Goal: Task Accomplishment & Management: Manage account settings

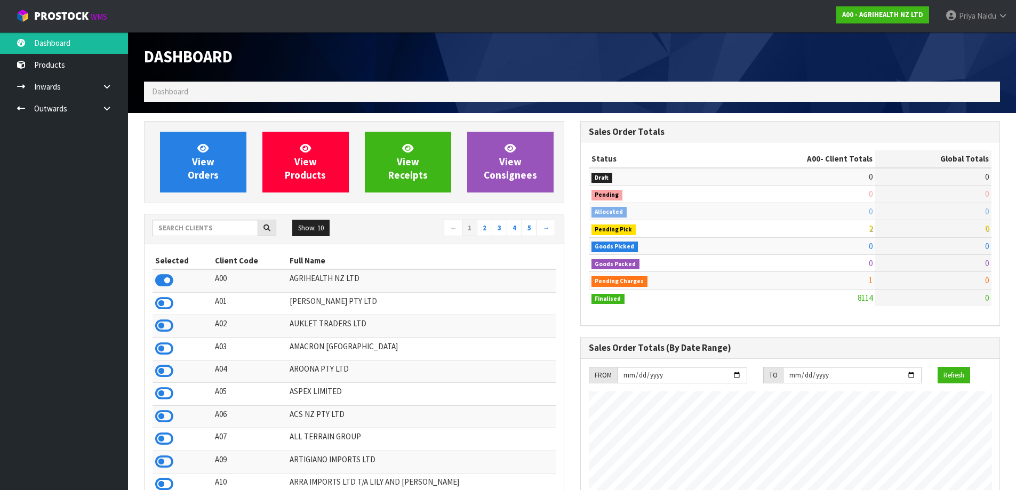
scroll to position [808, 436]
click at [175, 227] on input "text" at bounding box center [205, 228] width 106 height 17
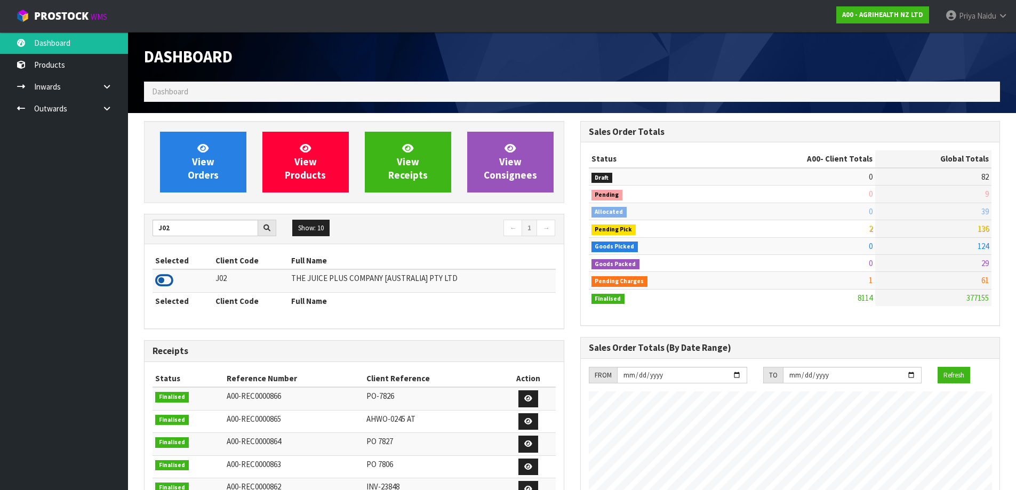
click at [166, 281] on icon at bounding box center [164, 280] width 18 height 16
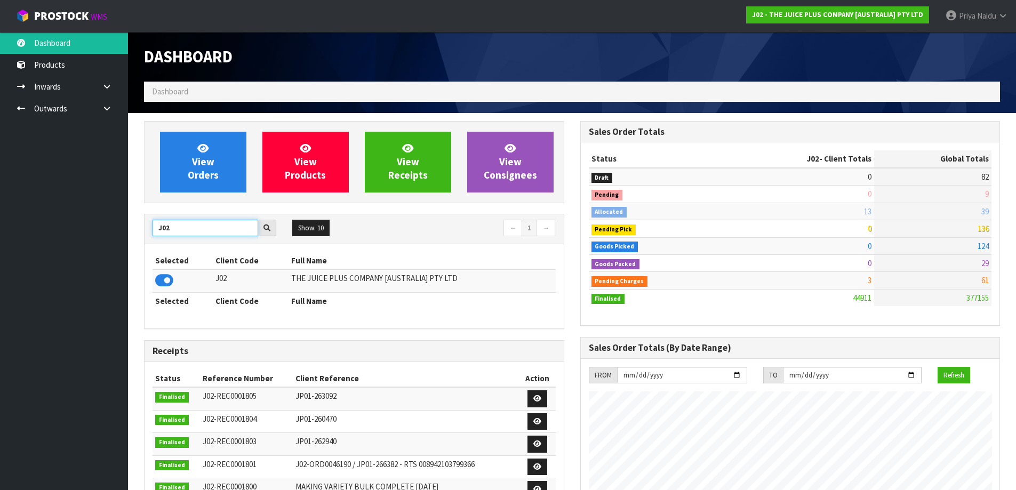
click at [175, 224] on input "J02" at bounding box center [205, 228] width 106 height 17
type input "J"
type input "P10"
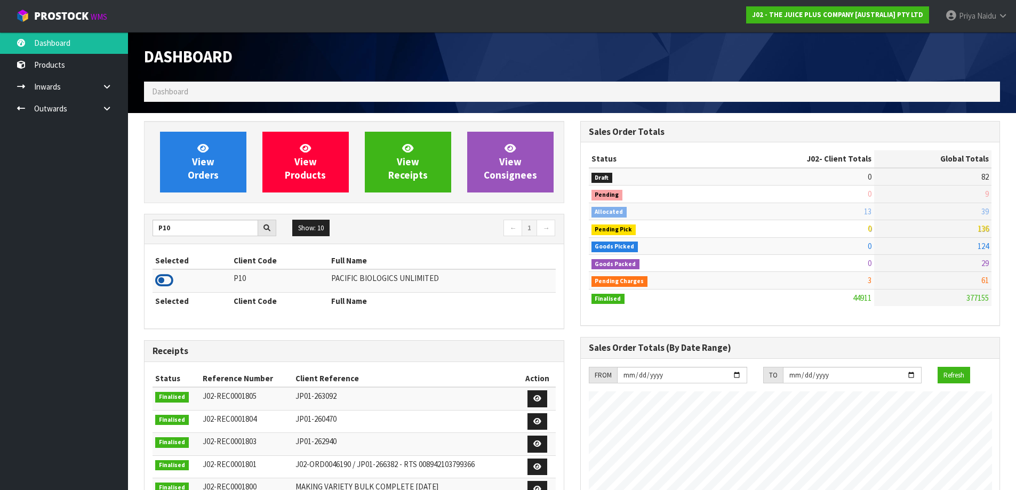
click at [159, 280] on icon at bounding box center [164, 280] width 18 height 16
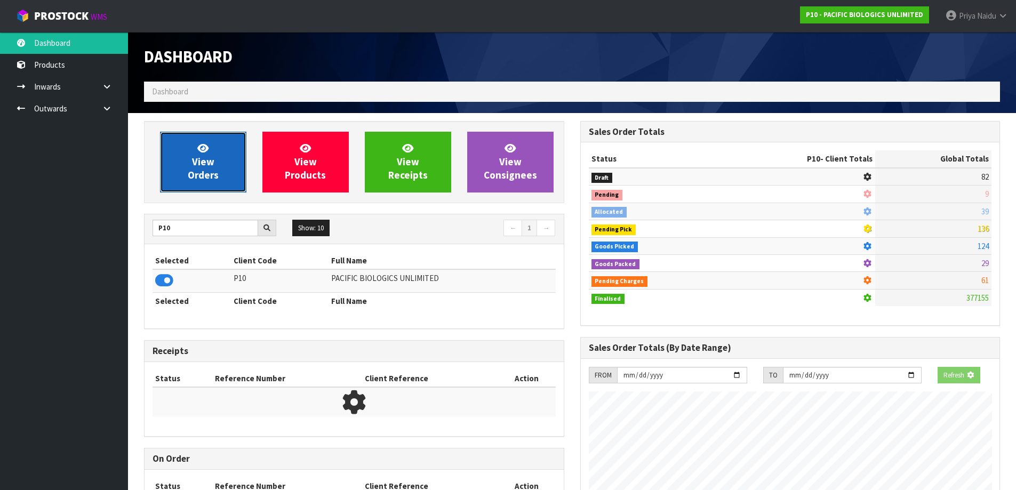
click at [208, 180] on span "View Orders" at bounding box center [203, 162] width 31 height 40
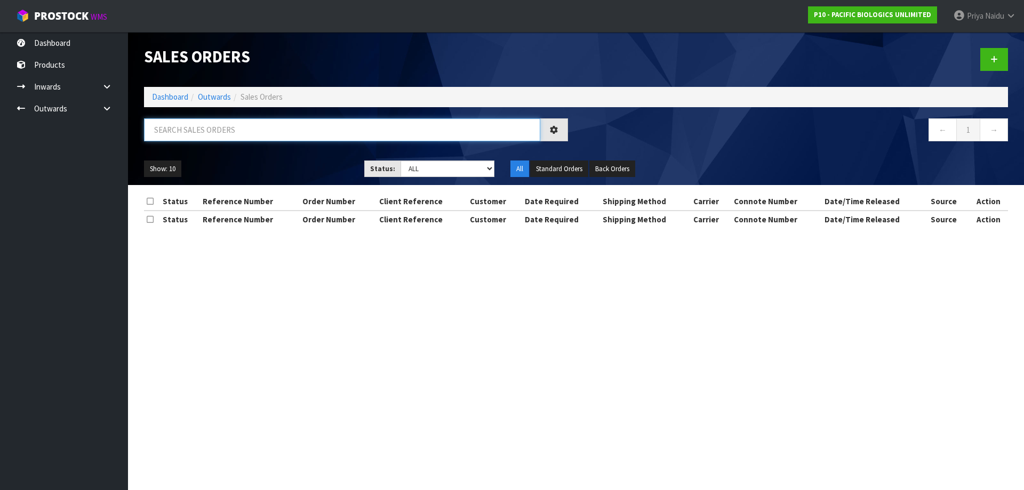
click at [243, 131] on input "text" at bounding box center [342, 129] width 396 height 23
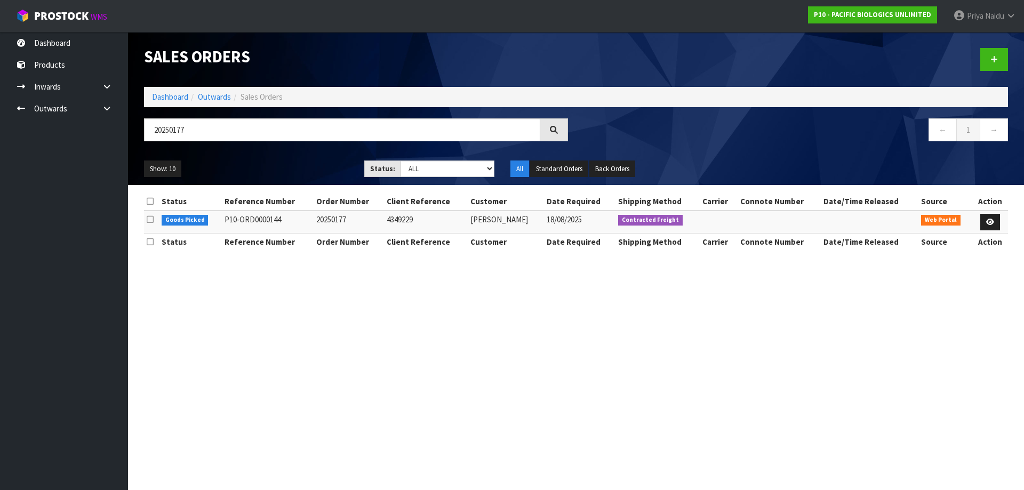
click at [238, 160] on ul "Show: 10 5 10 25 50" at bounding box center [246, 168] width 204 height 17
click at [230, 132] on input "20250177" at bounding box center [342, 129] width 396 height 23
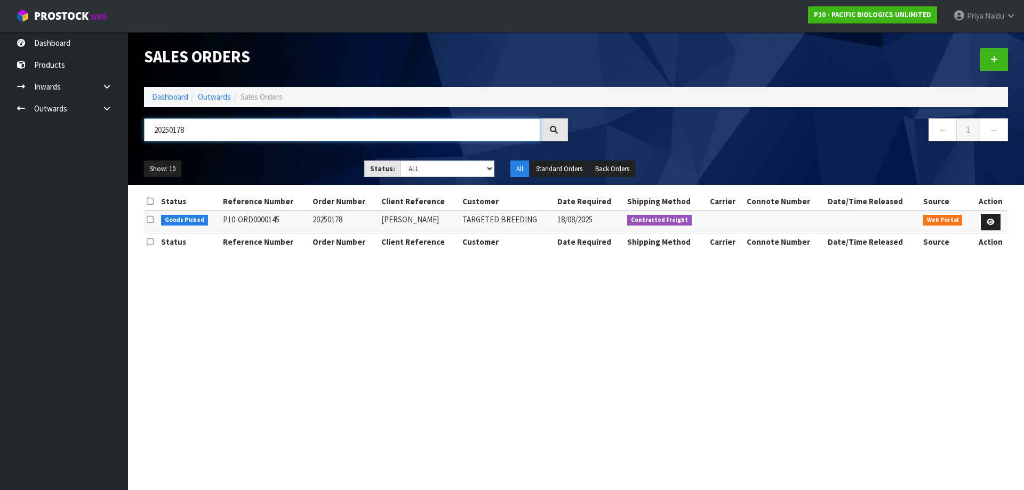
type input "20250178"
click at [259, 162] on ul "Show: 10 5 10 25 50" at bounding box center [246, 168] width 204 height 17
click at [996, 222] on link at bounding box center [990, 222] width 20 height 17
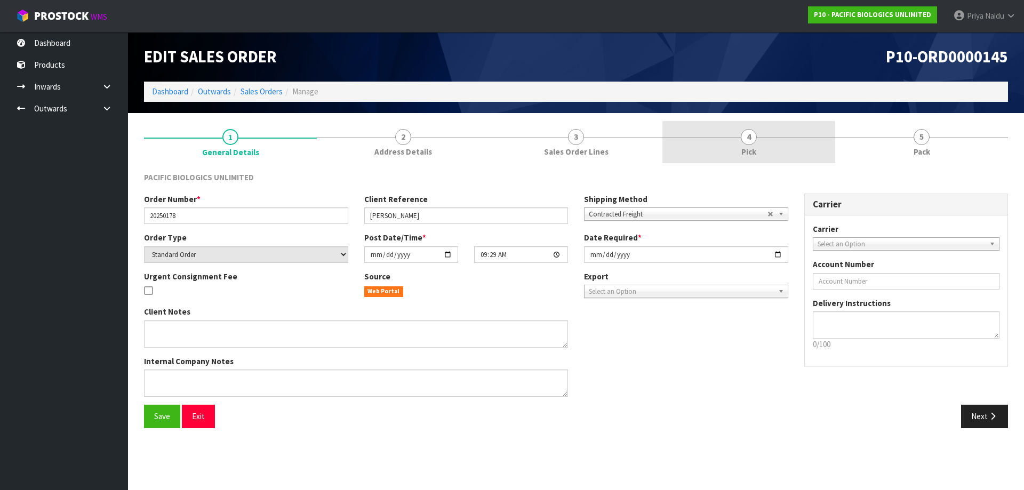
click at [763, 146] on link "4 Pick" at bounding box center [748, 142] width 173 height 42
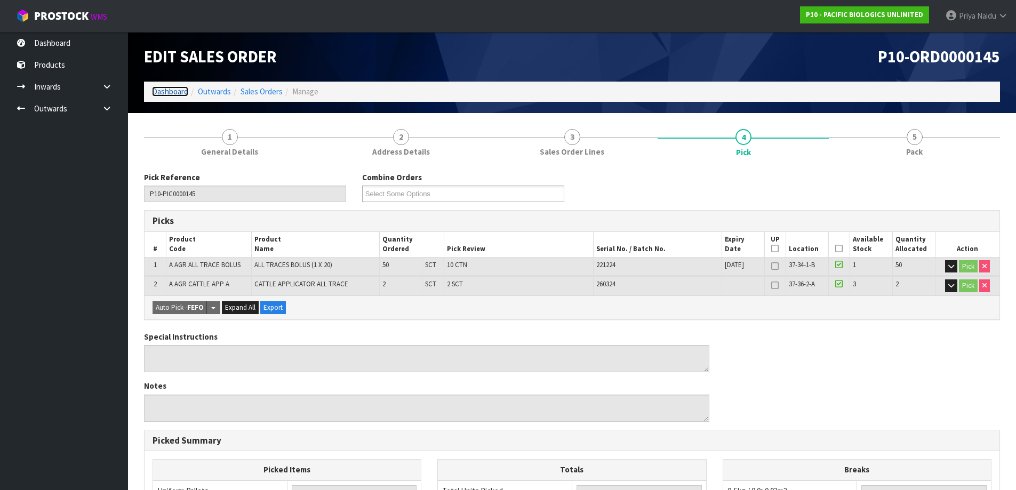
drag, startPoint x: 175, startPoint y: 88, endPoint x: 186, endPoint y: 88, distance: 10.7
click at [175, 88] on link "Dashboard" at bounding box center [170, 91] width 36 height 10
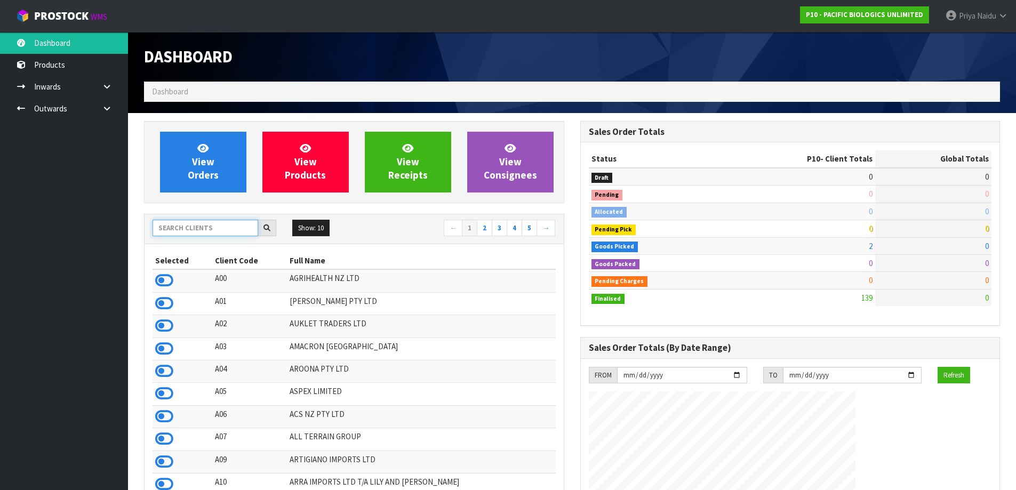
click at [193, 231] on input "text" at bounding box center [205, 228] width 106 height 17
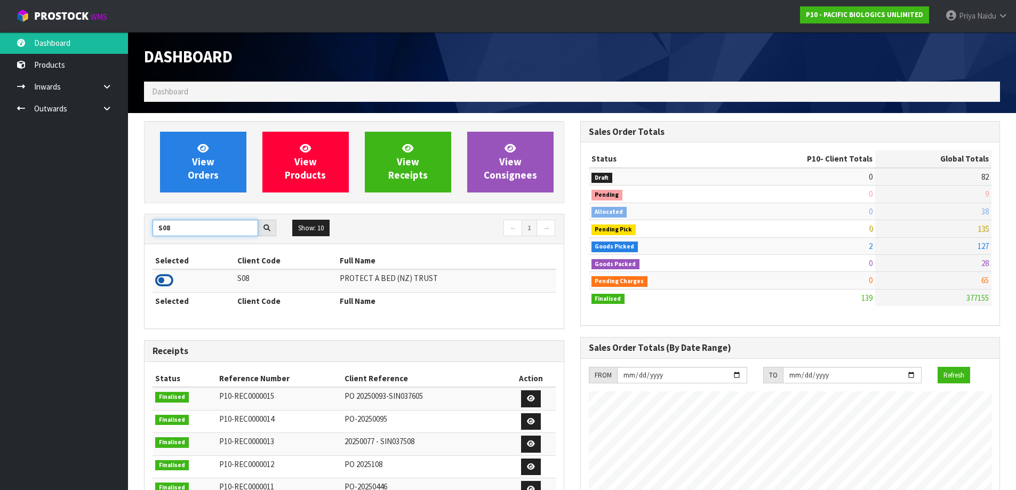
type input "S08"
click at [166, 279] on icon at bounding box center [164, 280] width 18 height 16
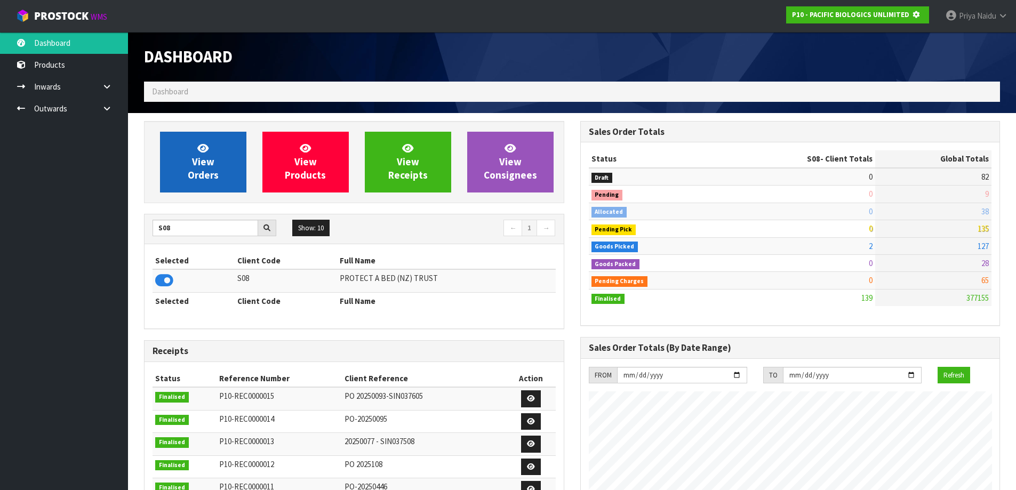
scroll to position [532415, 532644]
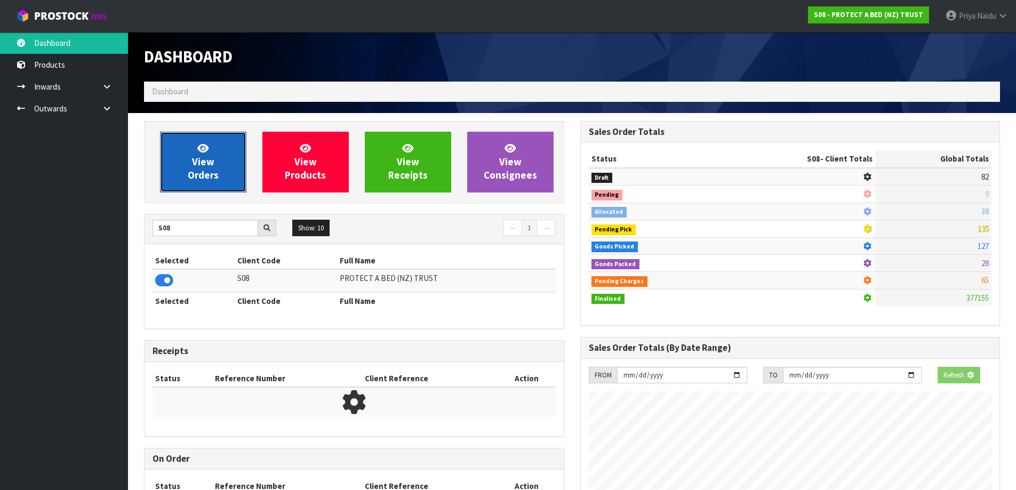
click at [204, 149] on icon at bounding box center [202, 148] width 11 height 10
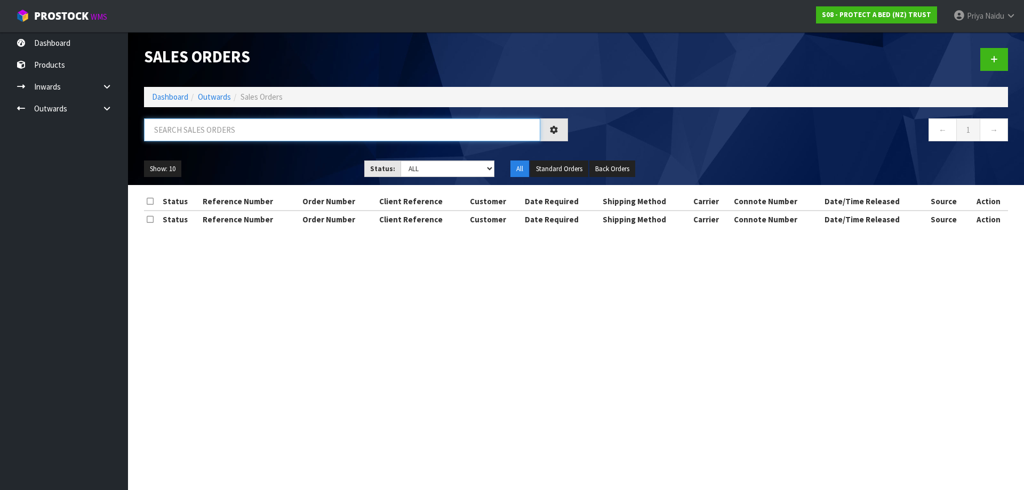
click at [214, 133] on input "text" at bounding box center [342, 129] width 396 height 23
type input "33044"
drag, startPoint x: 294, startPoint y: 158, endPoint x: 300, endPoint y: 149, distance: 10.7
click at [294, 157] on div "Show: 10 5 10 25 50 Status: Draft Pending Allocated Pending Pick Goods Picked G…" at bounding box center [576, 168] width 880 height 33
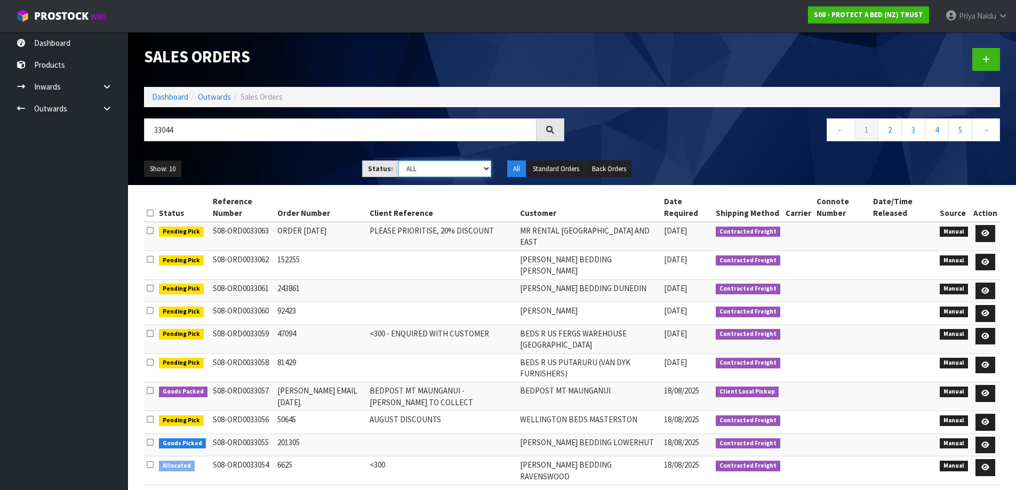
click at [432, 174] on select "Draft Pending Allocated Pending Pick Goods Picked Goods Packed Pending Charges …" at bounding box center [444, 168] width 93 height 17
select select "string:5"
click at [398, 160] on select "Draft Pending Allocated Pending Pick Goods Picked Goods Packed Pending Charges …" at bounding box center [444, 168] width 93 height 17
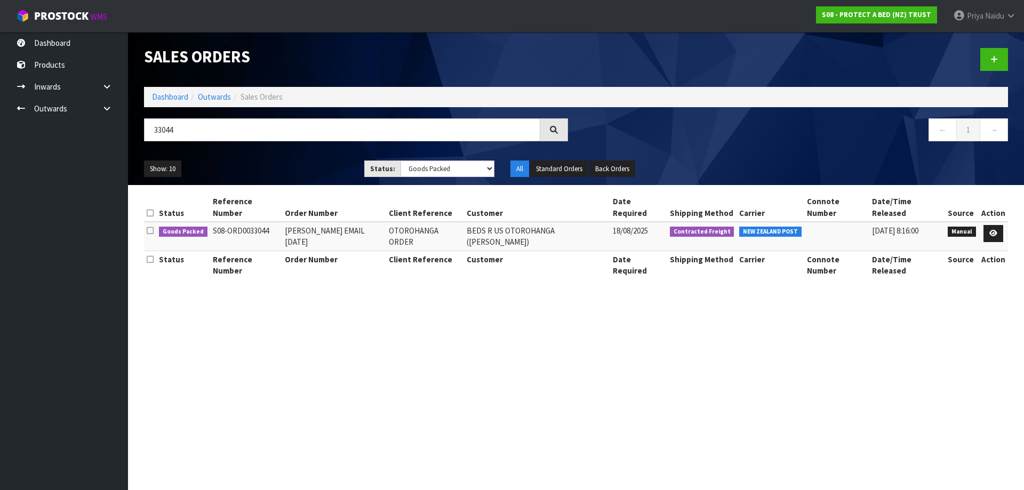
click at [302, 158] on div "Show: 10 5 10 25 50 Status: Draft Pending Allocated Pending Pick Goods Picked G…" at bounding box center [576, 168] width 880 height 33
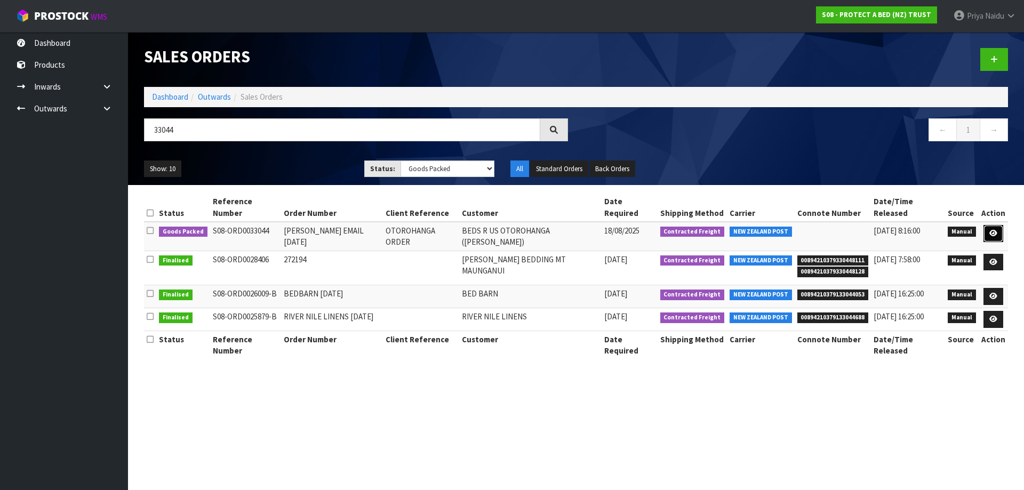
click at [991, 230] on icon at bounding box center [993, 233] width 8 height 7
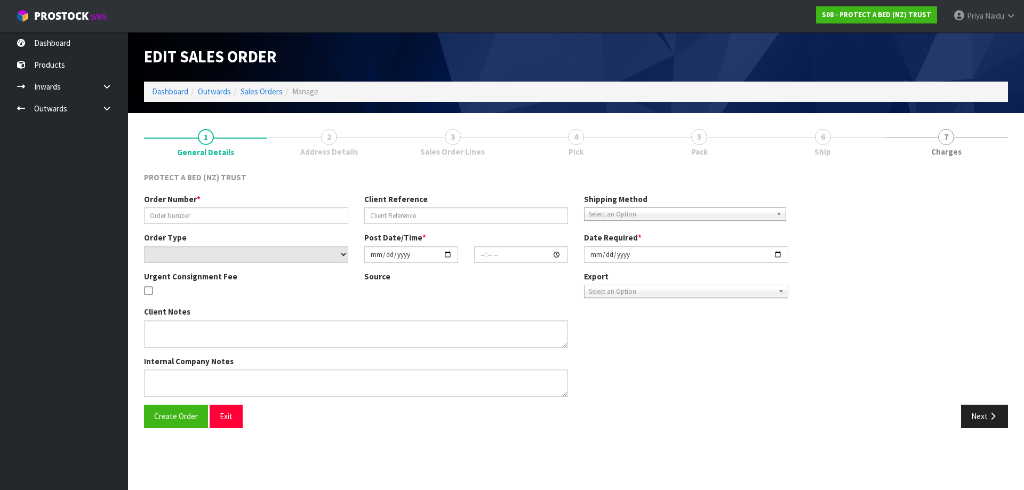
type input "[PERSON_NAME] EMAIL [DATE]"
type input "OTOROHANGA ORDER"
select select "number:0"
type input "[DATE]"
type input "09:13:00.000"
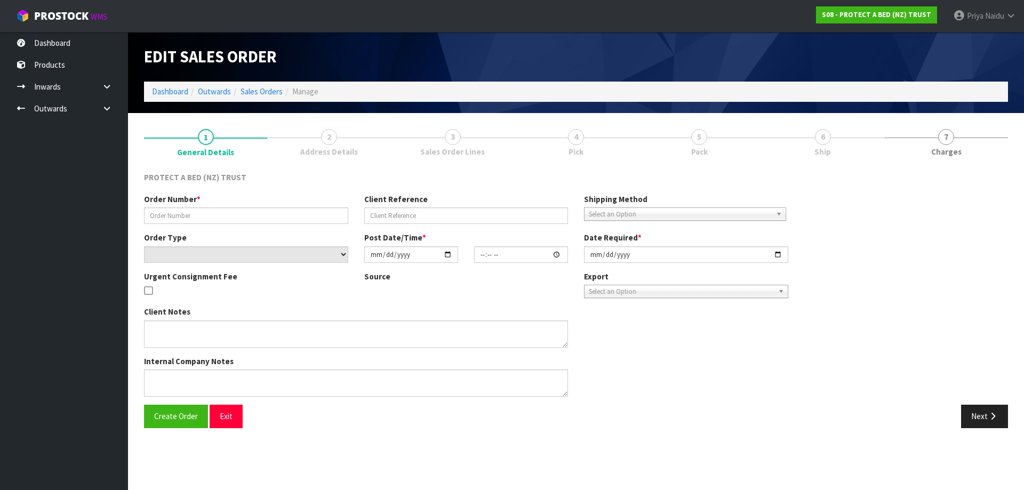
type input "[DATE]"
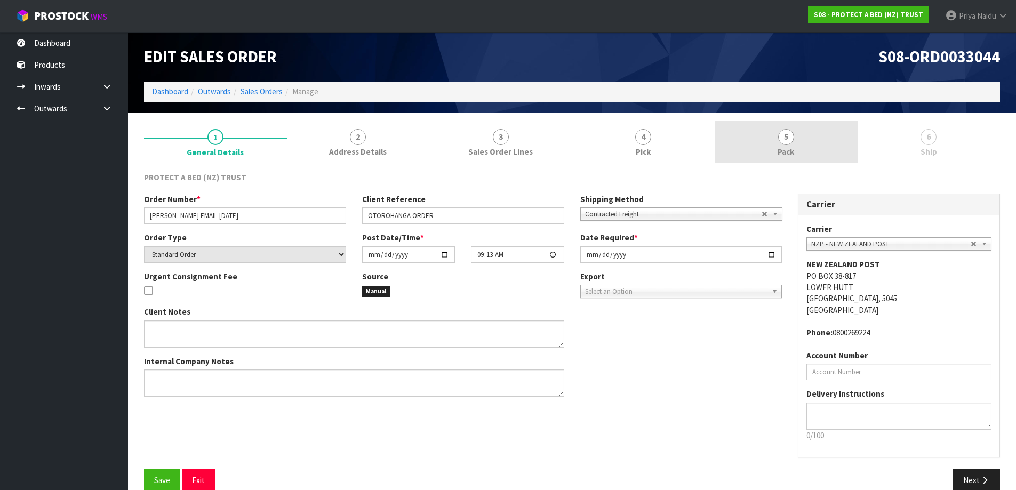
click at [809, 149] on link "5 Pack" at bounding box center [785, 142] width 143 height 42
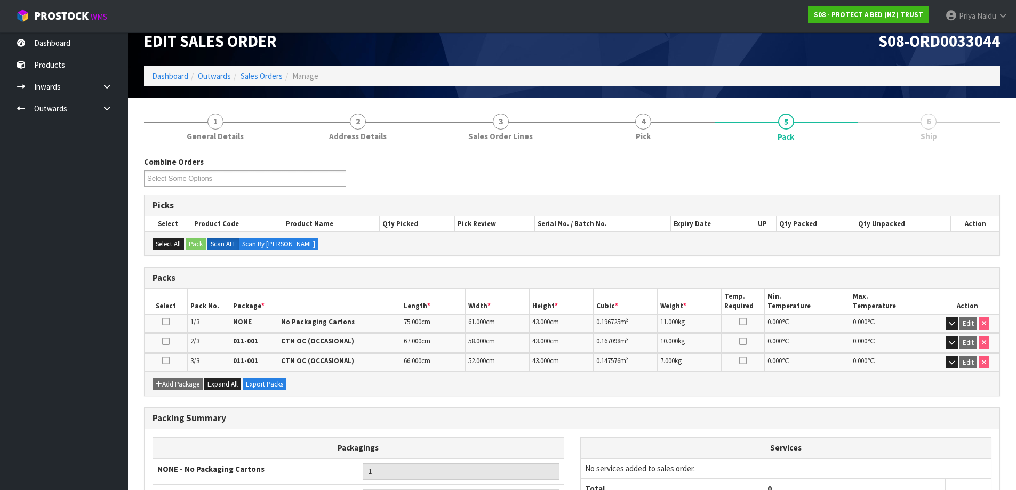
scroll to position [126, 0]
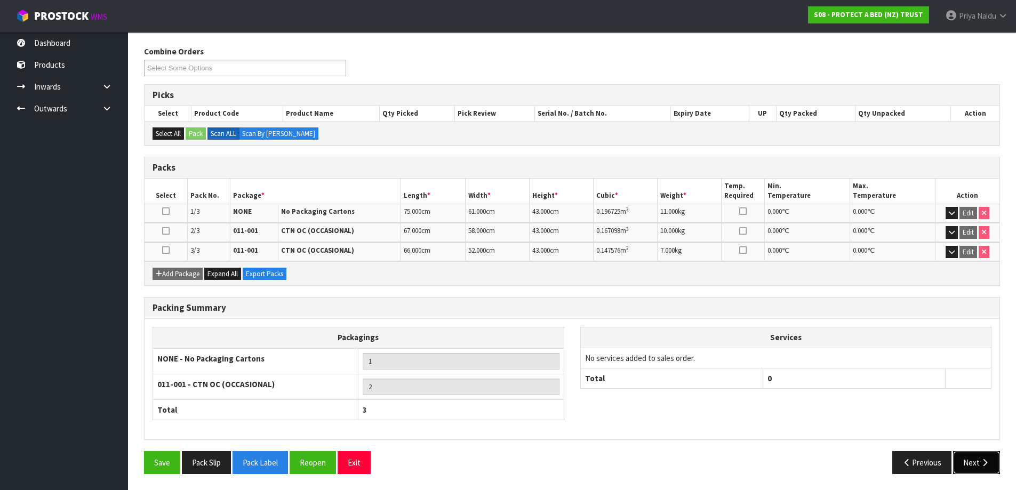
click at [969, 468] on button "Next" at bounding box center [976, 462] width 47 height 23
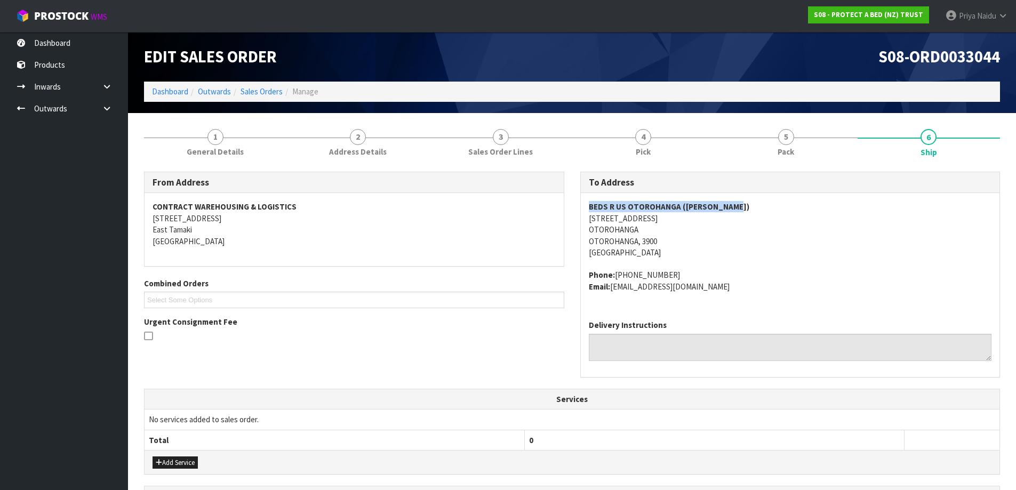
copy strong "BEDS R US OTOROHANGA ([PERSON_NAME])"
drag, startPoint x: 589, startPoint y: 206, endPoint x: 846, endPoint y: 211, distance: 257.5
click at [846, 211] on address "BEDS R US OTOROHANGA ([PERSON_NAME]) [STREET_ADDRESS]" at bounding box center [790, 229] width 403 height 57
click at [747, 237] on address "BEDS R US OTOROHANGA ([PERSON_NAME]) [STREET_ADDRESS]" at bounding box center [790, 229] width 403 height 57
copy address "[STREET_ADDRESS]"
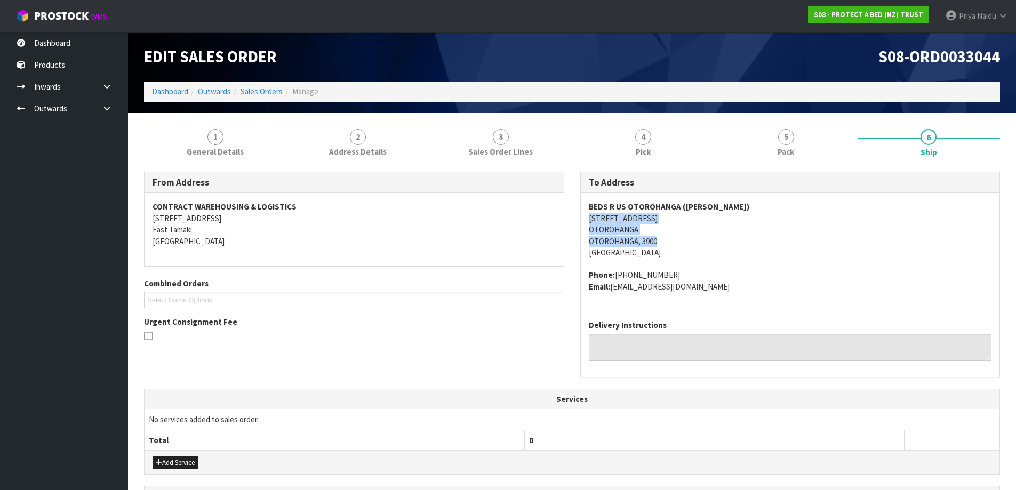
drag, startPoint x: 579, startPoint y: 220, endPoint x: 687, endPoint y: 240, distance: 109.6
click at [687, 240] on div "To Address BEDS R US OTOROHANGA ([PERSON_NAME]) [STREET_ADDRESS] Phone: [PHONE_…" at bounding box center [790, 280] width 436 height 217
drag, startPoint x: 810, startPoint y: 255, endPoint x: 778, endPoint y: 240, distance: 35.1
click at [810, 255] on address "BEDS R US OTOROHANGA ([PERSON_NAME]) [STREET_ADDRESS]" at bounding box center [790, 229] width 403 height 57
copy address "[STREET_ADDRESS]"
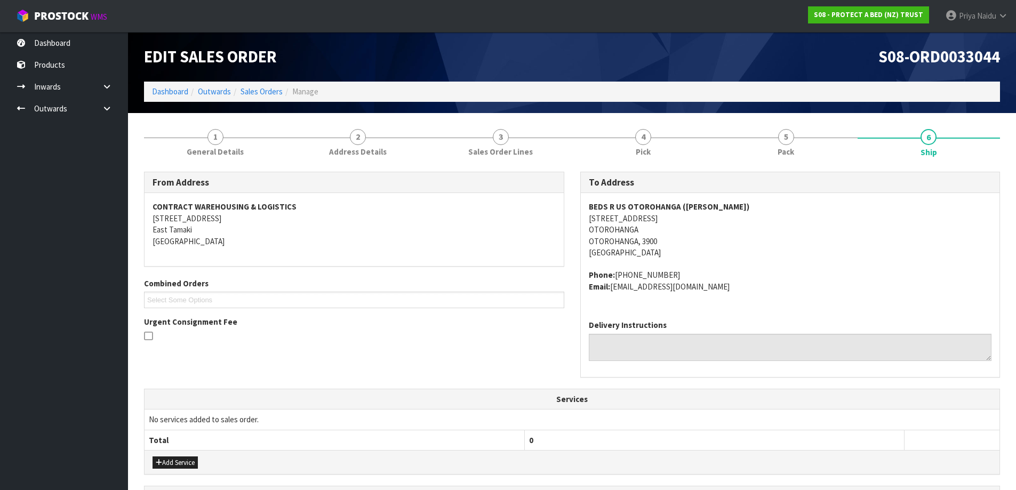
drag, startPoint x: 583, startPoint y: 217, endPoint x: 673, endPoint y: 214, distance: 90.7
click at [673, 214] on div "BEDS R US OTOROHANGA ([PERSON_NAME]) [STREET_ADDRESS] Phone: [PHONE_NUMBER] Ema…" at bounding box center [790, 252] width 419 height 118
copy address "[PHONE_NUMBER]"
drag, startPoint x: 614, startPoint y: 276, endPoint x: 671, endPoint y: 261, distance: 59.0
click at [671, 261] on span "BEDS R US OTOROHANGA ([PERSON_NAME]) [STREET_ADDRESS] Phone: [PHONE_NUMBER] Ema…" at bounding box center [790, 246] width 403 height 91
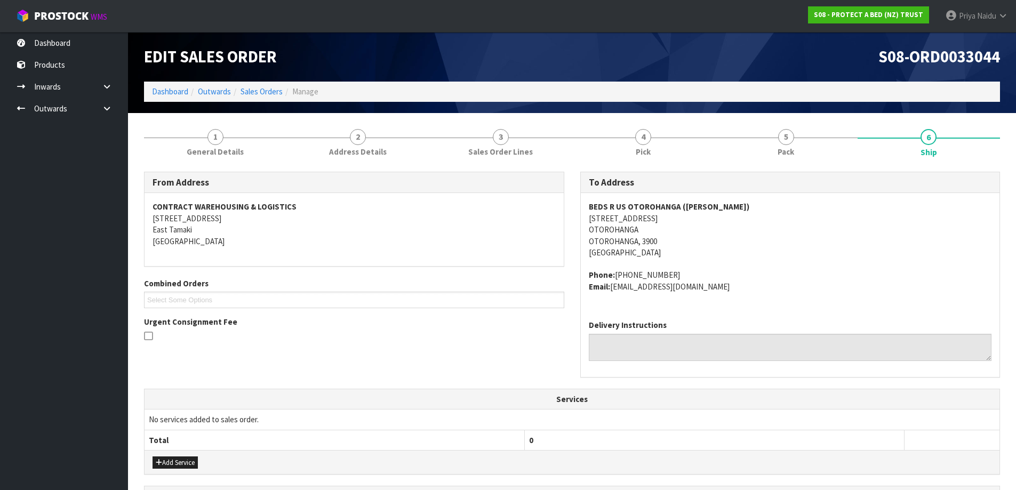
copy address "[EMAIL_ADDRESS][DOMAIN_NAME]"
drag, startPoint x: 611, startPoint y: 289, endPoint x: 756, endPoint y: 302, distance: 145.6
click at [756, 302] on div "BEDS R US OTOROHANGA ([PERSON_NAME]) [STREET_ADDRESS] Phone: [PHONE_NUMBER] Ema…" at bounding box center [790, 252] width 419 height 118
click at [187, 153] on link "1 General Details" at bounding box center [215, 142] width 143 height 42
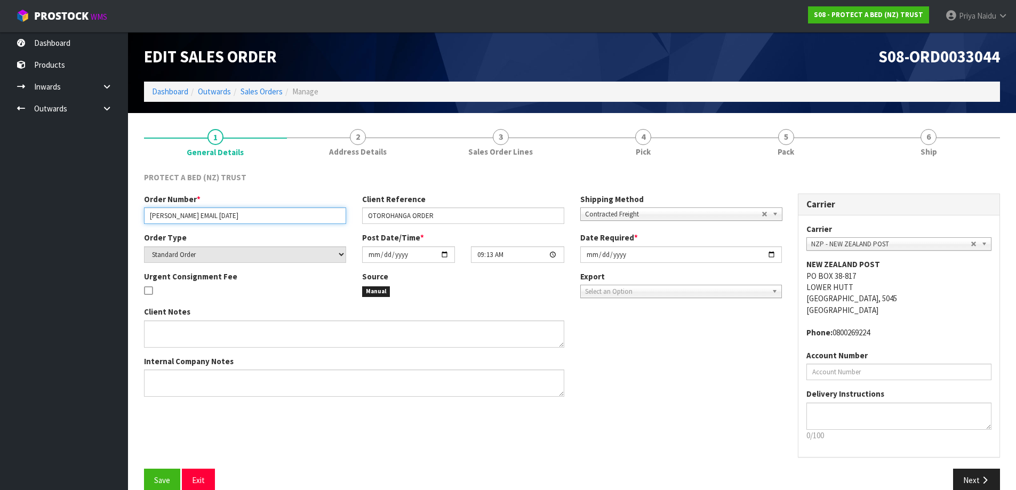
drag, startPoint x: 149, startPoint y: 215, endPoint x: 233, endPoint y: 215, distance: 84.8
click at [233, 215] on input "[PERSON_NAME] EMAIL [DATE]" at bounding box center [245, 215] width 202 height 17
drag, startPoint x: 365, startPoint y: 218, endPoint x: 444, endPoint y: 215, distance: 78.4
click at [444, 215] on input "OTOROHANGA ORDER" at bounding box center [463, 215] width 202 height 17
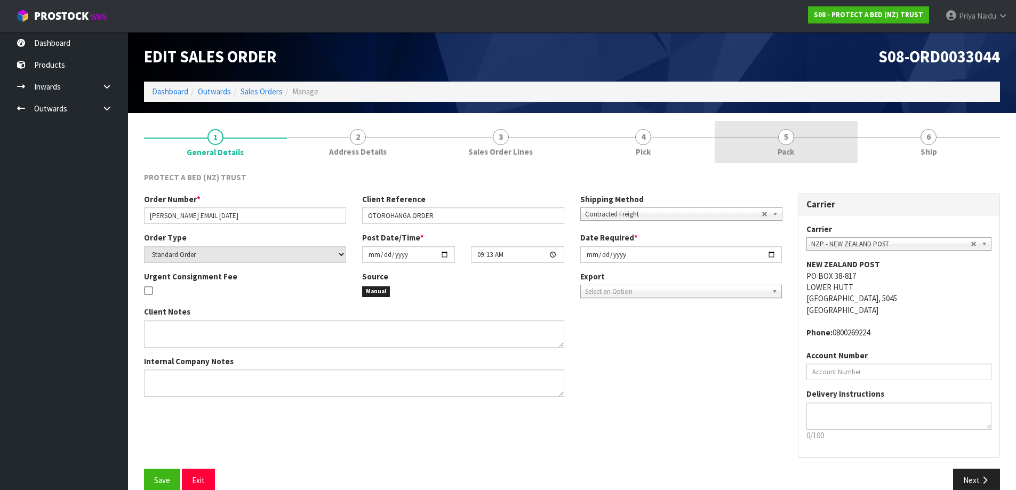
click at [828, 140] on link "5 Pack" at bounding box center [785, 142] width 143 height 42
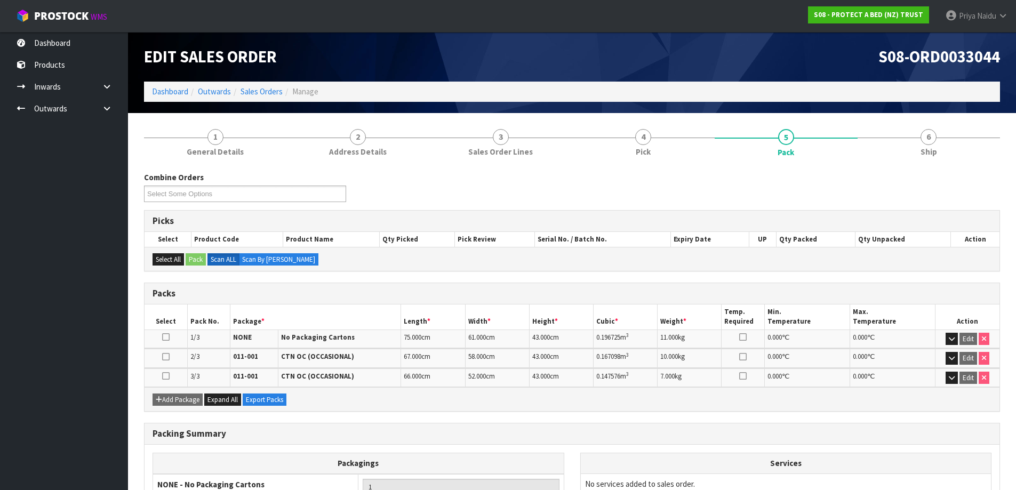
scroll to position [53, 0]
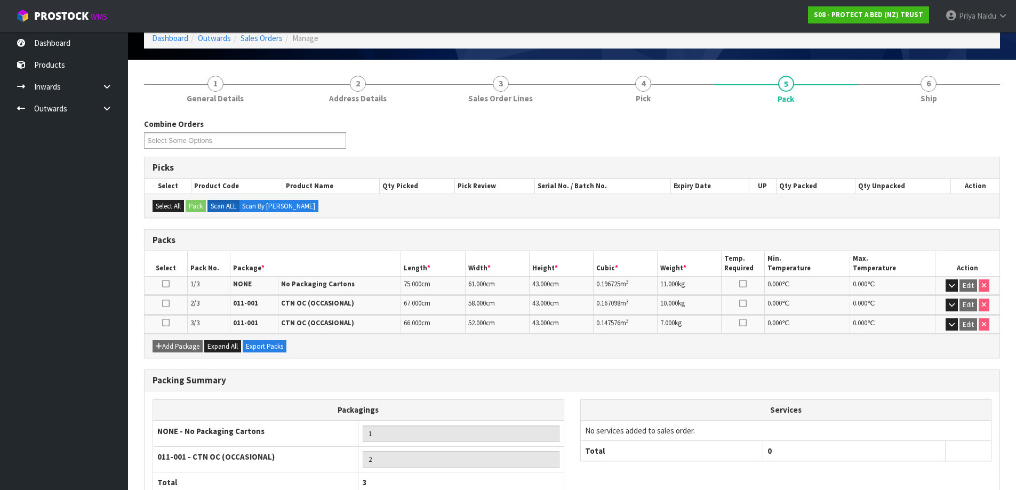
click at [947, 51] on div "Edit Sales Order S08-ORD0033044 Dashboard Outwards Sales Orders Manage" at bounding box center [572, 19] width 872 height 81
click at [940, 95] on link "6 Ship" at bounding box center [928, 89] width 143 height 42
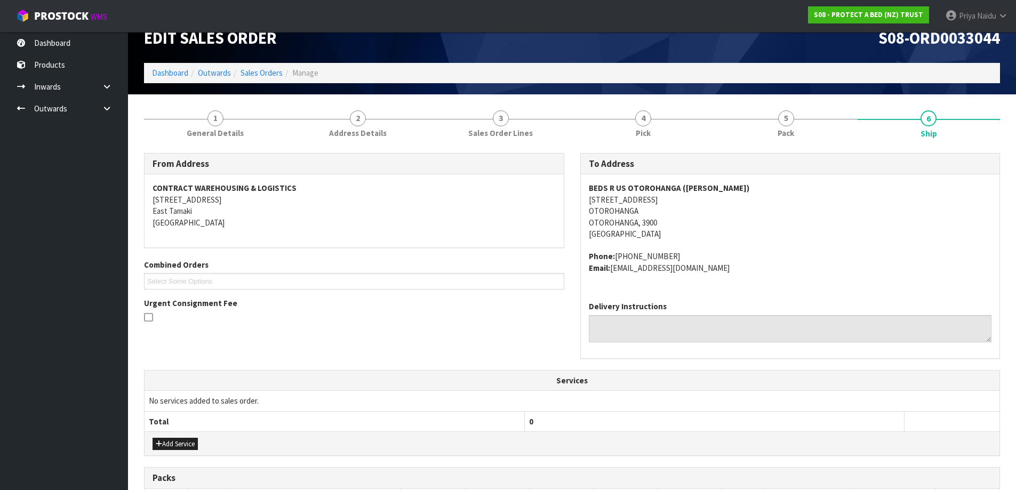
scroll to position [0, 0]
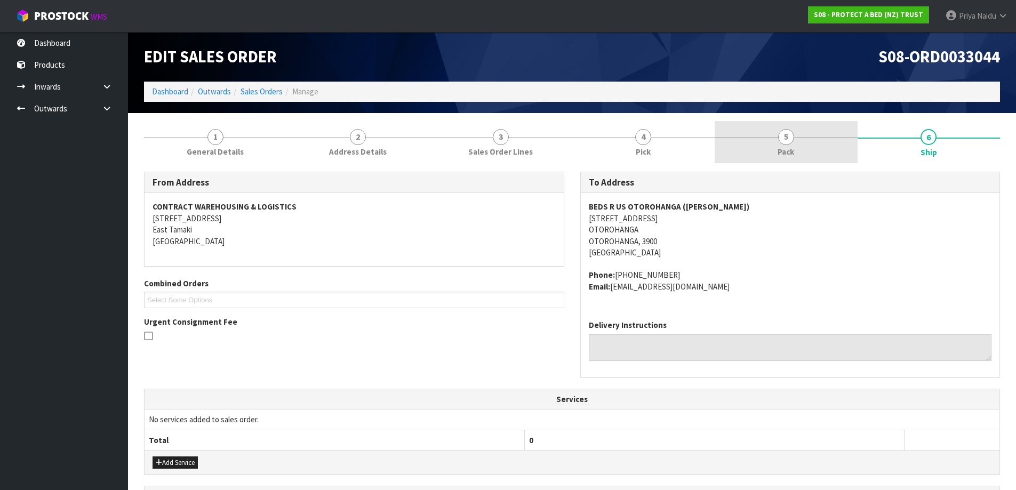
drag, startPoint x: 803, startPoint y: 156, endPoint x: 791, endPoint y: 156, distance: 12.3
click at [801, 156] on link "5 Pack" at bounding box center [785, 142] width 143 height 42
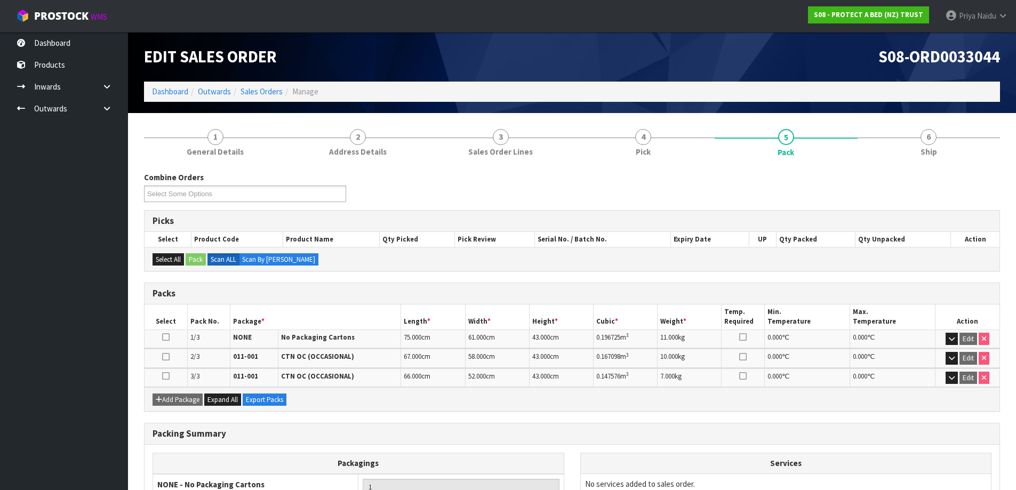
drag, startPoint x: 941, startPoint y: 158, endPoint x: 929, endPoint y: 166, distance: 14.9
click at [941, 158] on link "6 Ship" at bounding box center [928, 142] width 143 height 42
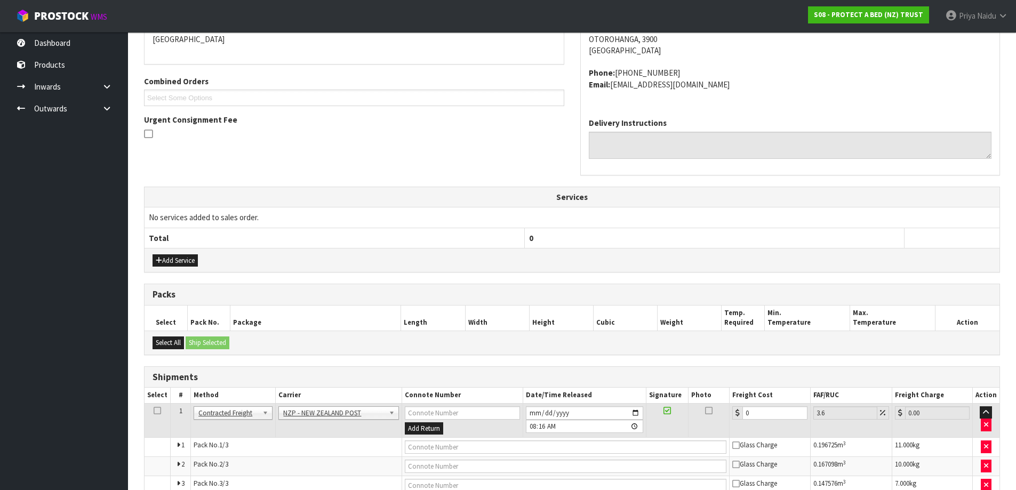
scroll to position [258, 0]
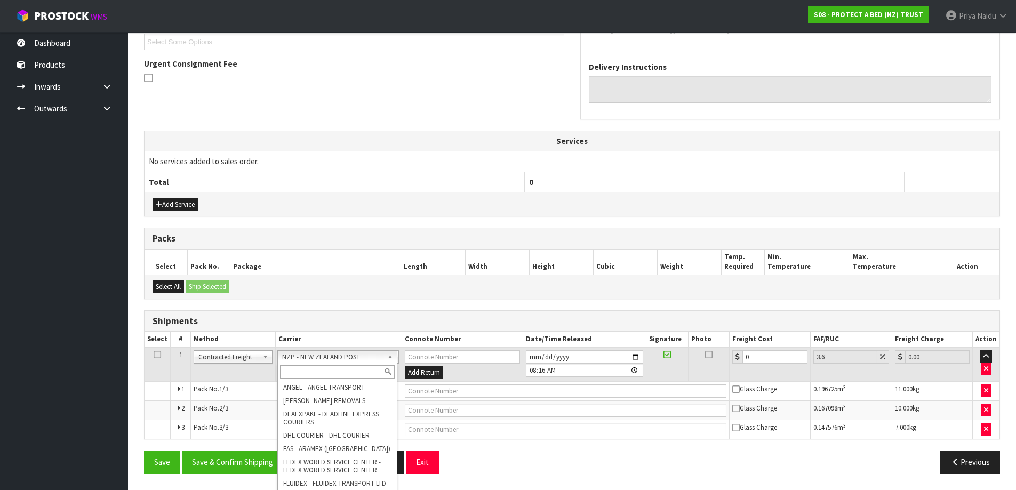
click at [309, 370] on input "text" at bounding box center [337, 371] width 115 height 13
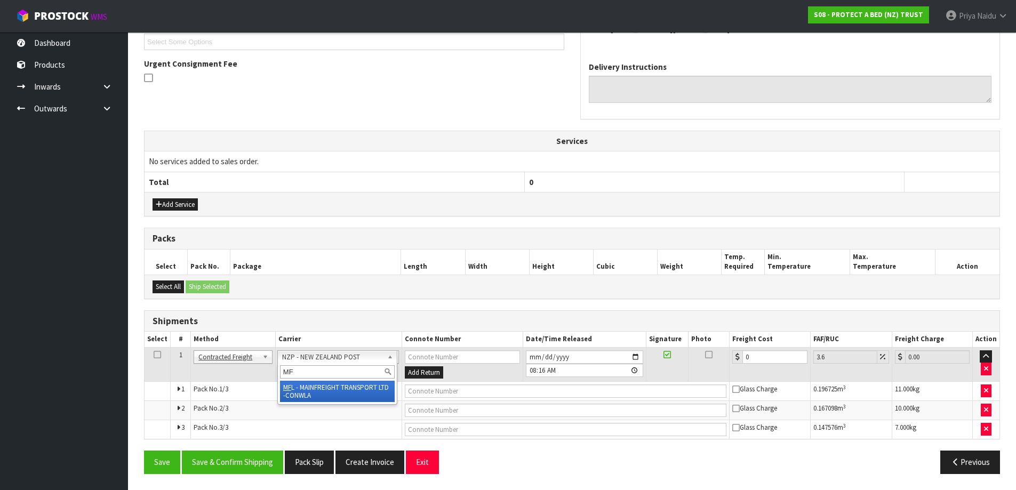
type input "MF"
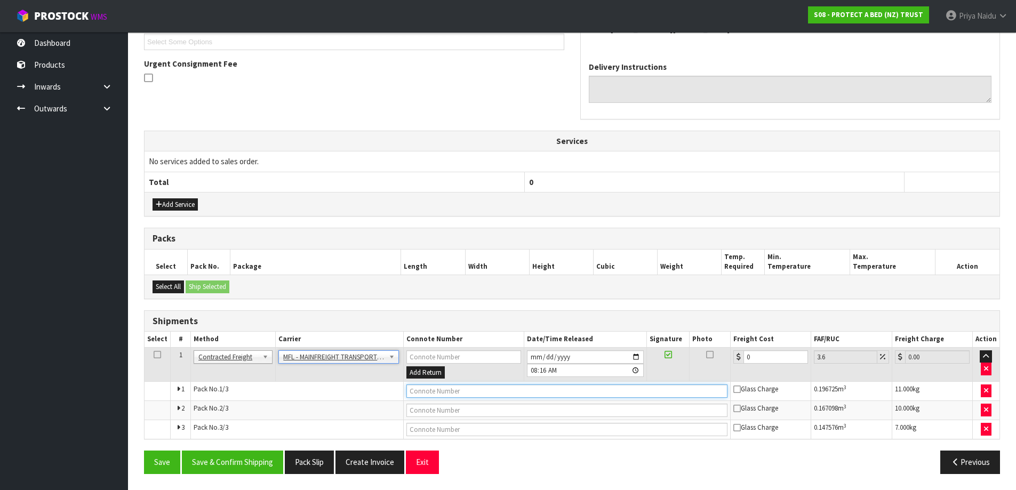
click at [423, 392] on input "text" at bounding box center [566, 390] width 321 height 13
paste input "FWM58312098"
type input "FWM58312098"
click at [760, 360] on input "0" at bounding box center [775, 356] width 65 height 13
type input "0"
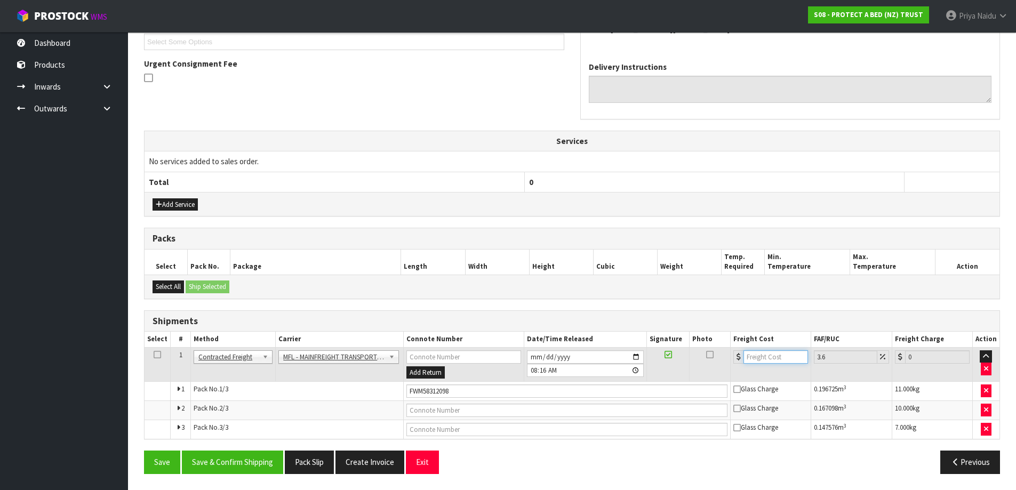
type input "4"
type input "4.14"
type input "46"
type input "47.66"
type input "46"
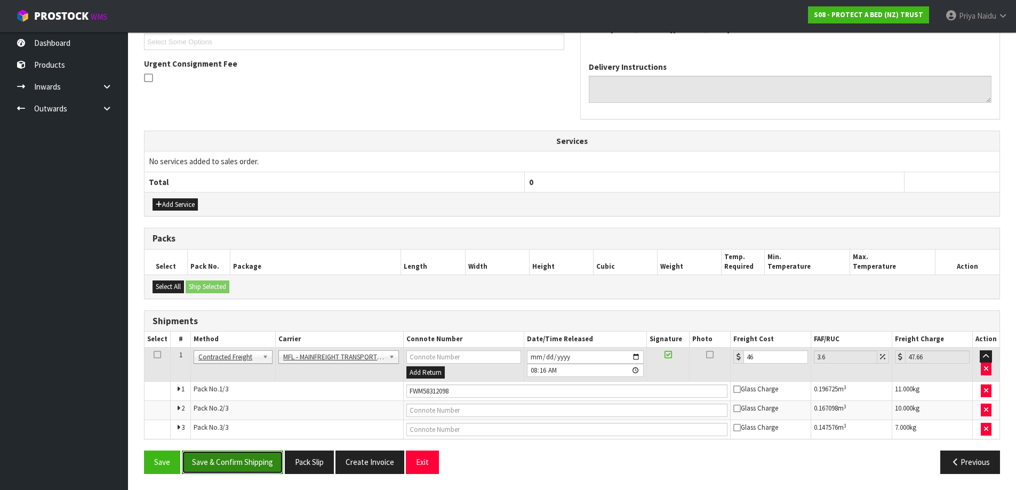
click at [231, 463] on button "Save & Confirm Shipping" at bounding box center [232, 461] width 101 height 23
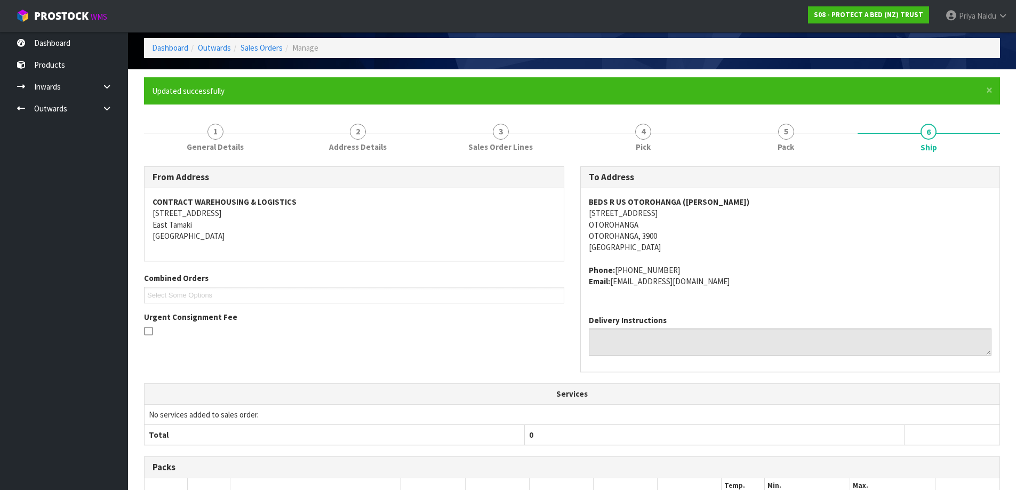
scroll to position [0, 0]
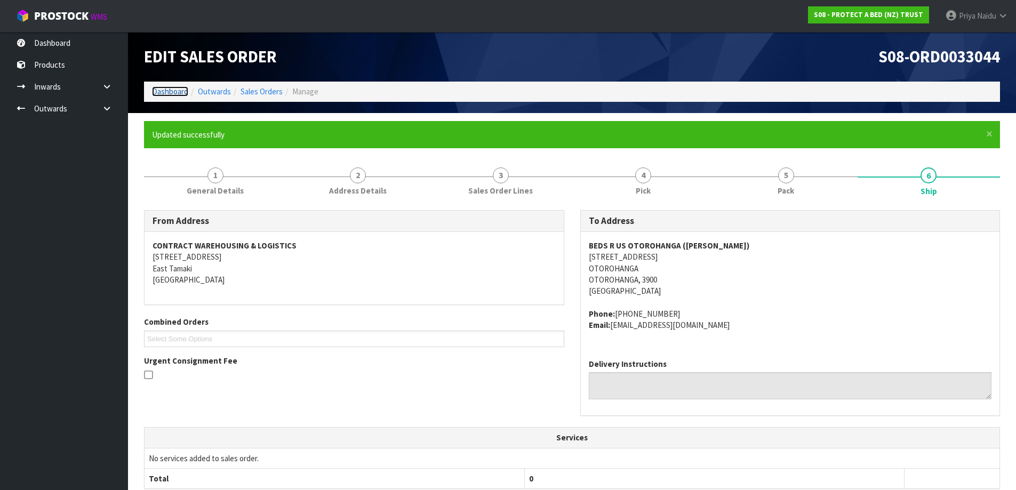
click at [158, 91] on link "Dashboard" at bounding box center [170, 91] width 36 height 10
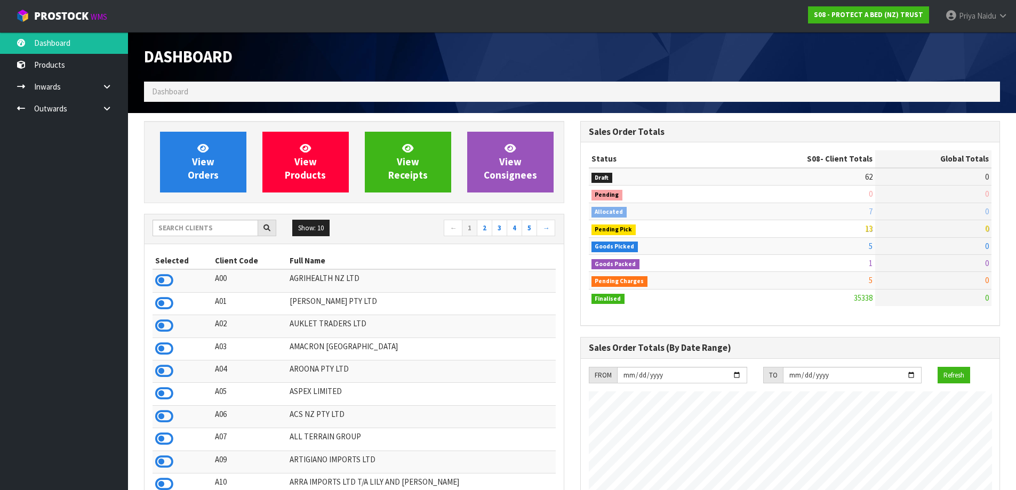
scroll to position [808, 436]
click at [206, 224] on input "text" at bounding box center [205, 228] width 106 height 17
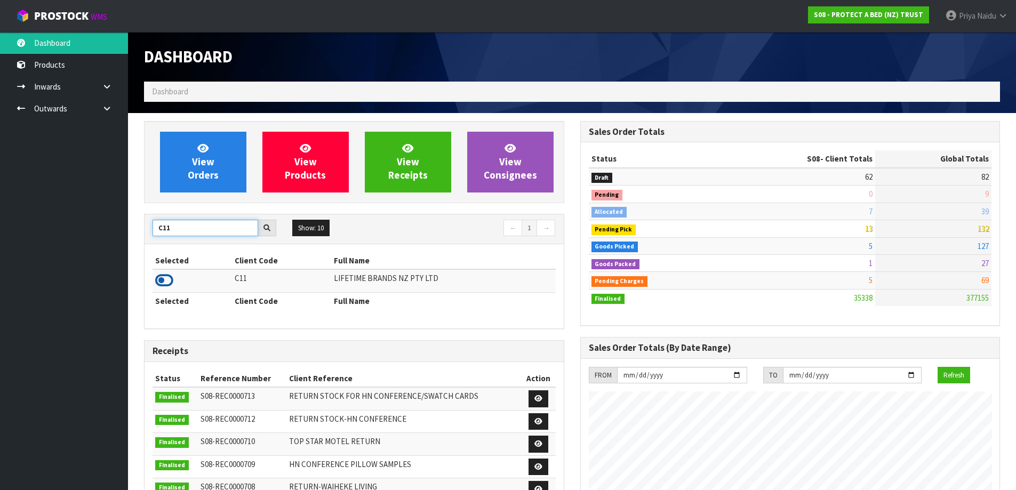
type input "C11"
click at [164, 281] on icon at bounding box center [164, 280] width 18 height 16
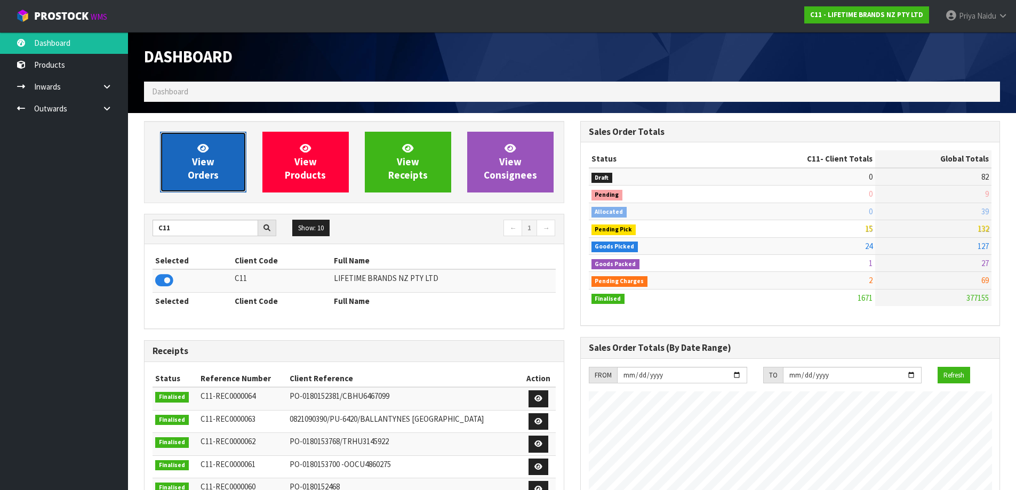
click at [206, 164] on span "View Orders" at bounding box center [203, 162] width 31 height 40
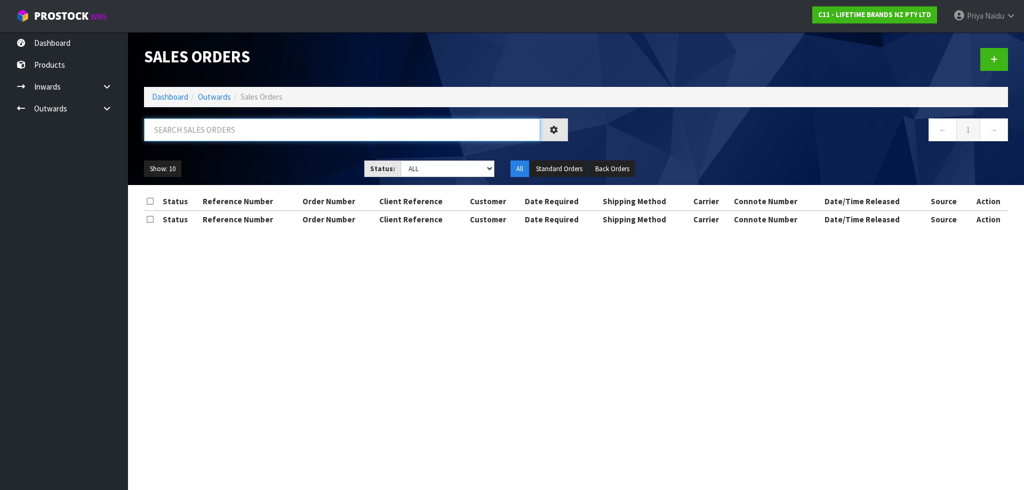
click at [218, 128] on input "text" at bounding box center [342, 129] width 396 height 23
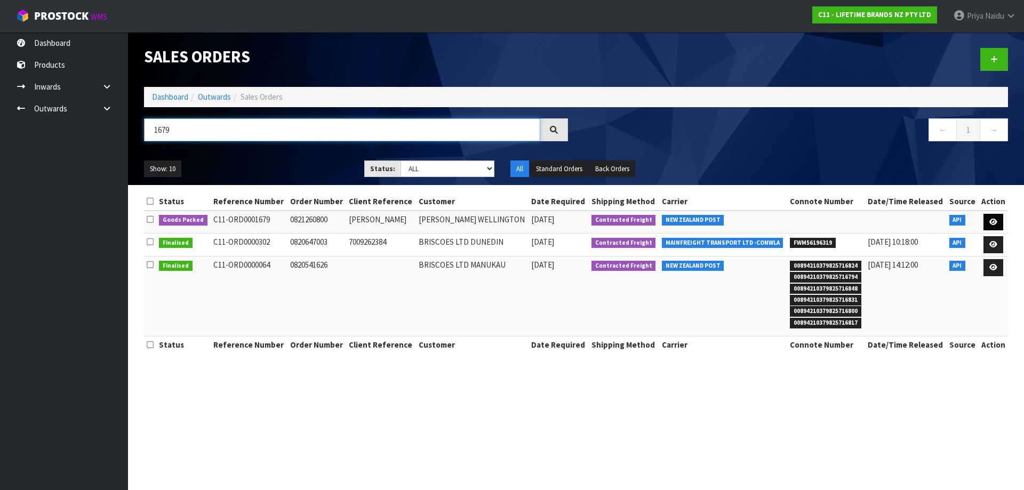
type input "1679"
click at [993, 217] on link at bounding box center [993, 222] width 20 height 17
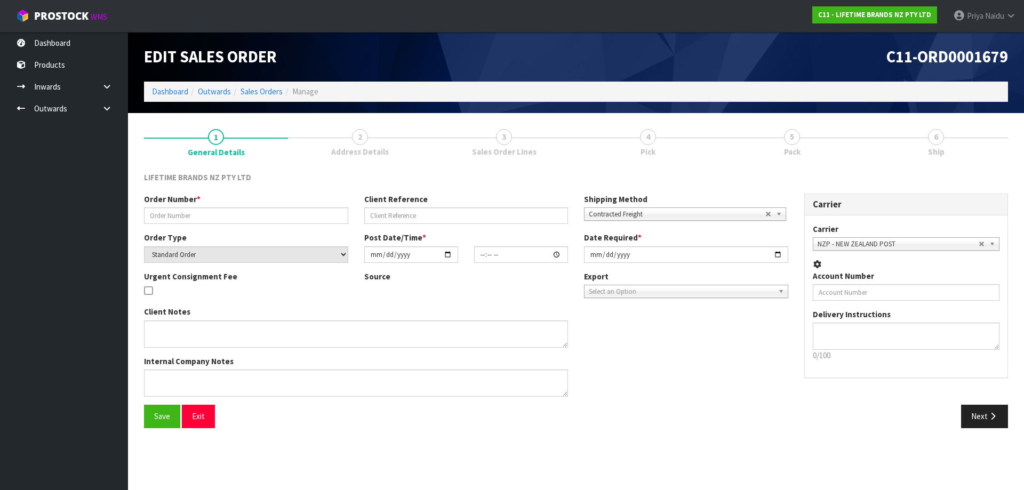
type input "0821260800"
type input "[PERSON_NAME]"
select select "number:0"
type input "[DATE]"
type input "08:48:19.000"
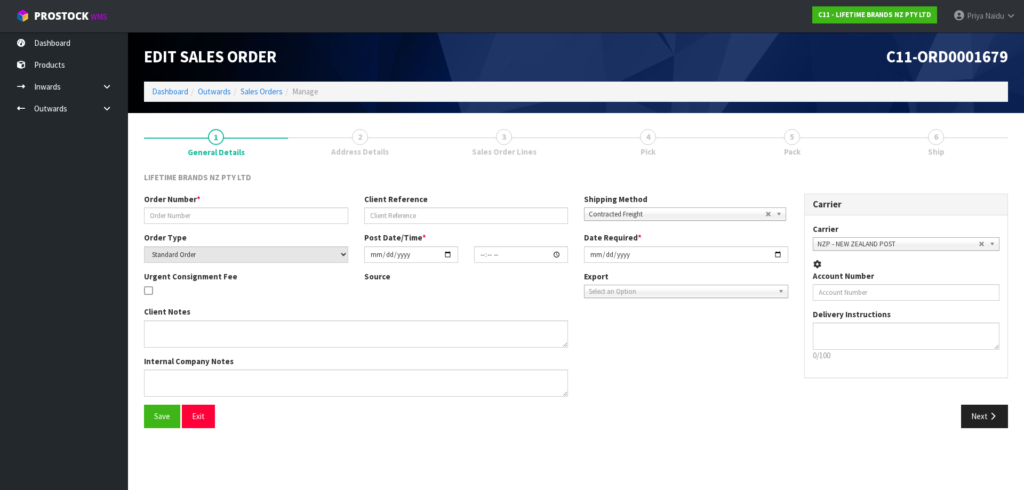
type input "[DATE]"
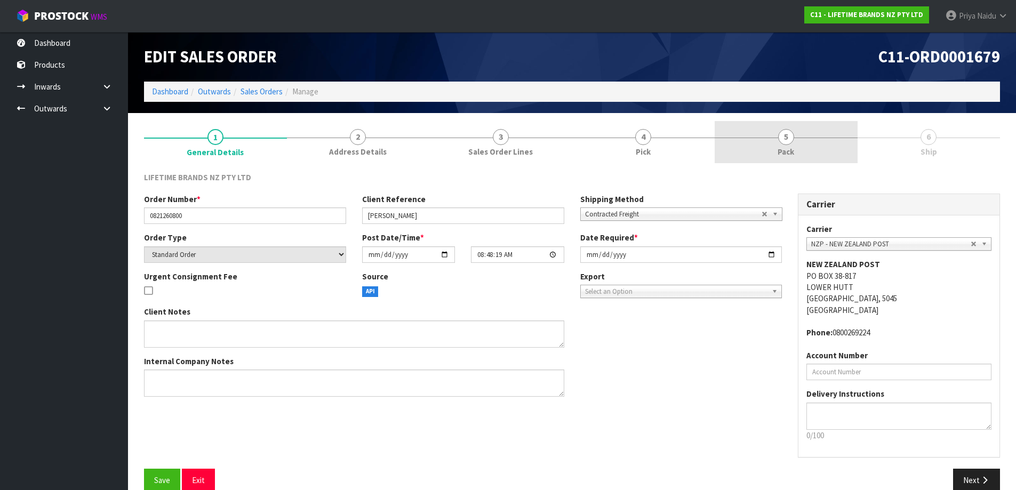
click at [777, 151] on span "Pack" at bounding box center [785, 151] width 17 height 11
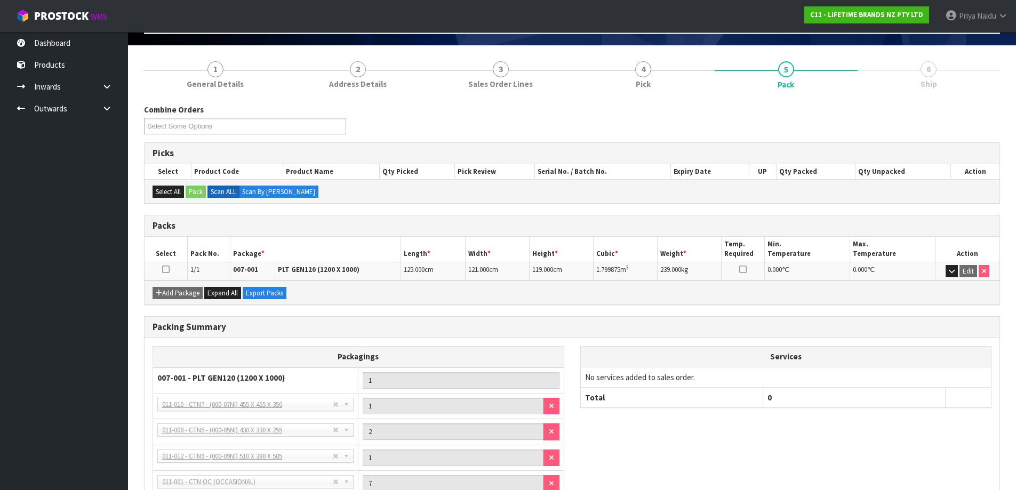
scroll to position [165, 0]
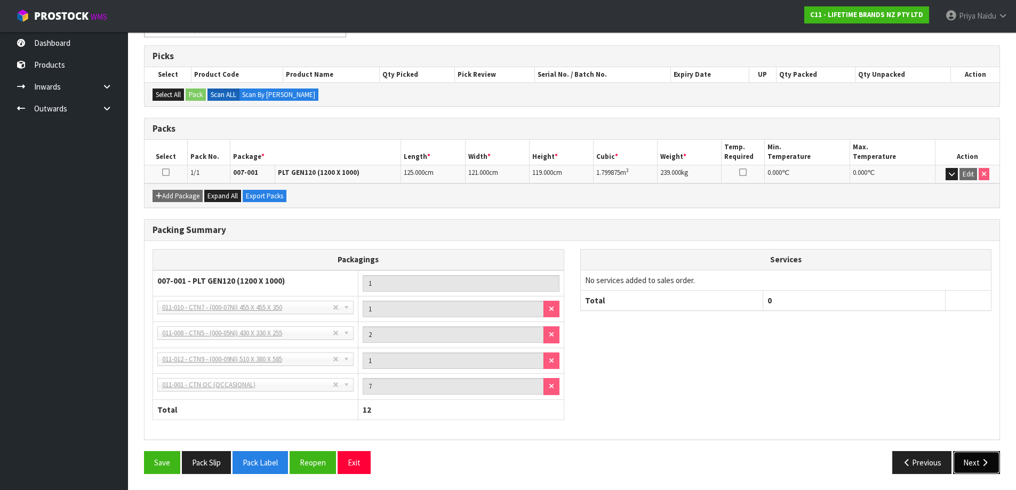
drag, startPoint x: 977, startPoint y: 458, endPoint x: 973, endPoint y: 452, distance: 6.7
click at [976, 457] on button "Next" at bounding box center [976, 462] width 47 height 23
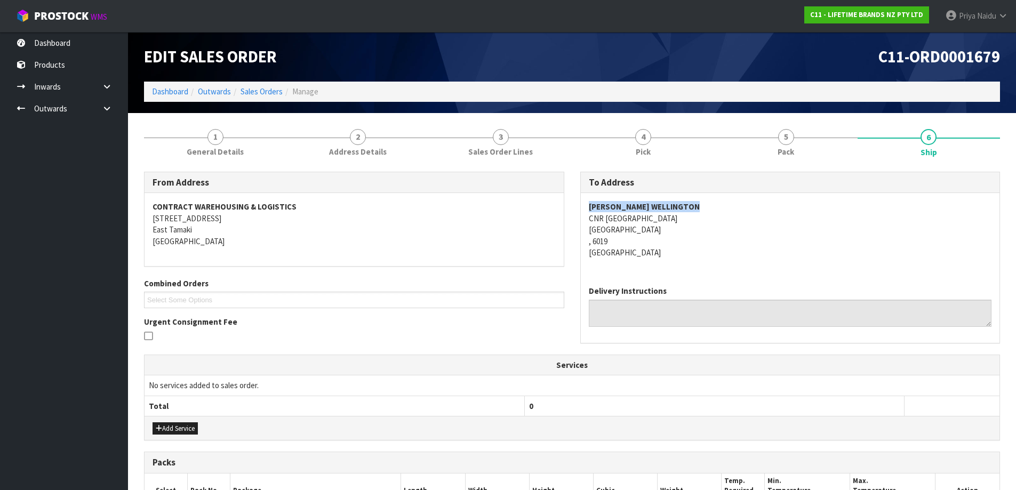
copy strong "[PERSON_NAME] WELLINGTON"
drag, startPoint x: 585, startPoint y: 205, endPoint x: 732, endPoint y: 203, distance: 147.7
click at [732, 203] on div "[PERSON_NAME] WELLINGTON CNR [GEOGRAPHIC_DATA][STREET_ADDRESS][GEOGRAPHIC_DATA]" at bounding box center [790, 235] width 419 height 84
click at [587, 219] on div "[PERSON_NAME] WELLINGTON CNR [GEOGRAPHIC_DATA][STREET_ADDRESS][GEOGRAPHIC_DATA]" at bounding box center [790, 235] width 419 height 84
copy address "[GEOGRAPHIC_DATA]"
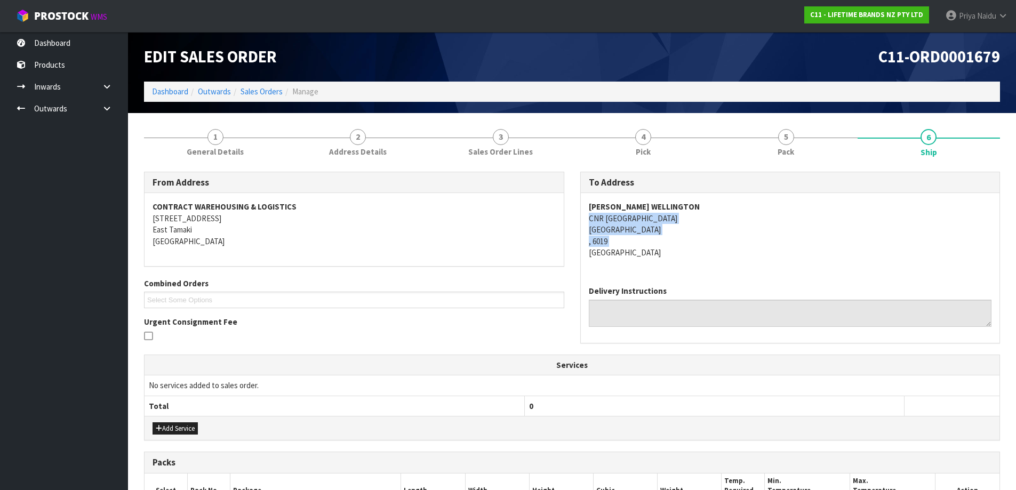
drag, startPoint x: 587, startPoint y: 219, endPoint x: 393, endPoint y: 220, distance: 194.0
click at [694, 238] on div "[PERSON_NAME] WELLINGTON CNR [GEOGRAPHIC_DATA][STREET_ADDRESS][GEOGRAPHIC_DATA]" at bounding box center [790, 235] width 419 height 84
click at [673, 235] on address "[PERSON_NAME] WELLINGTON CNR [GEOGRAPHIC_DATA][STREET_ADDRESS][GEOGRAPHIC_DATA]" at bounding box center [790, 229] width 403 height 57
copy address "CNR [GEOGRAPHIC_DATA]"
drag, startPoint x: 586, startPoint y: 217, endPoint x: 715, endPoint y: 219, distance: 129.5
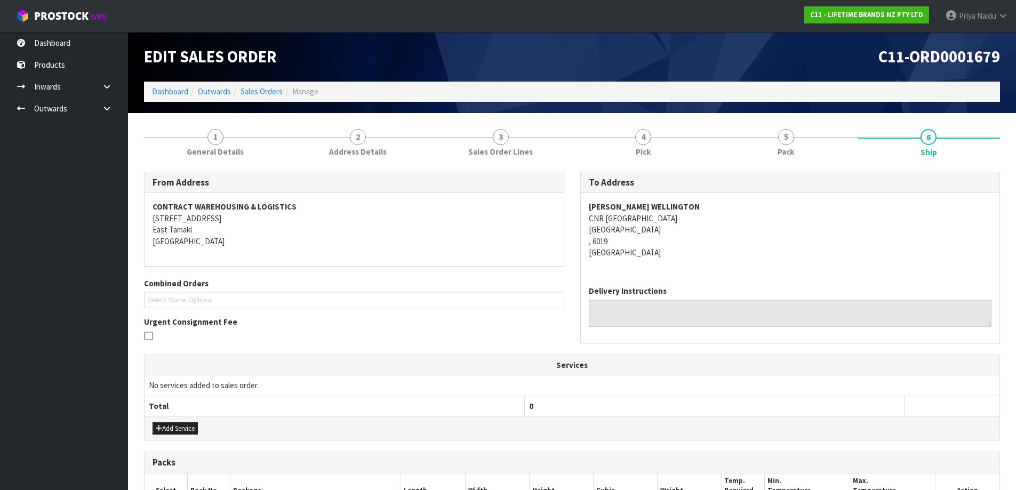
click at [715, 219] on div "[PERSON_NAME] WELLINGTON CNR [GEOGRAPHIC_DATA][STREET_ADDRESS][GEOGRAPHIC_DATA]" at bounding box center [790, 235] width 419 height 84
click at [219, 151] on span "General Details" at bounding box center [215, 151] width 57 height 11
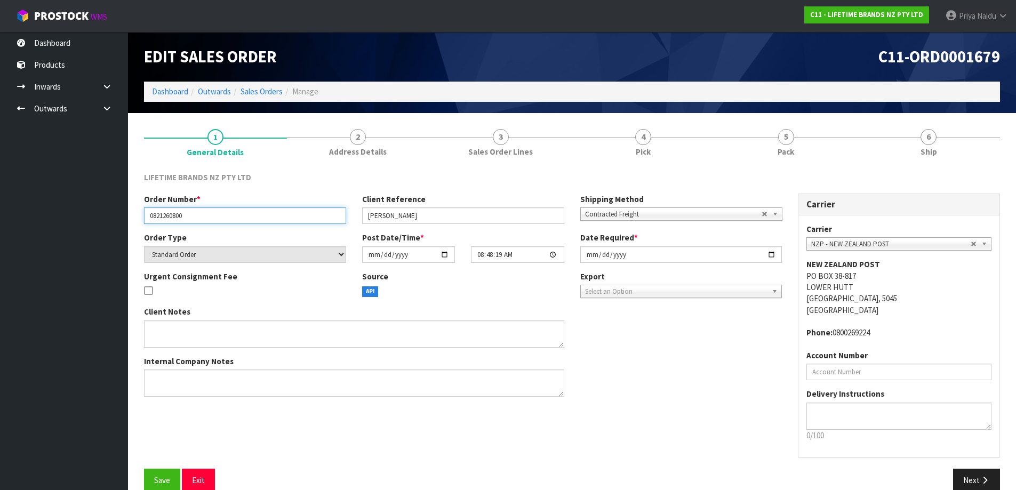
drag, startPoint x: 148, startPoint y: 213, endPoint x: 222, endPoint y: 217, distance: 74.2
click at [222, 217] on input "0821260800" at bounding box center [245, 215] width 202 height 17
drag, startPoint x: 363, startPoint y: 216, endPoint x: 400, endPoint y: 216, distance: 36.8
click at [400, 216] on input "[PERSON_NAME]" at bounding box center [463, 215] width 202 height 17
drag, startPoint x: 772, startPoint y: 135, endPoint x: 684, endPoint y: 206, distance: 113.1
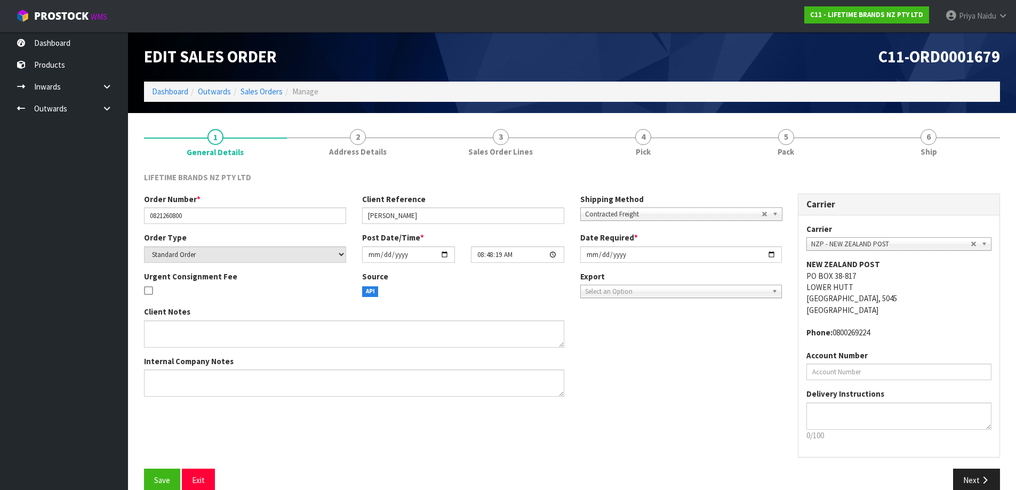
click at [773, 135] on link "5 Pack" at bounding box center [785, 142] width 143 height 42
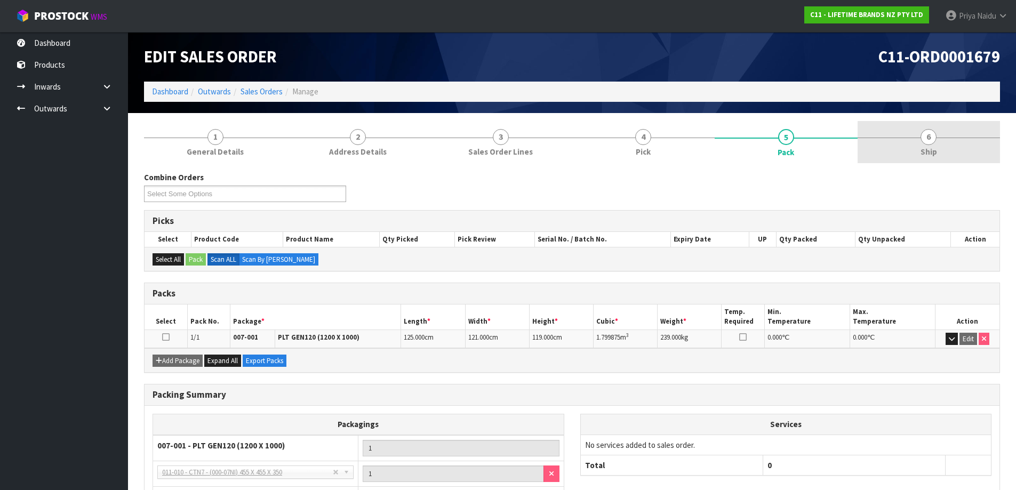
drag, startPoint x: 934, startPoint y: 146, endPoint x: 914, endPoint y: 148, distance: 19.8
click at [934, 146] on span "Ship" at bounding box center [928, 151] width 17 height 11
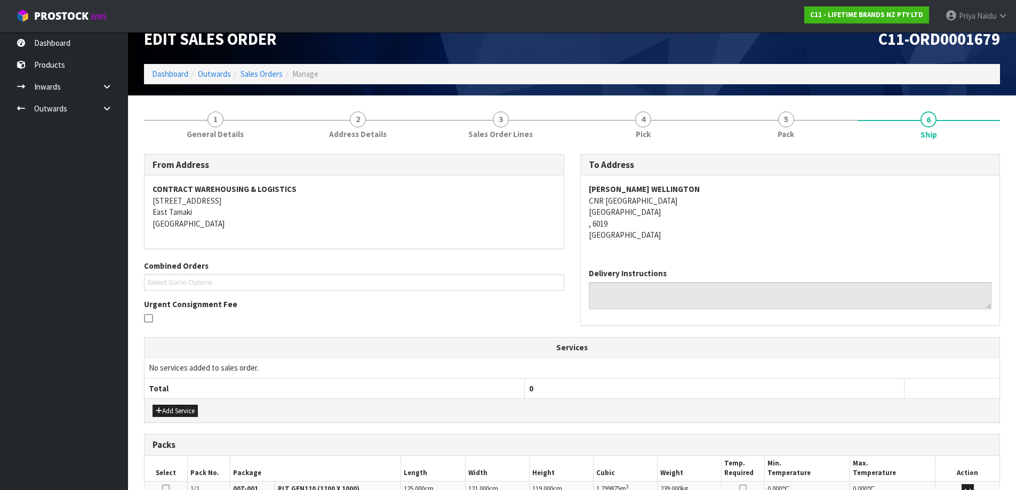
scroll to position [6, 0]
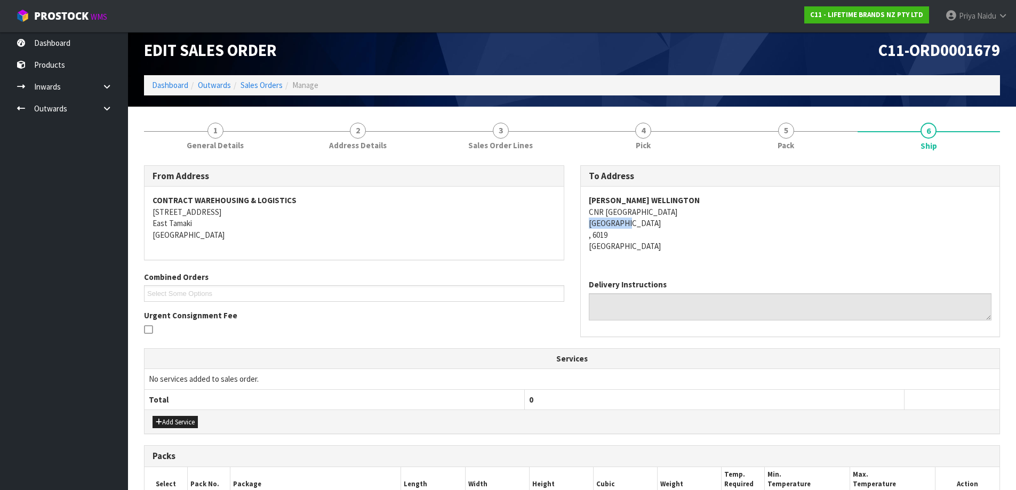
copy address "[GEOGRAPHIC_DATA]"
drag, startPoint x: 589, startPoint y: 222, endPoint x: 654, endPoint y: 221, distance: 65.6
click at [654, 221] on address "[PERSON_NAME] WELLINGTON CNR [GEOGRAPHIC_DATA][STREET_ADDRESS][GEOGRAPHIC_DATA]" at bounding box center [790, 223] width 403 height 57
click at [766, 147] on link "5 Pack" at bounding box center [785, 136] width 143 height 42
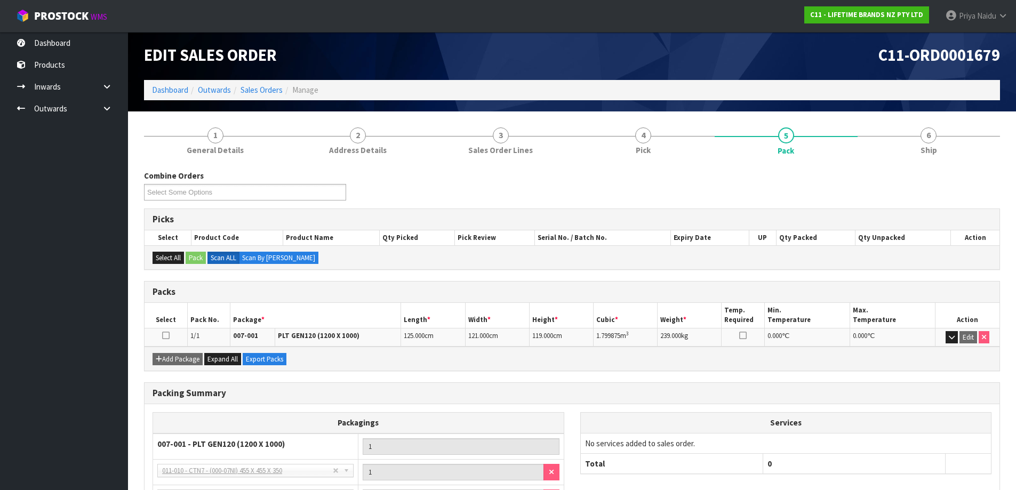
scroll to position [0, 0]
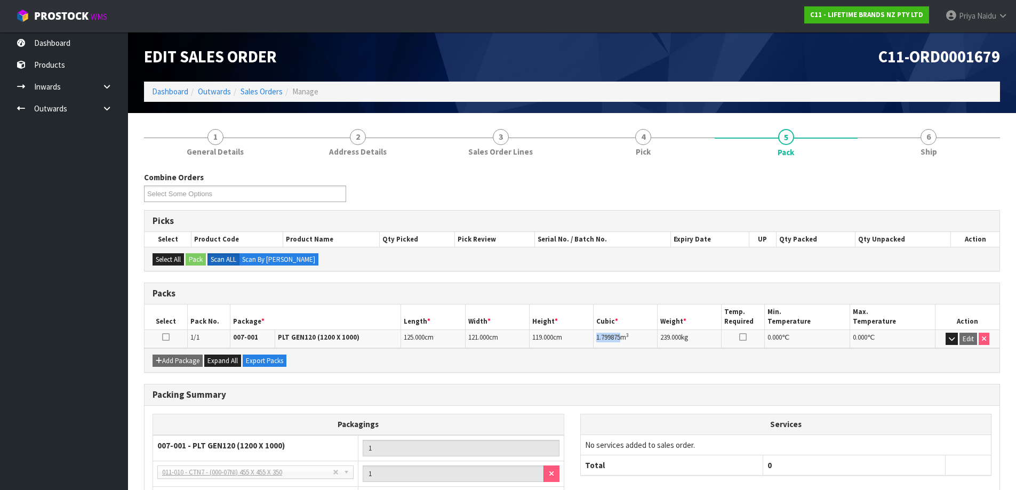
copy span "1.799875"
drag, startPoint x: 594, startPoint y: 336, endPoint x: 622, endPoint y: 339, distance: 27.3
click at [622, 339] on td "1.799875 m 3" at bounding box center [625, 338] width 64 height 19
click at [924, 141] on span "6" at bounding box center [928, 137] width 16 height 16
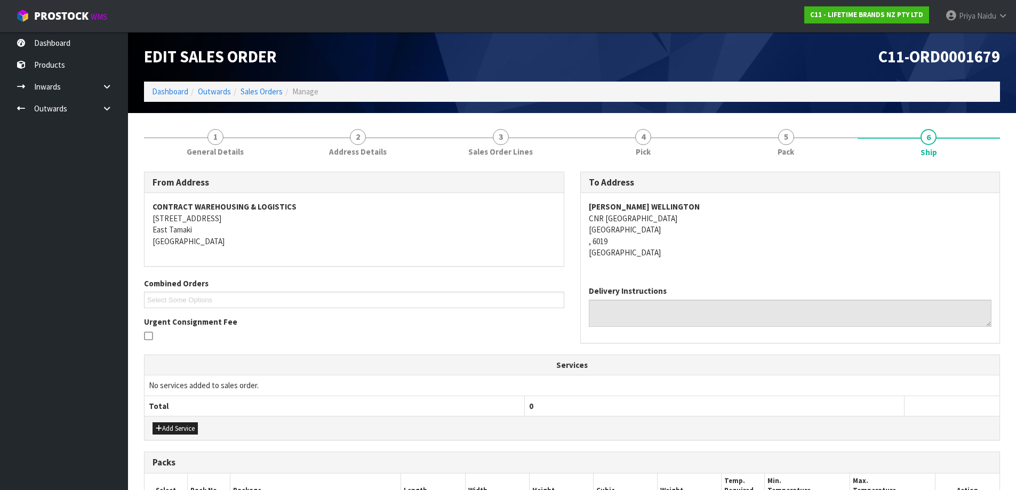
click at [789, 259] on div "[PERSON_NAME] WELLINGTON CNR [GEOGRAPHIC_DATA][STREET_ADDRESS][GEOGRAPHIC_DATA]" at bounding box center [790, 235] width 419 height 84
drag, startPoint x: 589, startPoint y: 207, endPoint x: 739, endPoint y: 209, distance: 150.3
click at [739, 209] on address "[PERSON_NAME] WELLINGTON CNR [GEOGRAPHIC_DATA][STREET_ADDRESS][GEOGRAPHIC_DATA]" at bounding box center [790, 229] width 403 height 57
drag, startPoint x: 712, startPoint y: 238, endPoint x: 704, endPoint y: 232, distance: 9.5
click at [712, 238] on address "[PERSON_NAME] WELLINGTON CNR [GEOGRAPHIC_DATA][STREET_ADDRESS][GEOGRAPHIC_DATA]" at bounding box center [790, 229] width 403 height 57
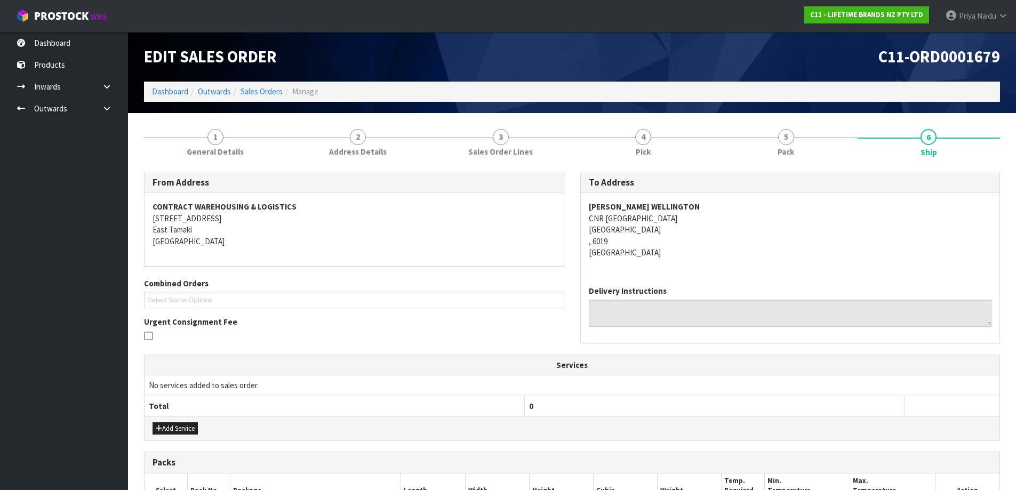
drag, startPoint x: 585, startPoint y: 220, endPoint x: 704, endPoint y: 221, distance: 118.9
click at [704, 221] on div "[PERSON_NAME] WELLINGTON CNR [GEOGRAPHIC_DATA][STREET_ADDRESS][GEOGRAPHIC_DATA]" at bounding box center [790, 235] width 419 height 84
click at [750, 271] on div "[PERSON_NAME] WELLINGTON CNR [GEOGRAPHIC_DATA][STREET_ADDRESS][GEOGRAPHIC_DATA]" at bounding box center [790, 235] width 419 height 84
drag, startPoint x: 587, startPoint y: 207, endPoint x: 746, endPoint y: 203, distance: 159.4
click at [746, 203] on div "[PERSON_NAME] WELLINGTON CNR [GEOGRAPHIC_DATA][STREET_ADDRESS][GEOGRAPHIC_DATA]" at bounding box center [790, 235] width 419 height 84
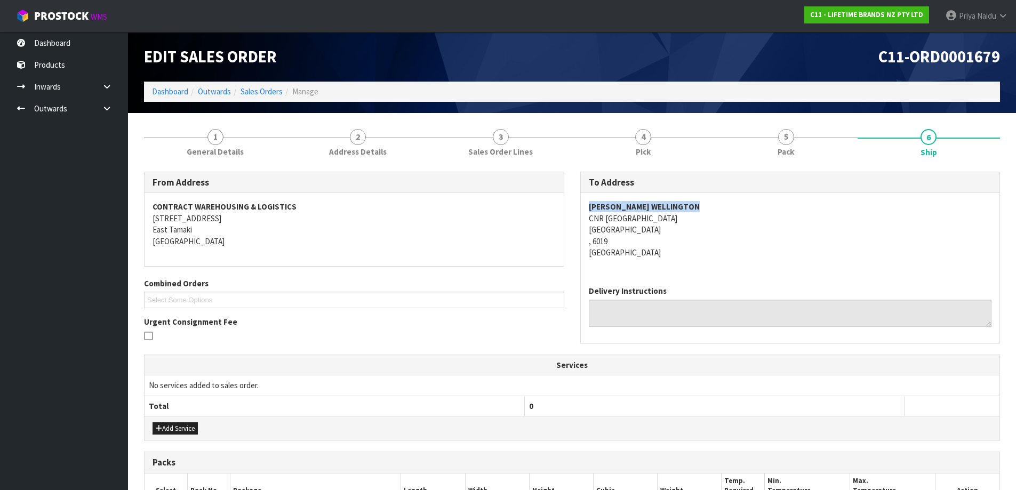
click at [769, 254] on address "[PERSON_NAME] WELLINGTON CNR [GEOGRAPHIC_DATA][STREET_ADDRESS][GEOGRAPHIC_DATA]" at bounding box center [790, 229] width 403 height 57
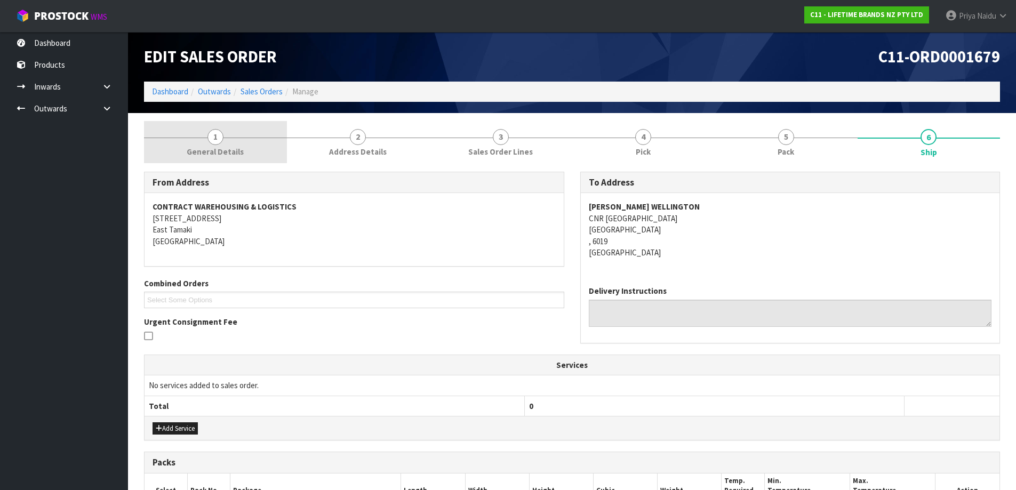
click at [208, 141] on link "1 General Details" at bounding box center [215, 142] width 143 height 42
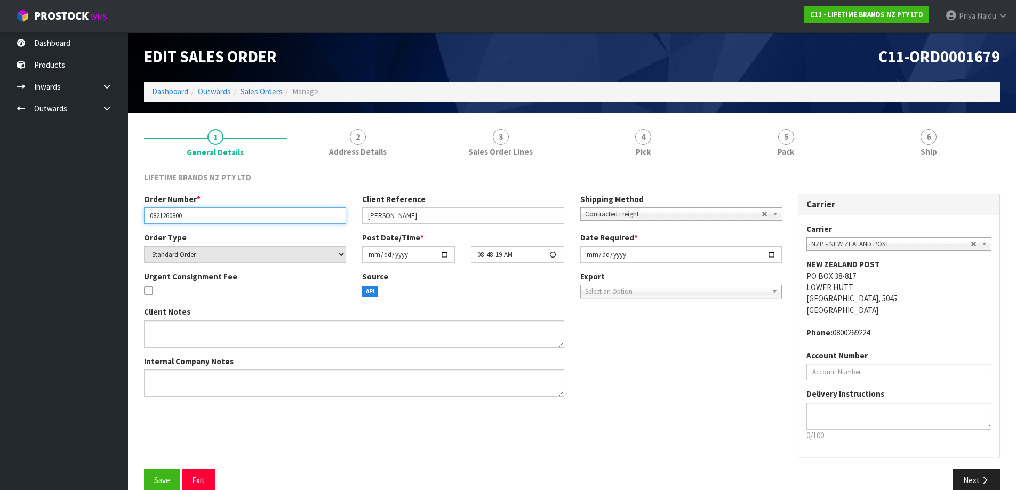
drag, startPoint x: 148, startPoint y: 216, endPoint x: 212, endPoint y: 220, distance: 64.6
click at [214, 220] on input "0821260800" at bounding box center [245, 215] width 202 height 17
drag, startPoint x: 364, startPoint y: 216, endPoint x: 399, endPoint y: 220, distance: 34.9
click at [399, 220] on input "[PERSON_NAME]" at bounding box center [463, 215] width 202 height 17
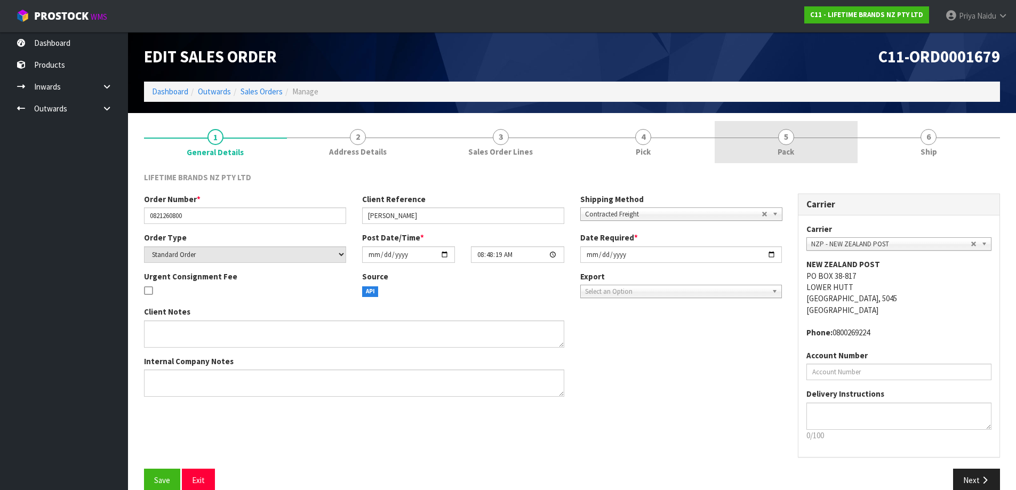
click at [778, 152] on span "Pack" at bounding box center [785, 151] width 17 height 11
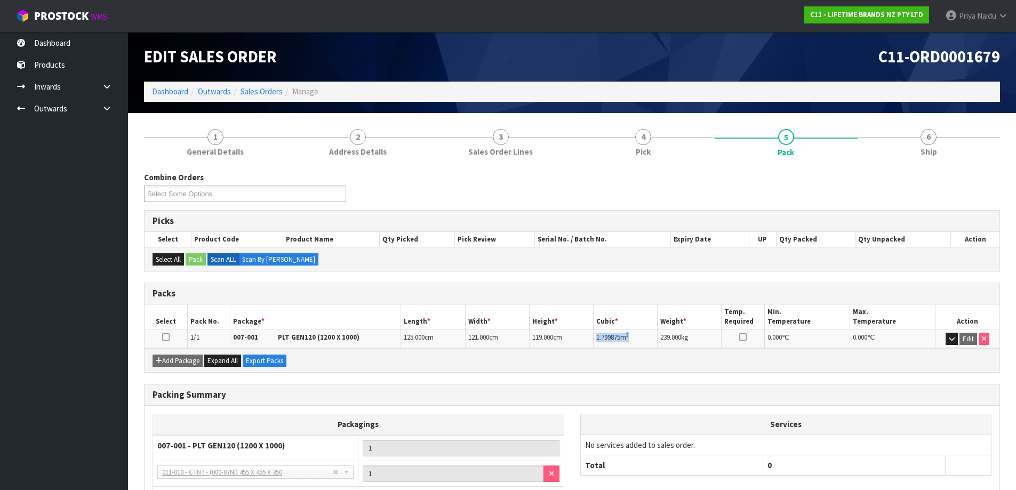
drag, startPoint x: 593, startPoint y: 336, endPoint x: 639, endPoint y: 340, distance: 46.5
click at [639, 340] on td "1.799875 m 3" at bounding box center [625, 338] width 64 height 19
click at [900, 156] on link "6 Ship" at bounding box center [928, 142] width 143 height 42
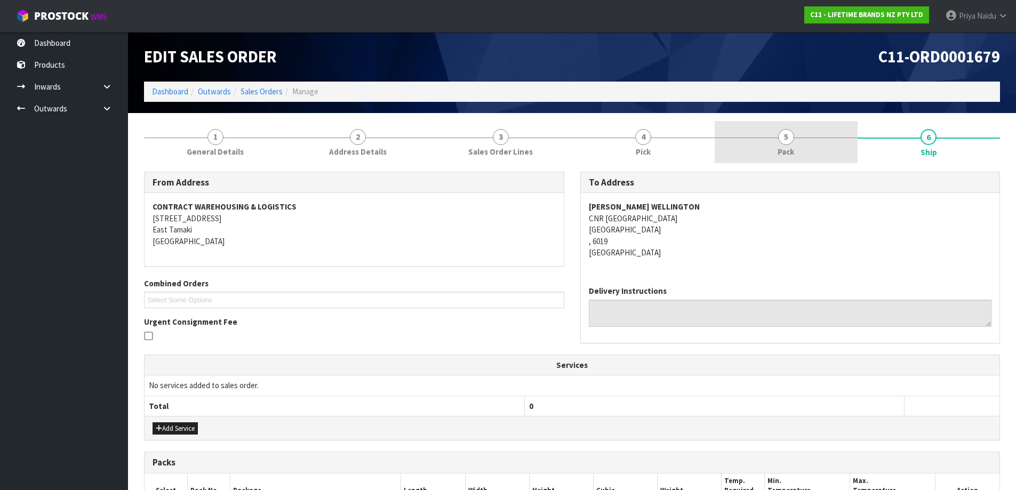
click at [770, 137] on link "5 Pack" at bounding box center [785, 142] width 143 height 42
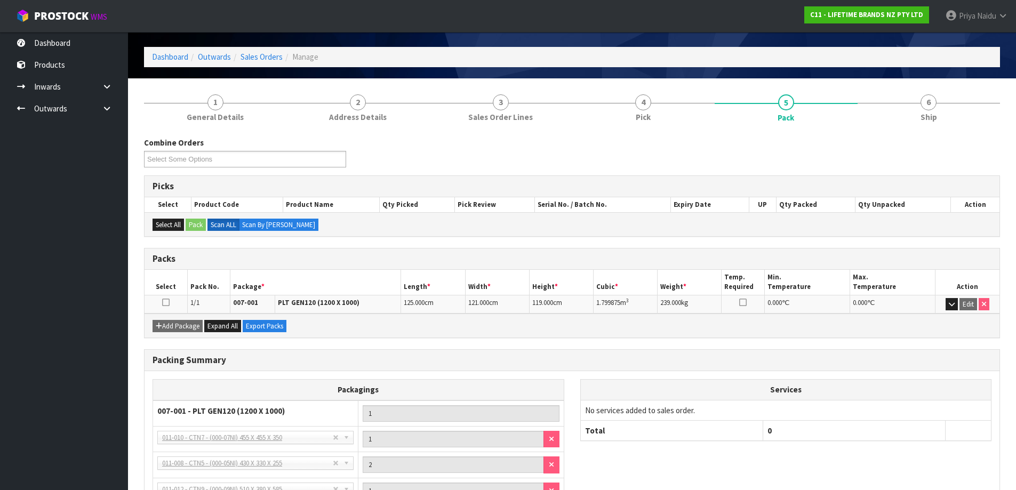
scroll to position [53, 0]
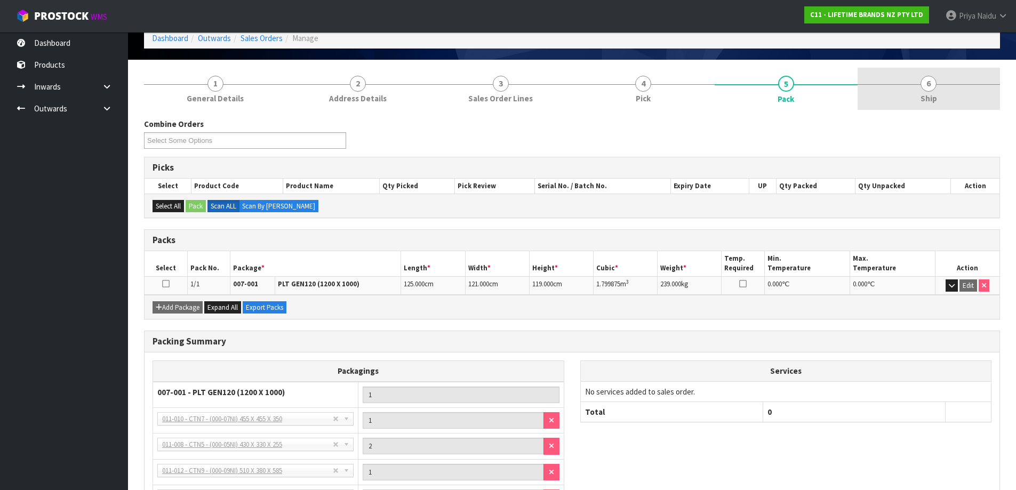
drag, startPoint x: 937, startPoint y: 92, endPoint x: 882, endPoint y: 101, distance: 55.7
click at [937, 92] on link "6 Ship" at bounding box center [928, 89] width 143 height 42
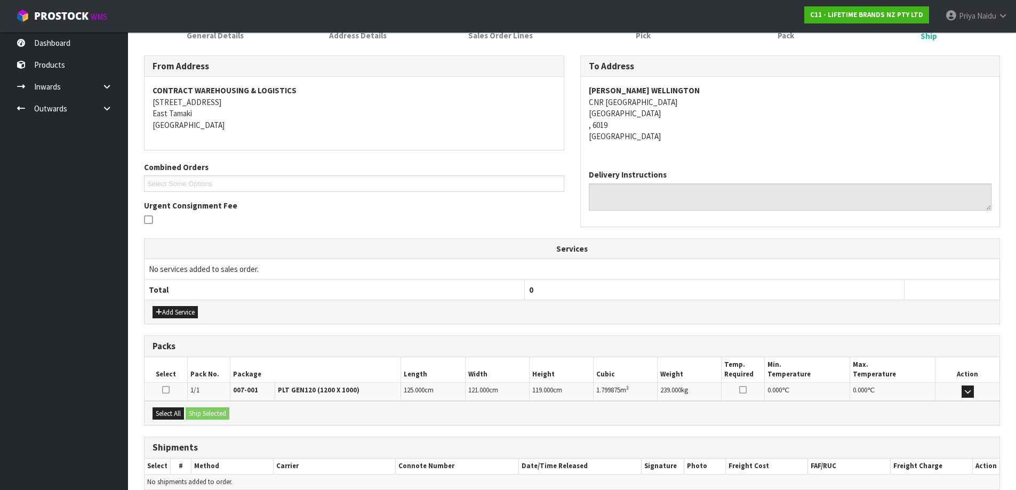
scroll to position [166, 0]
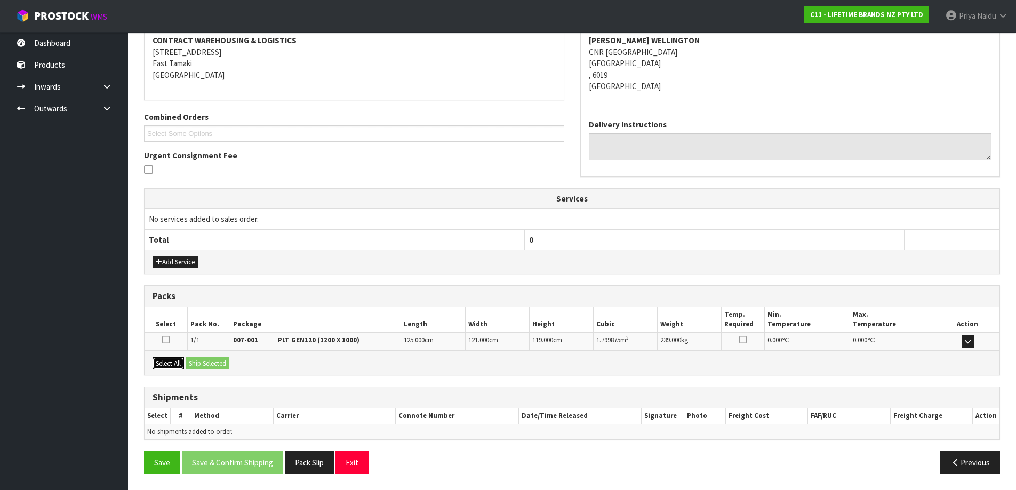
click at [180, 365] on button "Select All" at bounding box center [167, 363] width 31 height 13
drag, startPoint x: 186, startPoint y: 363, endPoint x: 197, endPoint y: 363, distance: 11.7
click at [187, 363] on div "Select All Ship Selected" at bounding box center [571, 363] width 855 height 24
click at [197, 363] on button "Ship Selected" at bounding box center [208, 363] width 44 height 13
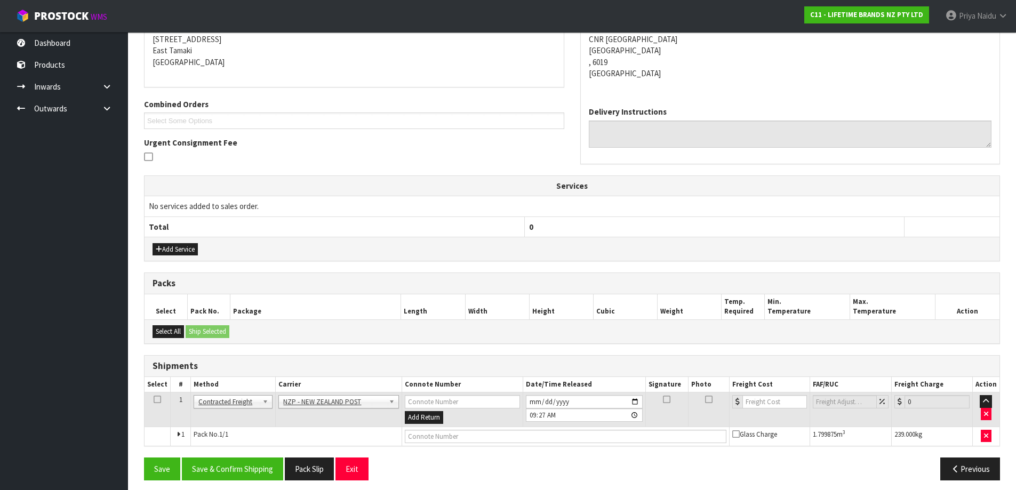
scroll to position [186, 0]
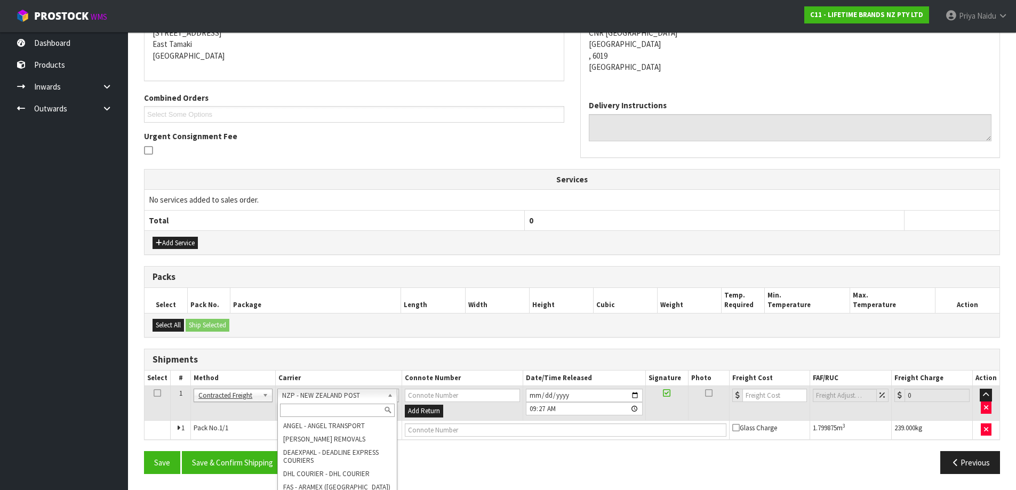
click at [311, 408] on input "text" at bounding box center [337, 410] width 115 height 13
type input "MA"
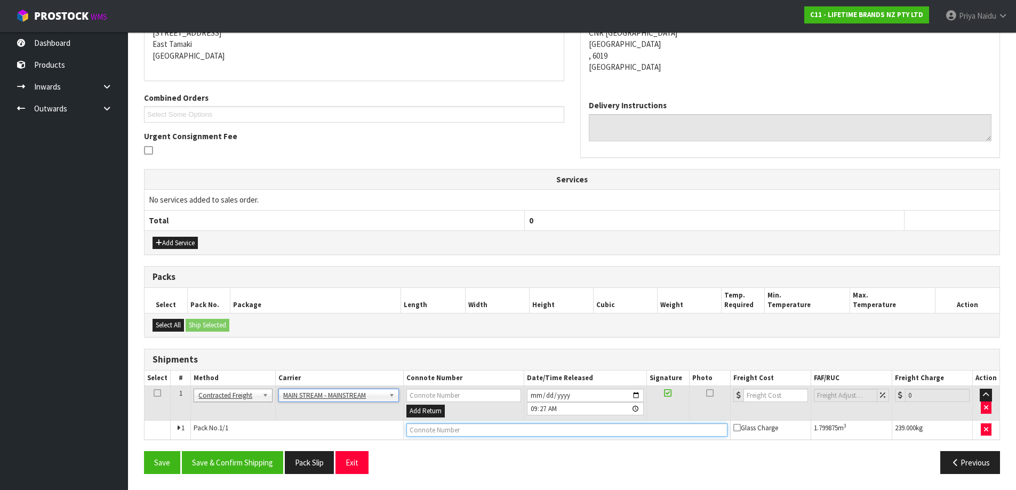
click at [477, 432] on input "text" at bounding box center [566, 429] width 321 height 13
paste input "CWL7715687"
type input "CWL7715687"
click at [760, 396] on input "number" at bounding box center [775, 395] width 65 height 13
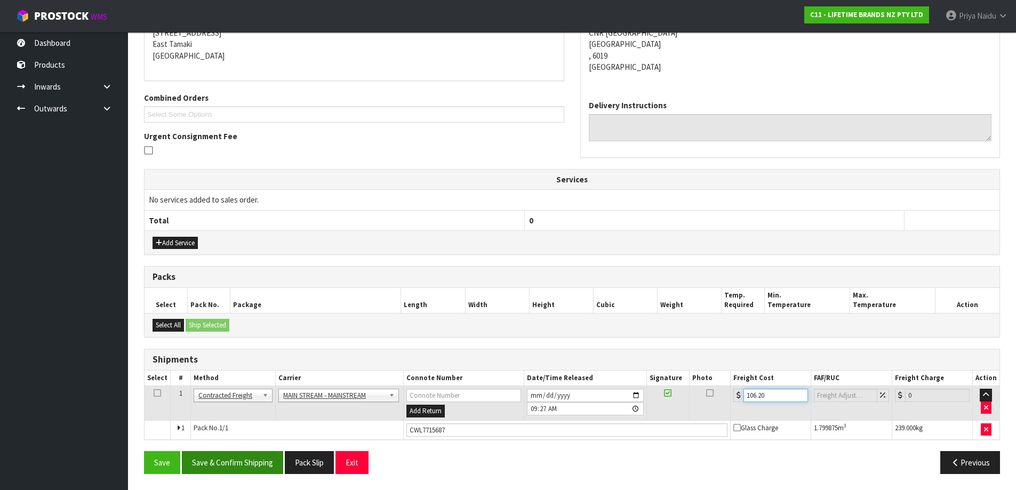
type input "106.20"
click at [242, 460] on button "Save & Confirm Shipping" at bounding box center [232, 462] width 101 height 23
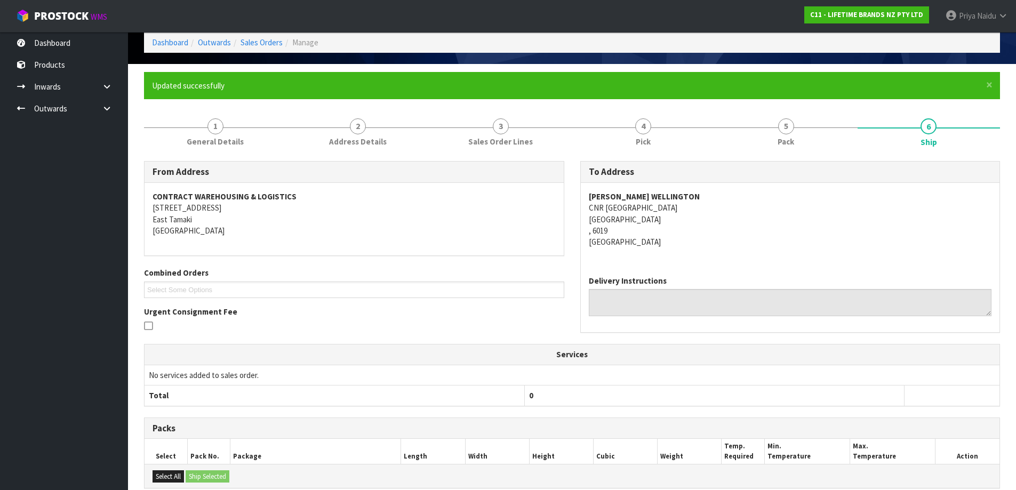
scroll to position [0, 0]
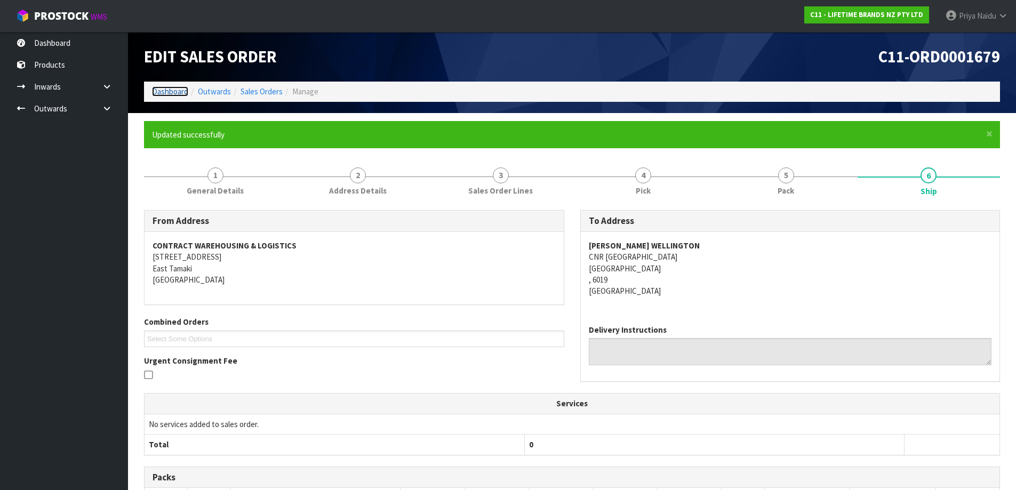
click at [157, 93] on link "Dashboard" at bounding box center [170, 91] width 36 height 10
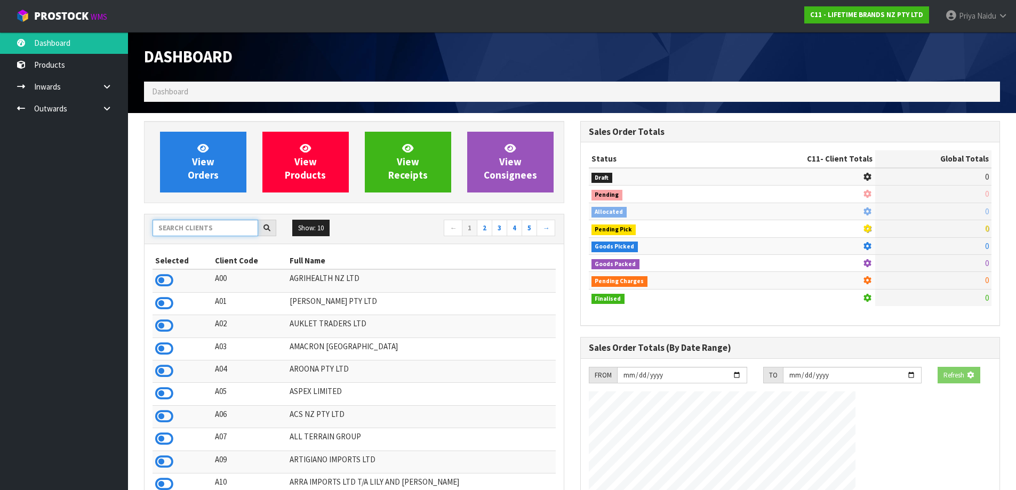
drag, startPoint x: 185, startPoint y: 233, endPoint x: 186, endPoint y: 222, distance: 11.2
click at [185, 232] on input "text" at bounding box center [205, 228] width 106 height 17
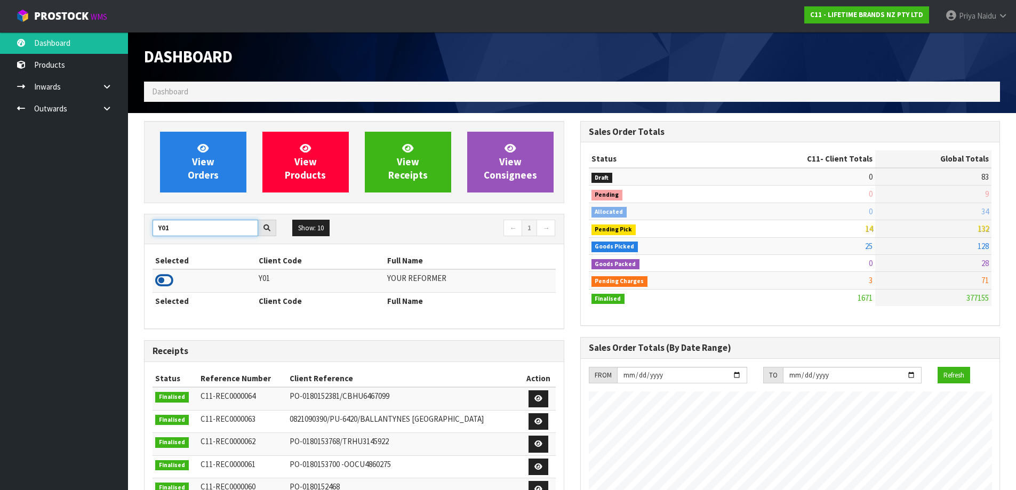
type input "Y01"
click at [163, 281] on icon at bounding box center [164, 280] width 18 height 16
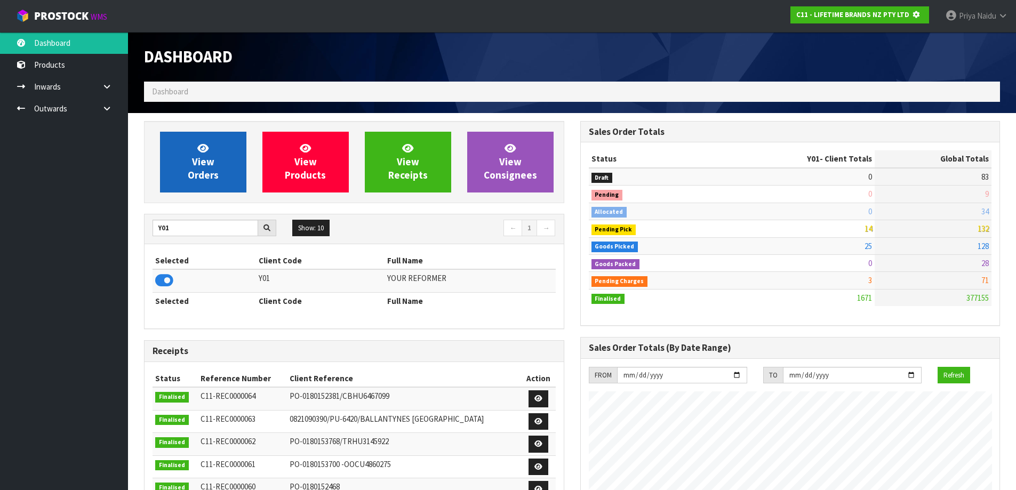
scroll to position [665, 436]
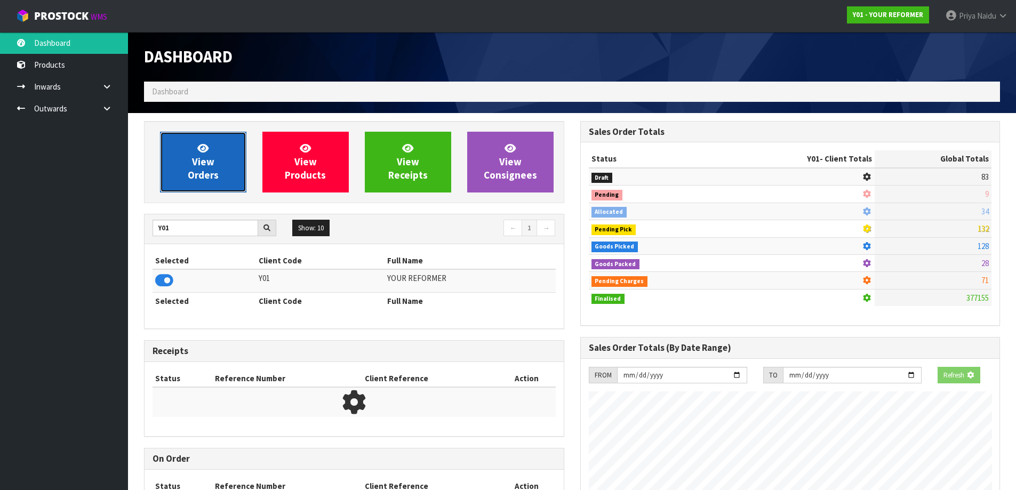
click at [208, 167] on span "View Orders" at bounding box center [203, 162] width 31 height 40
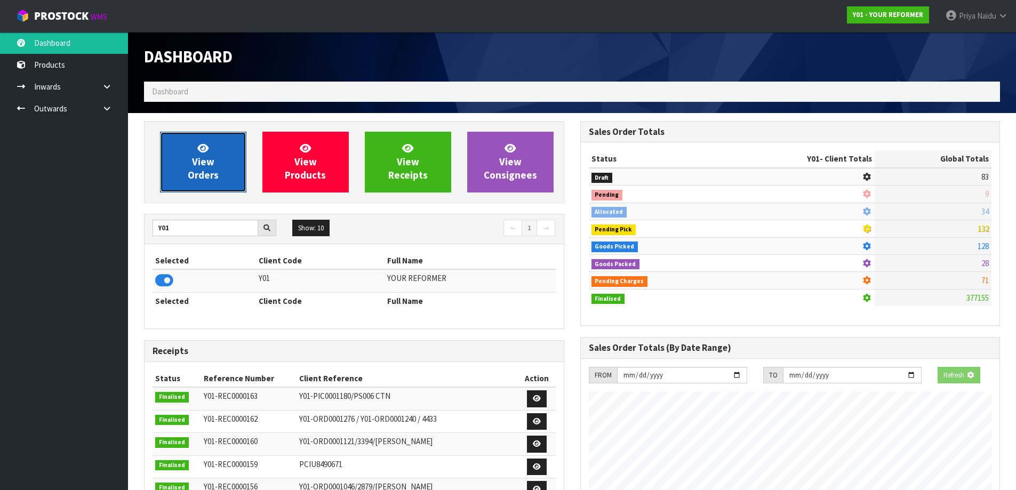
scroll to position [808, 436]
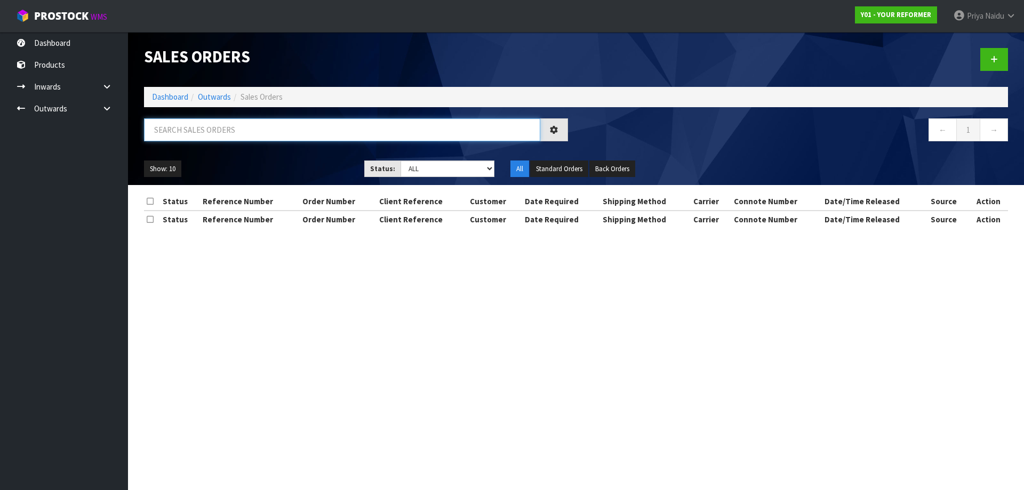
click at [217, 136] on input "text" at bounding box center [342, 129] width 396 height 23
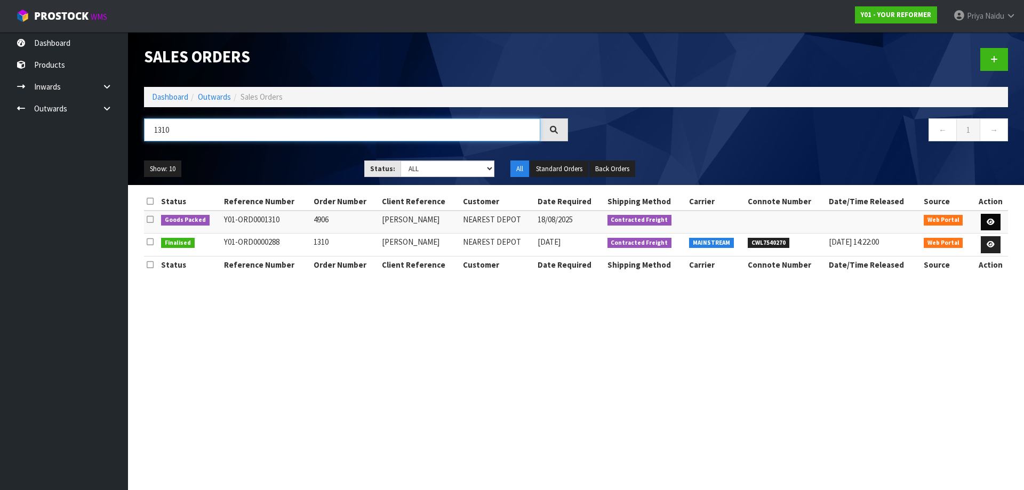
type input "1310"
click at [987, 223] on icon at bounding box center [990, 222] width 8 height 7
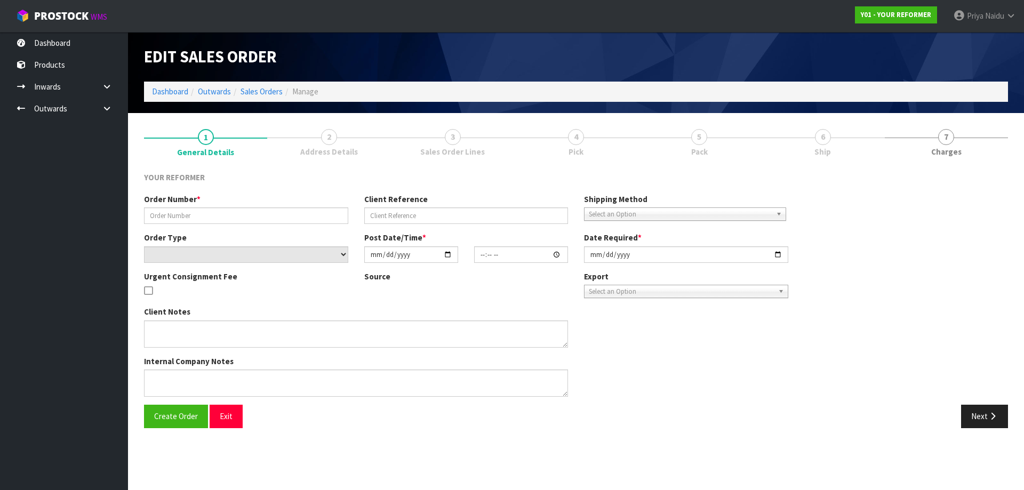
type input "4906"
type input "[PERSON_NAME]"
select select "number:0"
type input "[DATE]"
type input "10:51:00.000"
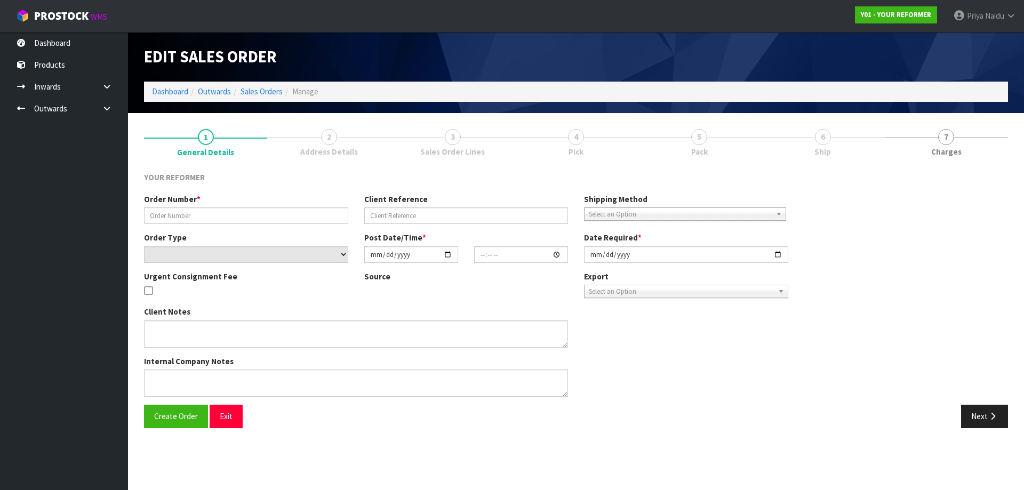
type input "[DATE]"
type textarea "200 [PERSON_NAME] DR OUTBACK TRADING LTD MWT [GEOGRAPHIC_DATA] [GEOGRAPHIC_DATA]"
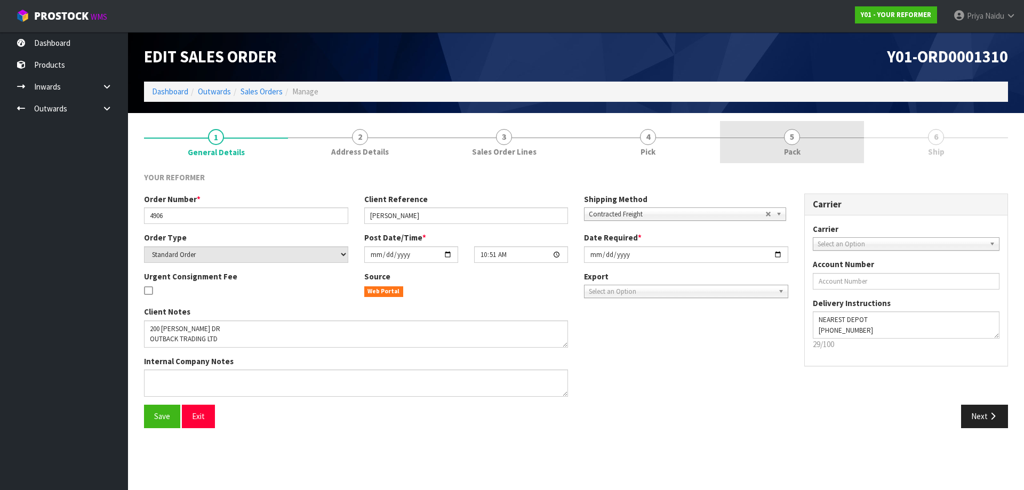
click at [793, 147] on span "Pack" at bounding box center [792, 151] width 17 height 11
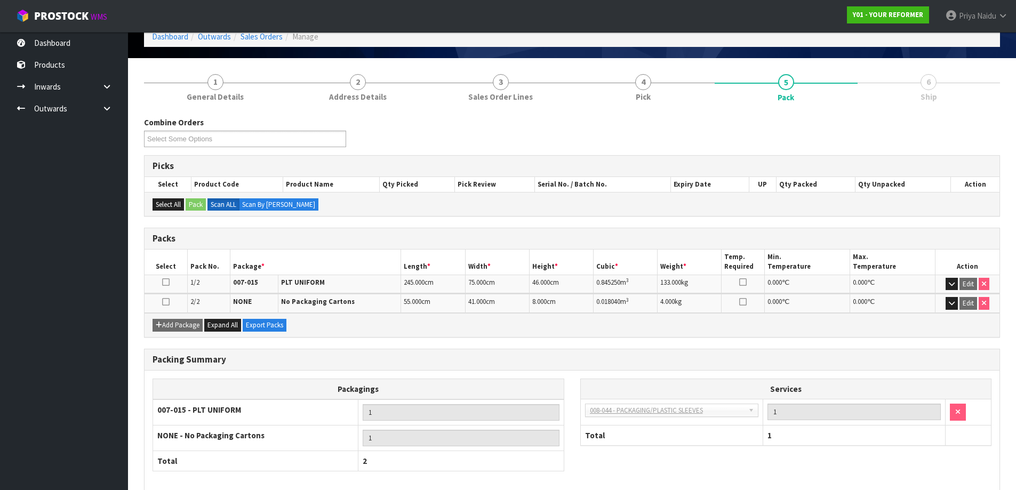
scroll to position [107, 0]
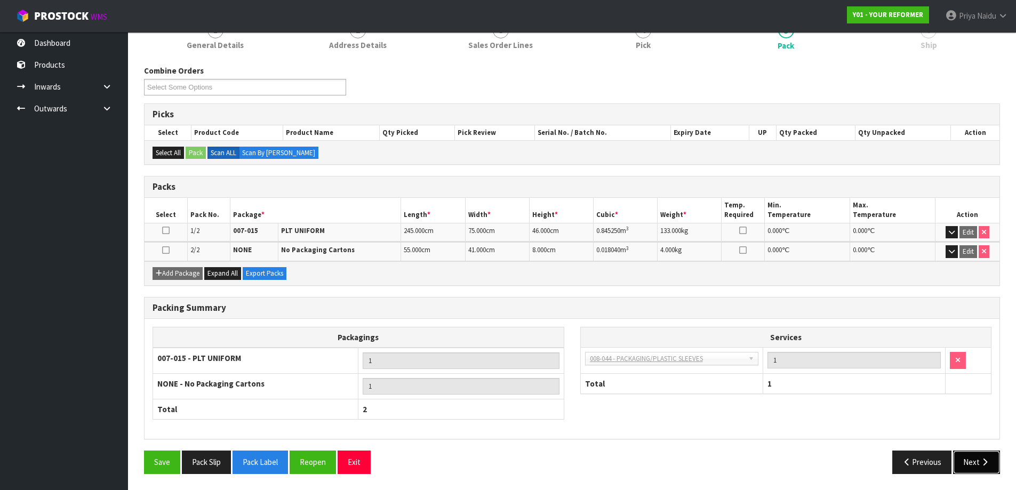
click at [962, 457] on button "Next" at bounding box center [976, 461] width 47 height 23
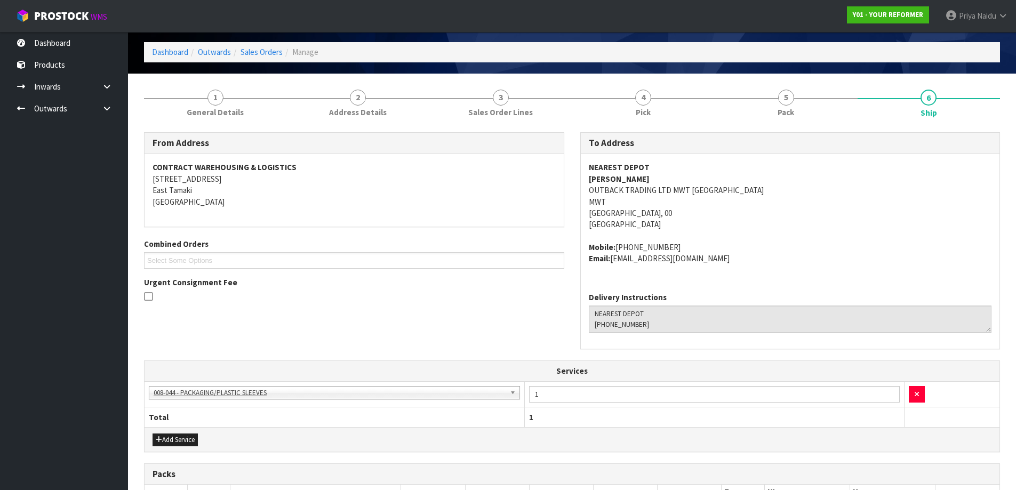
scroll to position [0, 0]
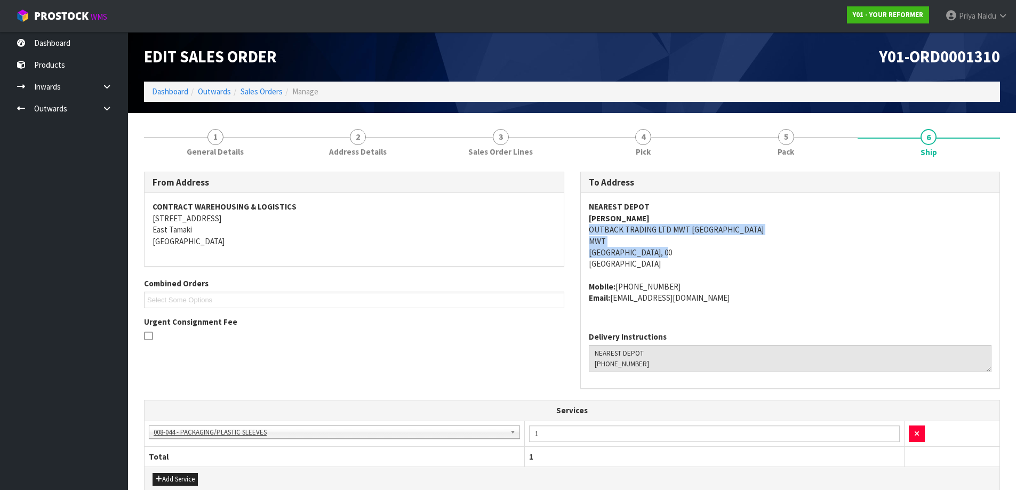
drag, startPoint x: 589, startPoint y: 230, endPoint x: 695, endPoint y: 254, distance: 108.2
click at [695, 254] on address "NEAREST DEPOT [PERSON_NAME] OUTBACK TRADING LTD MWT [GEOGRAPHIC_DATA] 4414 [GEO…" at bounding box center [790, 235] width 403 height 69
click at [770, 278] on span "NEAREST DEPOT [PERSON_NAME] OUTBACK TRADING LTD MWT [GEOGRAPHIC_DATA] [GEOGRAPH…" at bounding box center [790, 252] width 403 height 102
click at [796, 273] on span "NEAREST DEPOT [PERSON_NAME] OUTBACK TRADING LTD MWT [GEOGRAPHIC_DATA] [GEOGRAPH…" at bounding box center [790, 252] width 403 height 102
drag, startPoint x: 594, startPoint y: 217, endPoint x: 647, endPoint y: 215, distance: 52.8
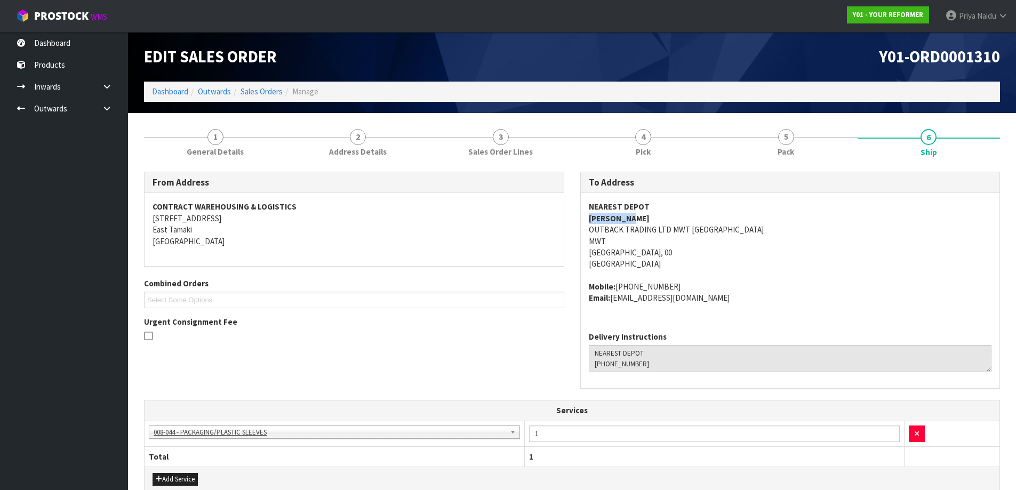
click at [647, 215] on div "To Address NEAREST DEPOT [PERSON_NAME] OUTBACK TRADING LTD MWT [GEOGRAPHIC_DATA…" at bounding box center [790, 286] width 436 height 228
drag, startPoint x: 616, startPoint y: 287, endPoint x: 692, endPoint y: 280, distance: 76.5
click at [692, 280] on span "NEAREST DEPOT [PERSON_NAME] OUTBACK TRADING LTD MWT [GEOGRAPHIC_DATA] [GEOGRAPH…" at bounding box center [790, 252] width 403 height 102
drag, startPoint x: 613, startPoint y: 298, endPoint x: 726, endPoint y: 314, distance: 114.1
click at [726, 314] on div "NEAREST DEPOT [PERSON_NAME] OUTBACK TRADING LTD MWT [GEOGRAPHIC_DATA] [GEOGRAPH…" at bounding box center [790, 258] width 419 height 130
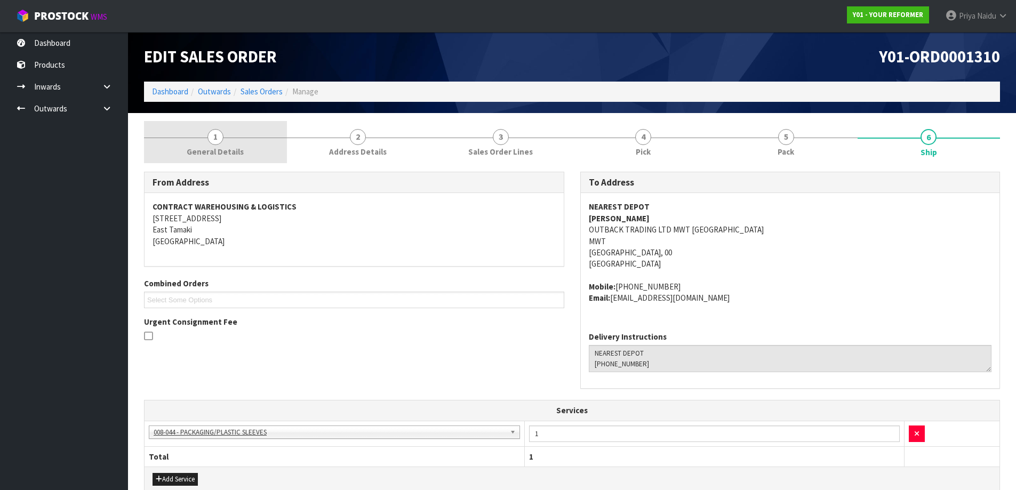
drag, startPoint x: 224, startPoint y: 149, endPoint x: 186, endPoint y: 160, distance: 39.6
click at [224, 149] on span "General Details" at bounding box center [215, 151] width 57 height 11
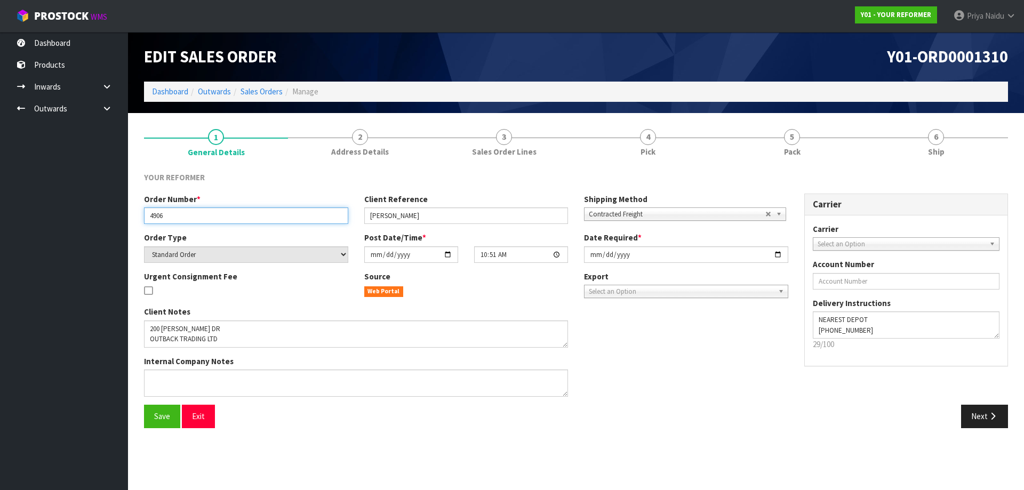
drag, startPoint x: 144, startPoint y: 214, endPoint x: 191, endPoint y: 214, distance: 46.9
click at [191, 214] on input "4906" at bounding box center [246, 215] width 204 height 17
drag, startPoint x: 366, startPoint y: 213, endPoint x: 463, endPoint y: 213, distance: 97.0
click at [463, 213] on input "[PERSON_NAME]" at bounding box center [466, 215] width 204 height 17
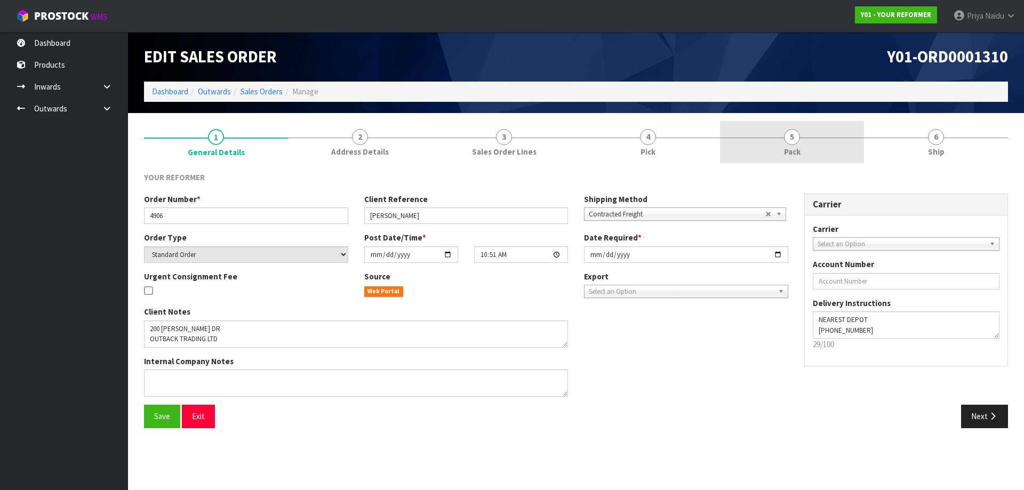
drag, startPoint x: 800, startPoint y: 143, endPoint x: 779, endPoint y: 159, distance: 26.2
click at [800, 143] on link "5 Pack" at bounding box center [792, 142] width 144 height 42
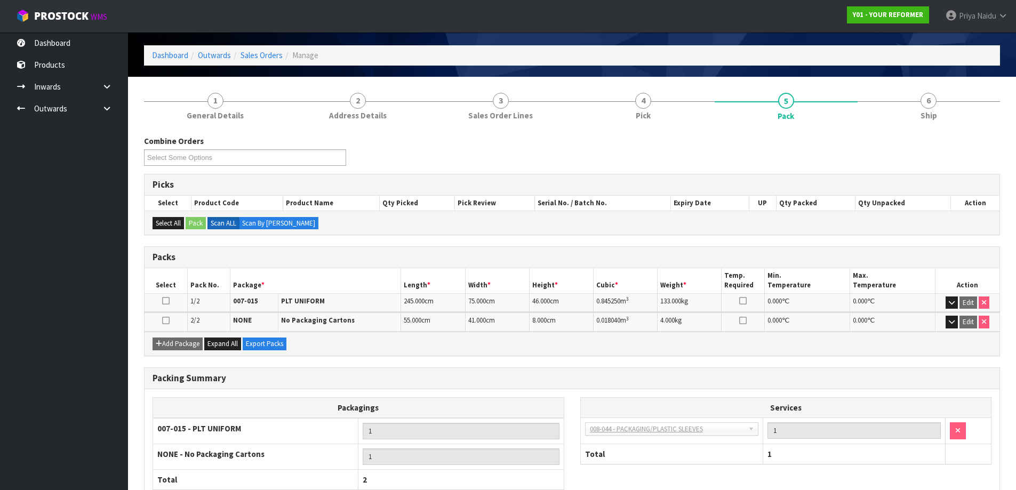
scroll to position [53, 0]
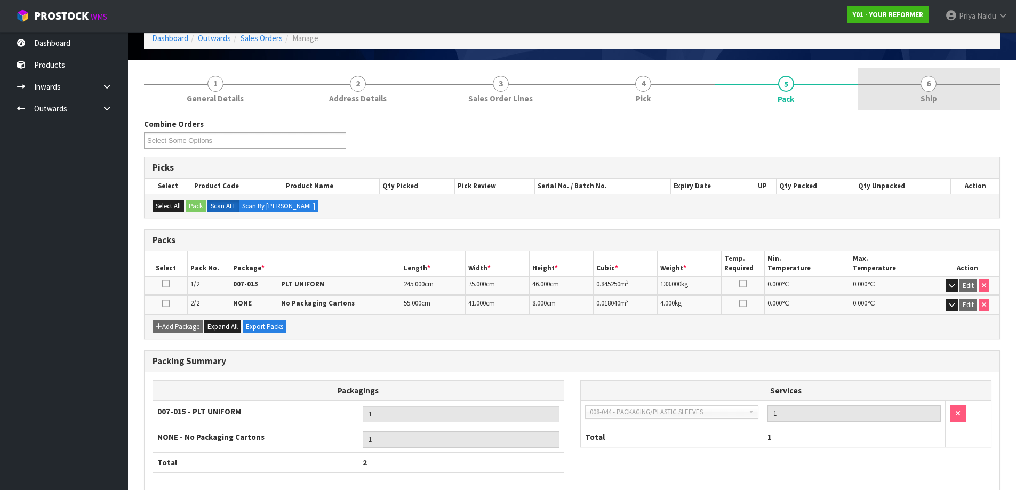
click at [933, 100] on span "Ship" at bounding box center [928, 98] width 17 height 11
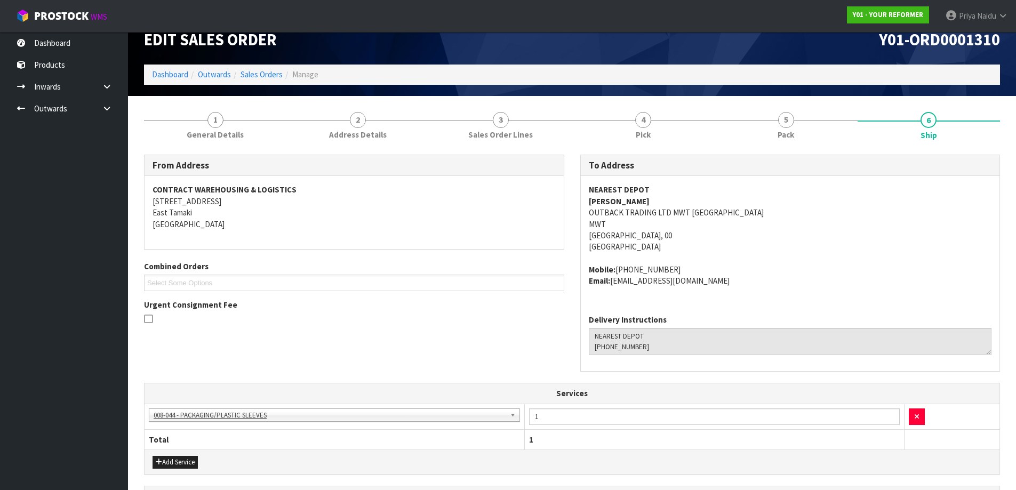
scroll to position [0, 0]
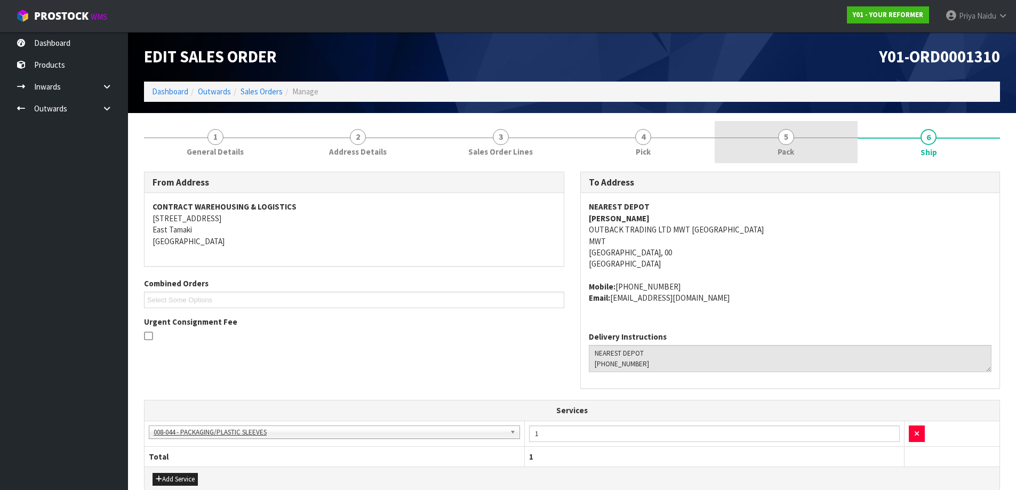
drag, startPoint x: 827, startPoint y: 139, endPoint x: 760, endPoint y: 139, distance: 67.2
click at [826, 139] on link "5 Pack" at bounding box center [785, 142] width 143 height 42
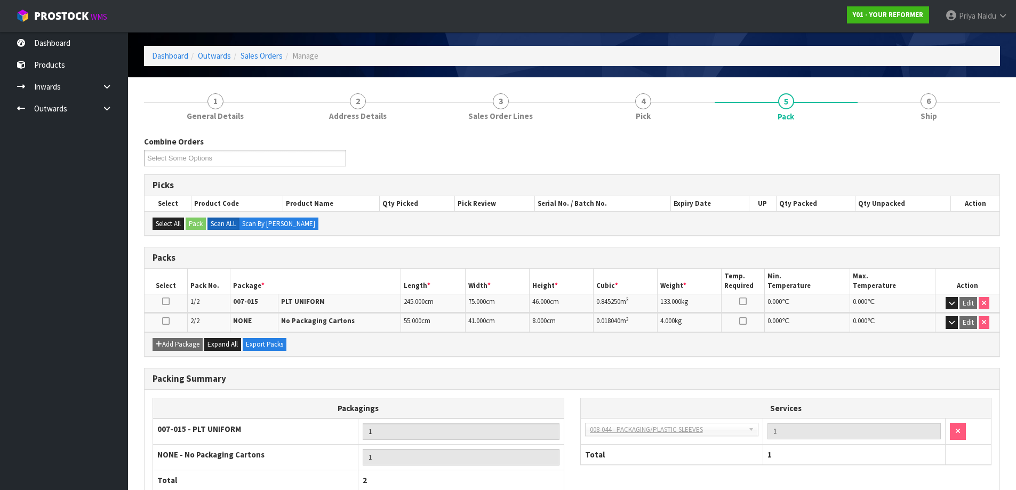
scroll to position [53, 0]
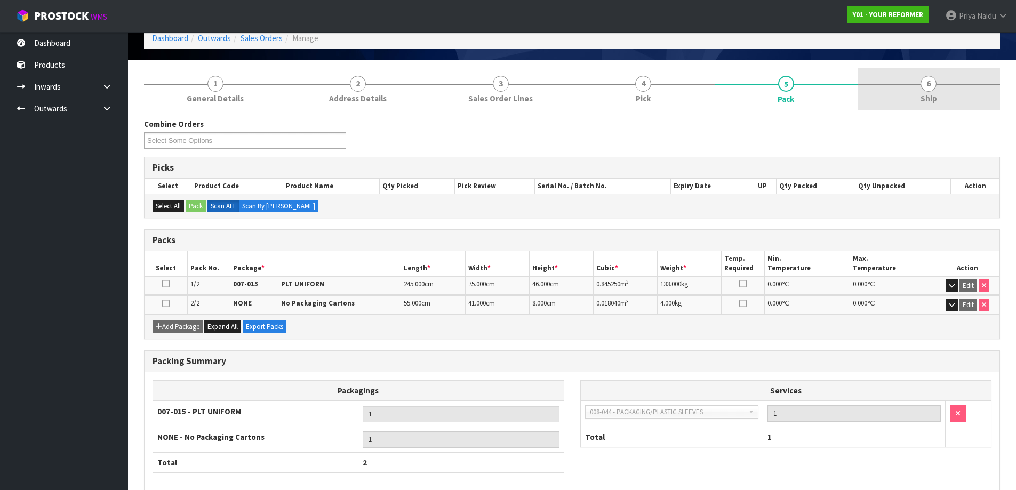
click at [953, 85] on link "6 Ship" at bounding box center [928, 89] width 143 height 42
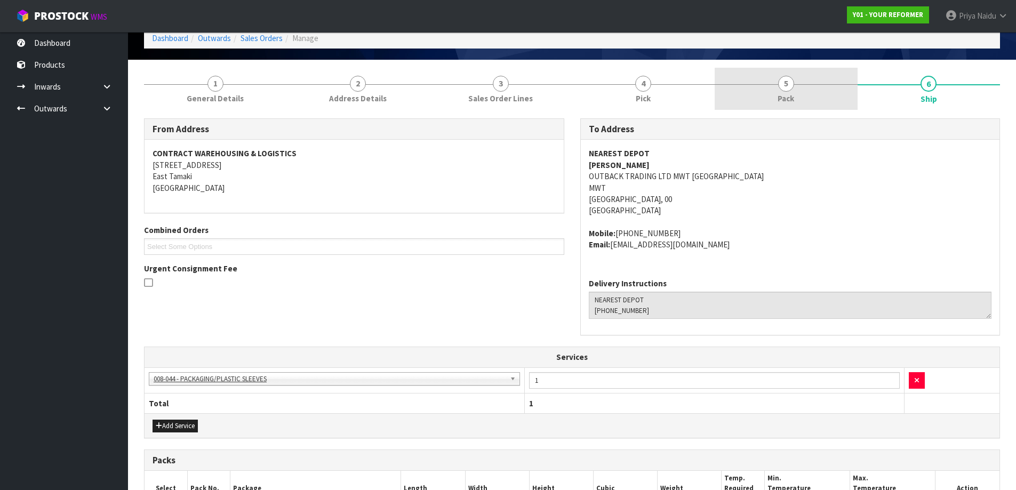
click at [776, 97] on link "5 Pack" at bounding box center [785, 89] width 143 height 42
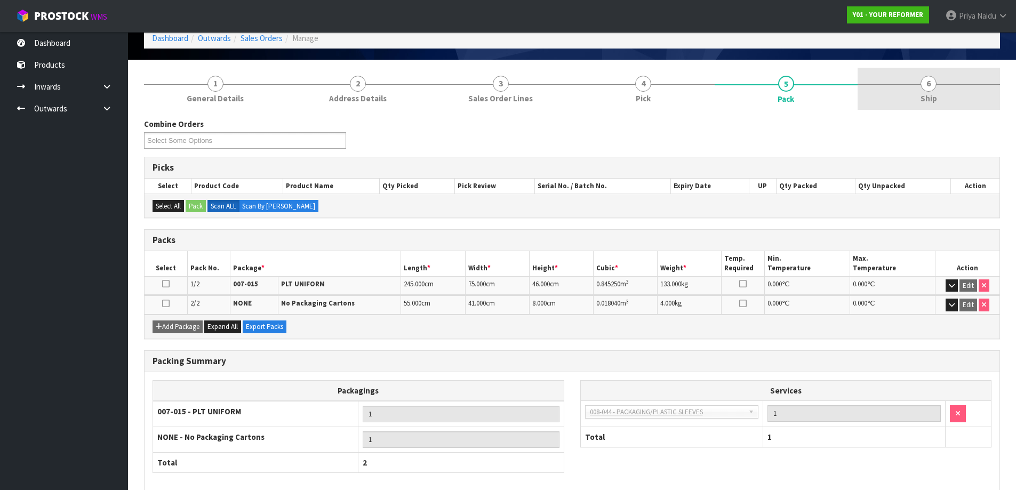
click at [907, 101] on link "6 Ship" at bounding box center [928, 89] width 143 height 42
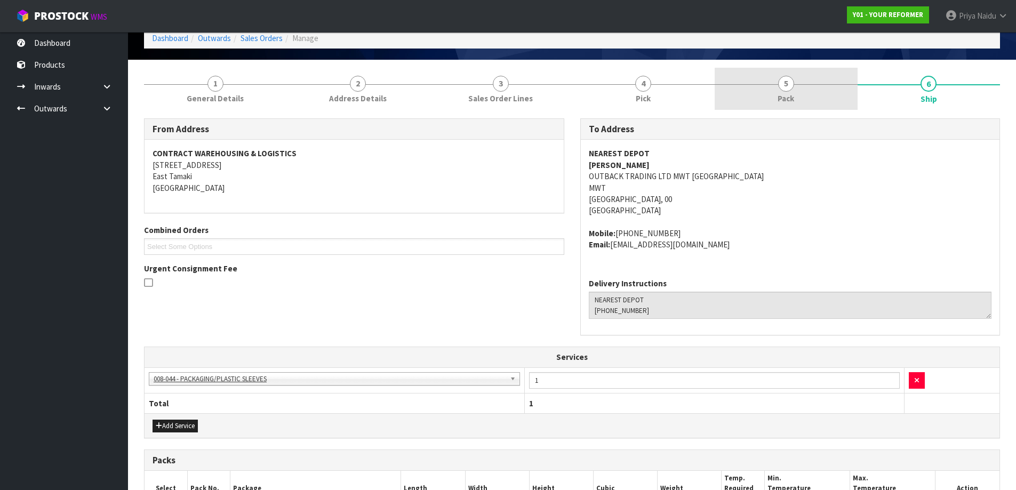
click at [792, 106] on link "5 Pack" at bounding box center [785, 89] width 143 height 42
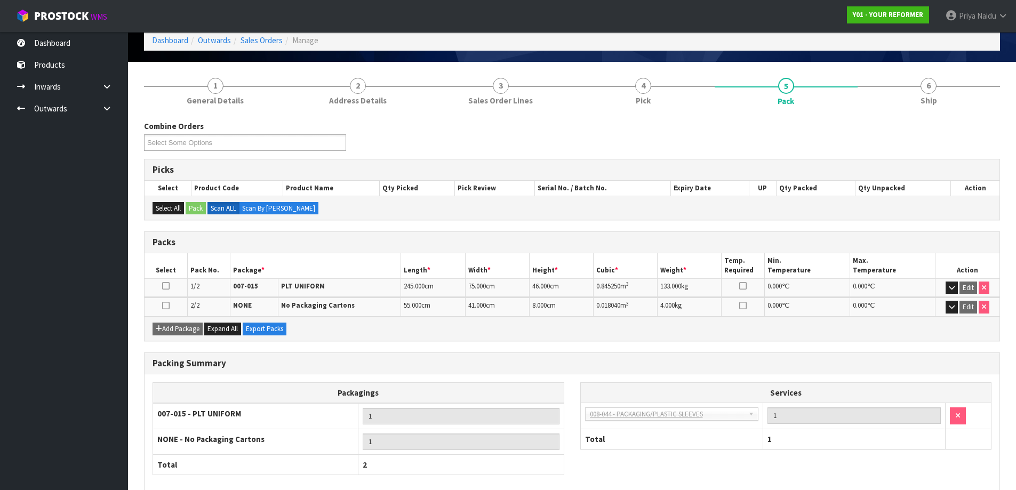
scroll to position [0, 0]
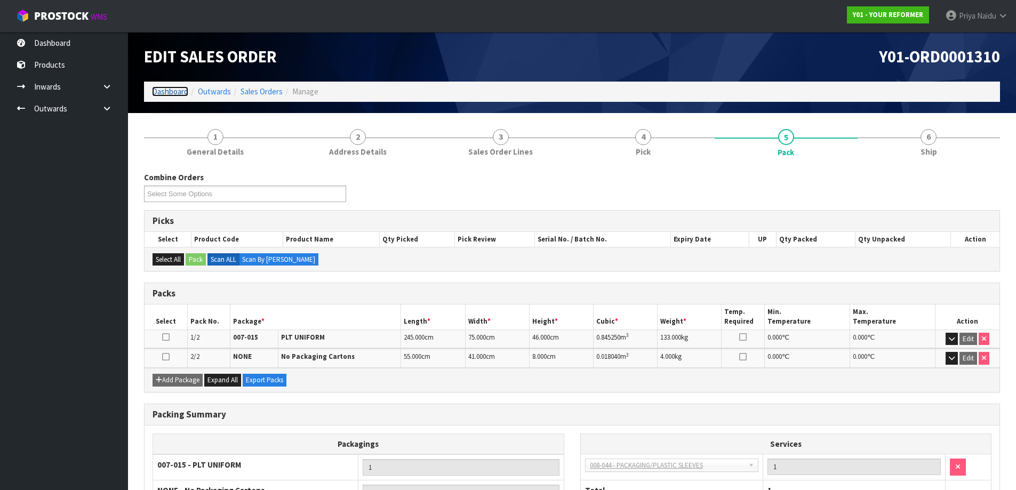
click at [173, 93] on link "Dashboard" at bounding box center [170, 91] width 36 height 10
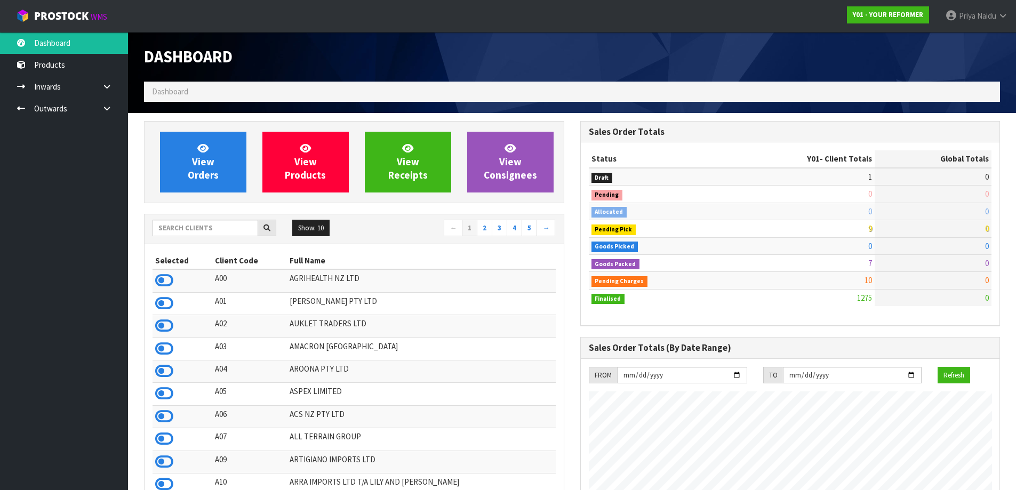
scroll to position [808, 436]
click at [213, 231] on input "text" at bounding box center [205, 228] width 106 height 17
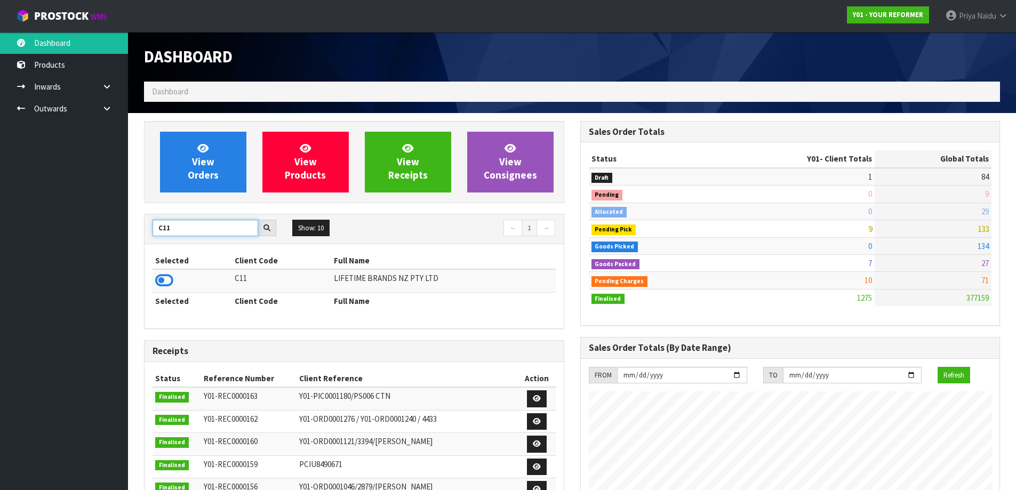
type input "C11"
click at [153, 283] on td at bounding box center [191, 280] width 79 height 23
click at [162, 284] on icon at bounding box center [164, 280] width 18 height 16
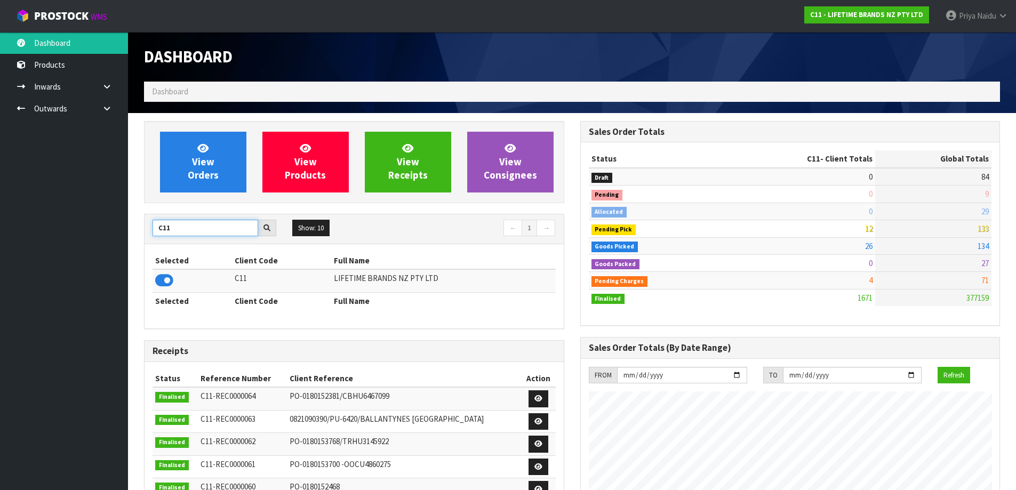
drag, startPoint x: 172, startPoint y: 229, endPoint x: 125, endPoint y: 235, distance: 47.8
click at [125, 235] on body "Toggle navigation ProStock WMS C11 - LIFETIME BRANDS NZ PTY LTD Priya Naidu Log…" at bounding box center [508, 245] width 1016 height 490
drag, startPoint x: 171, startPoint y: 285, endPoint x: 171, endPoint y: 278, distance: 6.4
click at [171, 281] on icon at bounding box center [164, 280] width 18 height 16
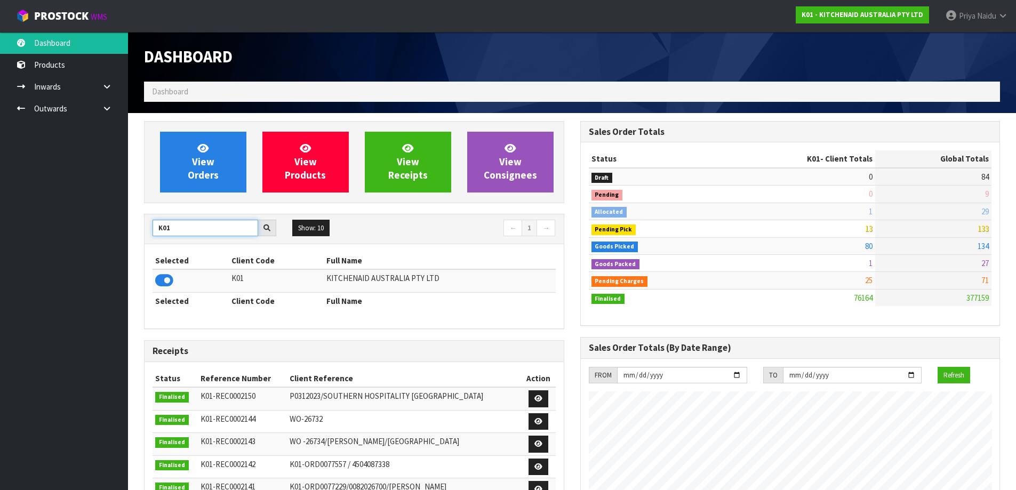
click at [202, 235] on input "K01" at bounding box center [205, 228] width 106 height 17
type input "K"
type input "Y01"
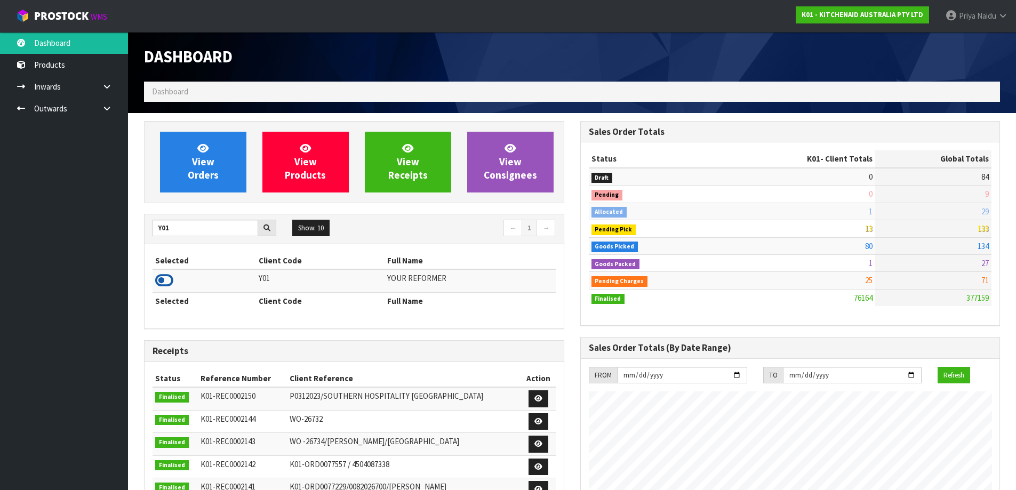
click at [168, 281] on icon at bounding box center [164, 280] width 18 height 16
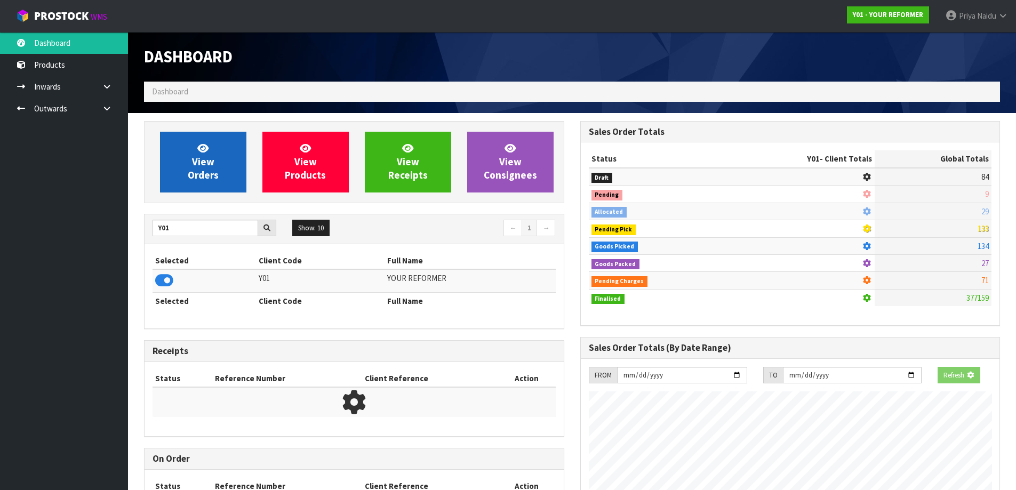
scroll to position [665, 436]
click at [225, 182] on link "View Orders" at bounding box center [203, 162] width 86 height 61
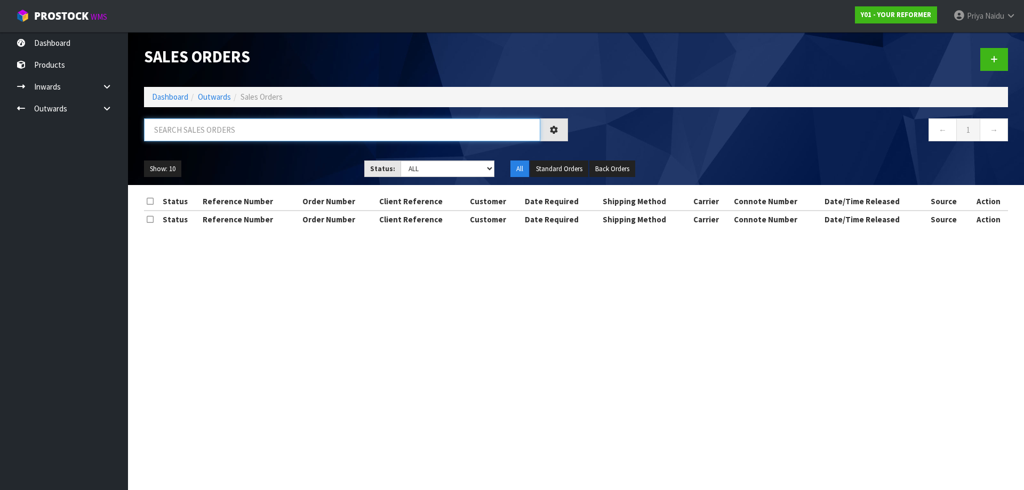
click at [221, 128] on input "text" at bounding box center [342, 129] width 396 height 23
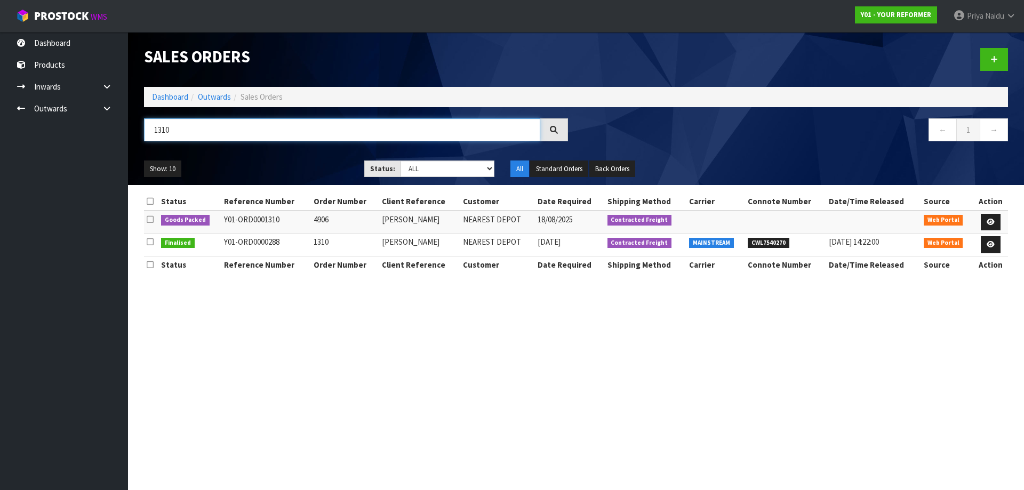
type input "1310"
click at [280, 162] on ul "Show: 10 5 10 25 50" at bounding box center [246, 168] width 204 height 17
click at [993, 220] on icon at bounding box center [990, 222] width 8 height 7
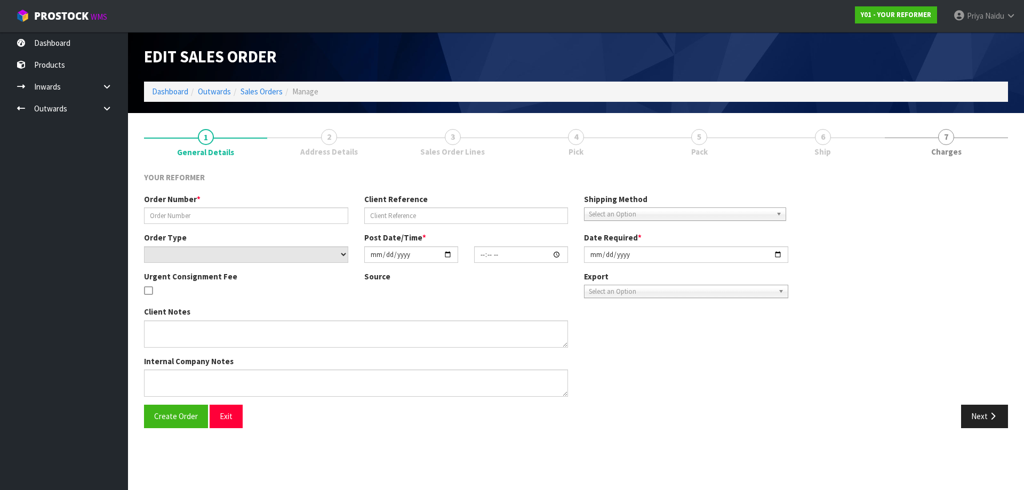
type input "4906"
type input "[PERSON_NAME]"
select select "number:0"
type input "[DATE]"
type input "10:51:00.000"
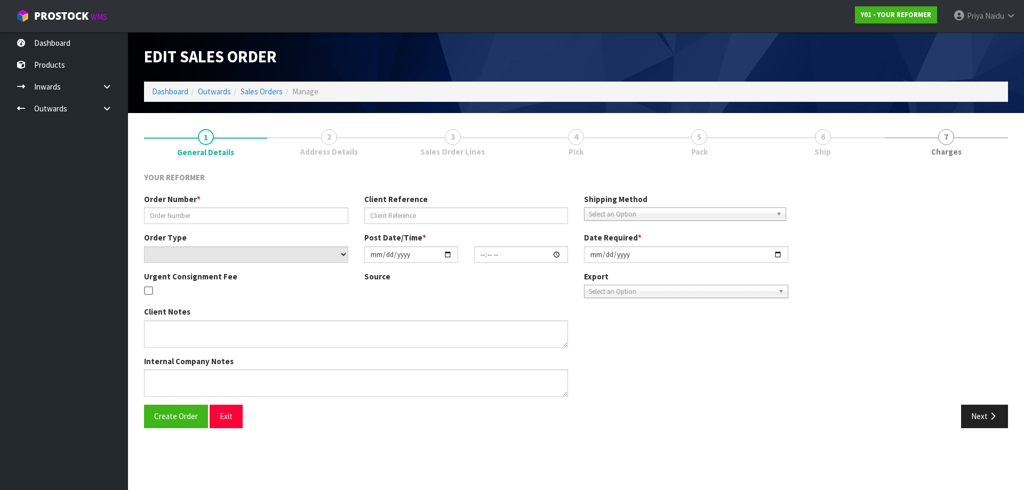
type input "[DATE]"
type textarea "200 [PERSON_NAME] DR OUTBACK TRADING LTD MWT [GEOGRAPHIC_DATA] [GEOGRAPHIC_DATA]"
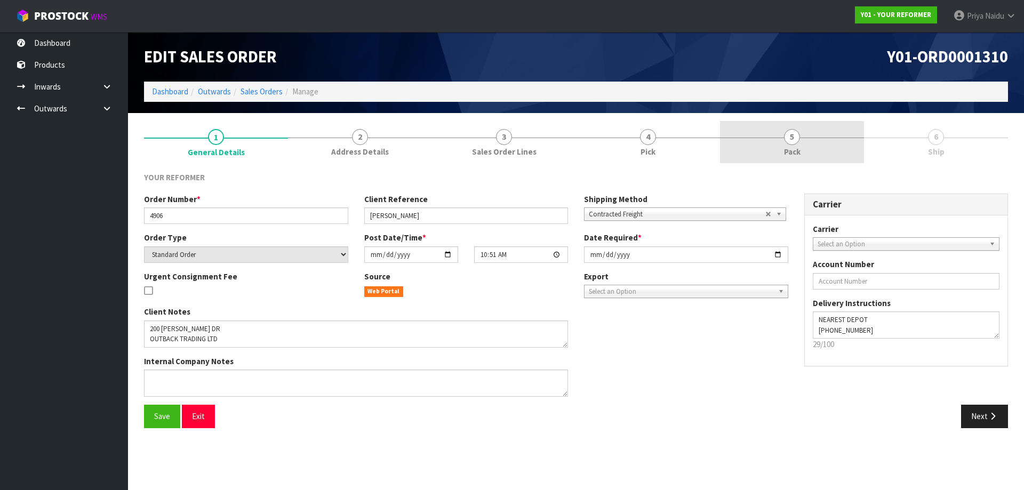
click at [805, 147] on link "5 Pack" at bounding box center [792, 142] width 144 height 42
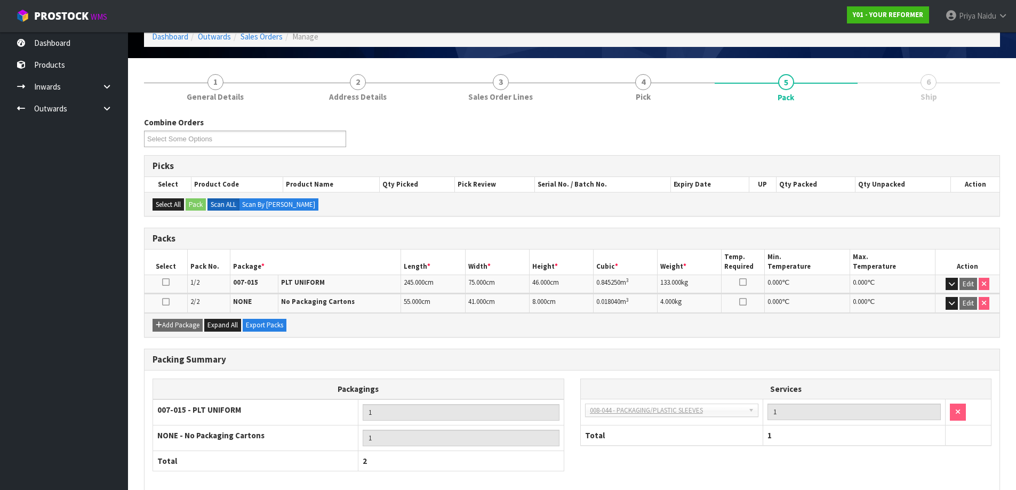
scroll to position [107, 0]
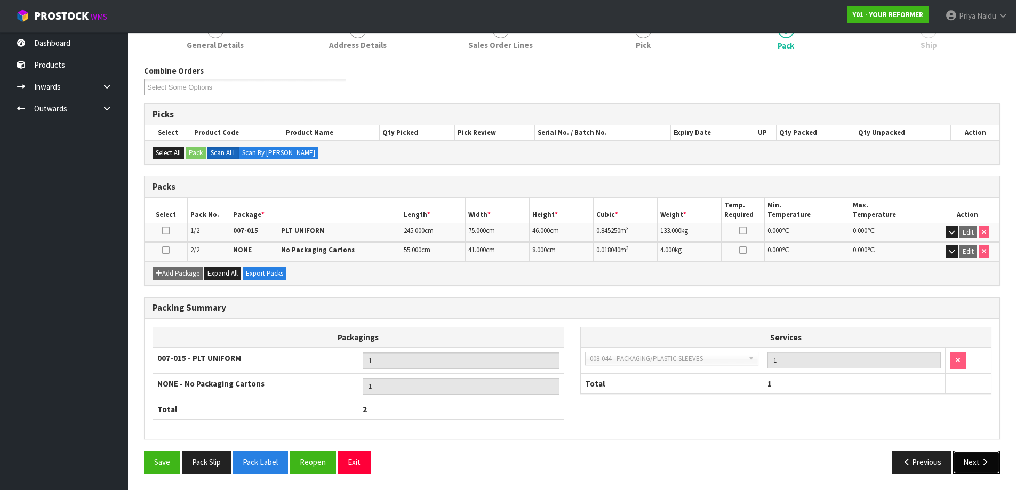
click at [975, 469] on button "Next" at bounding box center [976, 461] width 47 height 23
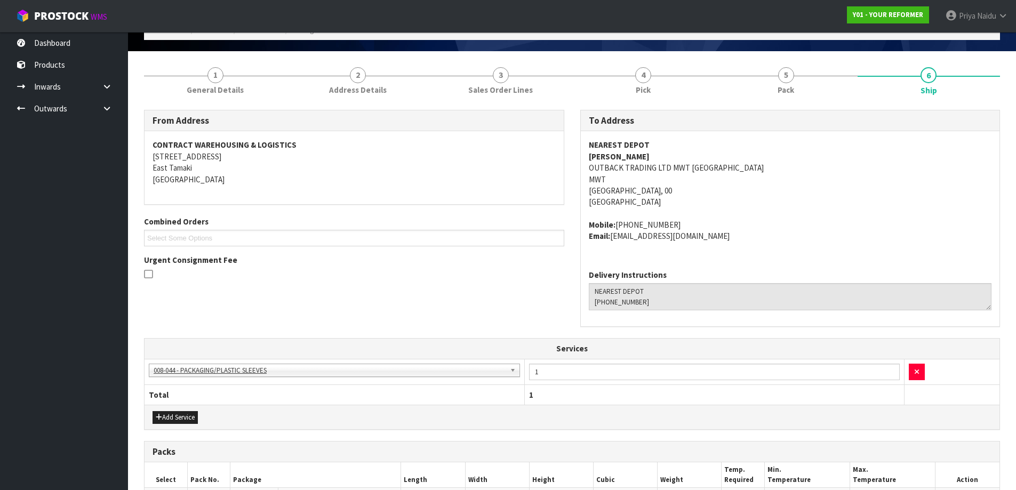
scroll to position [0, 0]
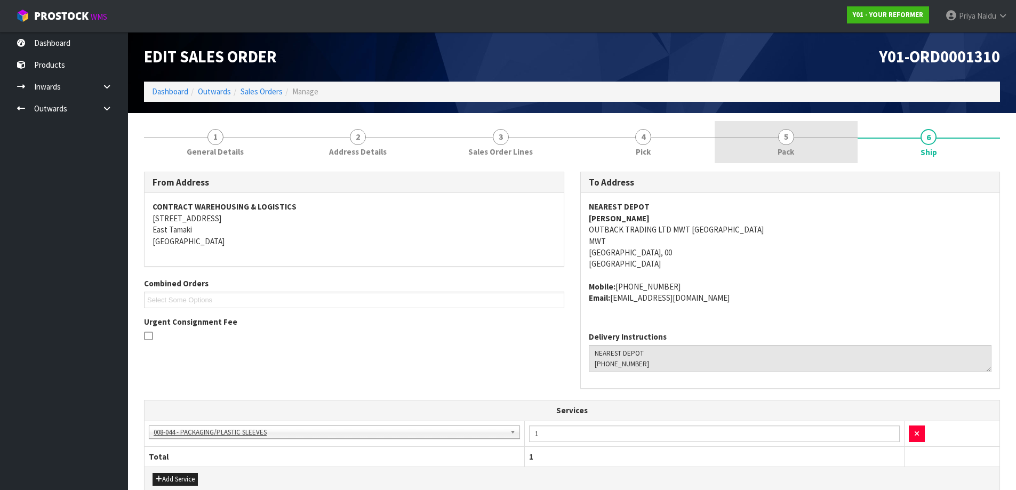
click at [781, 149] on span "Pack" at bounding box center [785, 151] width 17 height 11
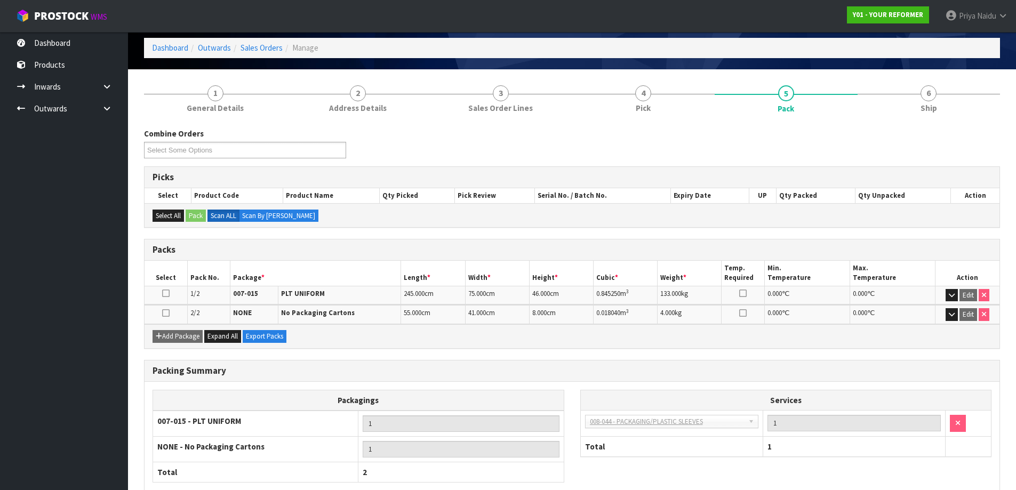
scroll to position [107, 0]
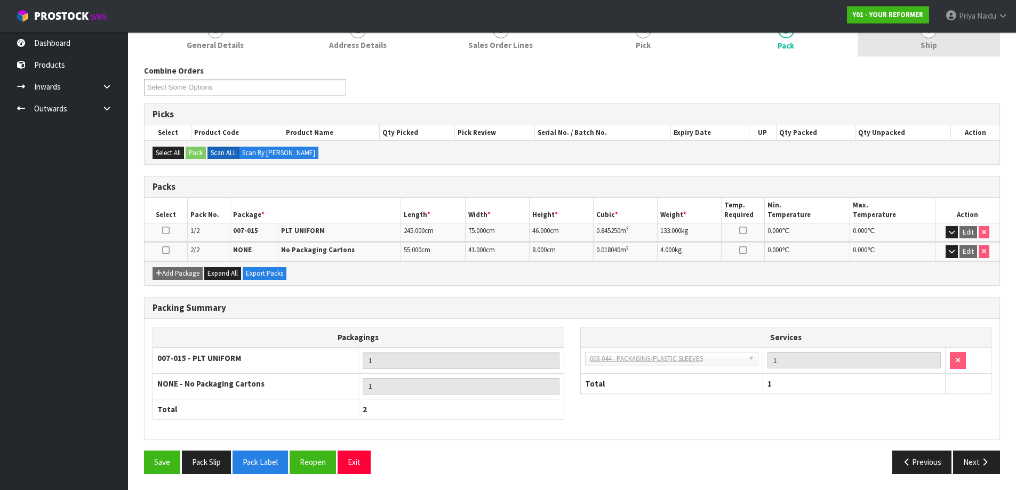
click at [917, 52] on link "6 Ship" at bounding box center [928, 35] width 143 height 42
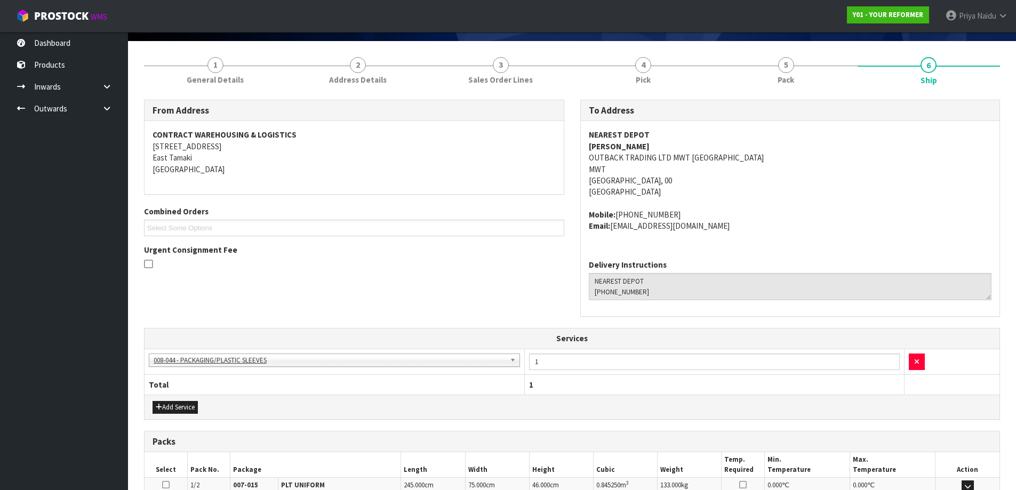
scroll to position [53, 0]
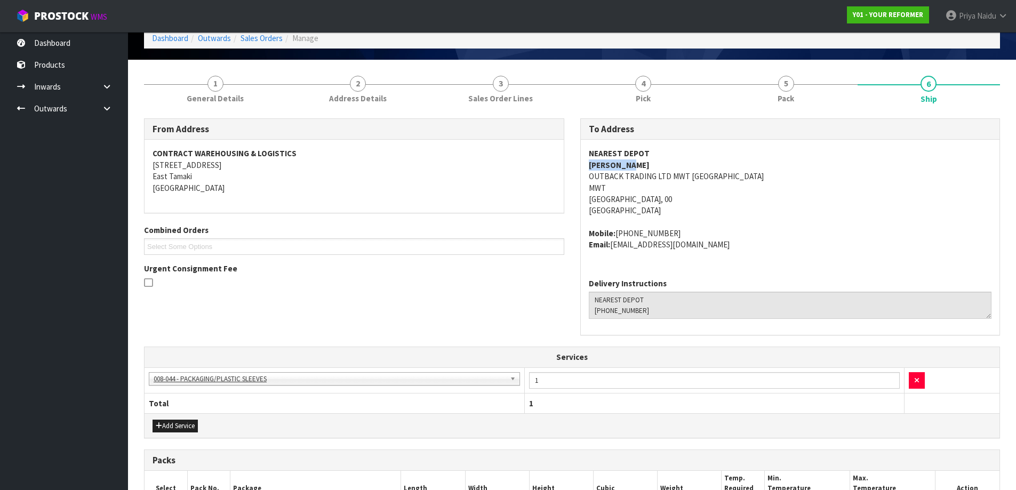
drag, startPoint x: 578, startPoint y: 168, endPoint x: 652, endPoint y: 163, distance: 74.8
click at [652, 163] on div "To Address NEAREST DEPOT [PERSON_NAME] OUTBACK TRADING LTD MWT [GEOGRAPHIC_DATA…" at bounding box center [790, 232] width 436 height 228
drag, startPoint x: 583, startPoint y: 229, endPoint x: 715, endPoint y: 223, distance: 132.3
click at [715, 223] on div "NEAREST DEPOT [PERSON_NAME] OUTBACK TRADING LTD MWT [GEOGRAPHIC_DATA] [GEOGRAPH…" at bounding box center [790, 205] width 419 height 130
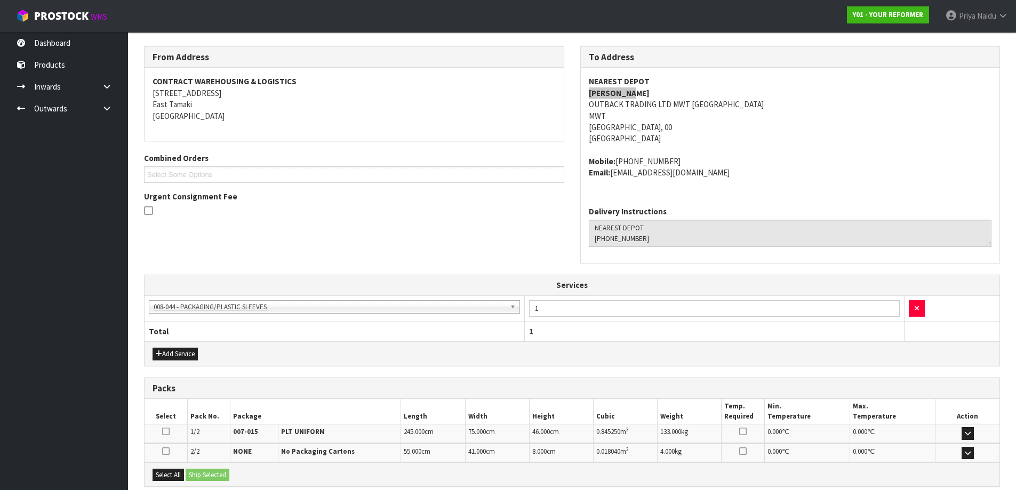
scroll to position [237, 0]
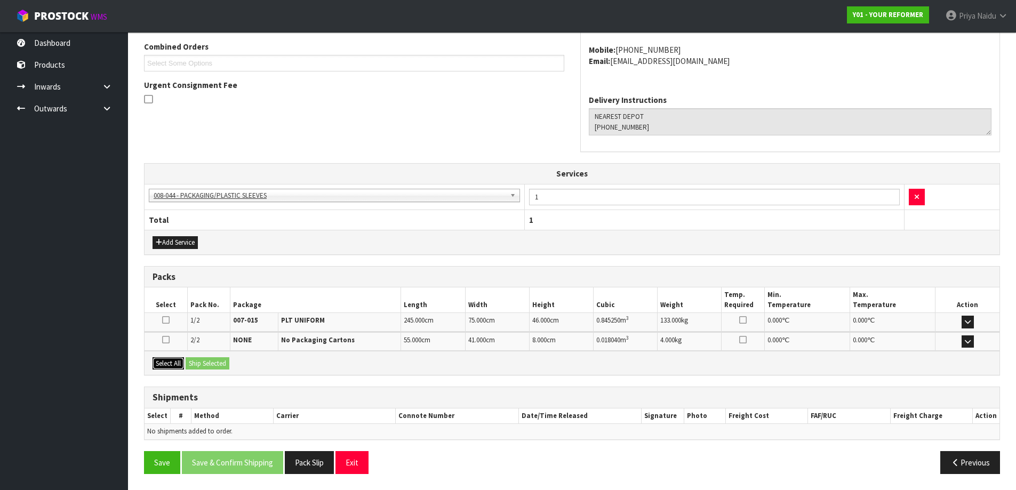
click at [179, 366] on button "Select All" at bounding box center [167, 363] width 31 height 13
click at [203, 364] on button "Ship Selected" at bounding box center [208, 363] width 44 height 13
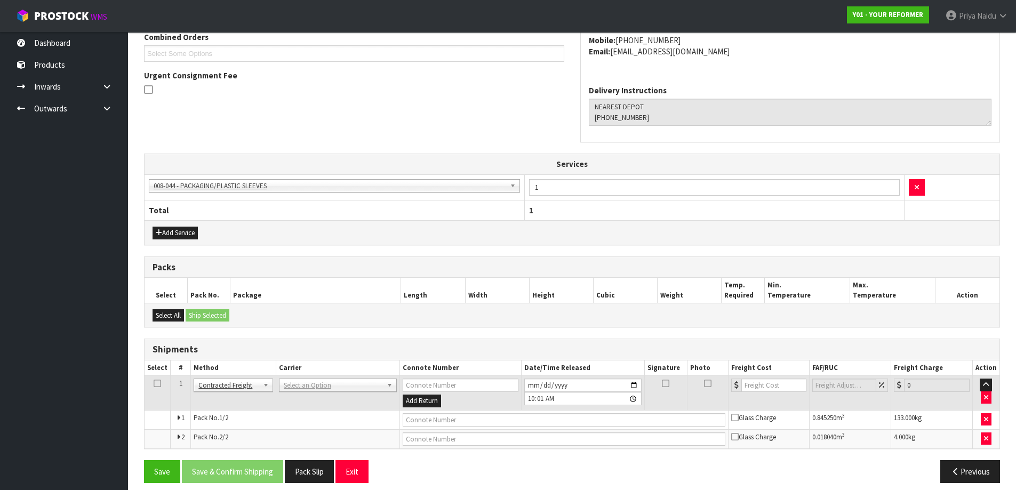
scroll to position [255, 0]
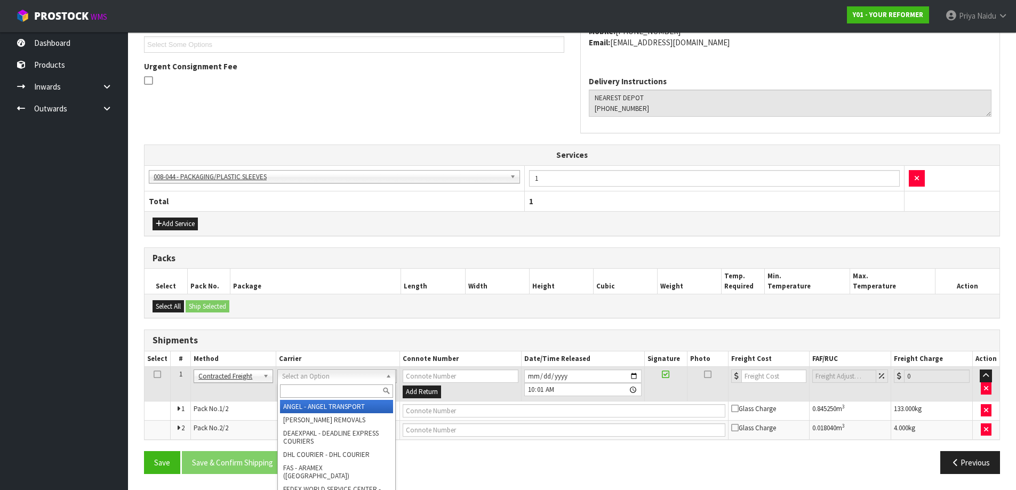
click at [296, 387] on input "text" at bounding box center [336, 390] width 113 height 13
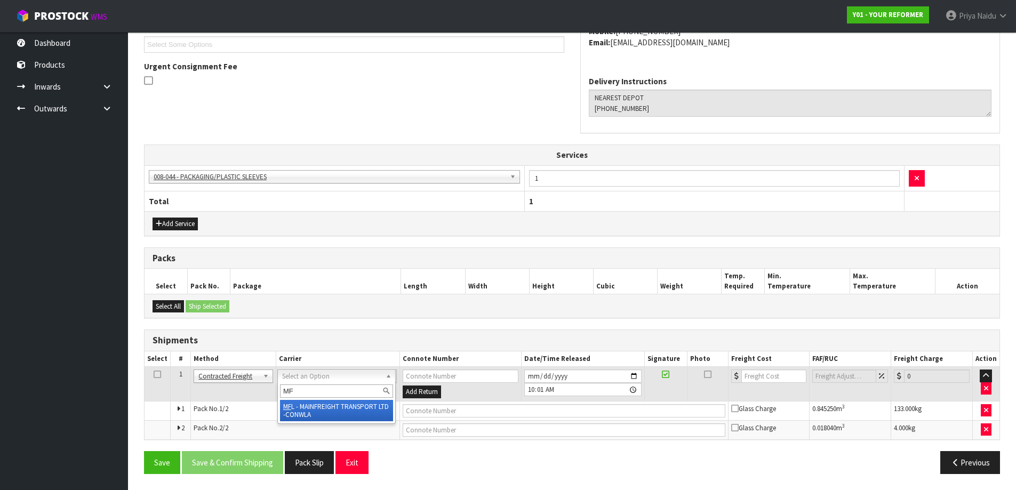
type input "MF"
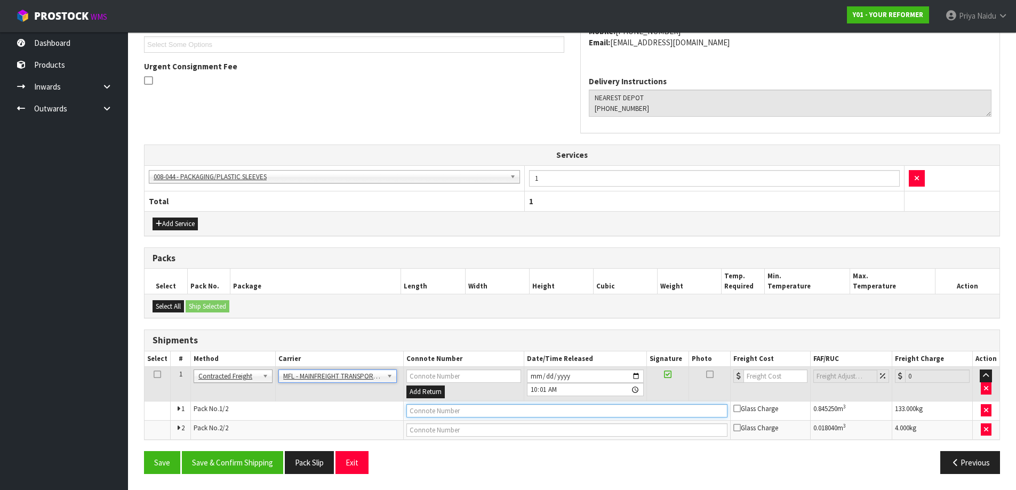
click at [470, 413] on input "text" at bounding box center [566, 410] width 321 height 13
paste input "FWM58313502"
type input "FWM58313502"
click at [785, 372] on input "number" at bounding box center [775, 375] width 65 height 13
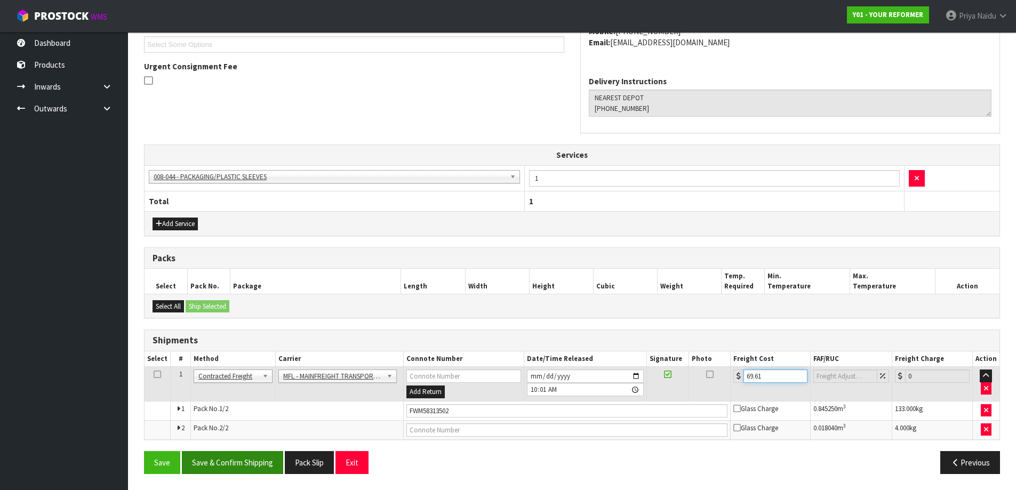
type input "69.61"
click at [232, 456] on button "Save & Confirm Shipping" at bounding box center [232, 462] width 101 height 23
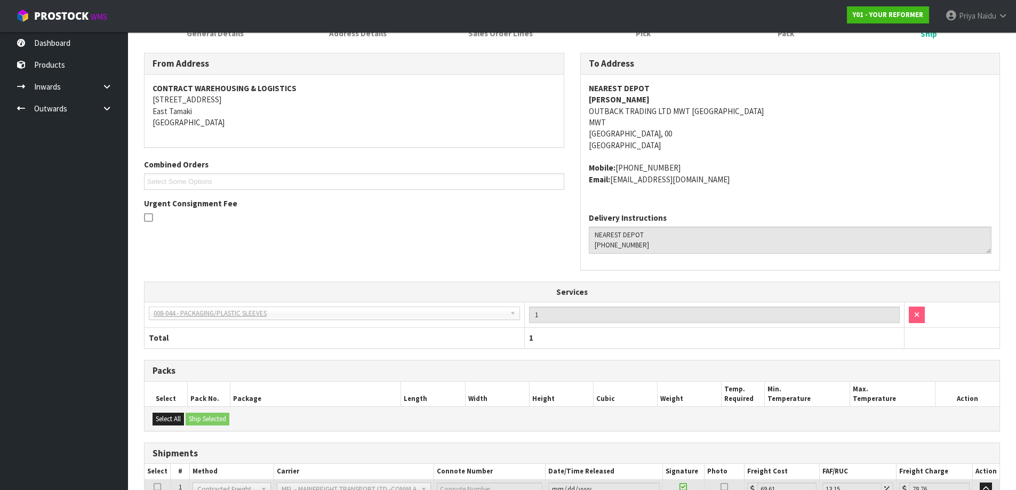
scroll to position [0, 0]
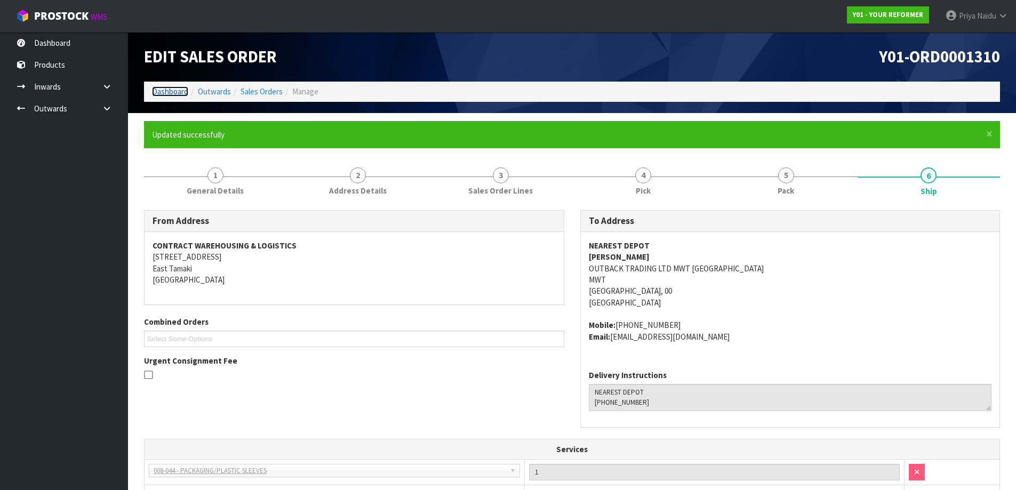
click at [175, 88] on link "Dashboard" at bounding box center [170, 91] width 36 height 10
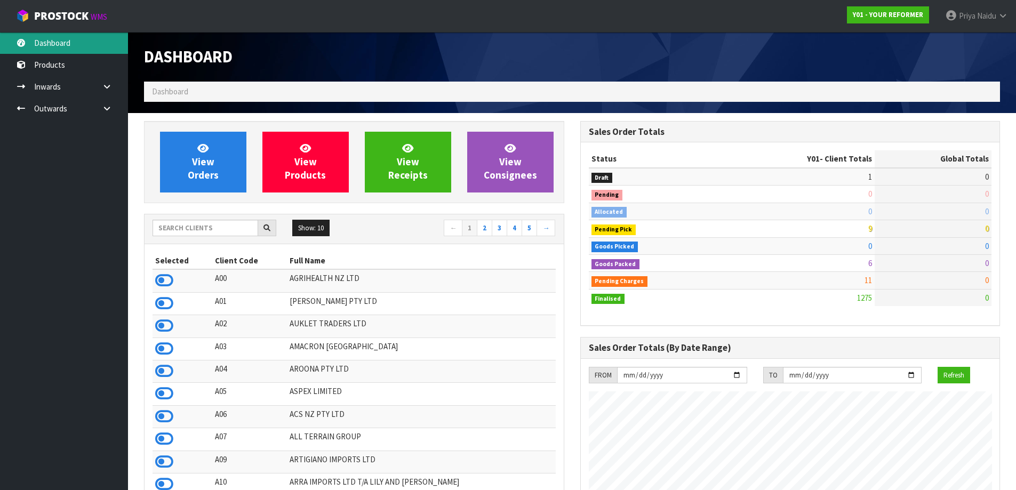
scroll to position [808, 436]
click at [182, 232] on input "text" at bounding box center [205, 228] width 106 height 17
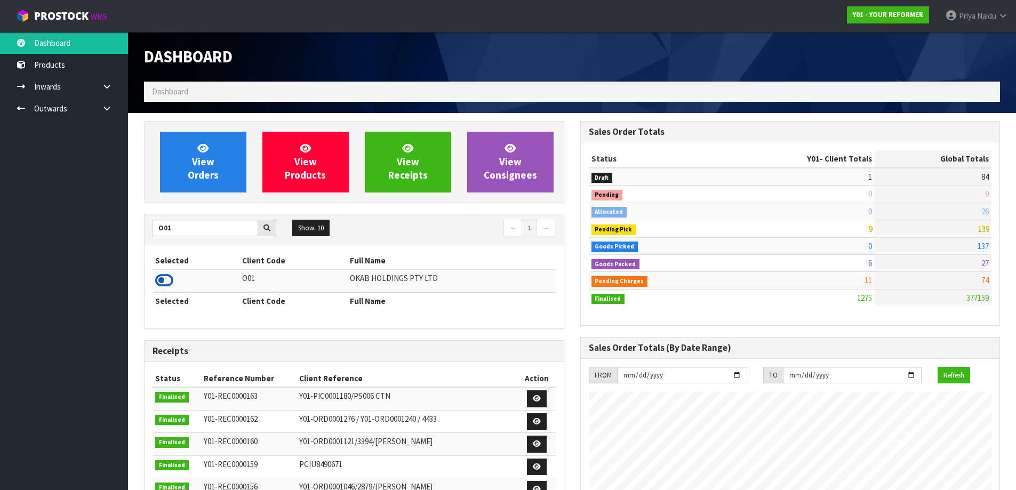
click at [162, 278] on icon at bounding box center [164, 280] width 18 height 16
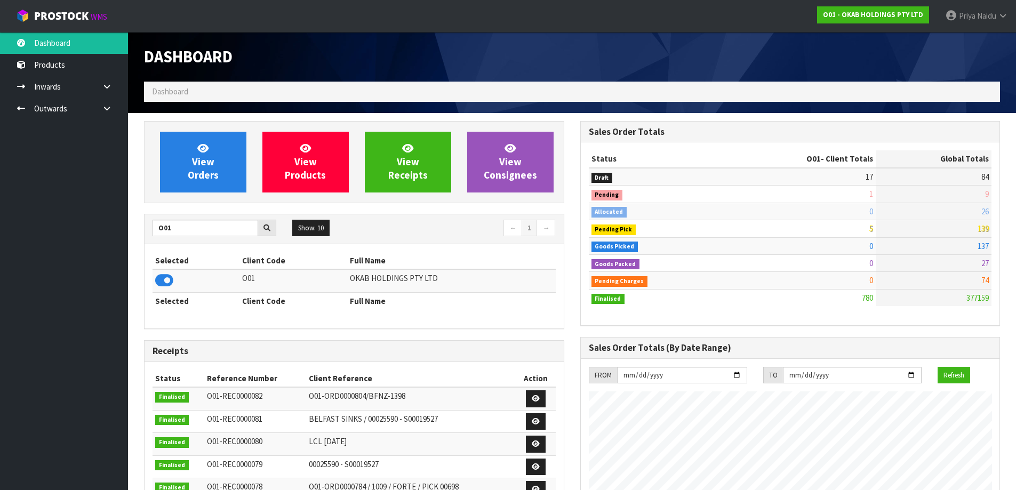
scroll to position [687, 436]
click at [205, 233] on input "O01" at bounding box center [205, 228] width 106 height 17
type input "O"
type input "N04"
click at [166, 279] on icon at bounding box center [164, 280] width 18 height 16
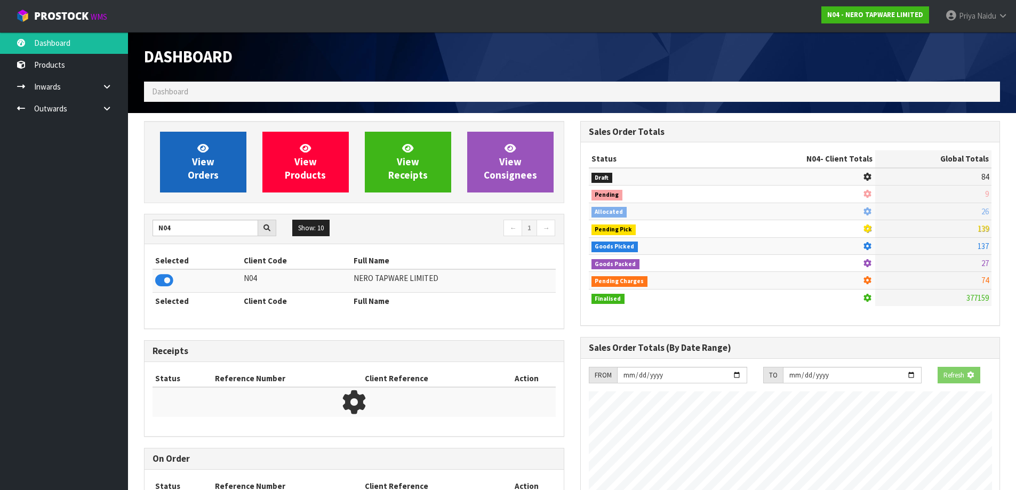
scroll to position [532415, 532644]
click at [220, 162] on link "View Orders" at bounding box center [203, 162] width 86 height 61
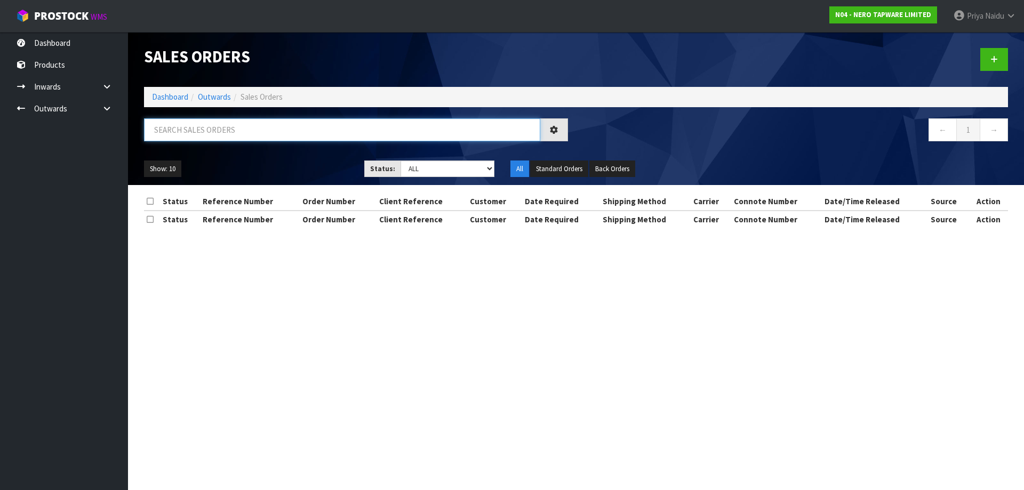
click at [221, 132] on input "text" at bounding box center [342, 129] width 396 height 23
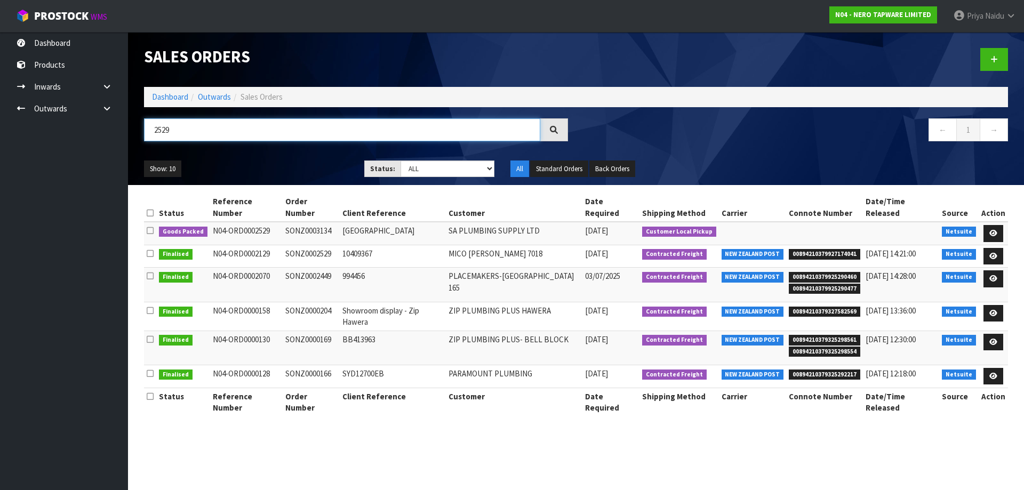
type input "2529"
click at [288, 163] on ul "Show: 10 5 10 25 50" at bounding box center [246, 168] width 204 height 17
click at [270, 166] on ul "Show: 10 5 10 25 50" at bounding box center [246, 168] width 204 height 17
click at [261, 161] on ul "Show: 10 5 10 25 50" at bounding box center [246, 168] width 204 height 17
click at [290, 167] on ul "Show: 10 5 10 25 50" at bounding box center [246, 168] width 204 height 17
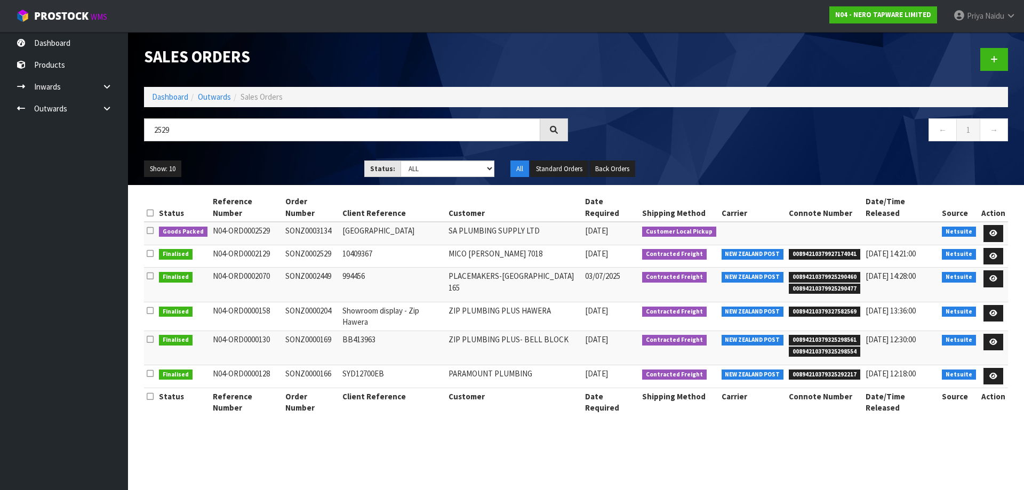
click at [289, 169] on ul "Show: 10 5 10 25 50" at bounding box center [246, 168] width 204 height 17
click at [265, 164] on ul "Show: 10 5 10 25 50" at bounding box center [246, 168] width 204 height 17
click at [270, 168] on ul "Show: 10 5 10 25 50" at bounding box center [246, 168] width 204 height 17
click at [993, 225] on link at bounding box center [993, 233] width 20 height 17
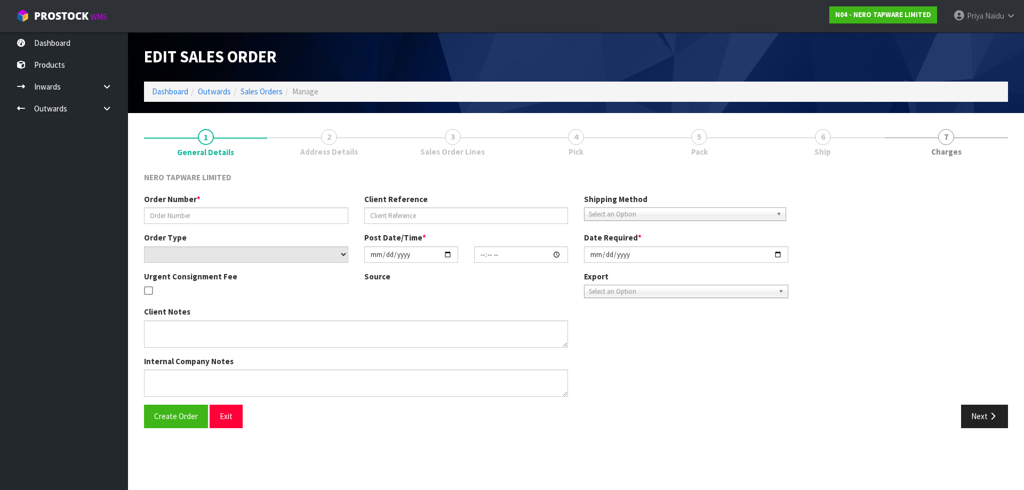
type input "SONZ0003134"
type input "[GEOGRAPHIC_DATA]"
select select "number:0"
type input "[DATE]"
type input "16:00:05.000"
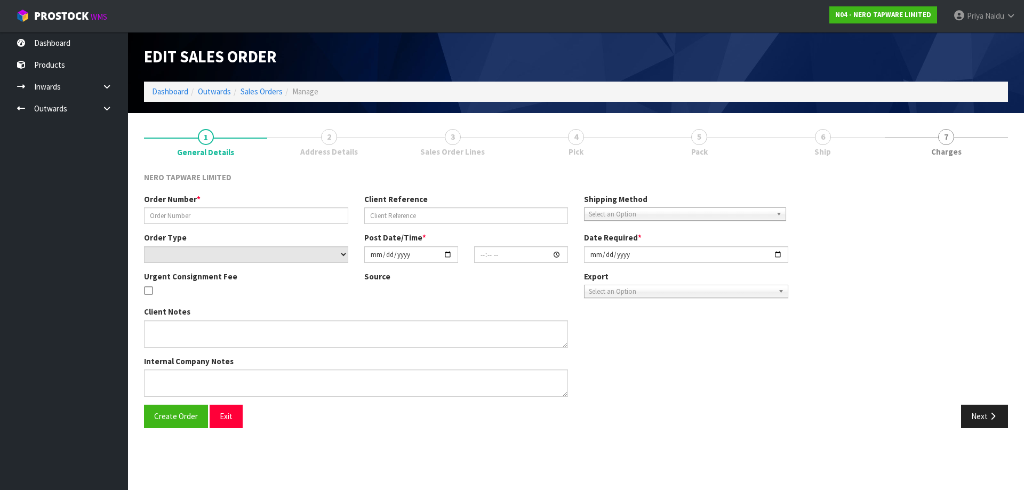
type input "[DATE]"
type textarea "customer pick up 19/08"
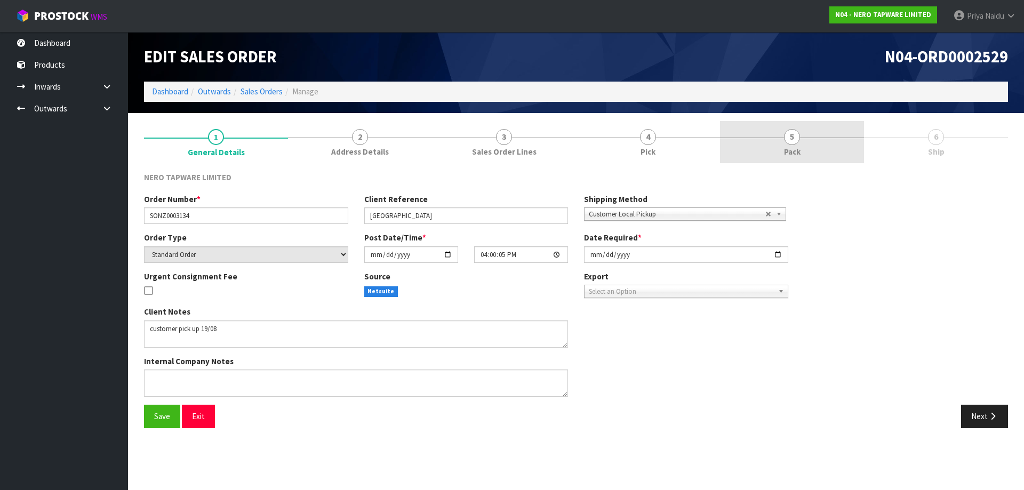
click at [789, 126] on link "5 Pack" at bounding box center [792, 142] width 144 height 42
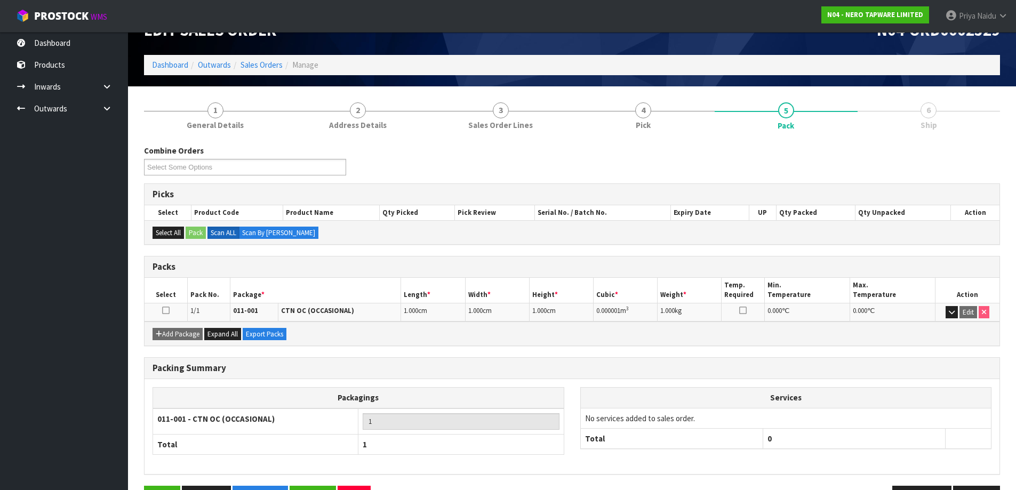
scroll to position [61, 0]
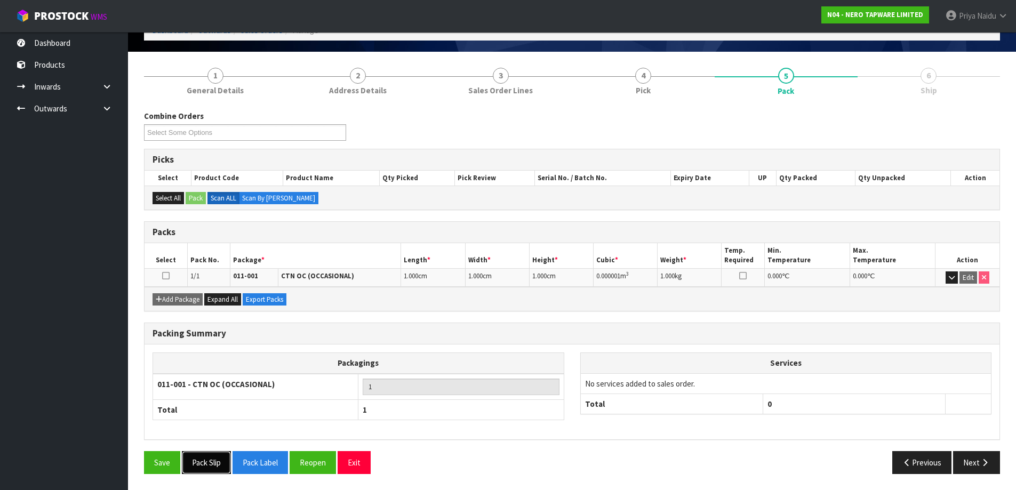
click at [215, 461] on button "Pack Slip" at bounding box center [206, 462] width 49 height 23
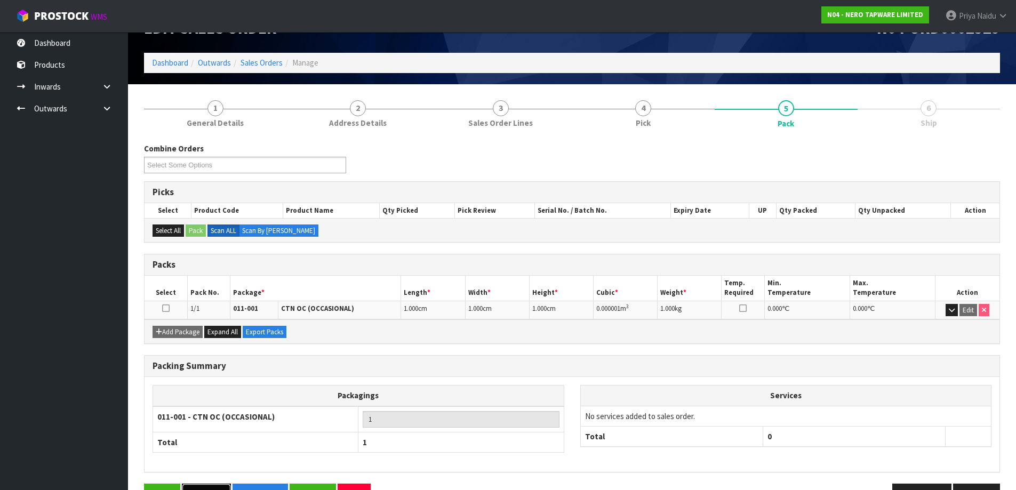
scroll to position [0, 0]
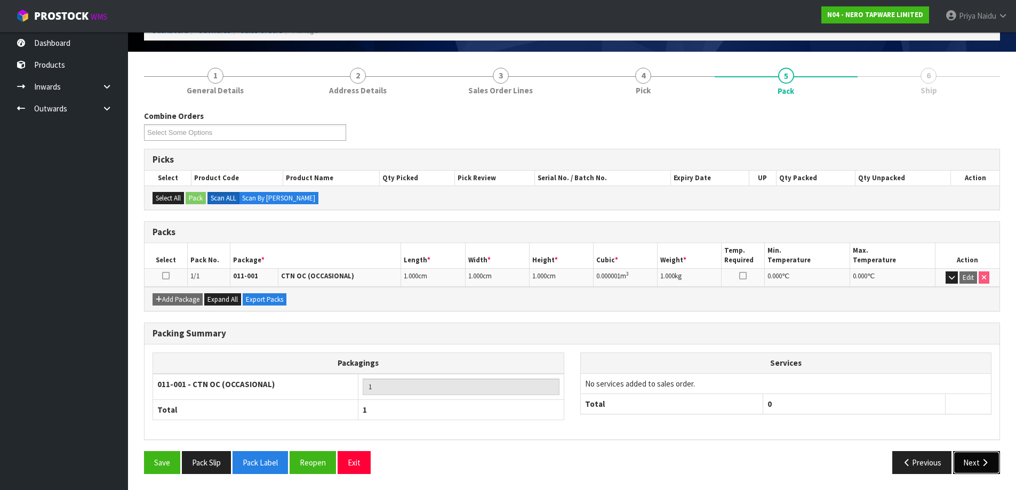
click at [971, 464] on button "Next" at bounding box center [976, 462] width 47 height 23
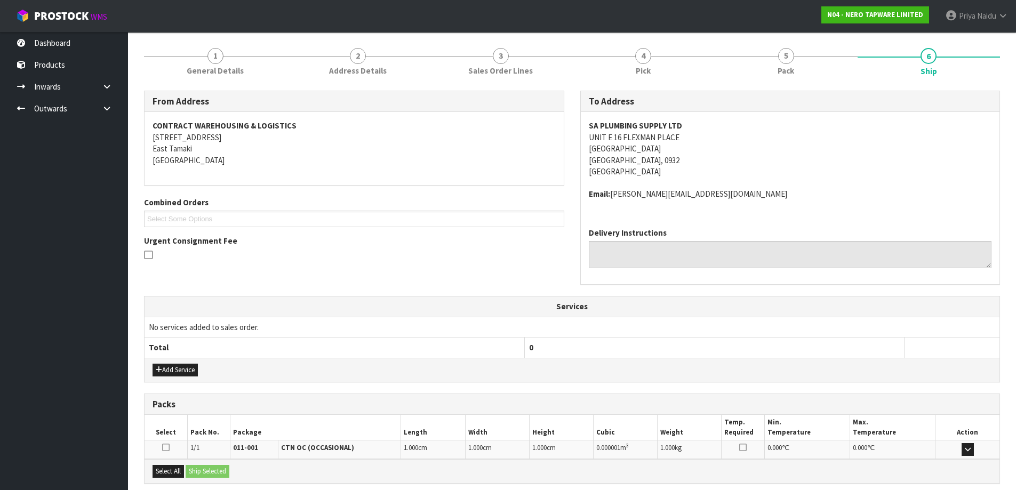
scroll to position [189, 0]
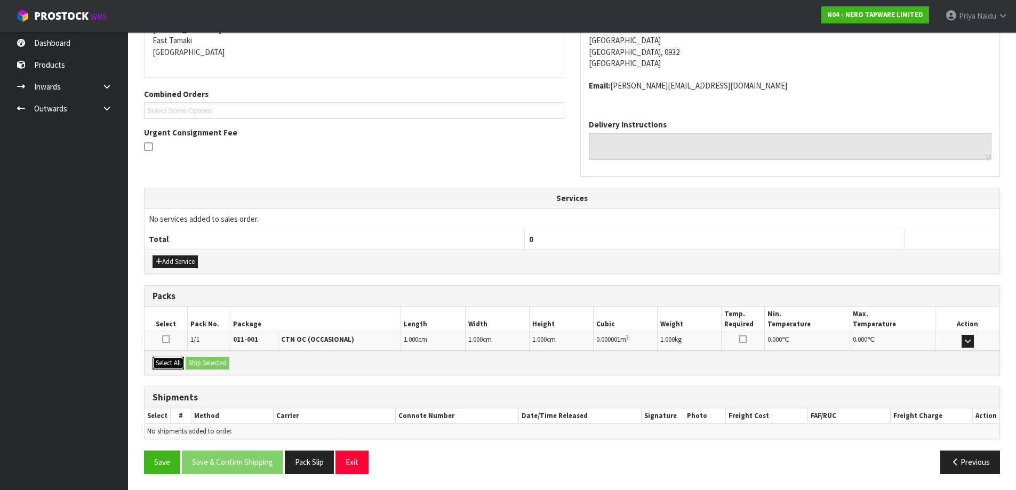
drag, startPoint x: 168, startPoint y: 367, endPoint x: 185, endPoint y: 364, distance: 16.9
click at [171, 367] on button "Select All" at bounding box center [167, 363] width 31 height 13
click at [195, 361] on button "Ship Selected" at bounding box center [208, 363] width 44 height 13
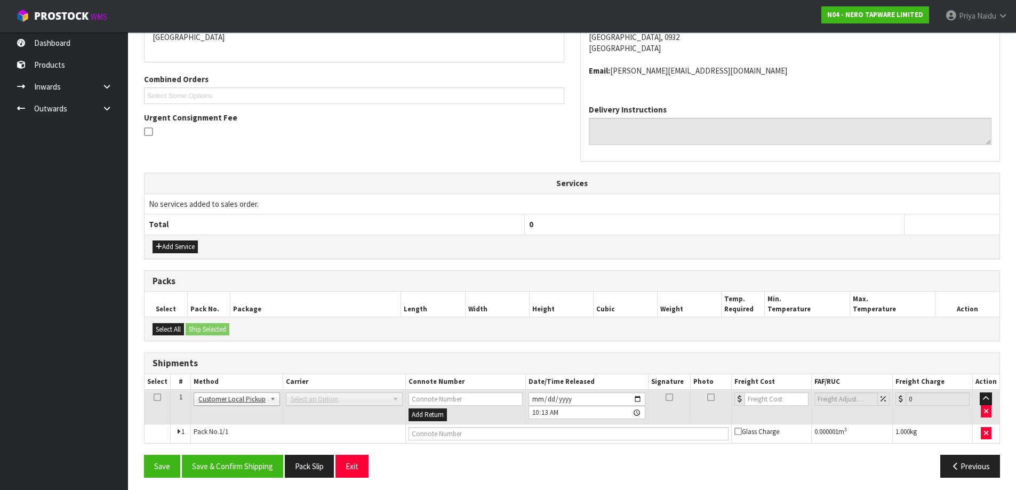
scroll to position [208, 0]
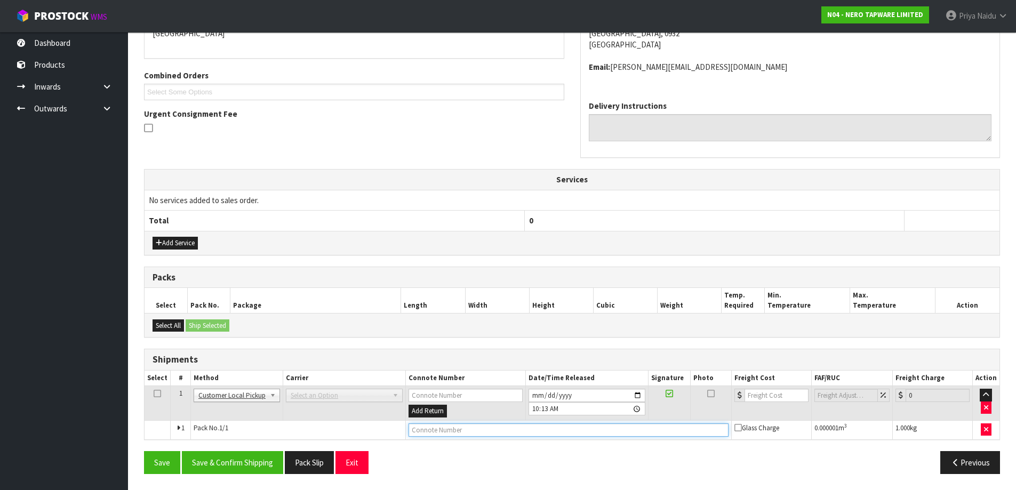
click at [433, 434] on input "text" at bounding box center [568, 429] width 320 height 13
type input "CUSTOMER COLLECTED"
click at [246, 443] on div "From Address CONTRACT WAREHOUSING & LOGISTICS [STREET_ADDRESS] Combined Orders …" at bounding box center [572, 223] width 856 height 519
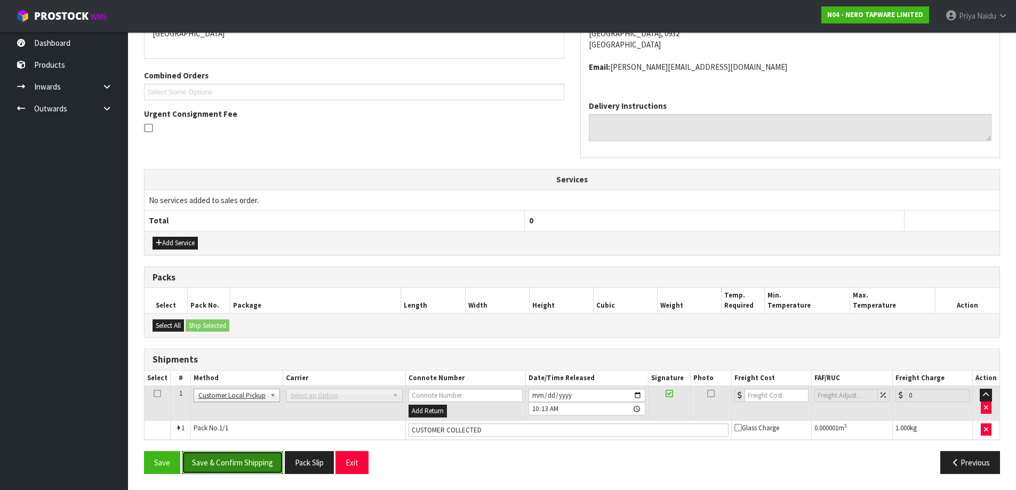
click at [246, 466] on button "Save & Confirm Shipping" at bounding box center [232, 462] width 101 height 23
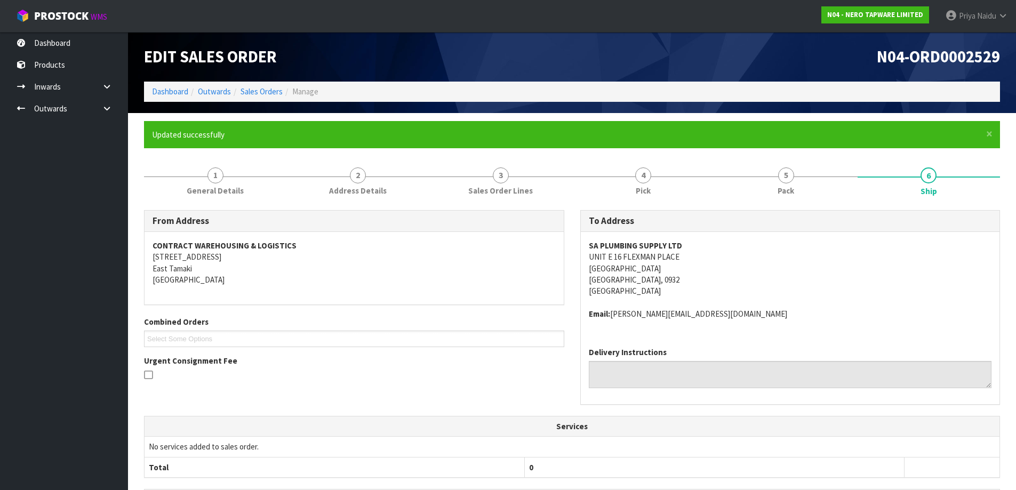
drag, startPoint x: 341, startPoint y: 328, endPoint x: 329, endPoint y: 336, distance: 14.2
click at [329, 336] on ul "Select Some Options" at bounding box center [354, 339] width 420 height 17
click at [174, 96] on link "Dashboard" at bounding box center [170, 91] width 36 height 10
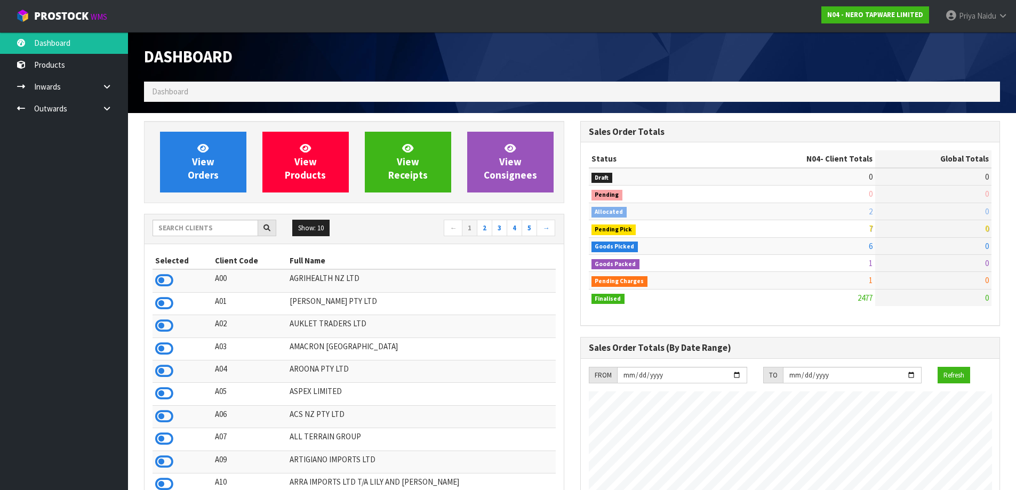
scroll to position [808, 436]
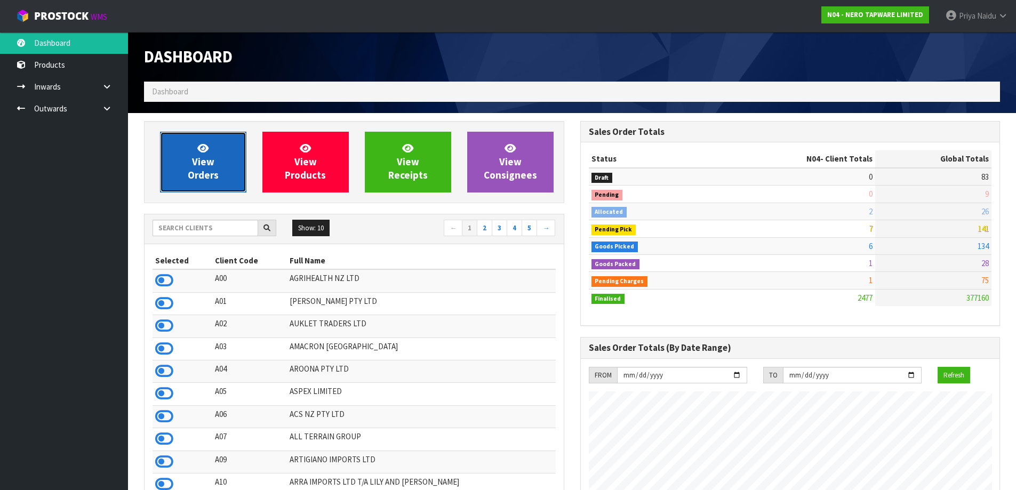
click at [214, 170] on span "View Orders" at bounding box center [203, 162] width 31 height 40
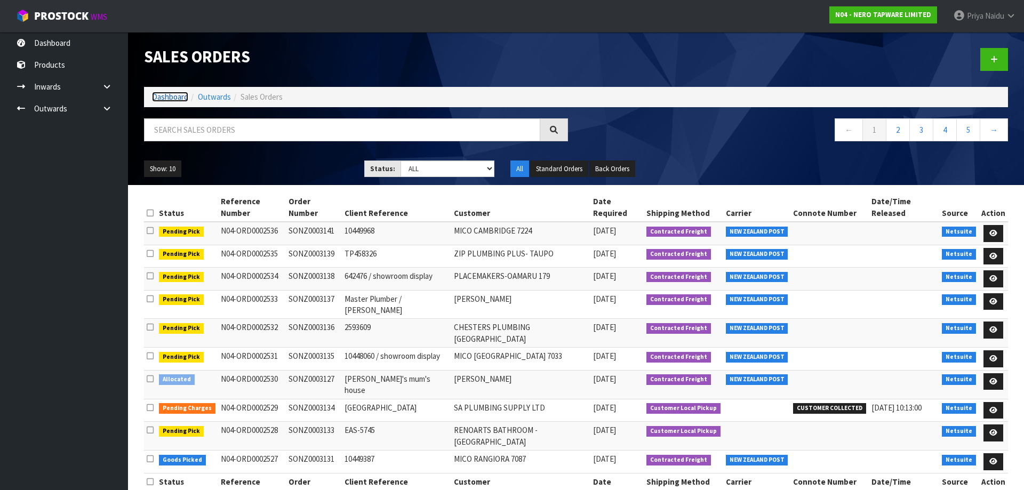
click at [170, 95] on link "Dashboard" at bounding box center [170, 97] width 36 height 10
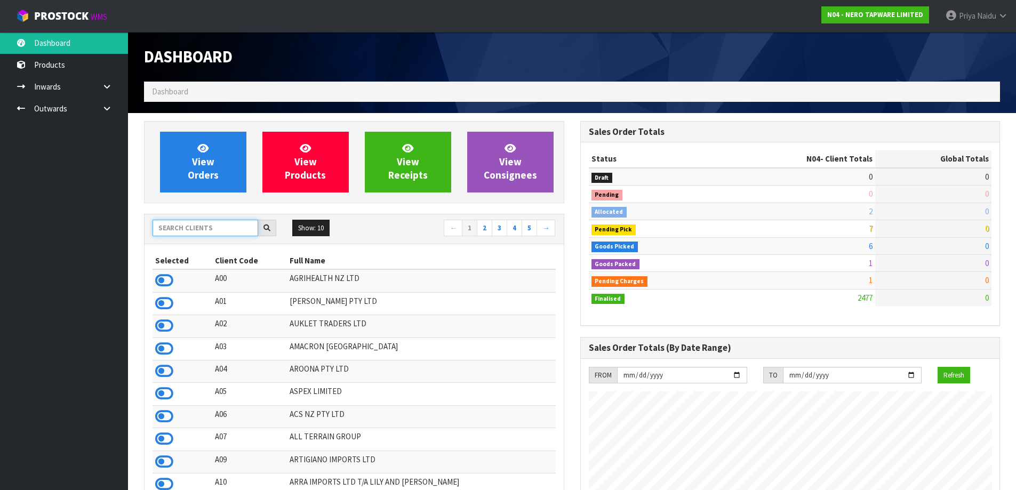
click at [214, 232] on input "text" at bounding box center [205, 228] width 106 height 17
type input "N"
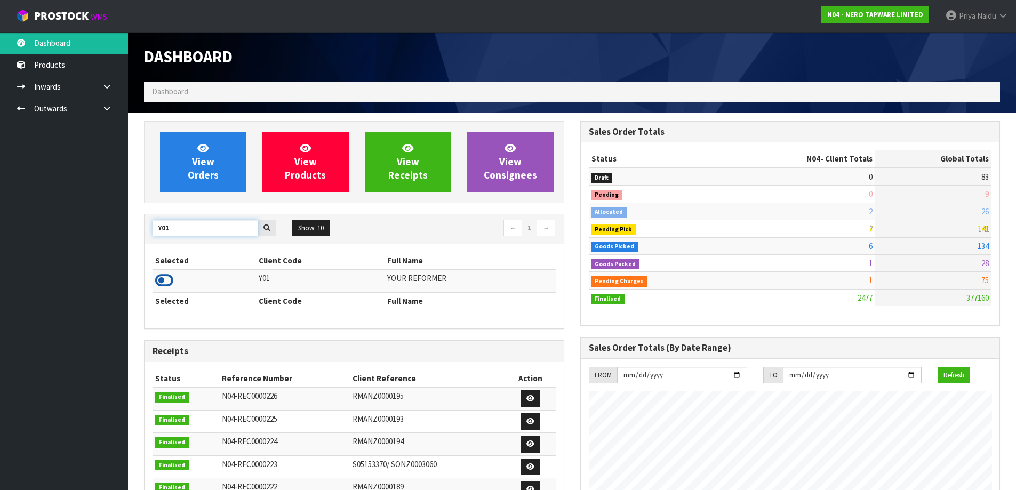
type input "Y01"
click at [173, 281] on icon at bounding box center [164, 280] width 18 height 16
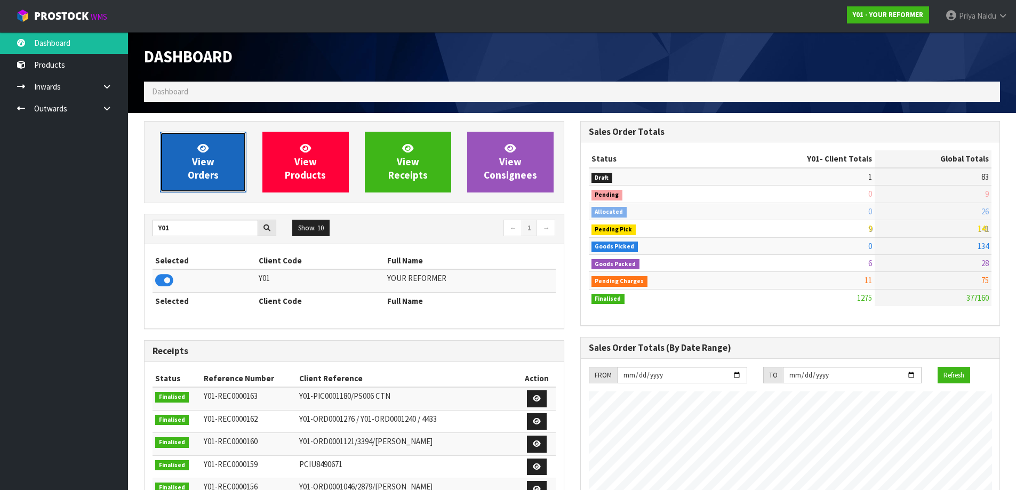
click at [206, 164] on span "View Orders" at bounding box center [203, 162] width 31 height 40
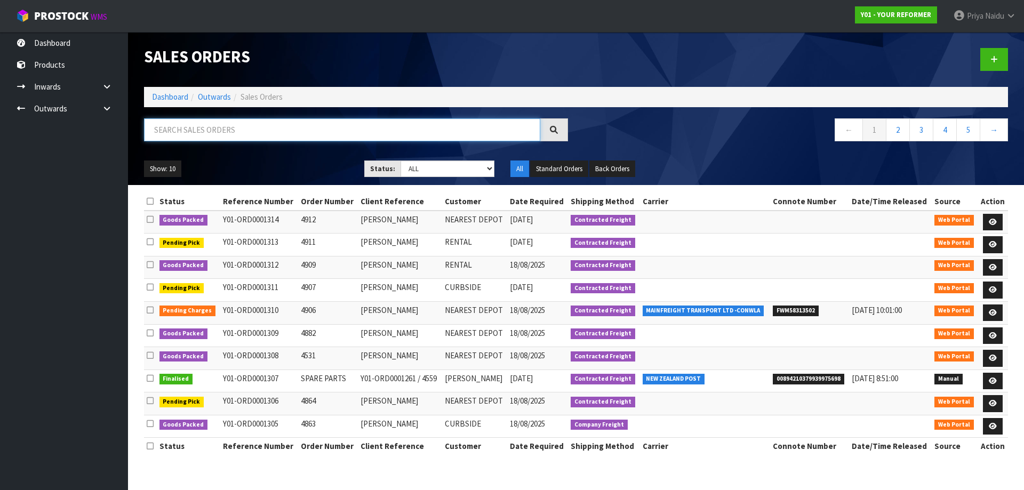
click at [225, 133] on input "text" at bounding box center [342, 129] width 396 height 23
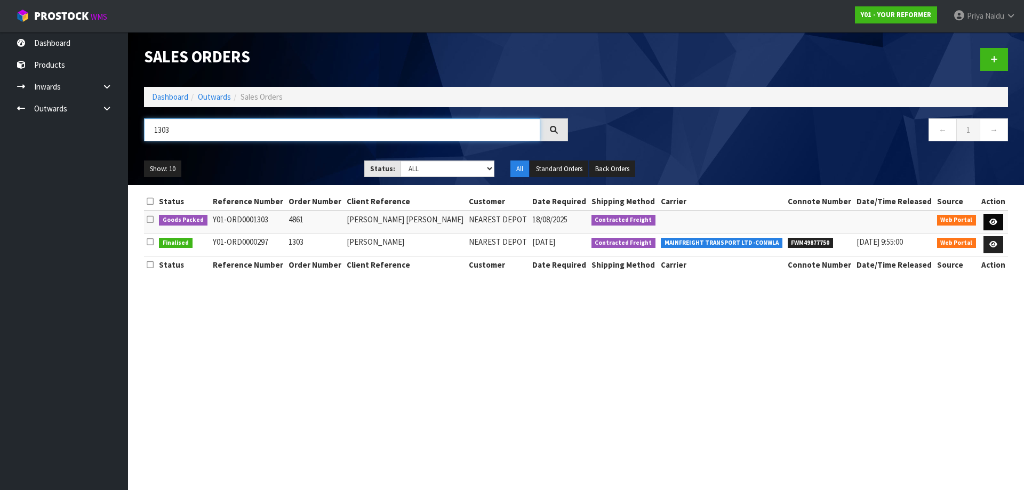
type input "1303"
click at [995, 223] on icon at bounding box center [993, 222] width 8 height 7
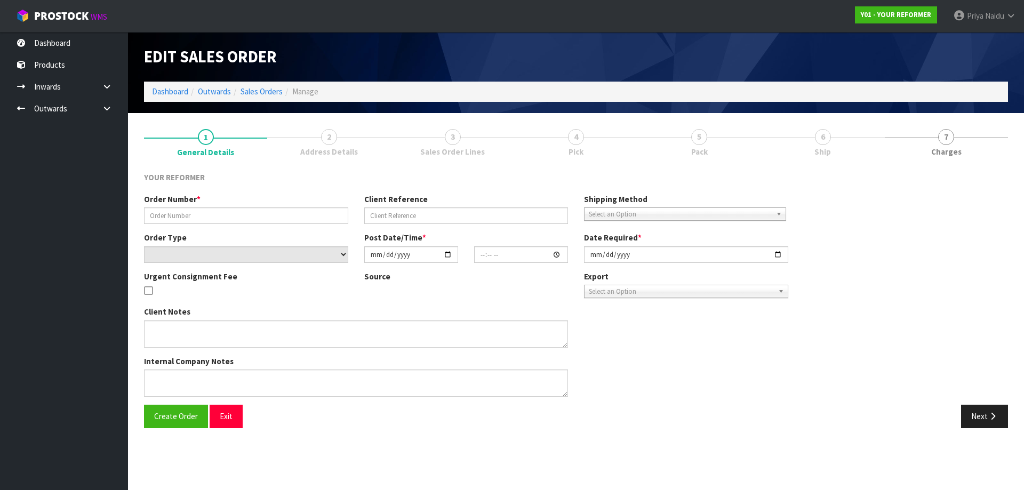
type input "4861"
type input "[PERSON_NAME] [PERSON_NAME]"
select select "number:0"
type input "[DATE]"
type input "15:47:00.000"
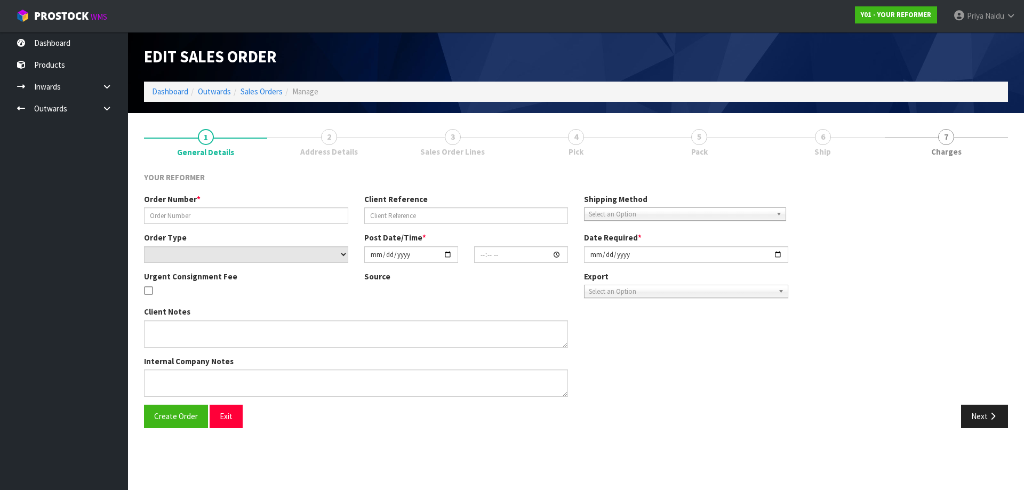
type input "[DATE]"
type textarea "[PERSON_NAME] [PERSON_NAME] [STREET_ADDRESS] [PHONE_NUMBER]"
click at [793, 140] on ul "1 General Details 2 Address Details 3 Sales Order Lines 4 Pick 5 Pack 6 Ship 7 …" at bounding box center [576, 142] width 864 height 43
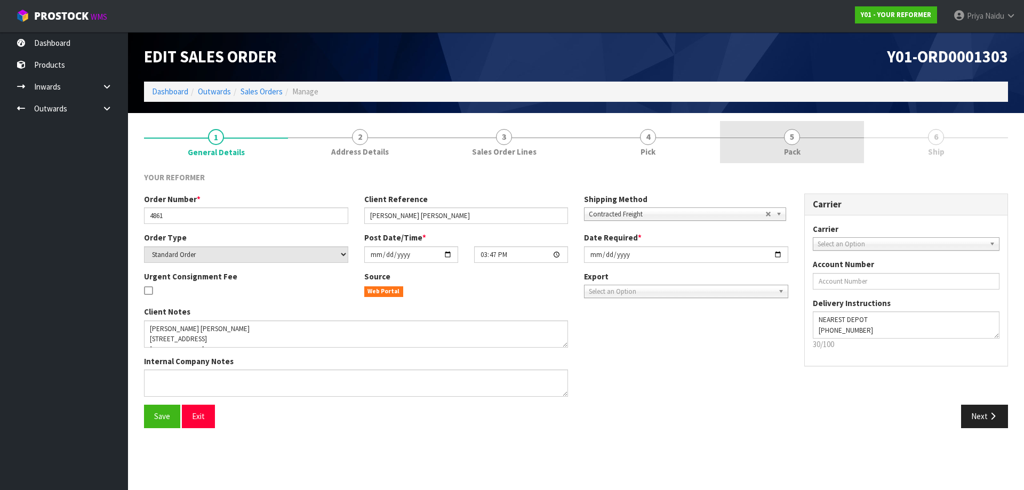
click at [796, 139] on span "5" at bounding box center [792, 137] width 16 height 16
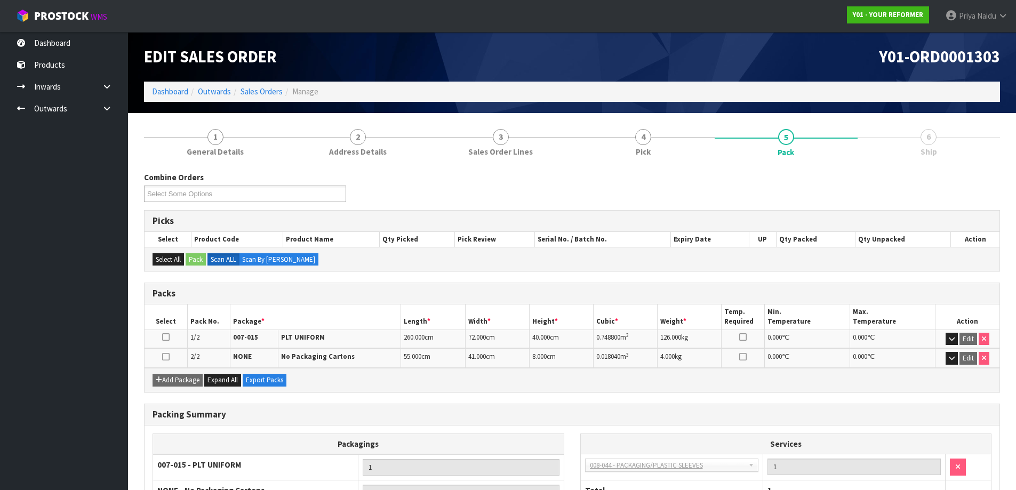
scroll to position [107, 0]
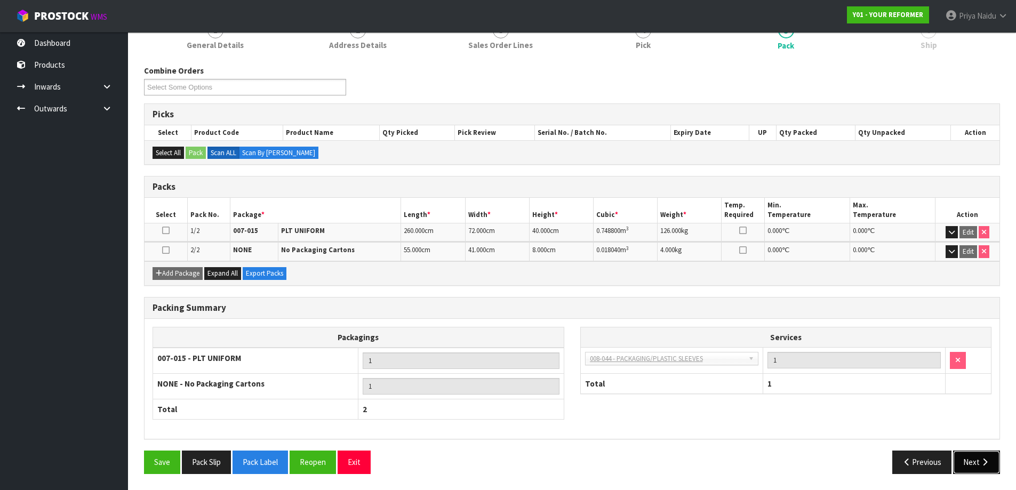
click at [966, 463] on button "Next" at bounding box center [976, 461] width 47 height 23
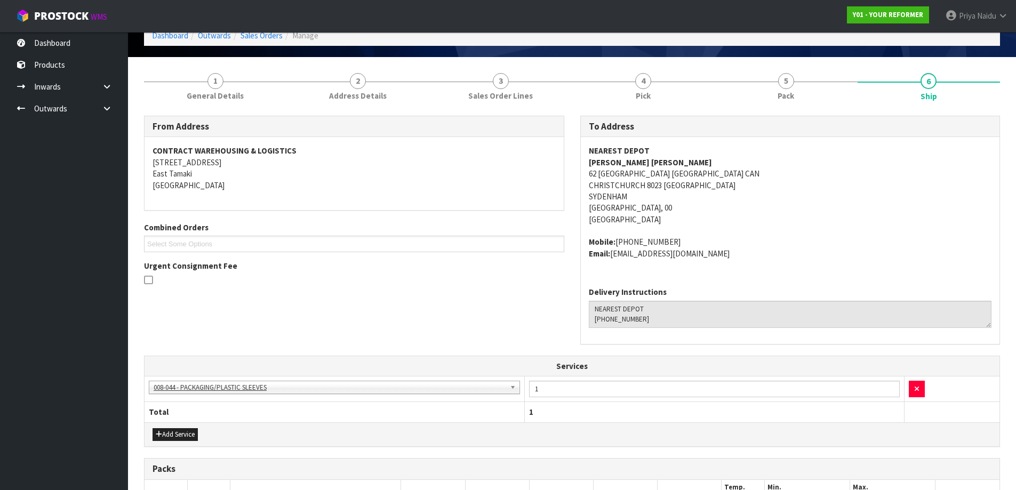
scroll to position [0, 0]
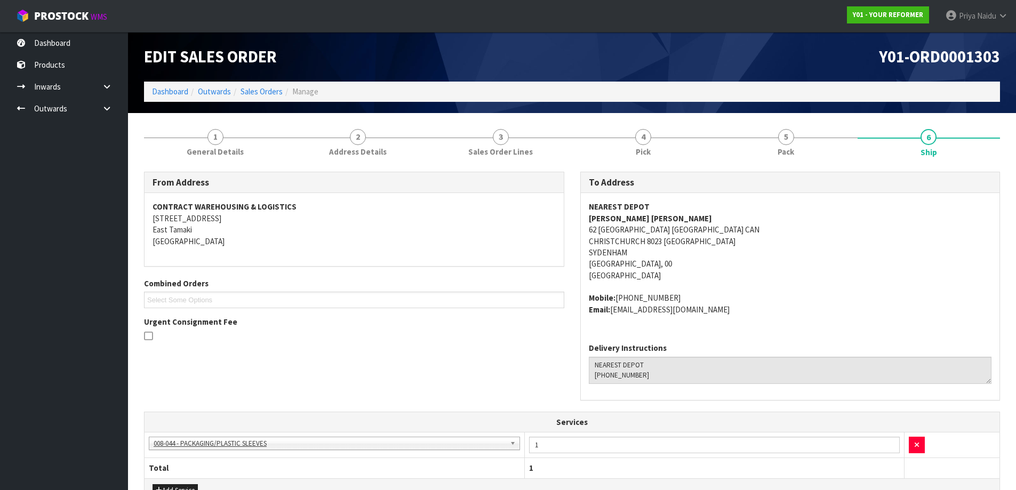
click at [815, 284] on span "NEAREST DEPOT [PERSON_NAME][GEOGRAPHIC_DATA][PERSON_NAME] [STREET_ADDRESS] Mobi…" at bounding box center [790, 258] width 403 height 114
drag, startPoint x: 581, startPoint y: 230, endPoint x: 659, endPoint y: 243, distance: 79.4
click at [659, 243] on div "NEAREST DEPOT [PERSON_NAME][GEOGRAPHIC_DATA][PERSON_NAME] [STREET_ADDRESS] Mobi…" at bounding box center [790, 263] width 419 height 141
click at [188, 90] on link "Dashboard" at bounding box center [170, 91] width 36 height 10
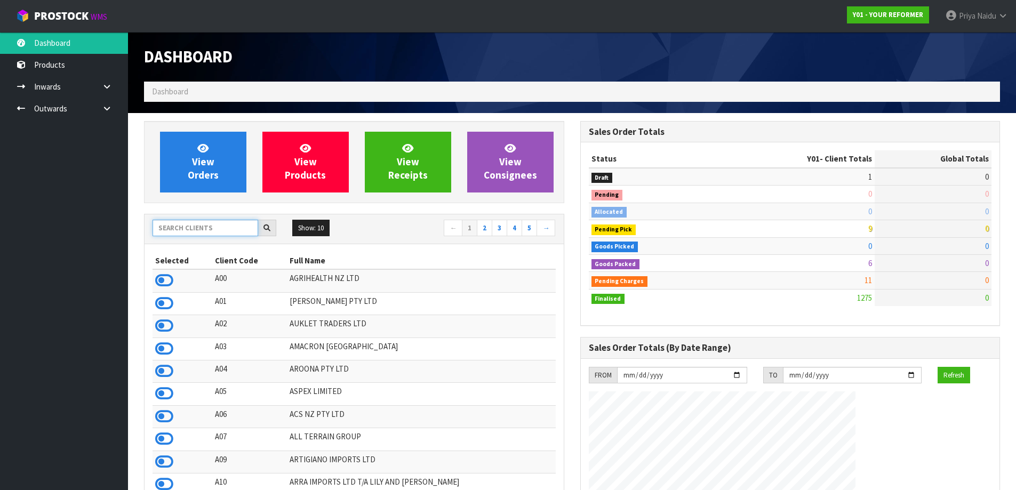
click at [187, 236] on input "text" at bounding box center [205, 228] width 106 height 17
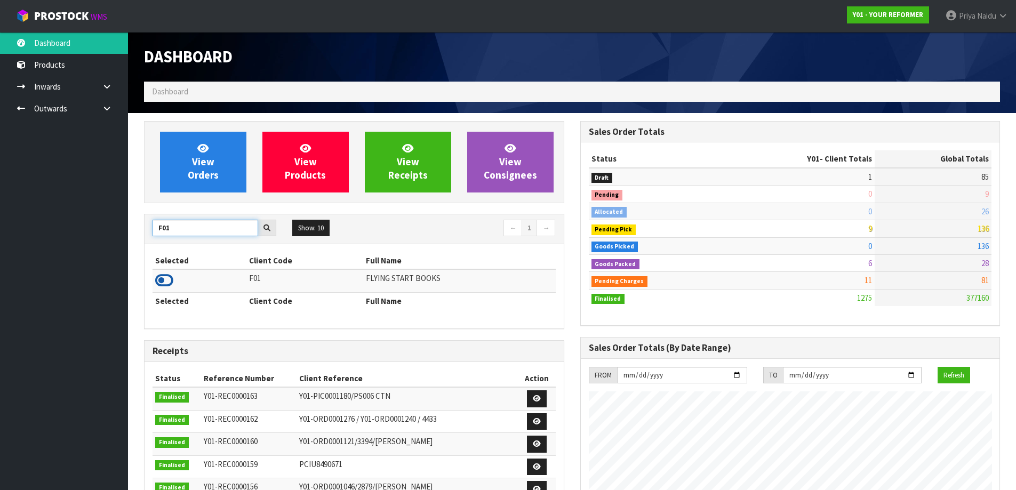
type input "F01"
click at [171, 279] on icon at bounding box center [164, 280] width 18 height 16
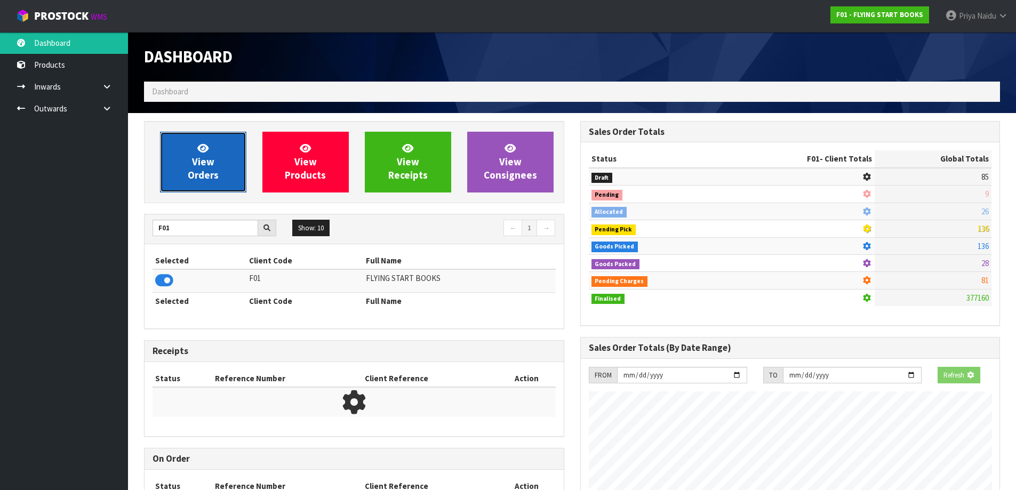
click at [204, 146] on icon at bounding box center [202, 148] width 11 height 10
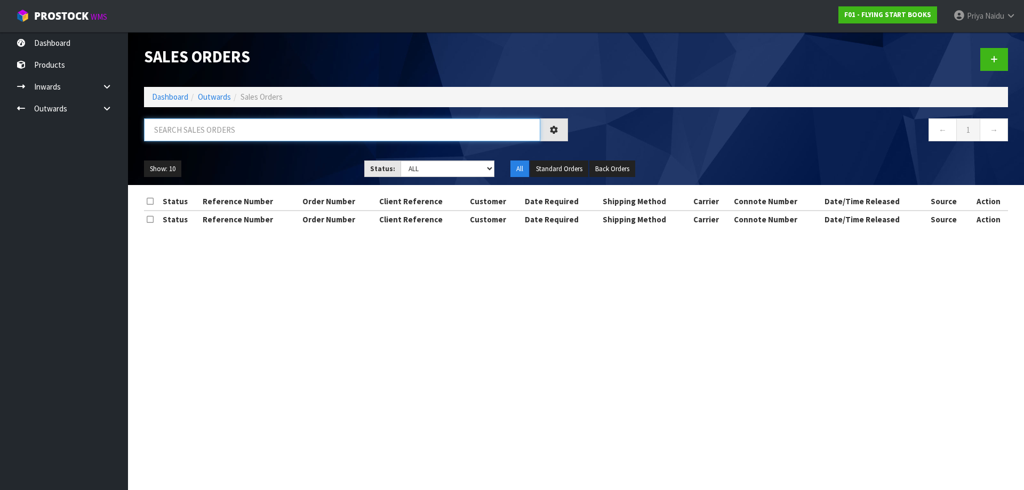
click at [215, 133] on input "text" at bounding box center [342, 129] width 396 height 23
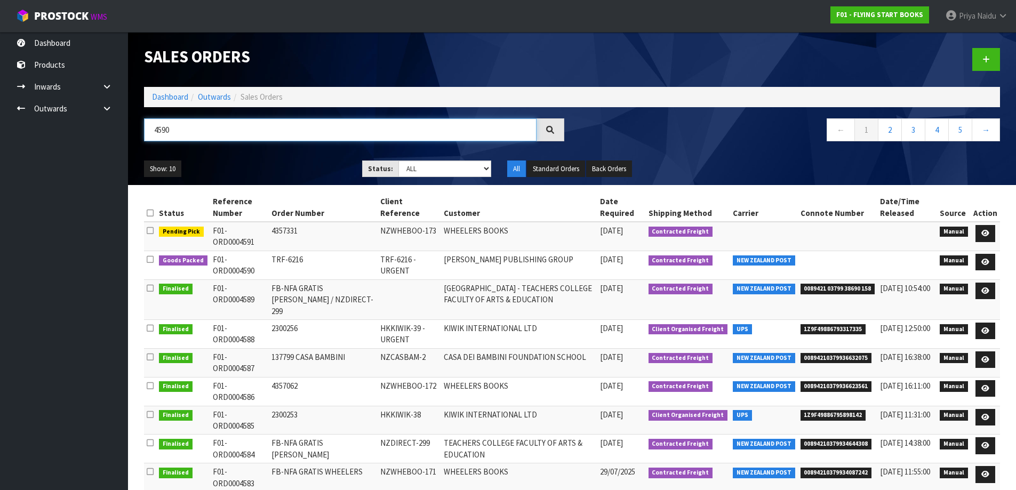
type input "4590"
click at [292, 166] on ul "Show: 10 5 10 25 50" at bounding box center [245, 168] width 202 height 17
click at [421, 171] on select "Draft Pending Allocated Pending Pick Goods Picked Goods Packed Pending Charges …" at bounding box center [444, 168] width 93 height 17
select select "string:5"
click at [398, 160] on select "Draft Pending Allocated Pending Pick Goods Picked Goods Packed Pending Charges …" at bounding box center [444, 168] width 93 height 17
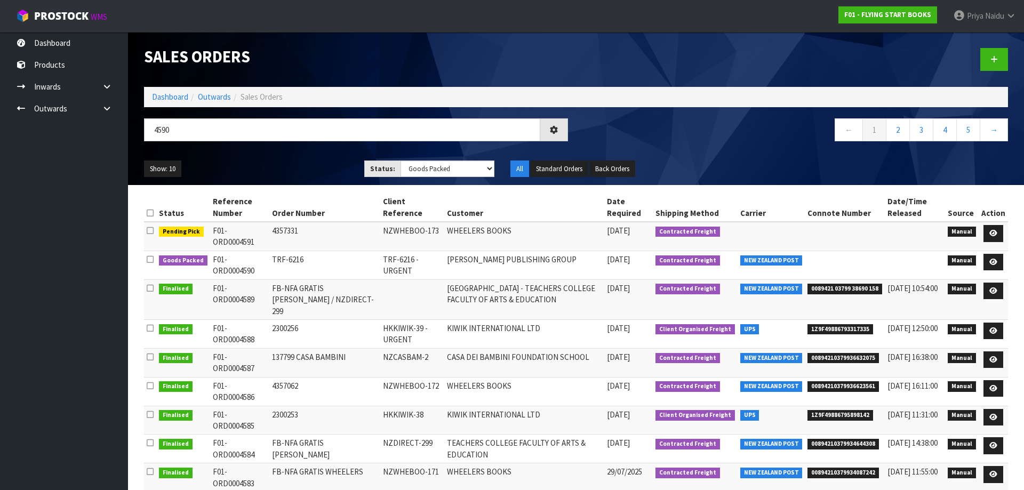
click at [286, 161] on ul "Show: 10 5 10 25 50" at bounding box center [246, 168] width 204 height 17
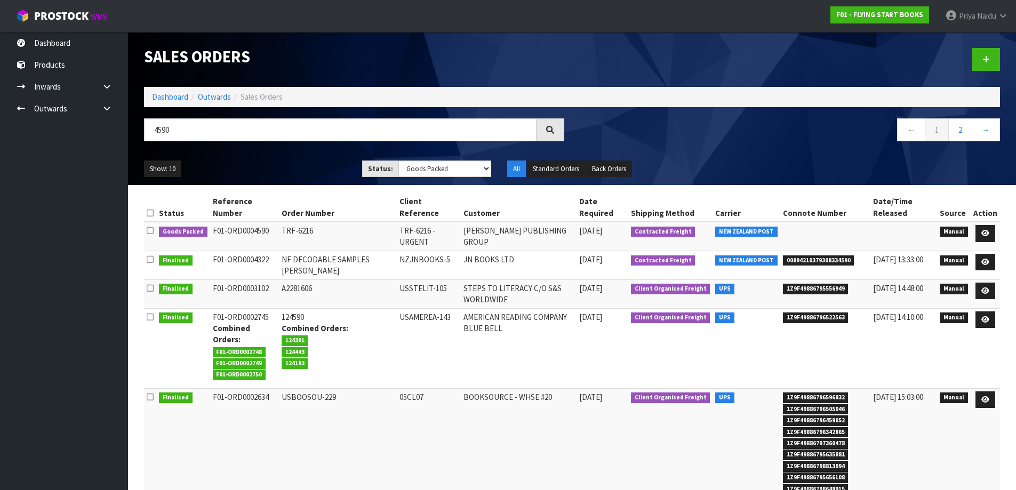
click at [299, 160] on ul "Show: 10 5 10 25 50" at bounding box center [245, 168] width 202 height 17
click at [981, 233] on link at bounding box center [985, 233] width 20 height 17
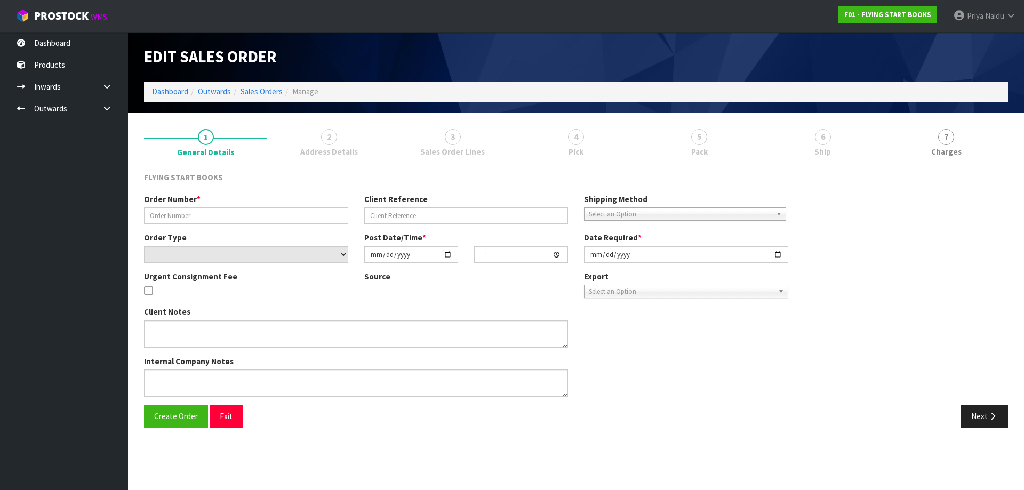
type input "TRF-6216"
type input "TRF-6216 - URGENT"
select select "number:0"
type input "[DATE]"
type input "10:41:00.000"
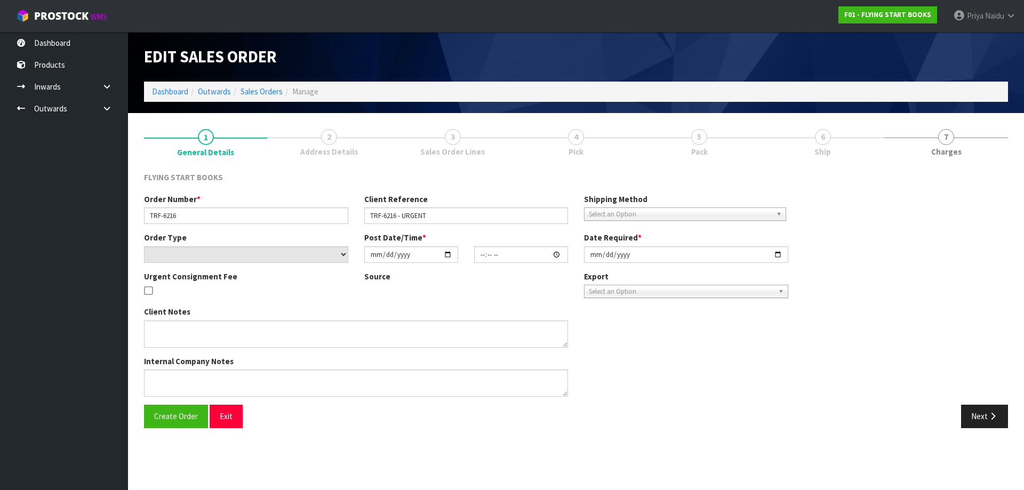
type input "[DATE]"
type textarea "PLEASE FIND ATTACHED AN URGENT AIR SHIPMENT FOR [PERSON_NAME]."
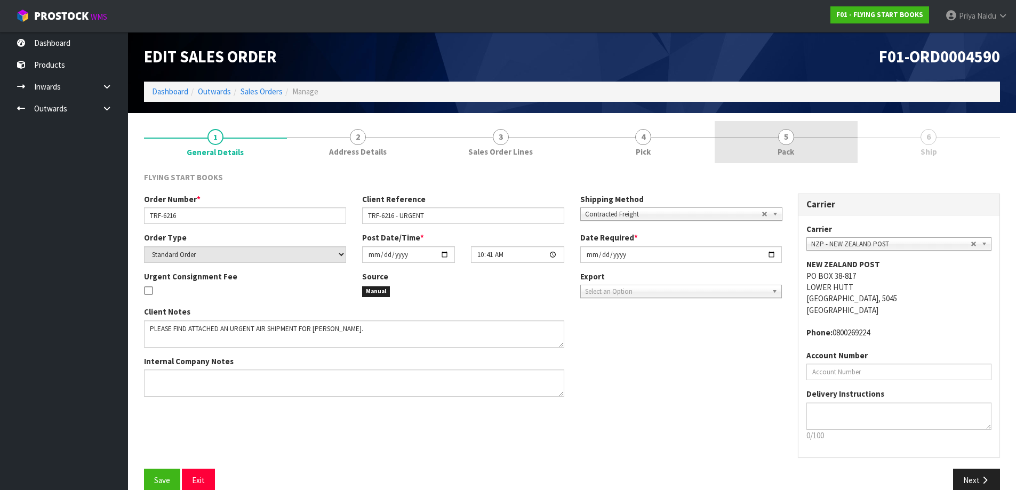
click at [801, 152] on link "5 Pack" at bounding box center [785, 142] width 143 height 42
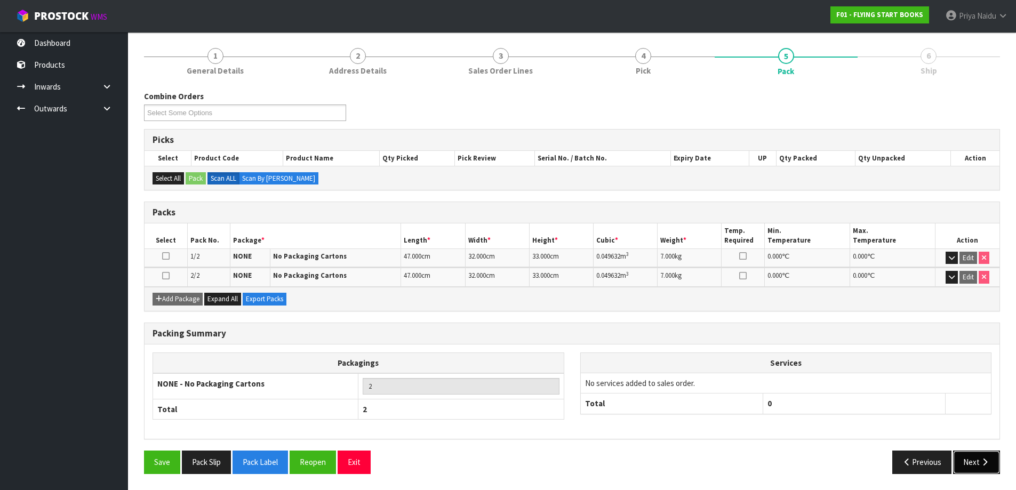
click at [965, 456] on button "Next" at bounding box center [976, 461] width 47 height 23
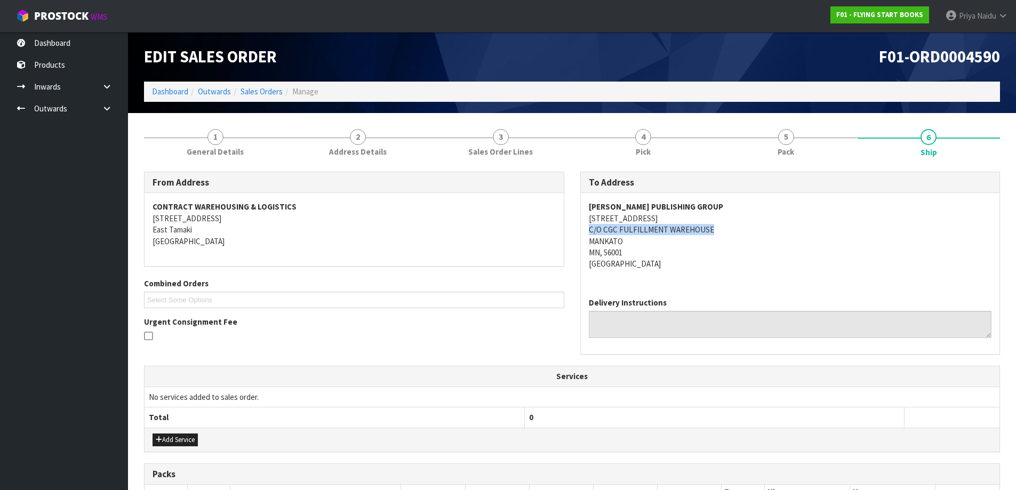
drag, startPoint x: 586, startPoint y: 229, endPoint x: 765, endPoint y: 230, distance: 178.6
click at [765, 230] on div "[PERSON_NAME] PUBLISHING GROUP [STREET_ADDRESS]" at bounding box center [790, 241] width 419 height 96
click at [703, 248] on address "[PERSON_NAME] PUBLISHING GROUP [STREET_ADDRESS]" at bounding box center [790, 235] width 403 height 69
drag, startPoint x: 587, startPoint y: 220, endPoint x: 692, endPoint y: 221, distance: 105.0
click at [692, 221] on div "[PERSON_NAME] PUBLISHING GROUP [STREET_ADDRESS]" at bounding box center [790, 241] width 419 height 96
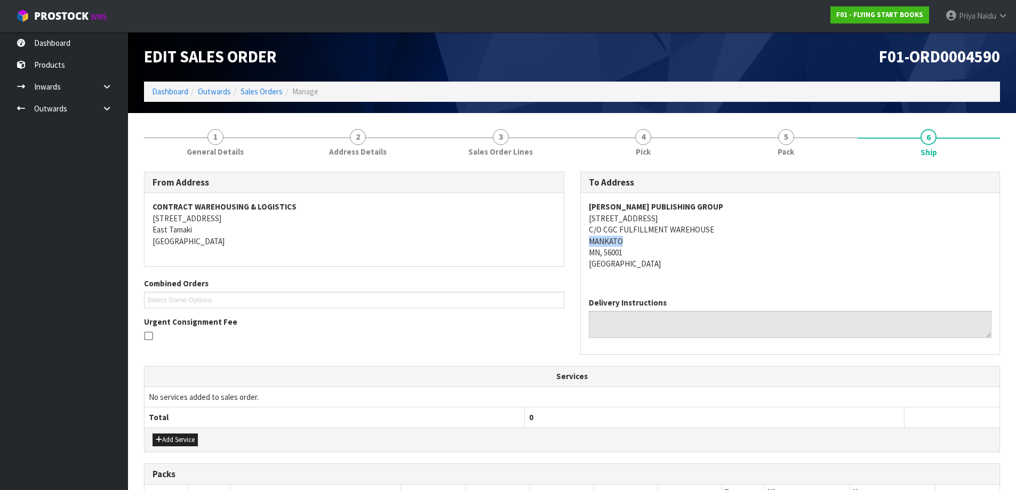
drag, startPoint x: 584, startPoint y: 241, endPoint x: 644, endPoint y: 242, distance: 60.8
click at [644, 242] on div "[PERSON_NAME] PUBLISHING GROUP [STREET_ADDRESS]" at bounding box center [790, 241] width 419 height 96
click at [688, 254] on address "[PERSON_NAME] PUBLISHING GROUP [STREET_ADDRESS]" at bounding box center [790, 235] width 403 height 69
drag, startPoint x: 587, startPoint y: 243, endPoint x: 634, endPoint y: 244, distance: 46.9
click at [634, 244] on div "[PERSON_NAME] PUBLISHING GROUP [STREET_ADDRESS]" at bounding box center [790, 241] width 419 height 96
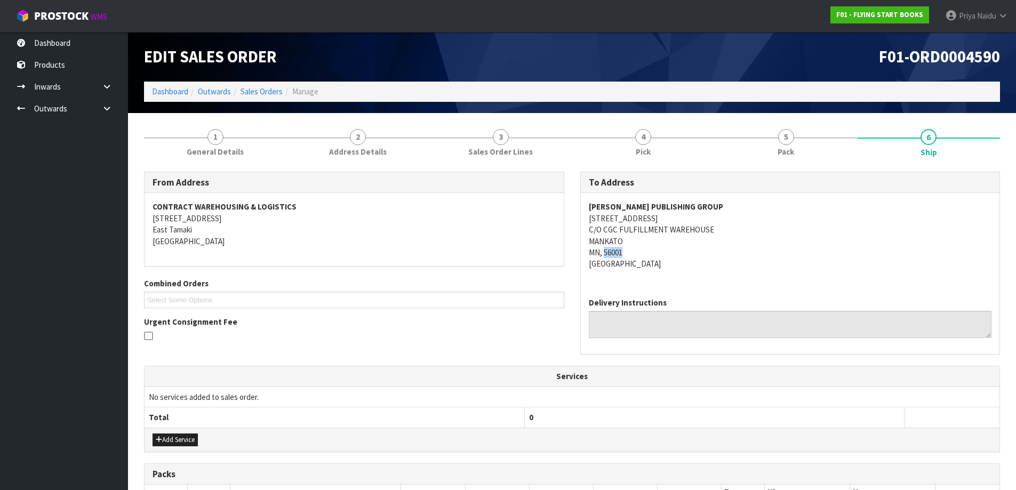
drag, startPoint x: 602, startPoint y: 253, endPoint x: 629, endPoint y: 253, distance: 26.1
click at [629, 253] on address "[PERSON_NAME] PUBLISHING GROUP [STREET_ADDRESS]" at bounding box center [790, 235] width 403 height 69
drag, startPoint x: 591, startPoint y: 205, endPoint x: 690, endPoint y: 202, distance: 99.7
click at [697, 202] on div "[PERSON_NAME] PUBLISHING GROUP [STREET_ADDRESS]" at bounding box center [790, 241] width 419 height 96
drag, startPoint x: 586, startPoint y: 263, endPoint x: 668, endPoint y: 265, distance: 82.1
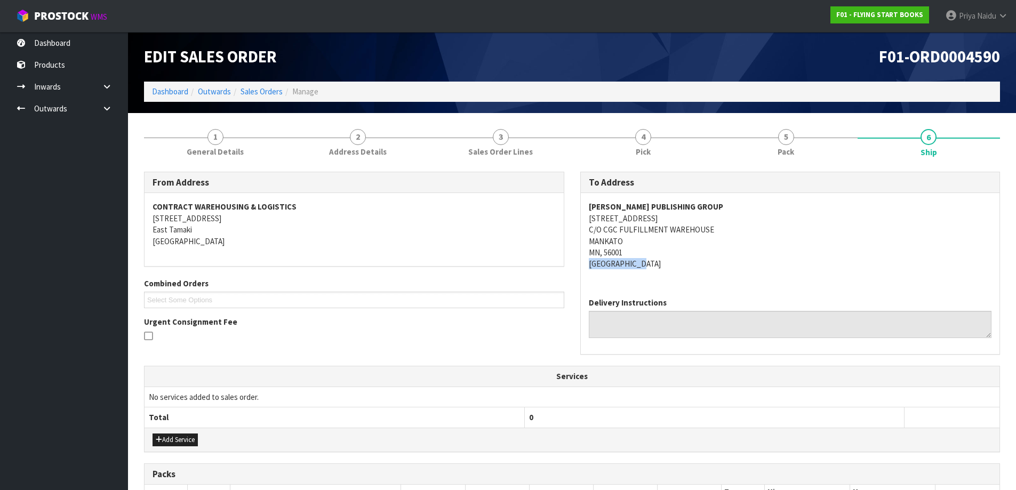
click at [668, 265] on div "[PERSON_NAME] PUBLISHING GROUP [STREET_ADDRESS]" at bounding box center [790, 241] width 419 height 96
drag, startPoint x: 584, startPoint y: 241, endPoint x: 628, endPoint y: 240, distance: 43.7
click at [628, 240] on div "[PERSON_NAME] PUBLISHING GROUP [STREET_ADDRESS]" at bounding box center [790, 241] width 419 height 96
drag, startPoint x: 624, startPoint y: 249, endPoint x: 584, endPoint y: 257, distance: 41.2
click at [584, 257] on div "[PERSON_NAME] PUBLISHING GROUP [STREET_ADDRESS]" at bounding box center [790, 241] width 419 height 96
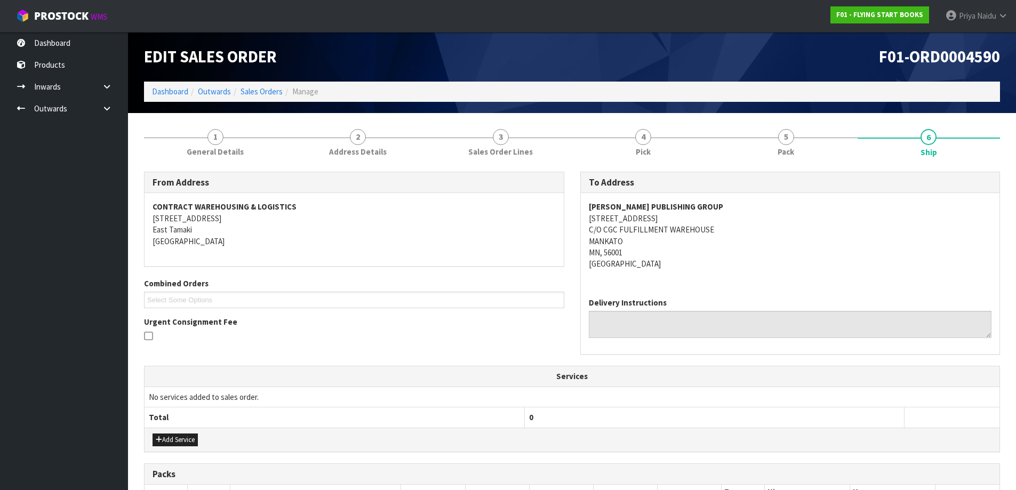
click at [792, 276] on div "[PERSON_NAME] PUBLISHING GROUP [STREET_ADDRESS]" at bounding box center [790, 241] width 419 height 96
click at [292, 115] on section "1 General Details 2 Address Details 3 Sales Order Lines 4 Pick 5 Pack 6 Ship Fr…" at bounding box center [572, 400] width 888 height 575
click at [386, 146] on link "2 Address Details" at bounding box center [358, 142] width 143 height 42
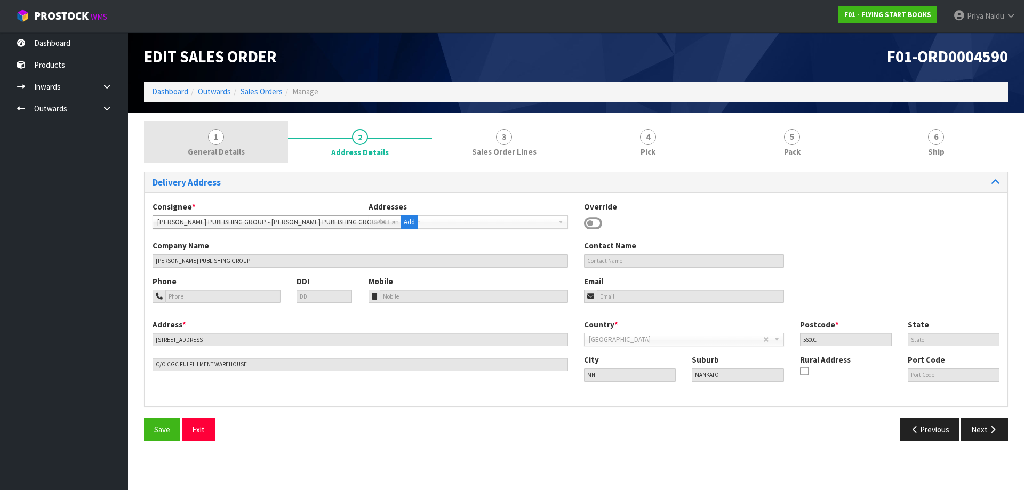
click at [207, 138] on link "1 General Details" at bounding box center [216, 142] width 144 height 42
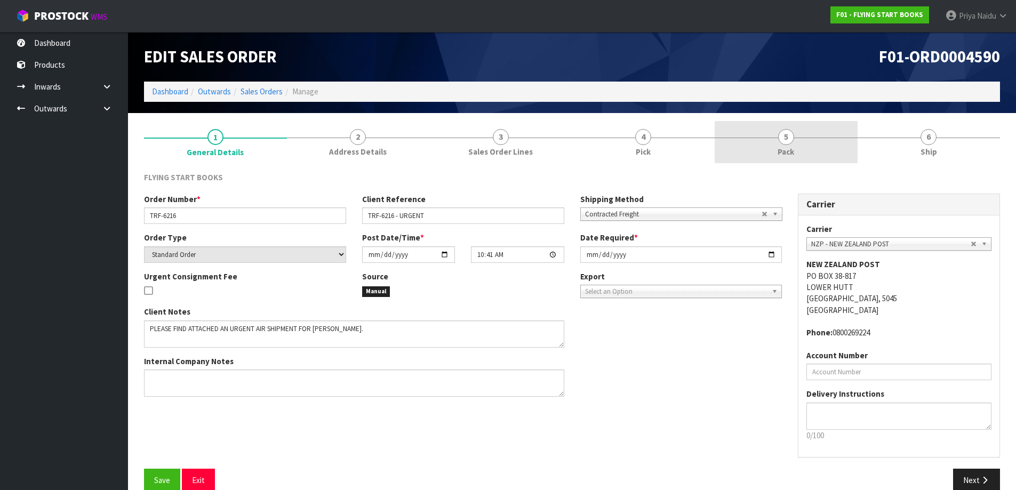
click at [799, 142] on link "5 Pack" at bounding box center [785, 142] width 143 height 42
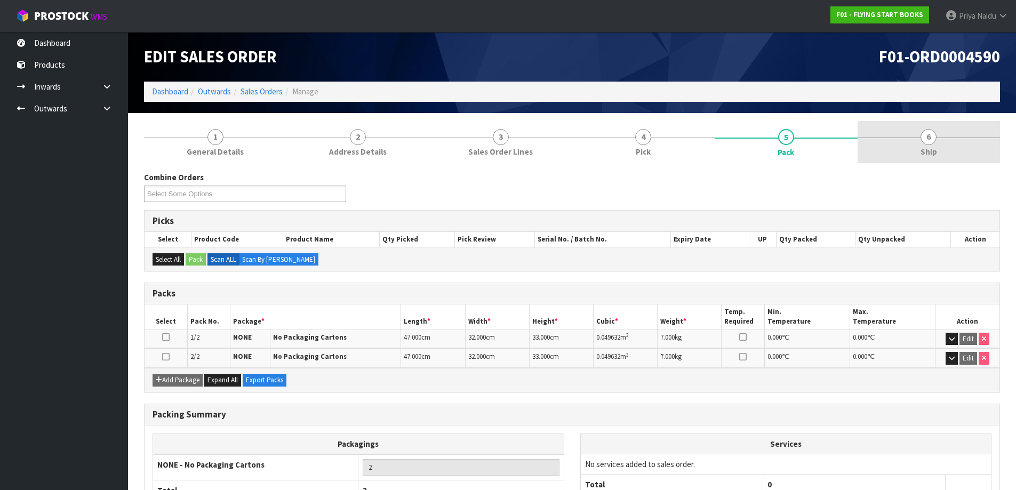
click at [895, 135] on link "6 Ship" at bounding box center [928, 142] width 143 height 42
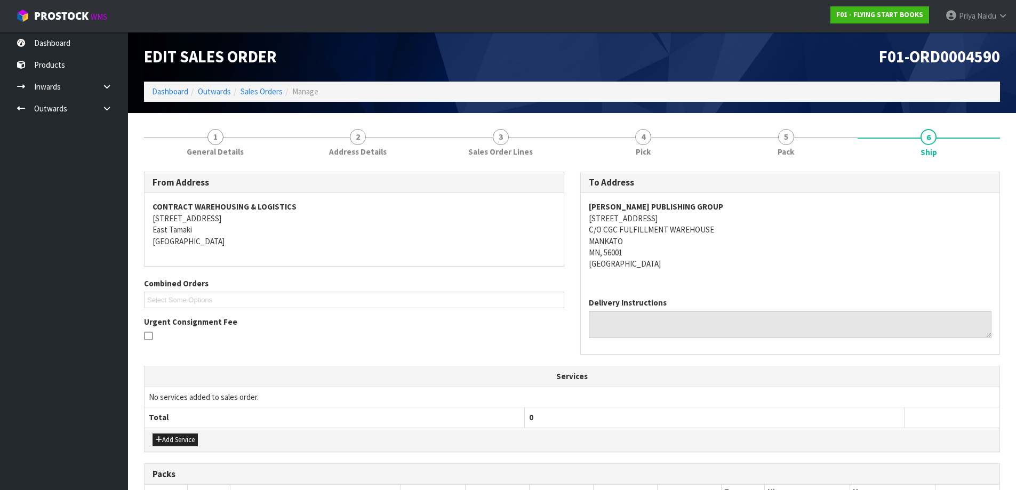
click at [769, 268] on address "[PERSON_NAME] PUBLISHING GROUP [STREET_ADDRESS]" at bounding box center [790, 235] width 403 height 69
click at [167, 88] on link "Dashboard" at bounding box center [170, 91] width 36 height 10
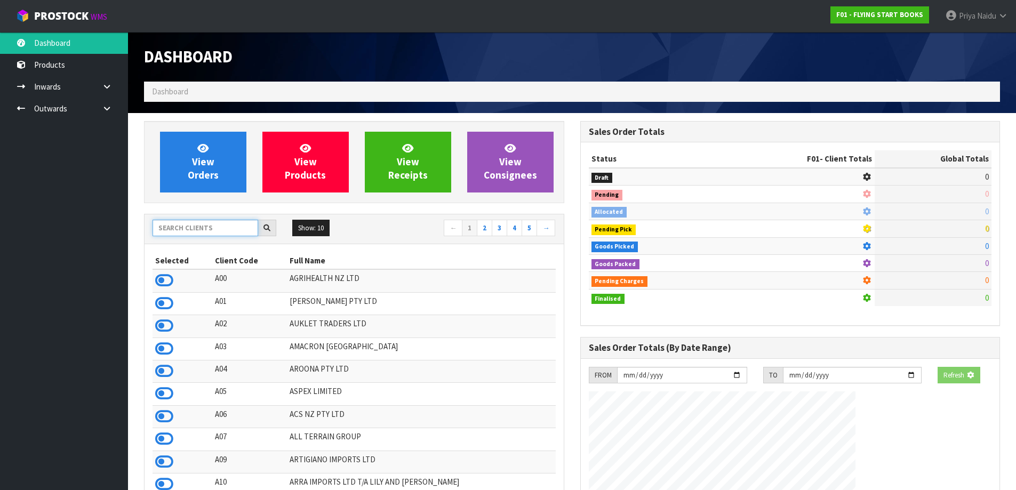
click at [207, 232] on input "text" at bounding box center [205, 228] width 106 height 17
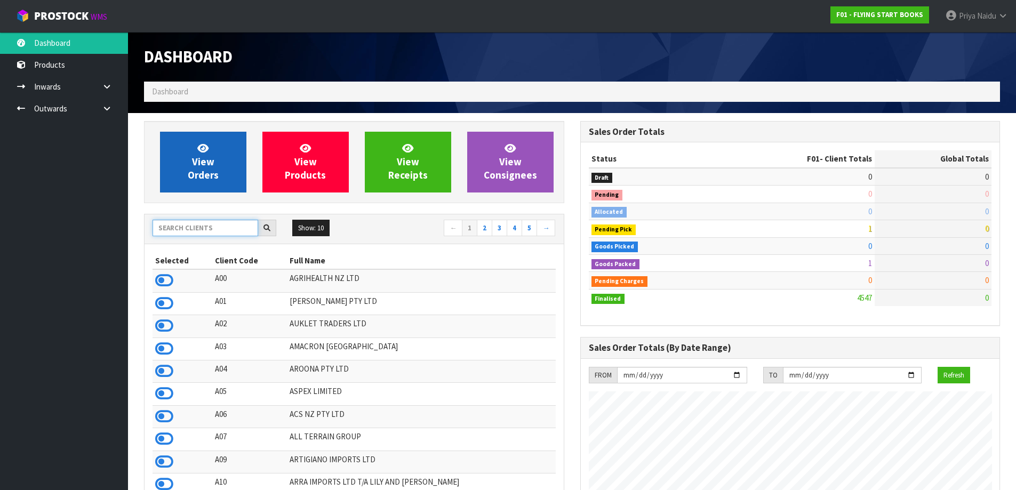
scroll to position [808, 436]
type input "T"
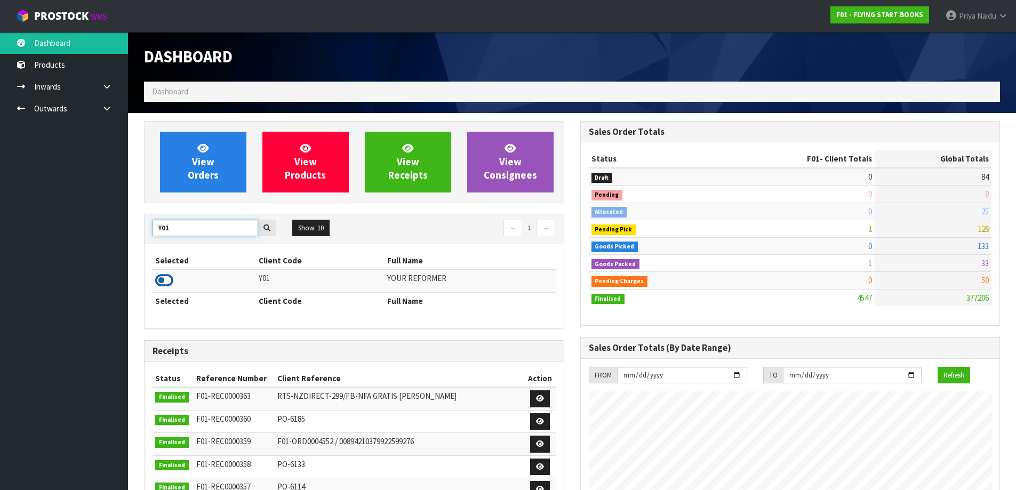
type input "Y01"
click at [168, 280] on icon at bounding box center [164, 280] width 18 height 16
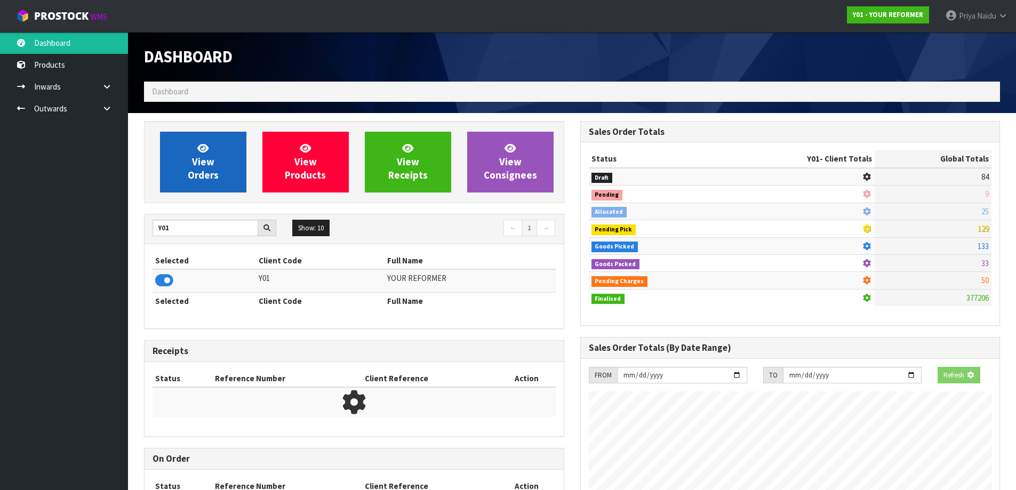
scroll to position [532415, 532644]
click at [211, 156] on span "View Orders" at bounding box center [203, 162] width 31 height 40
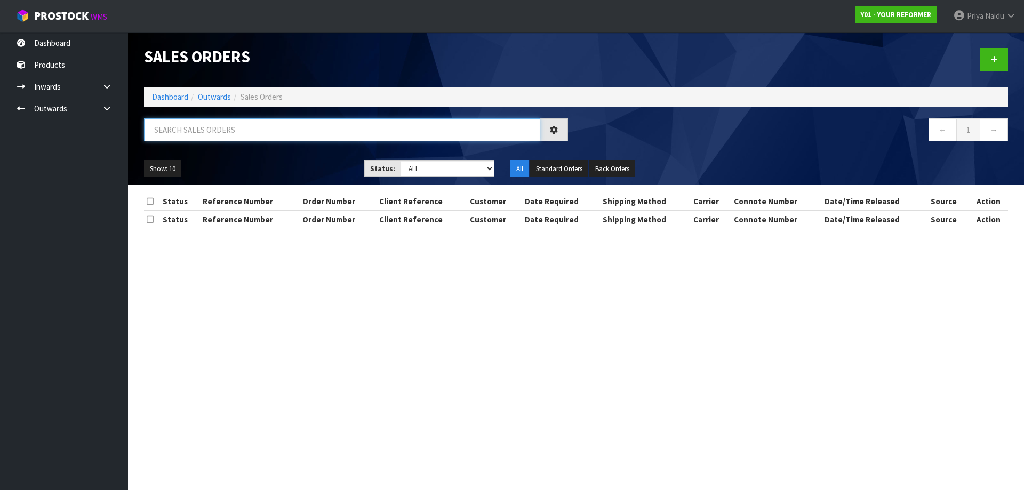
click at [222, 123] on input "text" at bounding box center [342, 129] width 396 height 23
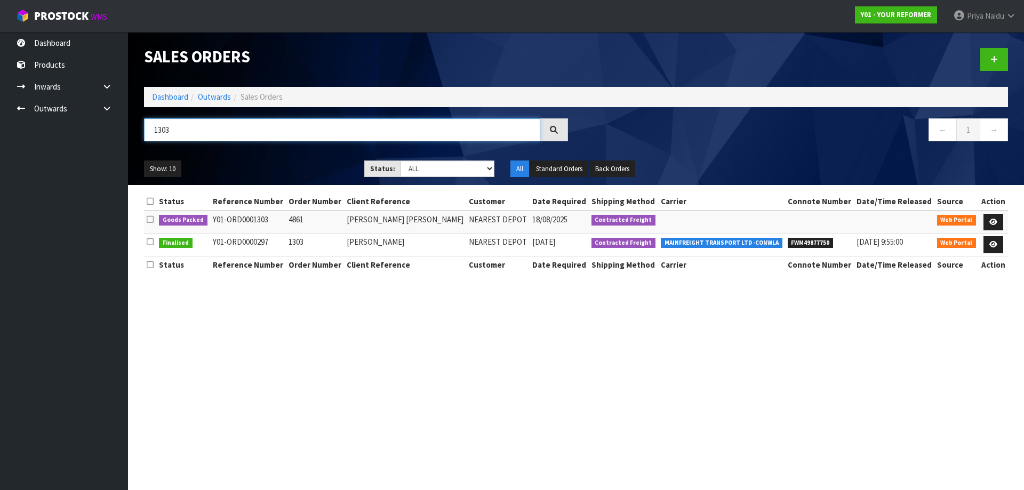
type input "1303"
click at [273, 169] on ul "Show: 10 5 10 25 50" at bounding box center [246, 168] width 204 height 17
click at [285, 163] on ul "Show: 10 5 10 25 50" at bounding box center [246, 168] width 204 height 17
click at [287, 164] on ul "Show: 10 5 10 25 50" at bounding box center [246, 168] width 204 height 17
click at [991, 220] on icon at bounding box center [993, 222] width 8 height 7
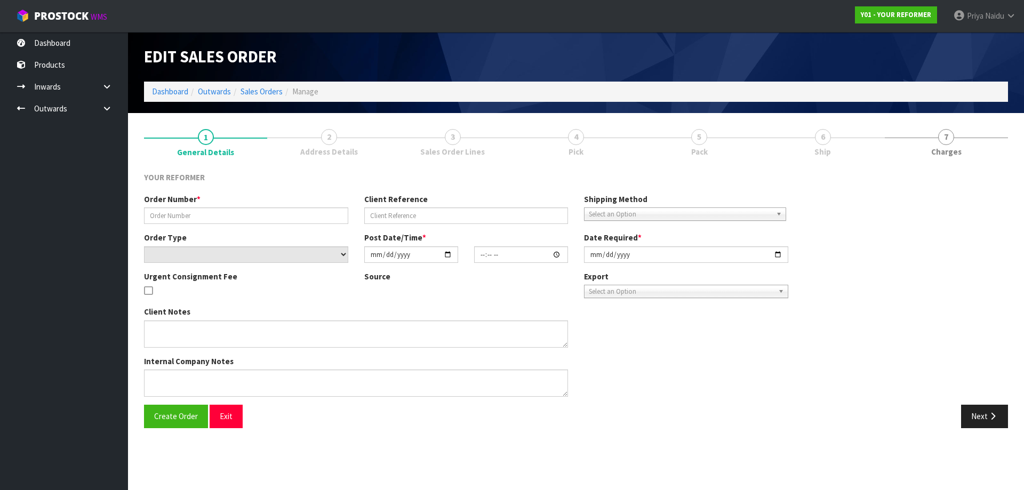
type input "4861"
type input "[PERSON_NAME] [PERSON_NAME]"
select select "number:0"
type input "[DATE]"
type input "15:47:00.000"
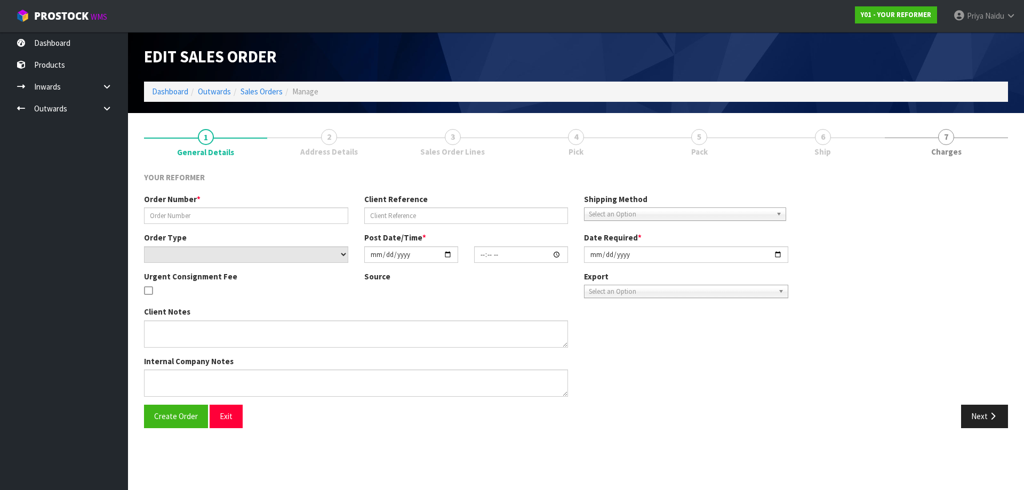
type input "[DATE]"
type textarea "[PERSON_NAME] [PERSON_NAME] [STREET_ADDRESS] [PHONE_NUMBER]"
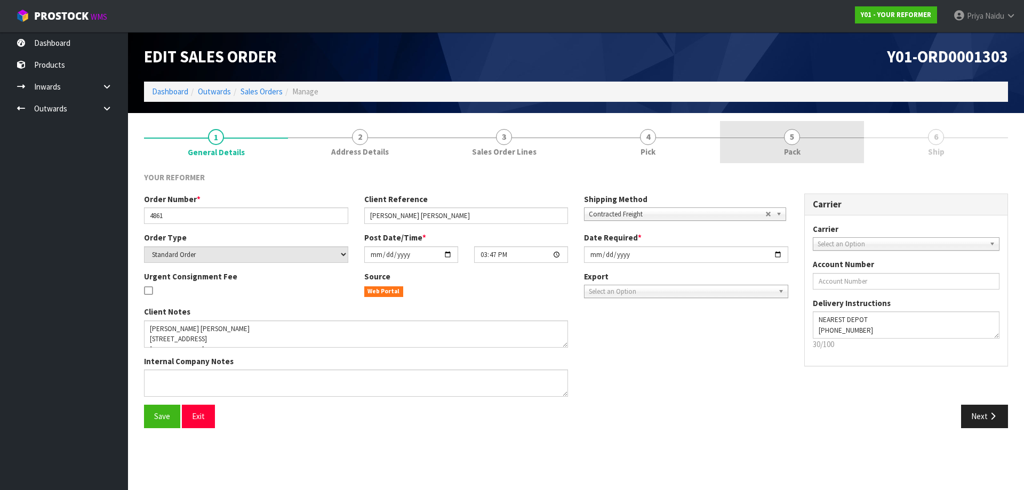
click at [774, 160] on link "5 Pack" at bounding box center [792, 142] width 144 height 42
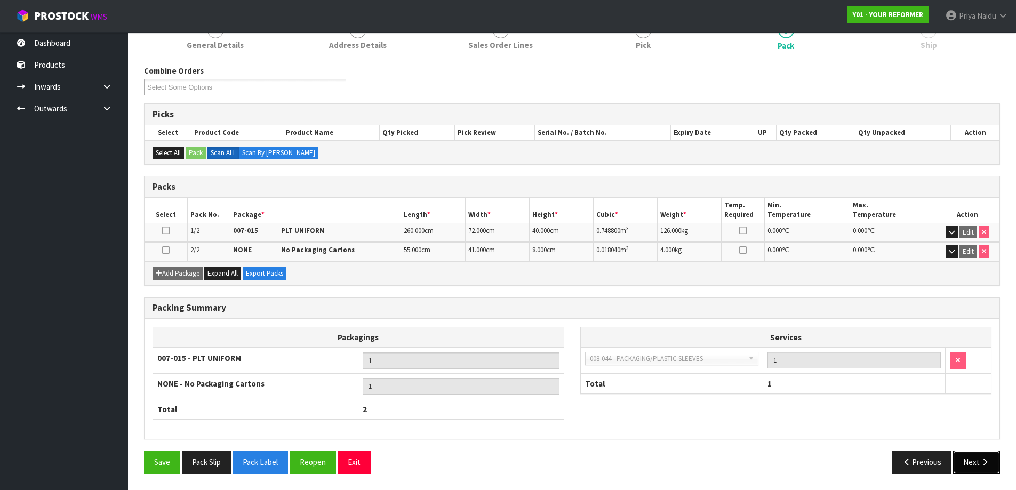
click at [978, 457] on button "Next" at bounding box center [976, 461] width 47 height 23
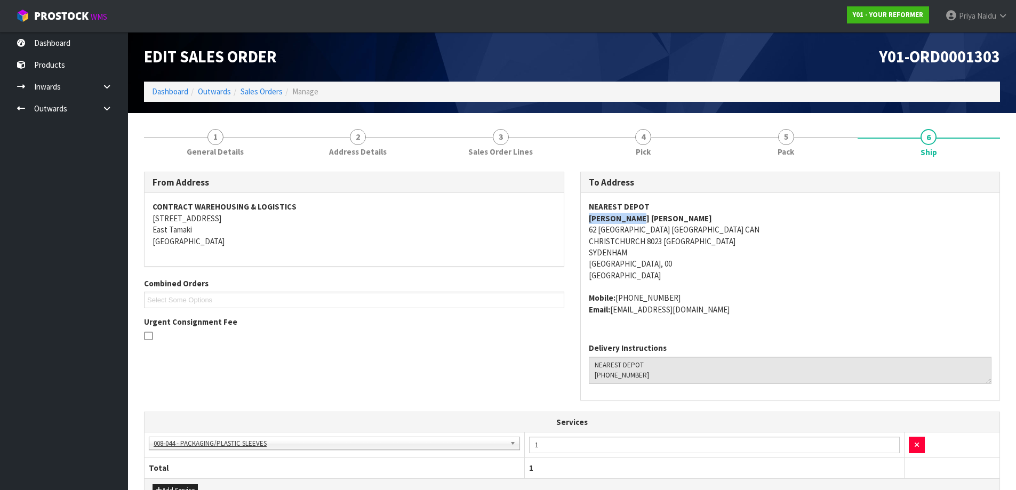
drag, startPoint x: 582, startPoint y: 219, endPoint x: 648, endPoint y: 216, distance: 66.2
click at [648, 216] on div "NEAREST DEPOT [PERSON_NAME][GEOGRAPHIC_DATA][PERSON_NAME] [STREET_ADDRESS] Mobi…" at bounding box center [790, 263] width 419 height 141
drag, startPoint x: 617, startPoint y: 299, endPoint x: 700, endPoint y: 294, distance: 83.8
click at [700, 294] on address "Mobile: [PHONE_NUMBER] Email: [EMAIL_ADDRESS][DOMAIN_NAME]" at bounding box center [790, 303] width 403 height 23
drag, startPoint x: 613, startPoint y: 311, endPoint x: 724, endPoint y: 320, distance: 111.7
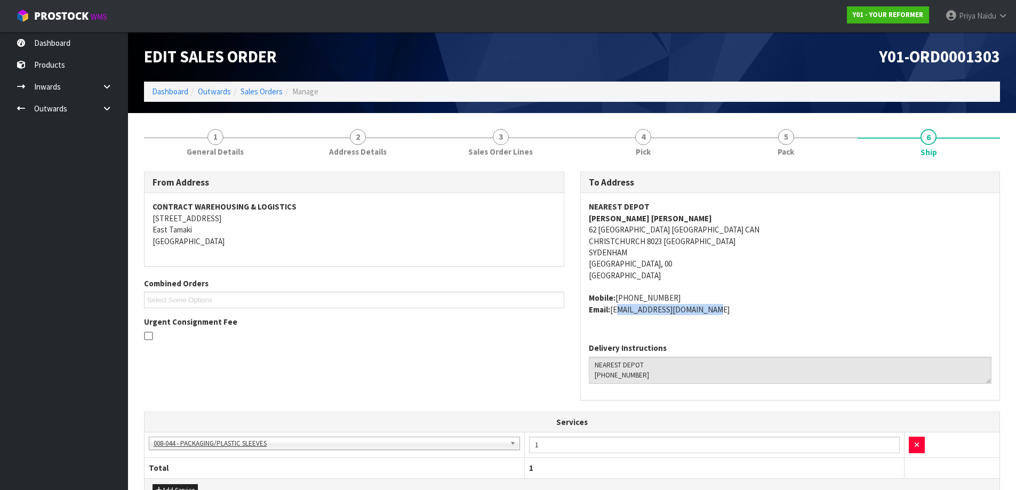
click at [724, 320] on div "NEAREST DEPOT [PERSON_NAME][GEOGRAPHIC_DATA][PERSON_NAME] [STREET_ADDRESS] Mobi…" at bounding box center [790, 263] width 419 height 141
drag, startPoint x: 190, startPoint y: 132, endPoint x: 190, endPoint y: 139, distance: 7.0
click at [190, 132] on link "1 General Details" at bounding box center [215, 142] width 143 height 42
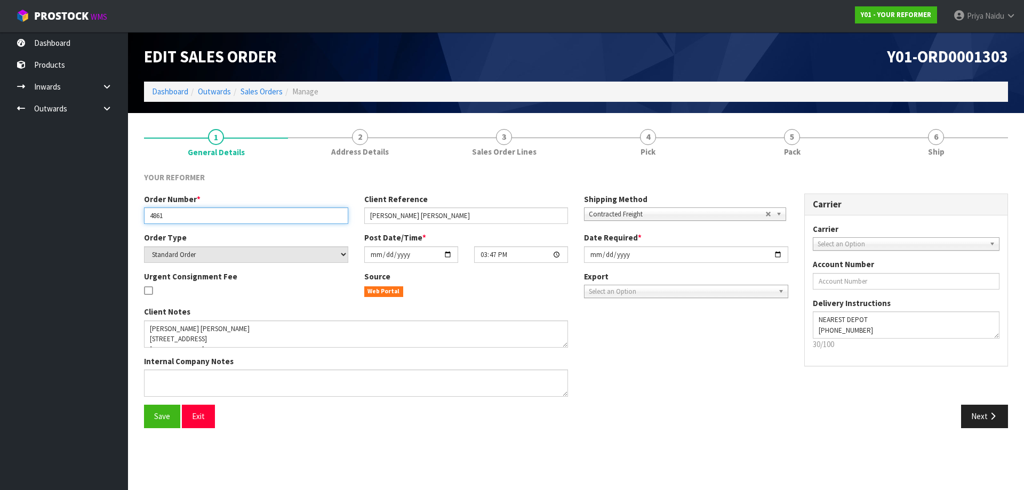
drag, startPoint x: 150, startPoint y: 217, endPoint x: 188, endPoint y: 215, distance: 38.4
click at [188, 215] on input "4861" at bounding box center [246, 215] width 204 height 17
drag, startPoint x: 368, startPoint y: 214, endPoint x: 454, endPoint y: 210, distance: 85.4
click at [454, 210] on input "[PERSON_NAME] [PERSON_NAME]" at bounding box center [466, 215] width 204 height 17
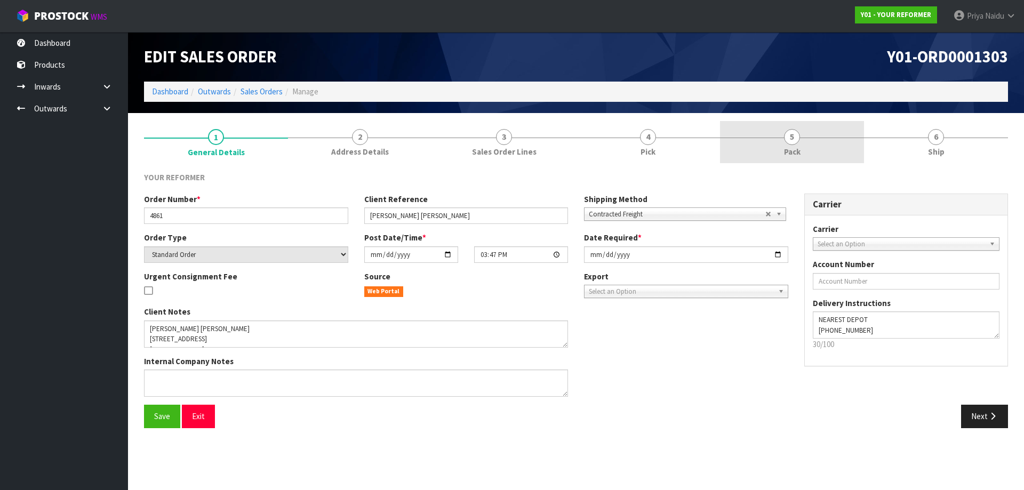
drag, startPoint x: 798, startPoint y: 137, endPoint x: 777, endPoint y: 154, distance: 26.9
click at [798, 137] on span "5" at bounding box center [792, 137] width 16 height 16
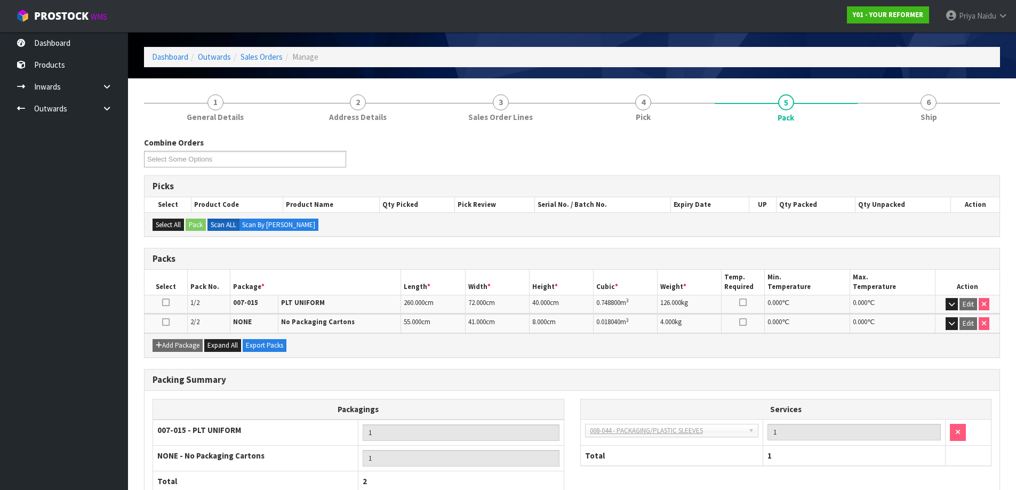
scroll to position [53, 0]
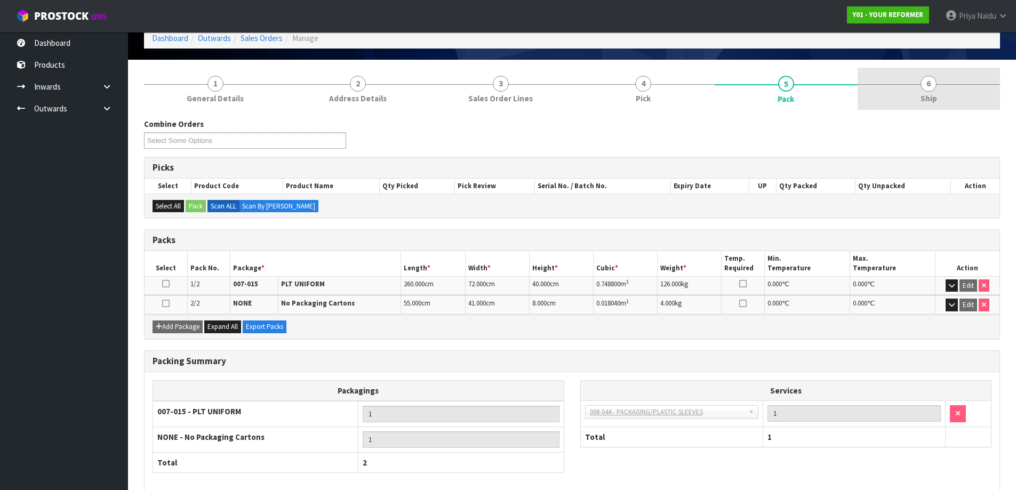
click at [918, 74] on link "6 Ship" at bounding box center [928, 89] width 143 height 42
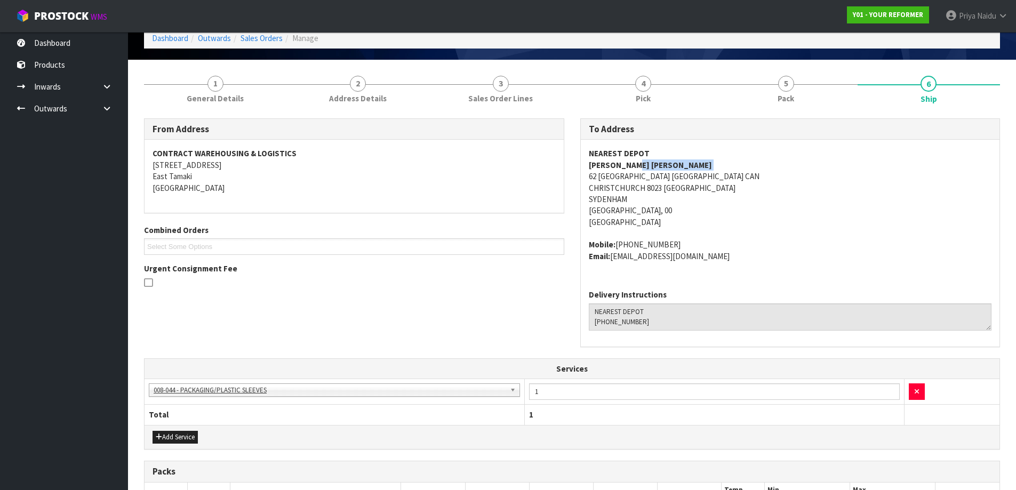
drag, startPoint x: 587, startPoint y: 172, endPoint x: 632, endPoint y: 164, distance: 45.5
click at [632, 164] on div "NEAREST DEPOT [PERSON_NAME][GEOGRAPHIC_DATA][PERSON_NAME] [STREET_ADDRESS] Mobi…" at bounding box center [790, 210] width 419 height 141
drag, startPoint x: 586, startPoint y: 163, endPoint x: 642, endPoint y: 162, distance: 56.0
click at [642, 162] on div "NEAREST DEPOT [PERSON_NAME][GEOGRAPHIC_DATA][PERSON_NAME] [STREET_ADDRESS] Mobi…" at bounding box center [790, 210] width 419 height 141
drag, startPoint x: 583, startPoint y: 245, endPoint x: 697, endPoint y: 232, distance: 115.3
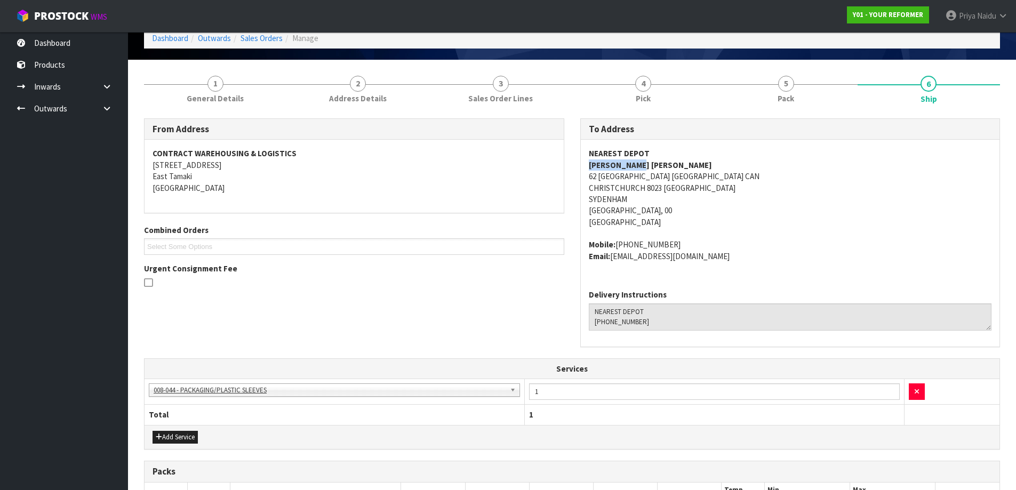
click at [697, 232] on div "NEAREST DEPOT [PERSON_NAME][GEOGRAPHIC_DATA][PERSON_NAME] [STREET_ADDRESS] Mobi…" at bounding box center [790, 210] width 419 height 141
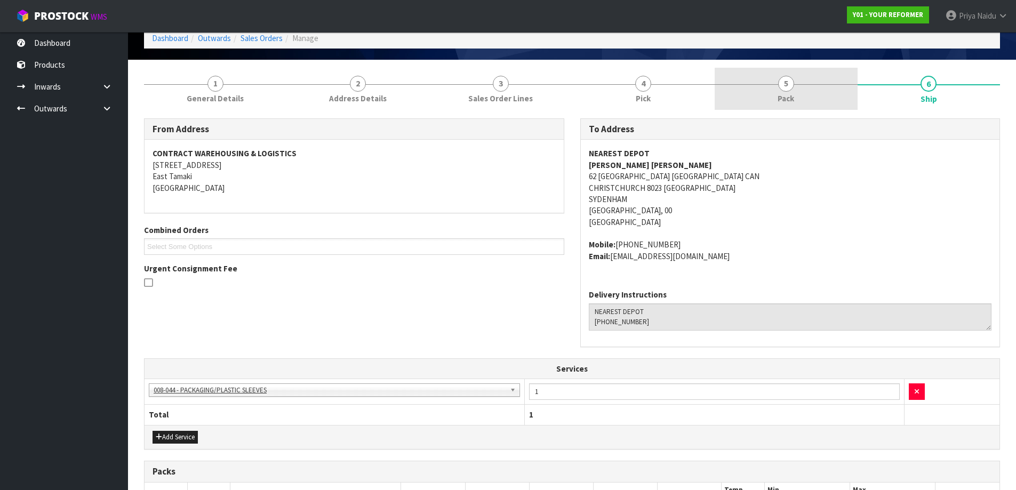
click at [798, 99] on link "5 Pack" at bounding box center [785, 89] width 143 height 42
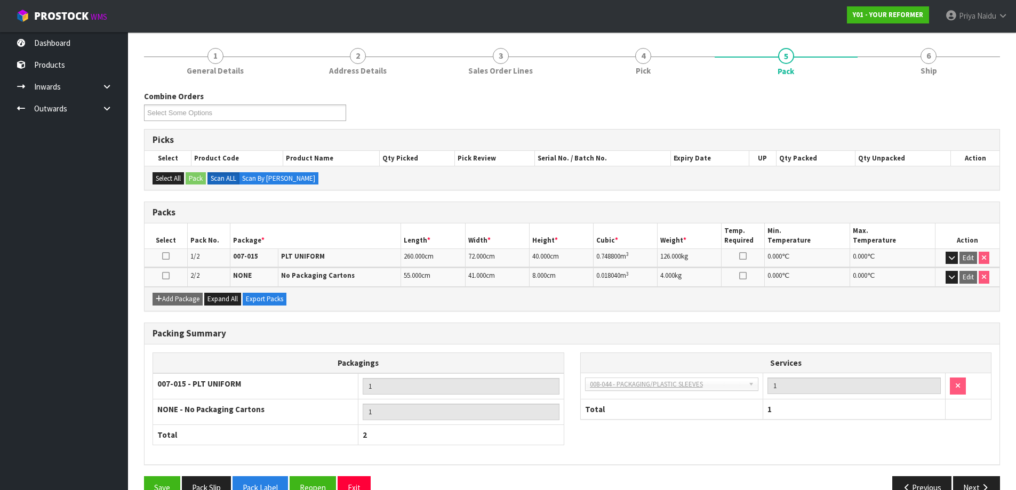
scroll to position [107, 0]
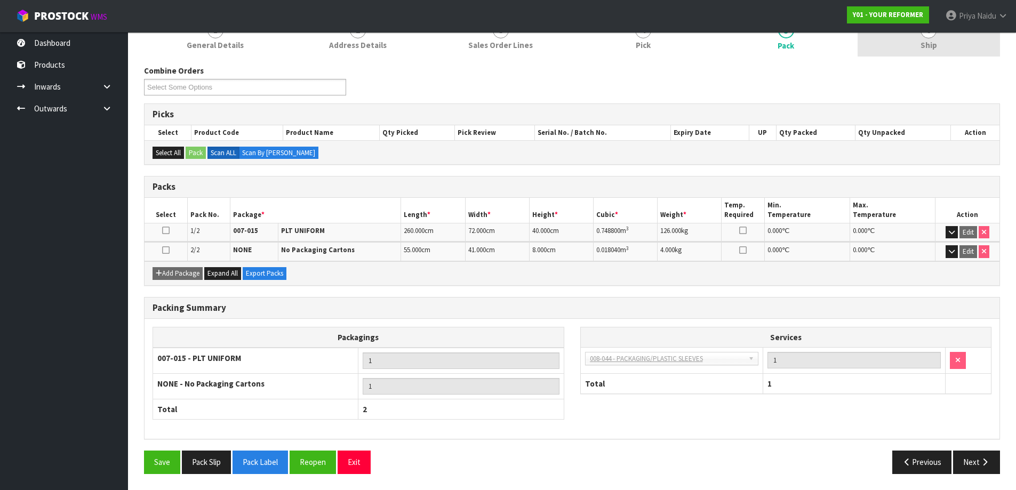
drag, startPoint x: 941, startPoint y: 44, endPoint x: 875, endPoint y: 54, distance: 67.0
click at [935, 43] on link "6 Ship" at bounding box center [928, 35] width 143 height 42
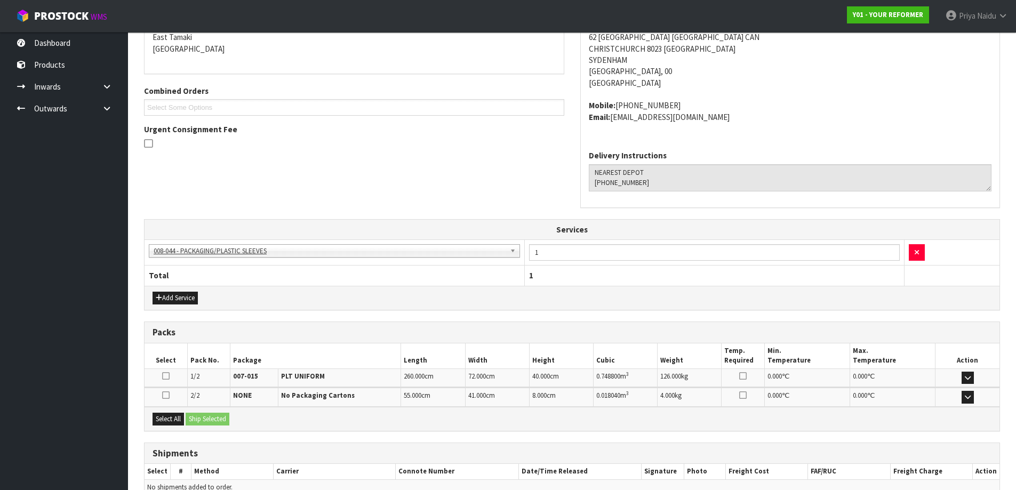
scroll to position [248, 0]
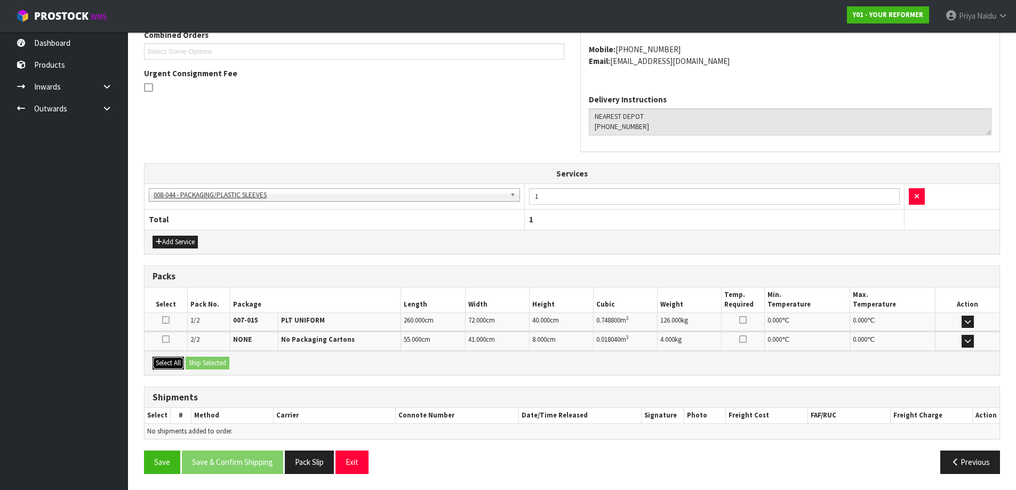
drag, startPoint x: 174, startPoint y: 364, endPoint x: 198, endPoint y: 365, distance: 24.5
click at [175, 365] on button "Select All" at bounding box center [167, 363] width 31 height 13
click at [219, 365] on button "Ship Selected" at bounding box center [208, 363] width 44 height 13
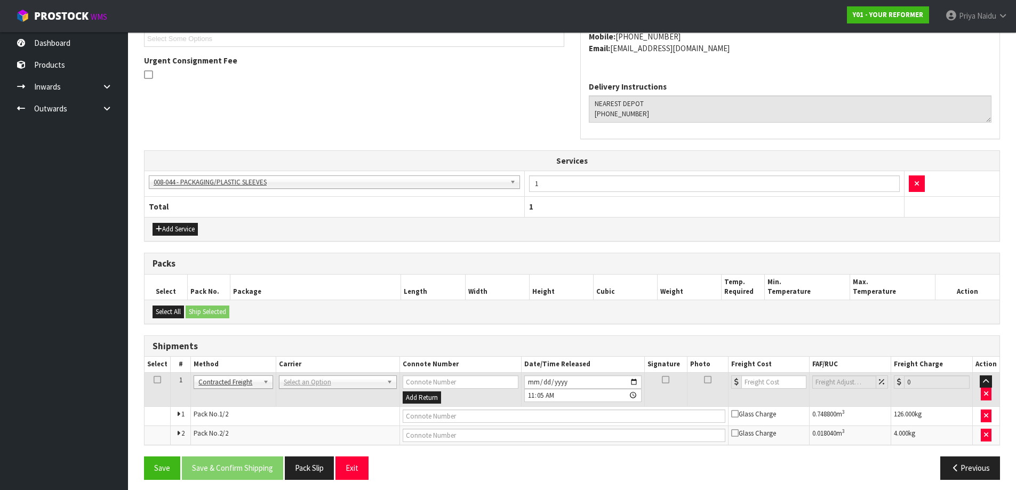
scroll to position [267, 0]
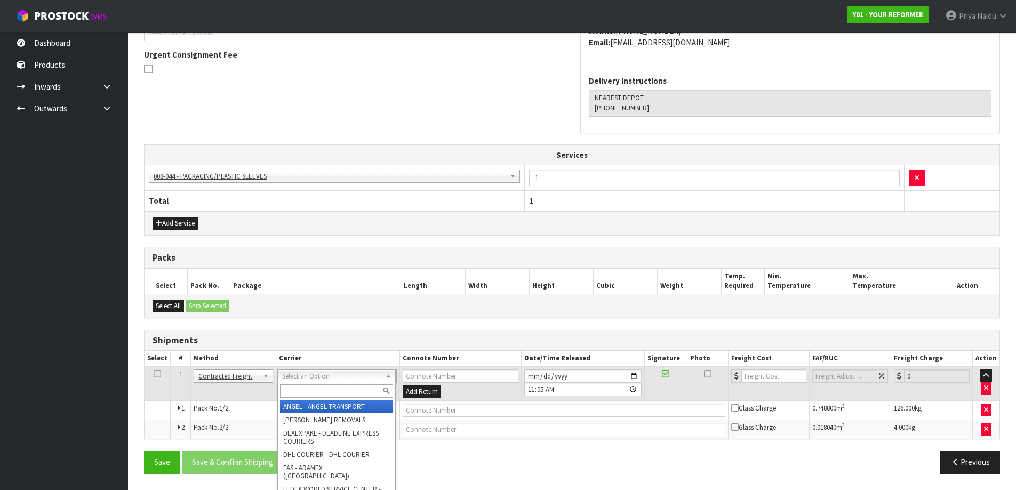
click at [290, 387] on input "text" at bounding box center [336, 390] width 113 height 13
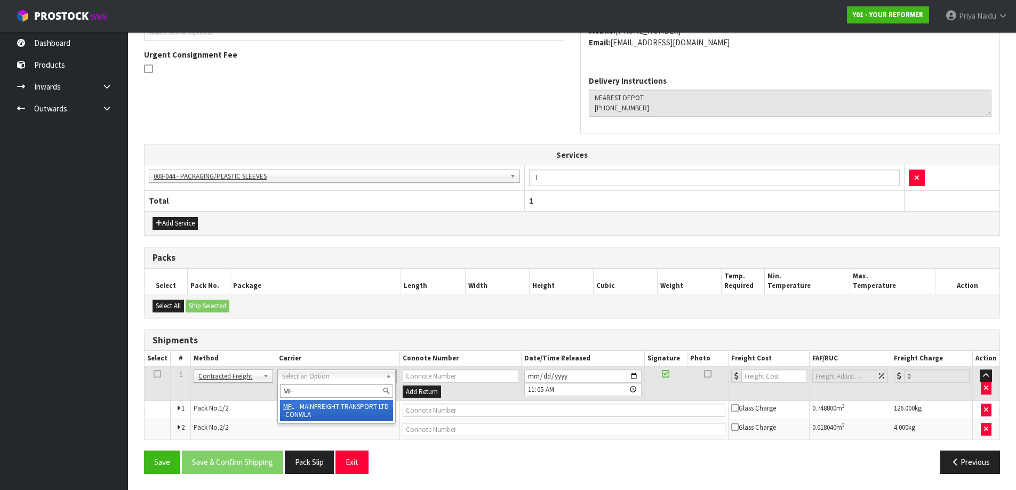
type input "MF"
drag, startPoint x: 315, startPoint y: 408, endPoint x: 387, endPoint y: 422, distance: 73.9
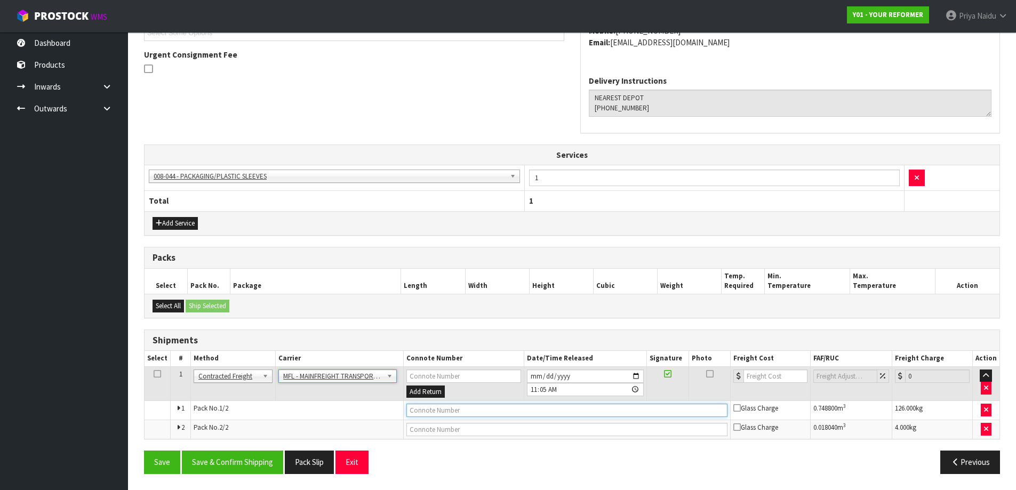
click at [434, 413] on input "text" at bounding box center [566, 410] width 321 height 13
paste input "FWM58315784"
type input "FWM58315784"
click at [763, 376] on input "number" at bounding box center [775, 375] width 65 height 13
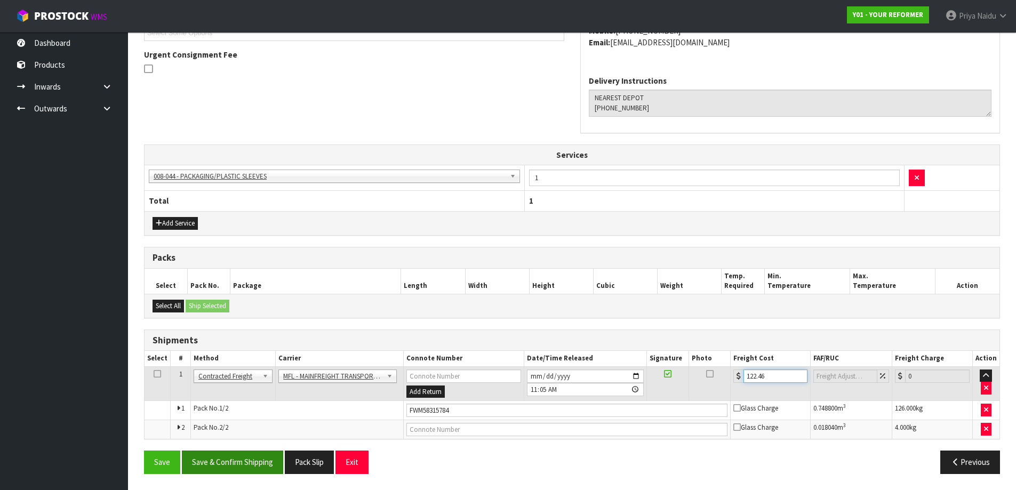
type input "122.46"
click at [220, 455] on button "Save & Confirm Shipping" at bounding box center [232, 461] width 101 height 23
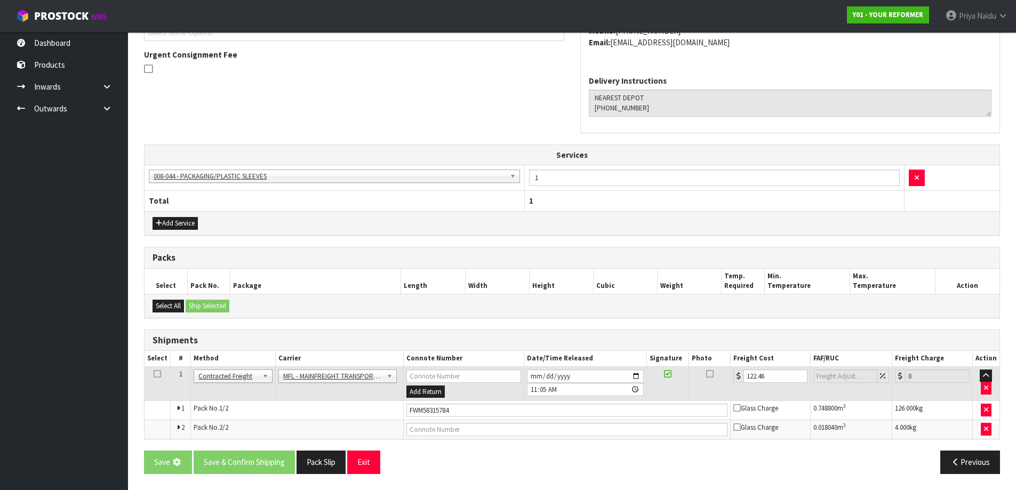
scroll to position [0, 0]
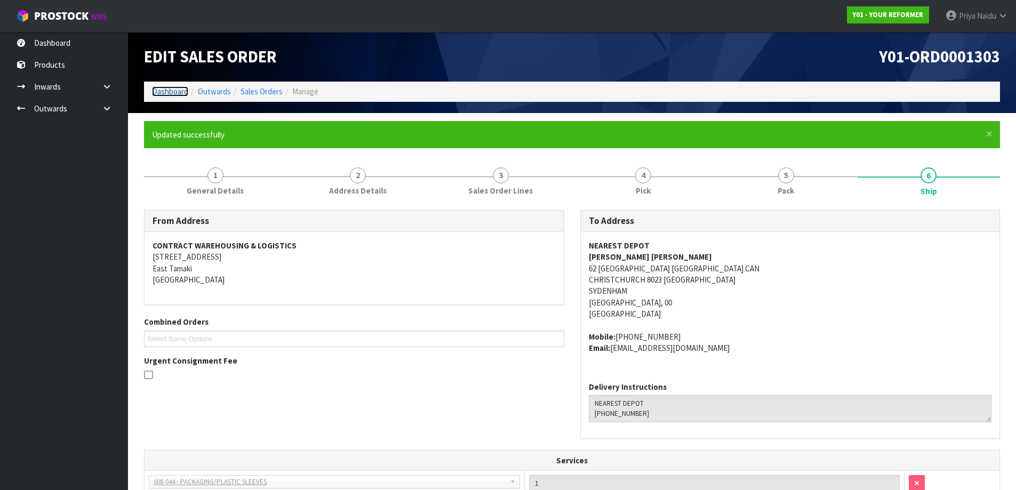
click at [168, 93] on link "Dashboard" at bounding box center [170, 91] width 36 height 10
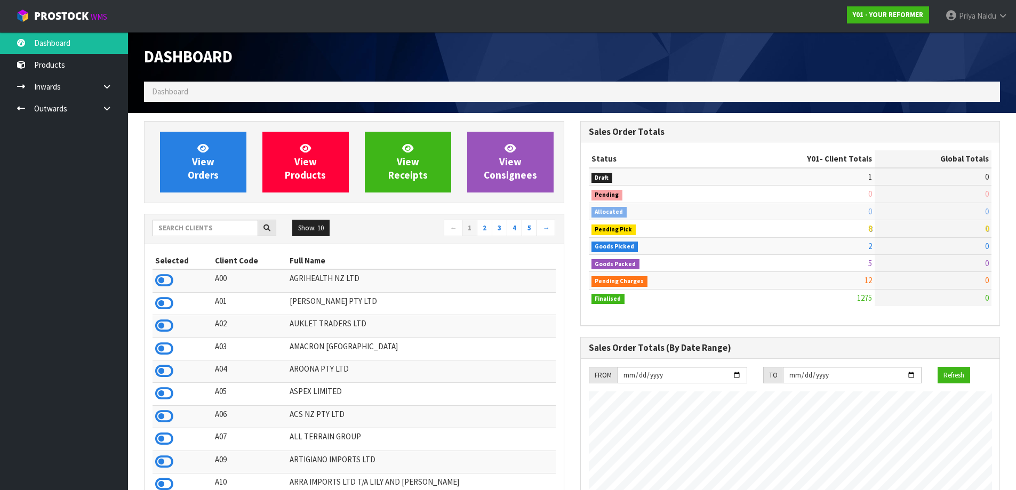
scroll to position [808, 436]
click at [206, 220] on input "text" at bounding box center [205, 228] width 106 height 17
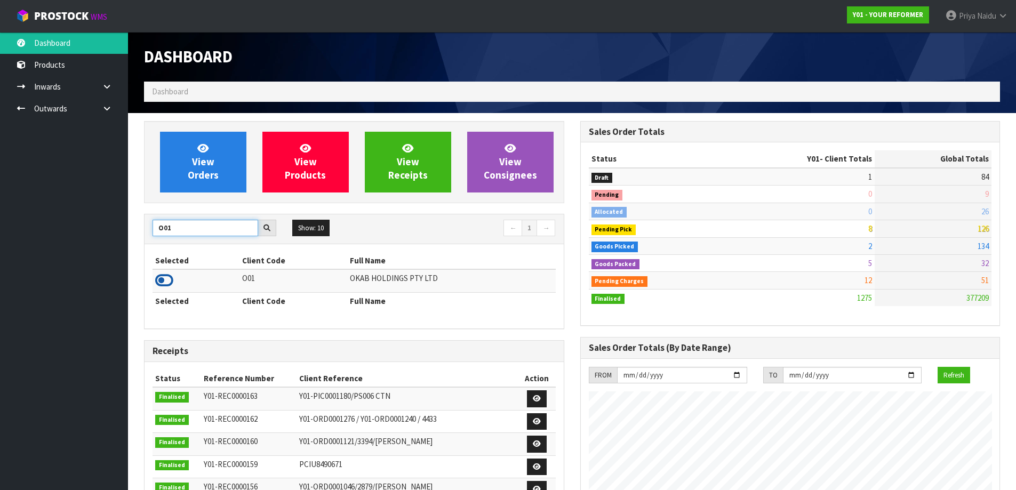
type input "O01"
click at [168, 281] on icon at bounding box center [164, 280] width 18 height 16
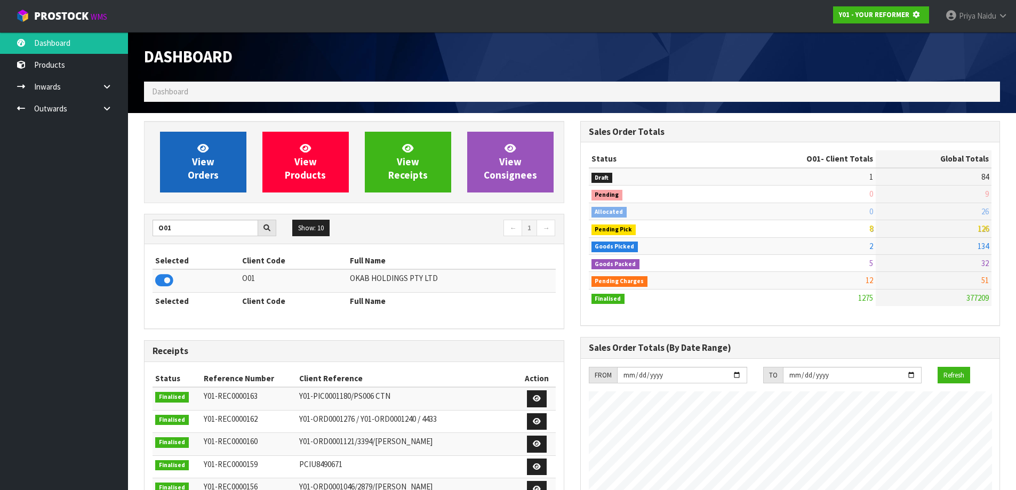
scroll to position [665, 436]
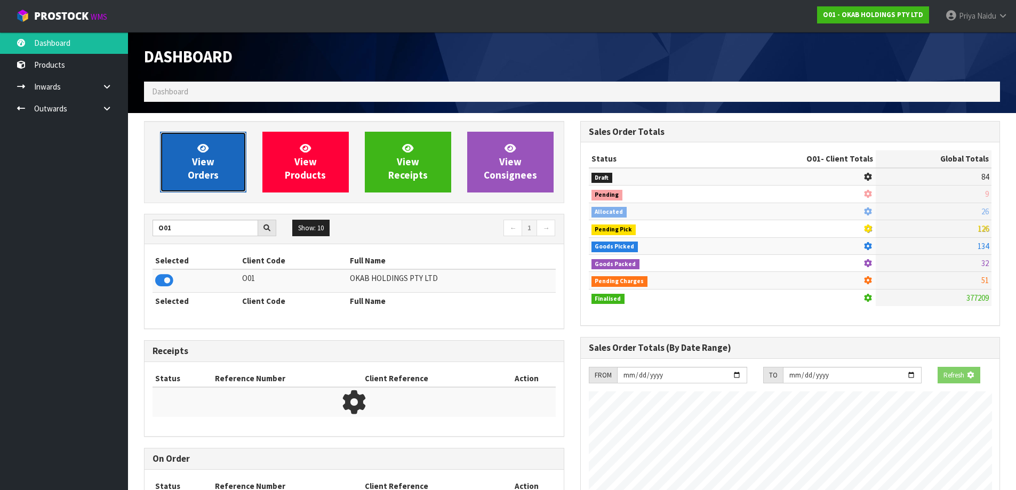
click at [205, 162] on span "View Orders" at bounding box center [203, 162] width 31 height 40
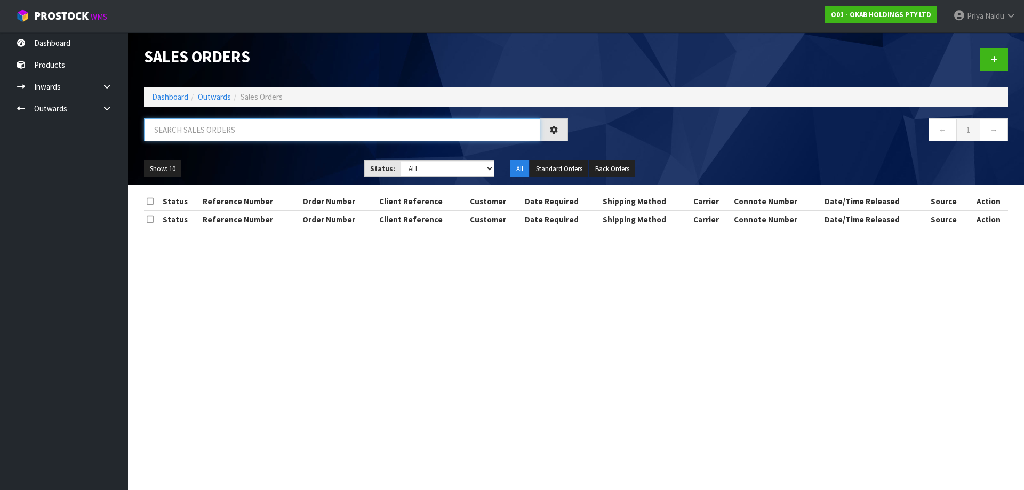
click at [224, 135] on input "text" at bounding box center [342, 129] width 396 height 23
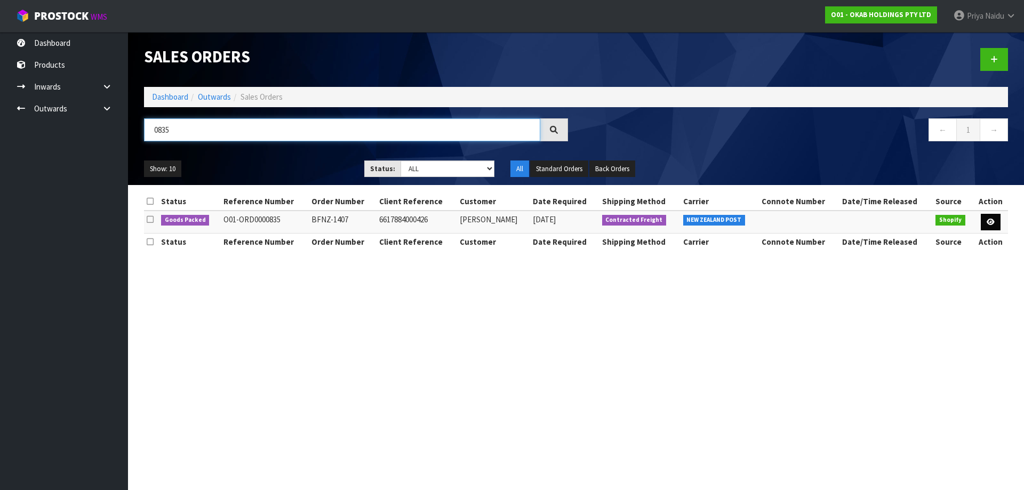
type input "0835"
click at [993, 220] on icon at bounding box center [990, 222] width 8 height 7
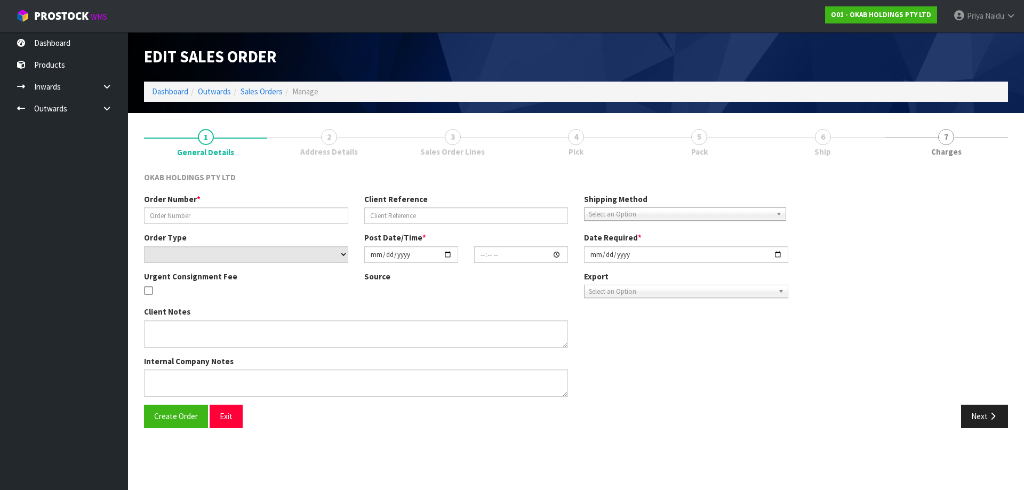
type input "BFNZ-1407"
type input "6617884000426"
select select "number:0"
type input "[DATE]"
type input "12:38:23.000"
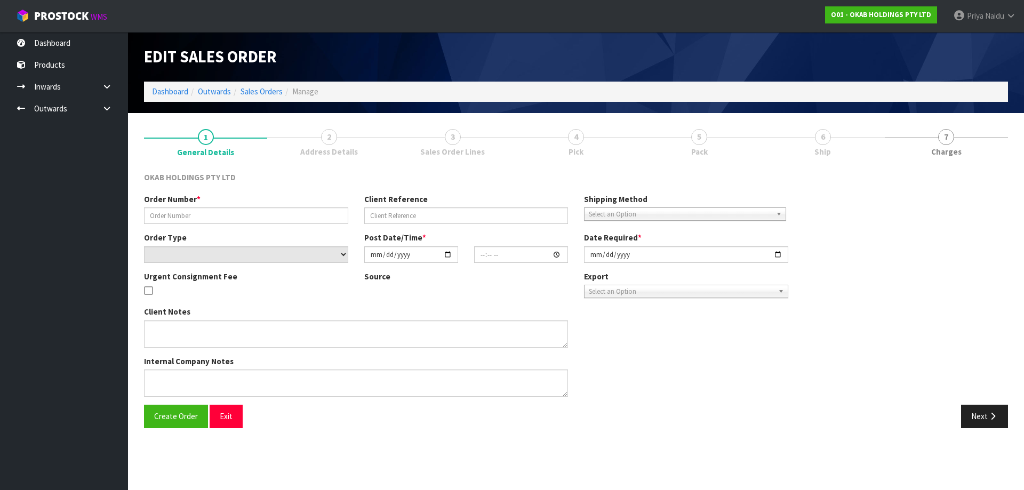
type input "[DATE]"
type textarea "[PERSON_NAME] I HAVE ONLY 1 SINK AND IT IS ALLOCATED SHALL I REMOVE STOCK FROM …"
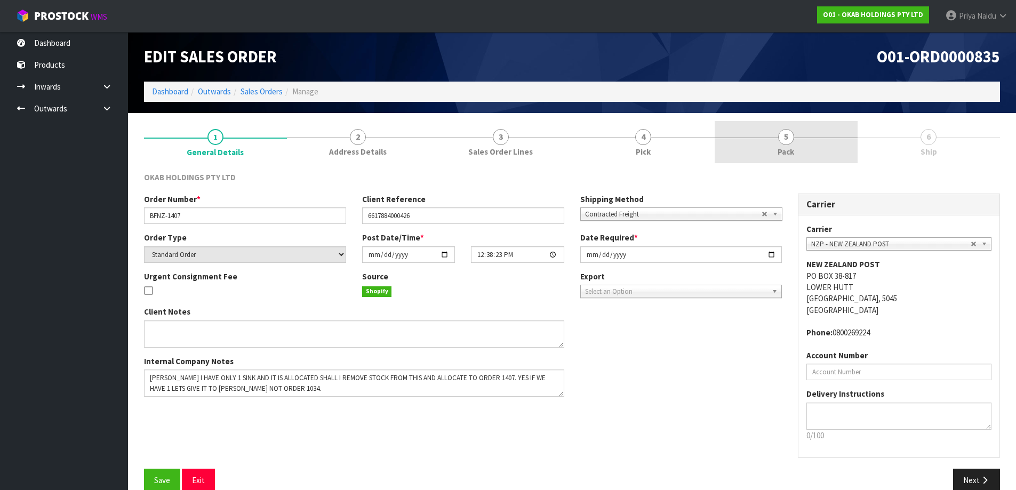
click at [823, 148] on link "5 Pack" at bounding box center [785, 142] width 143 height 42
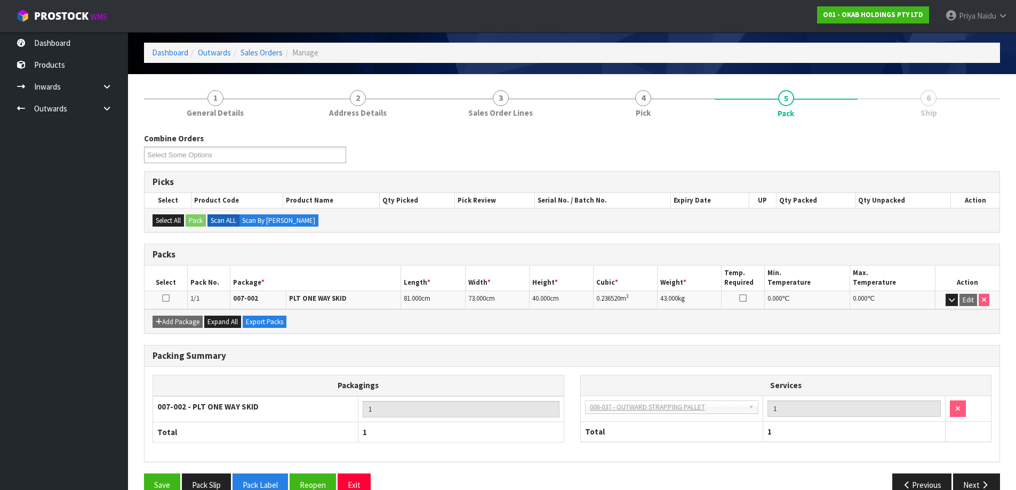
scroll to position [61, 0]
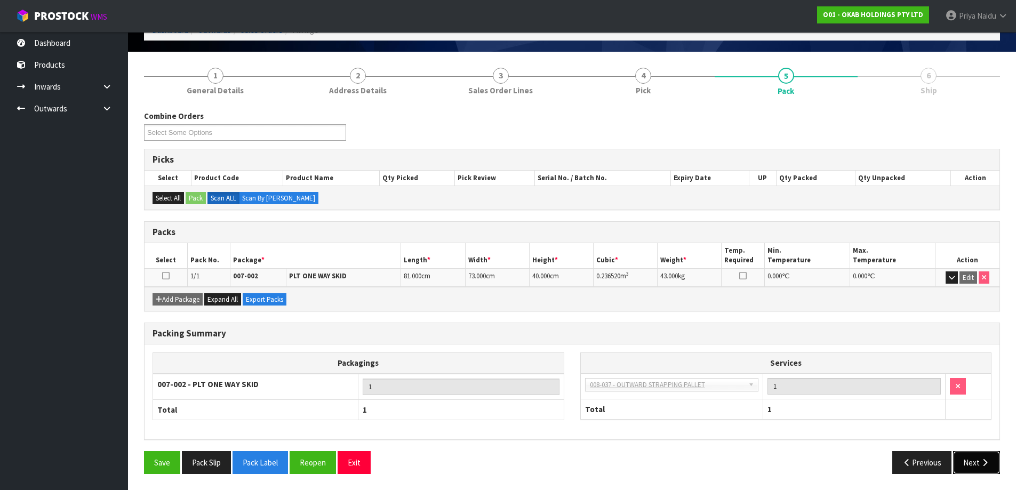
click at [985, 470] on button "Next" at bounding box center [976, 462] width 47 height 23
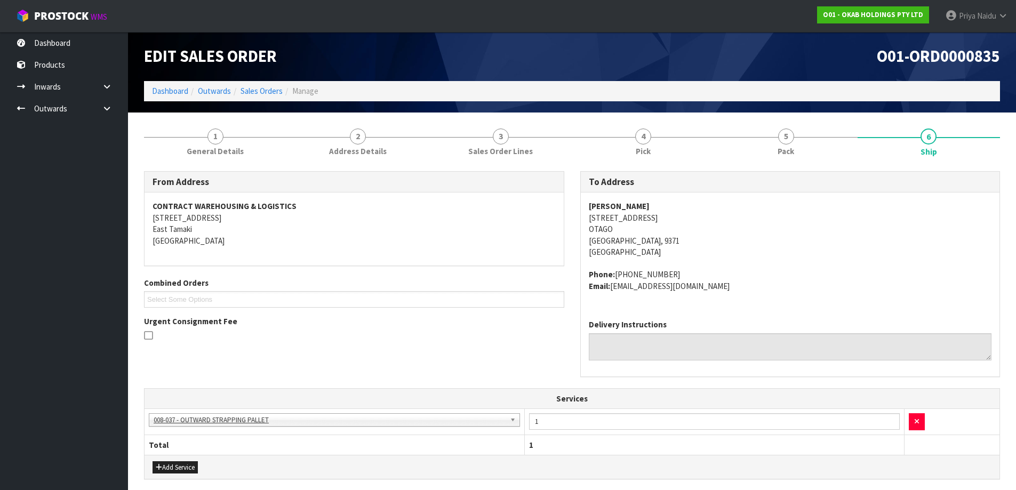
scroll to position [0, 0]
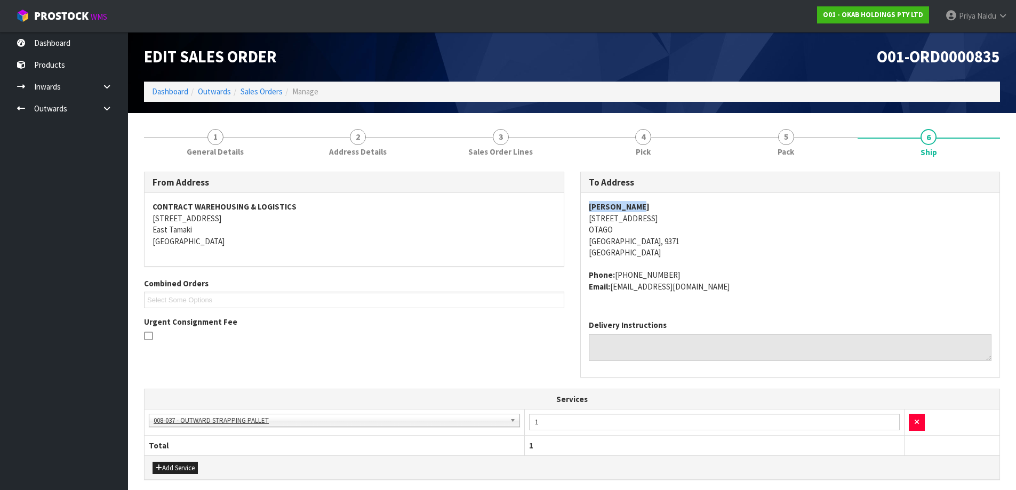
drag, startPoint x: 588, startPoint y: 205, endPoint x: 643, endPoint y: 196, distance: 56.3
click at [643, 196] on div "[PERSON_NAME] [STREET_ADDRESS] Phone: [PHONE_NUMBER] Email: [EMAIL_ADDRESS][DOM…" at bounding box center [790, 252] width 419 height 118
drag, startPoint x: 587, startPoint y: 220, endPoint x: 681, endPoint y: 237, distance: 96.0
click at [681, 237] on div "[PERSON_NAME] [STREET_ADDRESS] Phone: [PHONE_NUMBER] Email: [EMAIL_ADDRESS][DOM…" at bounding box center [790, 252] width 419 height 118
drag, startPoint x: 808, startPoint y: 264, endPoint x: 751, endPoint y: 244, distance: 60.7
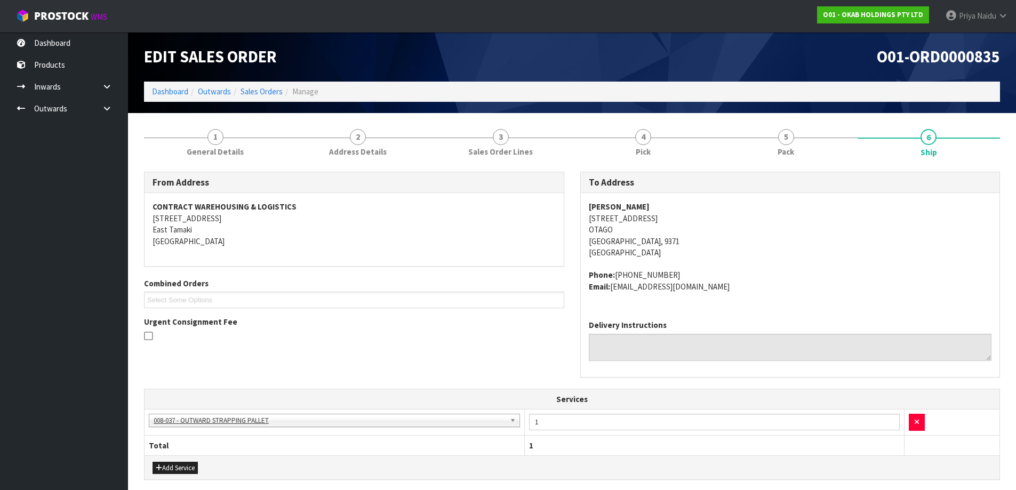
click at [807, 263] on span "[PERSON_NAME] [STREET_ADDRESS] Phone: [PHONE_NUMBER] Email: [EMAIL_ADDRESS][DOM…" at bounding box center [790, 246] width 403 height 91
drag, startPoint x: 585, startPoint y: 241, endPoint x: 638, endPoint y: 244, distance: 52.8
click at [638, 244] on div "[PERSON_NAME] [STREET_ADDRESS] Phone: [PHONE_NUMBER] Email: [EMAIL_ADDRESS][DOM…" at bounding box center [790, 252] width 419 height 118
click at [708, 229] on address "[PERSON_NAME] [STREET_ADDRESS]" at bounding box center [790, 229] width 403 height 57
drag, startPoint x: 585, startPoint y: 219, endPoint x: 668, endPoint y: 214, distance: 82.8
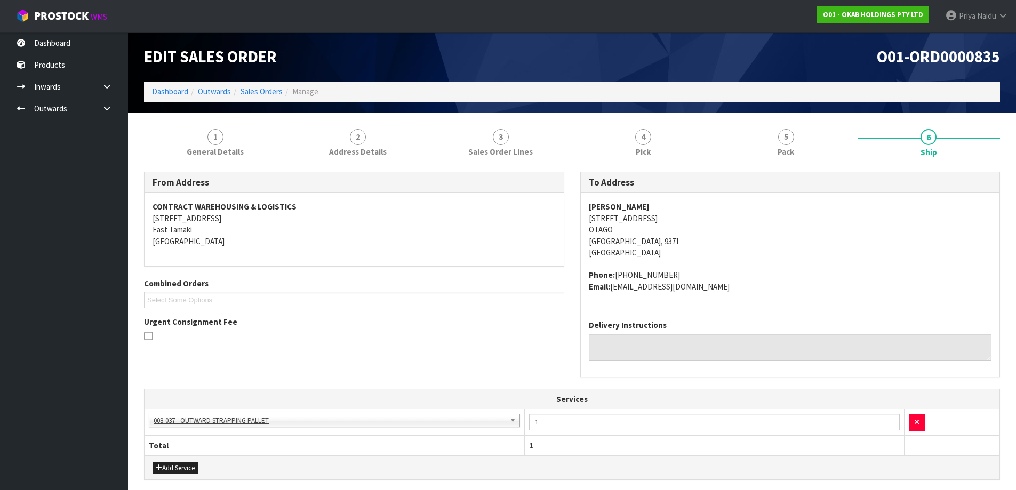
click at [668, 214] on div "[PERSON_NAME] [STREET_ADDRESS] Phone: [PHONE_NUMBER] Email: [EMAIL_ADDRESS][DOM…" at bounding box center [790, 252] width 419 height 118
drag, startPoint x: 585, startPoint y: 229, endPoint x: 222, endPoint y: 237, distance: 362.6
click at [614, 227] on div "[PERSON_NAME] [STREET_ADDRESS] Phone: [PHONE_NUMBER] Email: [EMAIL_ADDRESS][DOM…" at bounding box center [790, 252] width 419 height 118
drag, startPoint x: 614, startPoint y: 274, endPoint x: 671, endPoint y: 274, distance: 57.6
click at [671, 274] on address "Phone: [PHONE_NUMBER] Email: [EMAIL_ADDRESS][DOMAIN_NAME]" at bounding box center [790, 280] width 403 height 23
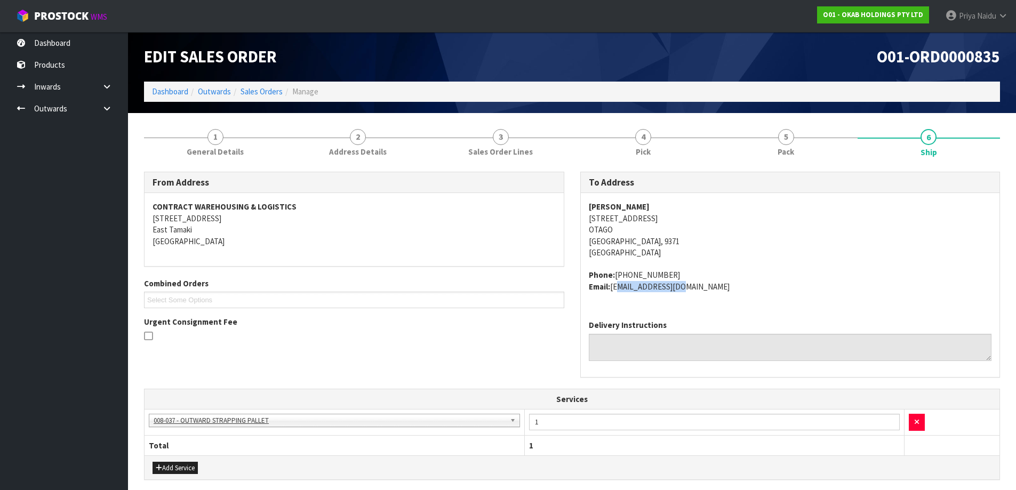
drag, startPoint x: 612, startPoint y: 288, endPoint x: 687, endPoint y: 299, distance: 75.5
click at [687, 299] on div "[PERSON_NAME] [STREET_ADDRESS] Phone: [PHONE_NUMBER] Email: [EMAIL_ADDRESS][DOM…" at bounding box center [790, 252] width 419 height 118
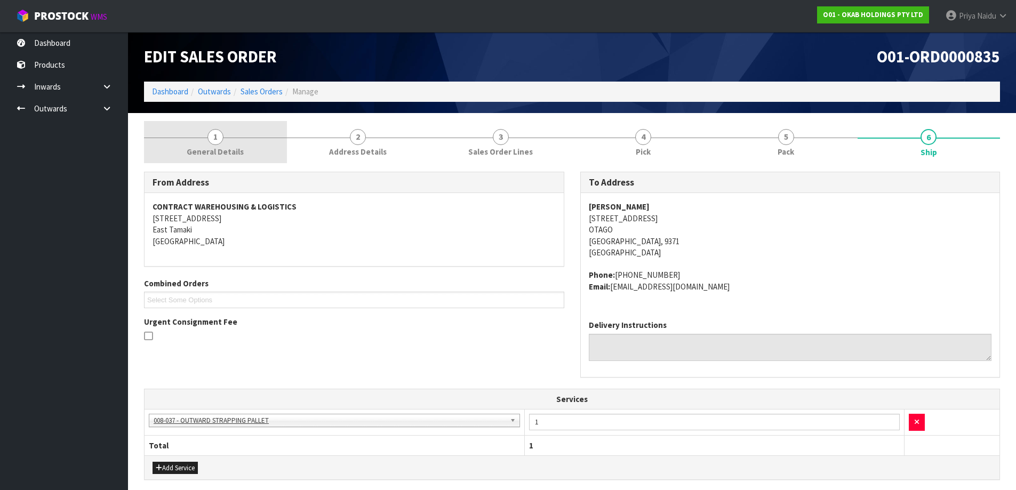
drag, startPoint x: 249, startPoint y: 161, endPoint x: 235, endPoint y: 162, distance: 13.9
click at [249, 161] on link "1 General Details" at bounding box center [215, 142] width 143 height 42
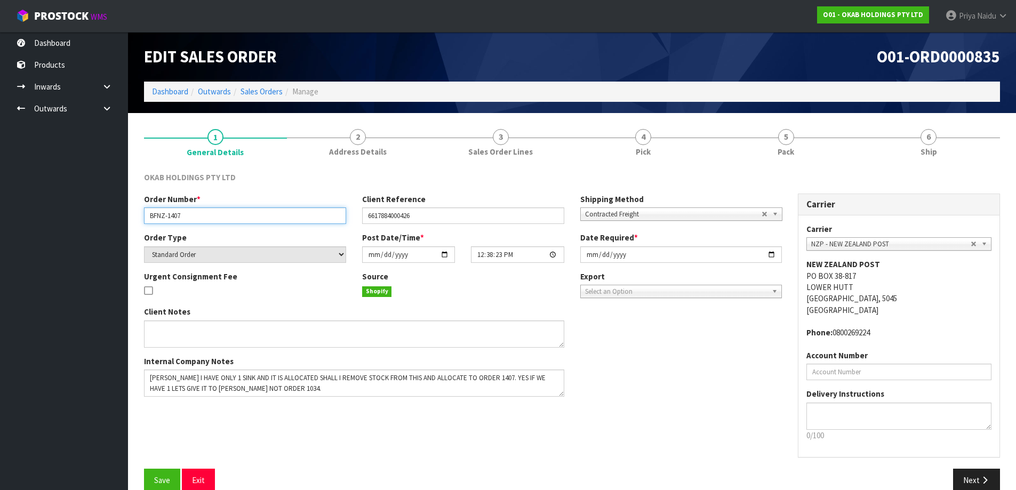
drag, startPoint x: 145, startPoint y: 217, endPoint x: 191, endPoint y: 219, distance: 45.9
click at [191, 219] on input "BFNZ-1407" at bounding box center [245, 215] width 202 height 17
drag, startPoint x: 375, startPoint y: 215, endPoint x: 425, endPoint y: 219, distance: 50.2
click at [425, 219] on input "6617884000426" at bounding box center [463, 215] width 202 height 17
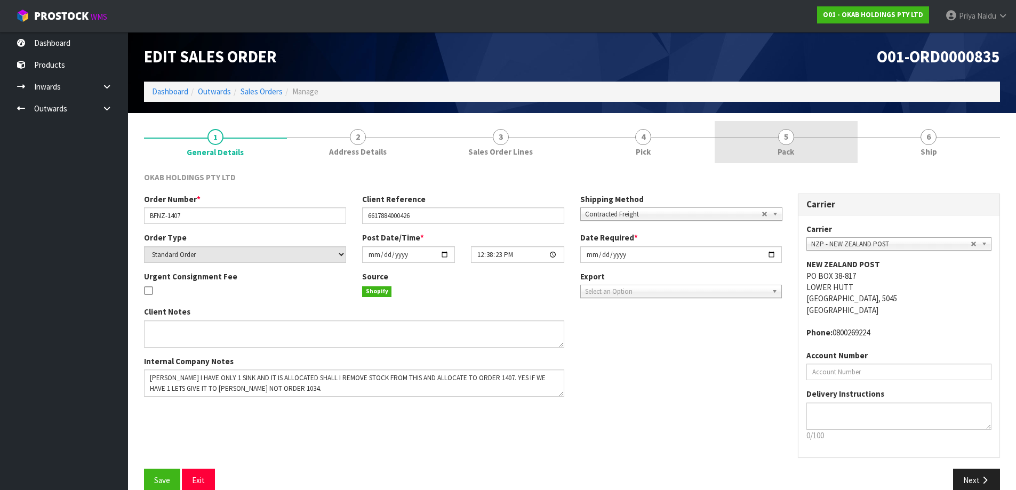
drag, startPoint x: 786, startPoint y: 134, endPoint x: 762, endPoint y: 144, distance: 25.8
click at [786, 134] on span "5" at bounding box center [786, 137] width 16 height 16
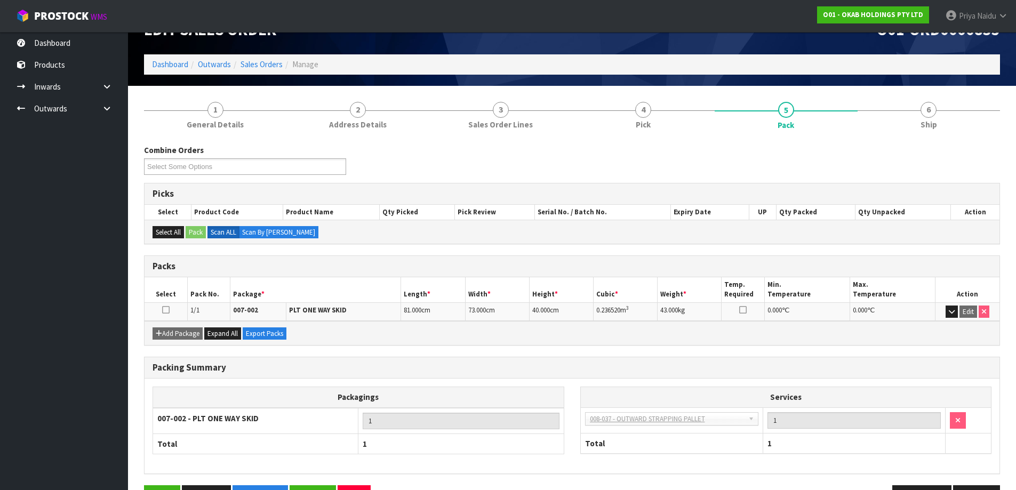
scroll to position [53, 0]
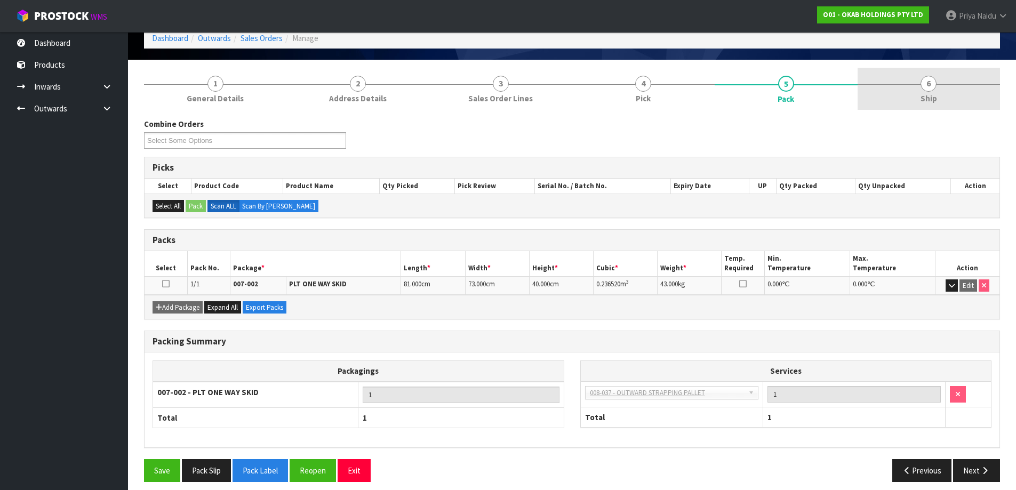
drag, startPoint x: 902, startPoint y: 106, endPoint x: 921, endPoint y: 98, distance: 20.3
click at [903, 104] on link "6 Ship" at bounding box center [928, 89] width 143 height 42
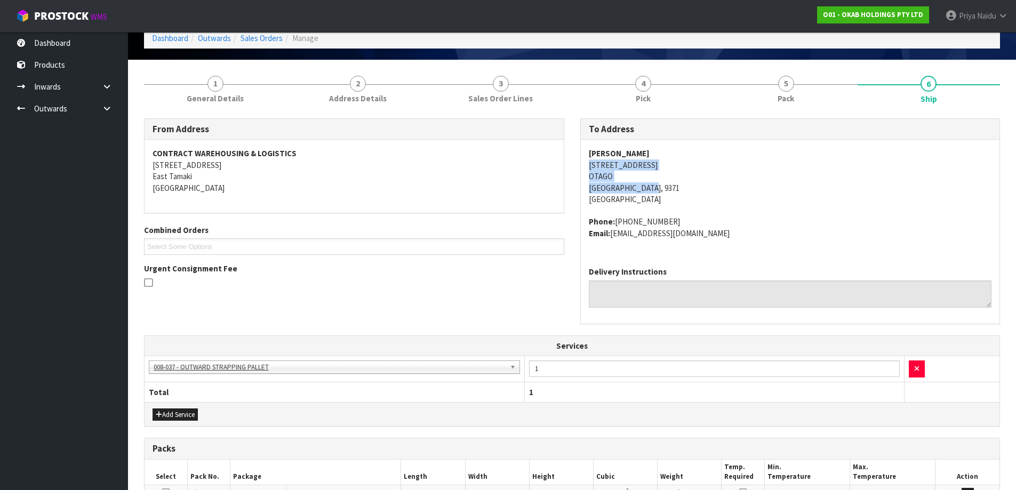
drag, startPoint x: 581, startPoint y: 165, endPoint x: 688, endPoint y: 187, distance: 109.8
click at [688, 187] on div "[PERSON_NAME] [STREET_ADDRESS] Phone: [PHONE_NUMBER] Email: [EMAIL_ADDRESS][DOM…" at bounding box center [790, 199] width 419 height 118
click at [784, 175] on address "[PERSON_NAME] [STREET_ADDRESS]" at bounding box center [790, 176] width 403 height 57
drag, startPoint x: 585, startPoint y: 157, endPoint x: 646, endPoint y: 149, distance: 61.2
click at [646, 149] on div "[PERSON_NAME] [STREET_ADDRESS] Phone: [PHONE_NUMBER] Email: [EMAIL_ADDRESS][DOM…" at bounding box center [790, 199] width 419 height 118
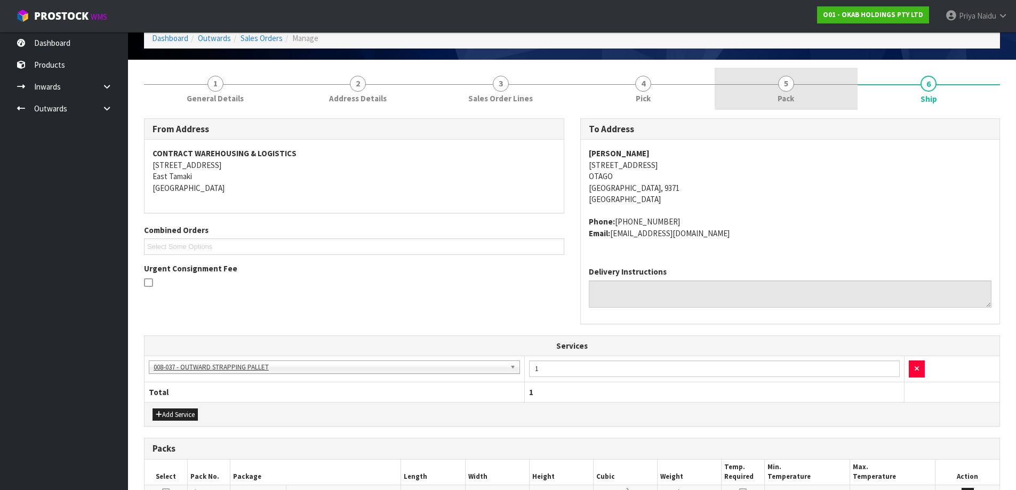
click at [800, 99] on link "5 Pack" at bounding box center [785, 89] width 143 height 42
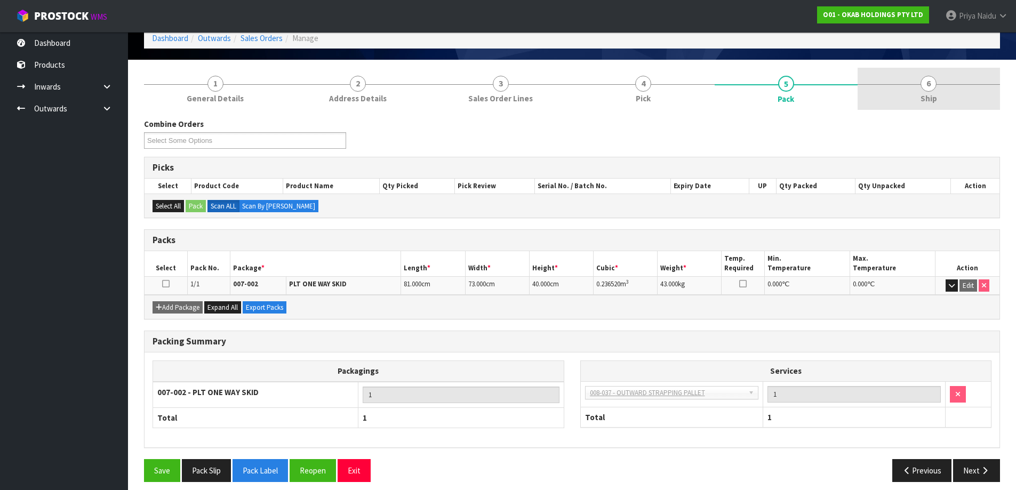
drag, startPoint x: 920, startPoint y: 92, endPoint x: 906, endPoint y: 91, distance: 14.0
click at [916, 88] on link "6 Ship" at bounding box center [928, 89] width 143 height 42
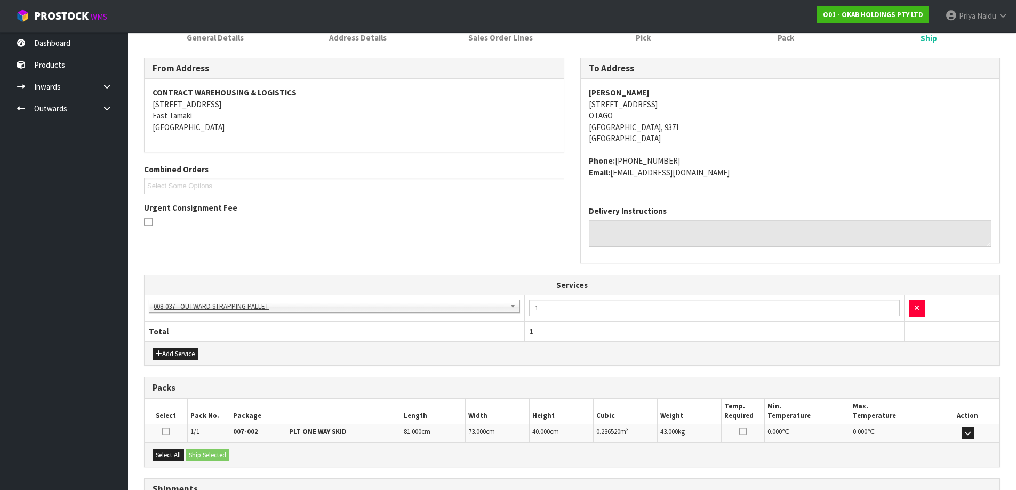
scroll to position [206, 0]
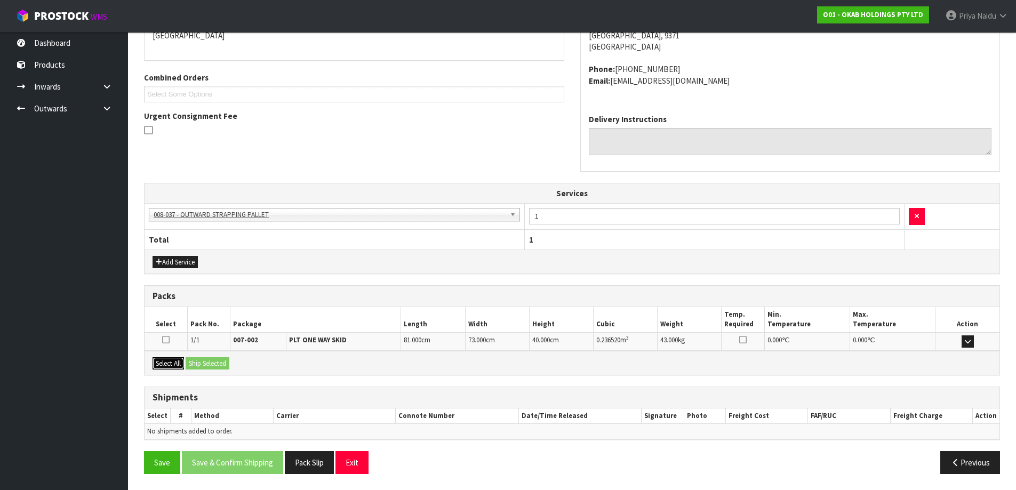
click at [166, 365] on button "Select All" at bounding box center [167, 363] width 31 height 13
click at [212, 364] on button "Ship Selected" at bounding box center [208, 363] width 44 height 13
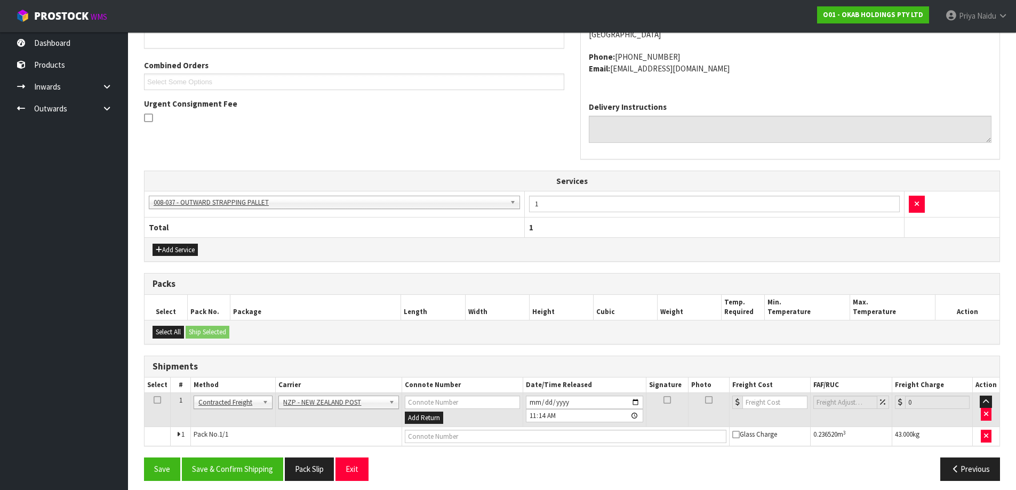
scroll to position [225, 0]
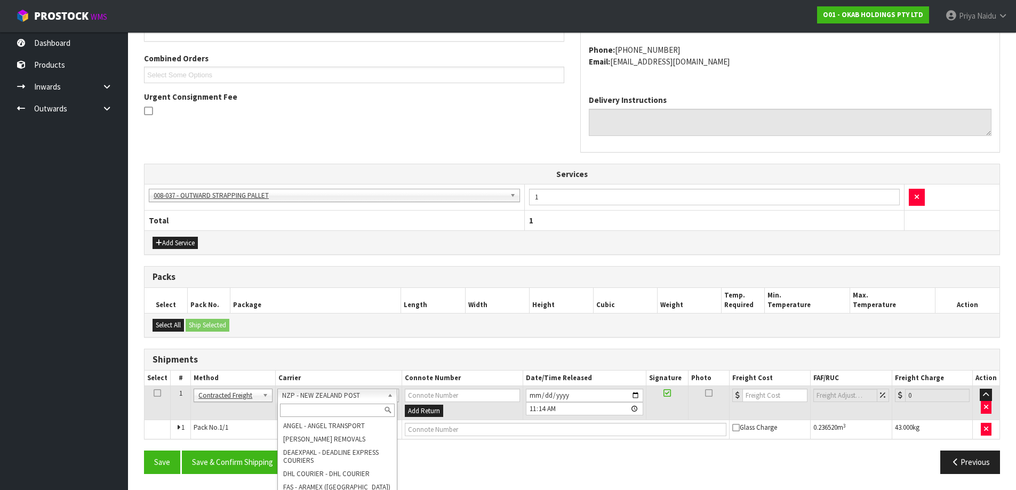
click at [317, 408] on input "text" at bounding box center [337, 410] width 115 height 13
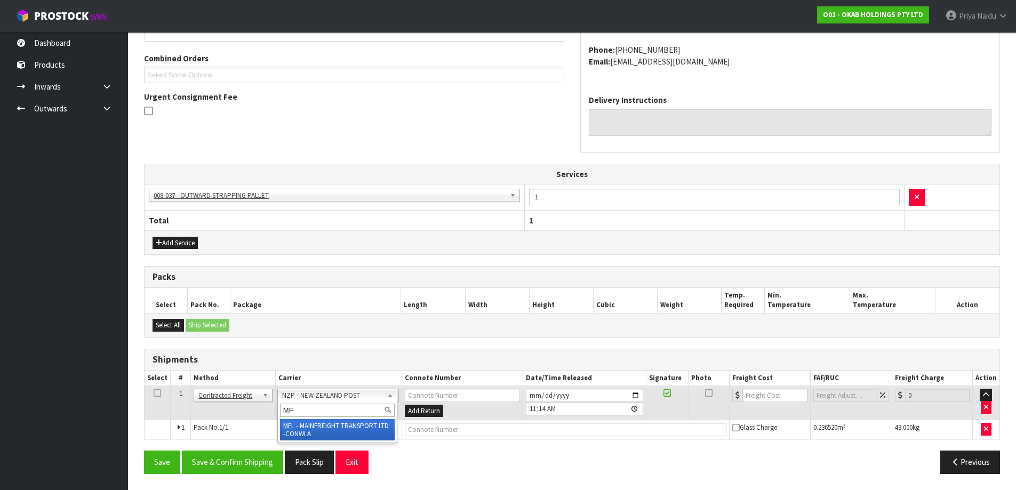
type input "MF"
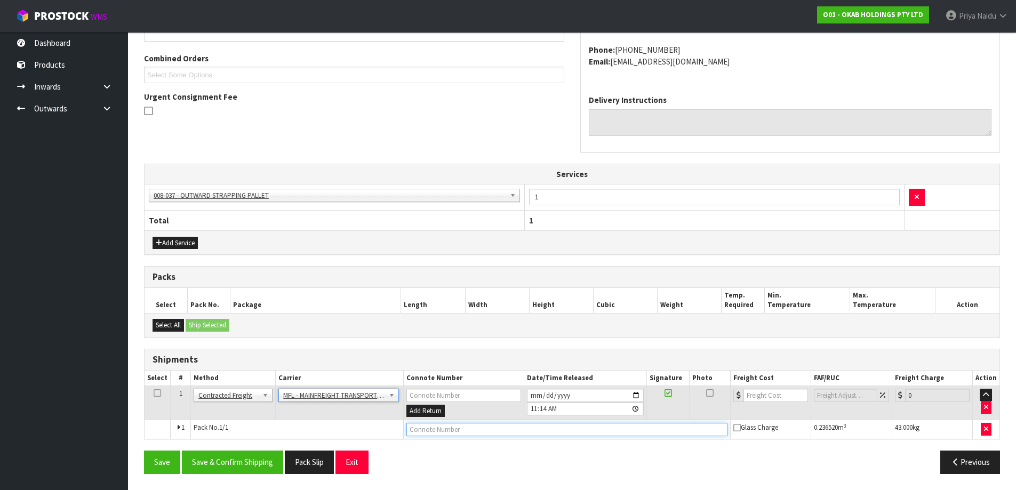
click at [443, 432] on input "text" at bounding box center [566, 429] width 321 height 13
paste input "FWM58316144"
type input "FWM58316144"
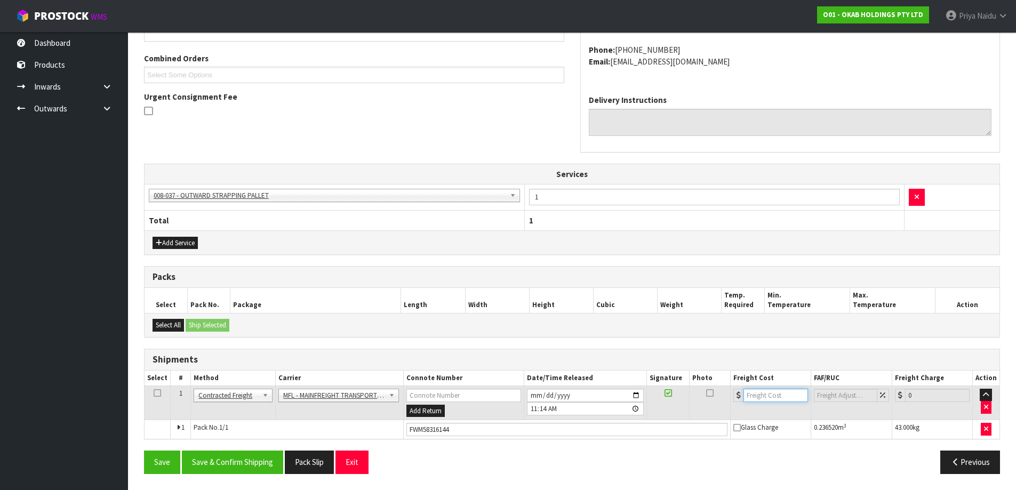
click at [765, 394] on input "number" at bounding box center [775, 395] width 65 height 13
type input "101.33"
click at [249, 470] on button "Save & Confirm Shipping" at bounding box center [232, 461] width 101 height 23
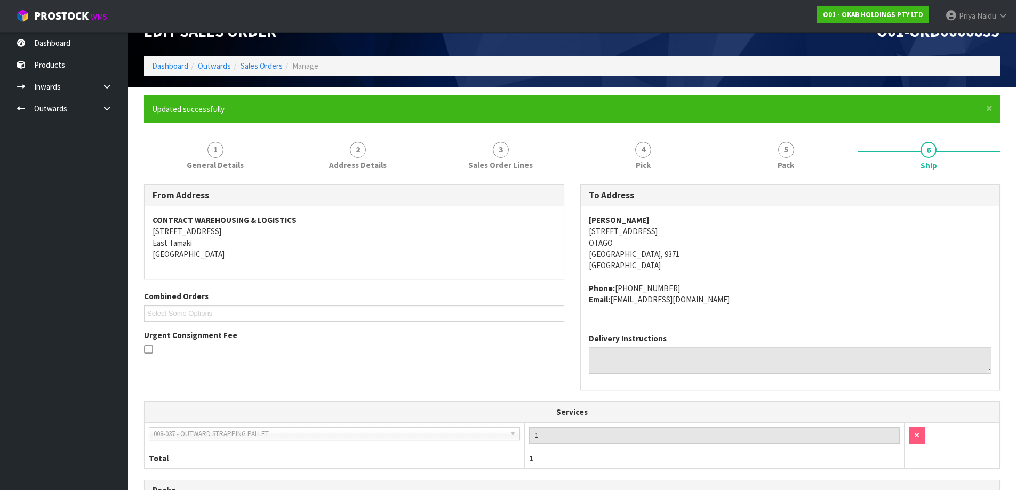
scroll to position [0, 0]
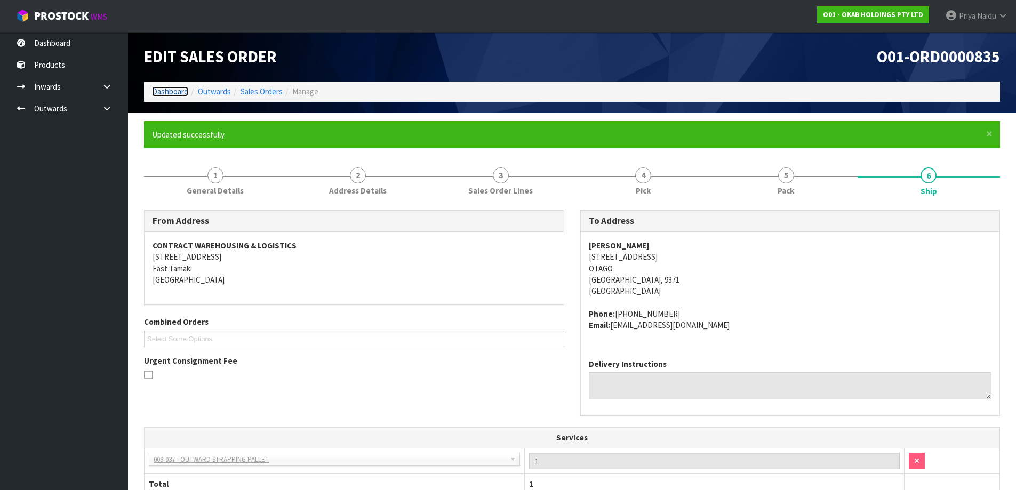
click at [174, 90] on link "Dashboard" at bounding box center [170, 91] width 36 height 10
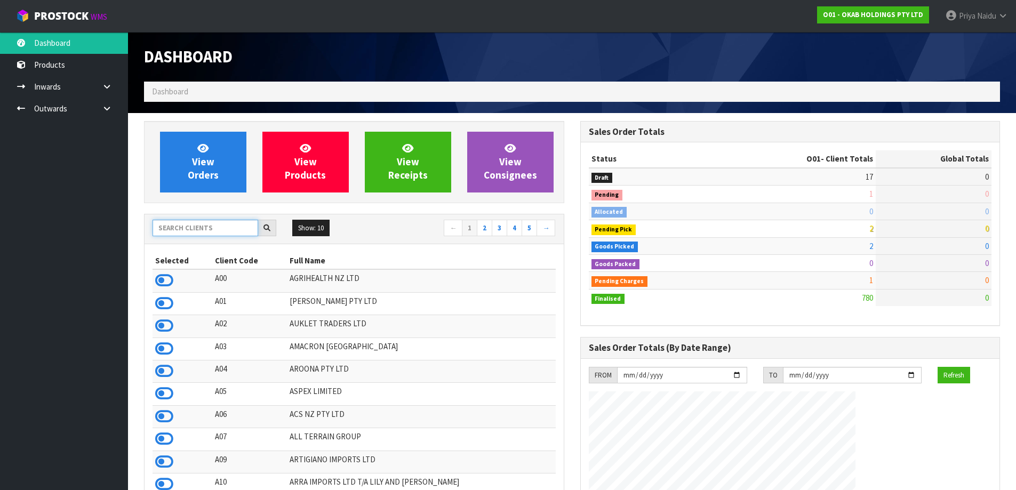
click at [191, 229] on input "text" at bounding box center [205, 228] width 106 height 17
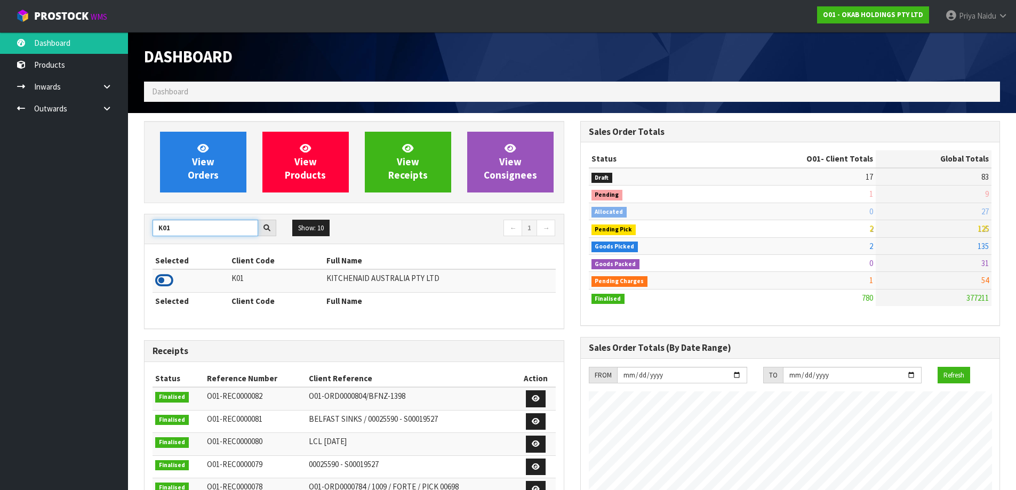
type input "K01"
click at [172, 283] on icon at bounding box center [164, 280] width 18 height 16
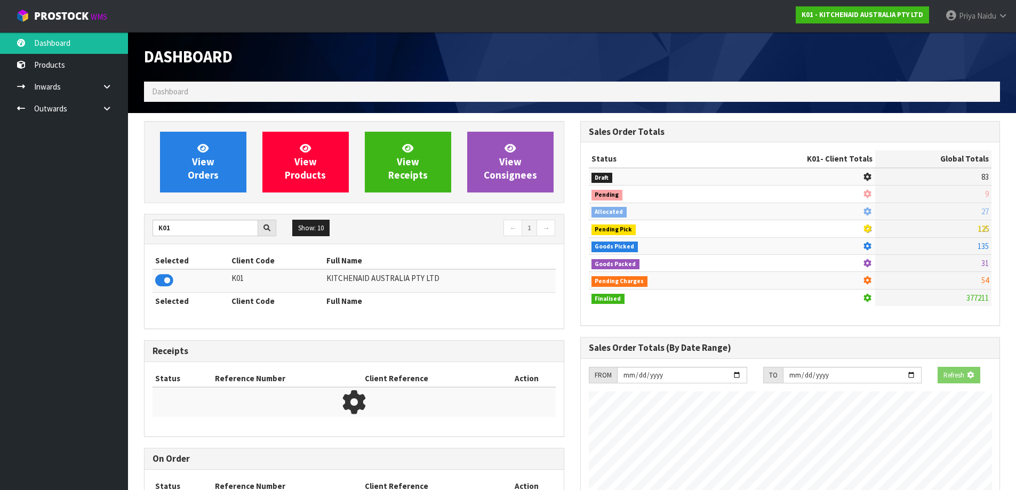
scroll to position [665, 436]
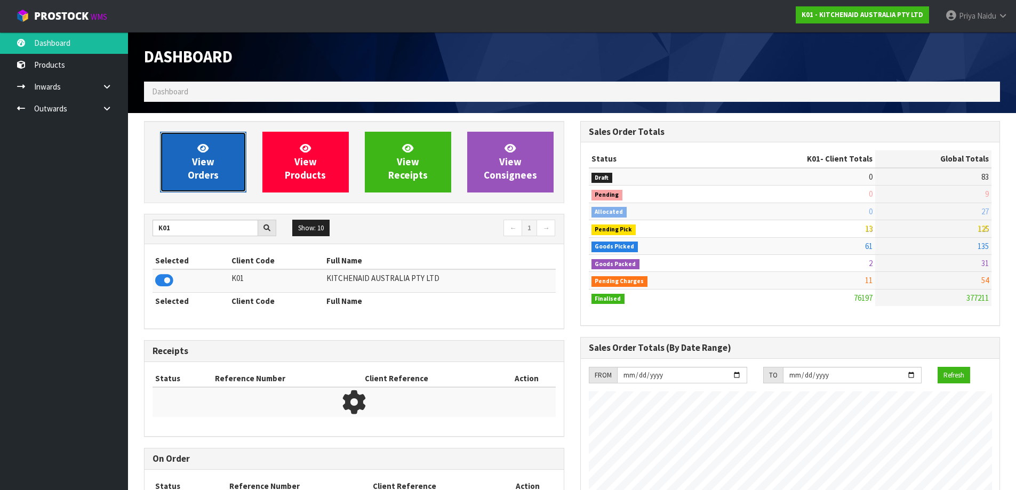
click at [200, 174] on span "View Orders" at bounding box center [203, 162] width 31 height 40
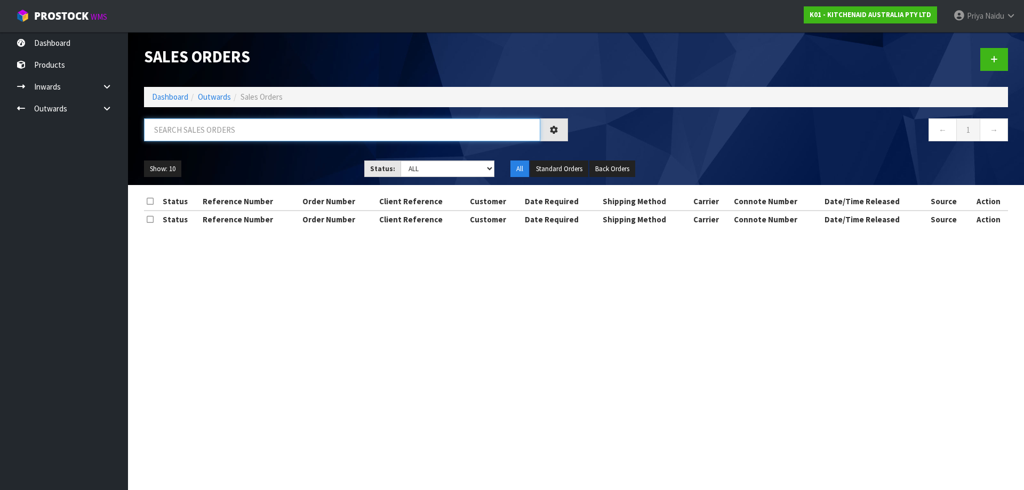
click at [217, 137] on input "text" at bounding box center [342, 129] width 396 height 23
type input "77928"
click at [318, 159] on div "Show: 10 5 10 25 50 Status: Draft Pending Allocated Pending Pick Goods Picked G…" at bounding box center [576, 168] width 880 height 33
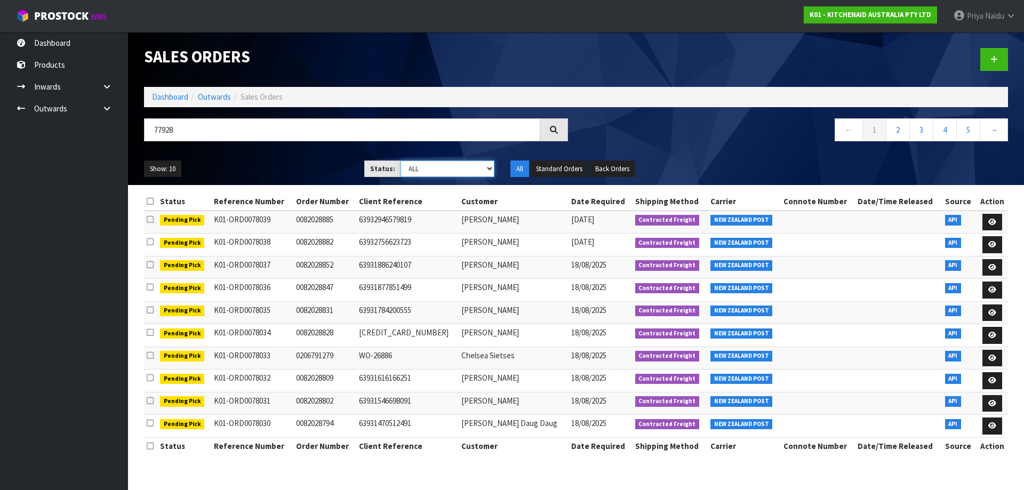
drag, startPoint x: 424, startPoint y: 163, endPoint x: 424, endPoint y: 175, distance: 11.7
click at [424, 163] on select "Draft Pending Allocated Pending Pick Goods Picked Goods Packed Pending Charges …" at bounding box center [447, 168] width 94 height 17
select select "string:5"
click at [400, 160] on select "Draft Pending Allocated Pending Pick Goods Picked Goods Packed Pending Charges …" at bounding box center [447, 168] width 94 height 17
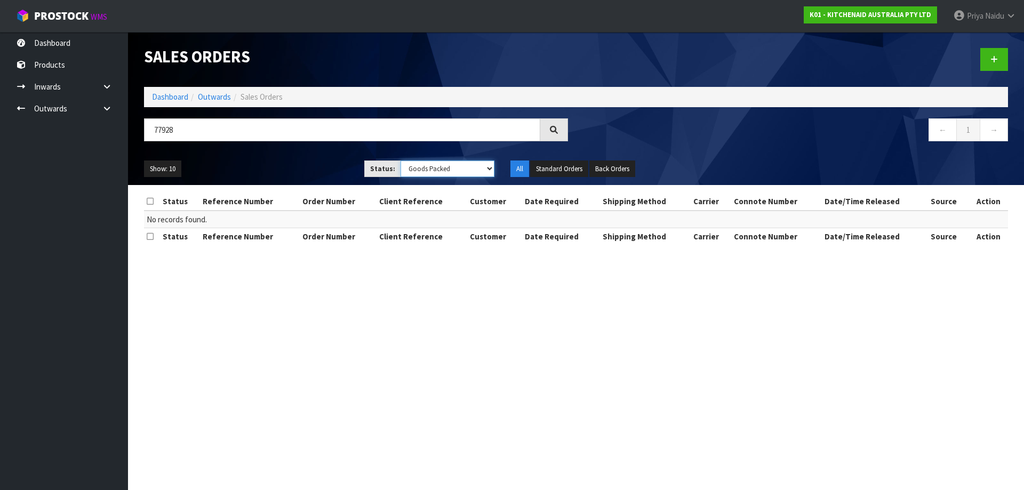
drag, startPoint x: 407, startPoint y: 162, endPoint x: 413, endPoint y: 175, distance: 14.8
click at [407, 162] on select "Draft Pending Allocated Pending Pick Goods Picked Goods Packed Pending Charges …" at bounding box center [447, 168] width 94 height 17
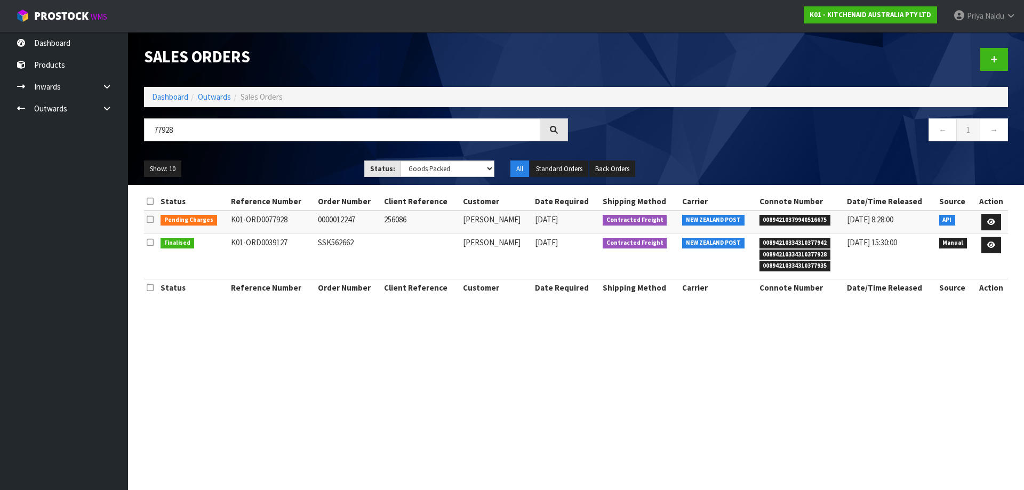
click at [283, 164] on ul "Show: 10 5 10 25 50" at bounding box center [246, 168] width 204 height 17
click at [984, 217] on link at bounding box center [991, 222] width 20 height 17
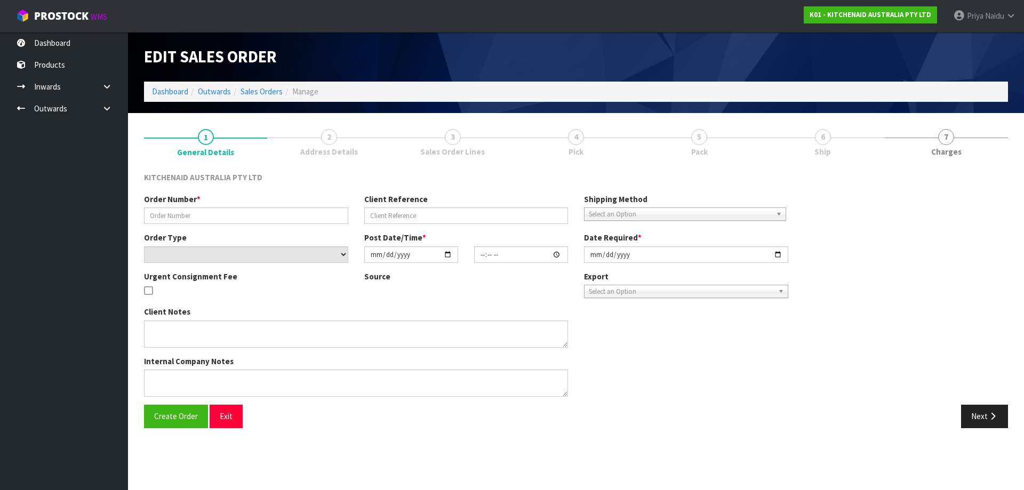
type input "0000012247"
type input "256086"
select select "number:0"
type input "[DATE]"
type input "15:31:10.000"
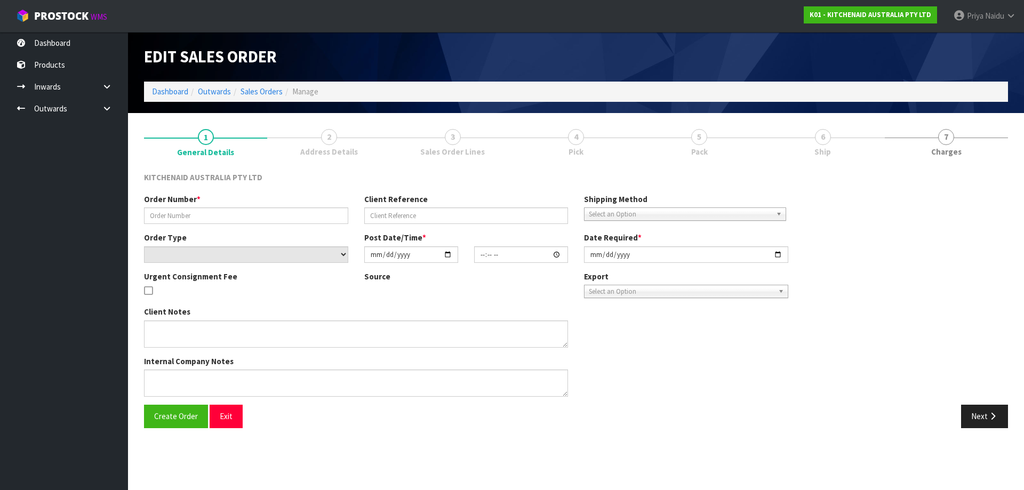
type input "[DATE]"
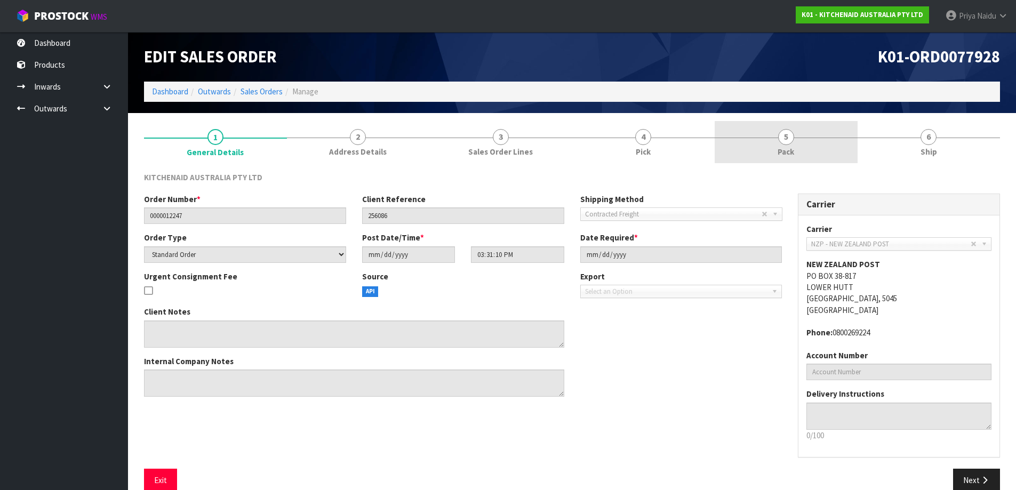
click at [817, 144] on link "5 Pack" at bounding box center [785, 142] width 143 height 42
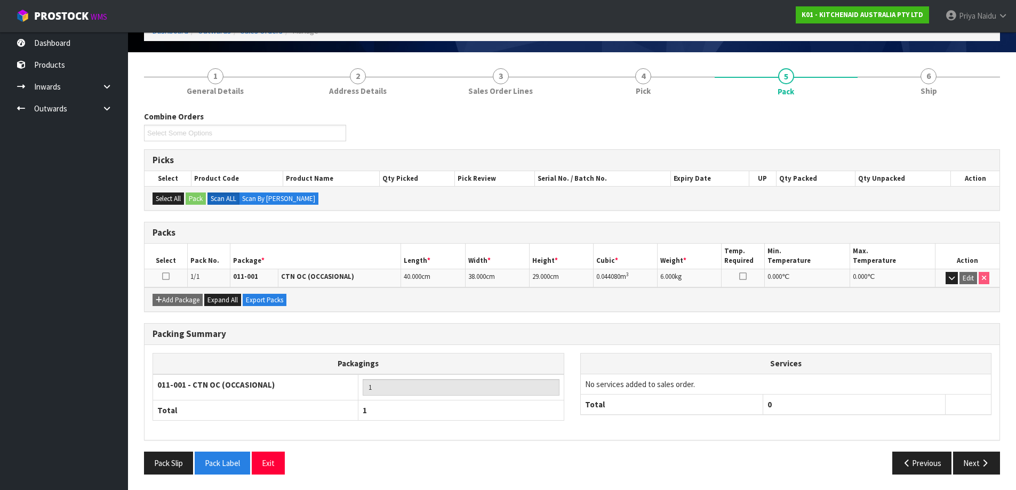
scroll to position [61, 0]
click at [978, 464] on button "Next" at bounding box center [976, 462] width 47 height 23
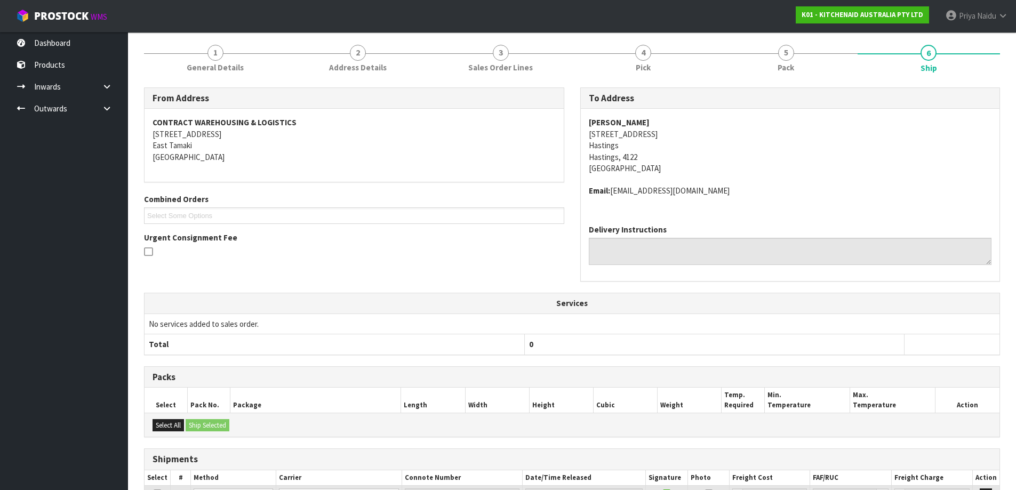
scroll to position [0, 0]
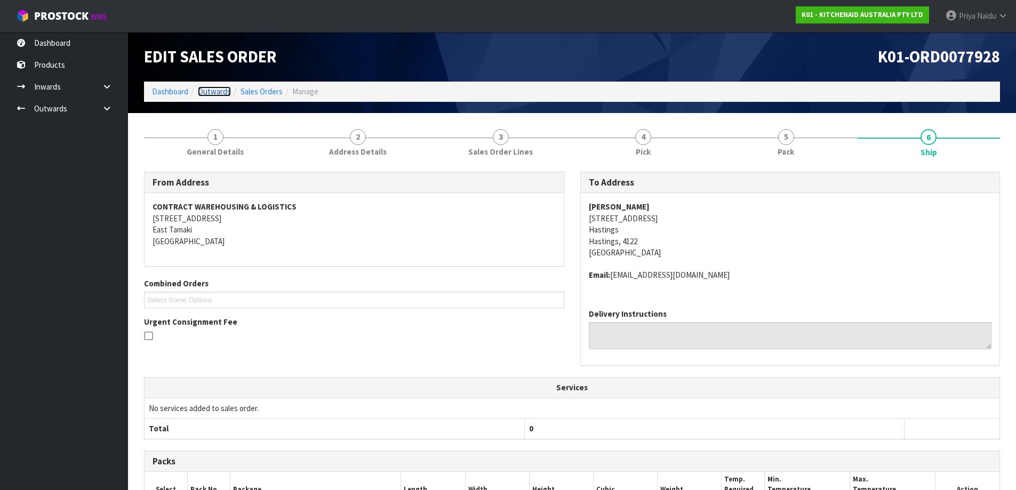
click at [213, 89] on link "Outwards" at bounding box center [214, 91] width 33 height 10
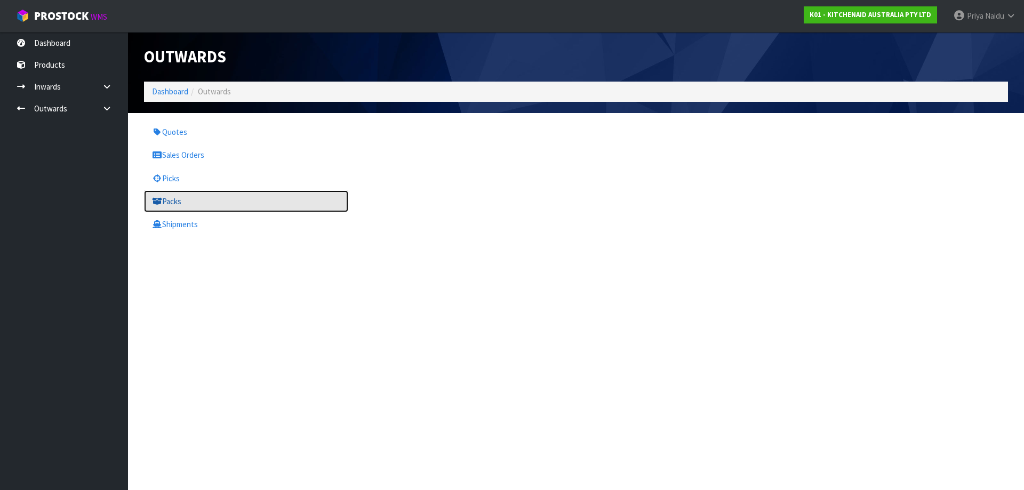
click at [199, 206] on link "Packs" at bounding box center [246, 201] width 204 height 22
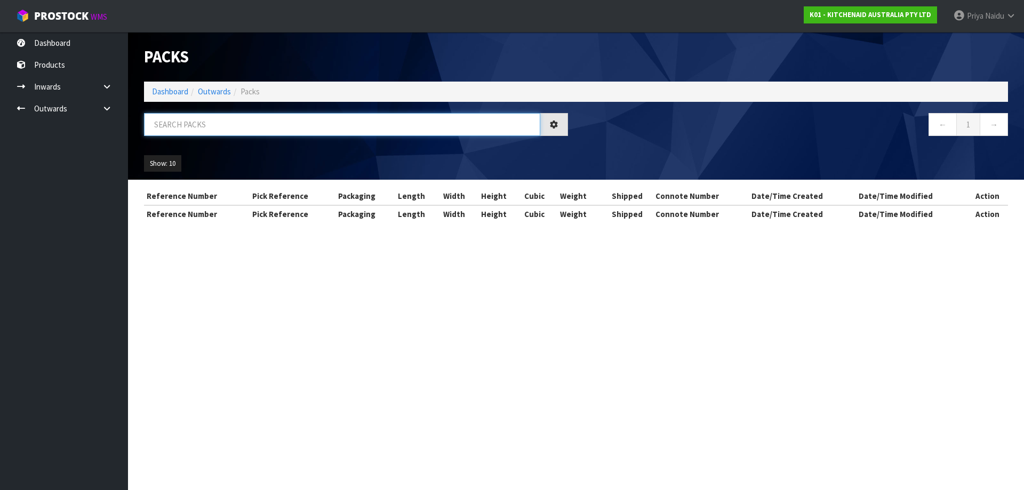
click at [212, 128] on input "text" at bounding box center [342, 124] width 396 height 23
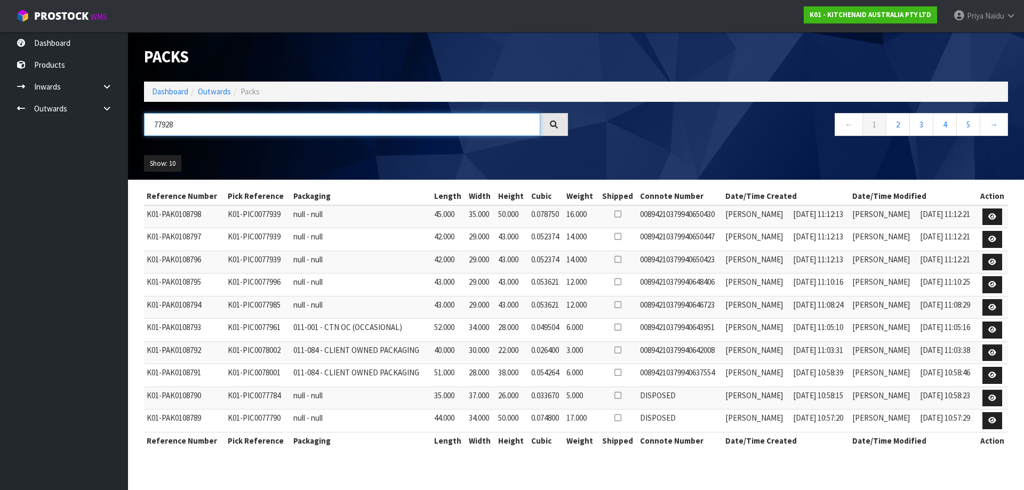
type input "77928"
click at [244, 148] on div "Show: 10 5 10 25 50" at bounding box center [576, 163] width 880 height 33
click at [291, 146] on div "77928 ← 1 2 3 4 5 →" at bounding box center [576, 130] width 880 height 34
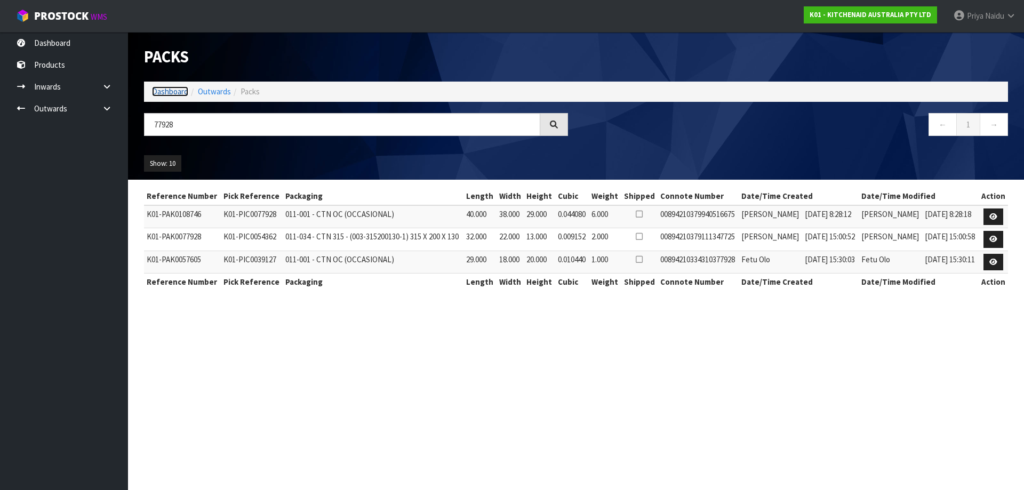
click at [166, 94] on link "Dashboard" at bounding box center [170, 91] width 36 height 10
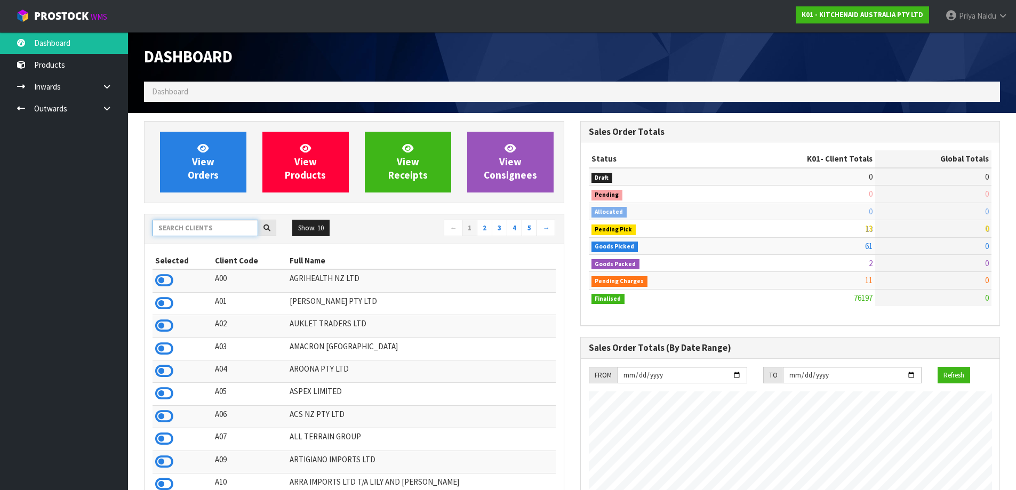
scroll to position [665, 436]
click at [190, 221] on input "text" at bounding box center [205, 228] width 106 height 17
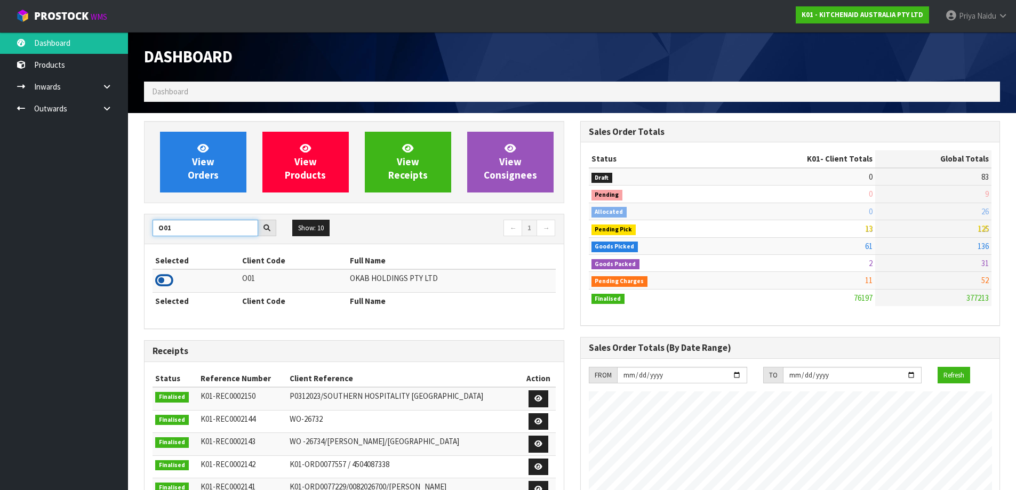
type input "O01"
click at [158, 284] on icon at bounding box center [164, 280] width 18 height 16
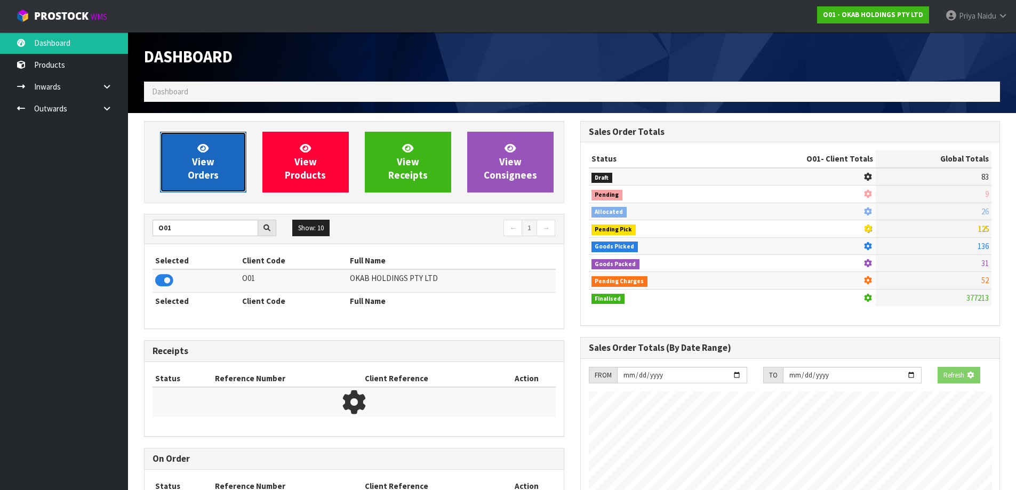
click at [204, 170] on span "View Orders" at bounding box center [203, 162] width 31 height 40
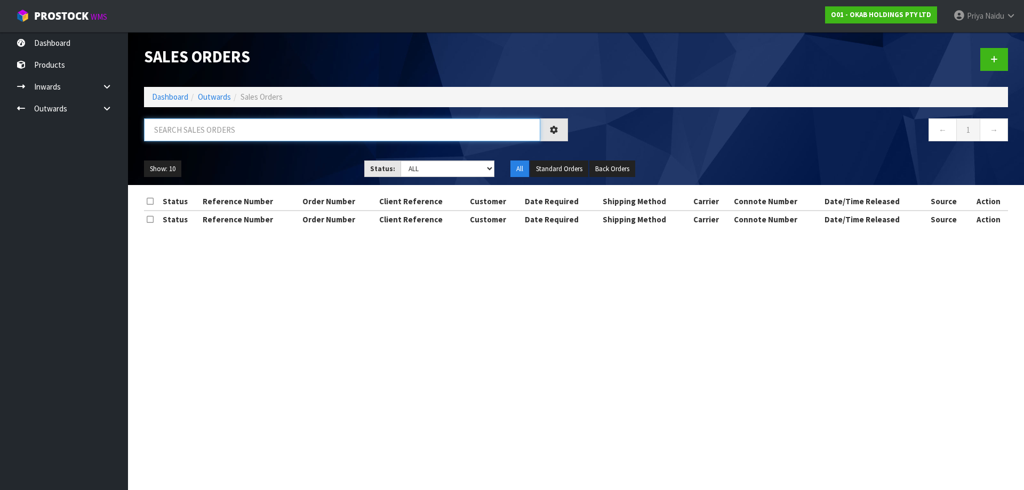
click at [230, 118] on input "text" at bounding box center [342, 129] width 396 height 23
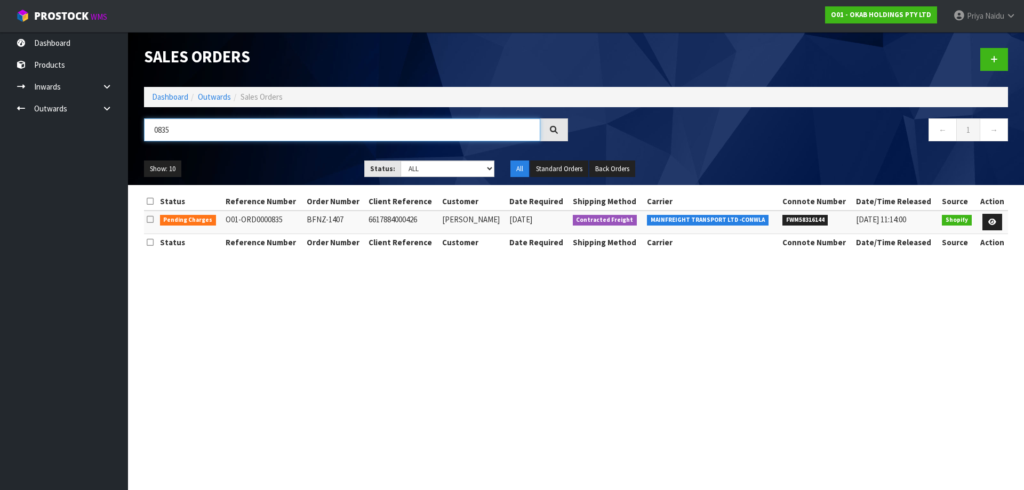
type input "0835"
drag, startPoint x: 778, startPoint y: 215, endPoint x: 835, endPoint y: 214, distance: 56.5
click at [835, 214] on li "FWM58316144" at bounding box center [816, 219] width 68 height 11
click at [182, 98] on link "Dashboard" at bounding box center [170, 97] width 36 height 10
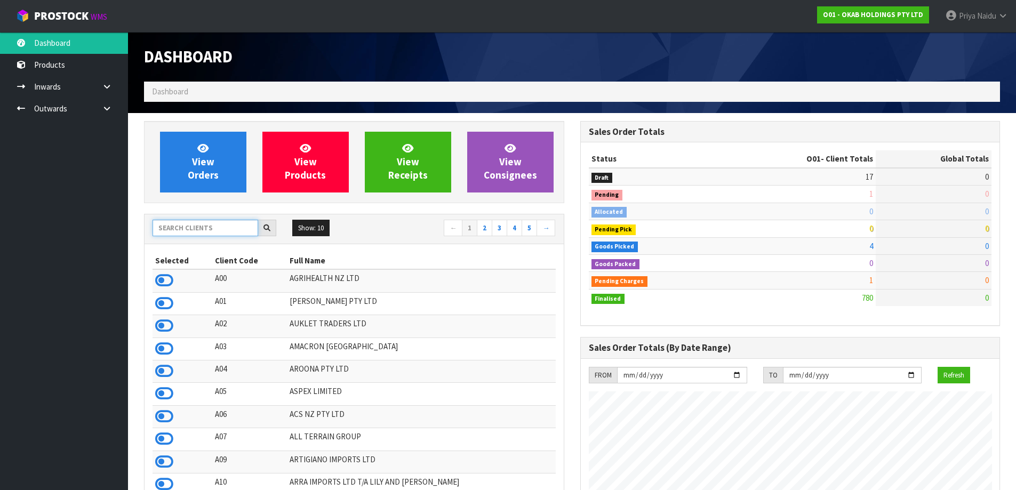
scroll to position [687, 436]
click at [215, 235] on input "text" at bounding box center [205, 228] width 106 height 17
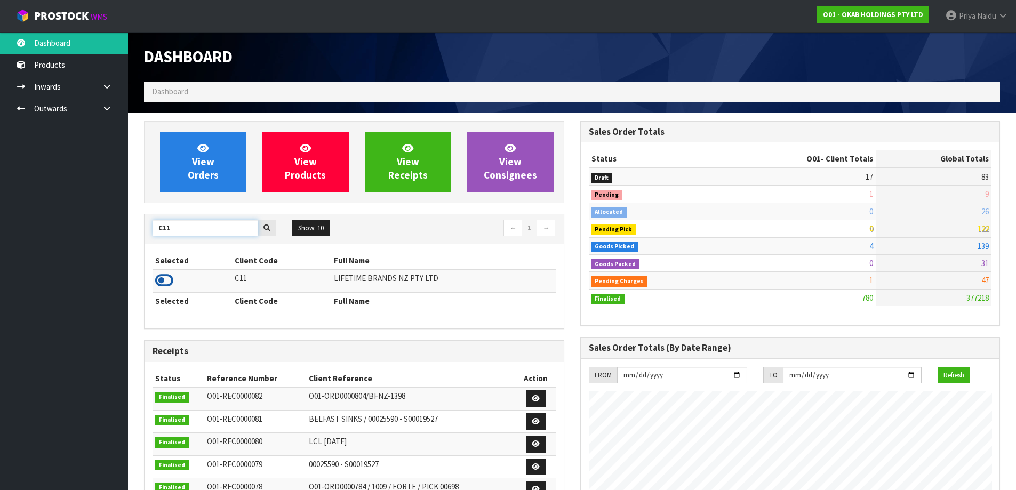
type input "C11"
click at [165, 278] on icon at bounding box center [164, 280] width 18 height 16
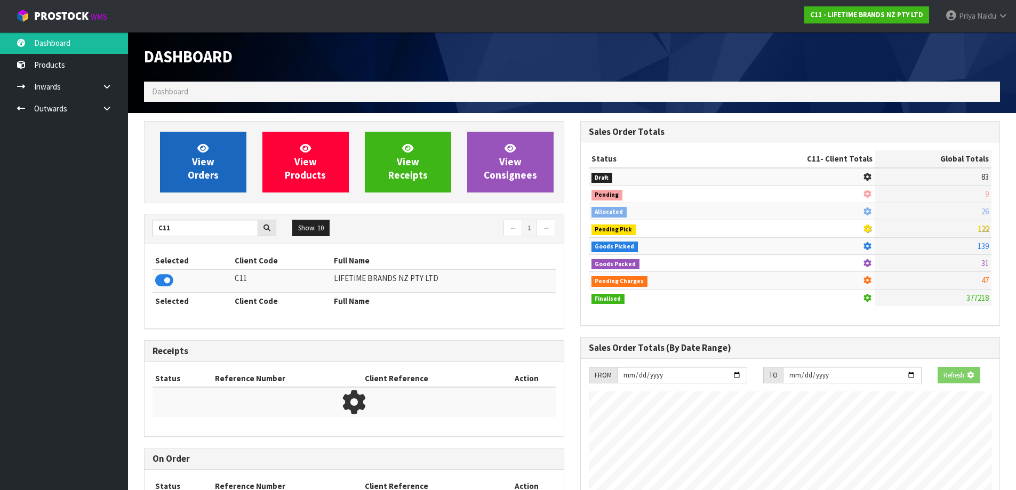
scroll to position [532415, 532644]
click at [220, 162] on link "View Orders" at bounding box center [203, 162] width 86 height 61
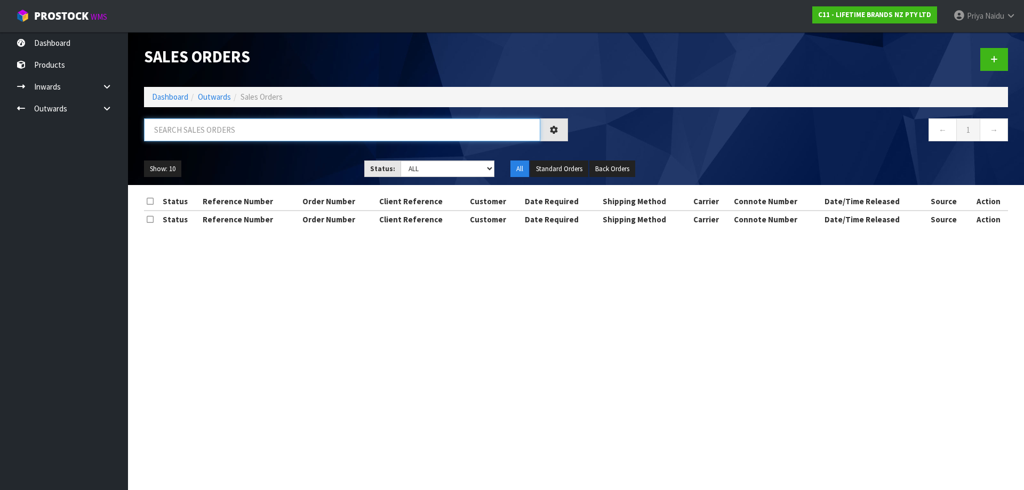
click at [225, 136] on input "text" at bounding box center [342, 129] width 396 height 23
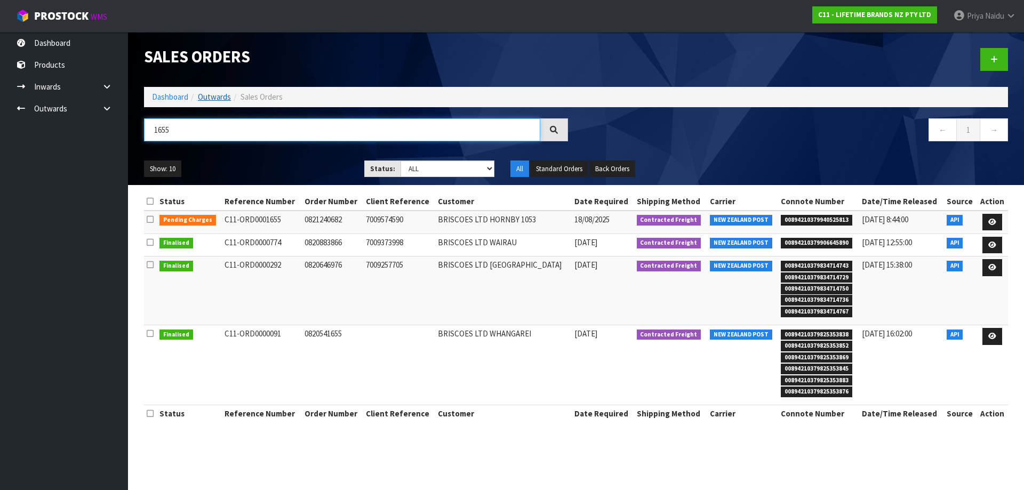
type input "1655"
click at [203, 97] on link "Outwards" at bounding box center [214, 97] width 33 height 10
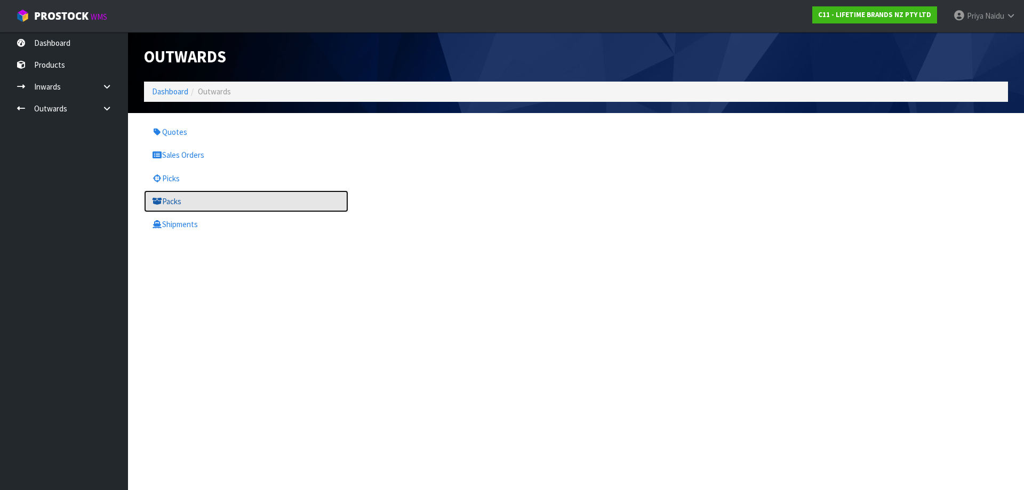
click at [184, 205] on link "Packs" at bounding box center [246, 201] width 204 height 22
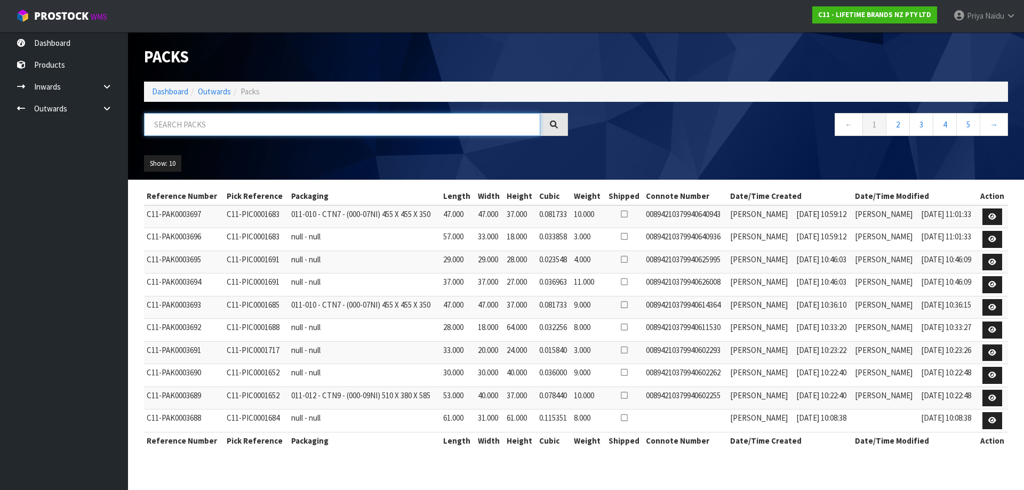
click at [225, 122] on input "text" at bounding box center [342, 124] width 396 height 23
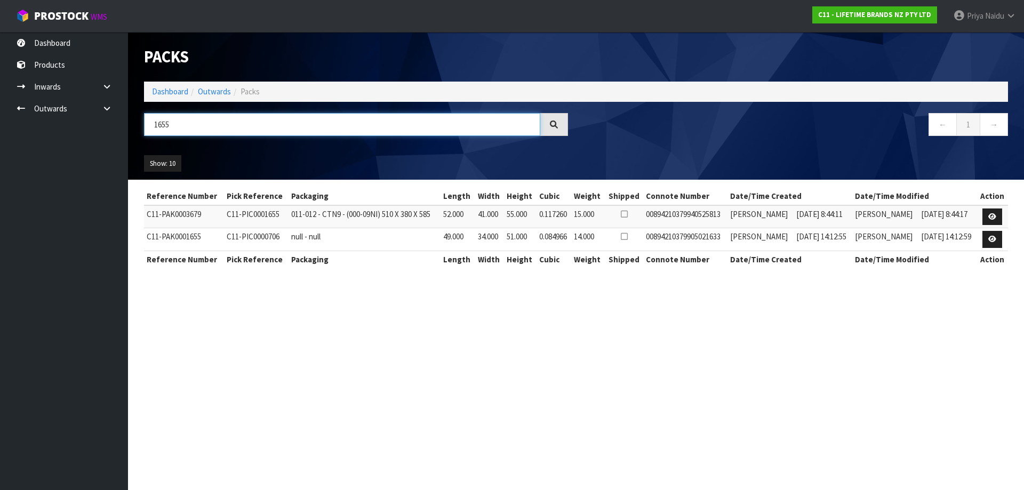
type input "1655"
click at [320, 157] on ul "Show: 10 5 10 25 50" at bounding box center [246, 163] width 204 height 17
click at [988, 214] on link at bounding box center [992, 216] width 20 height 17
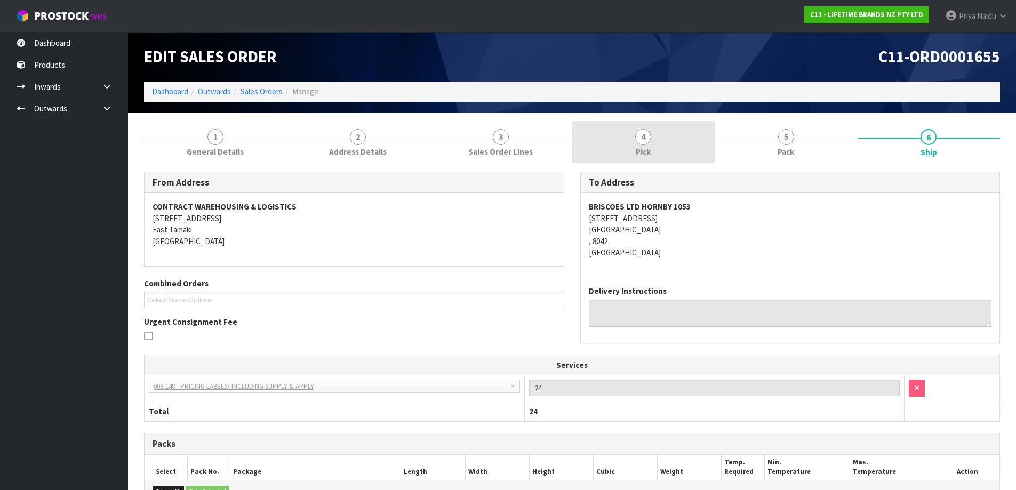
click at [652, 139] on link "4 Pick" at bounding box center [643, 142] width 143 height 42
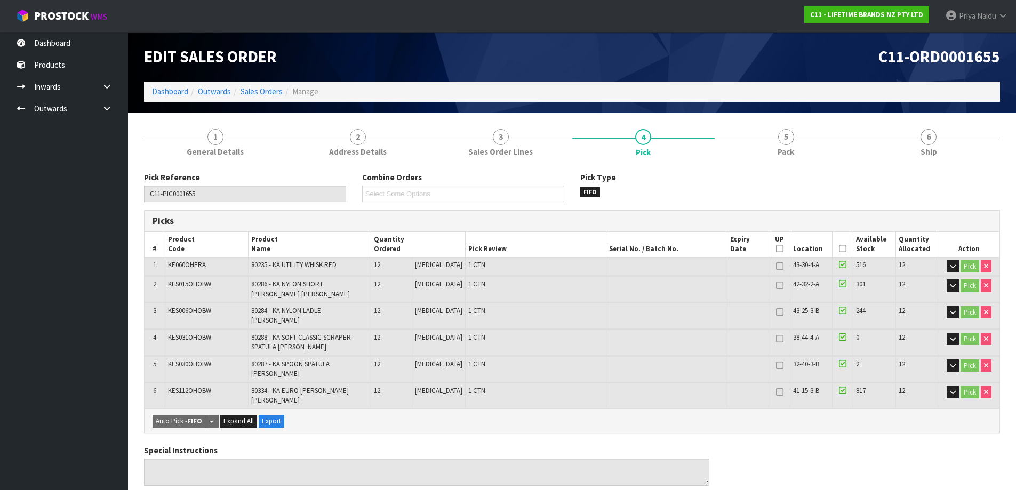
click at [767, 170] on div "Pick Reference C11-PIC0001655 Combine Orders C11-ORD0001681 C11-ORD0001682 C11-…" at bounding box center [572, 496] width 856 height 665
click at [781, 157] on span "Pack" at bounding box center [785, 151] width 17 height 11
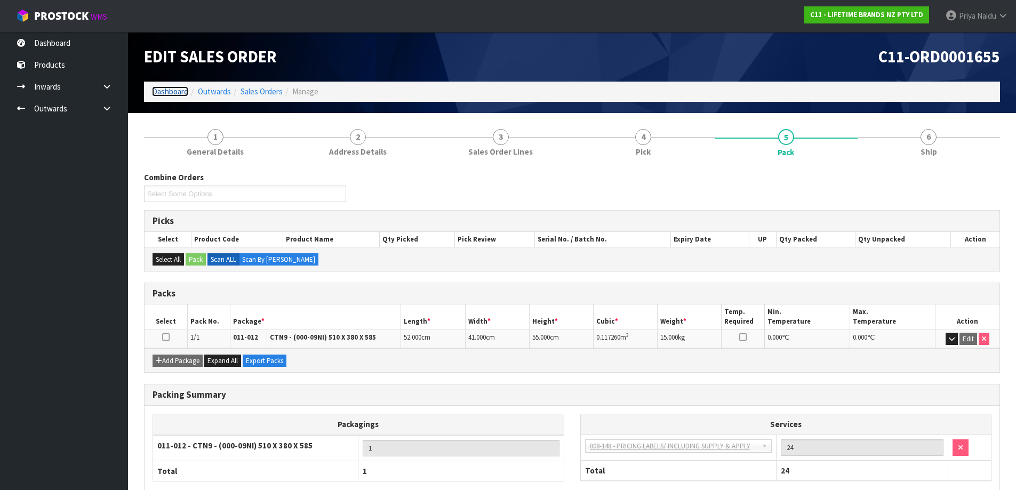
click at [167, 94] on link "Dashboard" at bounding box center [170, 91] width 36 height 10
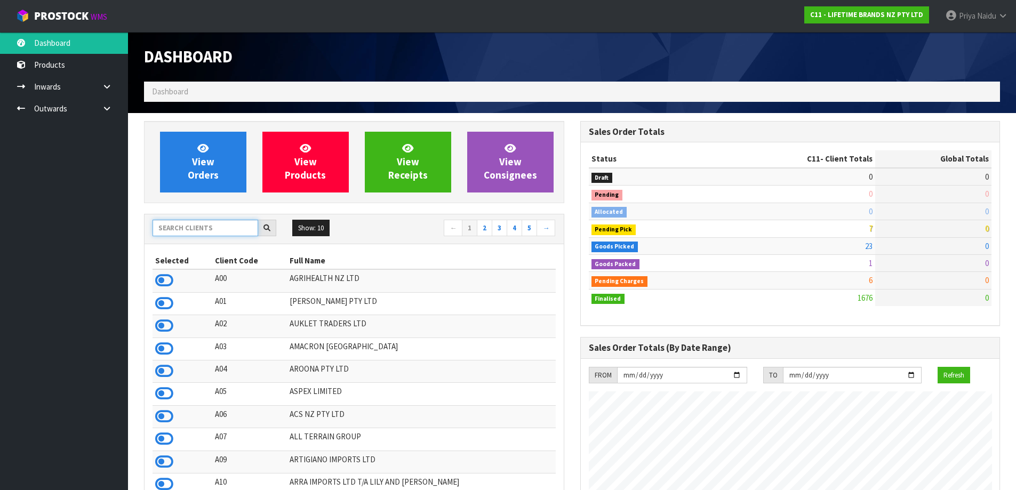
scroll to position [808, 436]
click at [203, 222] on input "text" at bounding box center [205, 228] width 106 height 17
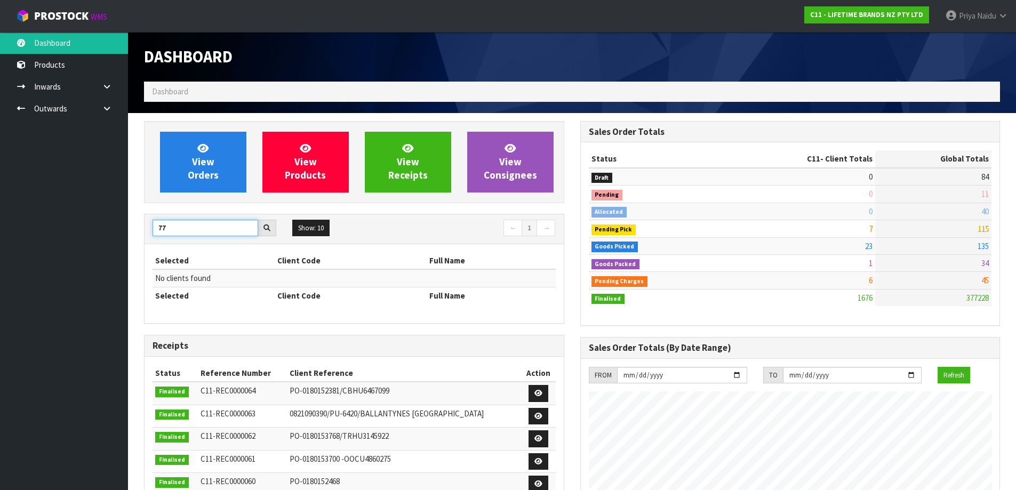
type input "7"
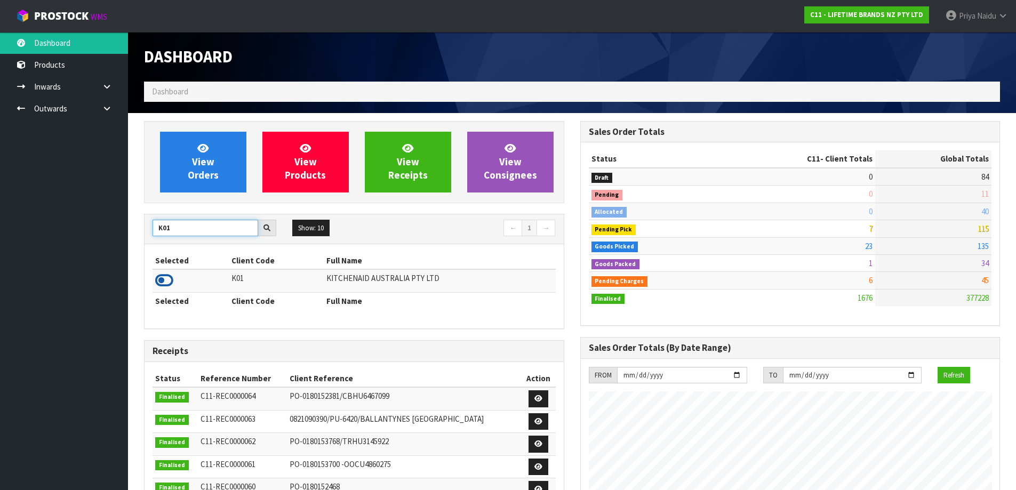
type input "K01"
click at [166, 280] on icon at bounding box center [164, 280] width 18 height 16
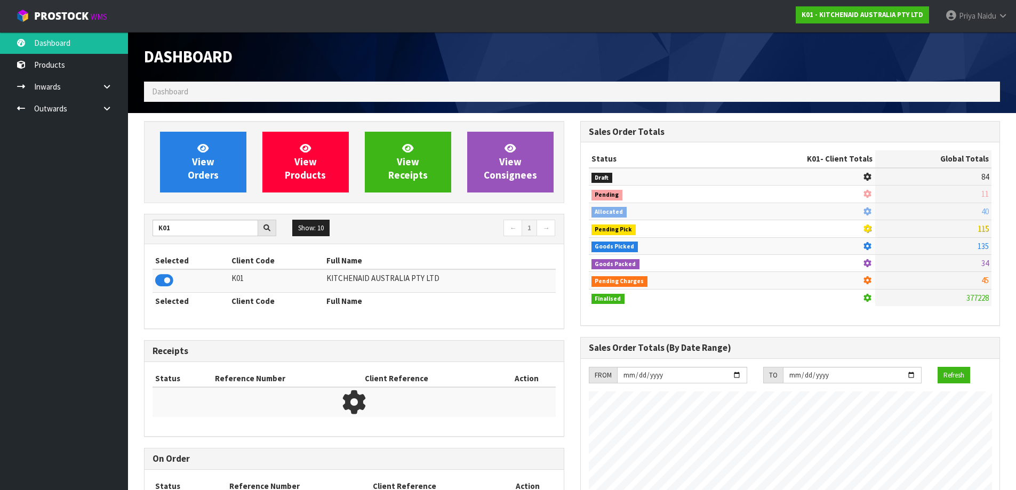
click at [213, 198] on div "View Orders View Products View Receipts View Consignees" at bounding box center [354, 162] width 420 height 82
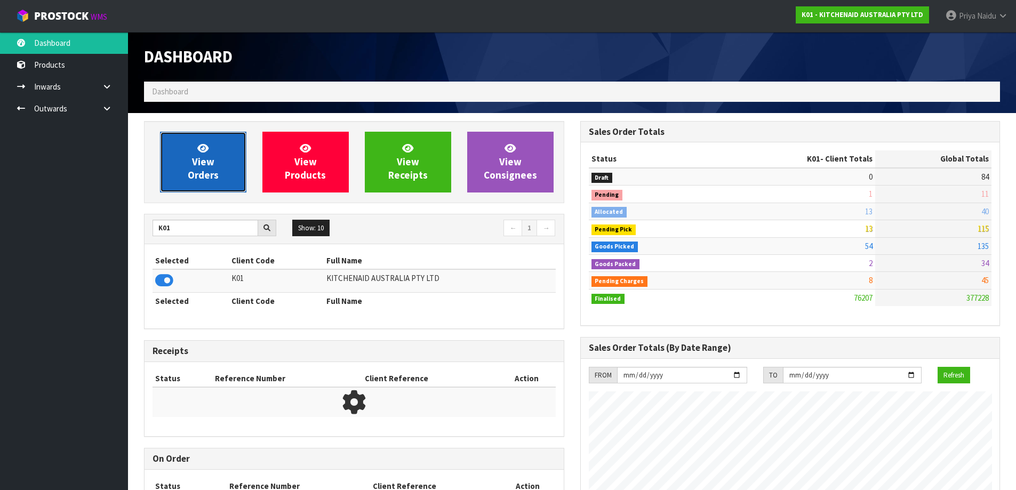
click at [214, 182] on link "View Orders" at bounding box center [203, 162] width 86 height 61
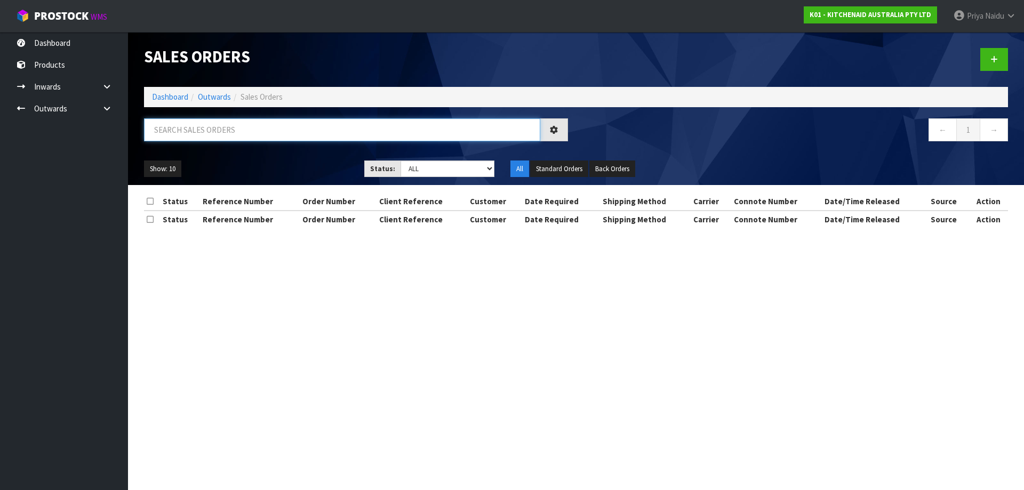
click at [253, 133] on input "text" at bounding box center [342, 129] width 396 height 23
type input "8"
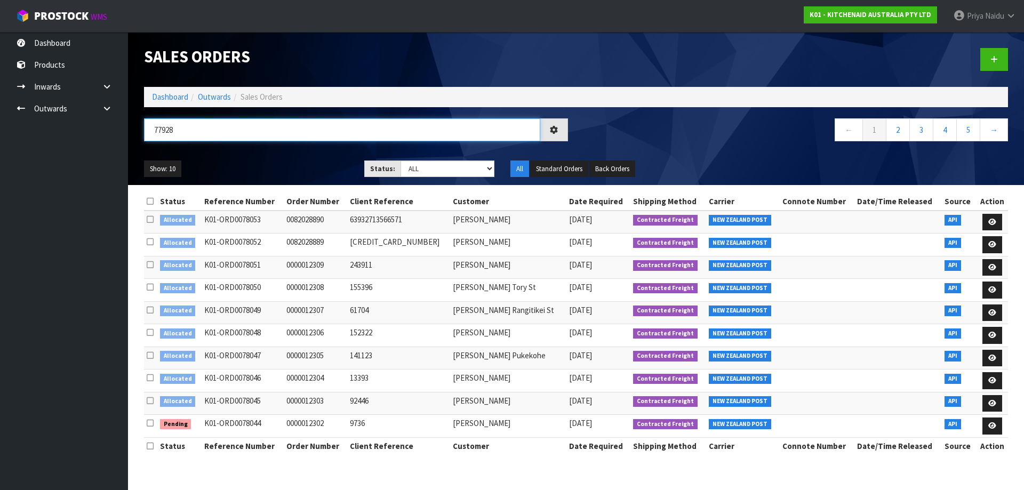
type input "77928"
click at [423, 171] on select "Draft Pending Allocated Pending Pick Goods Picked Goods Packed Pending Charges …" at bounding box center [447, 168] width 94 height 17
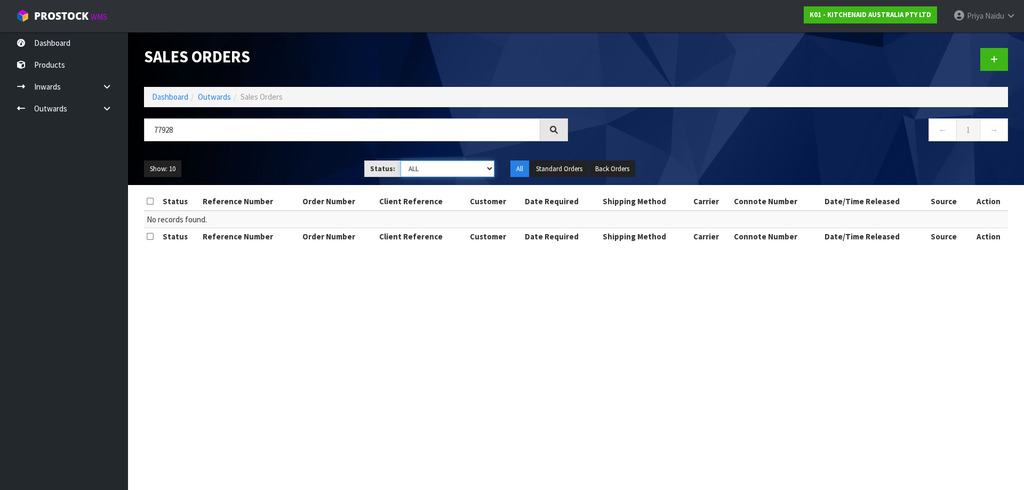
select select "string:5"
click at [400, 160] on select "Draft Pending Allocated Pending Pick Goods Picked Goods Packed Pending Charges …" at bounding box center [447, 168] width 94 height 17
click at [286, 165] on ul "Show: 10 5 10 25 50" at bounding box center [246, 168] width 204 height 17
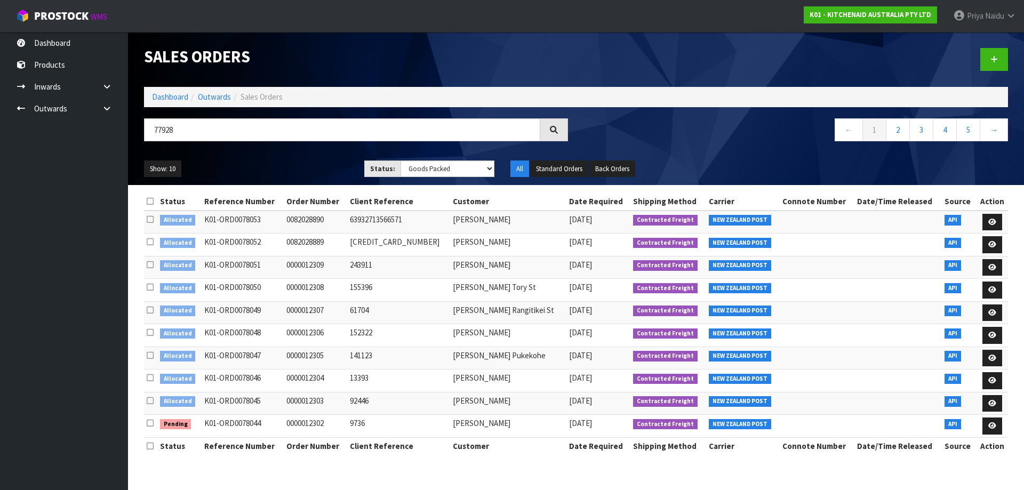
click at [281, 165] on ul "Show: 10 5 10 25 50" at bounding box center [246, 168] width 204 height 17
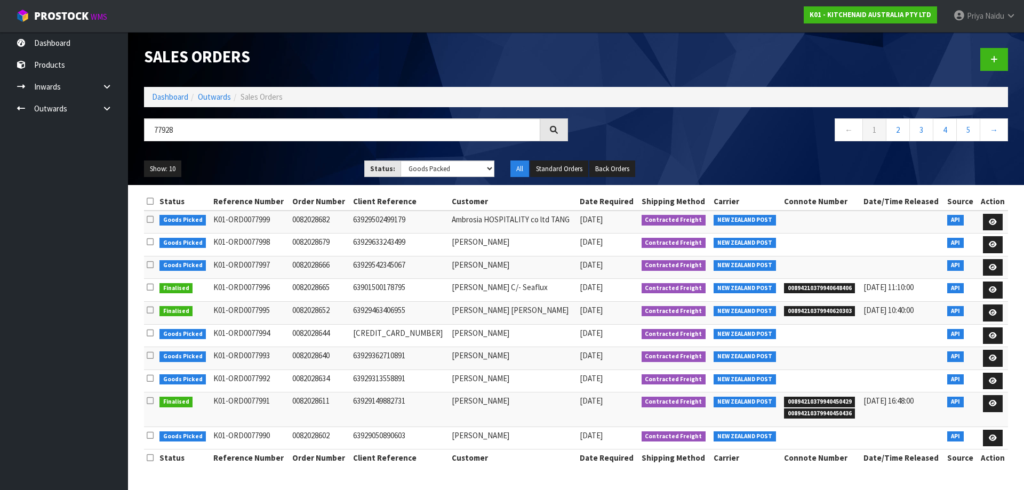
click at [279, 165] on ul "Show: 10 5 10 25 50" at bounding box center [246, 168] width 204 height 17
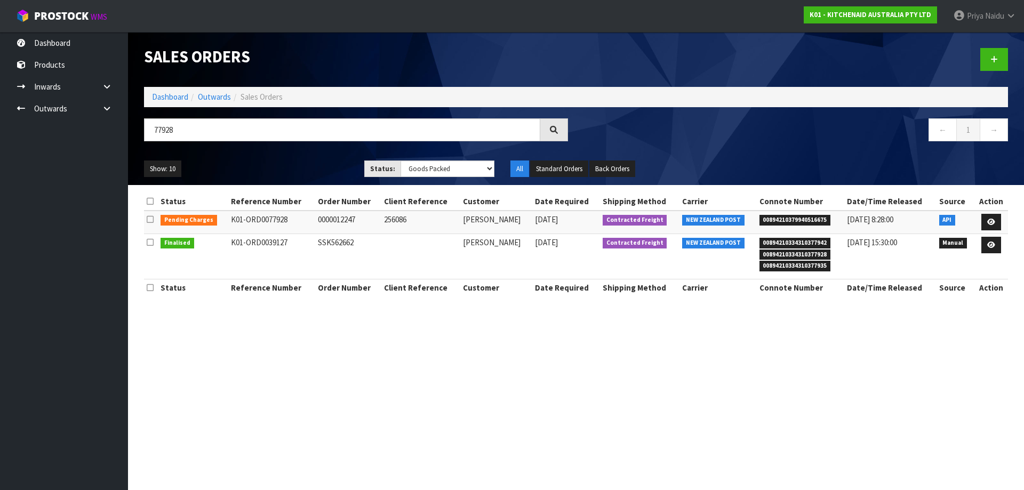
click at [279, 165] on ul "Show: 10 5 10 25 50" at bounding box center [246, 168] width 204 height 17
click at [992, 221] on icon at bounding box center [991, 222] width 8 height 7
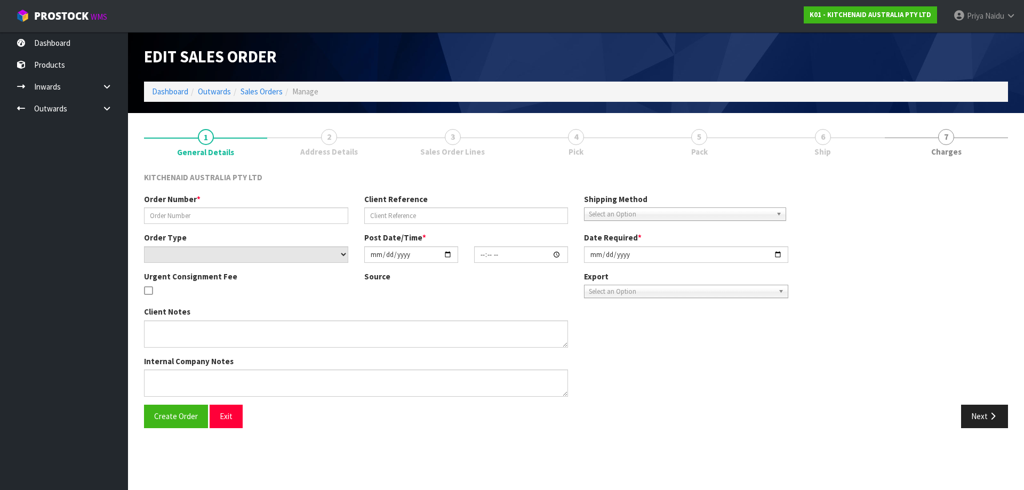
type input "0000012247"
type input "256086"
select select "number:0"
type input "[DATE]"
type input "15:31:10.000"
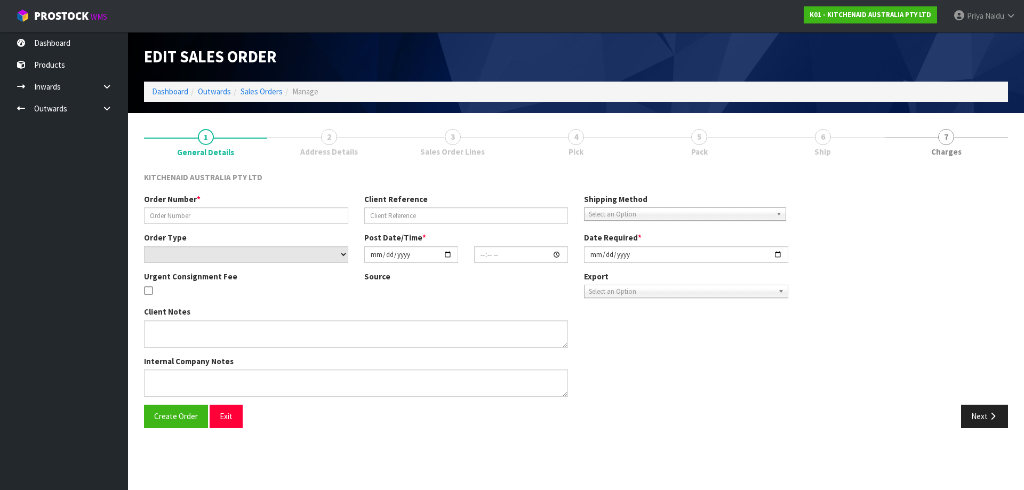
type input "[DATE]"
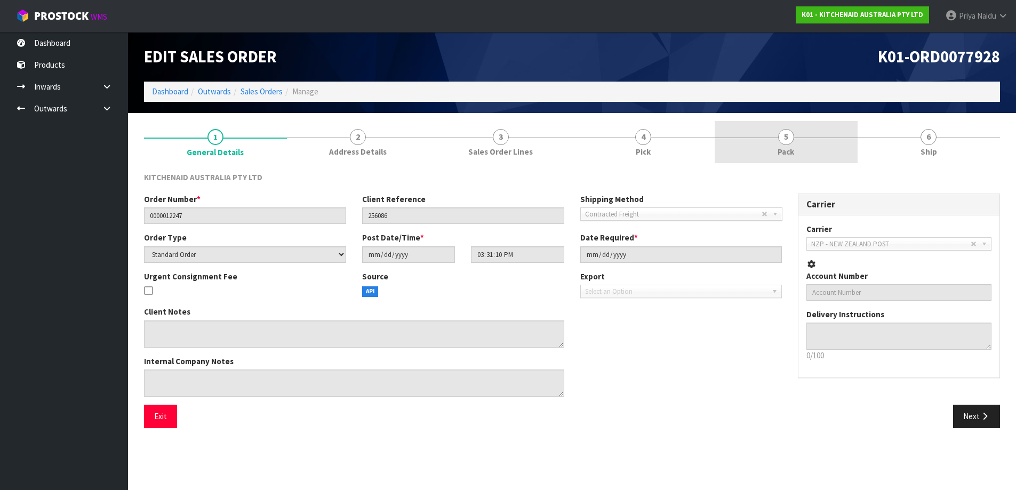
click at [788, 131] on span "5" at bounding box center [786, 137] width 16 height 16
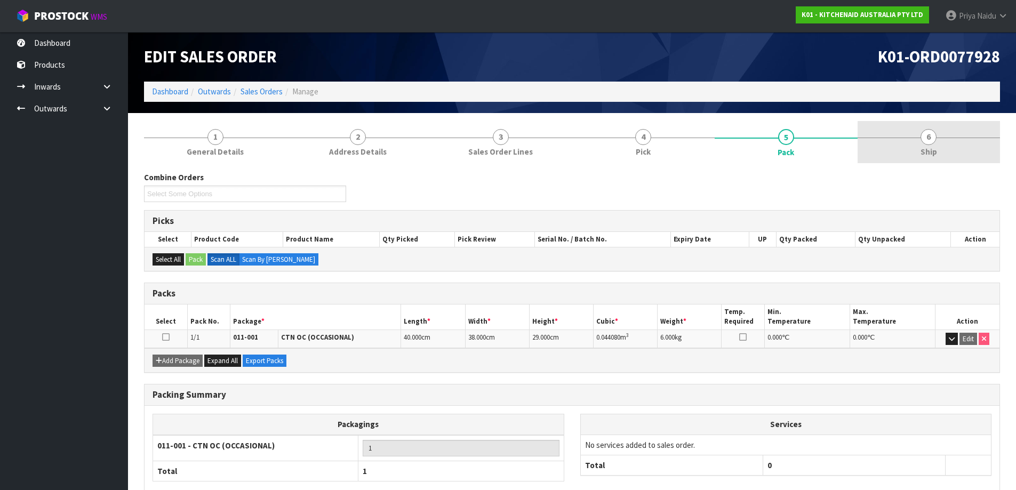
click at [903, 130] on link "6 Ship" at bounding box center [928, 142] width 143 height 42
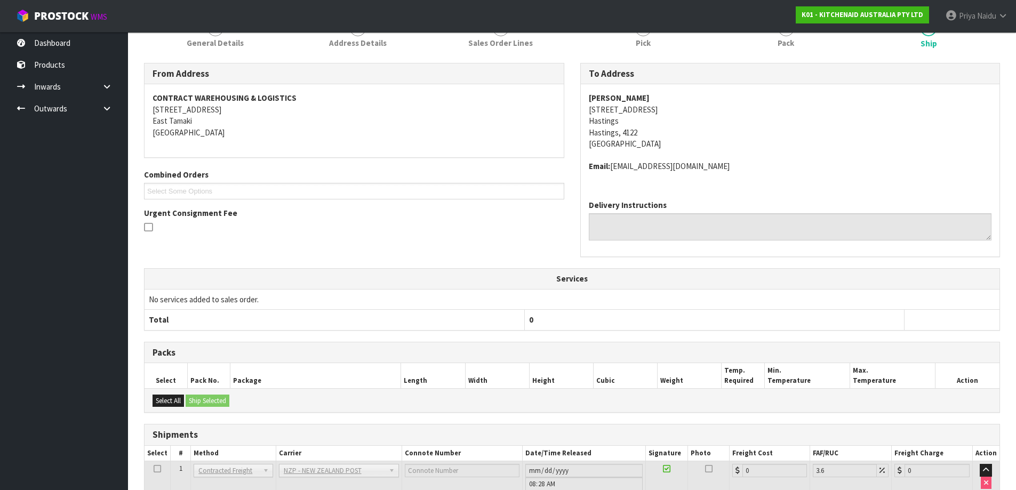
scroll to position [189, 0]
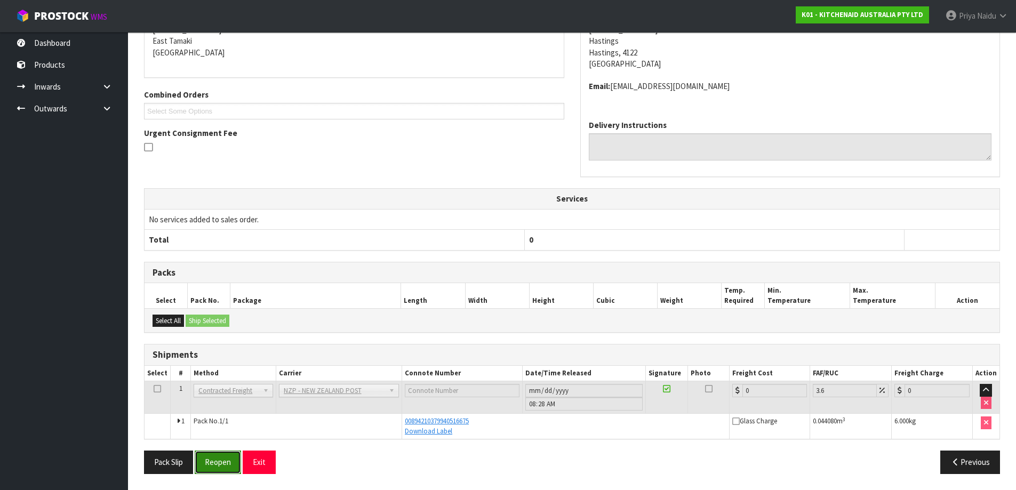
click at [217, 459] on button "Reopen" at bounding box center [218, 461] width 46 height 23
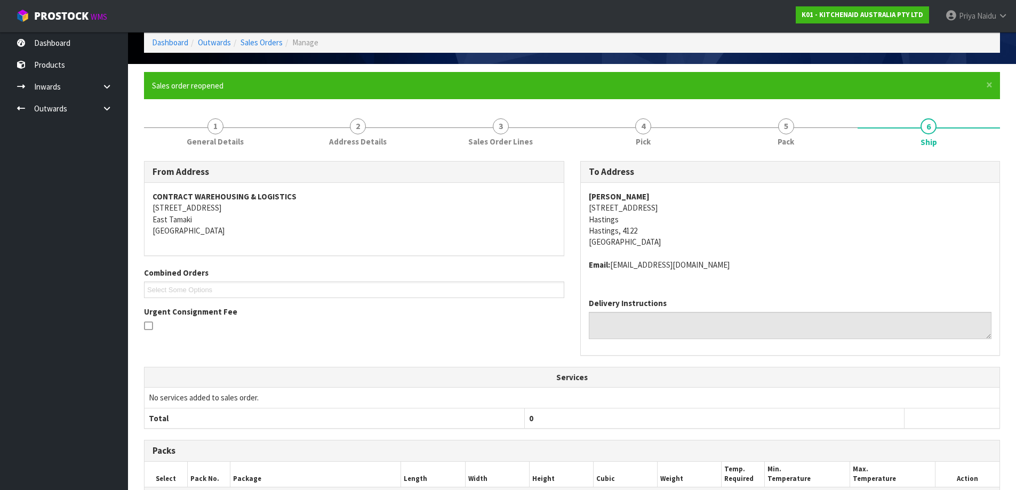
scroll to position [227, 0]
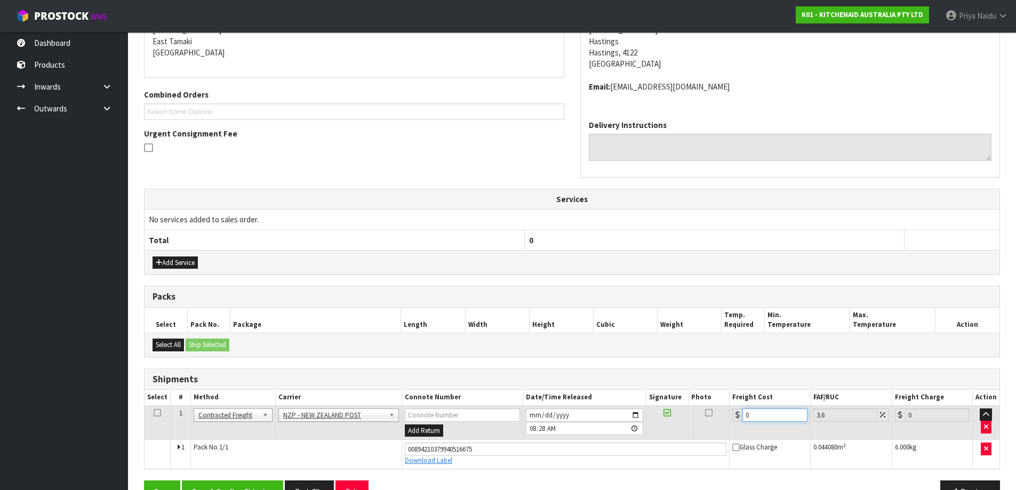
click at [757, 411] on input "0" at bounding box center [774, 414] width 65 height 13
type input "8"
type input "8.29"
type input "8.4"
type input "8.7"
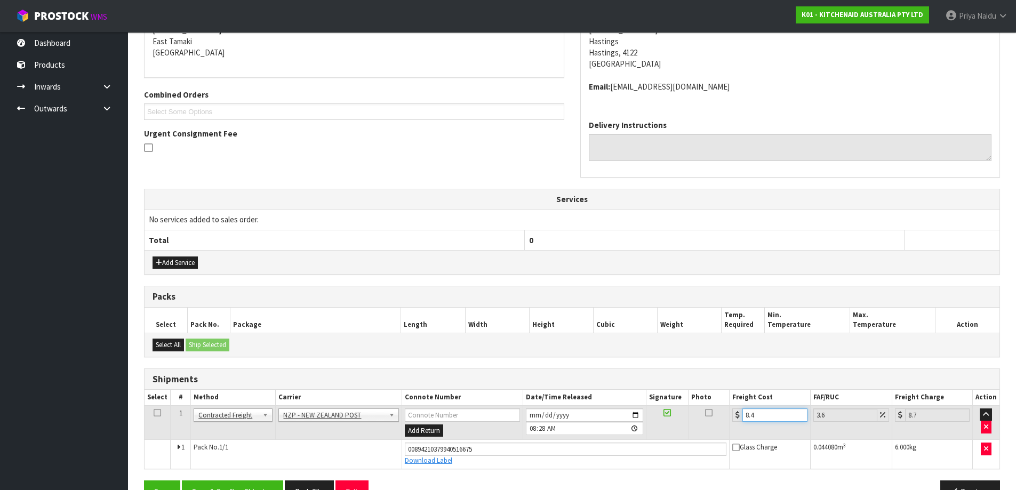
type input "8.45"
type input "8.75"
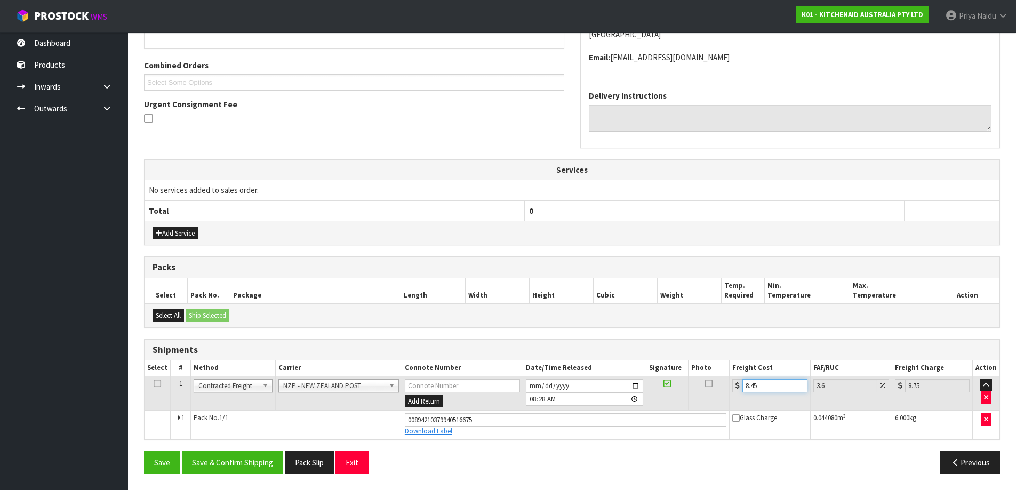
type input "8.45"
click at [243, 455] on button "Save & Confirm Shipping" at bounding box center [232, 462] width 101 height 23
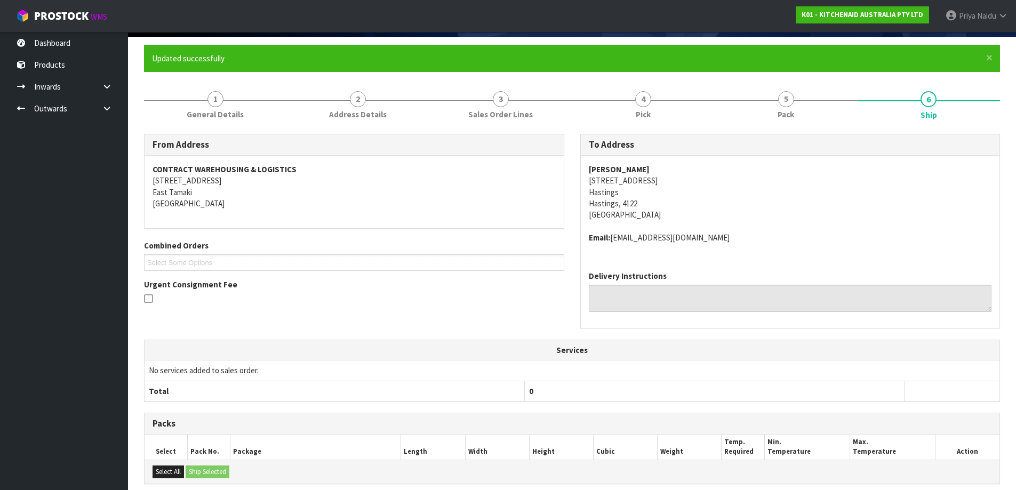
scroll to position [0, 0]
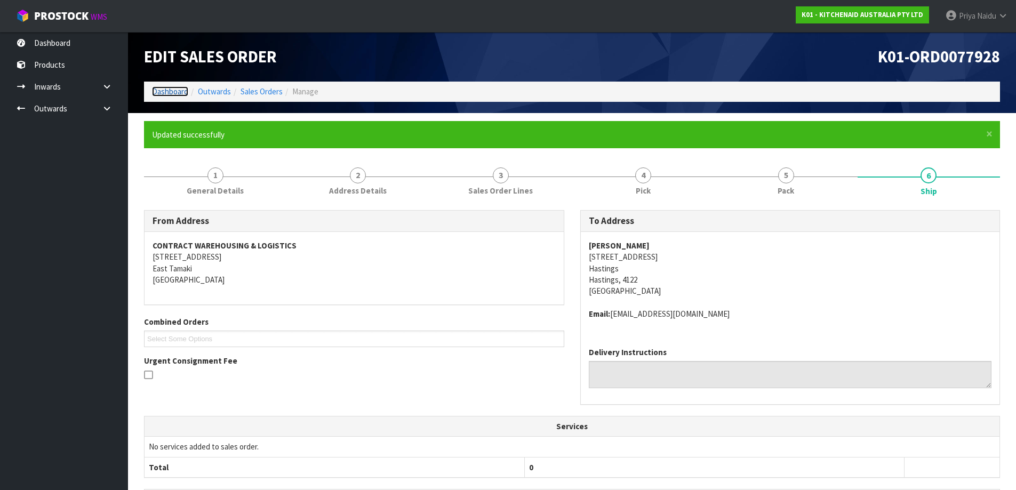
click at [178, 93] on link "Dashboard" at bounding box center [170, 91] width 36 height 10
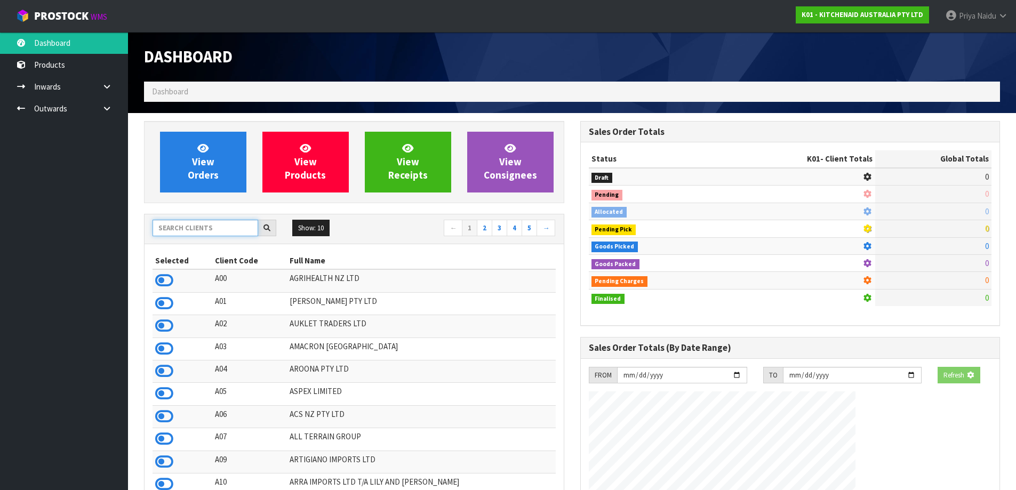
click at [186, 233] on input "text" at bounding box center [205, 228] width 106 height 17
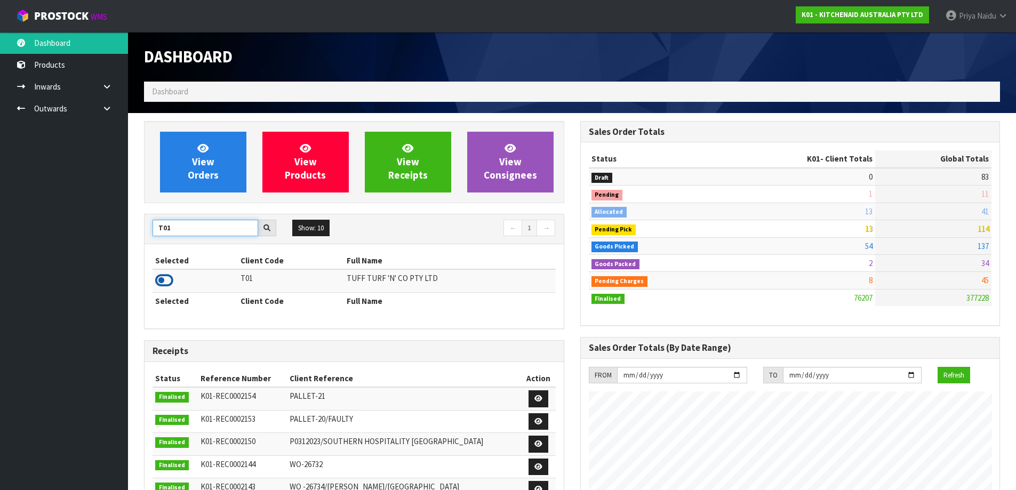
type input "T01"
click at [160, 279] on icon at bounding box center [164, 280] width 18 height 16
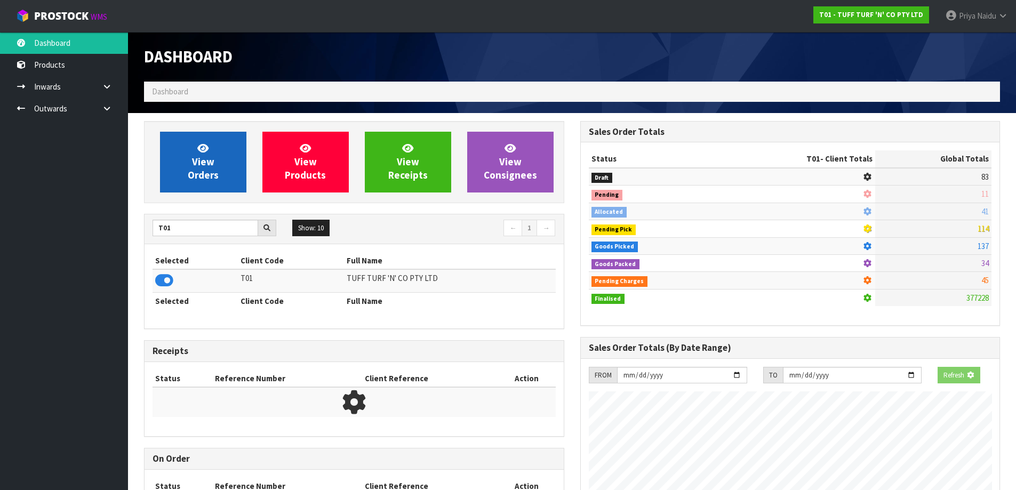
scroll to position [532415, 532644]
click at [211, 172] on span "View Orders" at bounding box center [203, 162] width 31 height 40
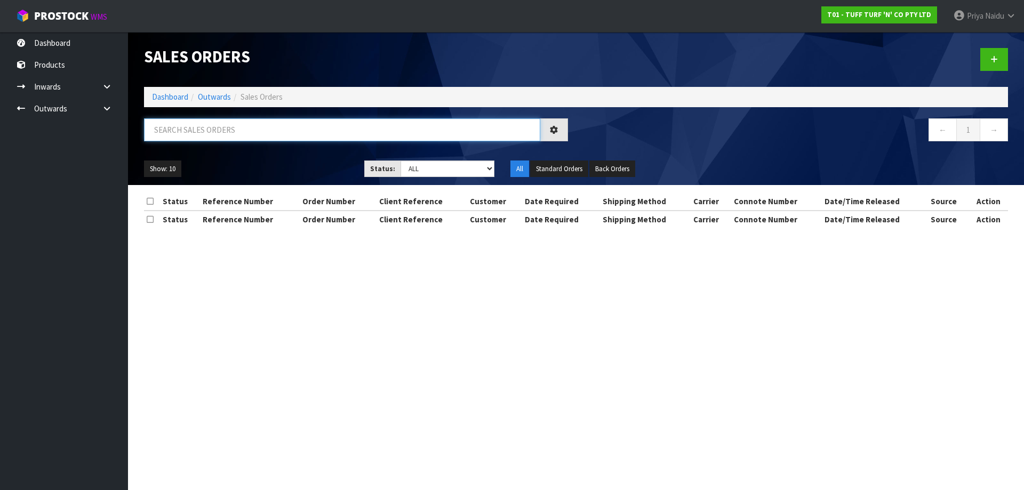
click at [222, 138] on input "text" at bounding box center [342, 129] width 396 height 23
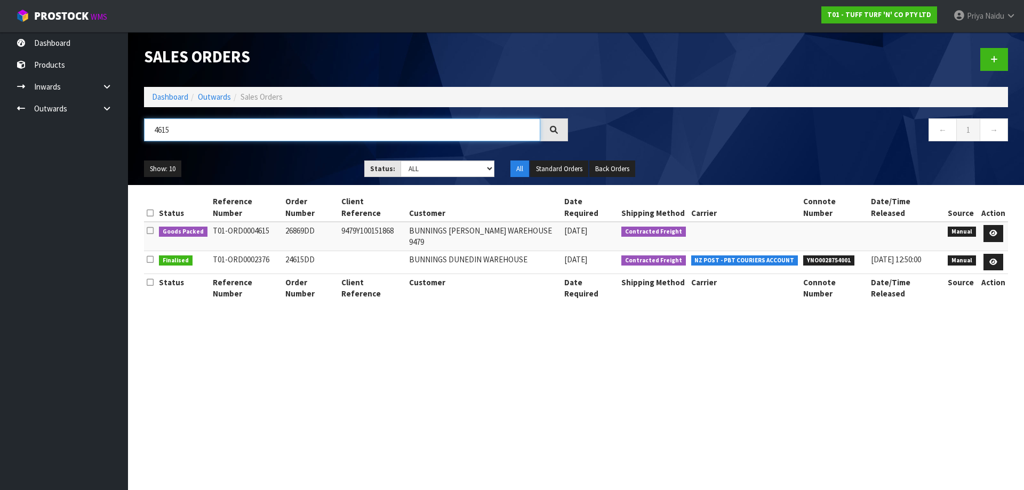
type input "4615"
click at [278, 150] on div "4615 ← 1 →" at bounding box center [576, 135] width 880 height 34
click at [989, 225] on link at bounding box center [993, 233] width 20 height 17
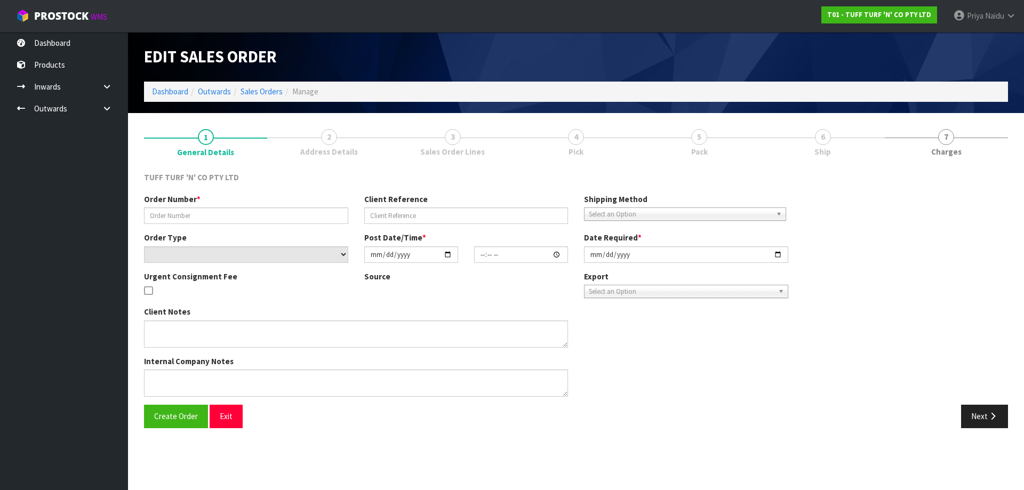
type input "26869DD"
type input "9479Y100151868"
select select "number:0"
type input "[DATE]"
type input "13:22:00.000"
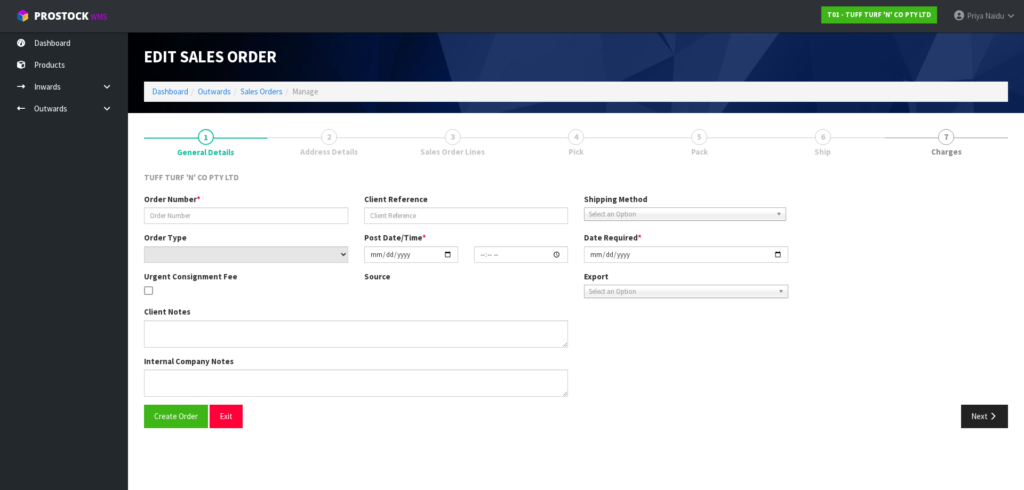
type input "[DATE]"
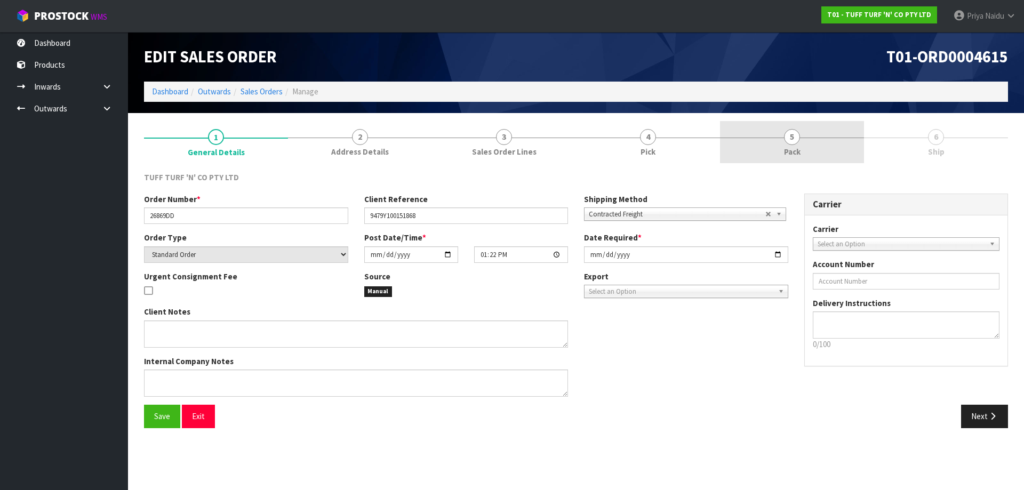
click at [789, 146] on span "Pack" at bounding box center [792, 151] width 17 height 11
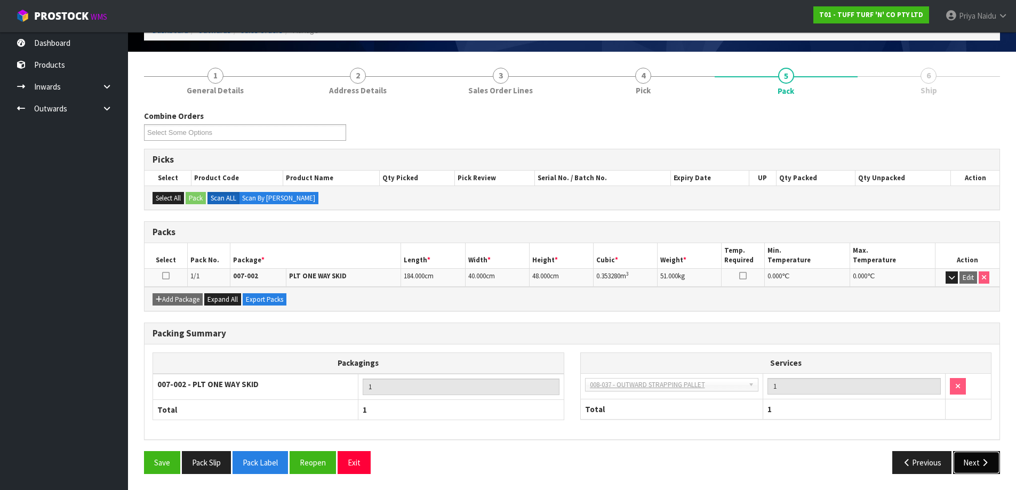
click at [957, 454] on button "Next" at bounding box center [976, 462] width 47 height 23
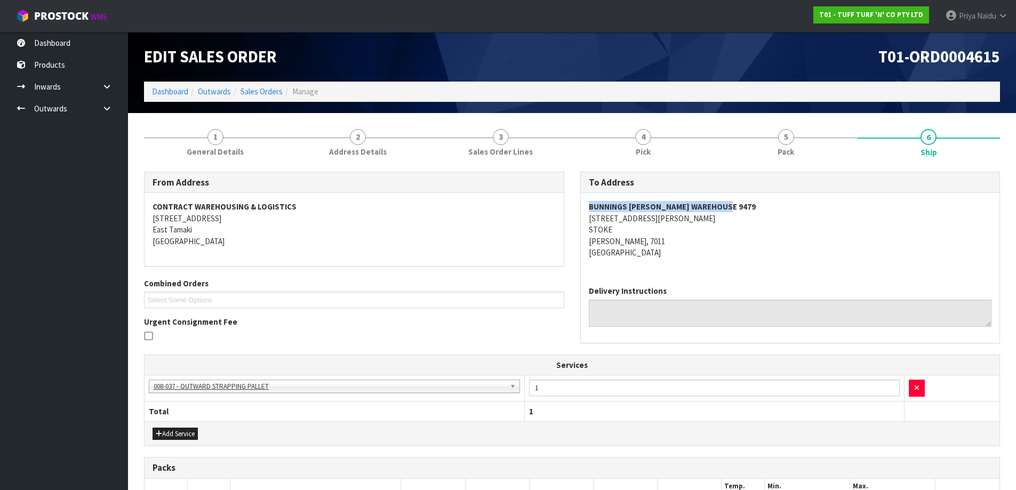
drag, startPoint x: 583, startPoint y: 202, endPoint x: 750, endPoint y: 202, distance: 166.9
click at [750, 202] on div "BUNNINGS [PERSON_NAME] WAREHOUSE [STREET_ADDRESS][PERSON_NAME][PERSON_NAME]" at bounding box center [790, 235] width 419 height 84
drag, startPoint x: 584, startPoint y: 223, endPoint x: 650, endPoint y: 239, distance: 68.4
click at [650, 239] on div "BUNNINGS [PERSON_NAME] WAREHOUSE [STREET_ADDRESS][PERSON_NAME][PERSON_NAME]" at bounding box center [790, 235] width 419 height 84
click at [731, 246] on address "BUNNINGS [PERSON_NAME] WAREHOUSE [STREET_ADDRESS][PERSON_NAME][PERSON_NAME]" at bounding box center [790, 229] width 403 height 57
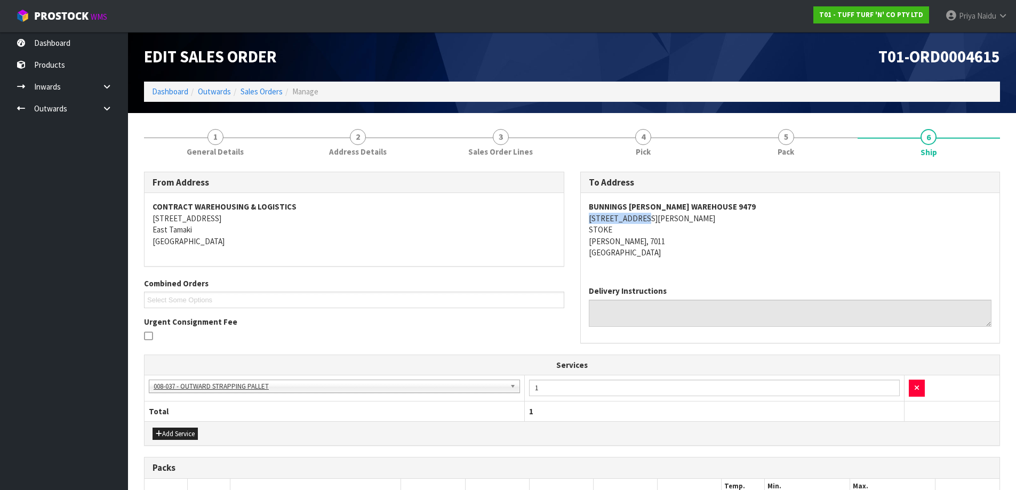
drag, startPoint x: 579, startPoint y: 216, endPoint x: 396, endPoint y: 237, distance: 184.0
click at [670, 223] on div "To Address [GEOGRAPHIC_DATA][PERSON_NAME] [STREET_ADDRESS][PERSON_NAME][PERSON_…" at bounding box center [790, 263] width 436 height 183
click at [225, 135] on link "1 General Details" at bounding box center [215, 142] width 143 height 42
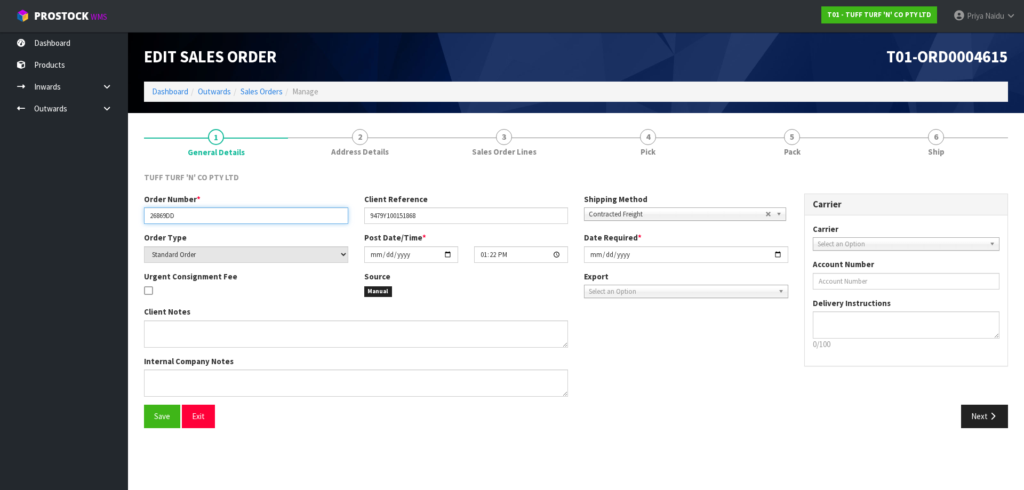
drag, startPoint x: 147, startPoint y: 214, endPoint x: 197, endPoint y: 214, distance: 50.1
click at [197, 214] on input "26869DD" at bounding box center [246, 215] width 204 height 17
drag, startPoint x: 368, startPoint y: 219, endPoint x: 444, endPoint y: 217, distance: 75.2
click at [444, 217] on input "9479Y100151868" at bounding box center [466, 215] width 204 height 17
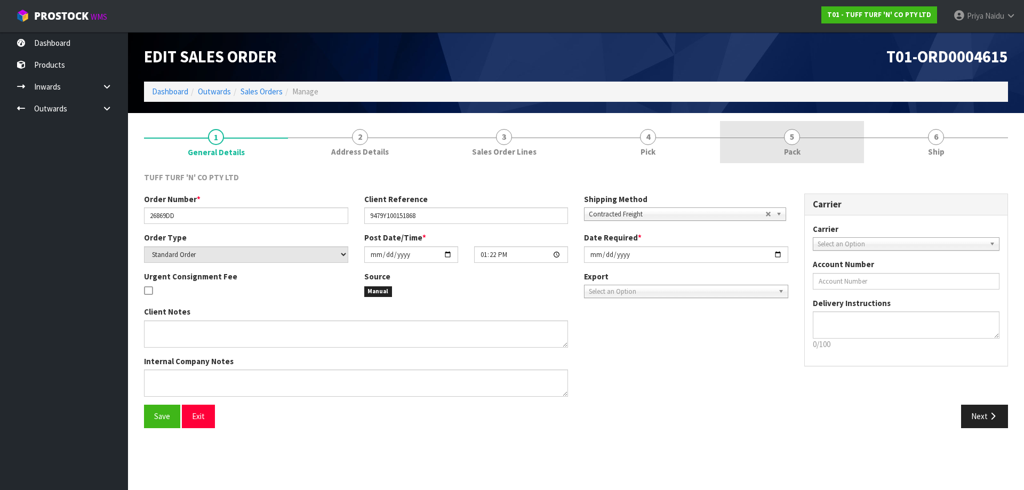
click at [808, 138] on div at bounding box center [792, 138] width 144 height 1
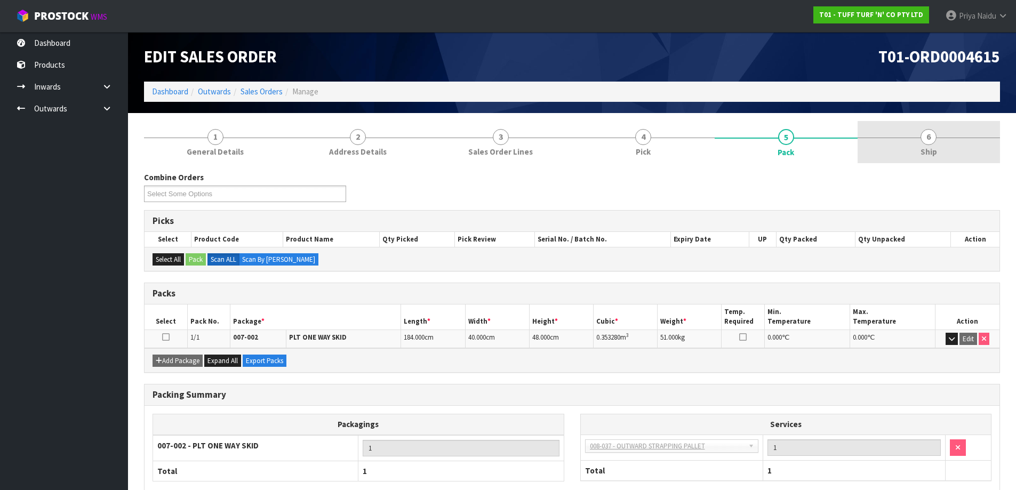
drag, startPoint x: 958, startPoint y: 159, endPoint x: 931, endPoint y: 159, distance: 26.7
click at [958, 159] on link "6 Ship" at bounding box center [928, 142] width 143 height 42
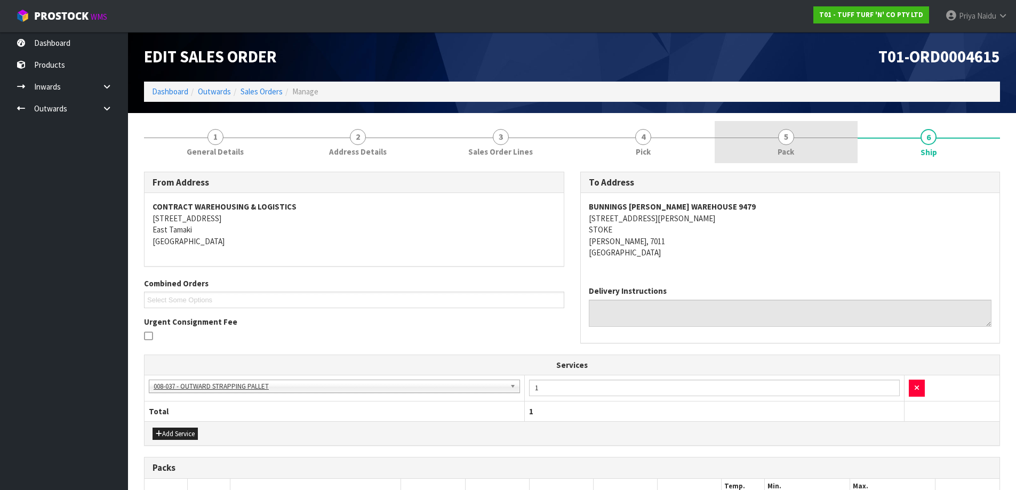
click at [786, 159] on link "5 Pack" at bounding box center [785, 142] width 143 height 42
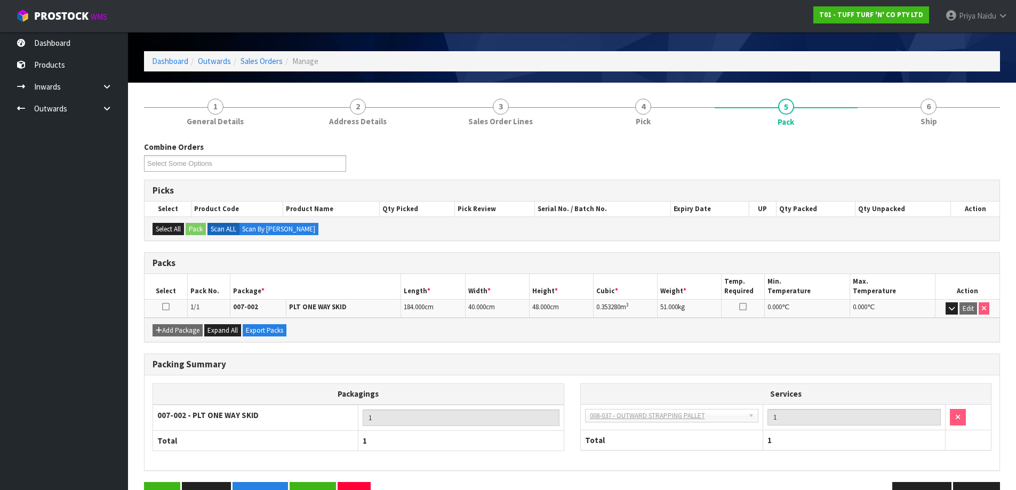
scroll to position [61, 0]
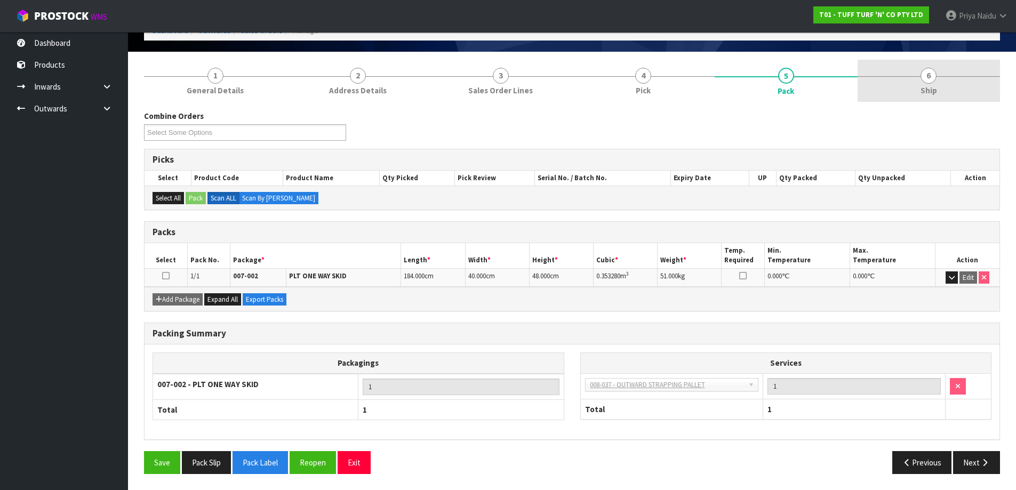
click at [954, 87] on link "6 Ship" at bounding box center [928, 81] width 143 height 42
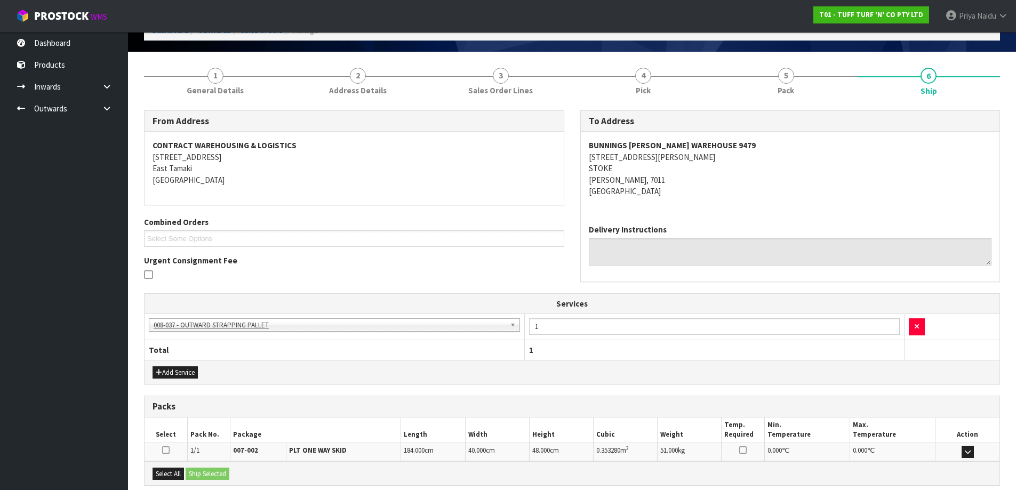
scroll to position [172, 0]
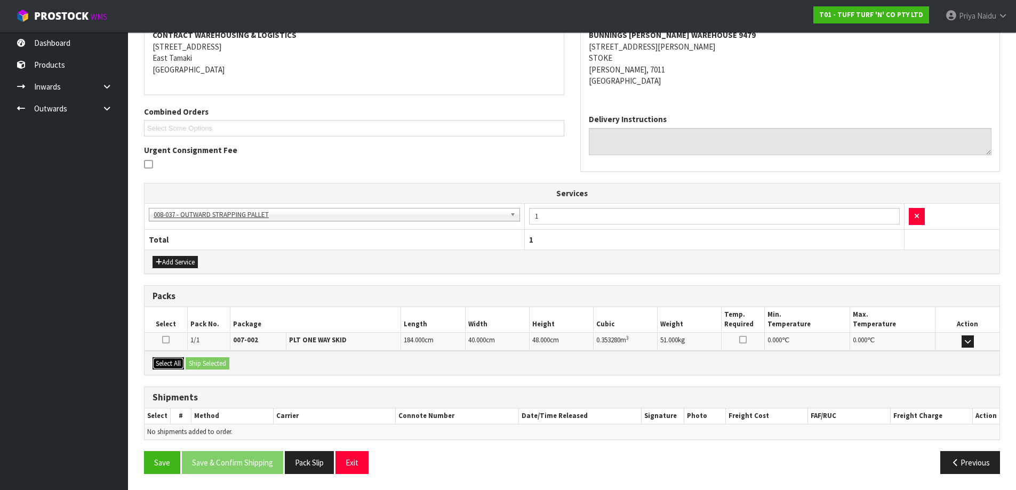
drag, startPoint x: 170, startPoint y: 366, endPoint x: 194, endPoint y: 358, distance: 25.3
click at [171, 365] on button "Select All" at bounding box center [167, 363] width 31 height 13
drag, startPoint x: 203, startPoint y: 358, endPoint x: 209, endPoint y: 358, distance: 5.9
click at [204, 358] on button "Ship Selected" at bounding box center [208, 363] width 44 height 13
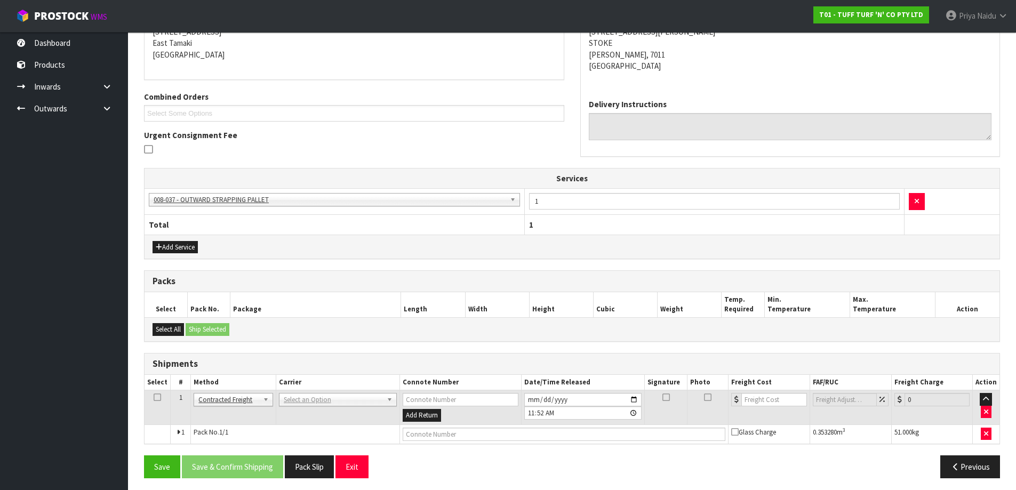
scroll to position [191, 0]
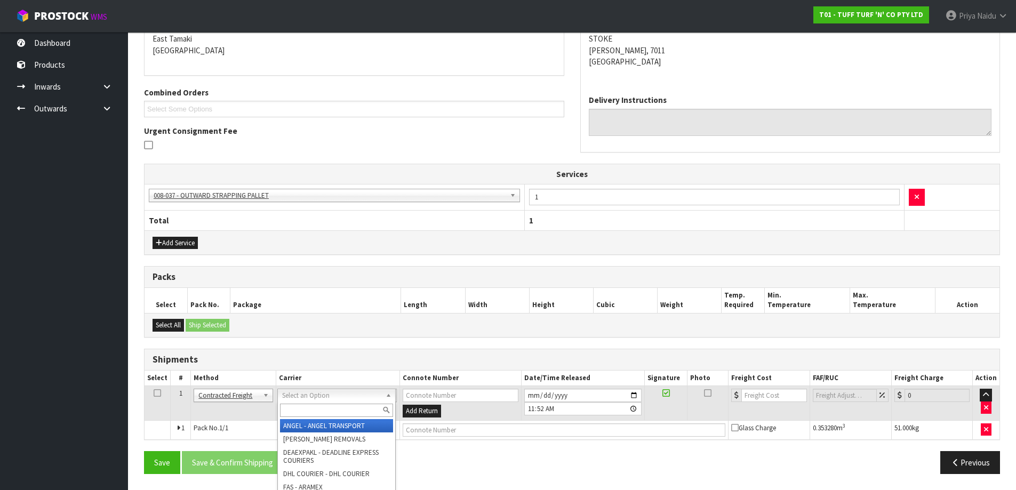
click at [302, 406] on input "text" at bounding box center [336, 410] width 113 height 13
type input "MF"
drag, startPoint x: 332, startPoint y: 427, endPoint x: 339, endPoint y: 427, distance: 6.9
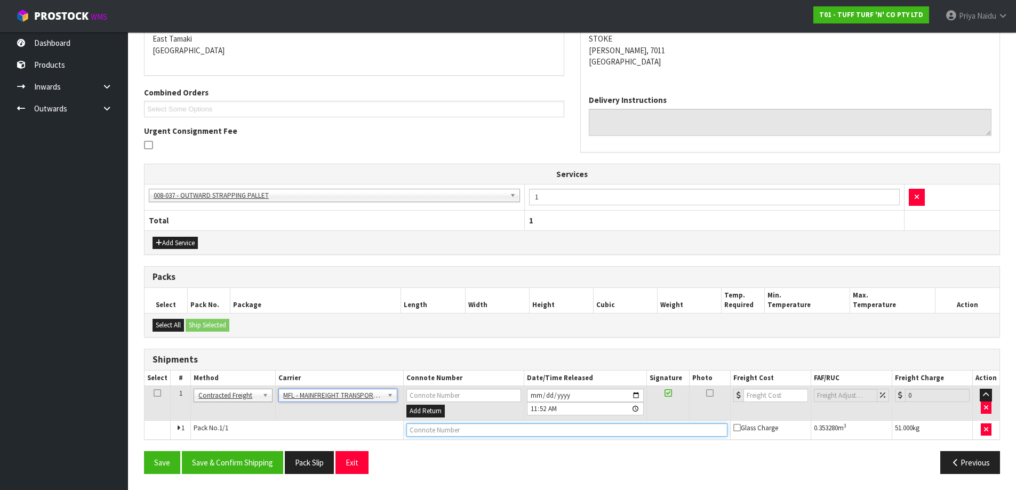
click at [439, 430] on input "text" at bounding box center [566, 429] width 321 height 13
paste input "FWM58317722"
type input "FWM58317722"
click at [748, 390] on input "number" at bounding box center [775, 395] width 65 height 13
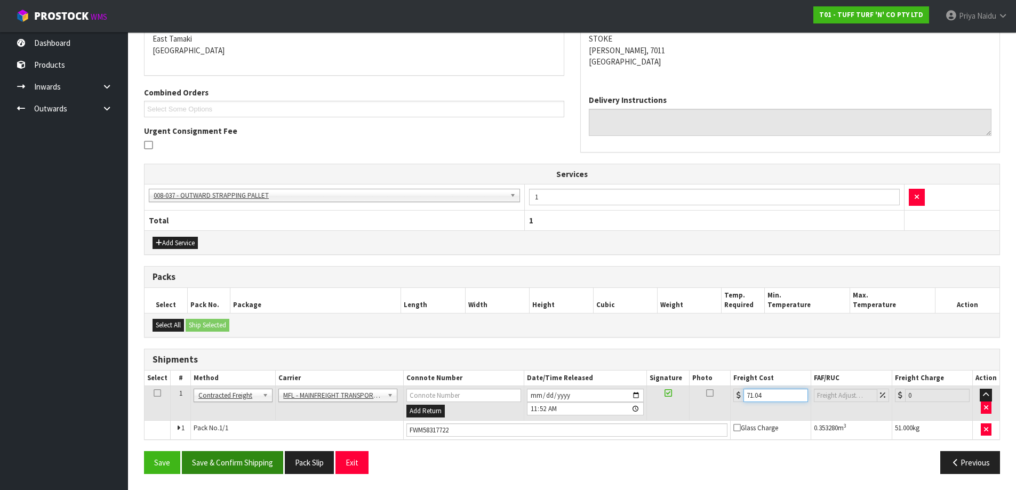
type input "71.04"
click at [252, 456] on button "Save & Confirm Shipping" at bounding box center [232, 462] width 101 height 23
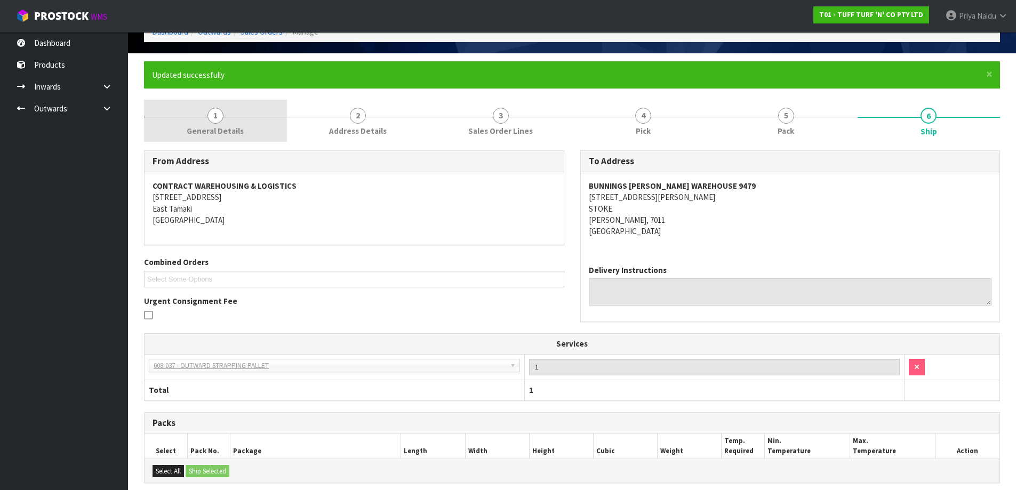
scroll to position [0, 0]
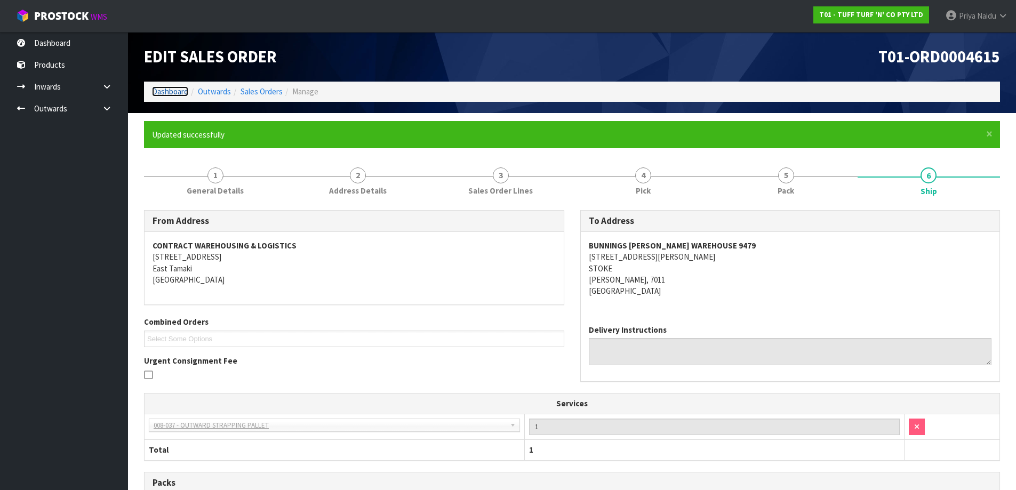
click at [185, 93] on link "Dashboard" at bounding box center [170, 91] width 36 height 10
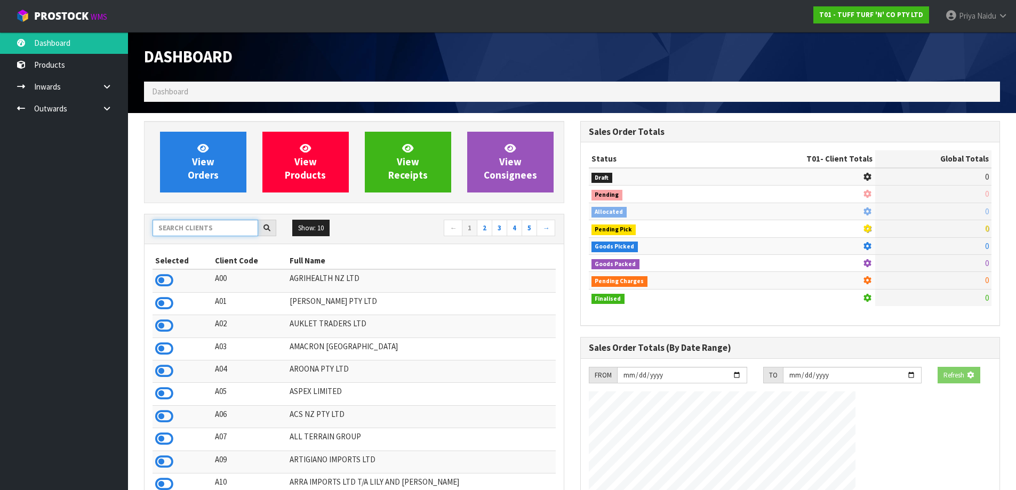
click at [178, 223] on input "text" at bounding box center [205, 228] width 106 height 17
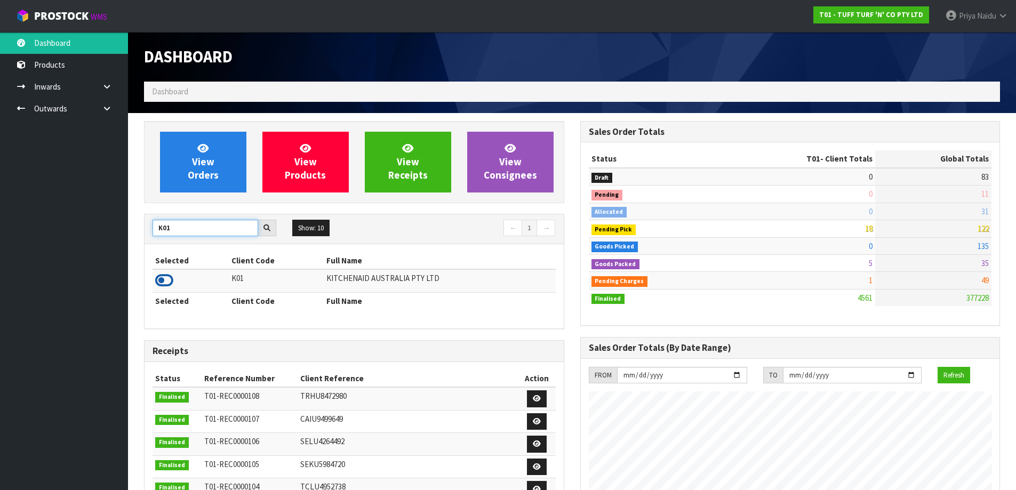
type input "K01"
click at [162, 275] on icon at bounding box center [164, 280] width 18 height 16
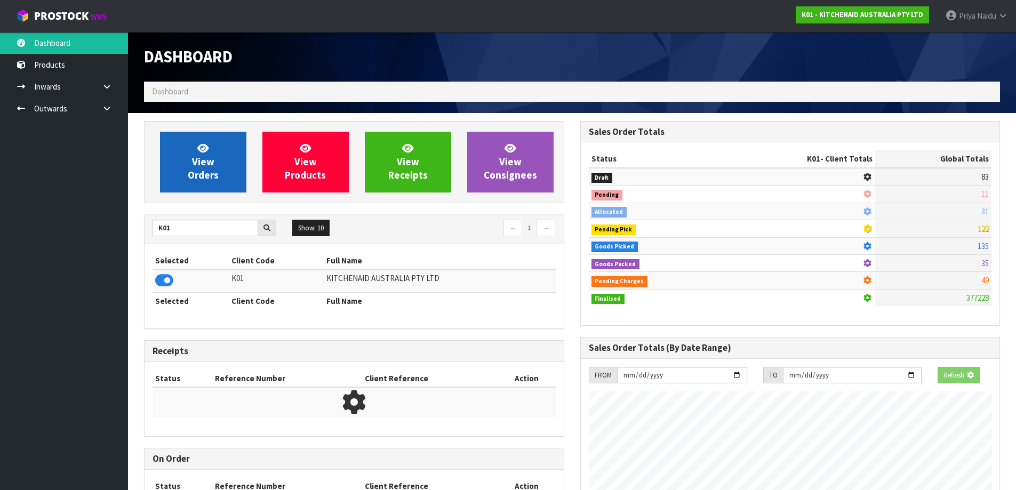
scroll to position [532415, 532644]
click at [195, 171] on span "View Orders" at bounding box center [203, 162] width 31 height 40
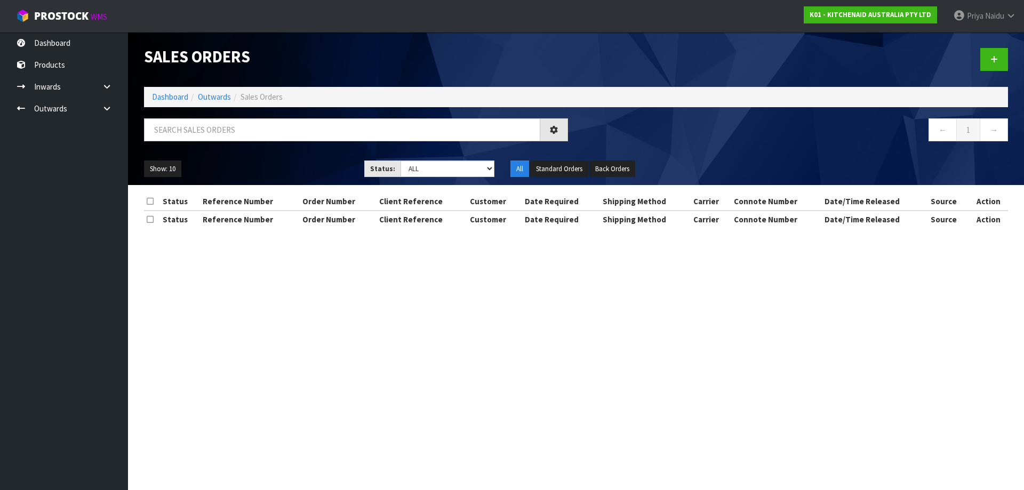
click at [222, 144] on div at bounding box center [356, 133] width 440 height 31
click at [225, 131] on input "text" at bounding box center [342, 129] width 396 height 23
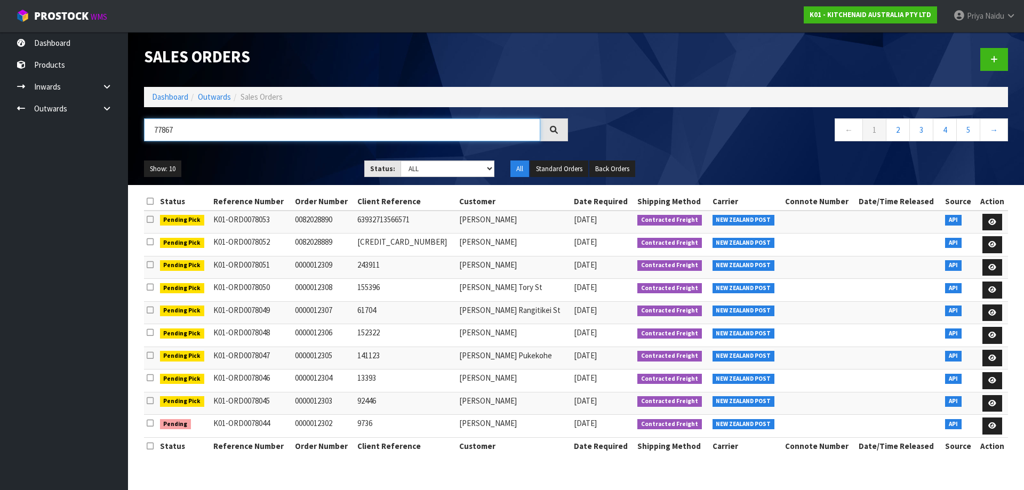
type input "77867"
click at [408, 172] on select "Draft Pending Allocated Pending Pick Goods Picked Goods Packed Pending Charges …" at bounding box center [447, 168] width 94 height 17
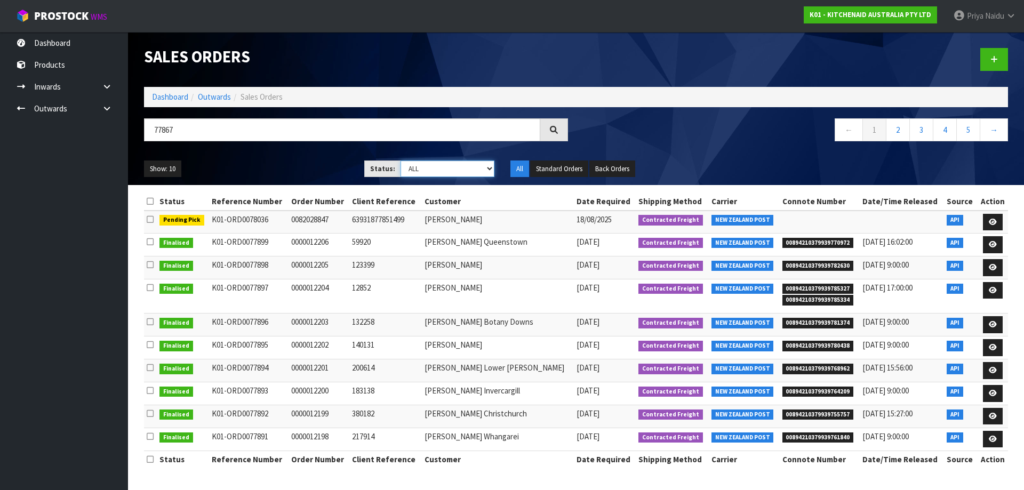
select select "string:5"
click at [400, 160] on select "Draft Pending Allocated Pending Pick Goods Picked Goods Packed Pending Charges …" at bounding box center [447, 168] width 94 height 17
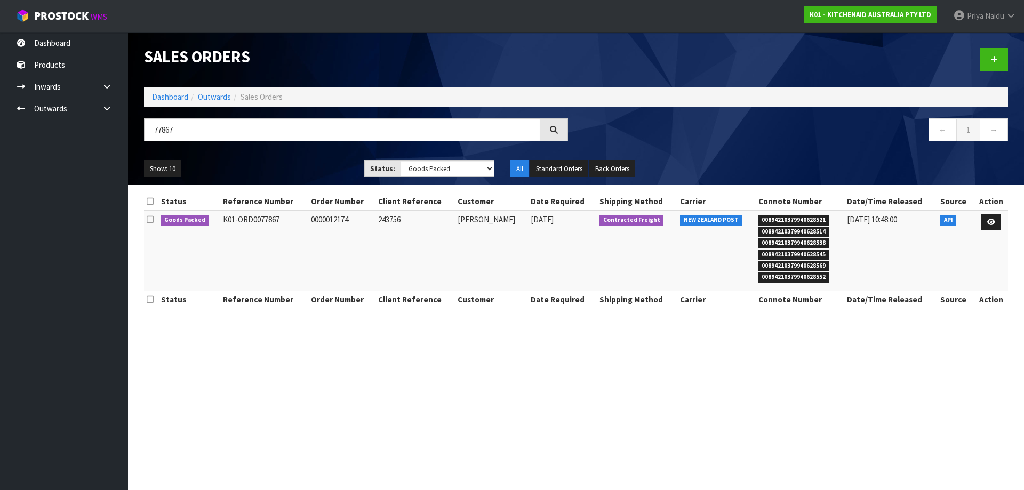
click at [249, 155] on div "Show: 10 5 10 25 50 Status: Draft Pending Allocated Pending Pick Goods Picked G…" at bounding box center [576, 168] width 880 height 33
click at [990, 222] on icon at bounding box center [991, 222] width 8 height 7
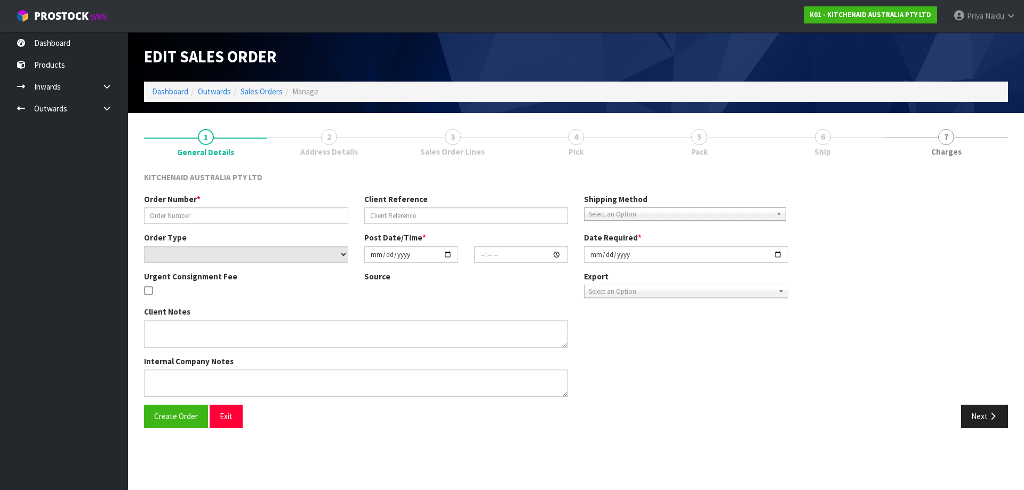
type input "0000012174"
type input "243756"
select select "number:0"
type input "[DATE]"
type input "13:31:39.000"
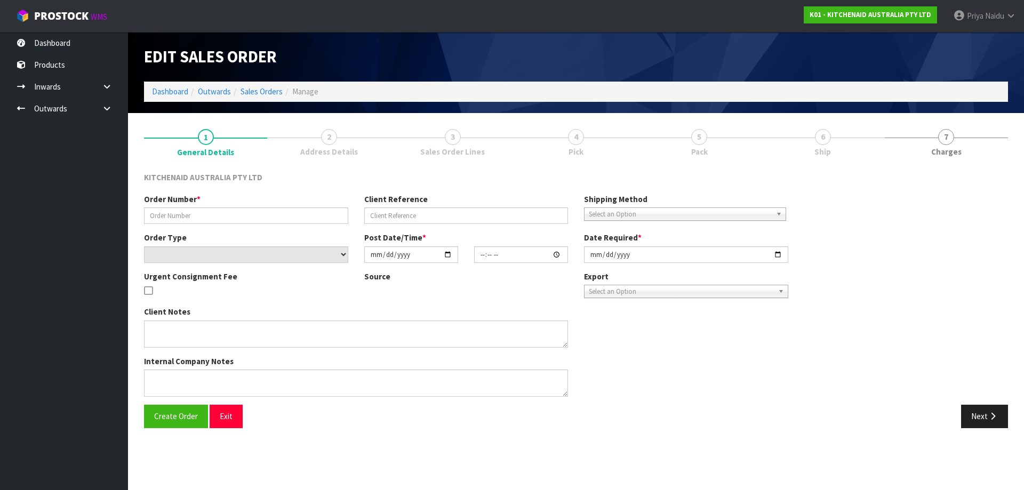
type input "[DATE]"
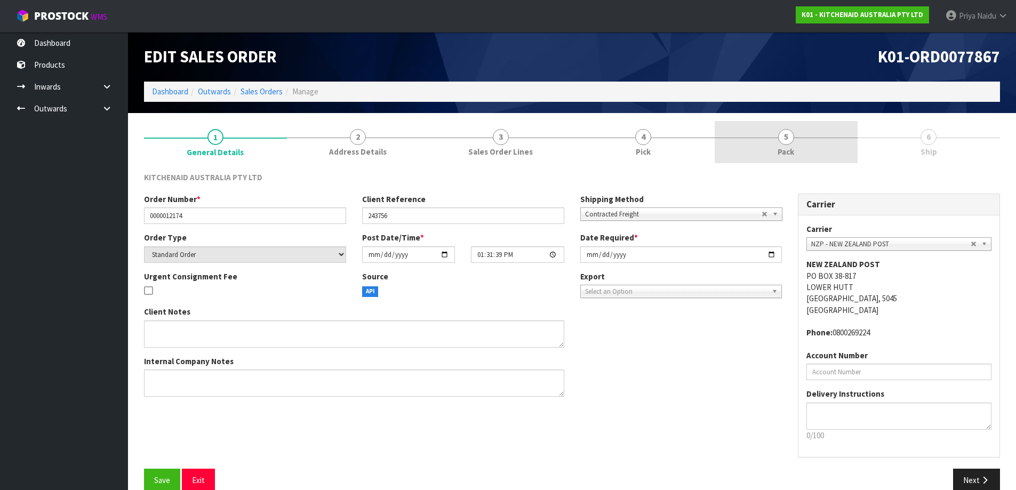
click at [752, 130] on link "5 Pack" at bounding box center [785, 142] width 143 height 42
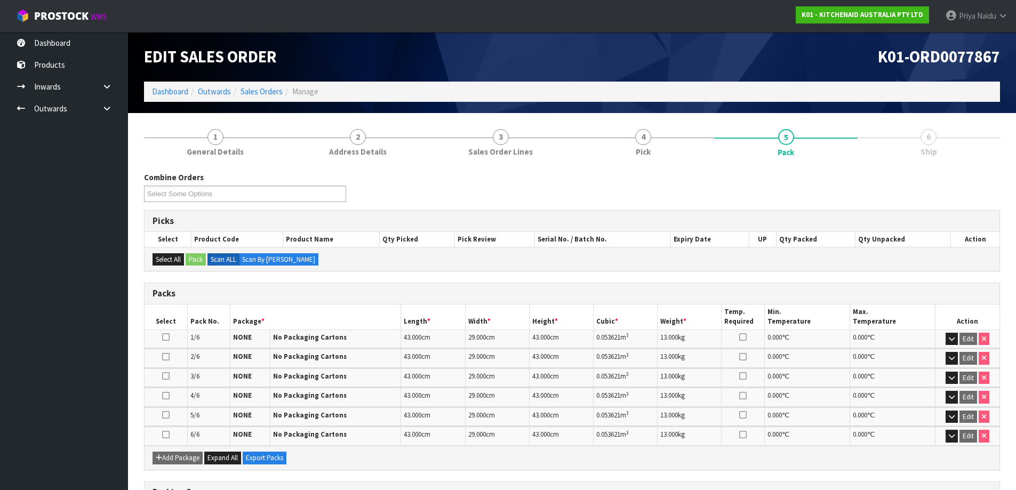
scroll to position [159, 0]
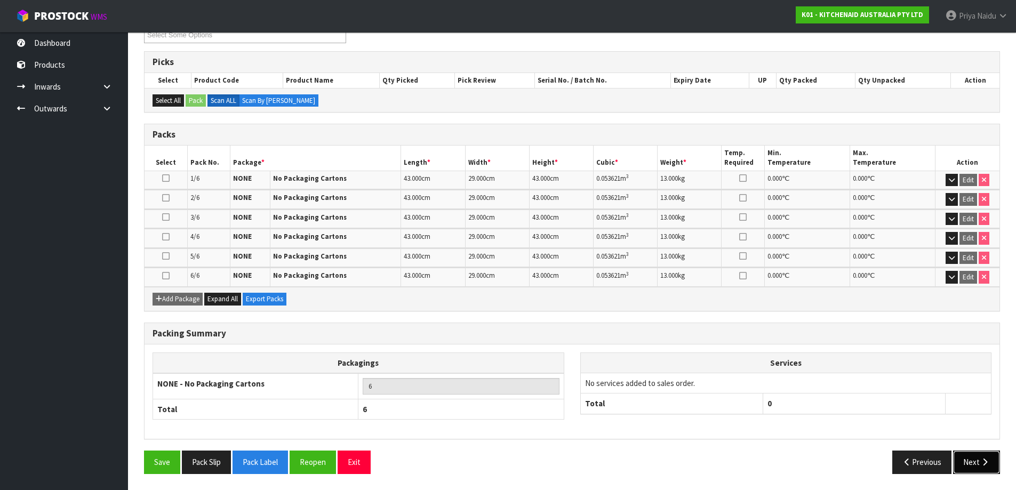
click at [953, 460] on button "Next" at bounding box center [976, 461] width 47 height 23
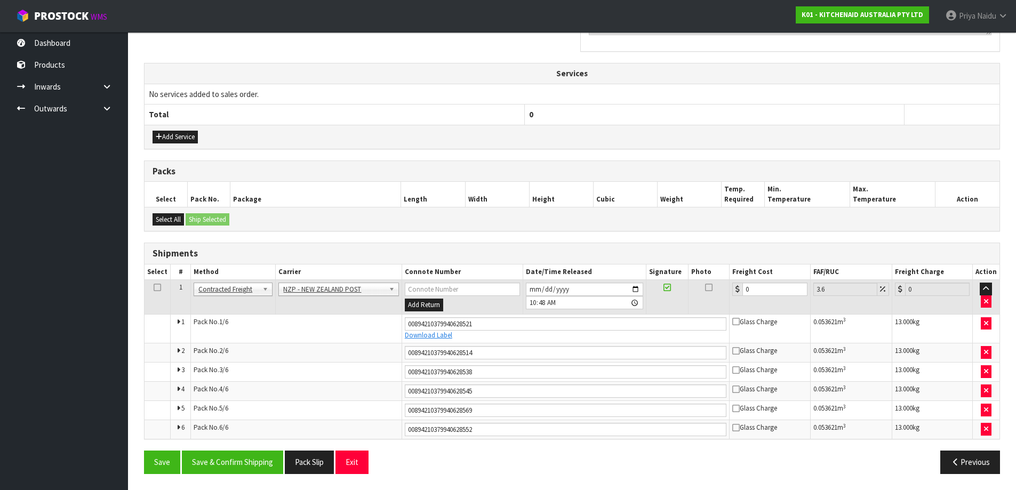
scroll to position [0, 0]
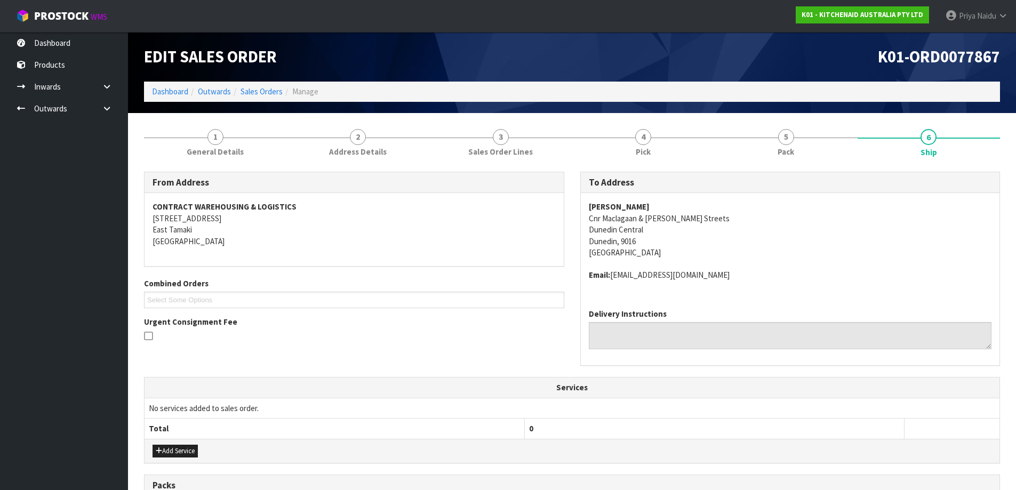
drag, startPoint x: 578, startPoint y: 209, endPoint x: 697, endPoint y: 200, distance: 118.7
click at [697, 200] on div "To Address [PERSON_NAME] Dunedin Cnr Maclagaan & [PERSON_NAME] Streets [GEOGRAP…" at bounding box center [790, 275] width 436 height 206
click at [816, 249] on address "[PERSON_NAME] Dunedin Cnr Maclagaan & [PERSON_NAME] Streets [GEOGRAPHIC_DATA], …" at bounding box center [790, 229] width 403 height 57
drag, startPoint x: 584, startPoint y: 219, endPoint x: 720, endPoint y: 220, distance: 136.5
click at [720, 220] on div "[PERSON_NAME] Dunedin Cnr Maclagaan & [PERSON_NAME] Streets [GEOGRAPHIC_DATA] […" at bounding box center [790, 246] width 419 height 107
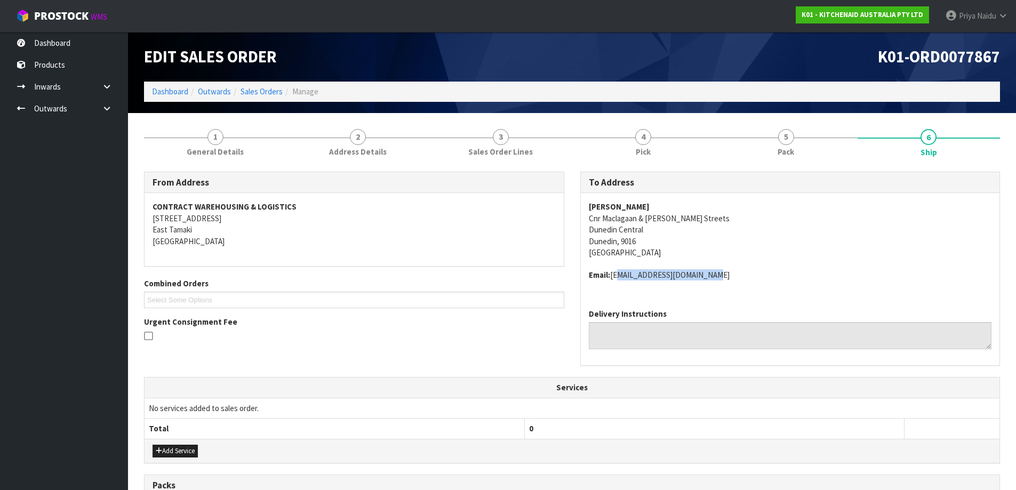
drag, startPoint x: 613, startPoint y: 274, endPoint x: 711, endPoint y: 272, distance: 98.1
click at [711, 272] on address "Email: [EMAIL_ADDRESS][DOMAIN_NAME]" at bounding box center [790, 274] width 403 height 11
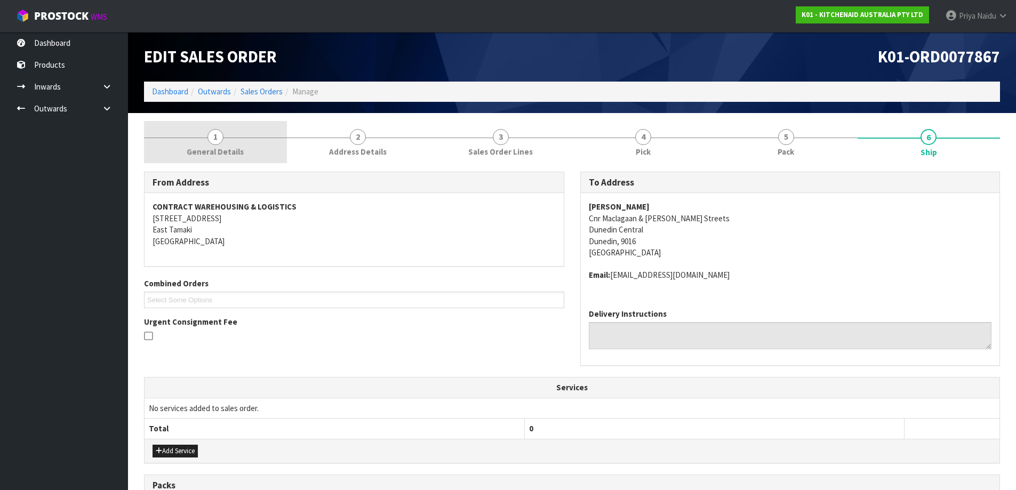
click at [183, 152] on link "1 General Details" at bounding box center [215, 142] width 143 height 42
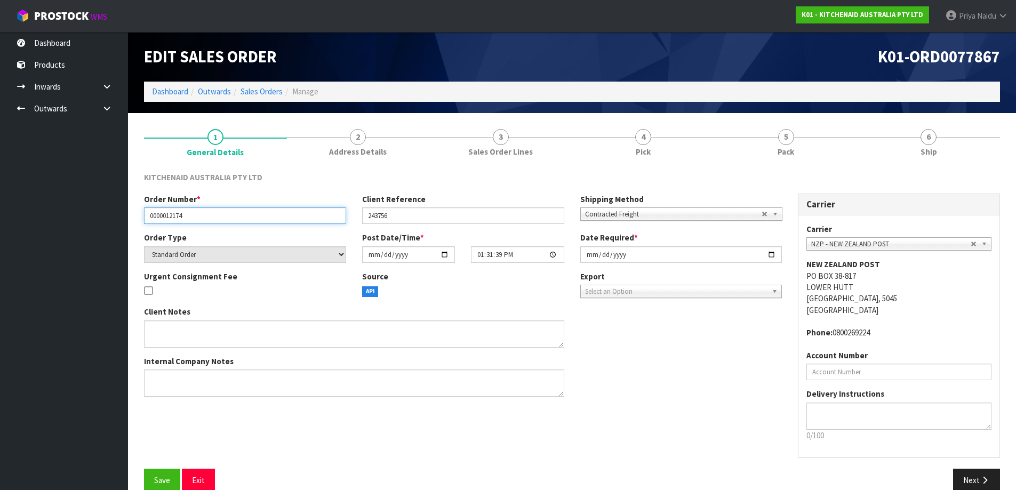
drag, startPoint x: 149, startPoint y: 221, endPoint x: 216, endPoint y: 222, distance: 67.2
click at [216, 222] on input "0000012174" at bounding box center [245, 215] width 202 height 17
drag, startPoint x: 365, startPoint y: 214, endPoint x: 141, endPoint y: 231, distance: 224.5
click at [446, 217] on input "243756" at bounding box center [463, 215] width 202 height 17
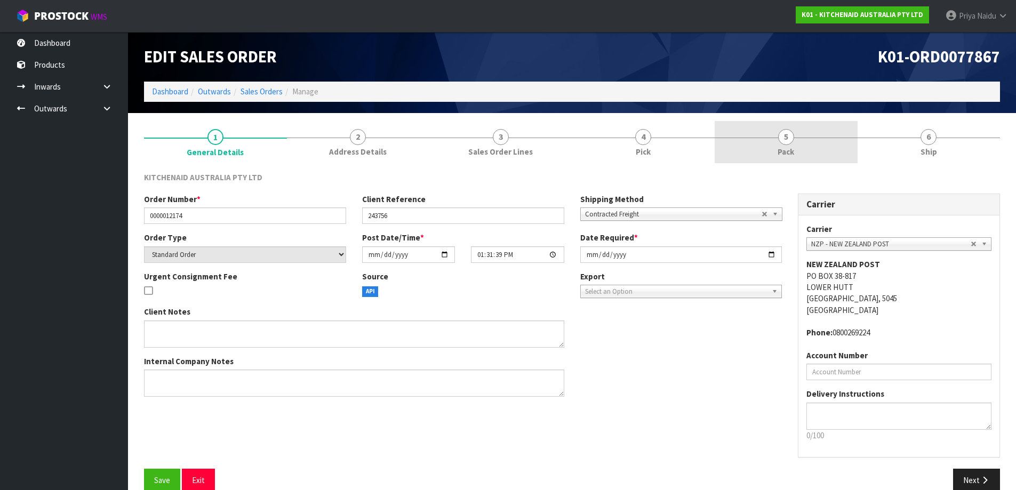
click at [807, 144] on link "5 Pack" at bounding box center [785, 142] width 143 height 42
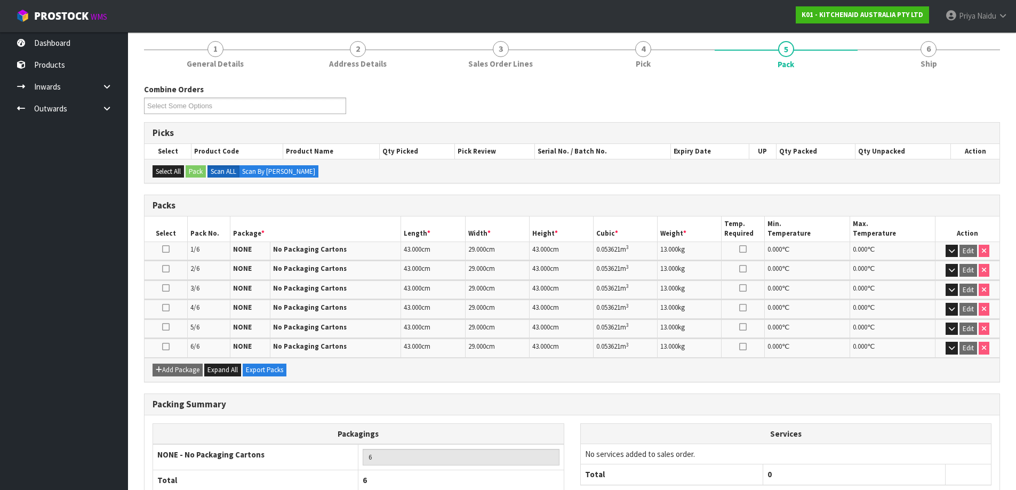
scroll to position [107, 0]
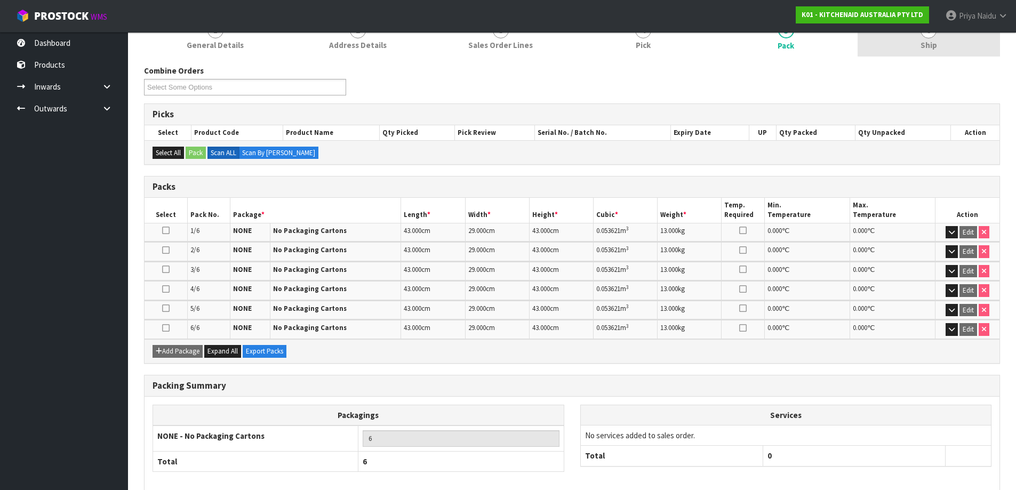
click at [907, 47] on link "6 Ship" at bounding box center [928, 35] width 143 height 42
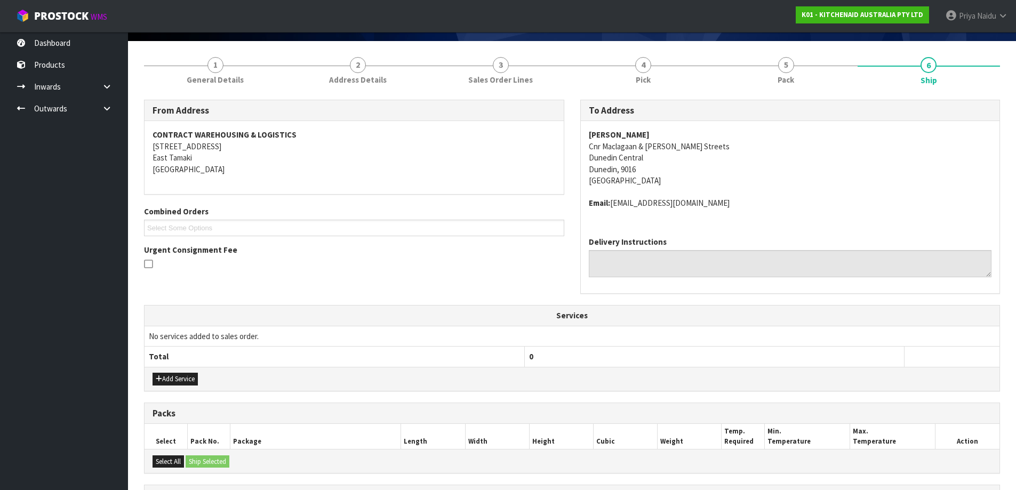
scroll to position [53, 0]
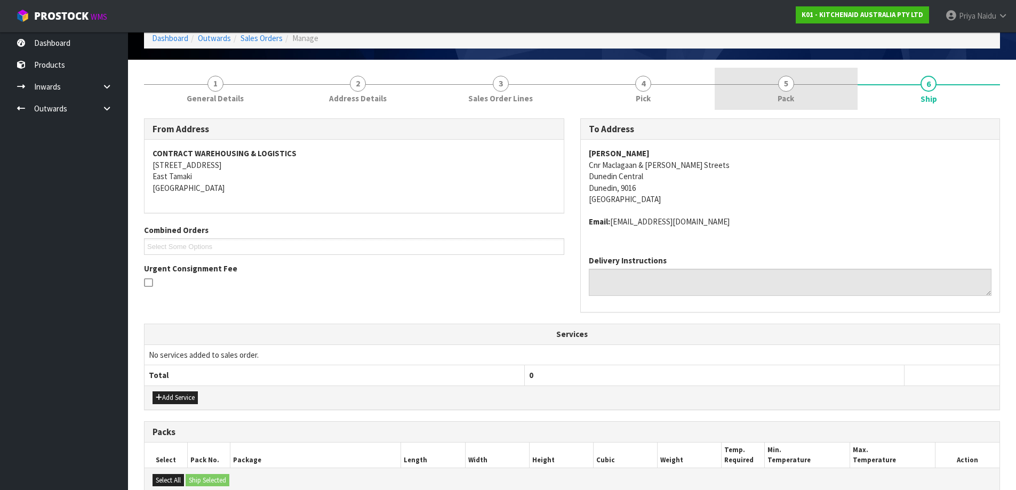
click at [786, 101] on span "Pack" at bounding box center [785, 98] width 17 height 11
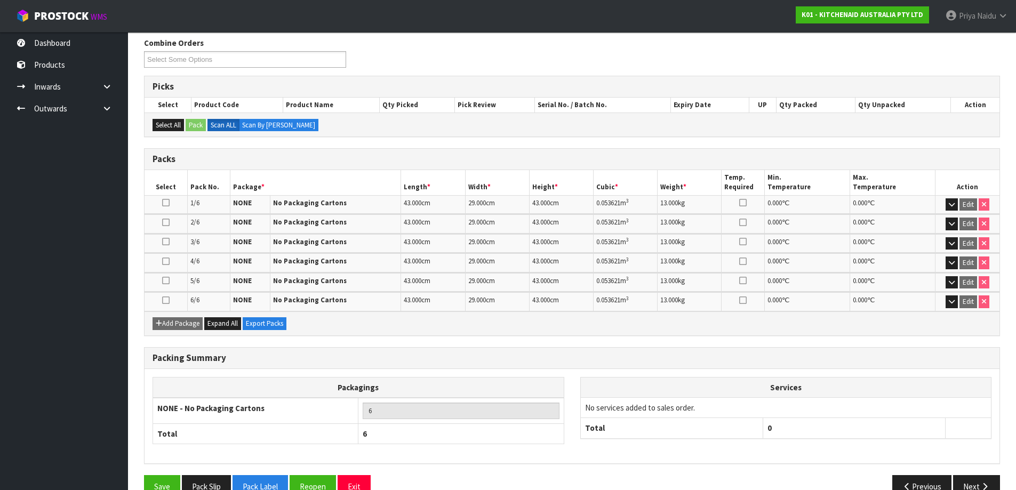
scroll to position [159, 0]
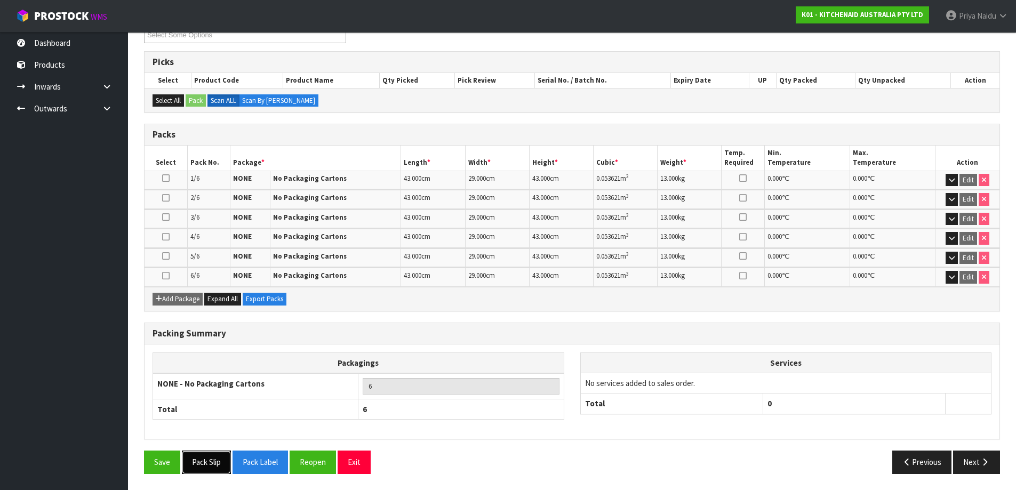
click at [215, 463] on button "Pack Slip" at bounding box center [206, 461] width 49 height 23
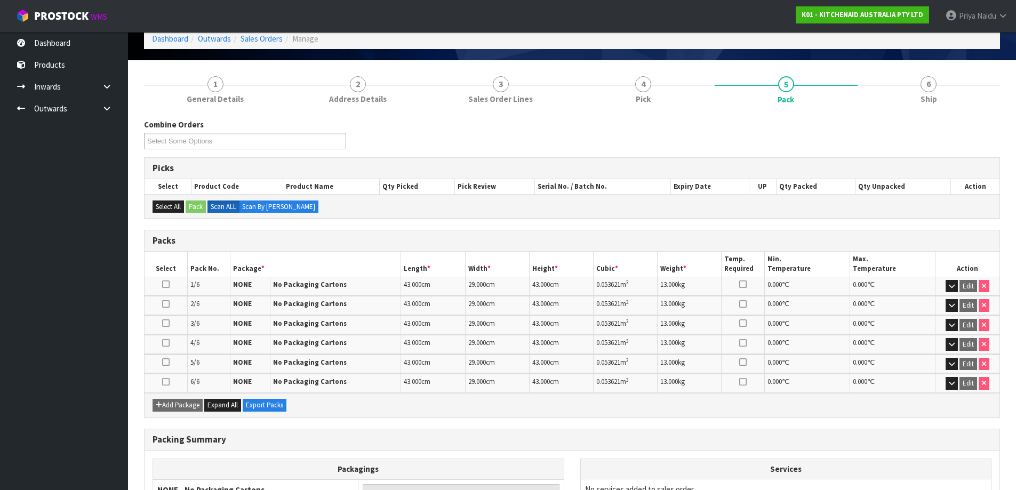
scroll to position [52, 0]
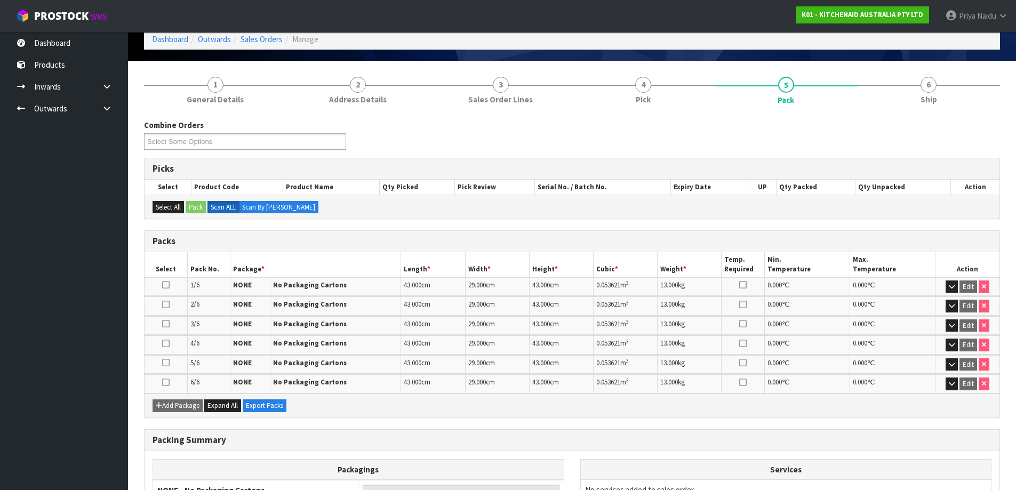
drag, startPoint x: 938, startPoint y: 75, endPoint x: 876, endPoint y: 118, distance: 75.4
click at [926, 82] on link "6 Ship" at bounding box center [928, 90] width 143 height 42
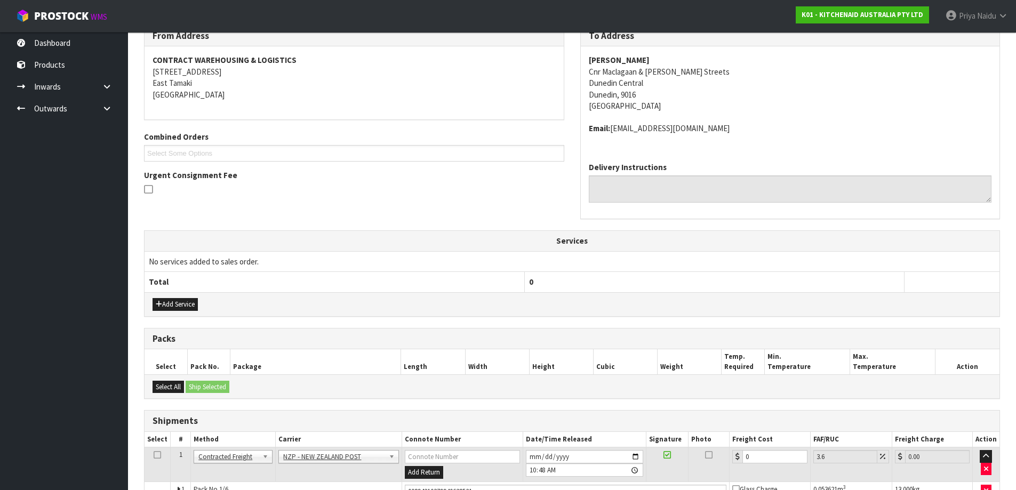
scroll to position [314, 0]
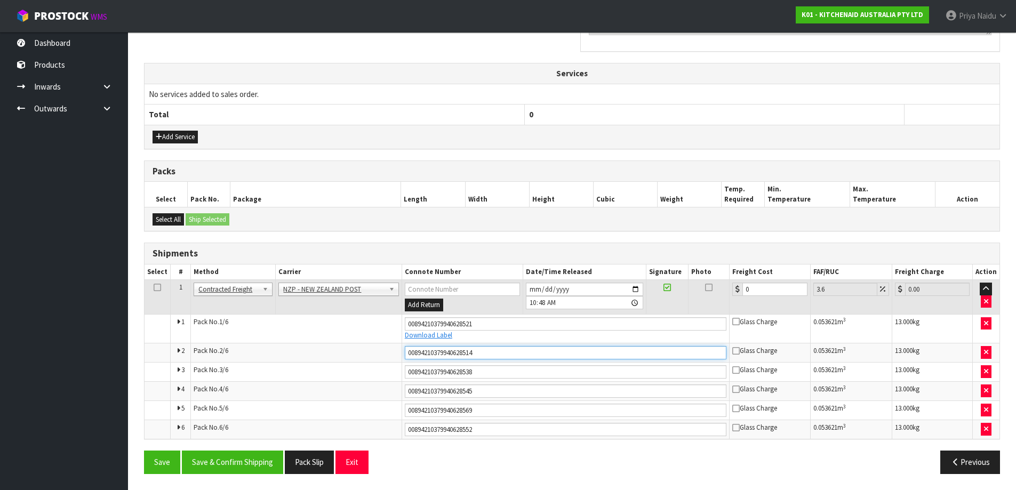
click at [519, 355] on input "00894210379940628514" at bounding box center [566, 352] width 322 height 13
type input "0"
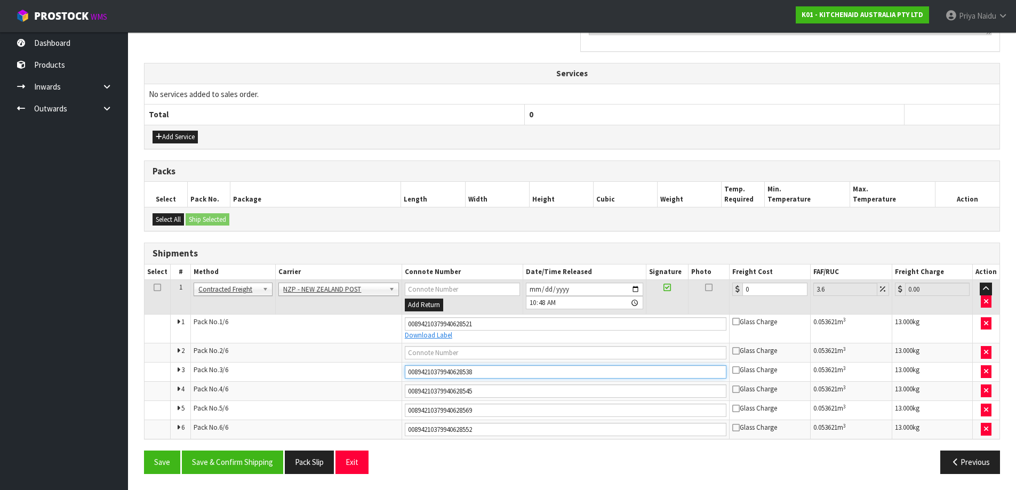
drag, startPoint x: 406, startPoint y: 372, endPoint x: 487, endPoint y: 365, distance: 81.3
click at [487, 365] on input "00894210379940628538" at bounding box center [566, 371] width 322 height 13
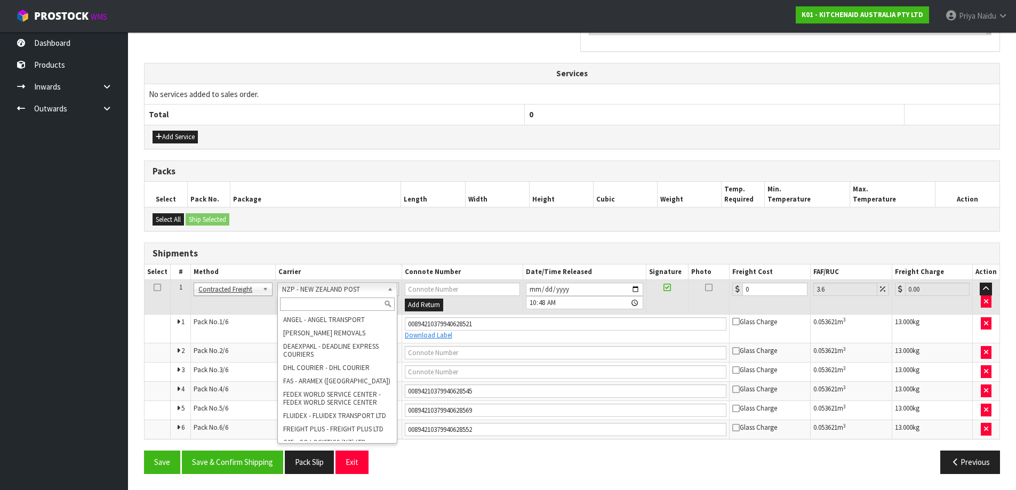
click at [325, 300] on input "text" at bounding box center [337, 303] width 115 height 13
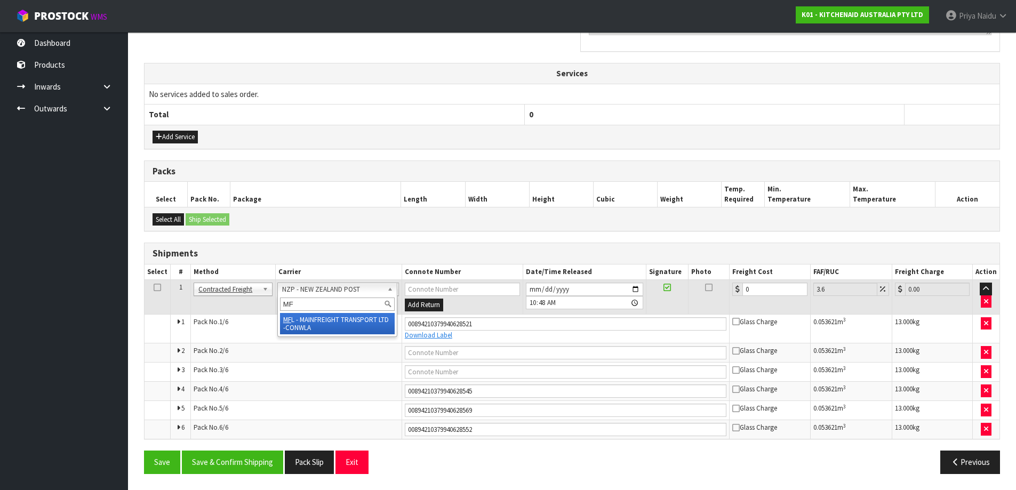
type input "MF"
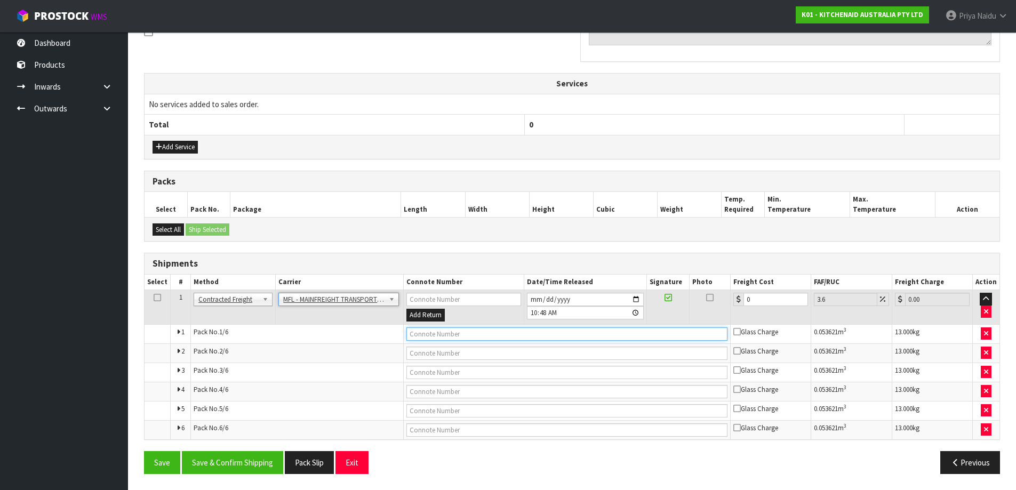
click at [474, 334] on input "text" at bounding box center [566, 333] width 321 height 13
paste input "FWM58318020"
type input "FWM58318020"
click at [765, 301] on input "0" at bounding box center [775, 299] width 65 height 13
type input "0"
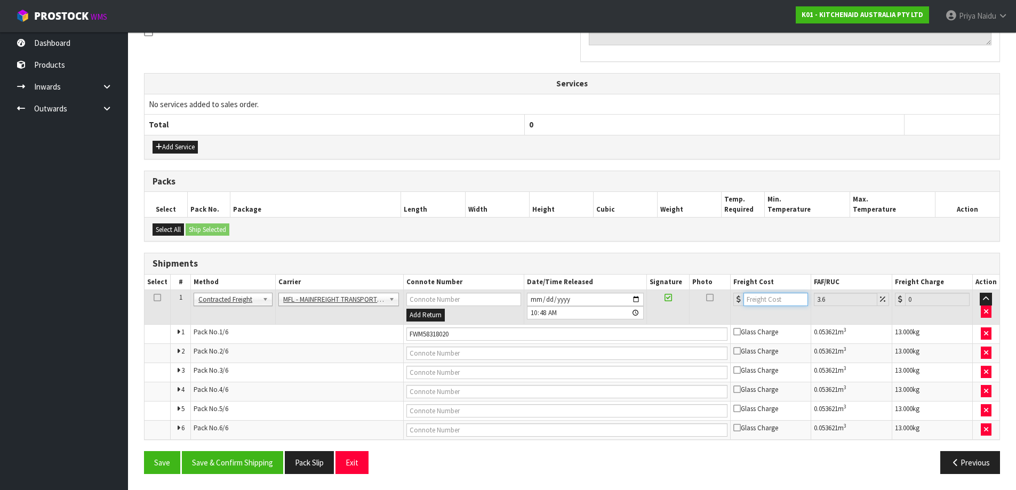
type input "6"
type input "6.22"
type input "66"
type input "68.38"
type input "66.4"
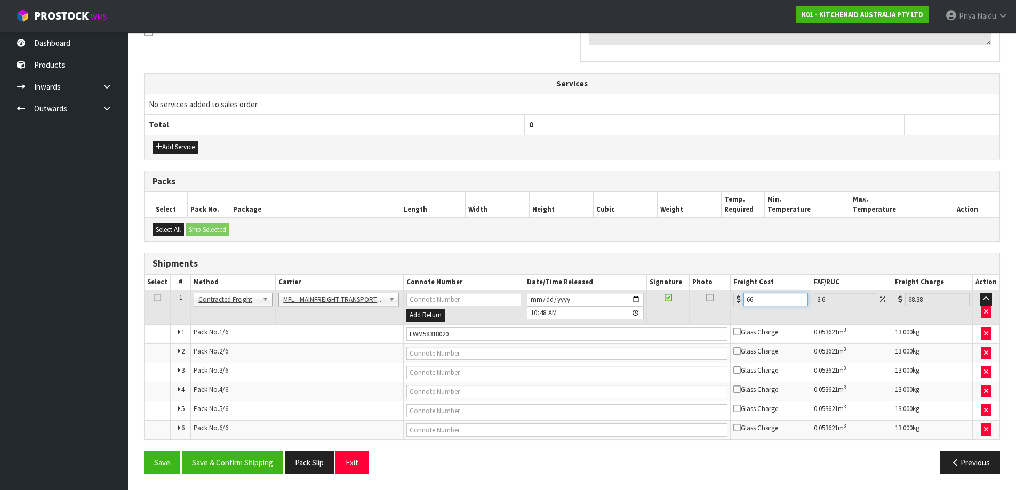
type input "68.79"
type input "66.46"
type input "68.85"
type input "66.46"
click at [233, 455] on button "Save & Confirm Shipping" at bounding box center [232, 462] width 101 height 23
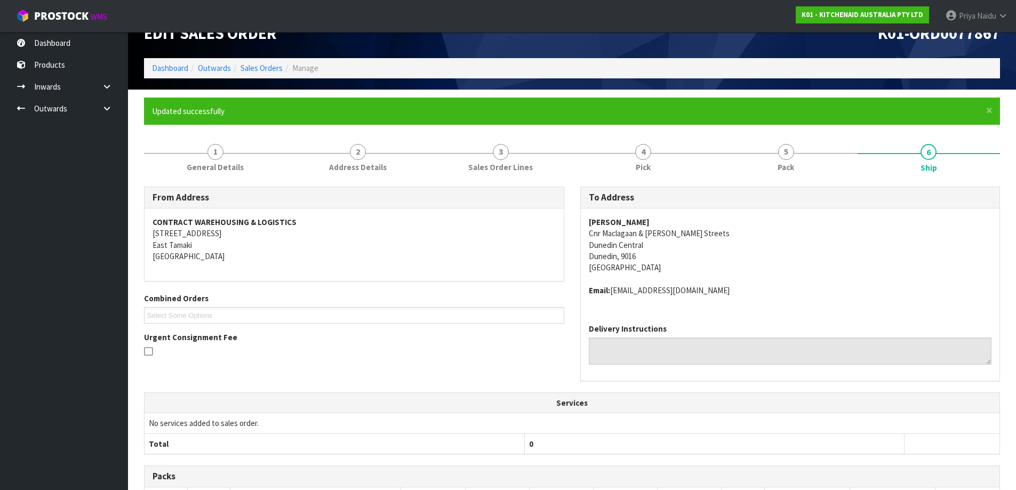
scroll to position [0, 0]
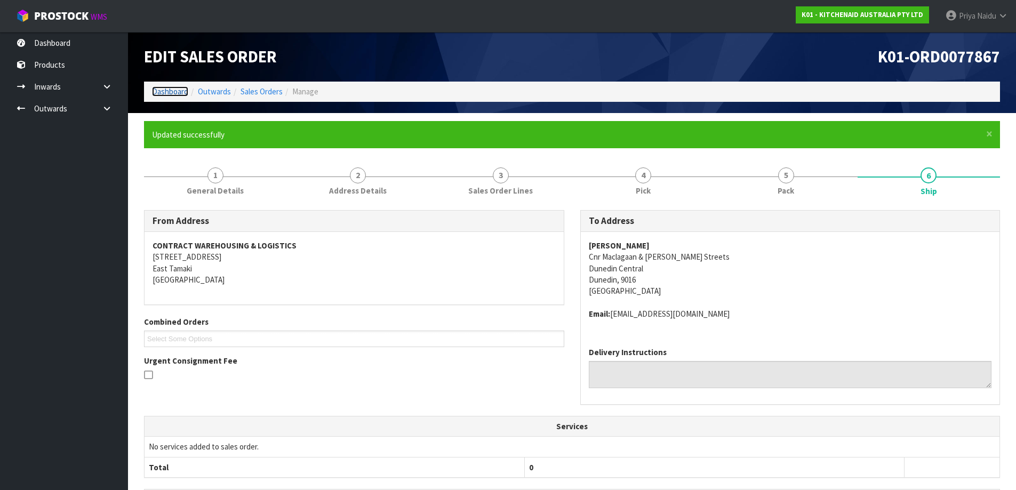
click at [157, 90] on link "Dashboard" at bounding box center [170, 91] width 36 height 10
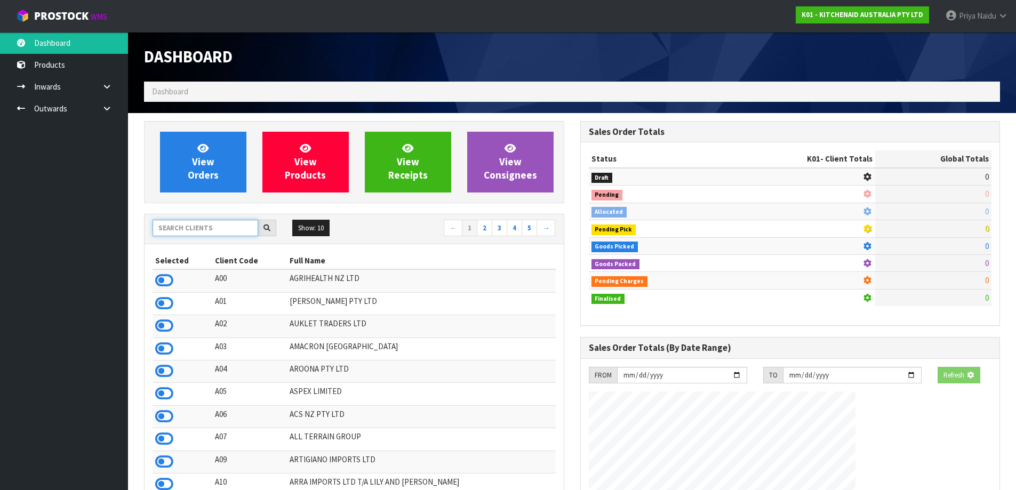
click at [192, 227] on input "text" at bounding box center [205, 228] width 106 height 17
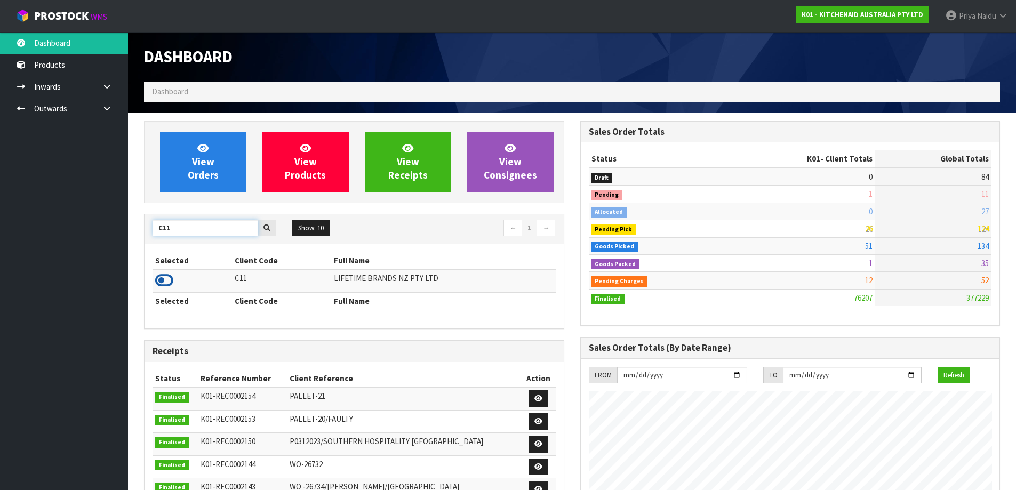
type input "C11"
click at [164, 282] on icon at bounding box center [164, 280] width 18 height 16
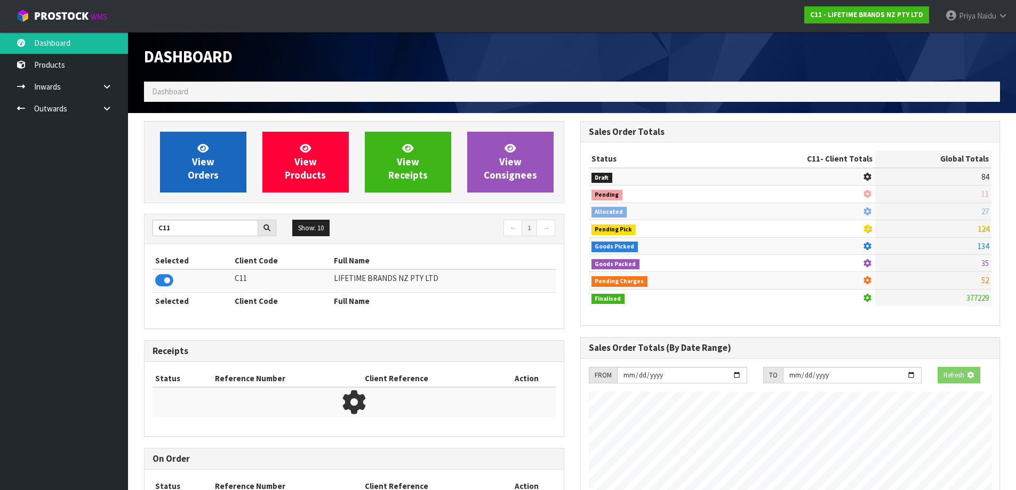
scroll to position [532415, 532644]
click at [191, 174] on span "View Orders" at bounding box center [203, 162] width 31 height 40
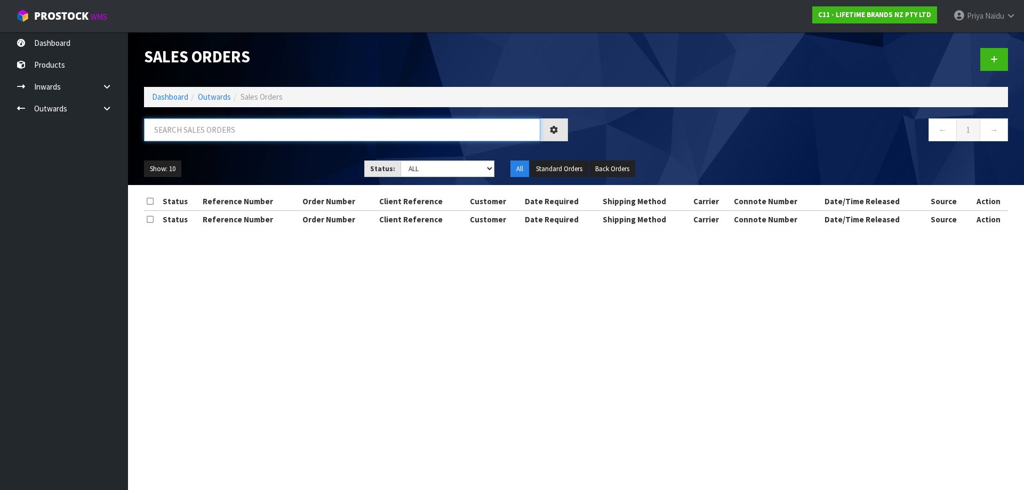
click at [214, 130] on input "text" at bounding box center [342, 129] width 396 height 23
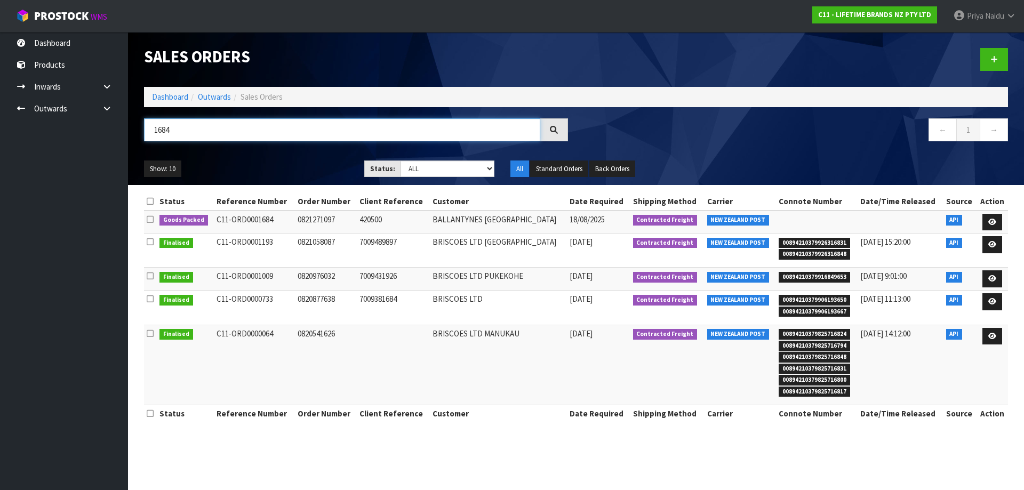
type input "1684"
click at [309, 164] on ul "Show: 10 5 10 25 50" at bounding box center [246, 168] width 204 height 17
click at [987, 216] on link at bounding box center [992, 222] width 20 height 17
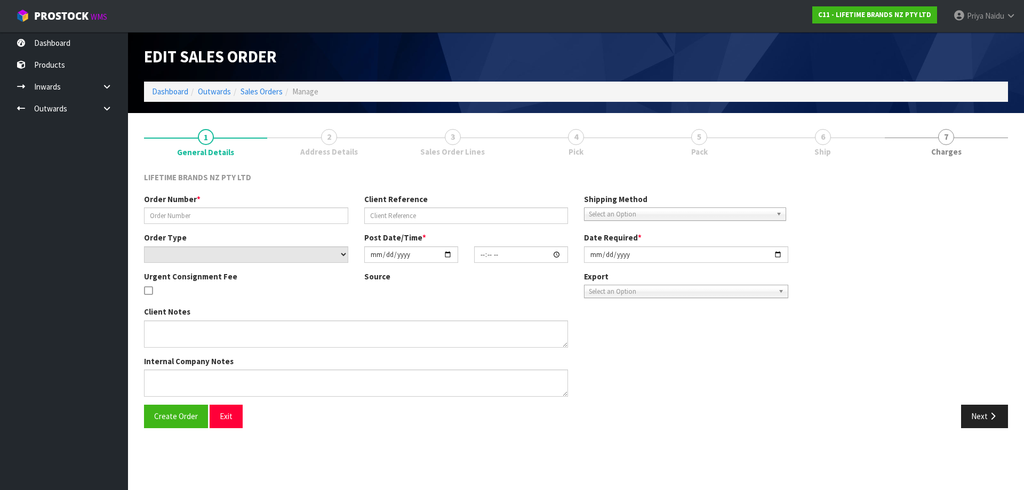
type input "0821271097"
type input "420500"
select select "number:0"
type input "[DATE]"
type input "08:23:42.000"
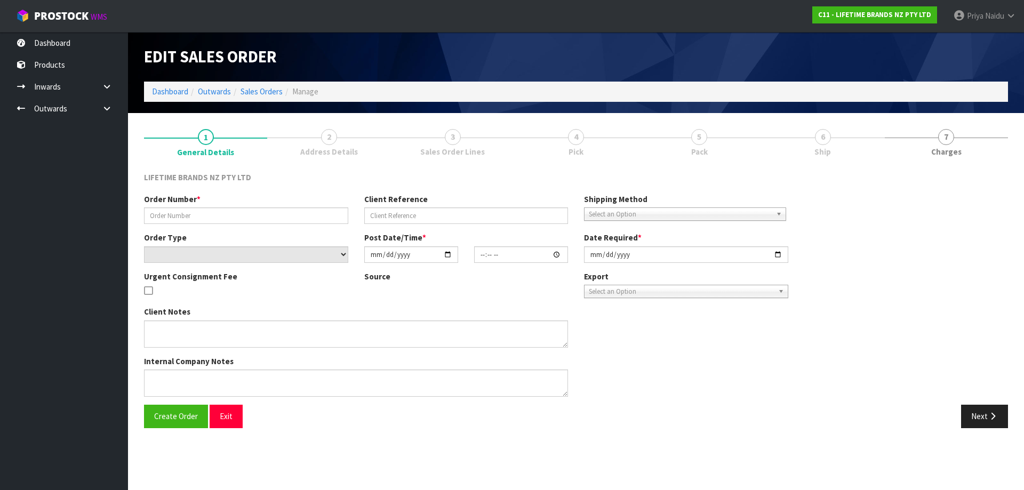
type input "[DATE]"
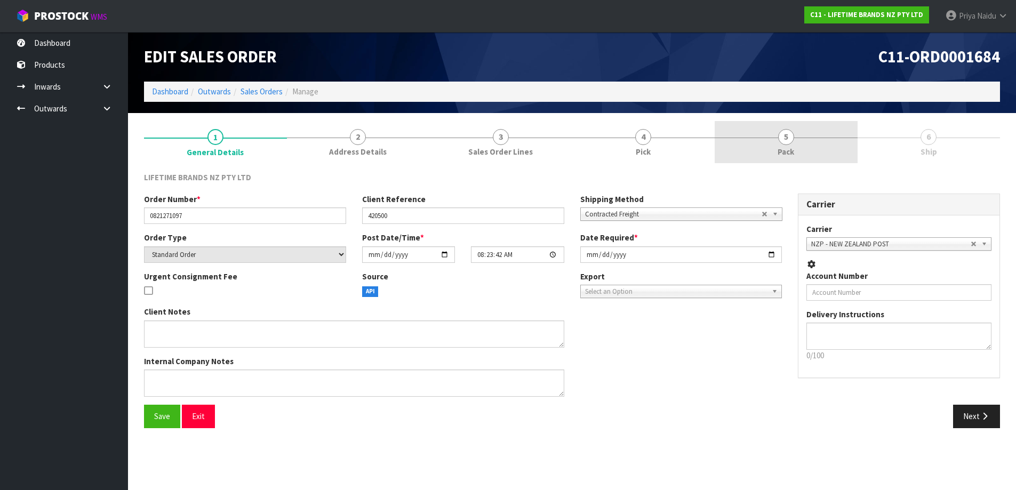
click at [793, 139] on span "5" at bounding box center [786, 137] width 16 height 16
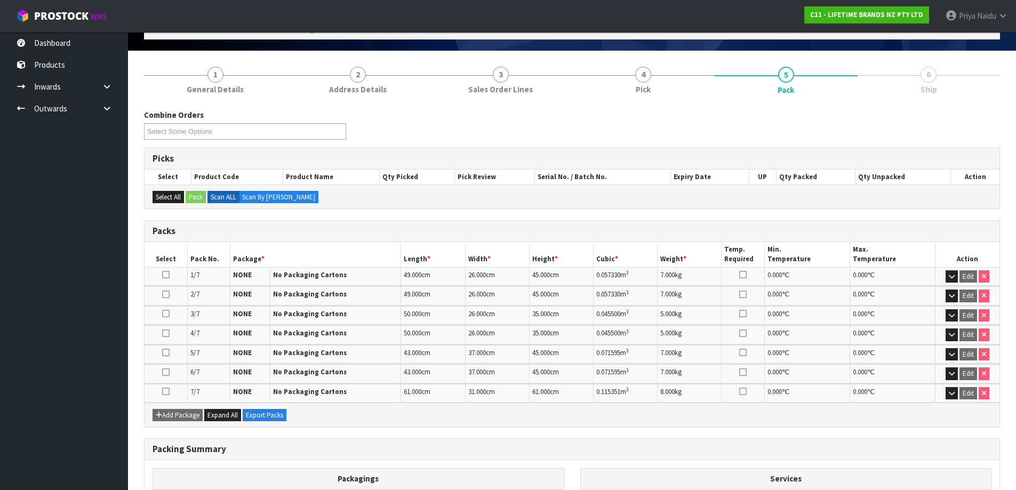
scroll to position [178, 0]
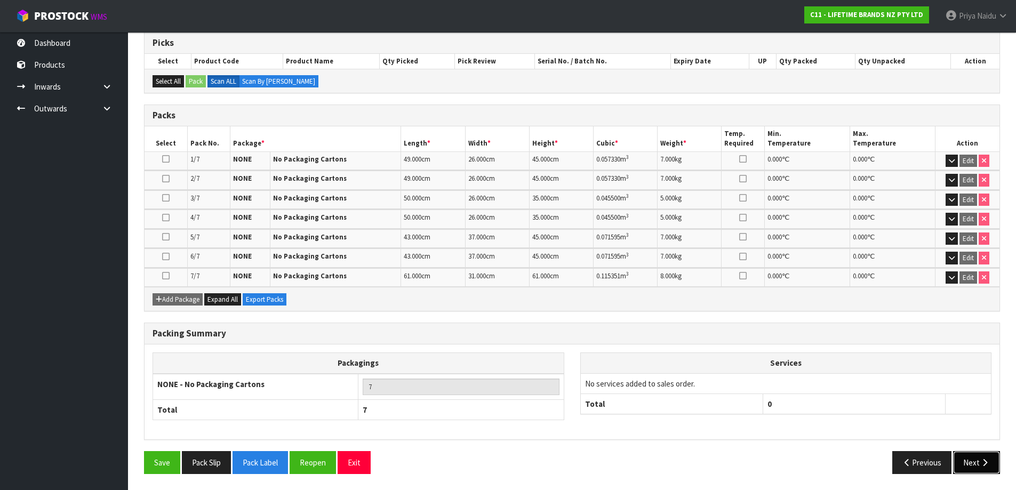
click at [969, 460] on button "Next" at bounding box center [976, 462] width 47 height 23
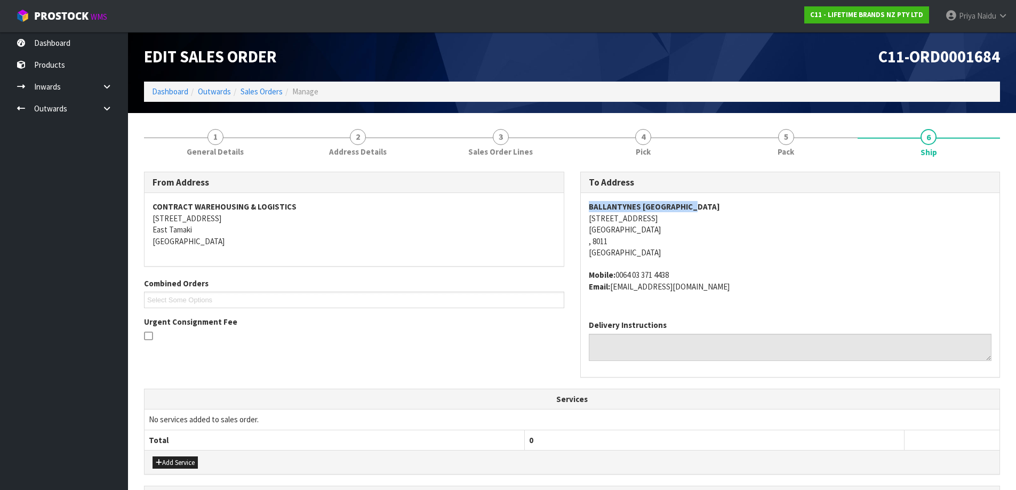
drag, startPoint x: 578, startPoint y: 202, endPoint x: 472, endPoint y: 219, distance: 106.9
click at [759, 196] on div "To Address [GEOGRAPHIC_DATA] [GEOGRAPHIC_DATA][STREET_ADDRESS][GEOGRAPHIC_DATA]…" at bounding box center [790, 280] width 436 height 217
drag, startPoint x: 578, startPoint y: 221, endPoint x: 290, endPoint y: 262, distance: 290.7
click at [664, 238] on div "To Address [GEOGRAPHIC_DATA] [GEOGRAPHIC_DATA][STREET_ADDRESS][GEOGRAPHIC_DATA]…" at bounding box center [790, 280] width 436 height 217
drag, startPoint x: 708, startPoint y: 229, endPoint x: 688, endPoint y: 225, distance: 21.1
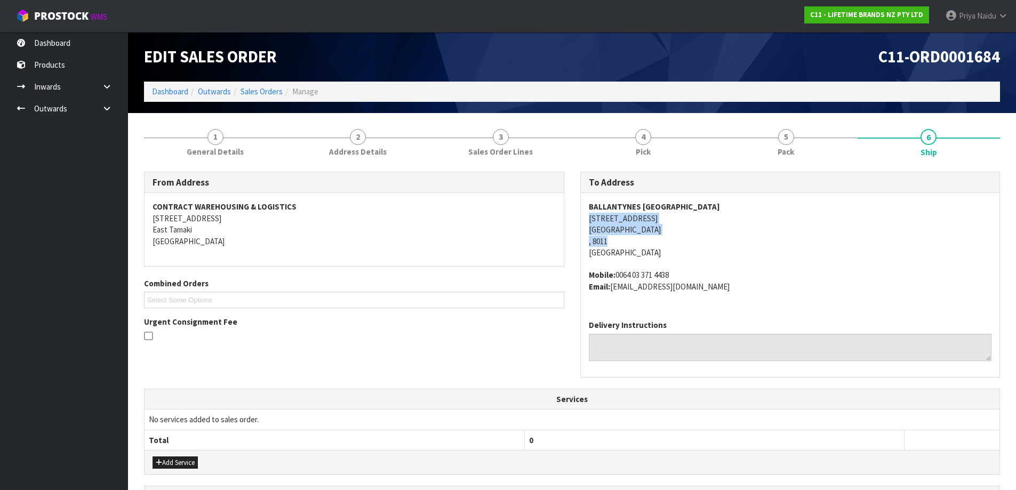
click at [708, 229] on address "BALLANTYNES [GEOGRAPHIC_DATA][STREET_ADDRESS][GEOGRAPHIC_DATA]" at bounding box center [790, 229] width 403 height 57
drag, startPoint x: 616, startPoint y: 272, endPoint x: 451, endPoint y: 272, distance: 165.3
click at [664, 260] on span "BALLANTYNES [GEOGRAPHIC_DATA][STREET_ADDRESS][GEOGRAPHIC_DATA] Mobile: [PHONE_N…" at bounding box center [790, 246] width 403 height 91
drag, startPoint x: 611, startPoint y: 288, endPoint x: 737, endPoint y: 284, distance: 125.3
click at [737, 284] on address "Mobile: [PHONE_NUMBER] Email: [EMAIL_ADDRESS][DOMAIN_NAME]" at bounding box center [790, 280] width 403 height 23
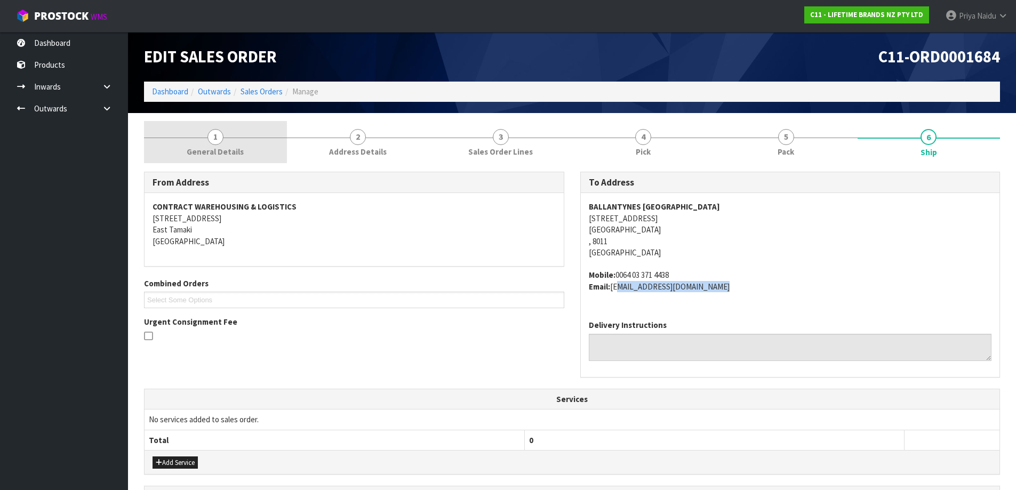
drag, startPoint x: 195, startPoint y: 118, endPoint x: 200, endPoint y: 125, distance: 9.2
click at [195, 118] on section "1 General Details 2 Address Details 3 Sales Order Lines 4 Pick 5 Pack 6 Ship Fr…" at bounding box center [572, 460] width 888 height 694
click at [217, 140] on span "1" at bounding box center [215, 137] width 16 height 16
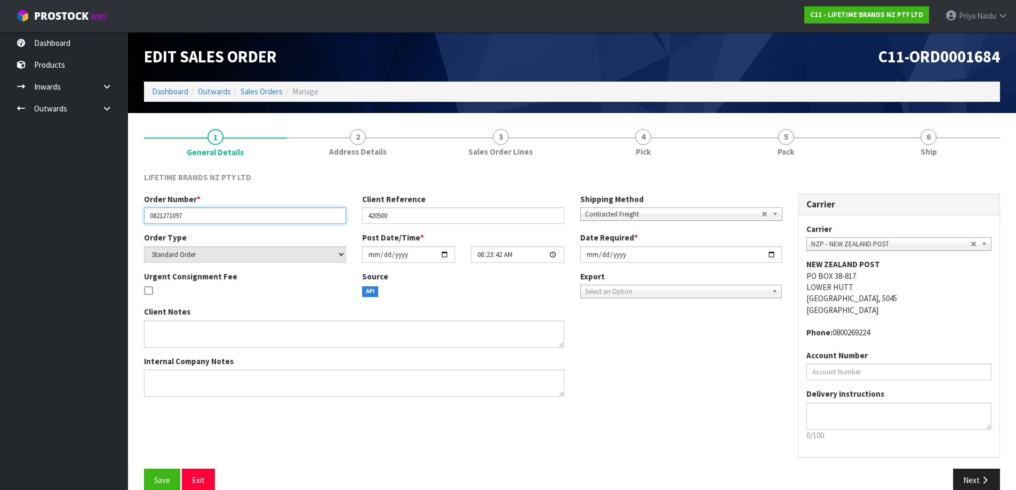
drag, startPoint x: 148, startPoint y: 212, endPoint x: 228, endPoint y: 220, distance: 79.8
click at [228, 220] on input "0821271097" at bounding box center [245, 215] width 202 height 17
drag, startPoint x: 366, startPoint y: 215, endPoint x: 410, endPoint y: 215, distance: 44.2
click at [410, 215] on input "420500" at bounding box center [463, 215] width 202 height 17
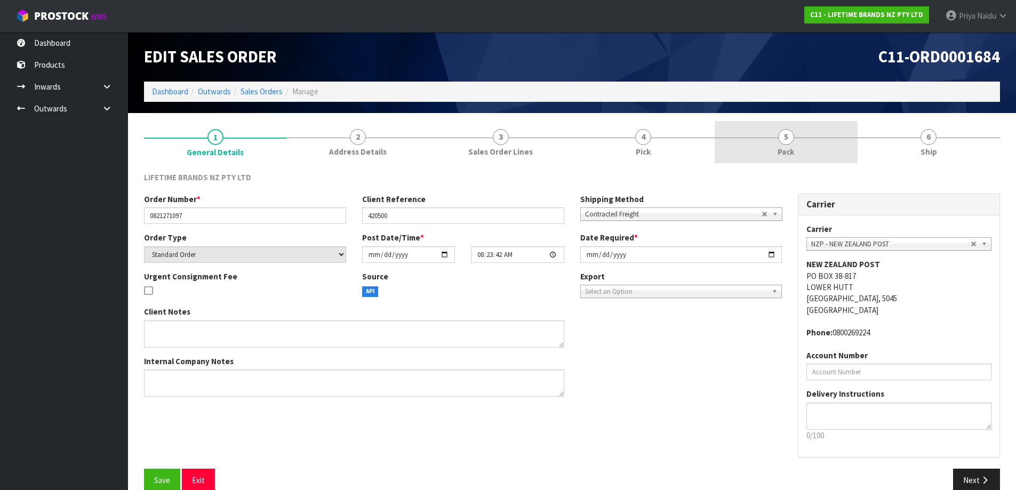
drag, startPoint x: 770, startPoint y: 133, endPoint x: 738, endPoint y: 156, distance: 40.1
click at [770, 133] on link "5 Pack" at bounding box center [785, 142] width 143 height 42
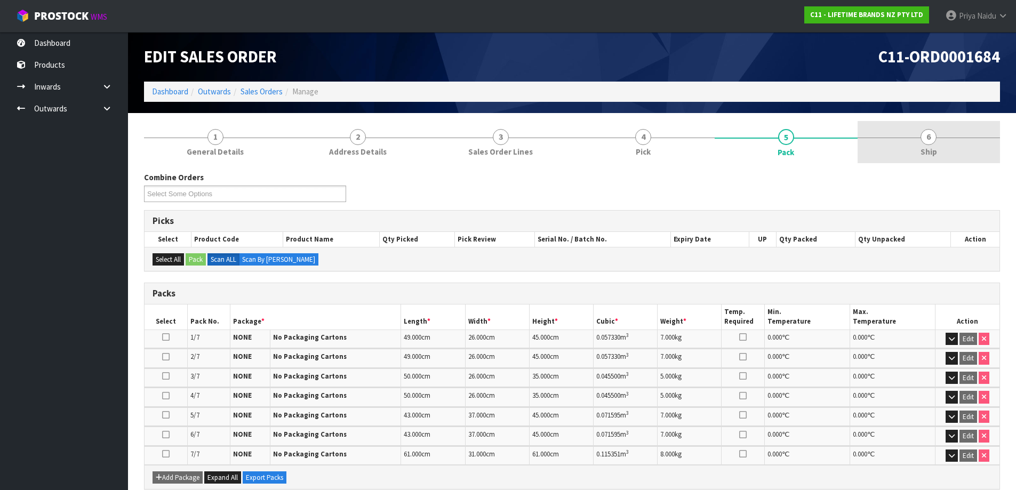
click at [937, 151] on link "6 Ship" at bounding box center [928, 142] width 143 height 42
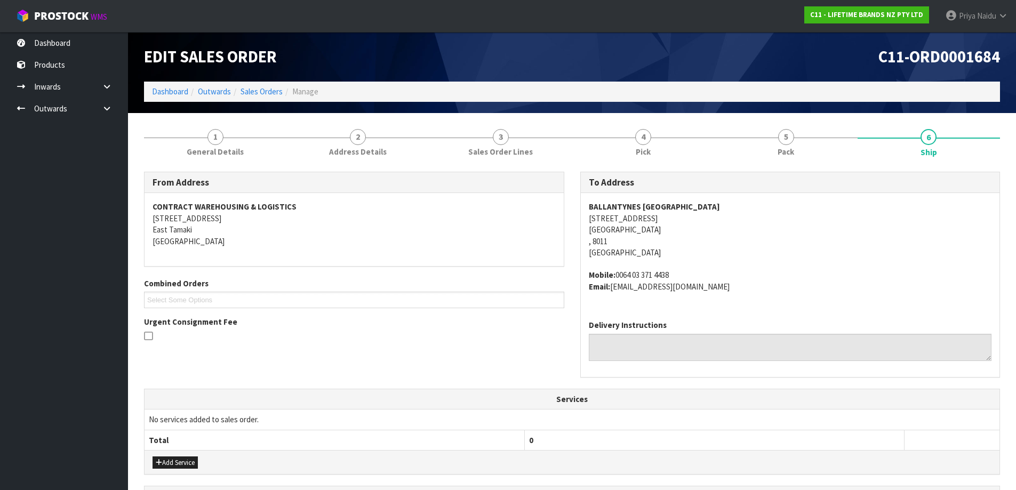
click at [791, 271] on address "Mobile: [PHONE_NUMBER] Email: [EMAIL_ADDRESS][DOMAIN_NAME]" at bounding box center [790, 280] width 403 height 23
click at [776, 151] on link "5 Pack" at bounding box center [785, 142] width 143 height 42
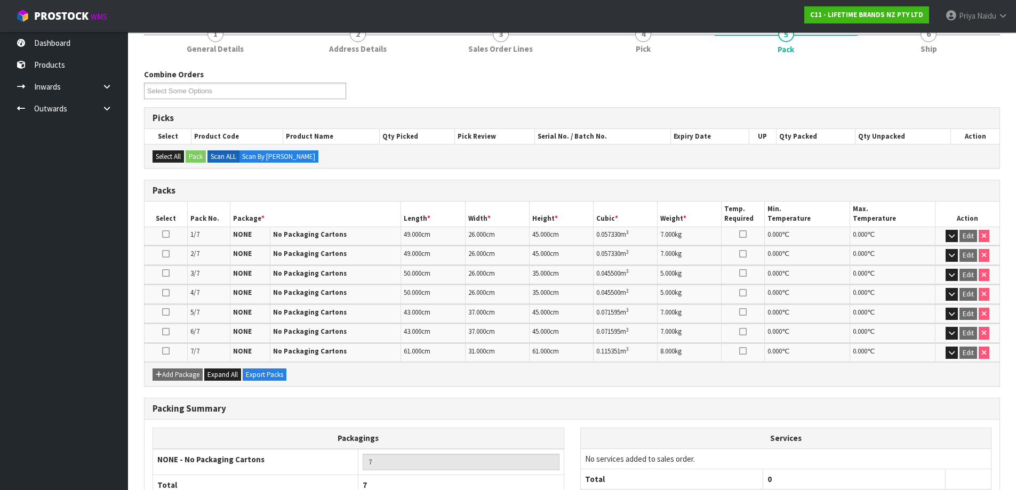
scroll to position [107, 0]
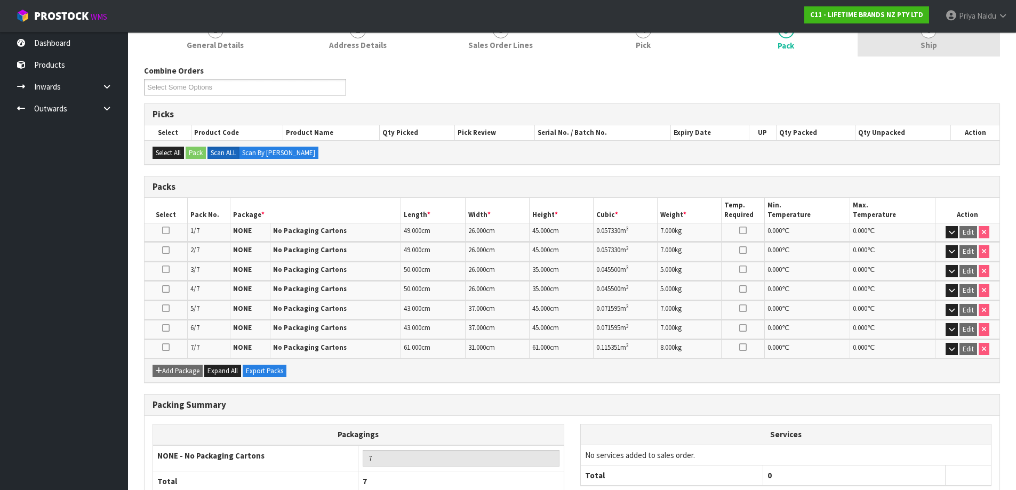
drag, startPoint x: 910, startPoint y: 44, endPoint x: 817, endPoint y: 56, distance: 93.6
click at [910, 44] on link "6 Ship" at bounding box center [928, 35] width 143 height 42
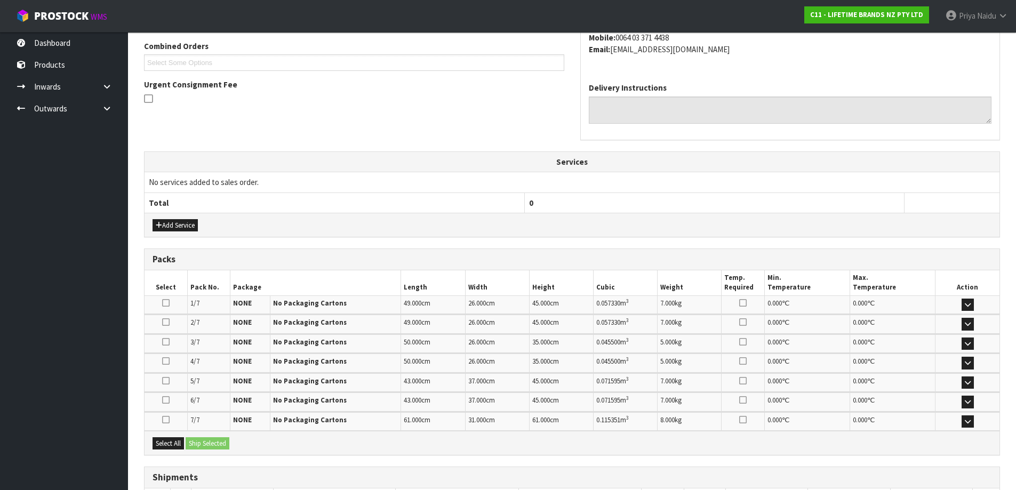
scroll to position [317, 0]
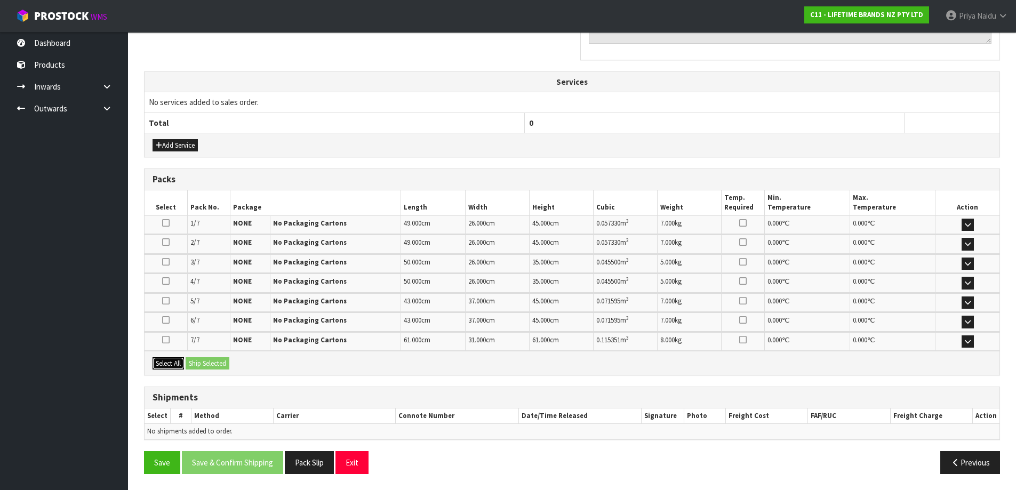
drag, startPoint x: 166, startPoint y: 364, endPoint x: 200, endPoint y: 365, distance: 34.1
click at [171, 364] on button "Select All" at bounding box center [167, 363] width 31 height 13
click at [200, 365] on button "Ship Selected" at bounding box center [208, 363] width 44 height 13
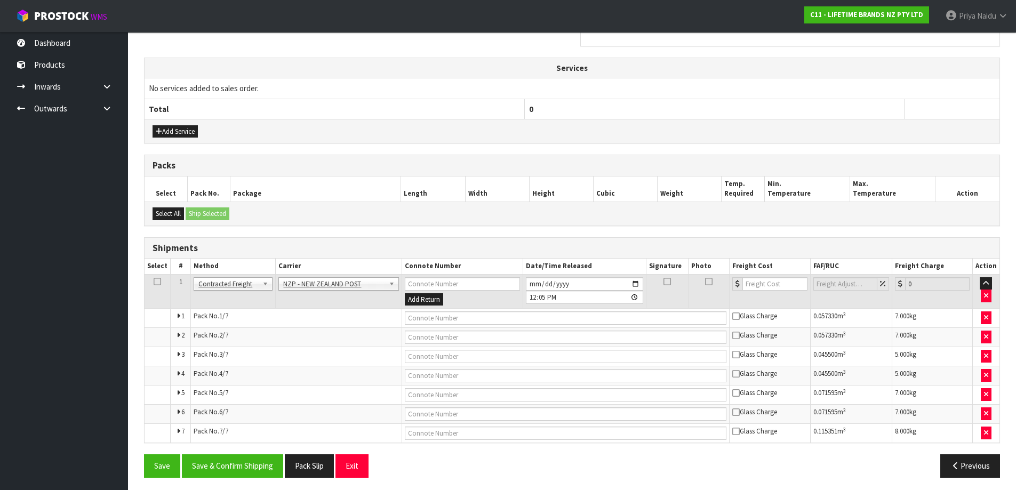
scroll to position [335, 0]
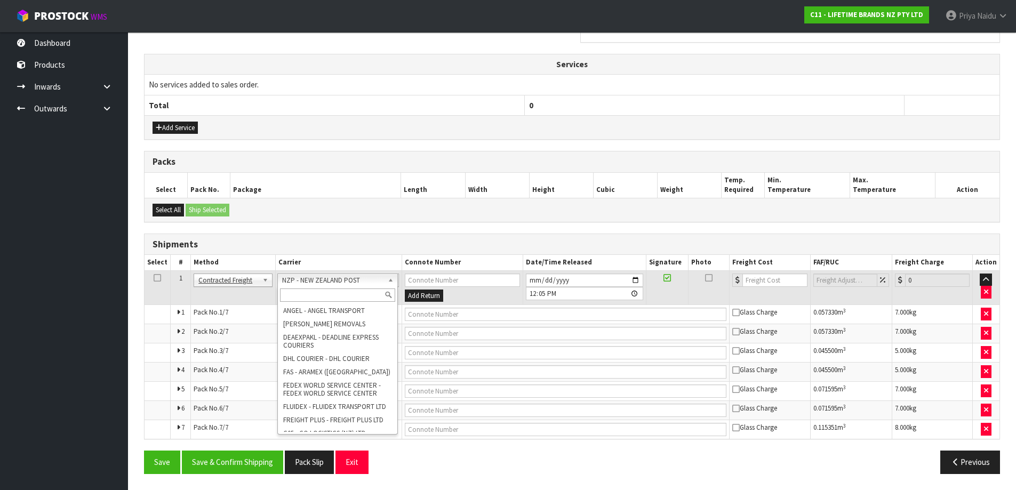
click at [297, 295] on input "text" at bounding box center [337, 294] width 115 height 13
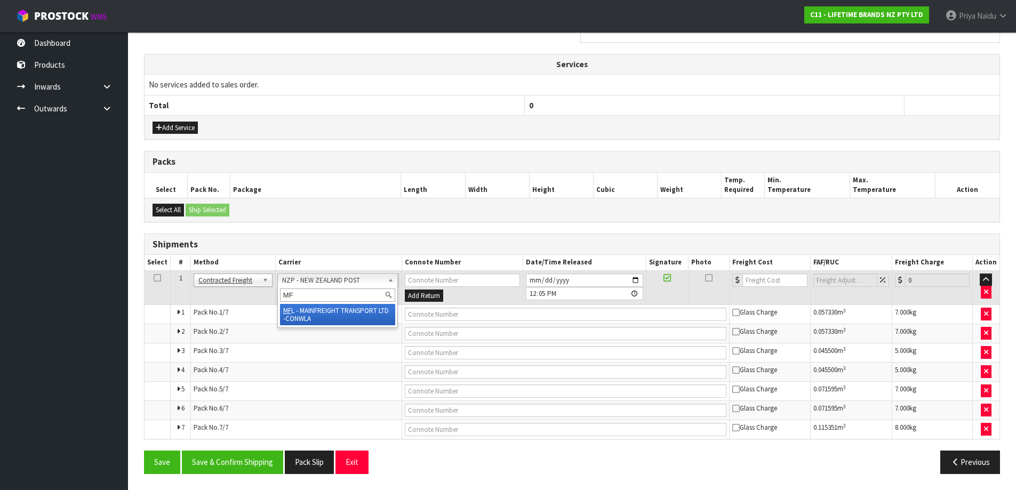
type input "MF"
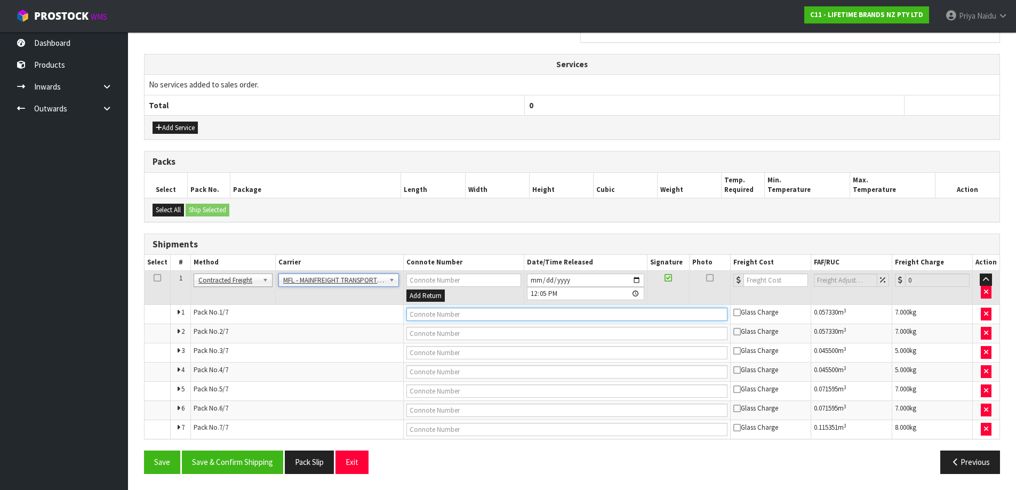
click at [432, 312] on input "text" at bounding box center [566, 314] width 321 height 13
paste input "FWM58318318"
type input "FWM58318318"
click at [763, 284] on input "number" at bounding box center [775, 279] width 65 height 13
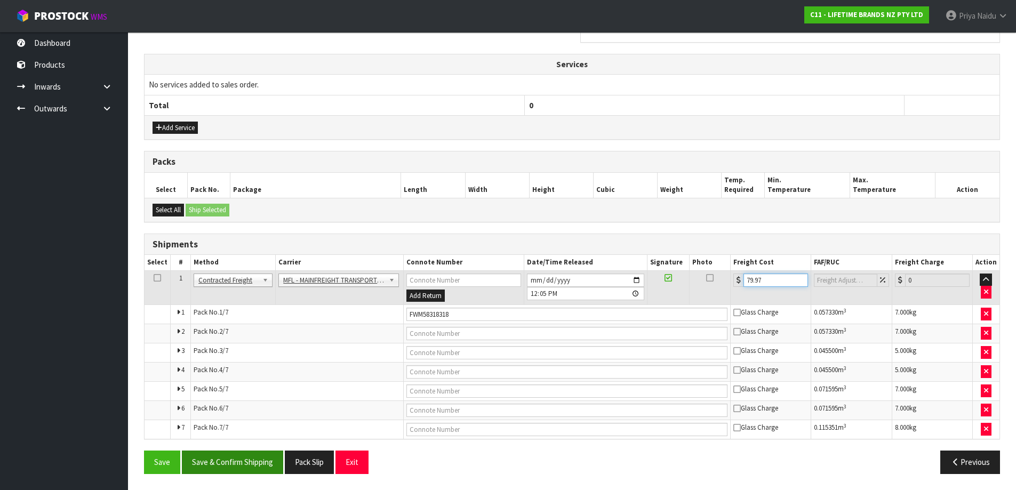
type input "79.97"
click at [231, 457] on button "Save & Confirm Shipping" at bounding box center [232, 461] width 101 height 23
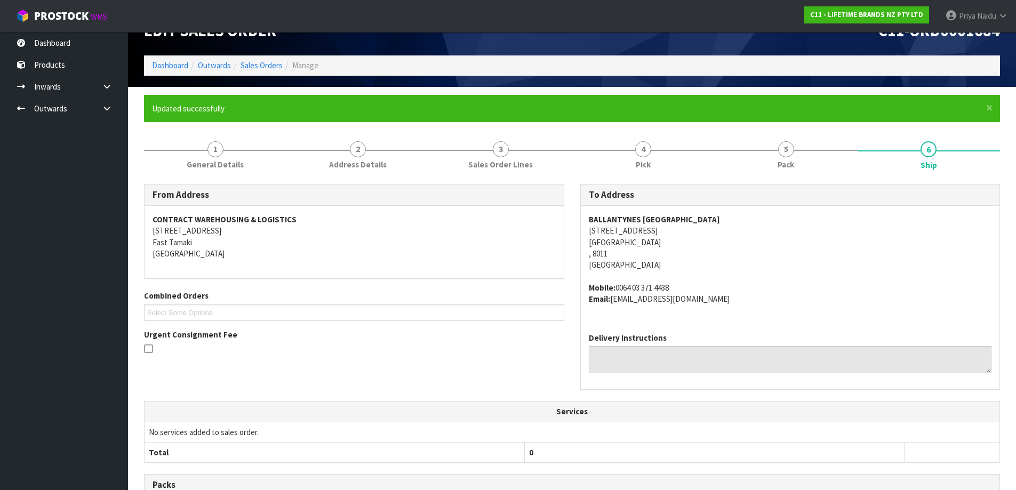
scroll to position [0, 0]
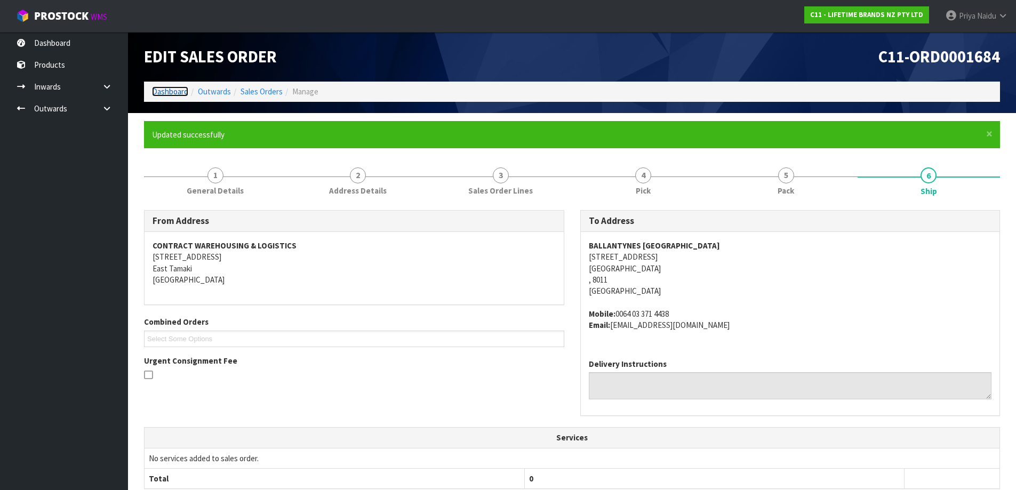
drag, startPoint x: 170, startPoint y: 90, endPoint x: 173, endPoint y: 103, distance: 14.4
click at [170, 90] on link "Dashboard" at bounding box center [170, 91] width 36 height 10
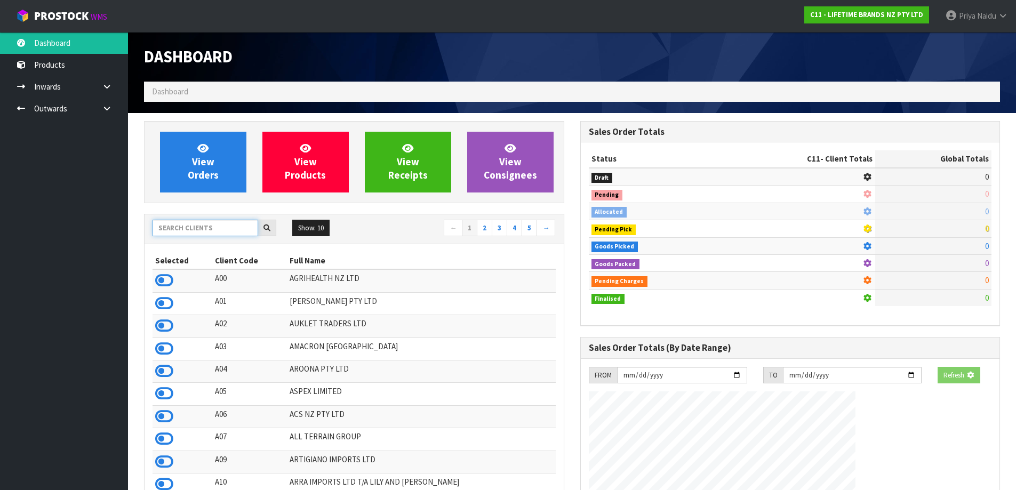
click at [200, 225] on input "text" at bounding box center [205, 228] width 106 height 17
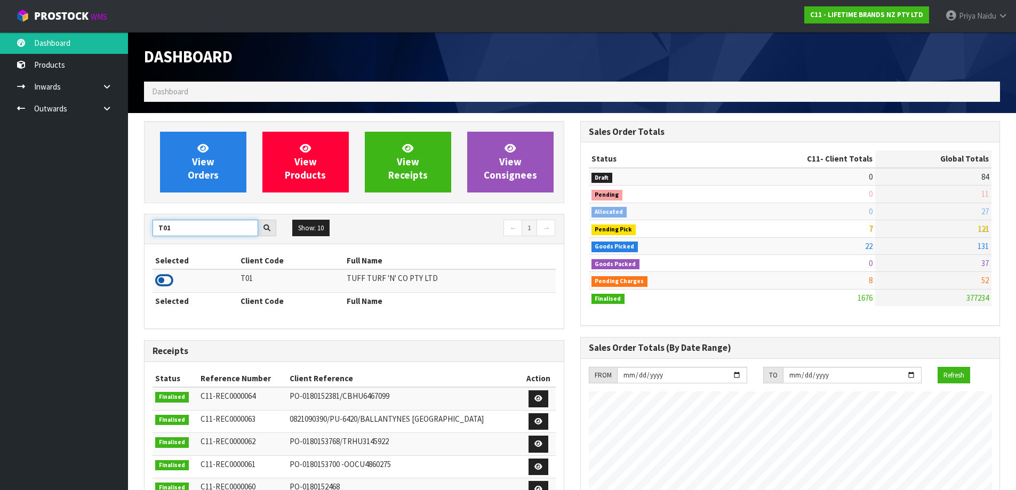
type input "T01"
click at [172, 282] on icon at bounding box center [164, 280] width 18 height 16
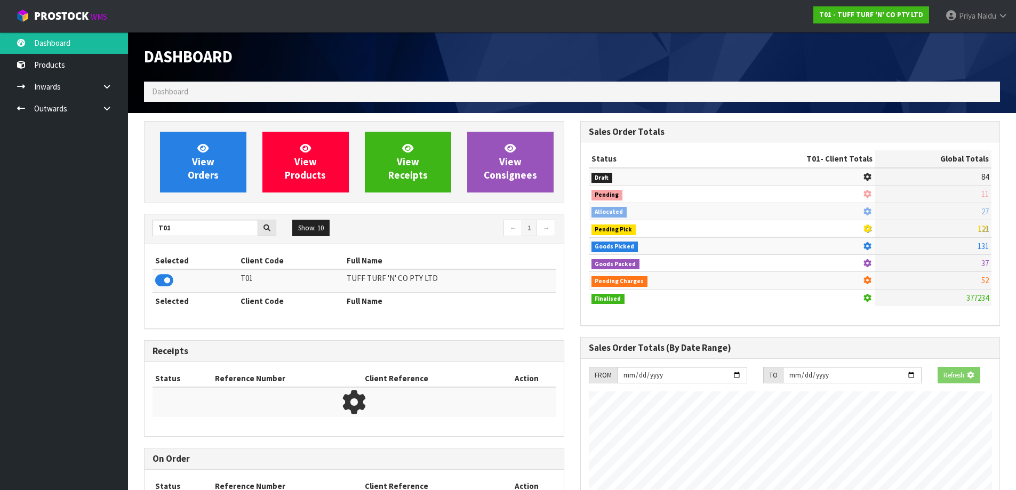
scroll to position [665, 436]
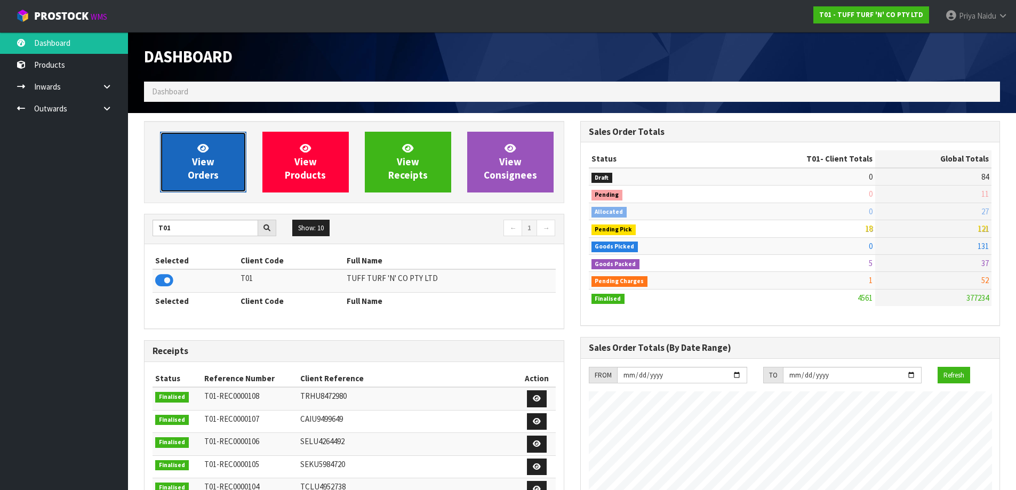
click at [193, 180] on span "View Orders" at bounding box center [203, 162] width 31 height 40
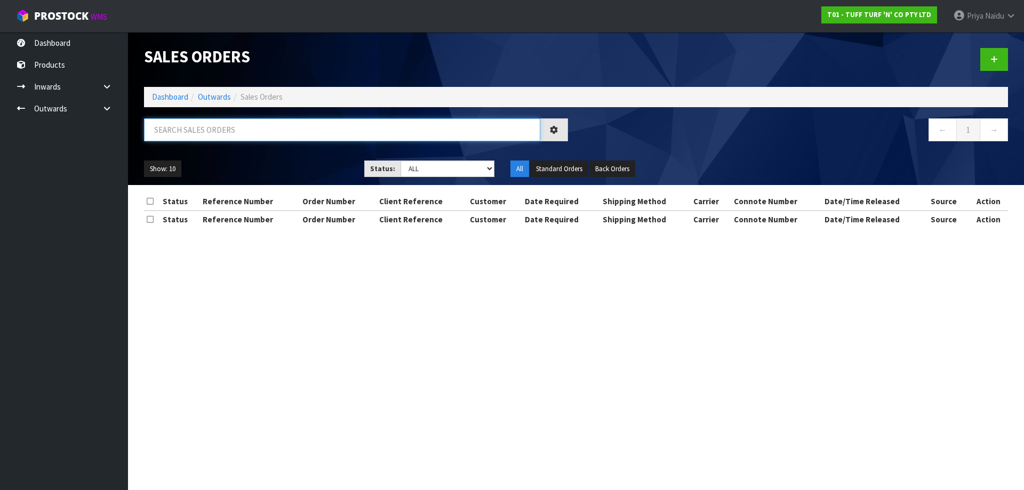
click at [217, 132] on input "text" at bounding box center [342, 129] width 396 height 23
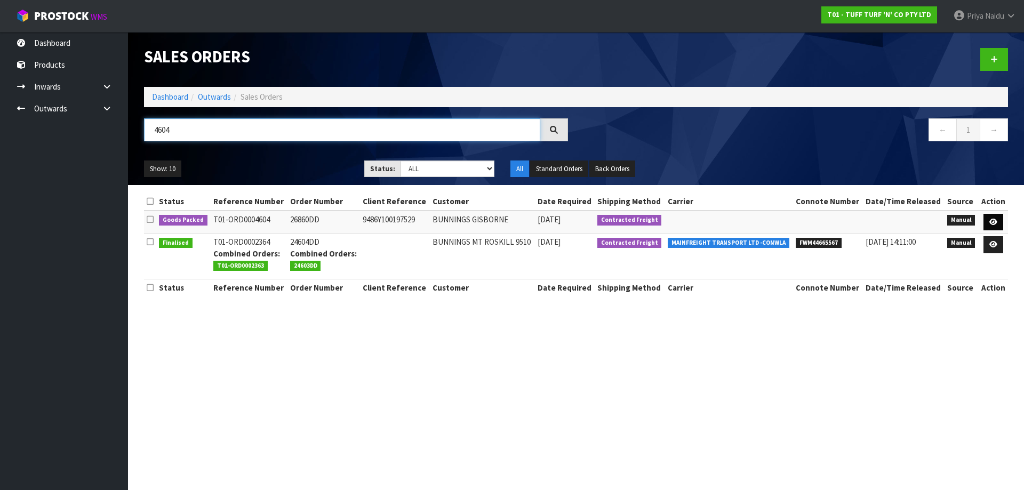
type input "4604"
click at [991, 219] on icon at bounding box center [993, 222] width 8 height 7
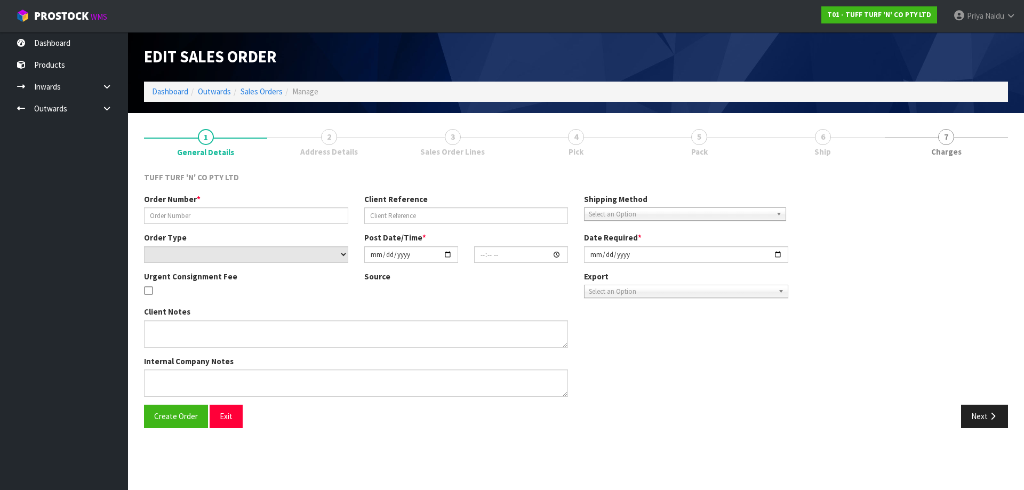
type input "26860DD"
type input "9486Y100197529"
select select "number:0"
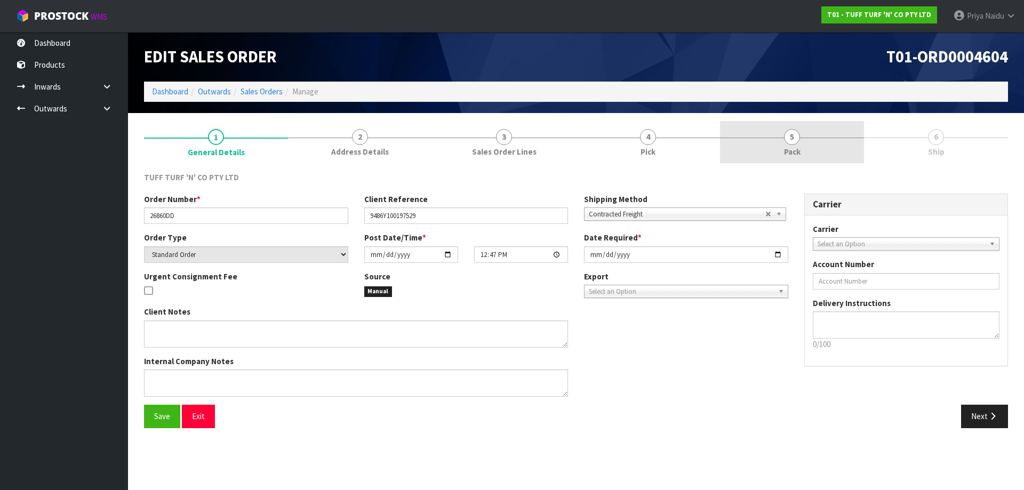
click at [793, 133] on span "5" at bounding box center [792, 137] width 16 height 16
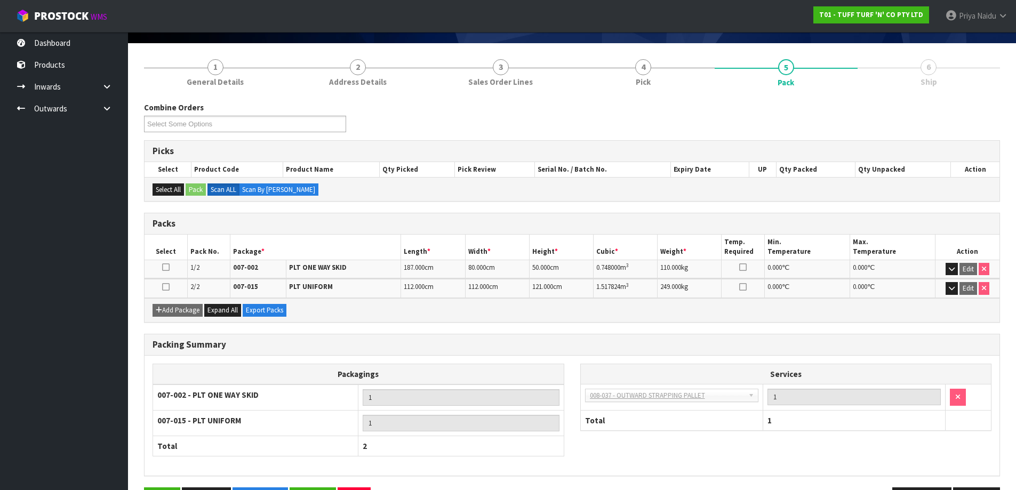
scroll to position [107, 0]
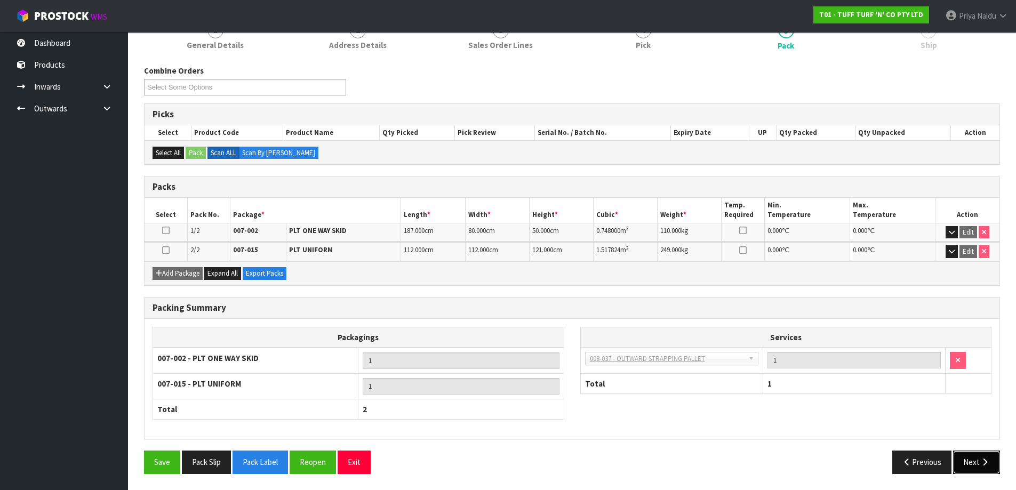
click at [976, 469] on button "Next" at bounding box center [976, 461] width 47 height 23
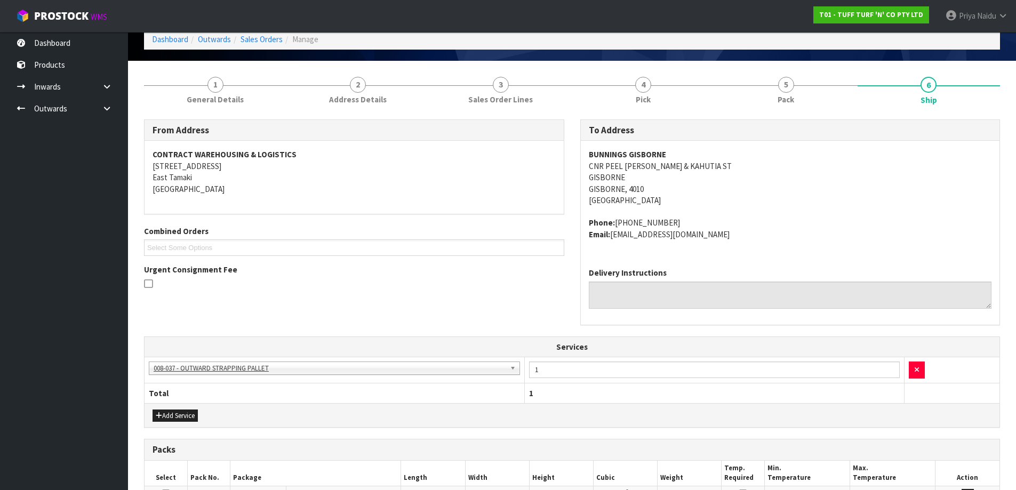
scroll to position [0, 0]
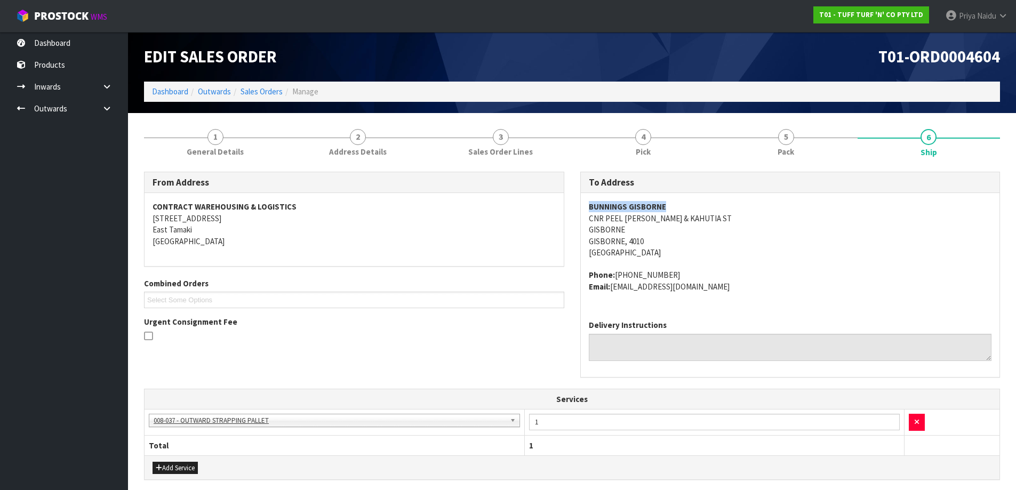
drag, startPoint x: 586, startPoint y: 204, endPoint x: 705, endPoint y: 194, distance: 119.4
click at [705, 194] on div "BUNNINGS GISBORNE CNR PEEL [PERSON_NAME] & KAHUTIA ST GISBORNE [GEOGRAPHIC_DATA…" at bounding box center [790, 252] width 419 height 118
drag, startPoint x: 615, startPoint y: 275, endPoint x: 671, endPoint y: 264, distance: 56.4
click at [671, 264] on span "BUNNINGS GISBORNE CNR PEEL [PERSON_NAME] & KAHUTIA ST GISBORNE [GEOGRAPHIC_DATA…" at bounding box center [790, 246] width 403 height 91
drag, startPoint x: 612, startPoint y: 289, endPoint x: 191, endPoint y: 286, distance: 421.1
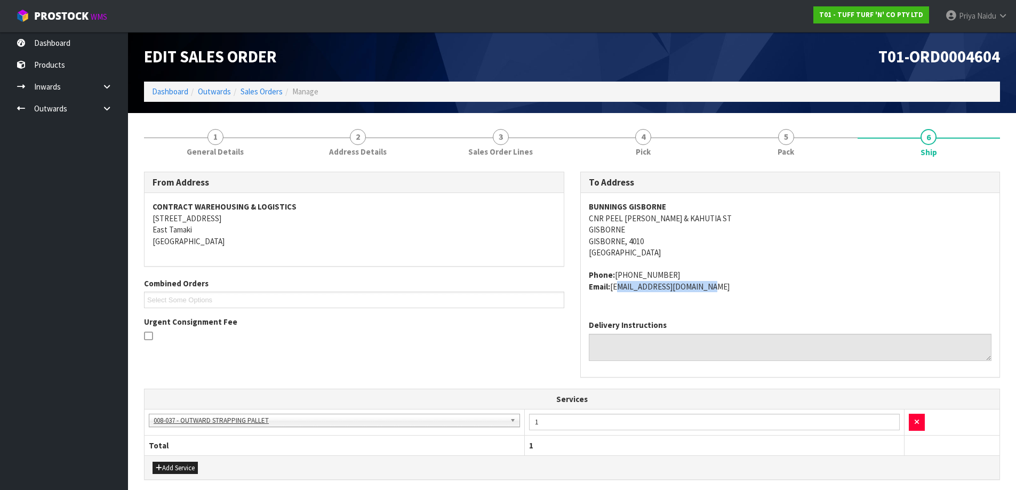
click at [713, 289] on address "Phone: [PHONE_NUMBER] Email: [EMAIL_ADDRESS][DOMAIN_NAME]" at bounding box center [790, 280] width 403 height 23
drag, startPoint x: 219, startPoint y: 140, endPoint x: 211, endPoint y: 157, distance: 19.6
click at [219, 140] on span "1" at bounding box center [215, 137] width 16 height 16
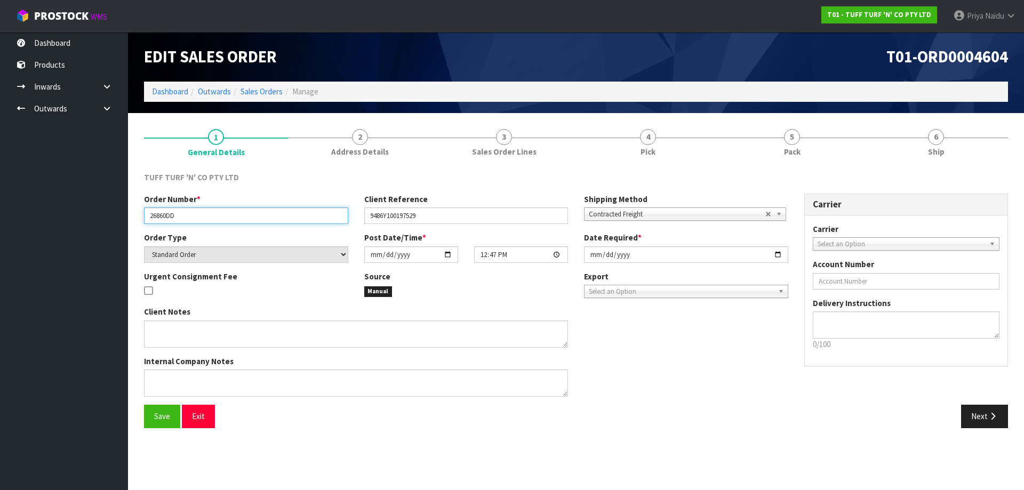
drag, startPoint x: 182, startPoint y: 218, endPoint x: 201, endPoint y: 218, distance: 19.2
click at [201, 218] on input "26860DD" at bounding box center [246, 215] width 204 height 17
drag, startPoint x: 368, startPoint y: 216, endPoint x: 430, endPoint y: 214, distance: 61.3
click at [430, 214] on input "9486Y100197529" at bounding box center [466, 215] width 204 height 17
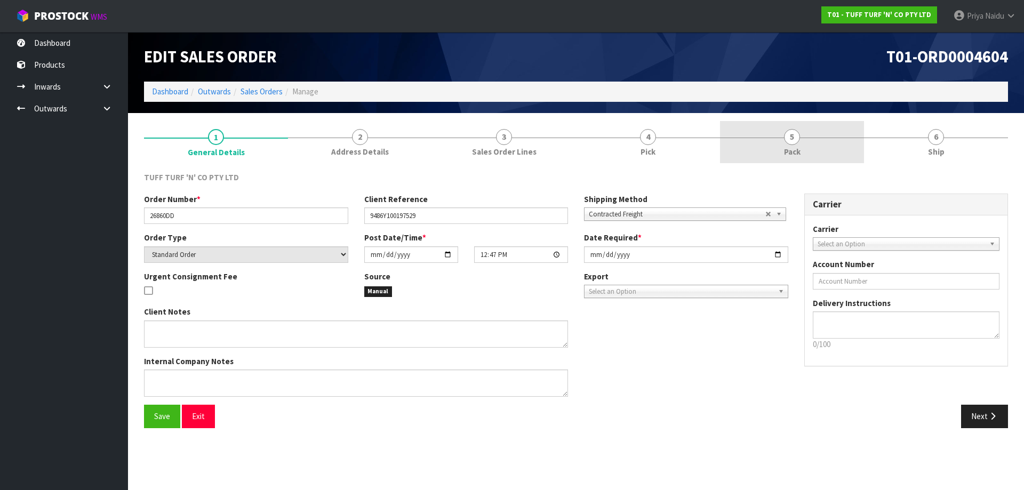
click at [772, 159] on link "5 Pack" at bounding box center [792, 142] width 144 height 42
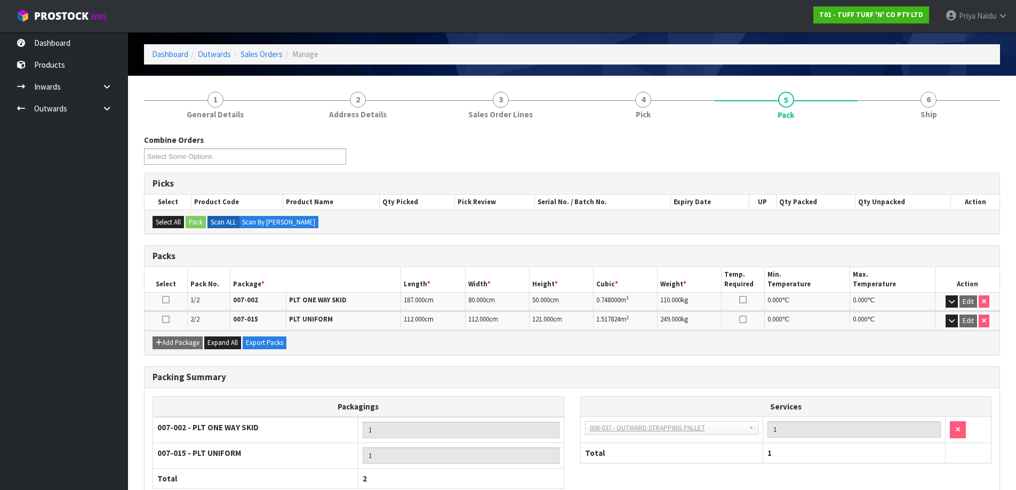
scroll to position [53, 0]
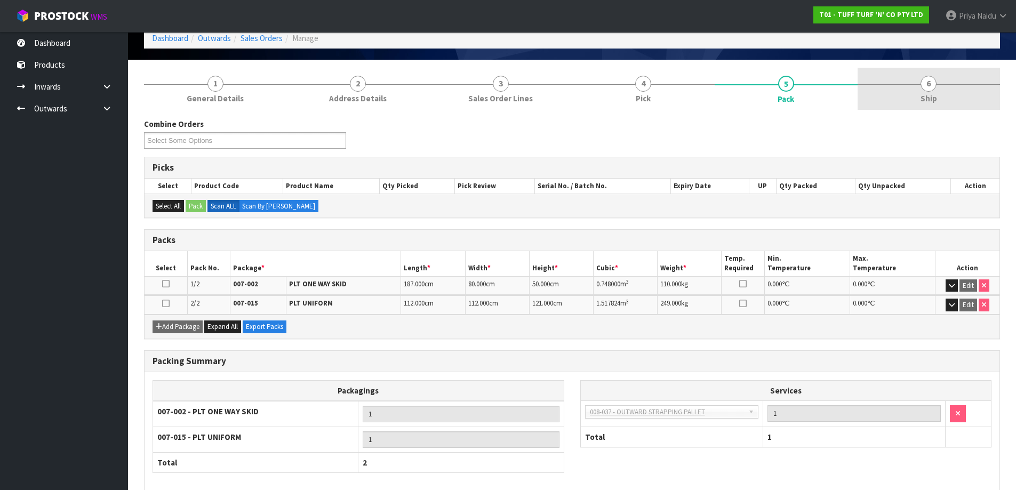
click at [920, 90] on link "6 Ship" at bounding box center [928, 89] width 143 height 42
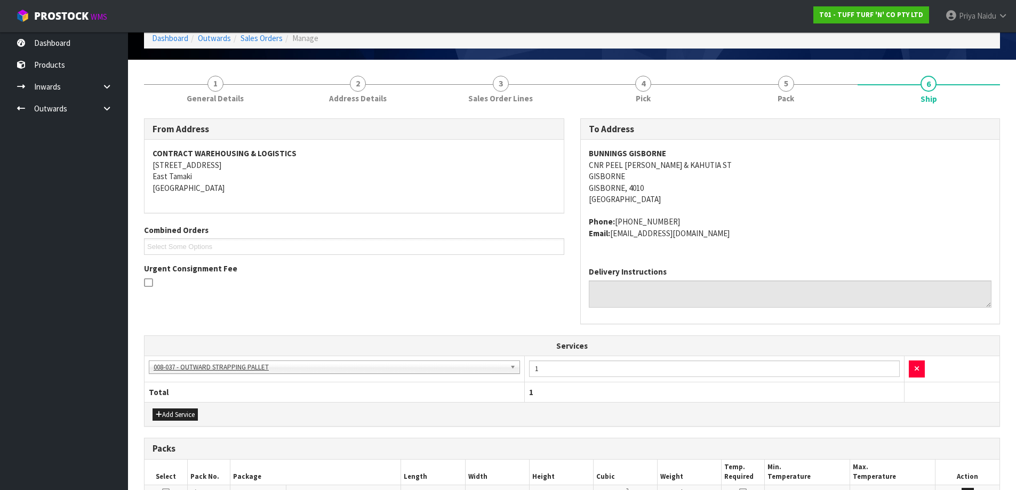
scroll to position [0, 0]
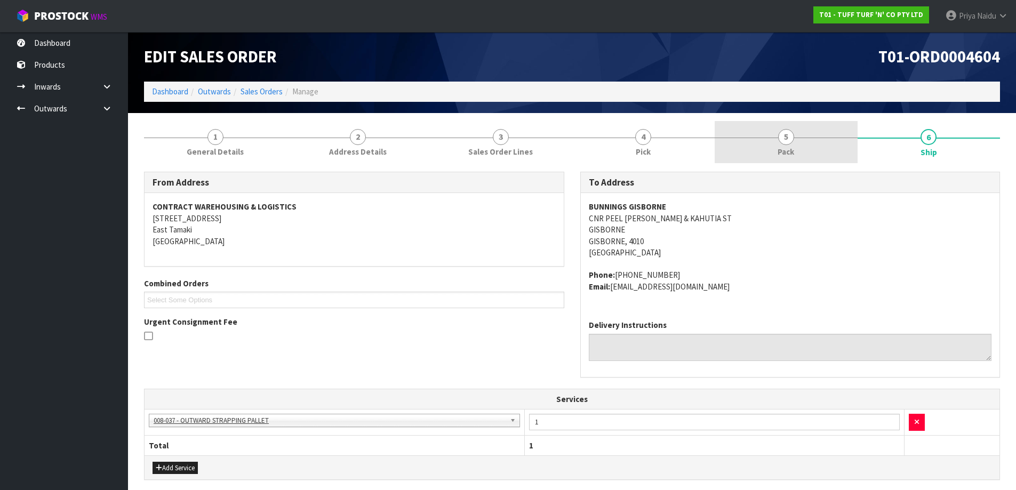
drag, startPoint x: 786, startPoint y: 146, endPoint x: 766, endPoint y: 149, distance: 20.6
click at [786, 146] on link "5 Pack" at bounding box center [785, 142] width 143 height 42
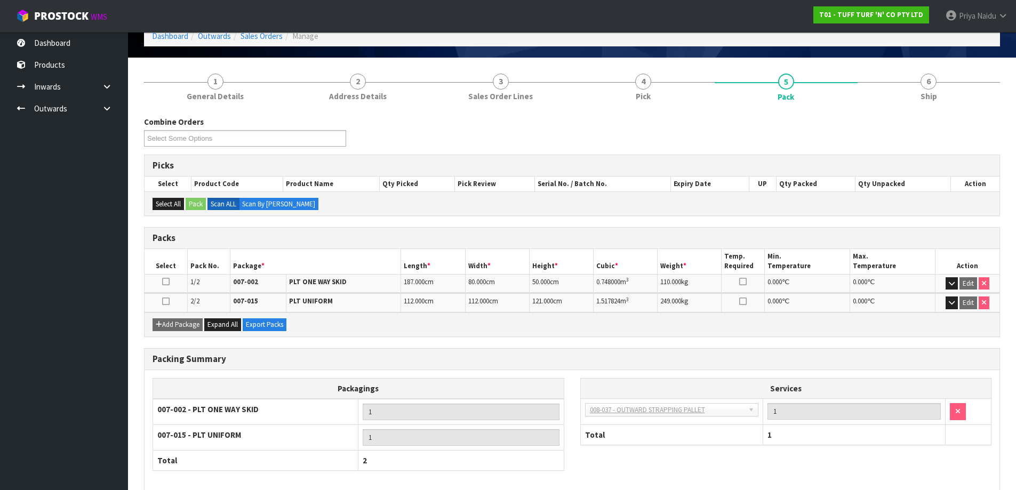
scroll to position [107, 0]
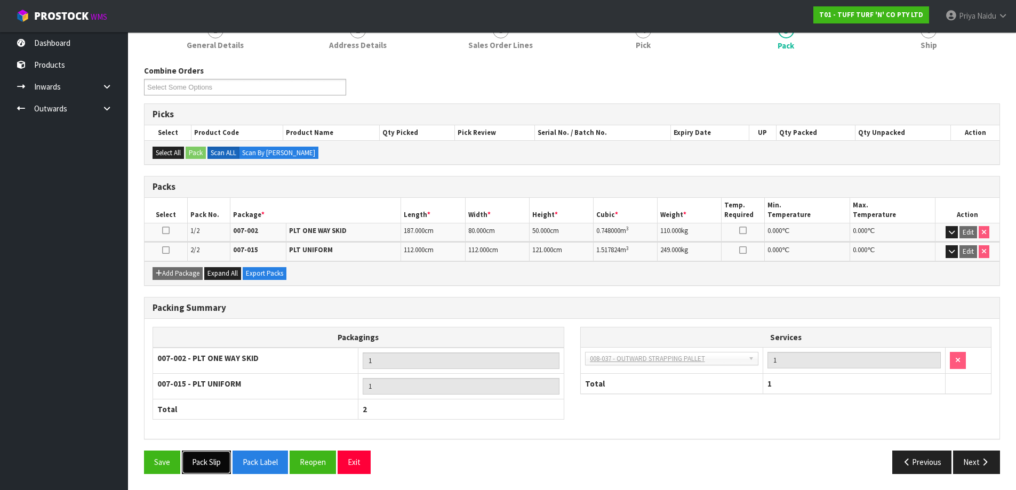
click at [219, 472] on button "Pack Slip" at bounding box center [206, 461] width 49 height 23
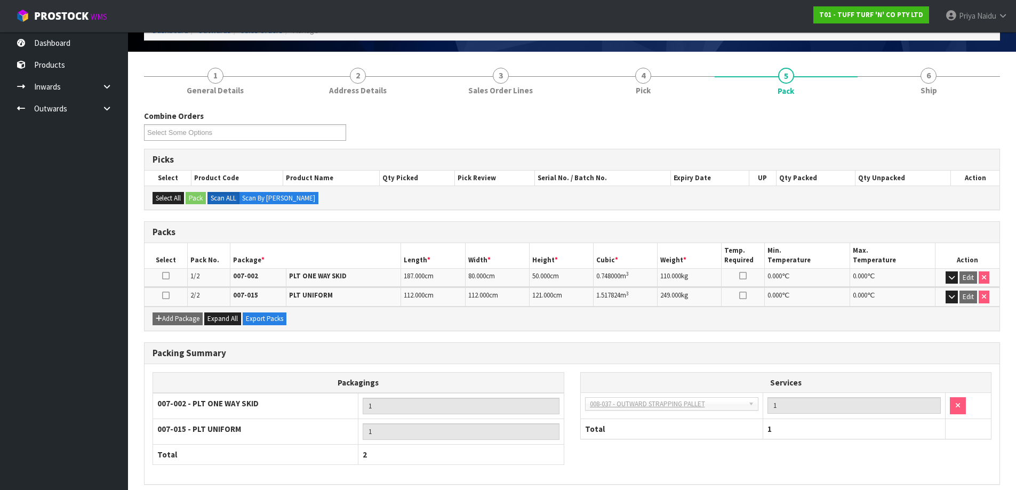
scroll to position [0, 0]
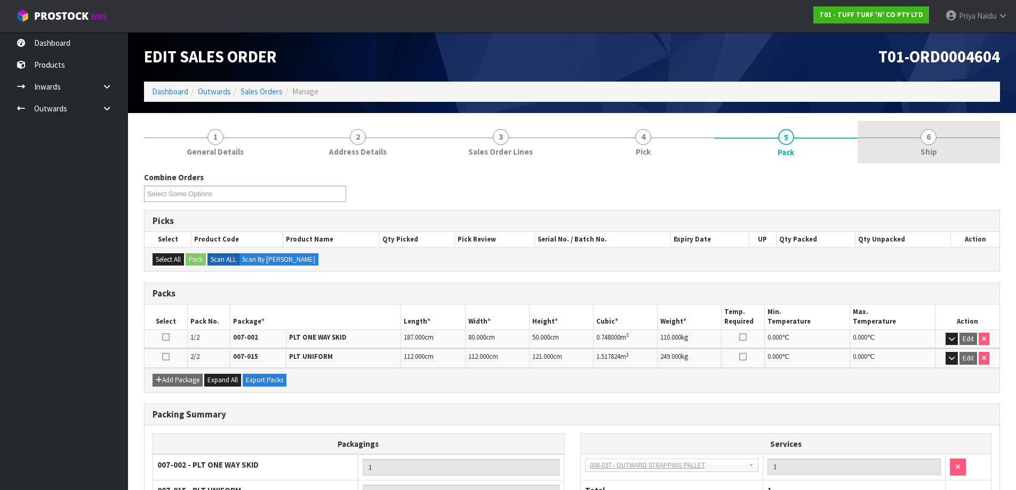
click at [911, 145] on link "6 Ship" at bounding box center [928, 142] width 143 height 42
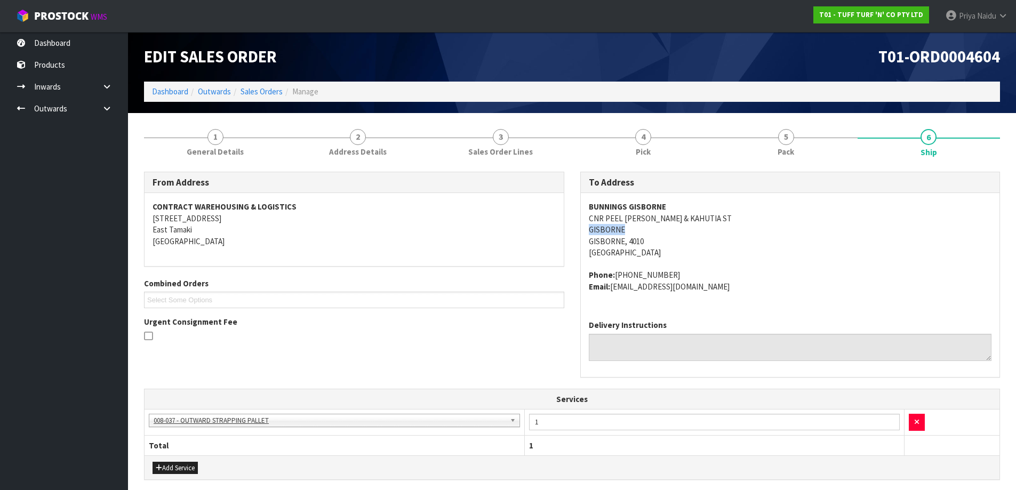
drag, startPoint x: 582, startPoint y: 225, endPoint x: 629, endPoint y: 224, distance: 47.5
click at [629, 224] on div "BUNNINGS GISBORNE CNR PEEL [PERSON_NAME] & KAHUTIA ST GISBORNE [GEOGRAPHIC_DATA…" at bounding box center [790, 252] width 419 height 118
click at [908, 218] on address "BUNNINGS GISBORNE CNR PEEL [PERSON_NAME] & KAHUTIA ST GISBORNE [GEOGRAPHIC_DATA…" at bounding box center [790, 229] width 403 height 57
click at [764, 158] on link "5 Pack" at bounding box center [785, 142] width 143 height 42
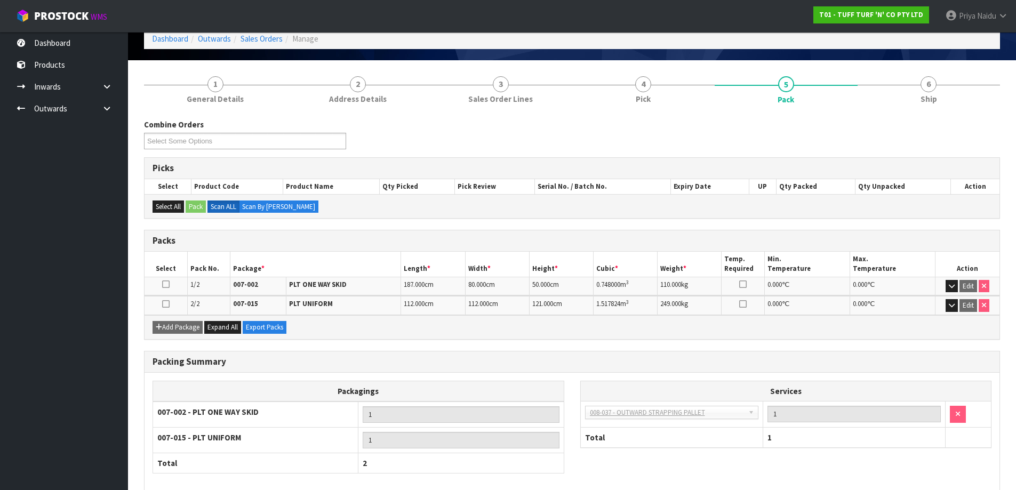
scroll to position [53, 0]
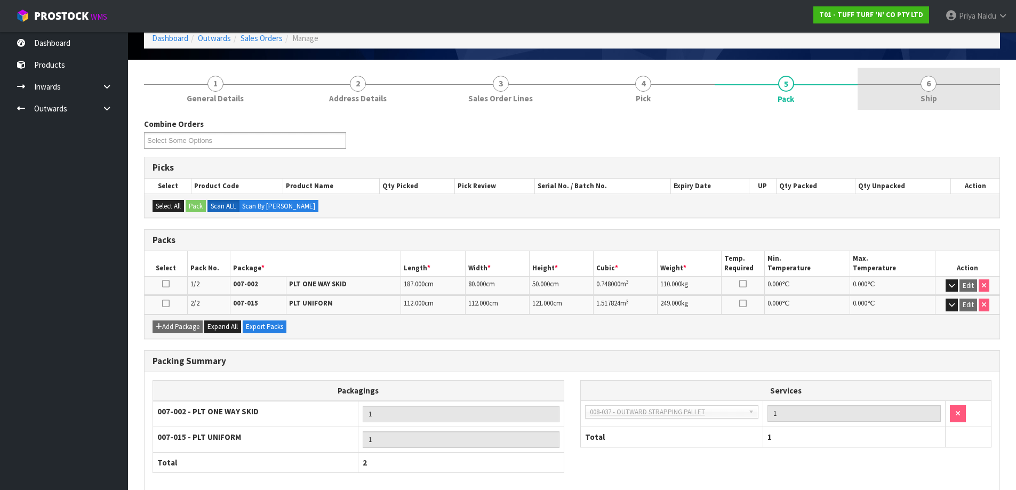
drag, startPoint x: 979, startPoint y: 108, endPoint x: 961, endPoint y: 103, distance: 19.4
click at [979, 108] on link "6 Ship" at bounding box center [928, 89] width 143 height 42
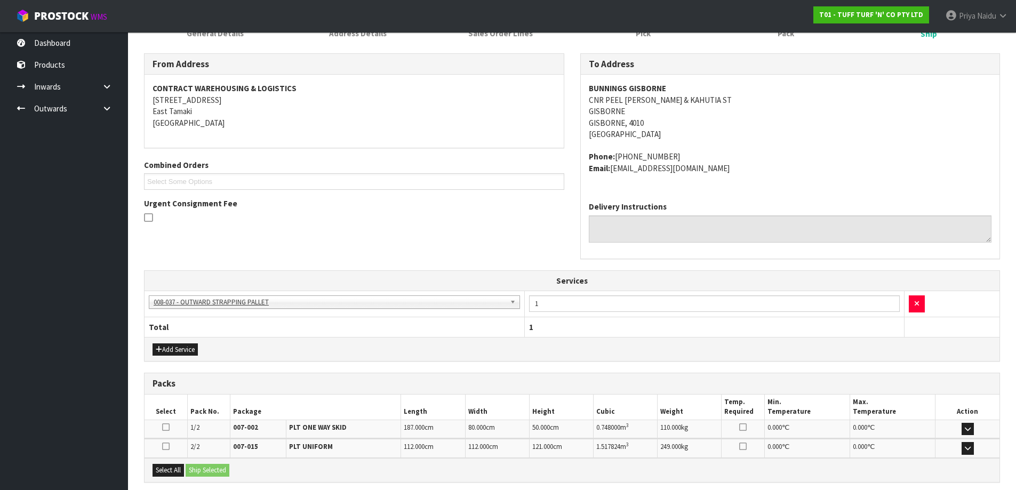
scroll to position [225, 0]
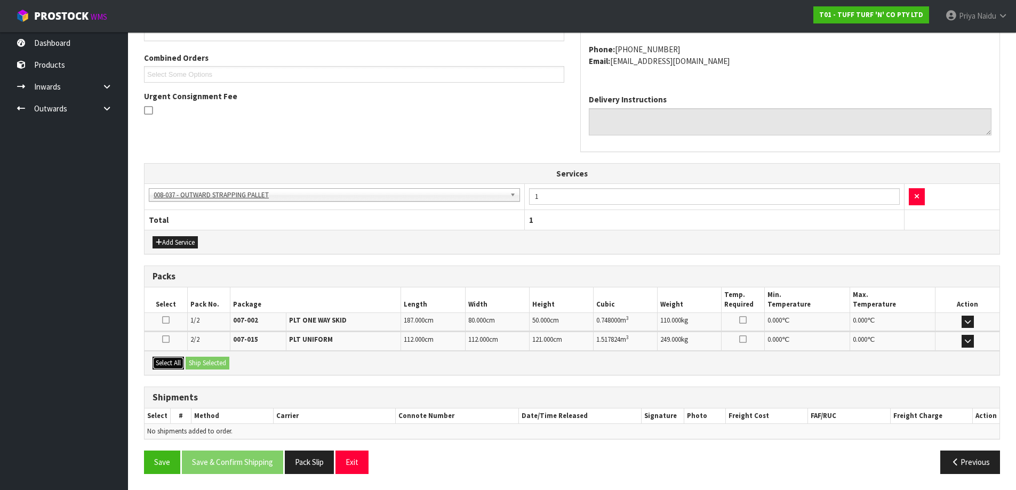
click at [162, 364] on button "Select All" at bounding box center [167, 363] width 31 height 13
click at [191, 364] on button "Ship Selected" at bounding box center [208, 363] width 44 height 13
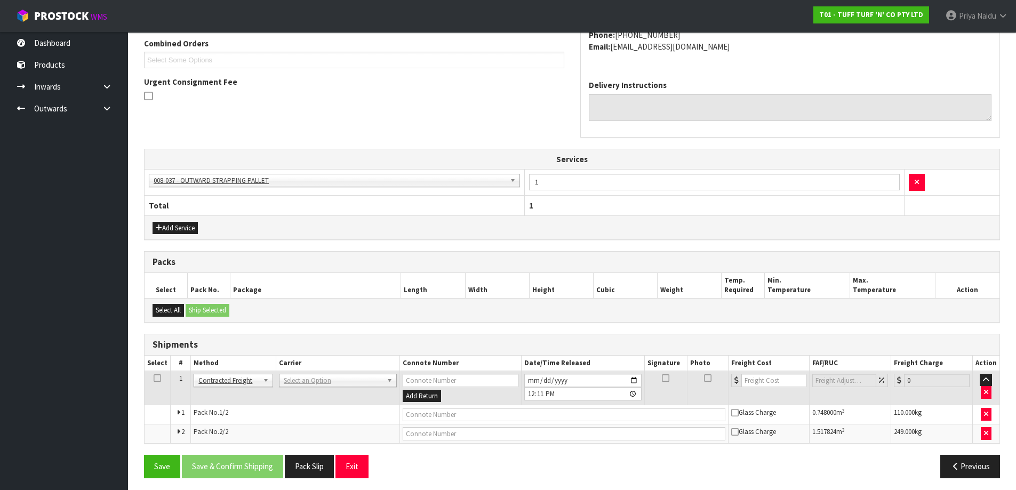
scroll to position [244, 0]
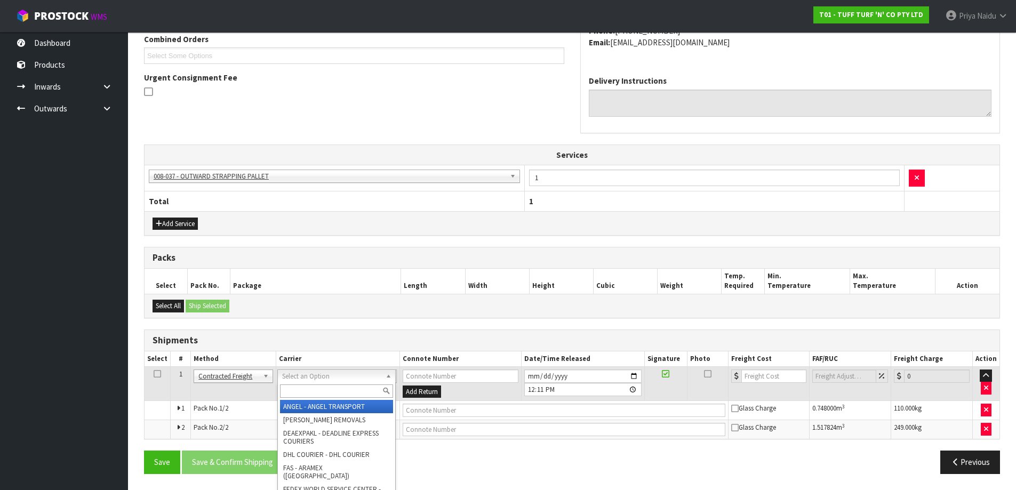
click at [308, 391] on input "text" at bounding box center [336, 390] width 113 height 13
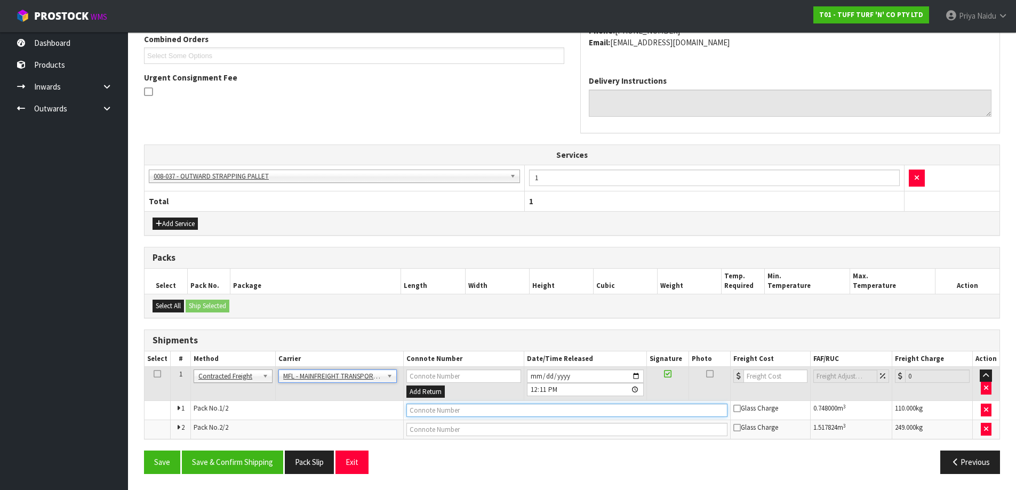
click at [418, 407] on input "text" at bounding box center [566, 410] width 321 height 13
paste input "FWM58318550"
click at [757, 376] on input "number" at bounding box center [775, 375] width 65 height 13
click at [244, 464] on button "Save & Confirm Shipping" at bounding box center [232, 461] width 101 height 23
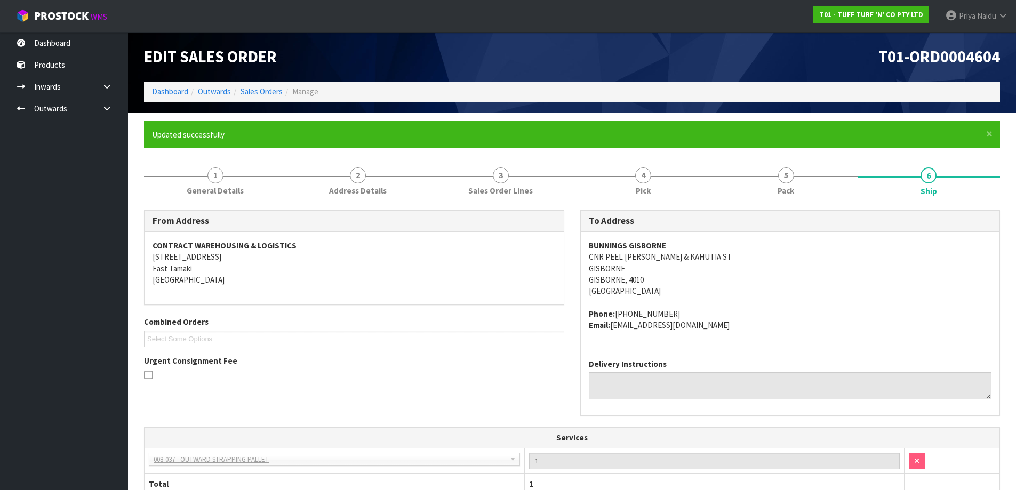
scroll to position [255, 0]
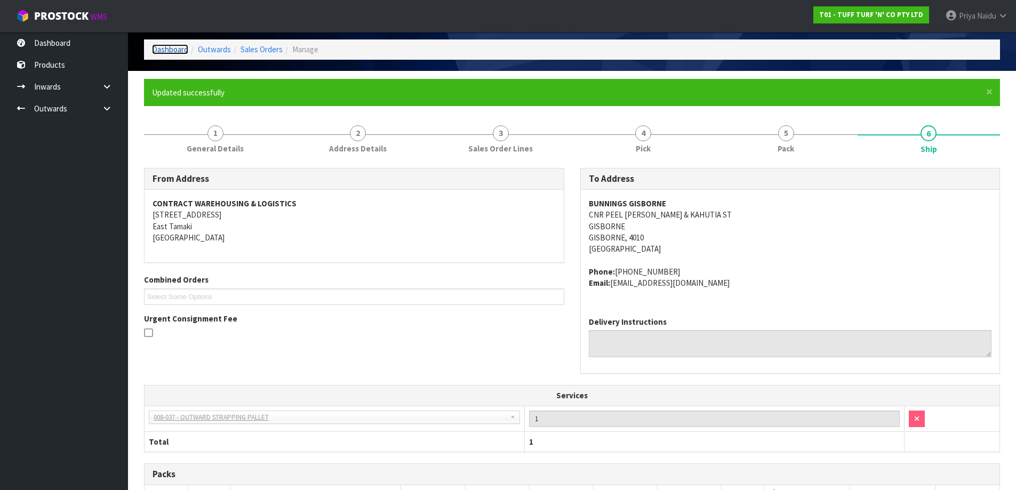
click at [183, 46] on link "Dashboard" at bounding box center [170, 49] width 36 height 10
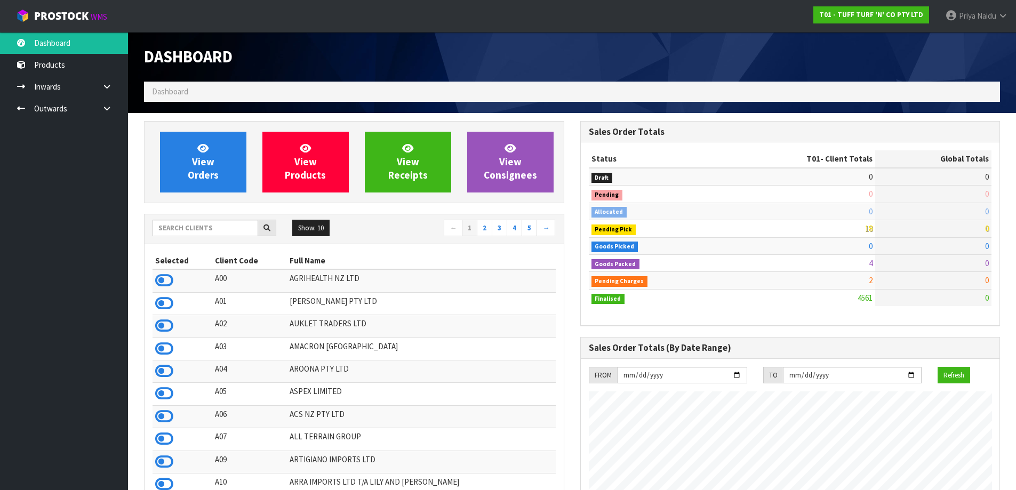
scroll to position [808, 436]
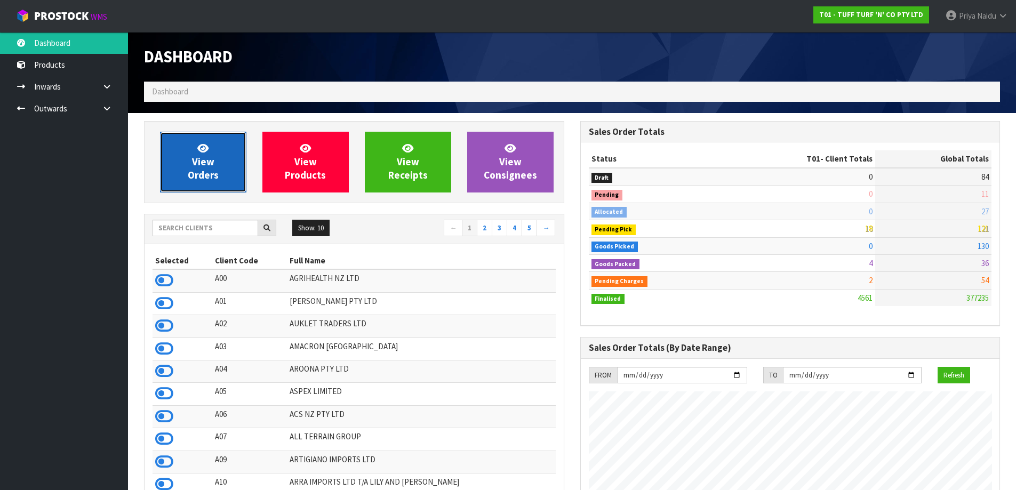
click at [231, 173] on link "View Orders" at bounding box center [203, 162] width 86 height 61
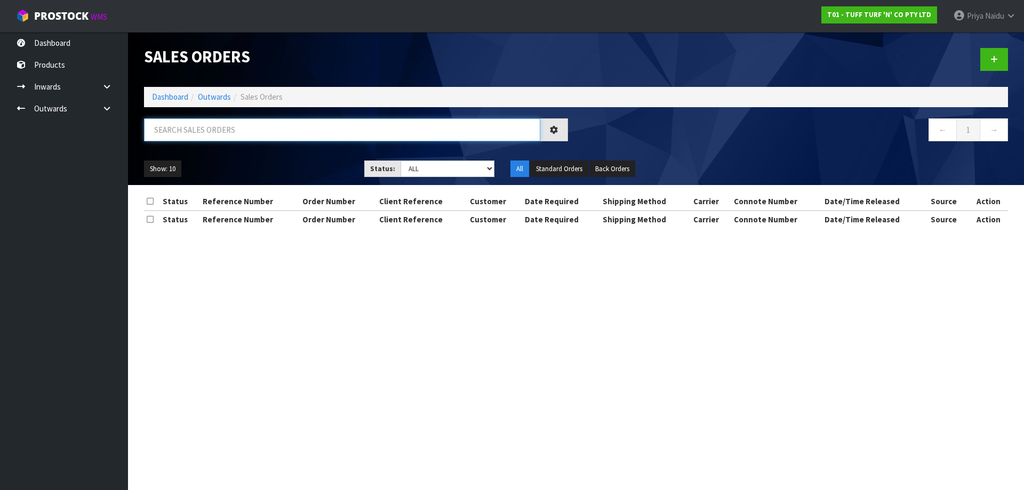
click at [228, 132] on input "text" at bounding box center [342, 129] width 396 height 23
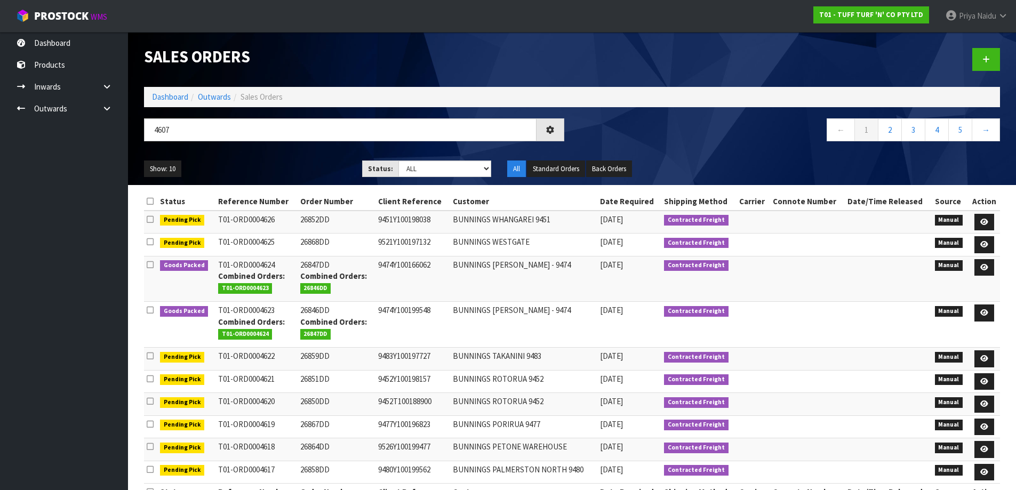
click at [294, 158] on div "Show: 10 5 10 25 50 Status: Draft Pending Allocated Pending Pick Goods Picked G…" at bounding box center [572, 168] width 872 height 33
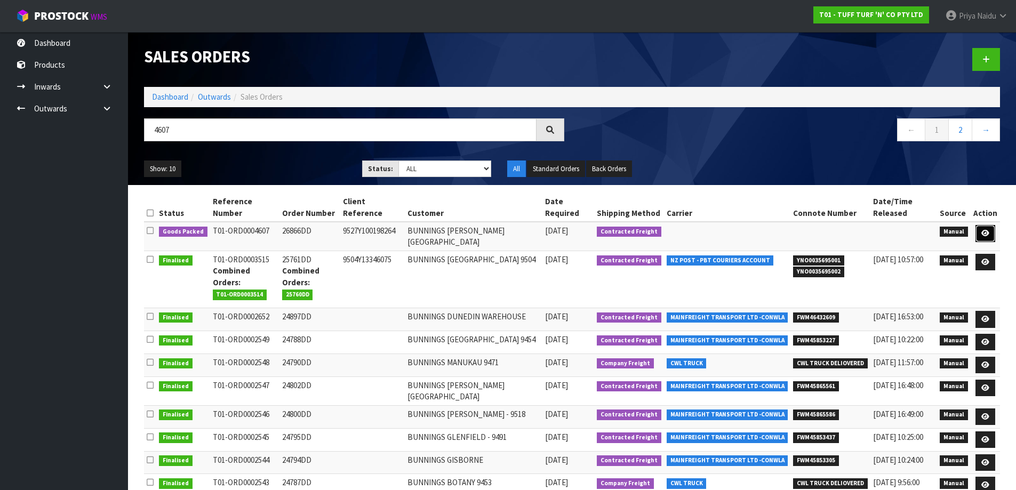
click at [977, 225] on link at bounding box center [985, 233] width 20 height 17
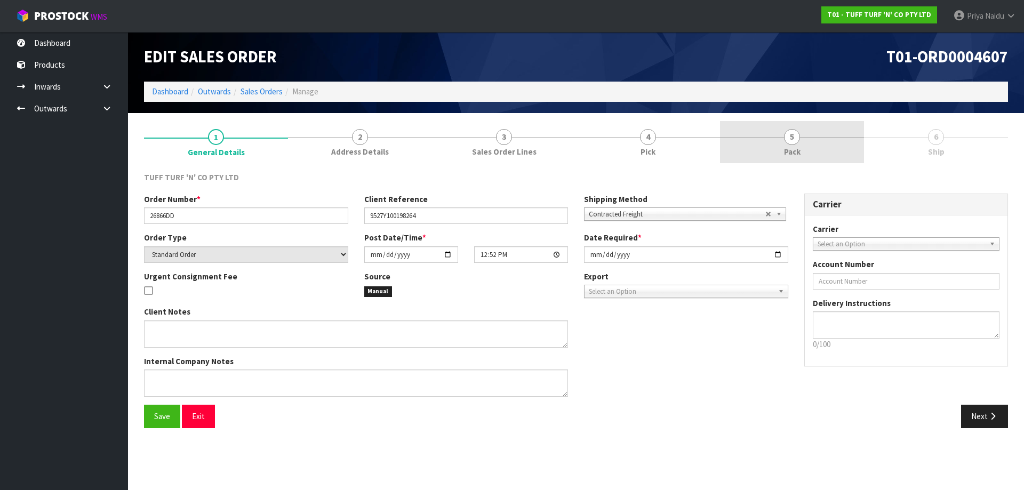
click at [821, 141] on link "5 Pack" at bounding box center [792, 142] width 144 height 42
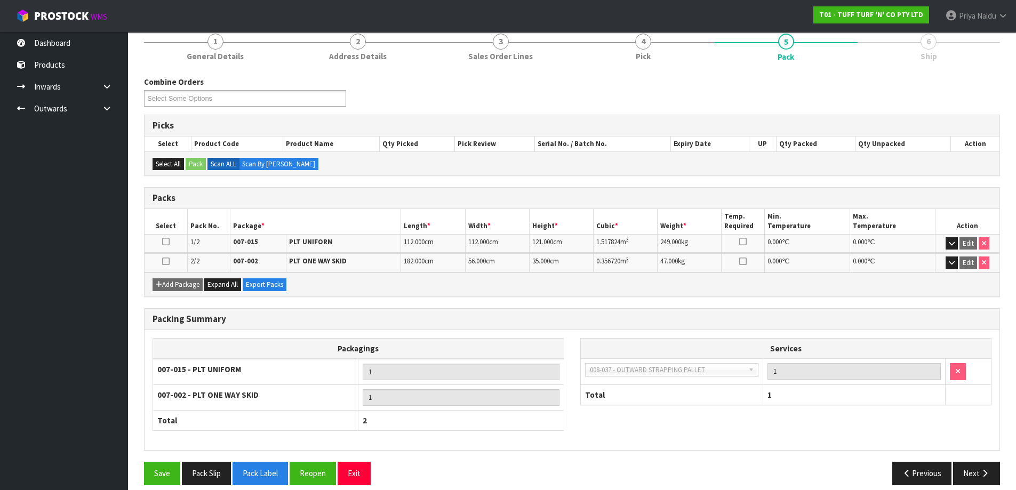
scroll to position [107, 0]
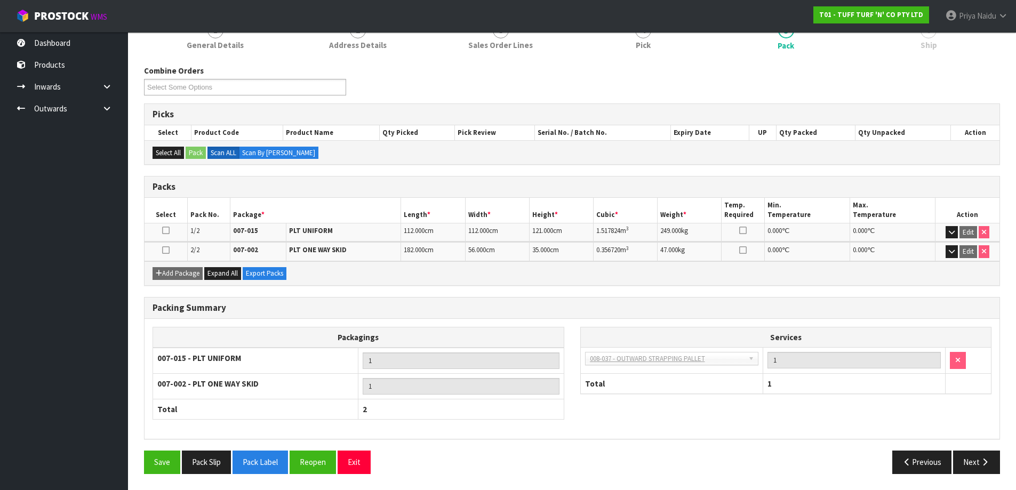
click at [1002, 479] on div "Save Pack Slip Pack Label Reopen Exit Previous Next" at bounding box center [572, 465] width 872 height 31
click at [989, 466] on button "Next" at bounding box center [976, 461] width 47 height 23
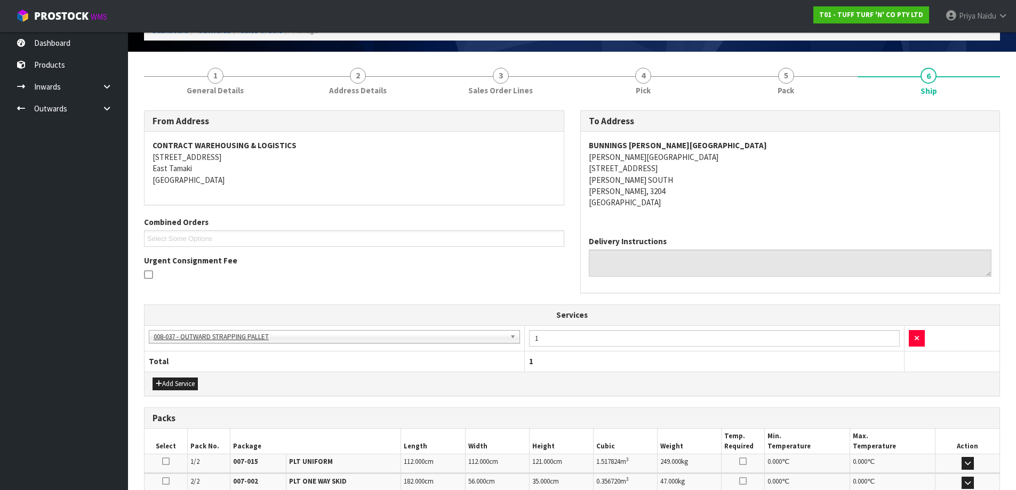
scroll to position [0, 0]
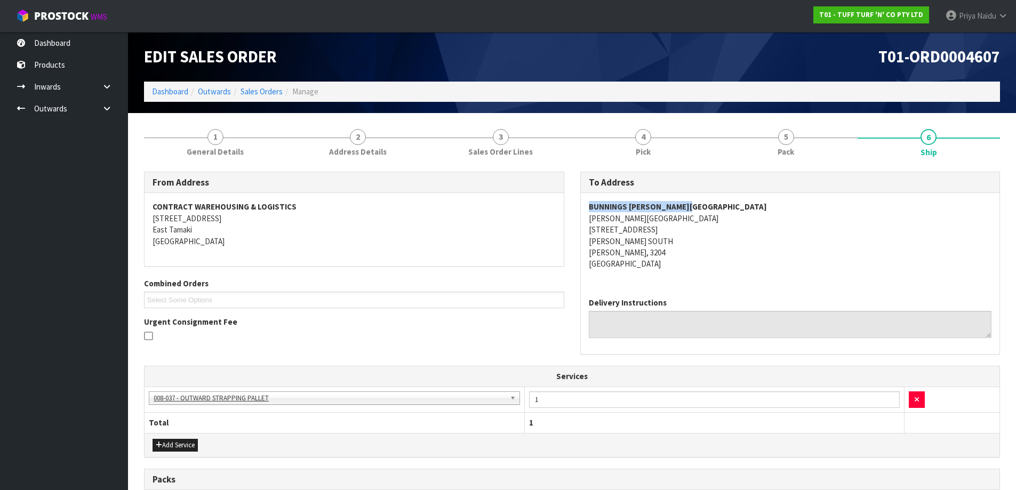
drag, startPoint x: 577, startPoint y: 205, endPoint x: 738, endPoint y: 207, distance: 161.0
click at [738, 207] on div "To Address BUNNINGS [PERSON_NAME][GEOGRAPHIC_DATA][PERSON_NAME] [STREET_ADDRESS…" at bounding box center [790, 269] width 436 height 195
click at [173, 92] on link "Dashboard" at bounding box center [170, 91] width 36 height 10
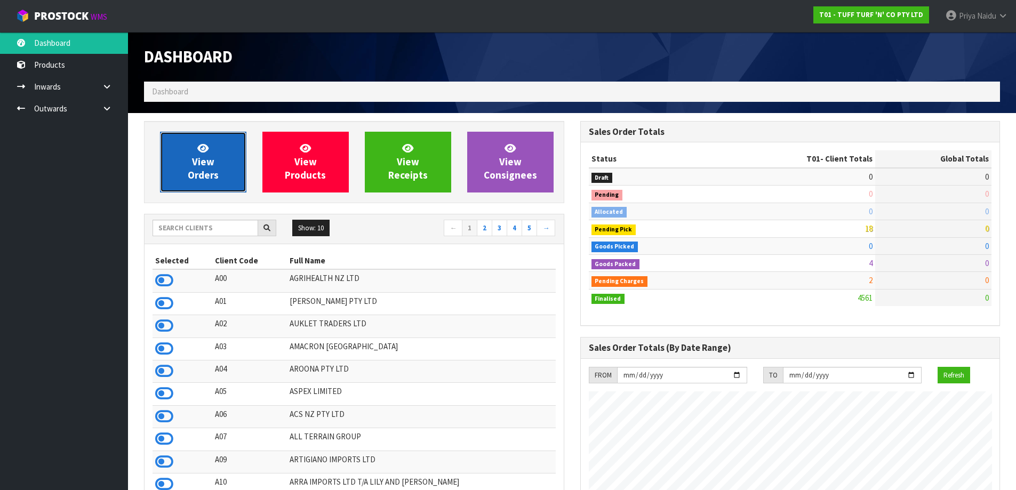
click at [225, 166] on link "View Orders" at bounding box center [203, 162] width 86 height 61
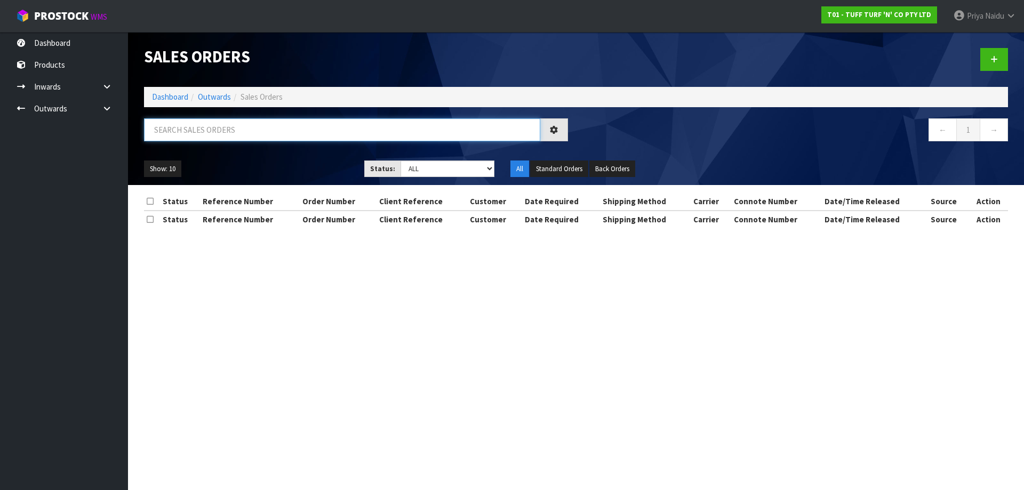
click at [233, 131] on input "text" at bounding box center [342, 129] width 396 height 23
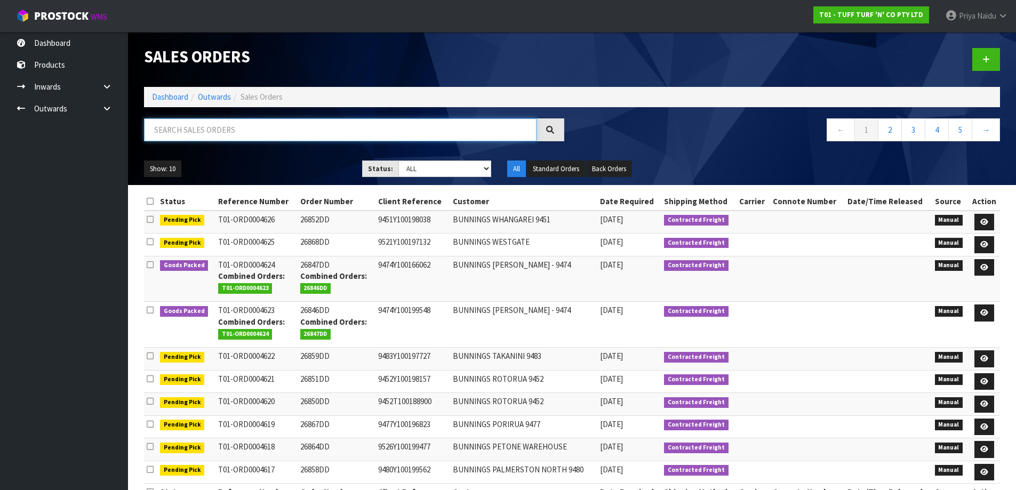
paste input "BUNNINGS [PERSON_NAME][GEOGRAPHIC_DATA]"
click at [251, 170] on ul "Show: 10 5 10 25 50" at bounding box center [245, 168] width 202 height 17
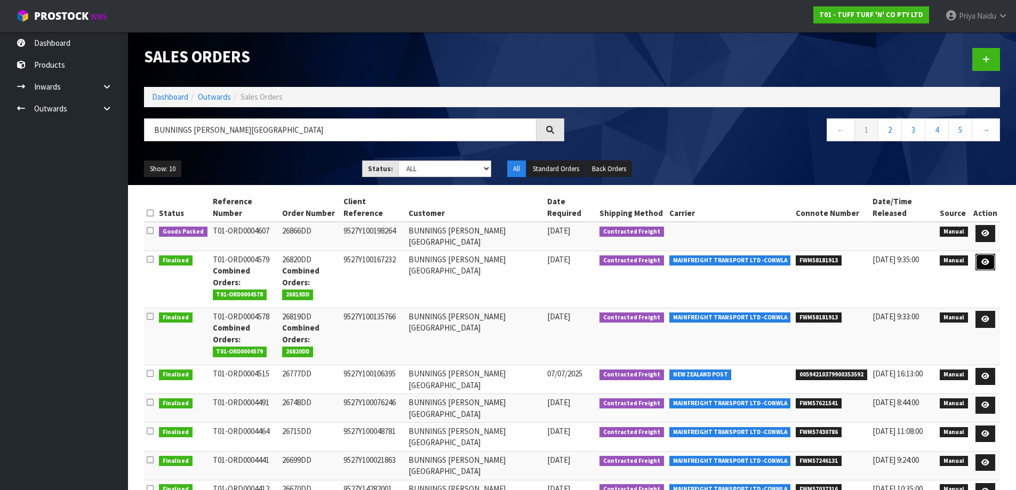
click at [983, 254] on link at bounding box center [985, 262] width 20 height 17
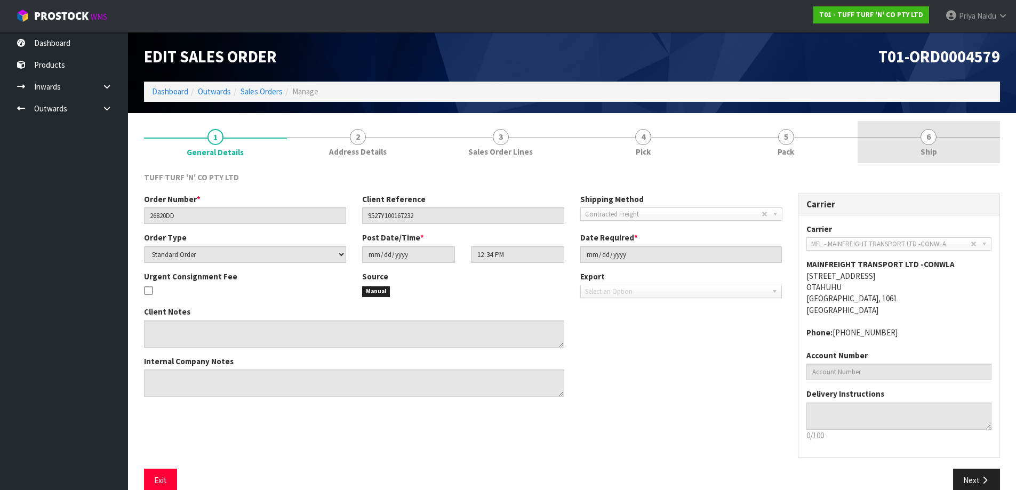
click at [886, 151] on link "6 Ship" at bounding box center [928, 142] width 143 height 42
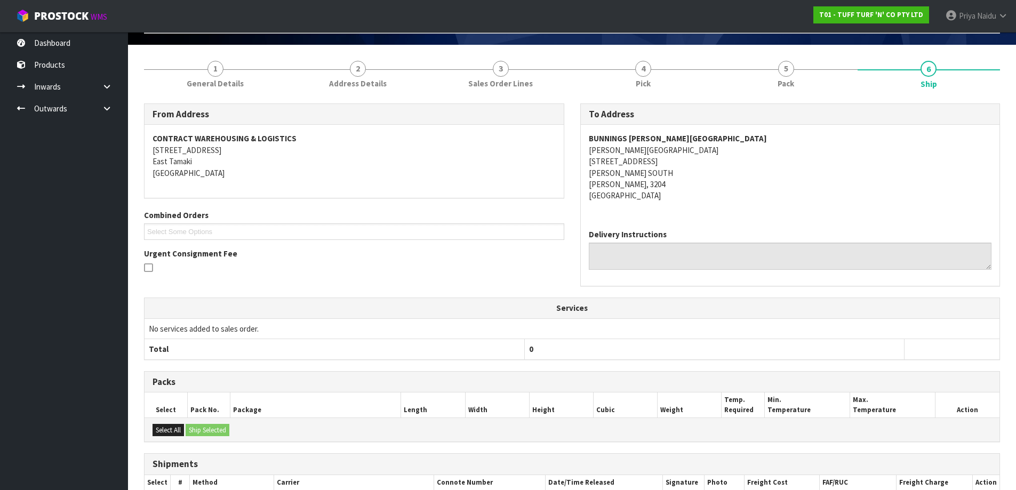
scroll to position [170, 0]
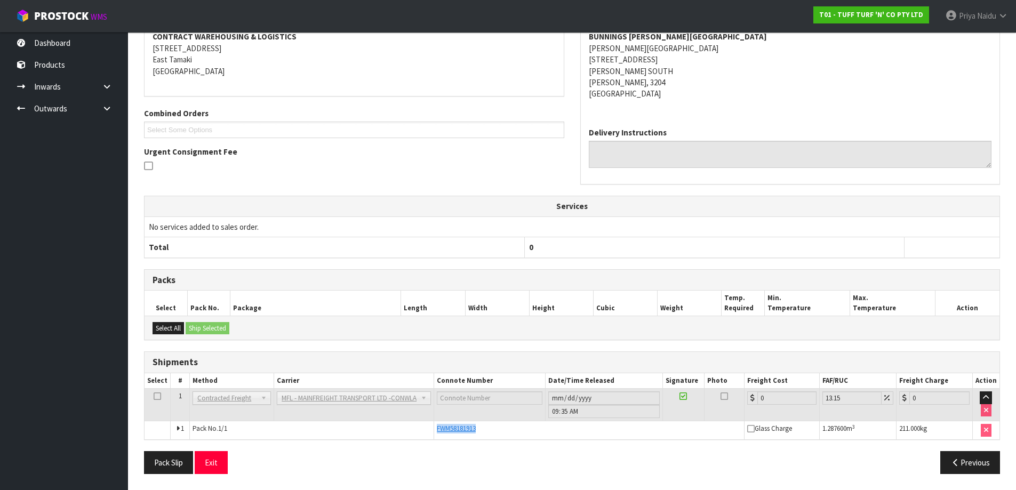
drag, startPoint x: 433, startPoint y: 426, endPoint x: 489, endPoint y: 437, distance: 57.0
click at [489, 437] on td "FWM58181913" at bounding box center [589, 430] width 310 height 18
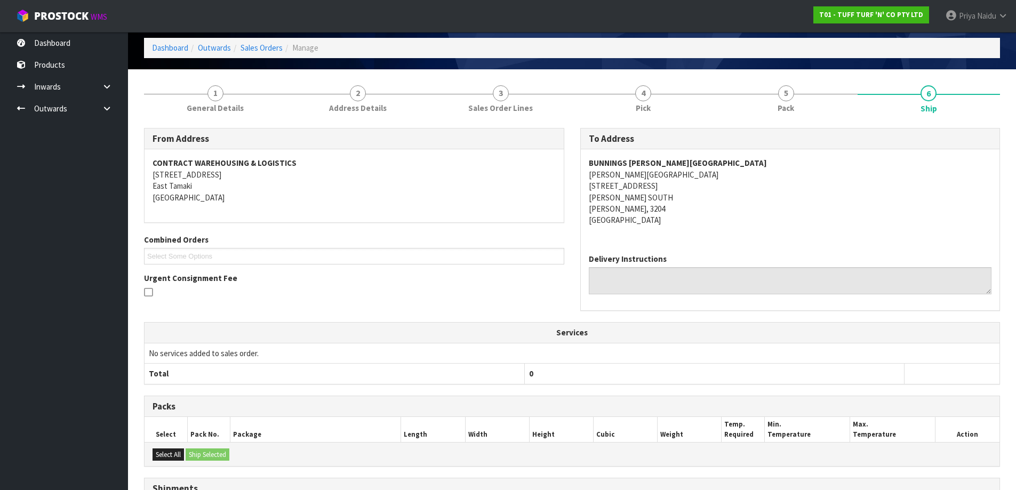
scroll to position [0, 0]
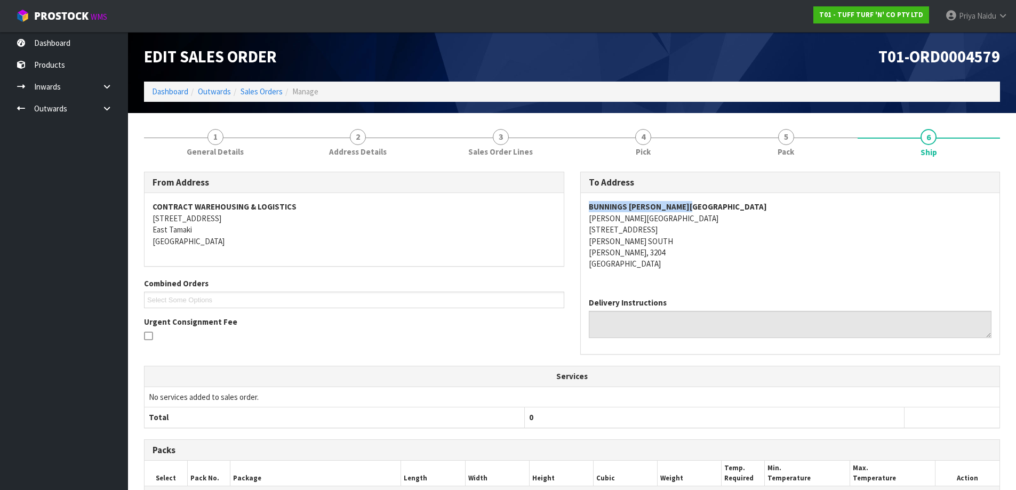
drag, startPoint x: 585, startPoint y: 208, endPoint x: 706, endPoint y: 205, distance: 121.1
click at [706, 205] on div "BUNNINGS [PERSON_NAME] [GEOGRAPHIC_DATA][PERSON_NAME] [STREET_ADDRESS][PERSON_N…" at bounding box center [790, 241] width 419 height 96
drag, startPoint x: 577, startPoint y: 215, endPoint x: 730, endPoint y: 222, distance: 153.7
click at [730, 222] on div "To Address BUNNINGS [PERSON_NAME][GEOGRAPHIC_DATA][PERSON_NAME] [STREET_ADDRESS…" at bounding box center [790, 269] width 436 height 195
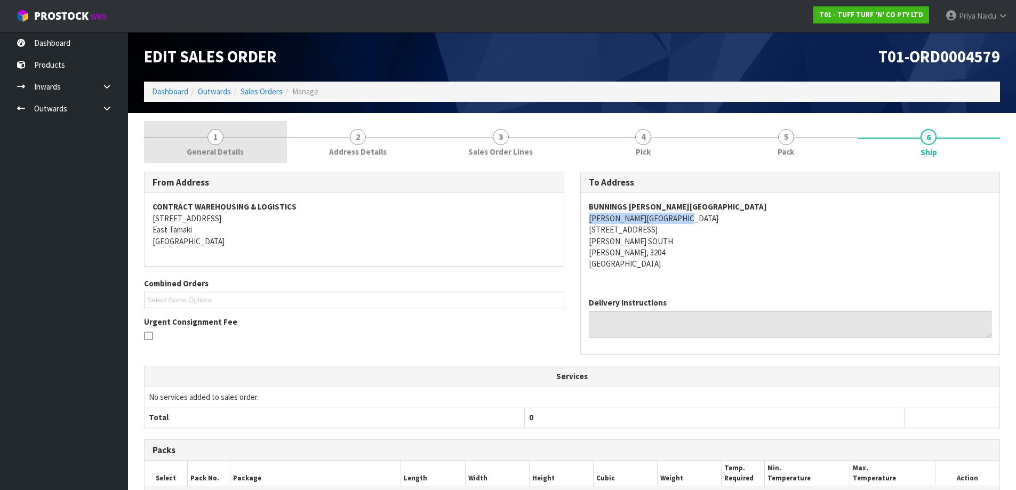
click at [246, 154] on link "1 General Details" at bounding box center [215, 142] width 143 height 42
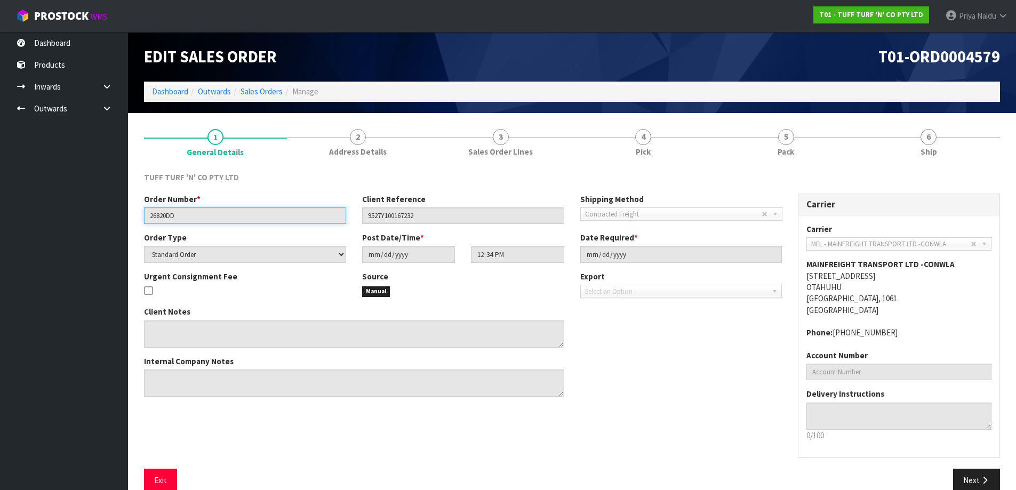
drag, startPoint x: 151, startPoint y: 207, endPoint x: 197, endPoint y: 207, distance: 45.8
click at [197, 207] on div "Order Number * 26820DD" at bounding box center [245, 209] width 218 height 30
drag, startPoint x: 367, startPoint y: 219, endPoint x: 436, endPoint y: 220, distance: 68.8
click at [436, 220] on input "9527Y100167232" at bounding box center [463, 215] width 202 height 17
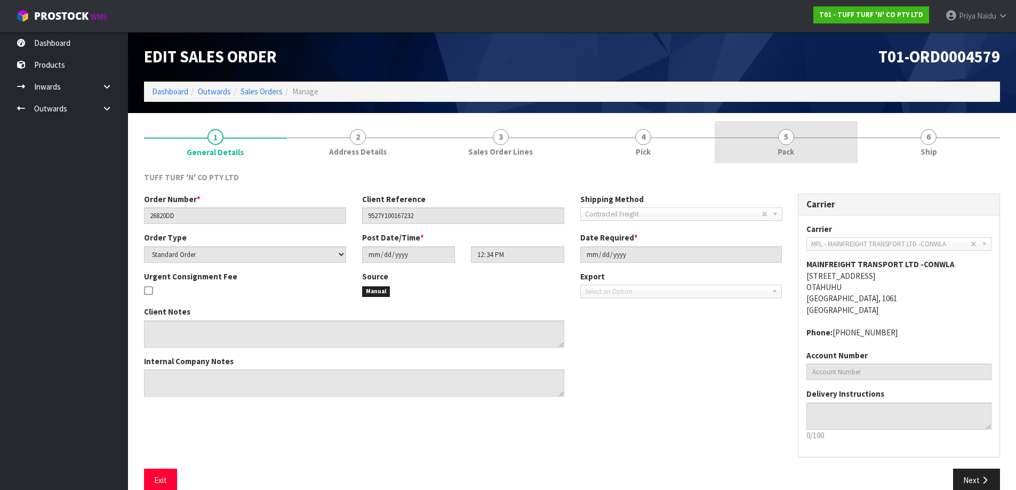
click at [740, 145] on link "5 Pack" at bounding box center [785, 142] width 143 height 42
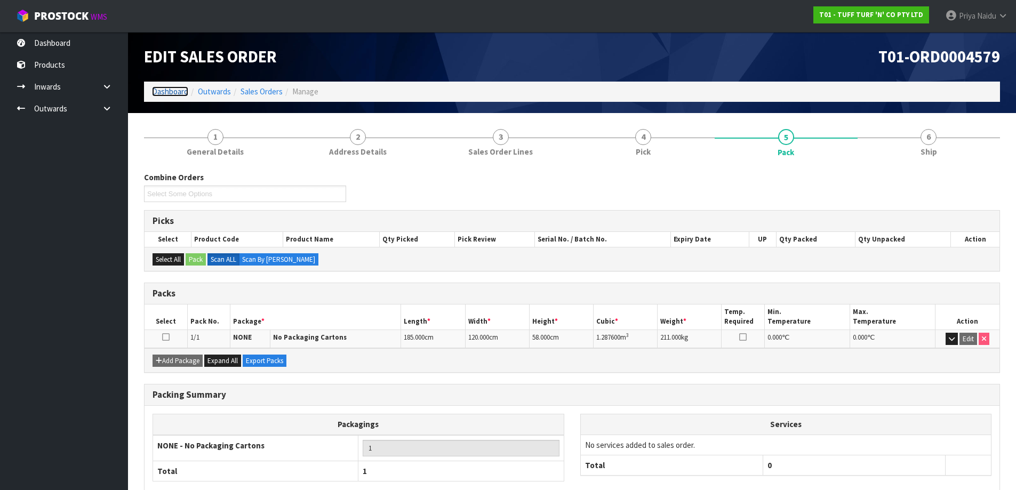
click at [178, 96] on link "Dashboard" at bounding box center [170, 91] width 36 height 10
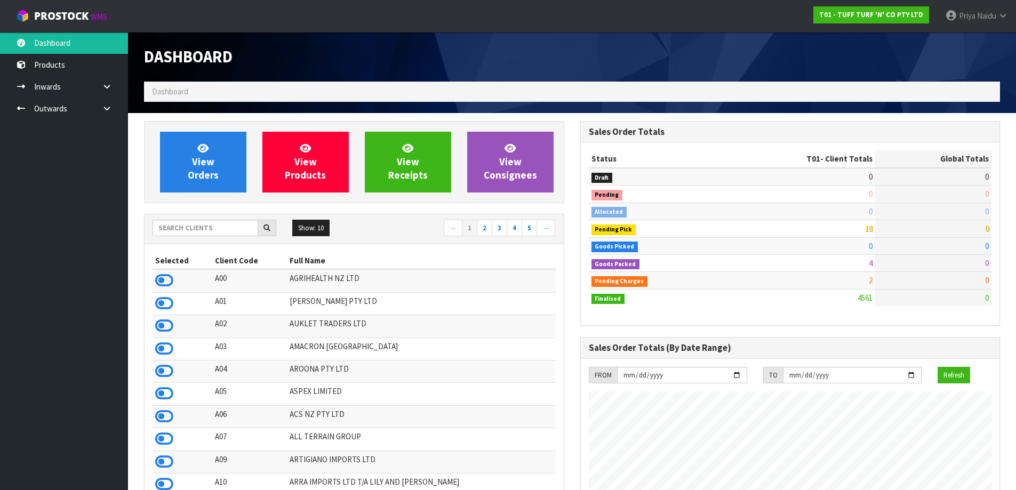
scroll to position [808, 436]
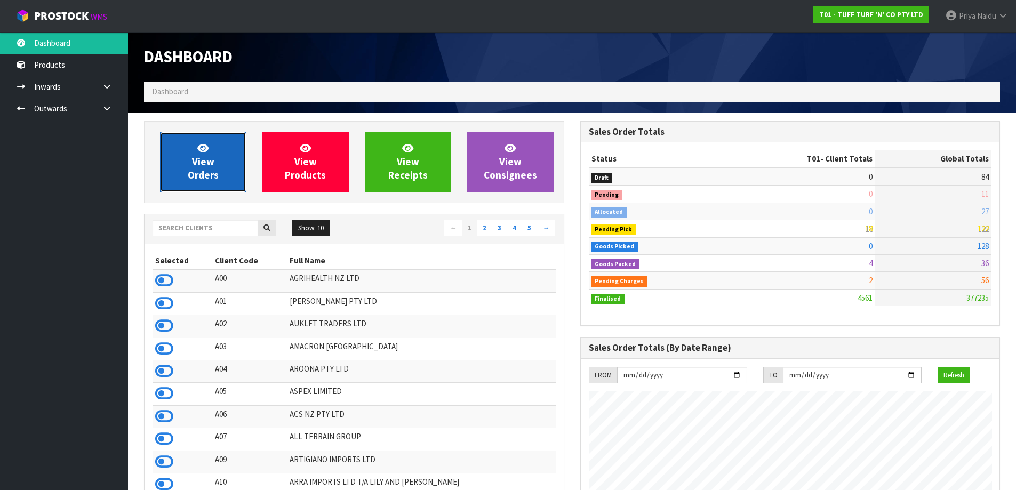
click at [226, 172] on link "View Orders" at bounding box center [203, 162] width 86 height 61
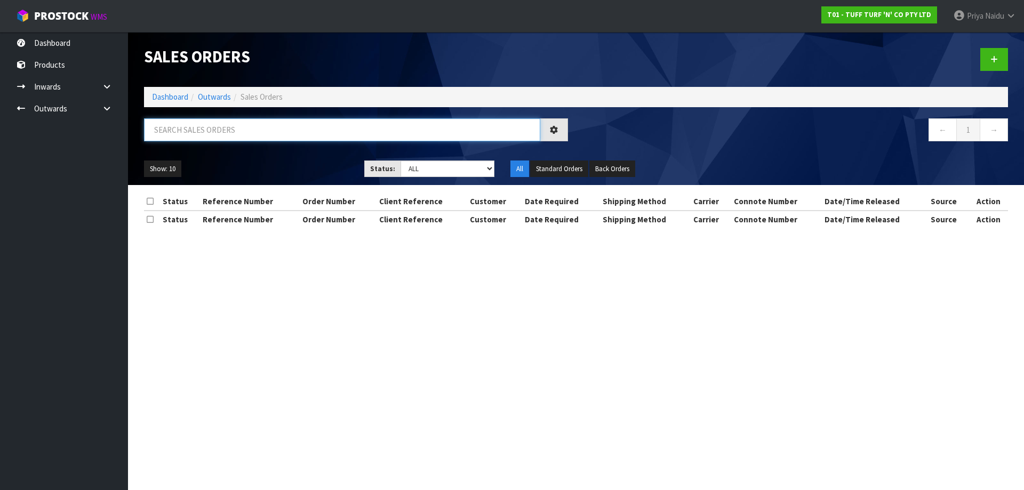
click at [230, 133] on input "text" at bounding box center [342, 129] width 396 height 23
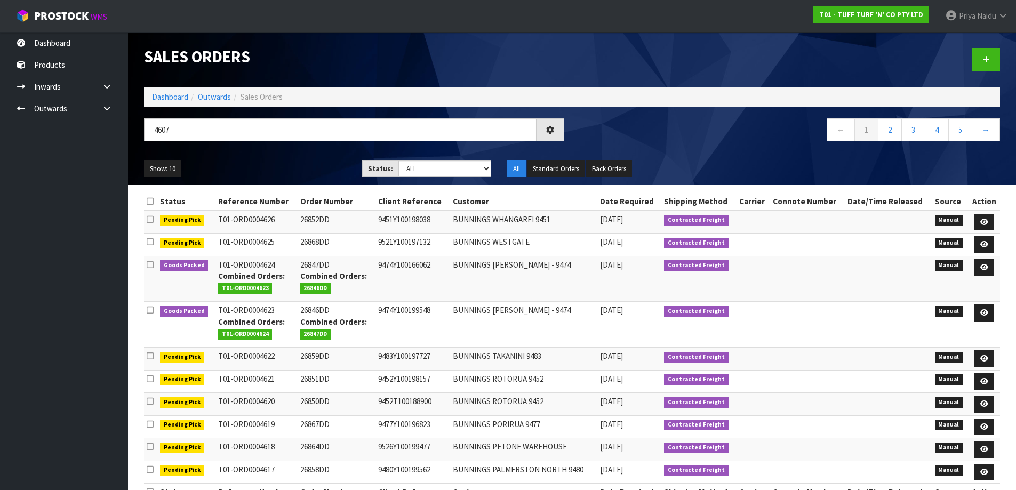
click at [278, 178] on div "Show: 10 5 10 25 50 Status: Draft Pending Allocated Pending Pick Goods Picked G…" at bounding box center [572, 168] width 872 height 33
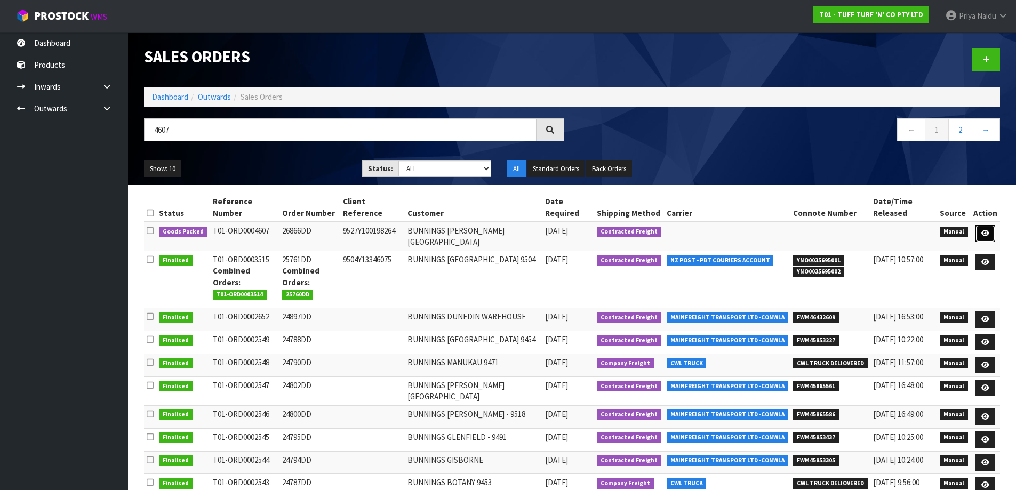
click at [987, 230] on icon at bounding box center [985, 233] width 8 height 7
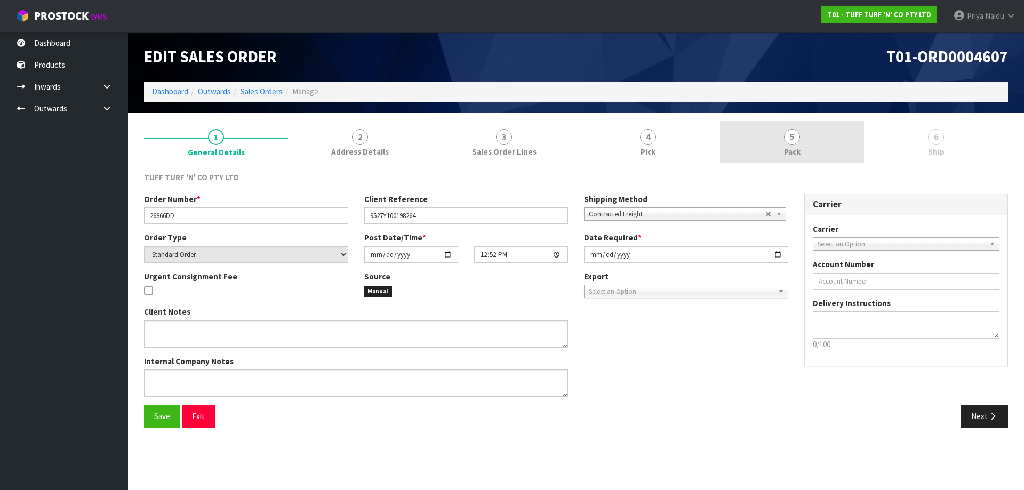
click at [839, 144] on link "5 Pack" at bounding box center [792, 142] width 144 height 42
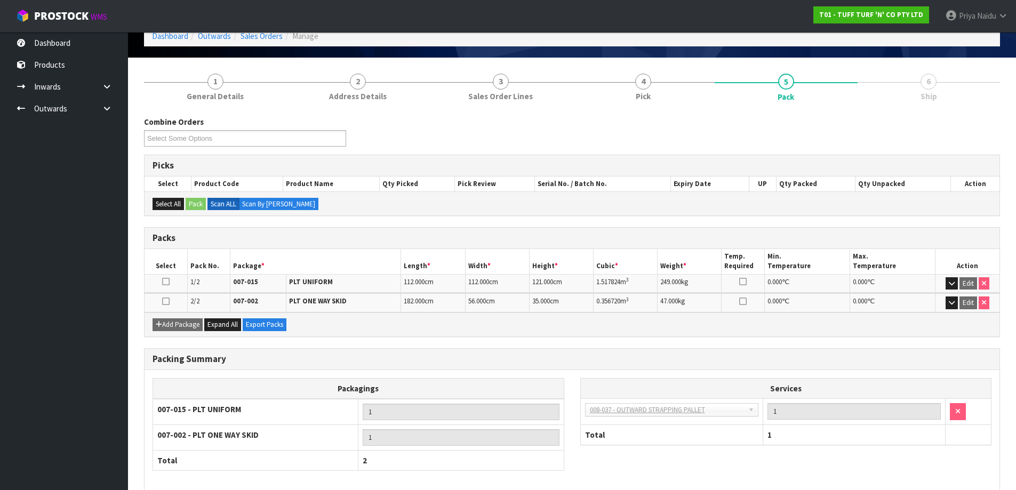
scroll to position [107, 0]
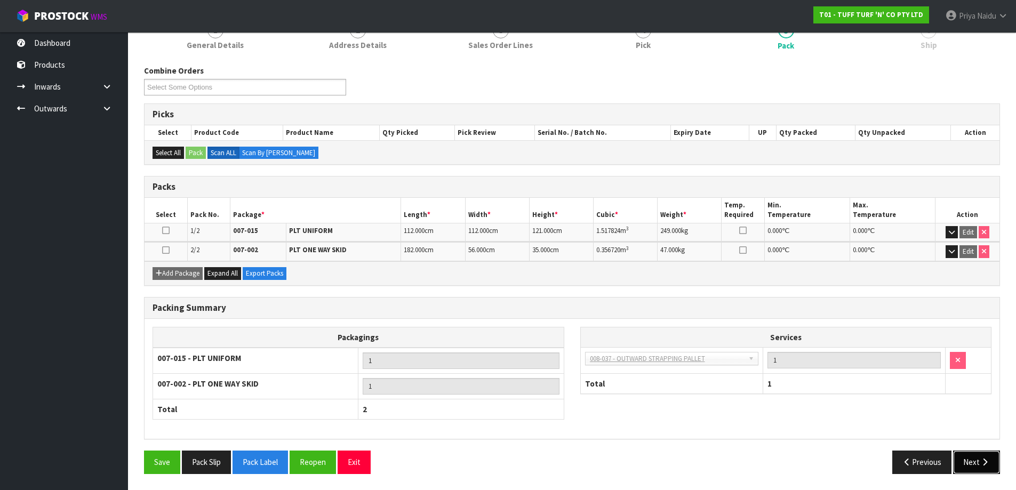
click at [965, 453] on button "Next" at bounding box center [976, 461] width 47 height 23
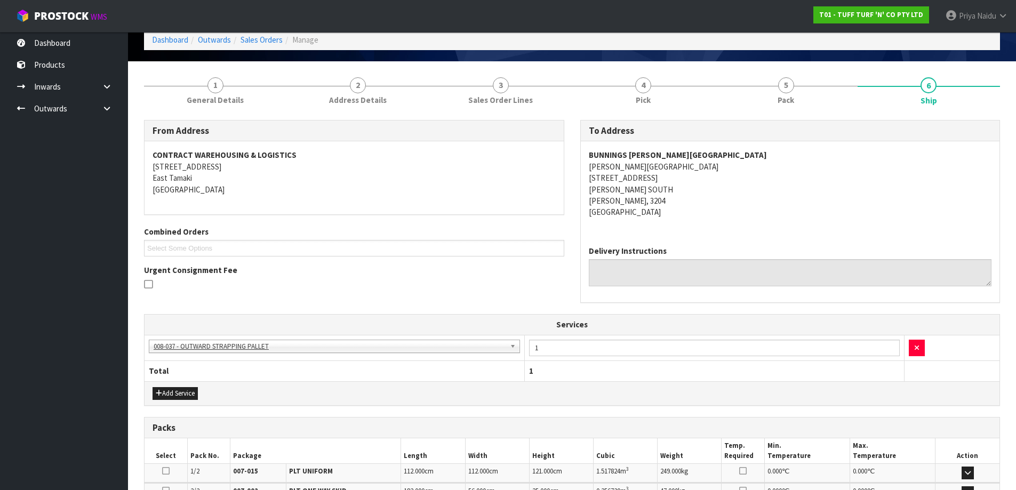
scroll to position [0, 0]
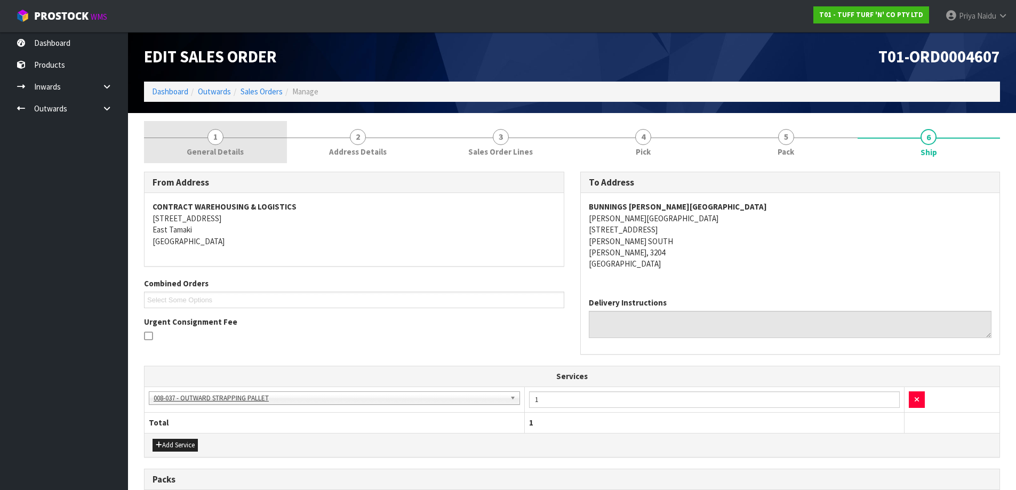
click at [185, 153] on link "1 General Details" at bounding box center [215, 142] width 143 height 42
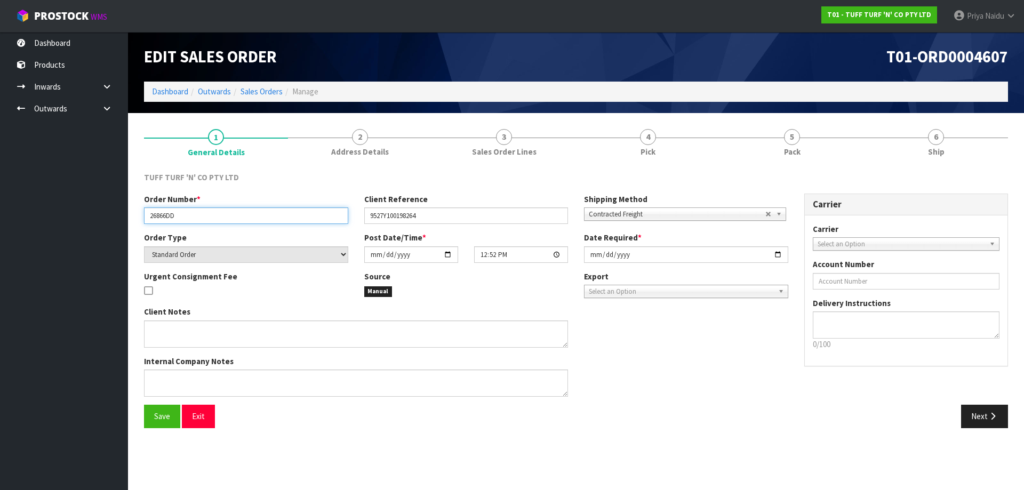
drag, startPoint x: 148, startPoint y: 215, endPoint x: 198, endPoint y: 215, distance: 50.1
click at [198, 215] on input "26866DD" at bounding box center [246, 215] width 204 height 17
drag, startPoint x: 369, startPoint y: 218, endPoint x: 426, endPoint y: 217, distance: 56.5
click at [426, 217] on input "9527Y100198264" at bounding box center [466, 215] width 204 height 17
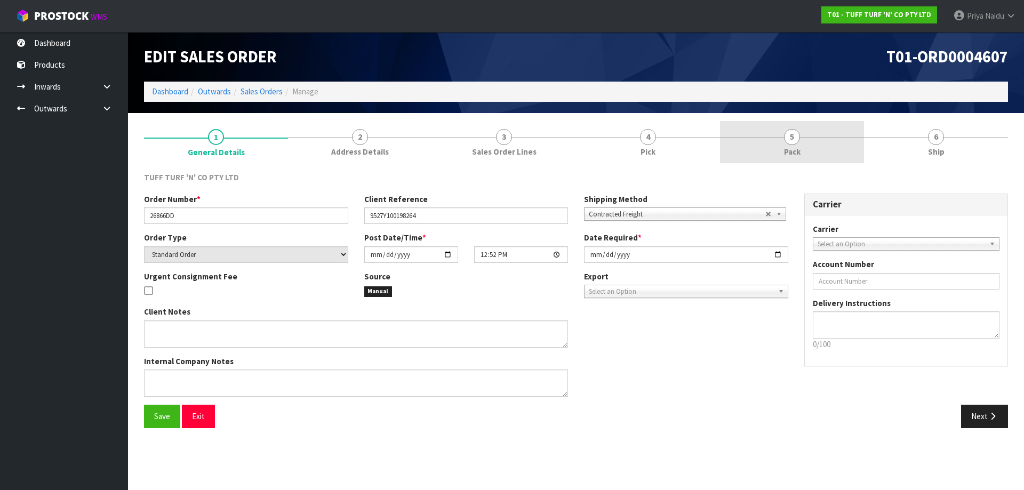
click at [781, 154] on link "5 Pack" at bounding box center [792, 142] width 144 height 42
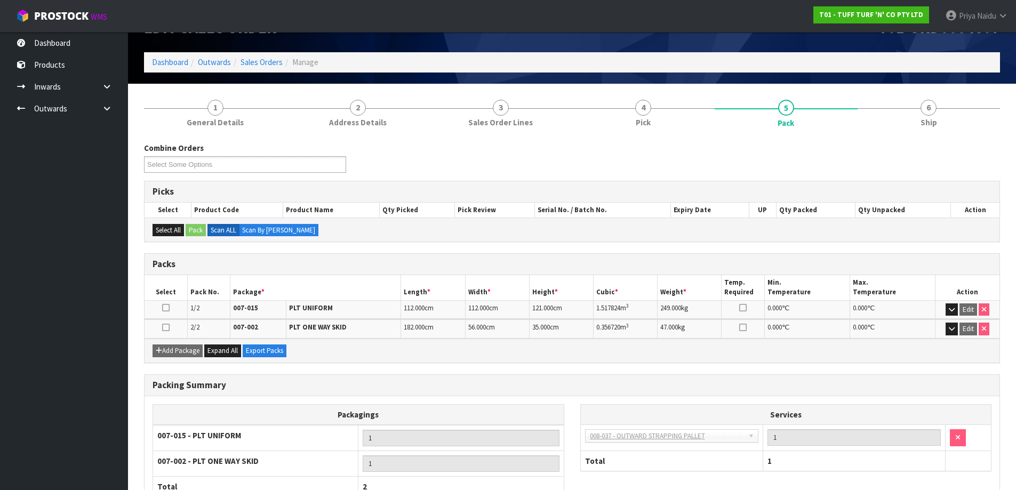
scroll to position [53, 0]
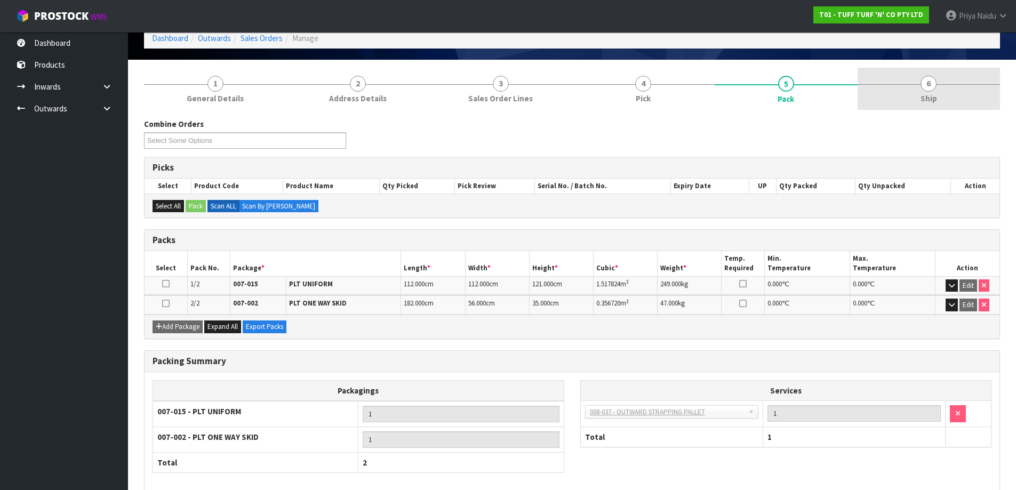
drag, startPoint x: 891, startPoint y: 71, endPoint x: 890, endPoint y: 83, distance: 12.3
click at [891, 72] on link "6 Ship" at bounding box center [928, 89] width 143 height 42
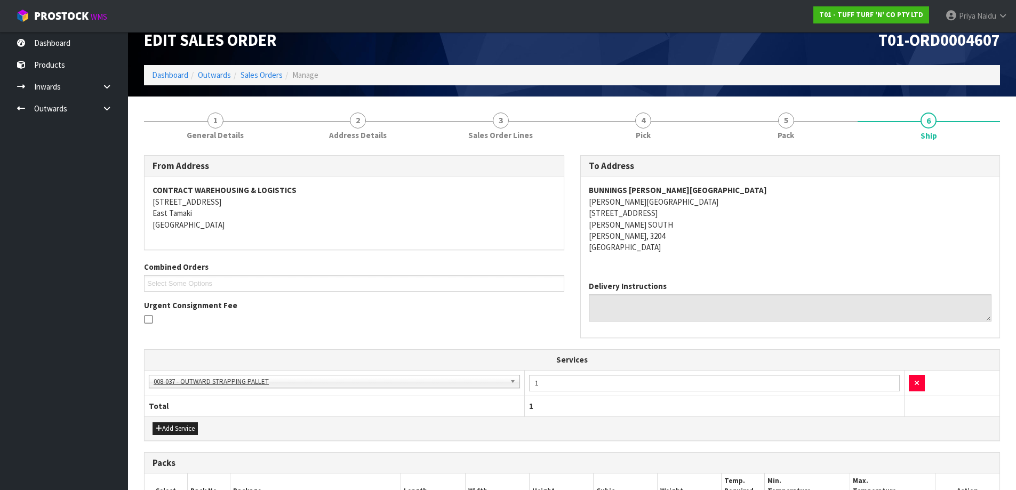
scroll to position [0, 0]
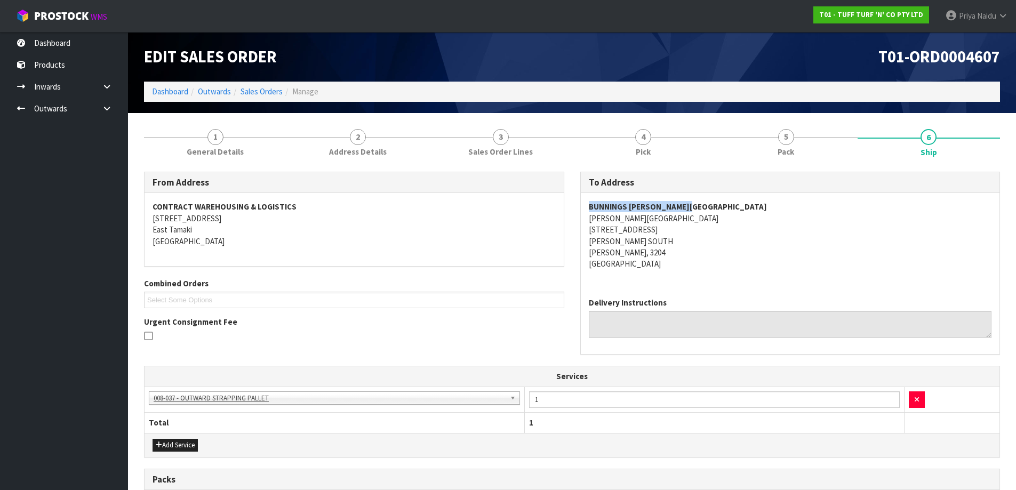
drag, startPoint x: 586, startPoint y: 205, endPoint x: 711, endPoint y: 203, distance: 124.2
click at [711, 203] on div "BUNNINGS [PERSON_NAME] [GEOGRAPHIC_DATA][PERSON_NAME] [STREET_ADDRESS][PERSON_N…" at bounding box center [790, 241] width 419 height 96
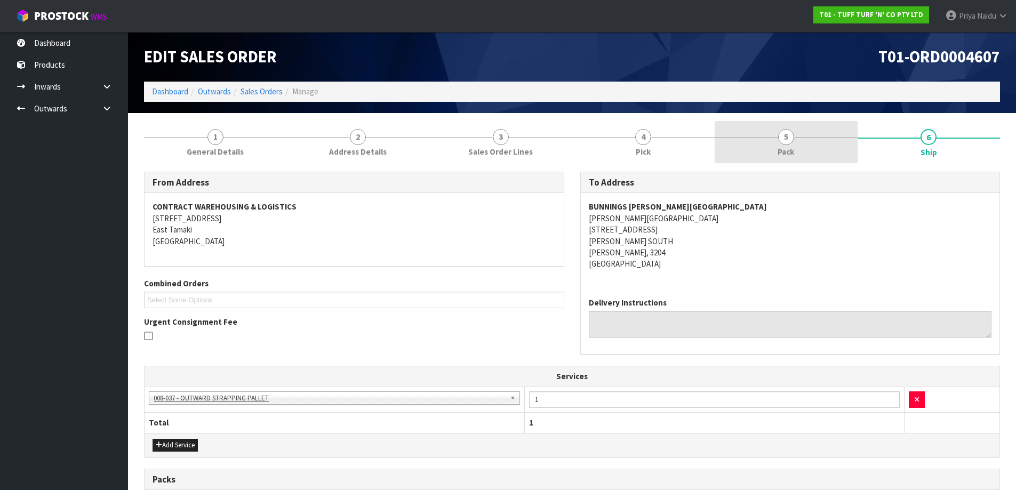
drag, startPoint x: 800, startPoint y: 151, endPoint x: 765, endPoint y: 157, distance: 35.6
click at [800, 151] on link "5 Pack" at bounding box center [785, 142] width 143 height 42
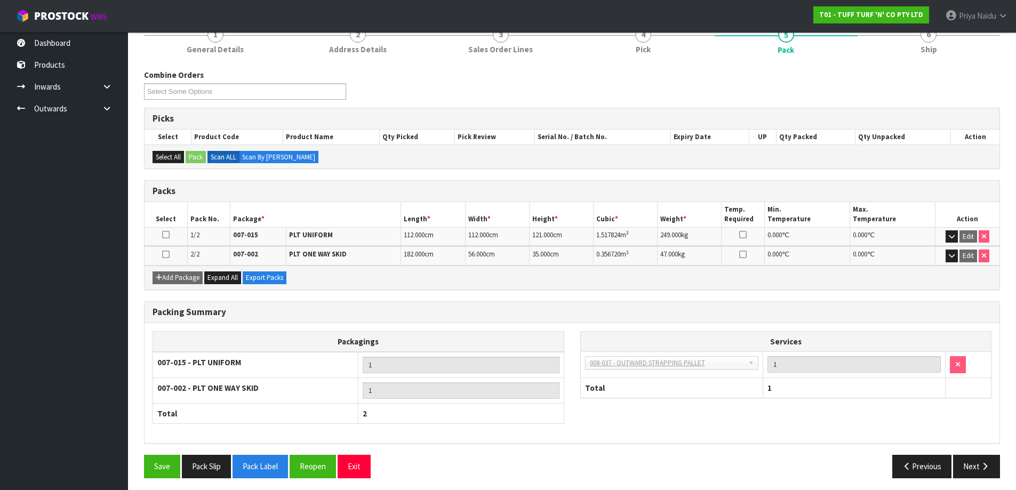
scroll to position [107, 0]
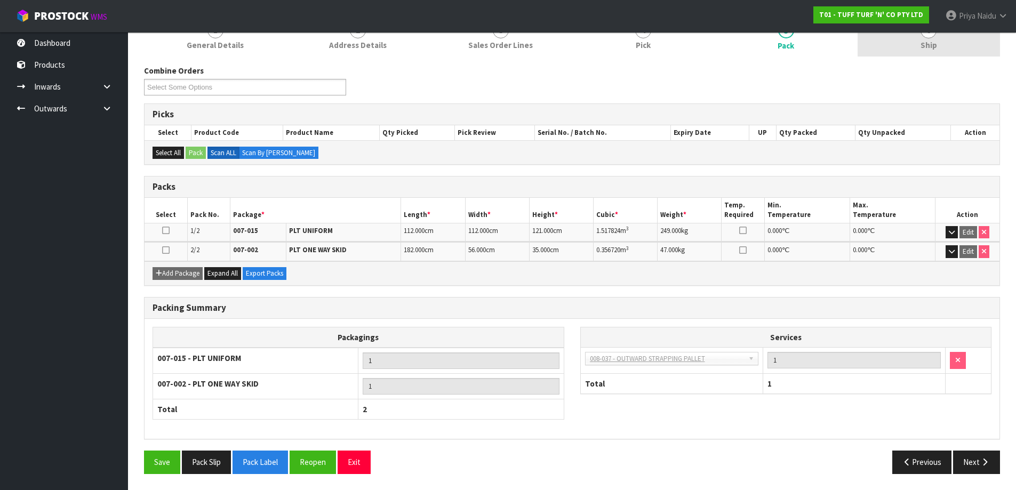
drag, startPoint x: 923, startPoint y: 48, endPoint x: 906, endPoint y: 52, distance: 18.1
click at [923, 48] on span "Ship" at bounding box center [928, 44] width 17 height 11
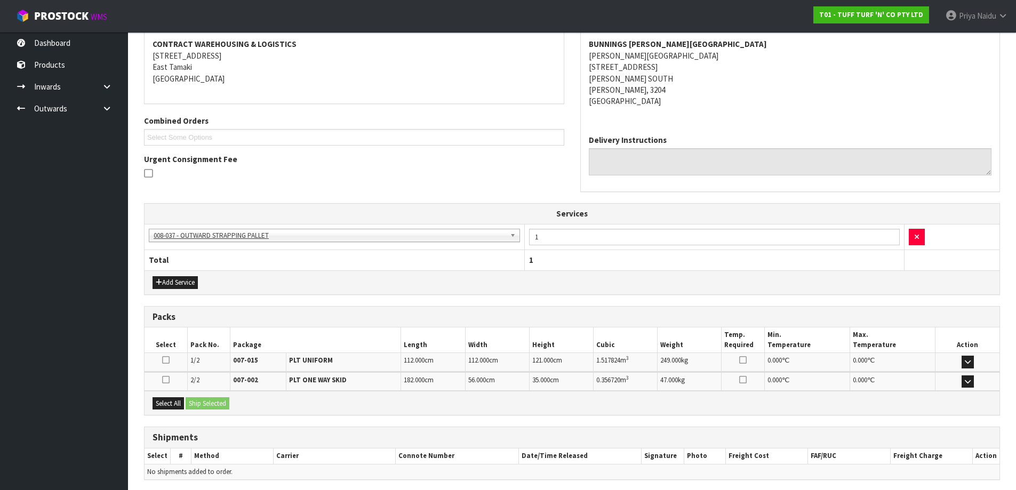
scroll to position [203, 0]
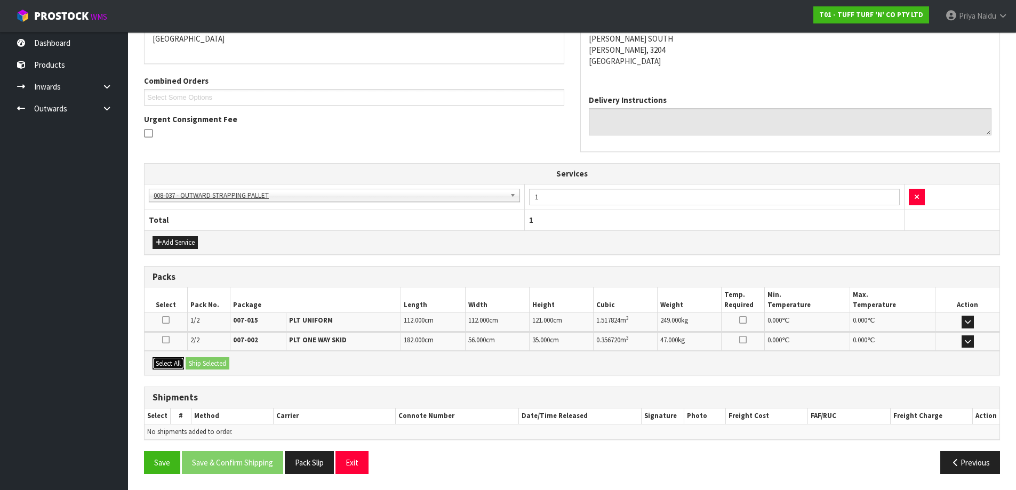
click at [168, 365] on button "Select All" at bounding box center [167, 363] width 31 height 13
click at [200, 360] on button "Ship Selected" at bounding box center [208, 363] width 44 height 13
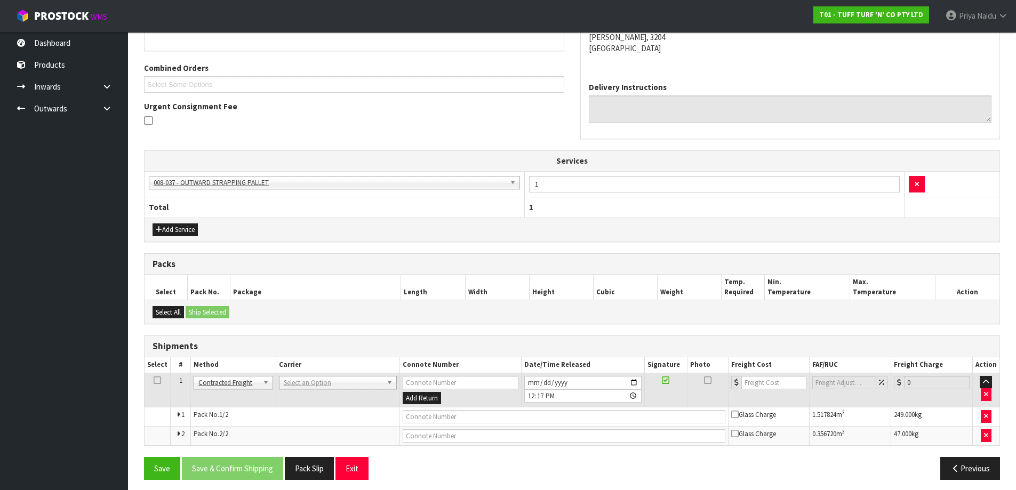
scroll to position [221, 0]
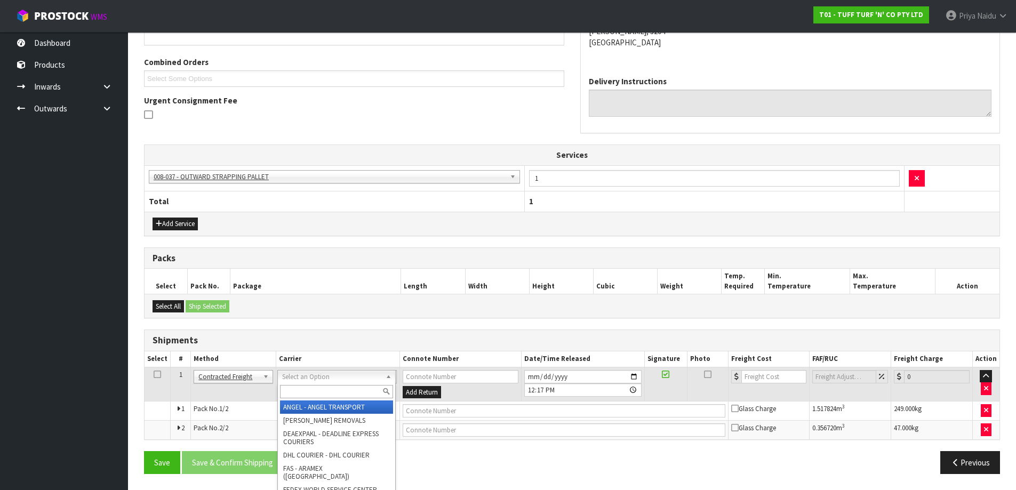
click at [297, 388] on input "text" at bounding box center [336, 391] width 113 height 13
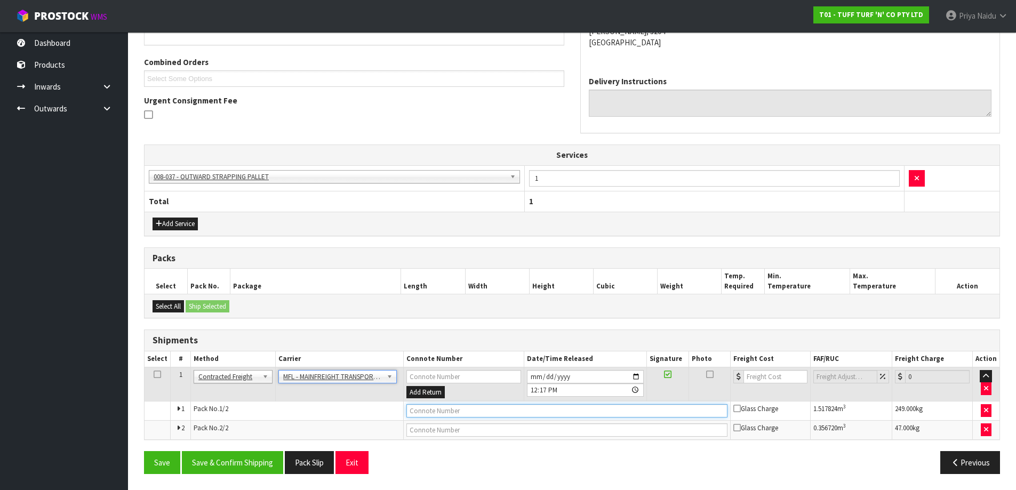
click at [430, 415] on input "text" at bounding box center [566, 410] width 321 height 13
paste input "FWM58318763"
click at [764, 383] on input "number" at bounding box center [775, 376] width 65 height 13
click at [233, 456] on button "Save & Confirm Shipping" at bounding box center [232, 462] width 101 height 23
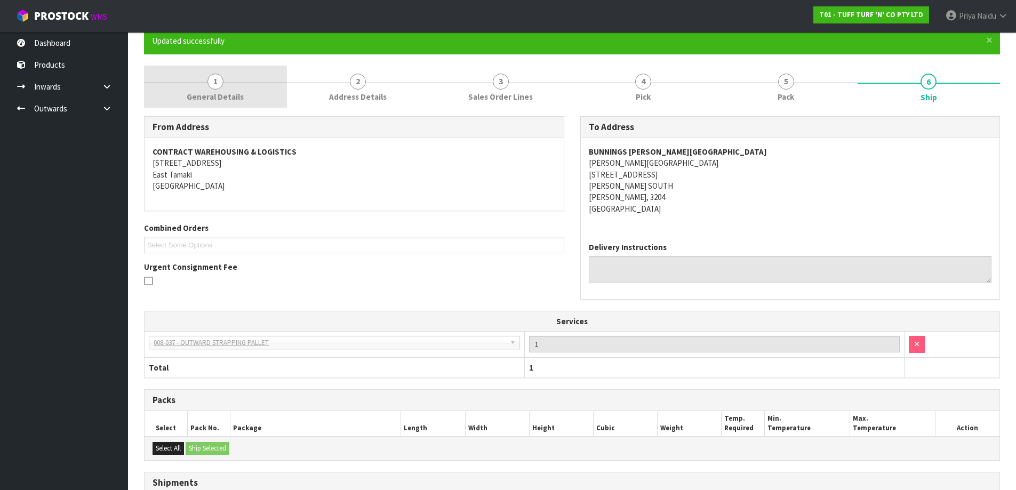
scroll to position [0, 0]
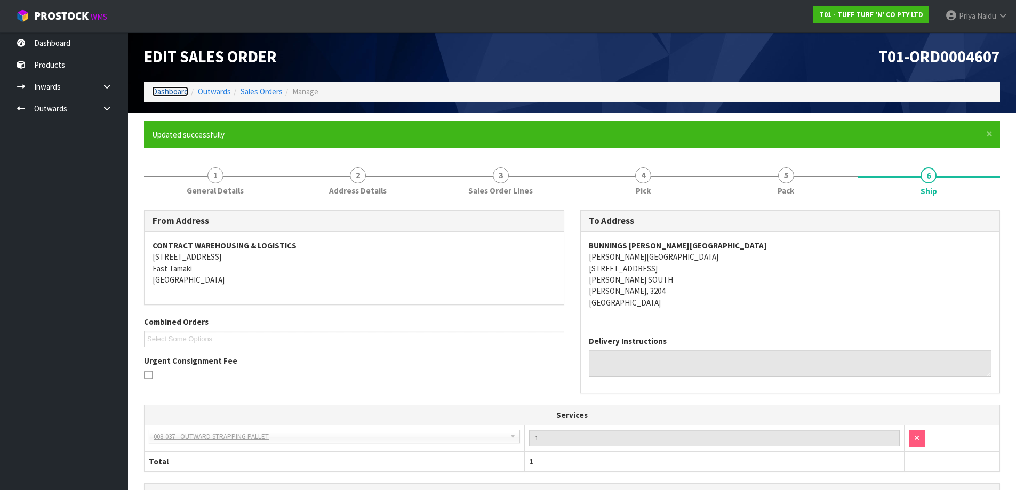
click at [158, 96] on link "Dashboard" at bounding box center [170, 91] width 36 height 10
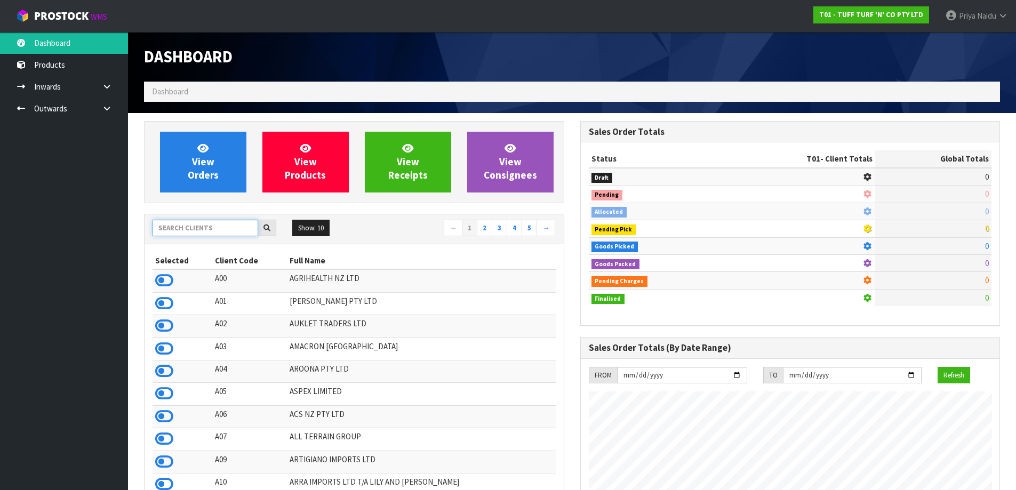
scroll to position [808, 436]
click at [200, 231] on input "text" at bounding box center [205, 228] width 106 height 17
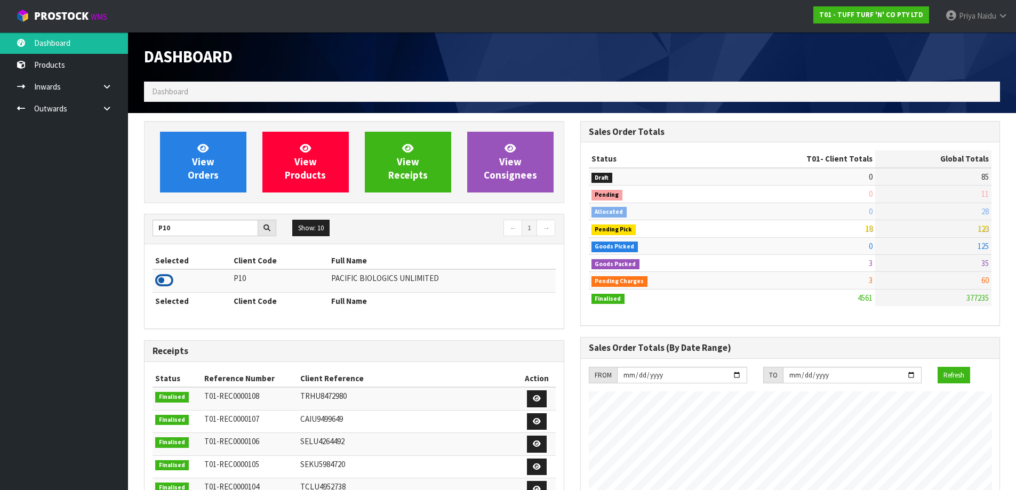
click at [161, 276] on icon at bounding box center [164, 280] width 18 height 16
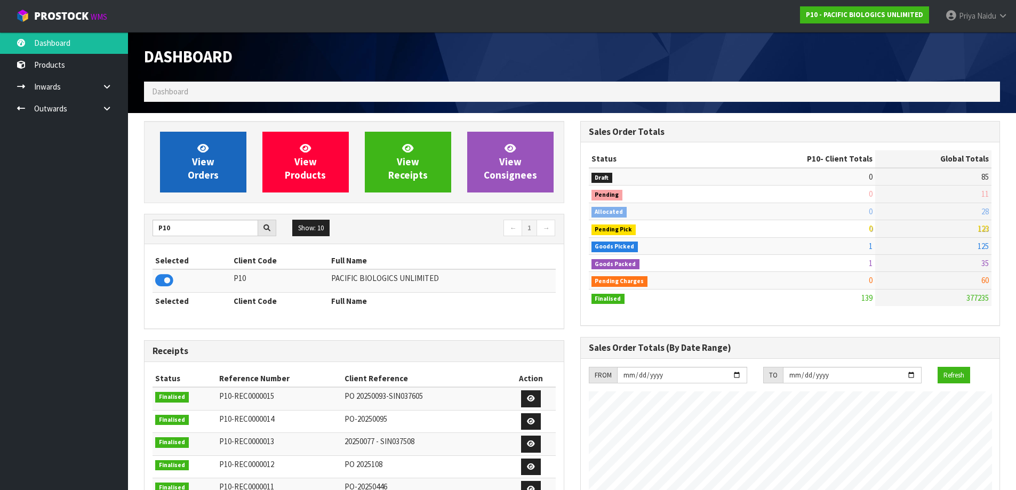
scroll to position [687, 436]
click at [207, 163] on span "View Orders" at bounding box center [203, 162] width 31 height 40
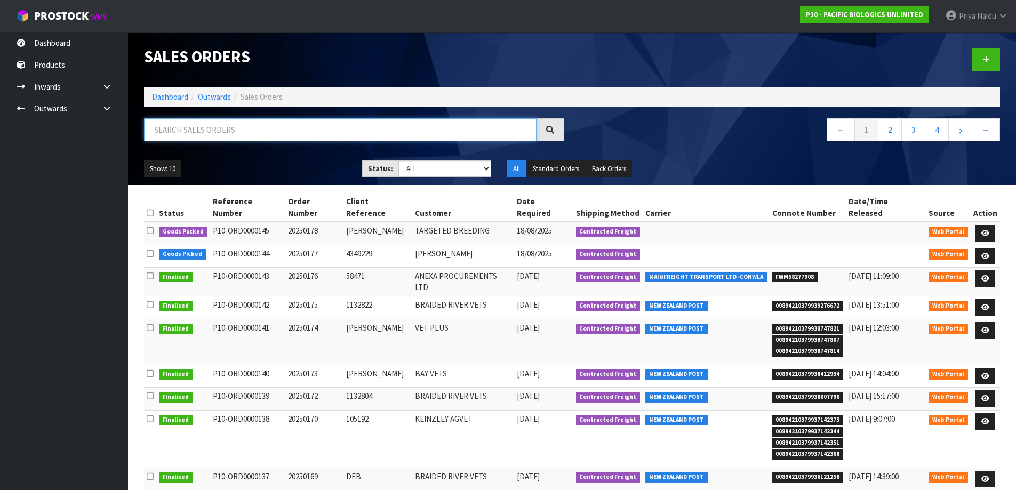
click at [212, 123] on input "text" at bounding box center [340, 129] width 392 height 23
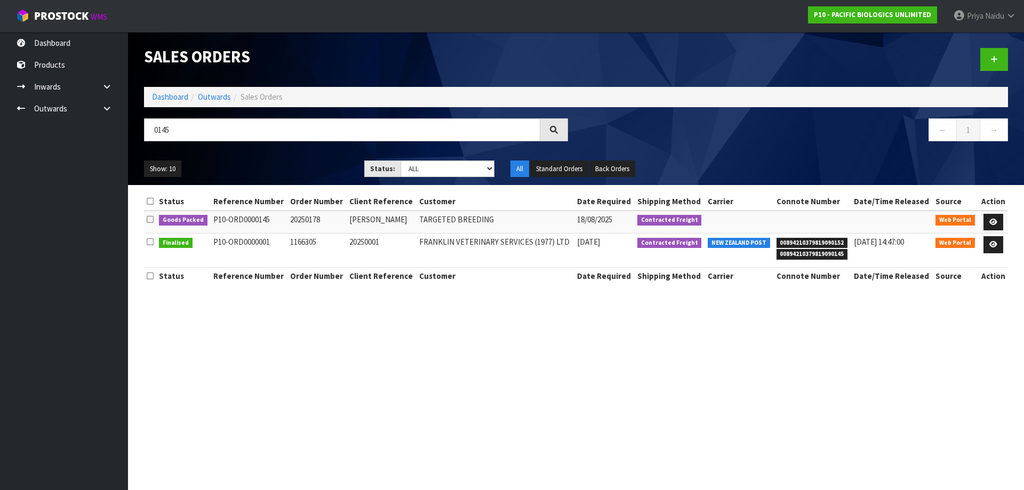
click at [270, 178] on div "Show: 10 5 10 25 50 Status: Draft Pending Allocated Pending Pick Goods Picked G…" at bounding box center [576, 168] width 880 height 33
click at [280, 161] on ul "Show: 10 5 10 25 50" at bounding box center [246, 168] width 204 height 17
click at [996, 224] on icon at bounding box center [993, 222] width 8 height 7
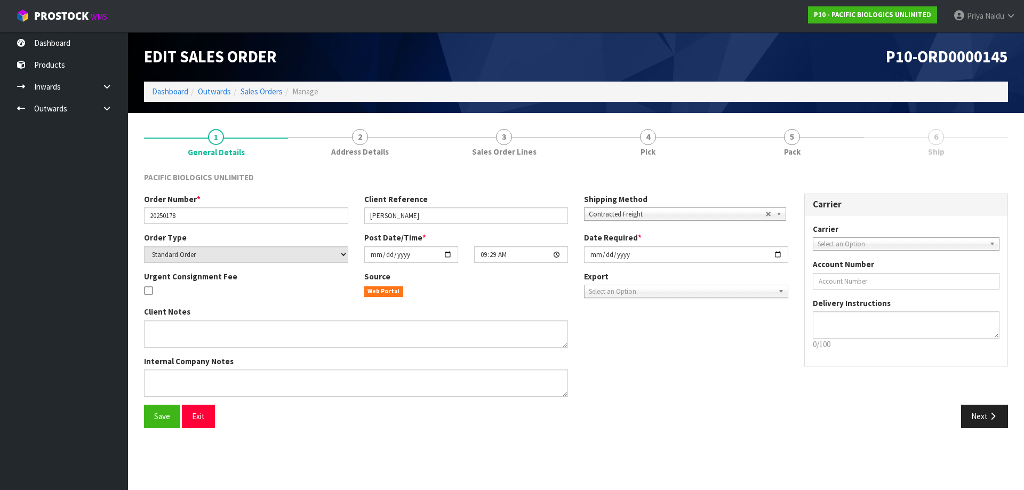
click at [806, 151] on link "5 Pack" at bounding box center [792, 142] width 144 height 42
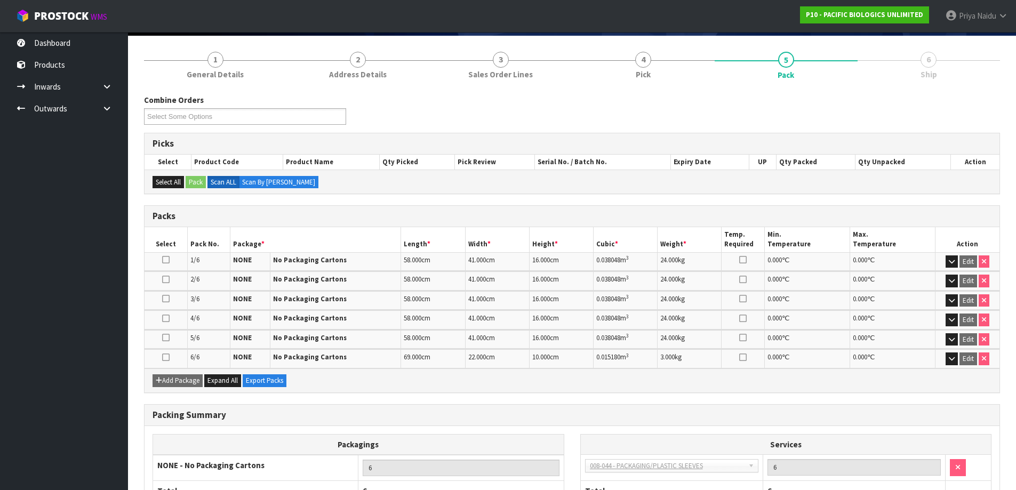
scroll to position [159, 0]
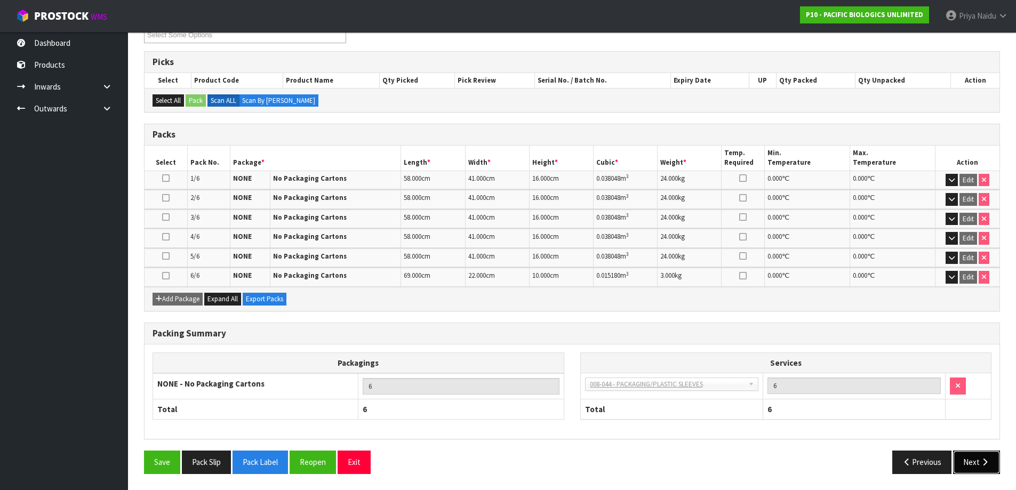
click at [968, 466] on button "Next" at bounding box center [976, 461] width 47 height 23
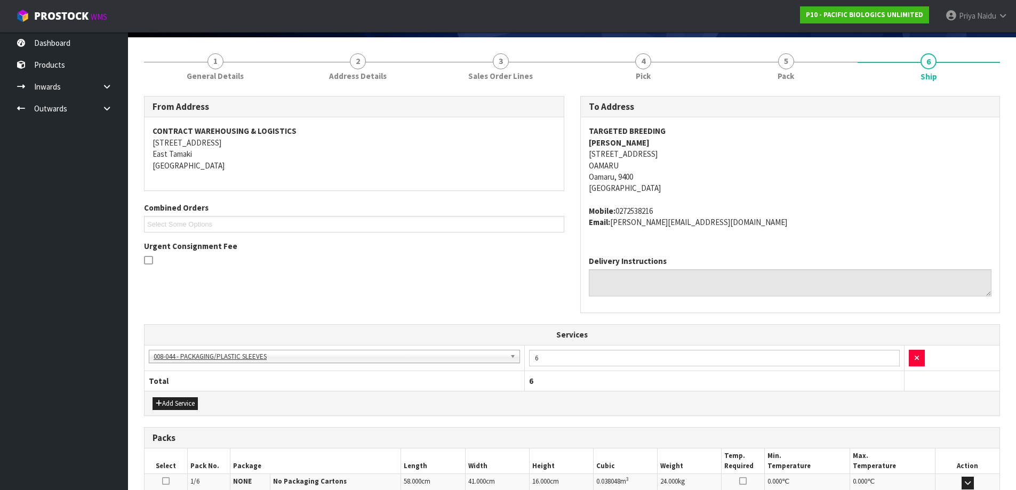
scroll to position [0, 0]
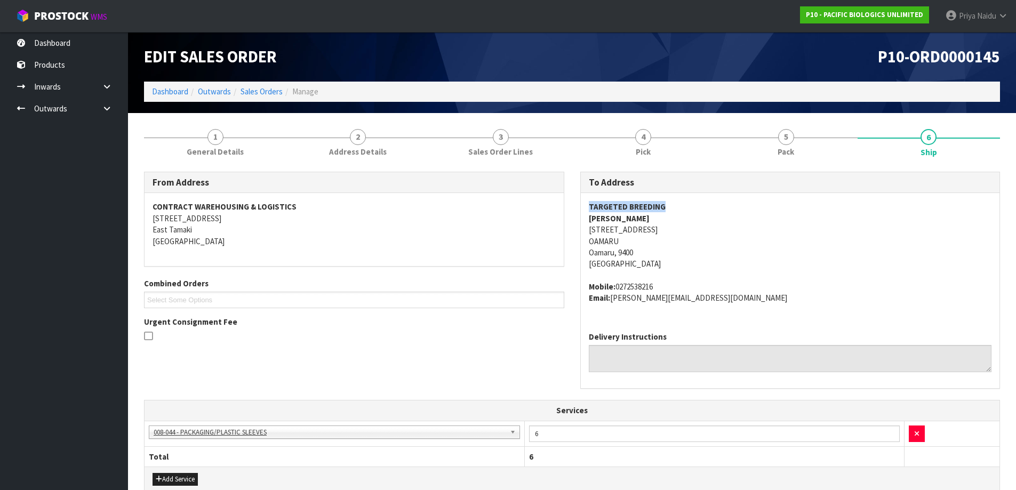
drag, startPoint x: 583, startPoint y: 209, endPoint x: 704, endPoint y: 205, distance: 121.1
click at [704, 205] on div "TARGETED BREEDING [PERSON_NAME] [STREET_ADDRESS] Mobile: [PHONE_NUMBER] Email: …" at bounding box center [790, 258] width 419 height 130
drag, startPoint x: 578, startPoint y: 230, endPoint x: 682, endPoint y: 254, distance: 106.2
click at [682, 254] on div "To Address TARGETED BREEDING [PERSON_NAME] [STREET_ADDRESS] Mobile: [PHONE_NUMB…" at bounding box center [790, 286] width 436 height 228
click at [743, 238] on address "TARGETED BREEDING [PERSON_NAME] [STREET_ADDRESS]" at bounding box center [790, 235] width 403 height 69
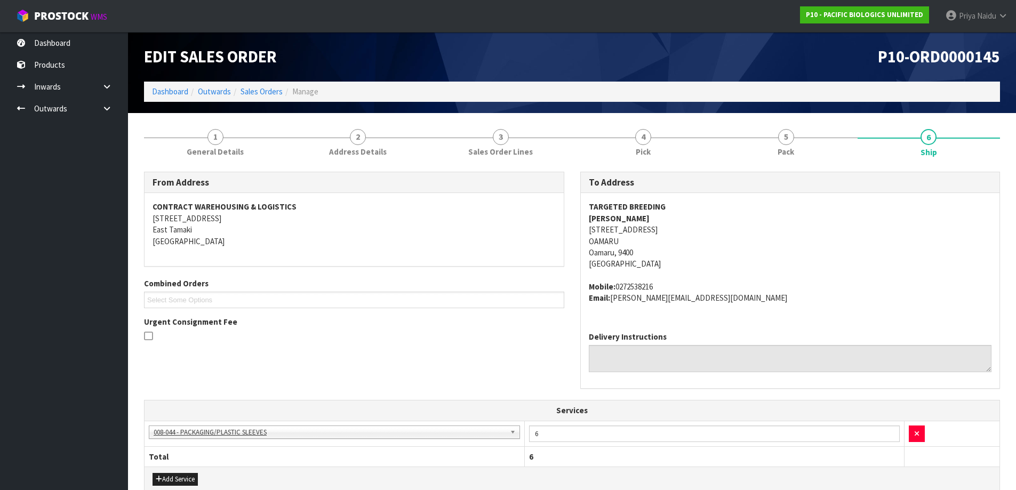
drag, startPoint x: 584, startPoint y: 229, endPoint x: 664, endPoint y: 227, distance: 80.0
click at [664, 227] on div "TARGETED BREEDING [PERSON_NAME] [STREET_ADDRESS] Mobile: [PHONE_NUMBER] Email: …" at bounding box center [790, 258] width 419 height 130
drag, startPoint x: 617, startPoint y: 288, endPoint x: 678, endPoint y: 283, distance: 60.5
click at [678, 283] on address "Mobile: [PHONE_NUMBER] Email: [PERSON_NAME][EMAIL_ADDRESS][DOMAIN_NAME]" at bounding box center [790, 292] width 403 height 23
drag, startPoint x: 610, startPoint y: 299, endPoint x: 729, endPoint y: 302, distance: 118.4
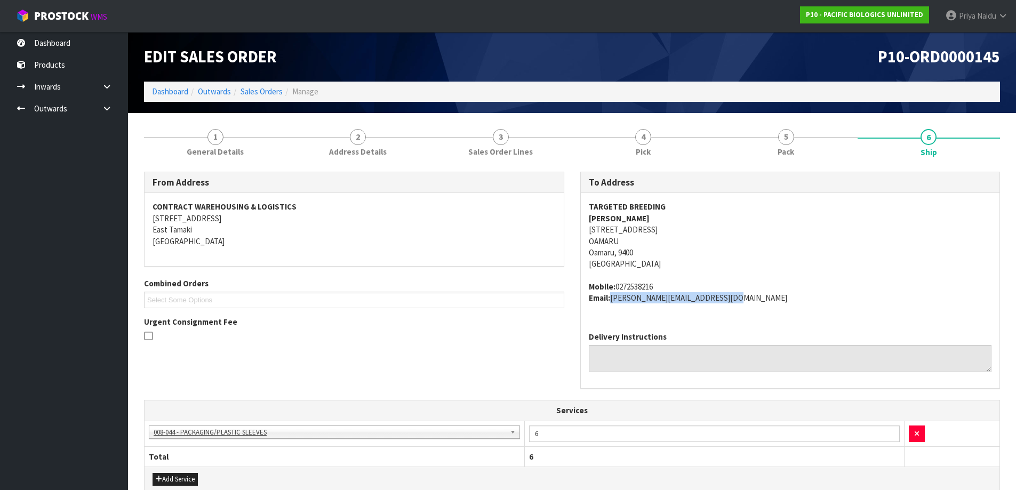
click at [729, 302] on address "Mobile: [PHONE_NUMBER] Email: [PERSON_NAME][EMAIL_ADDRESS][DOMAIN_NAME]" at bounding box center [790, 292] width 403 height 23
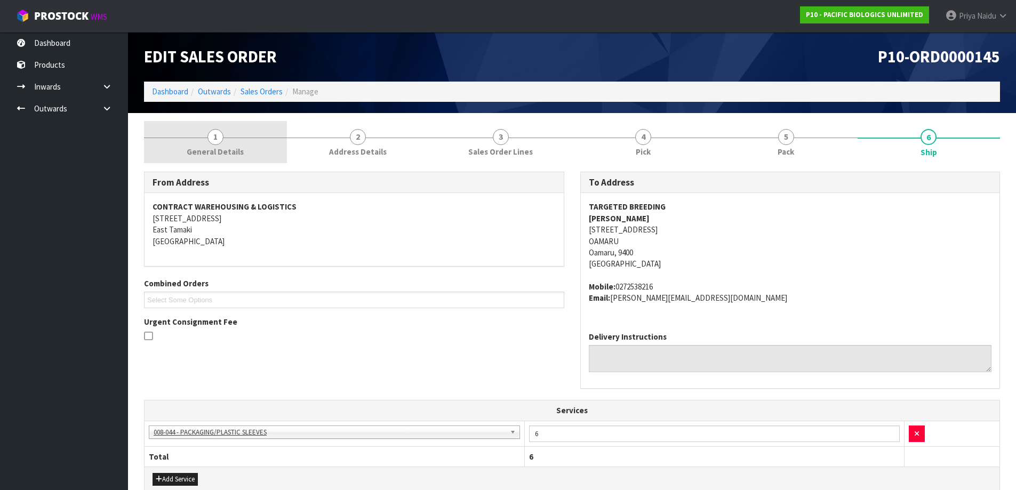
click at [224, 138] on link "1 General Details" at bounding box center [215, 142] width 143 height 42
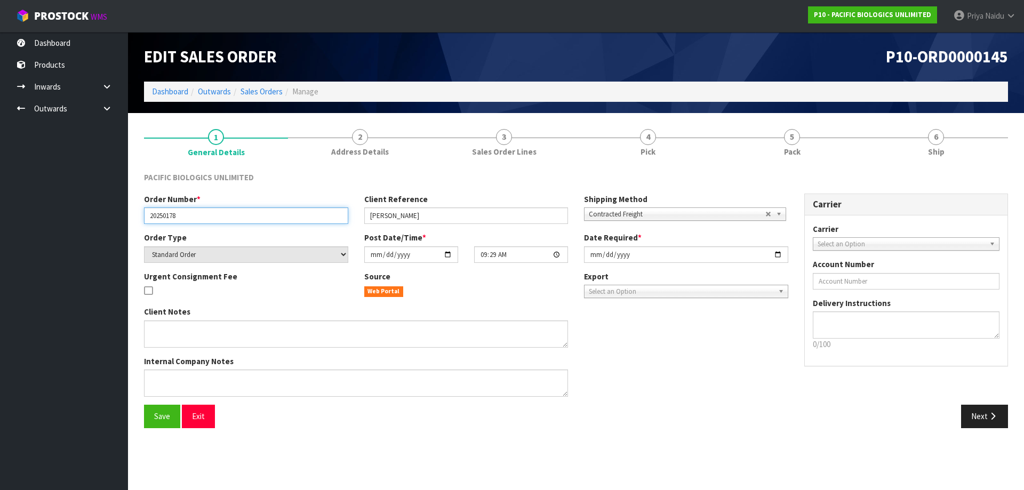
drag, startPoint x: 150, startPoint y: 211, endPoint x: 193, endPoint y: 218, distance: 43.3
click at [193, 218] on input "20250178" at bounding box center [246, 215] width 204 height 17
drag, startPoint x: 368, startPoint y: 216, endPoint x: 434, endPoint y: 212, distance: 66.8
click at [434, 212] on input "[PERSON_NAME]" at bounding box center [466, 215] width 204 height 17
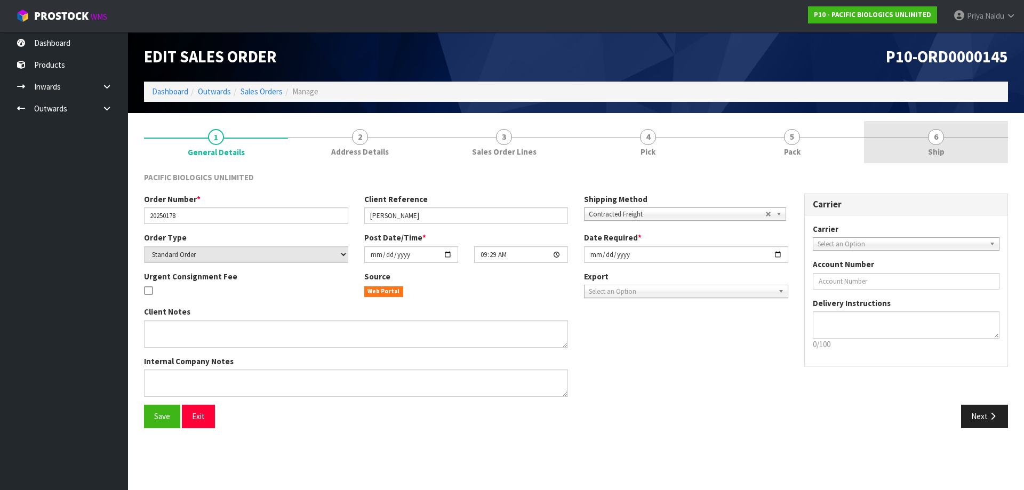
click at [938, 154] on span "Ship" at bounding box center [936, 151] width 17 height 11
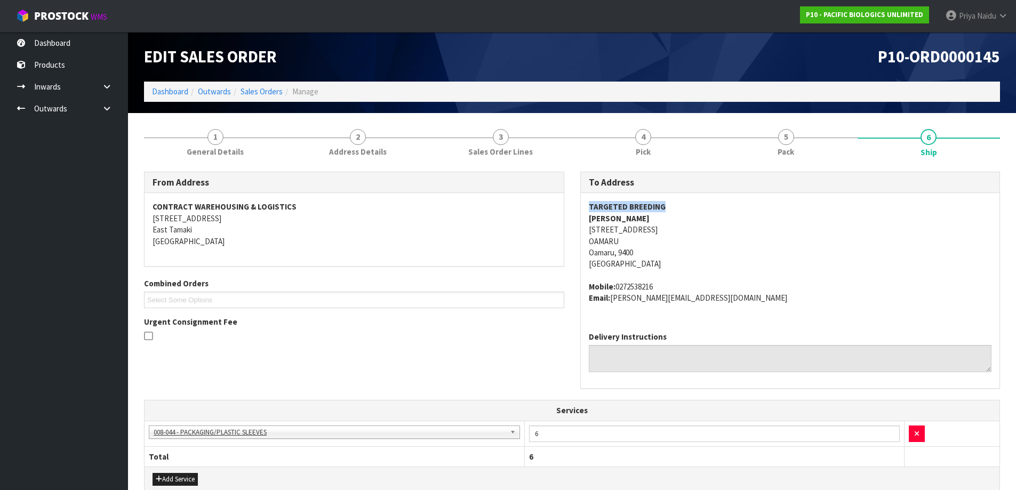
drag, startPoint x: 586, startPoint y: 204, endPoint x: 695, endPoint y: 212, distance: 109.0
click at [695, 212] on div "TARGETED BREEDING [PERSON_NAME] [STREET_ADDRESS] Mobile: [PHONE_NUMBER] Email: …" at bounding box center [790, 258] width 419 height 130
drag, startPoint x: 587, startPoint y: 236, endPoint x: 635, endPoint y: 237, distance: 48.0
click at [643, 237] on div "TARGETED BREEDING [PERSON_NAME] [STREET_ADDRESS] Mobile: [PHONE_NUMBER] Email: …" at bounding box center [790, 258] width 419 height 130
drag, startPoint x: 586, startPoint y: 228, endPoint x: 651, endPoint y: 221, distance: 65.9
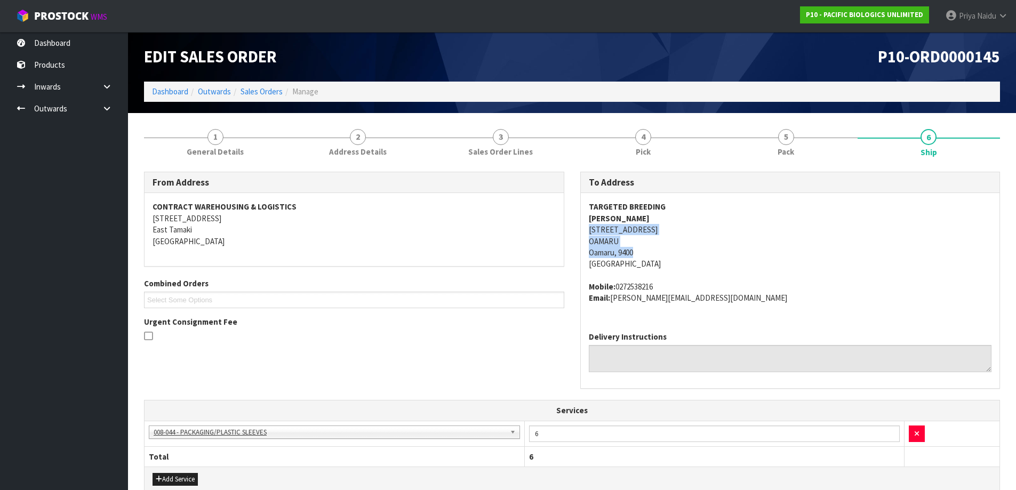
click at [679, 243] on div "TARGETED BREEDING [PERSON_NAME] [STREET_ADDRESS] Mobile: [PHONE_NUMBER] Email: …" at bounding box center [790, 258] width 419 height 130
click at [787, 240] on address "TARGETED BREEDING [PERSON_NAME] [STREET_ADDRESS]" at bounding box center [790, 235] width 403 height 69
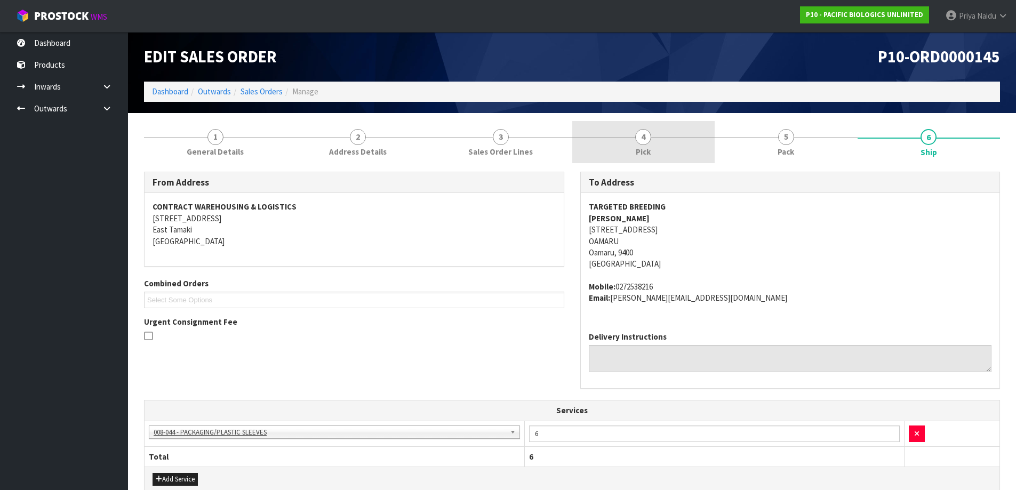
drag, startPoint x: 735, startPoint y: 138, endPoint x: 708, endPoint y: 158, distance: 33.5
click at [736, 140] on link "5 Pack" at bounding box center [785, 142] width 143 height 42
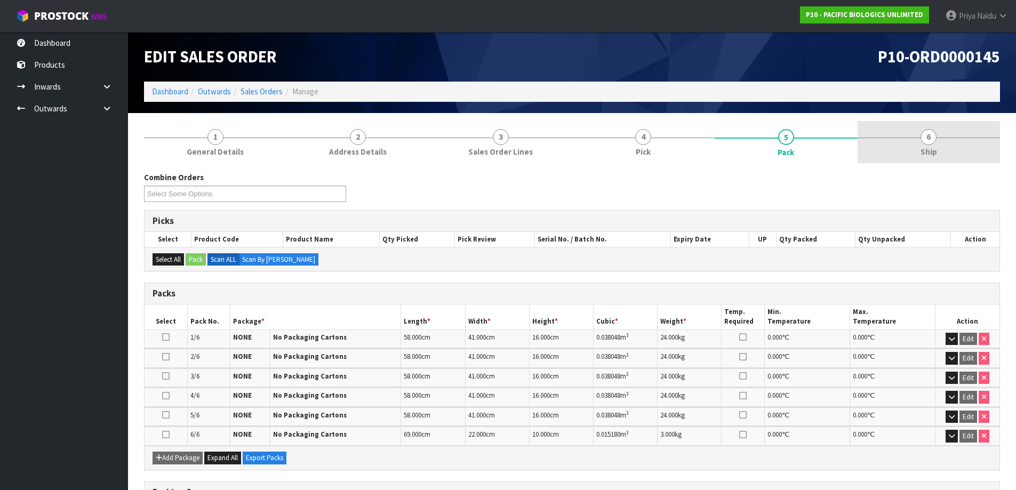
click at [940, 142] on link "6 Ship" at bounding box center [928, 142] width 143 height 42
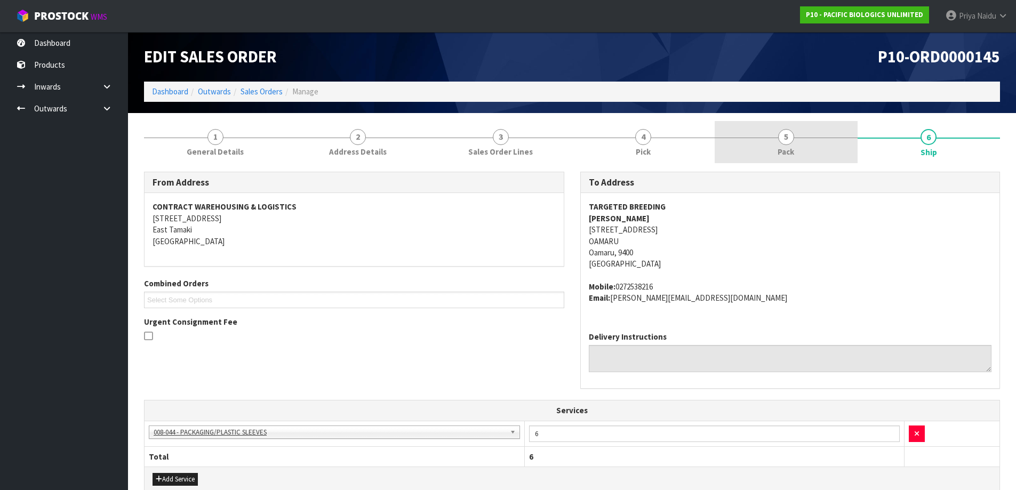
click at [778, 143] on link "5 Pack" at bounding box center [785, 142] width 143 height 42
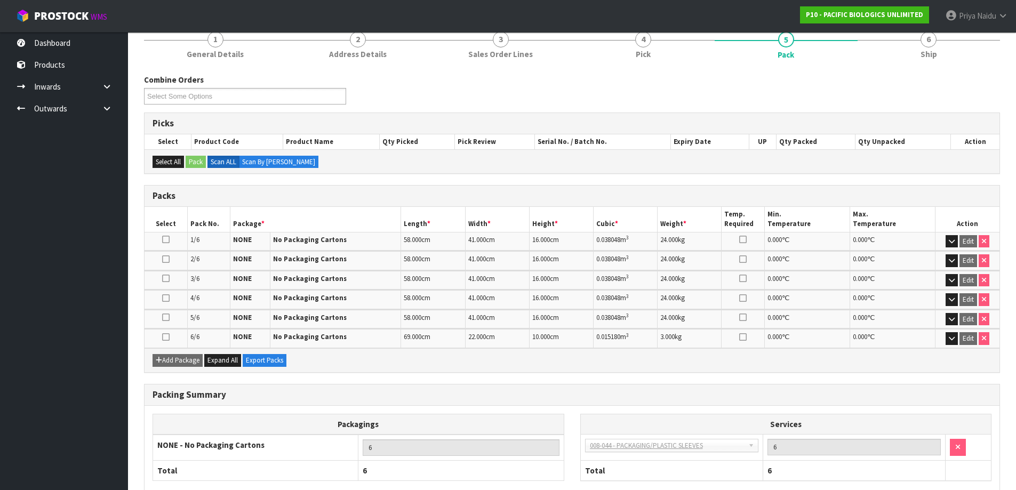
scroll to position [107, 0]
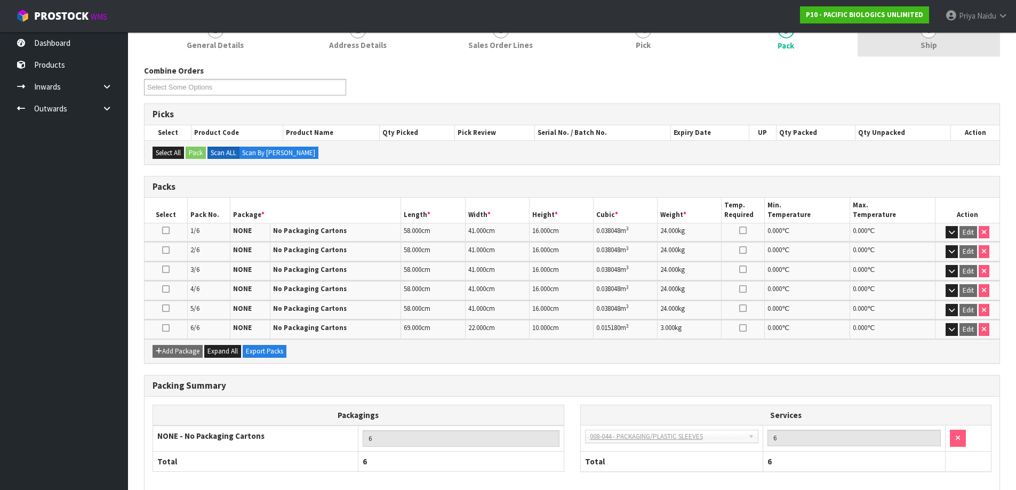
click at [949, 46] on link "6 Ship" at bounding box center [928, 35] width 143 height 42
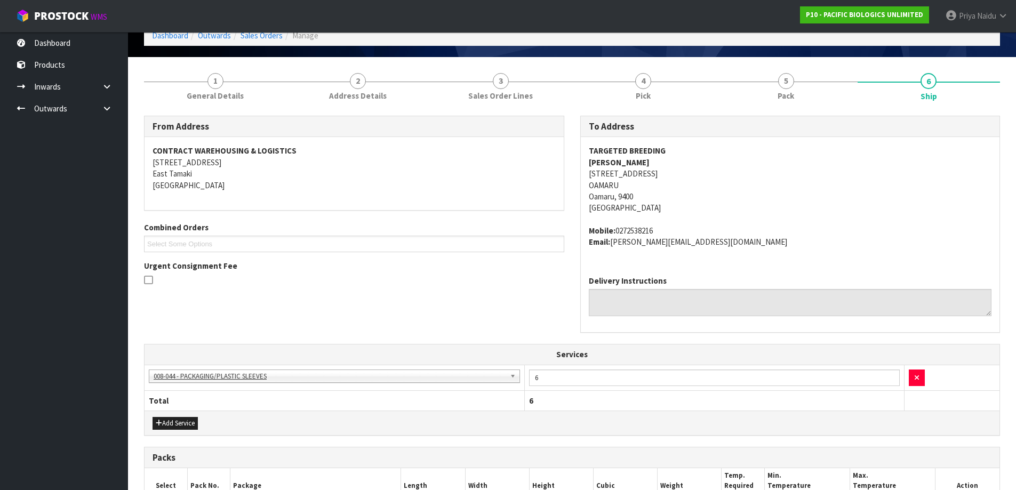
scroll to position [0, 0]
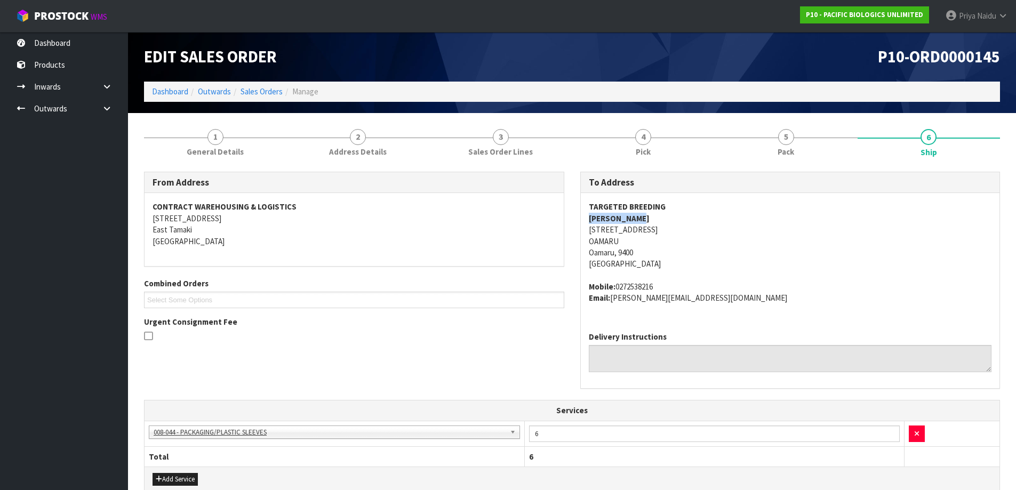
drag, startPoint x: 587, startPoint y: 218, endPoint x: 656, endPoint y: 222, distance: 68.9
click at [662, 222] on div "TARGETED BREEDING [PERSON_NAME] [STREET_ADDRESS] Mobile: [PHONE_NUMBER] Email: …" at bounding box center [790, 258] width 419 height 130
drag, startPoint x: 583, startPoint y: 291, endPoint x: 672, endPoint y: 283, distance: 89.4
click at [672, 283] on div "TARGETED BREEDING [PERSON_NAME] [STREET_ADDRESS] Mobile: [PHONE_NUMBER] Email: …" at bounding box center [790, 258] width 419 height 130
click at [768, 151] on link "5 Pack" at bounding box center [785, 142] width 143 height 42
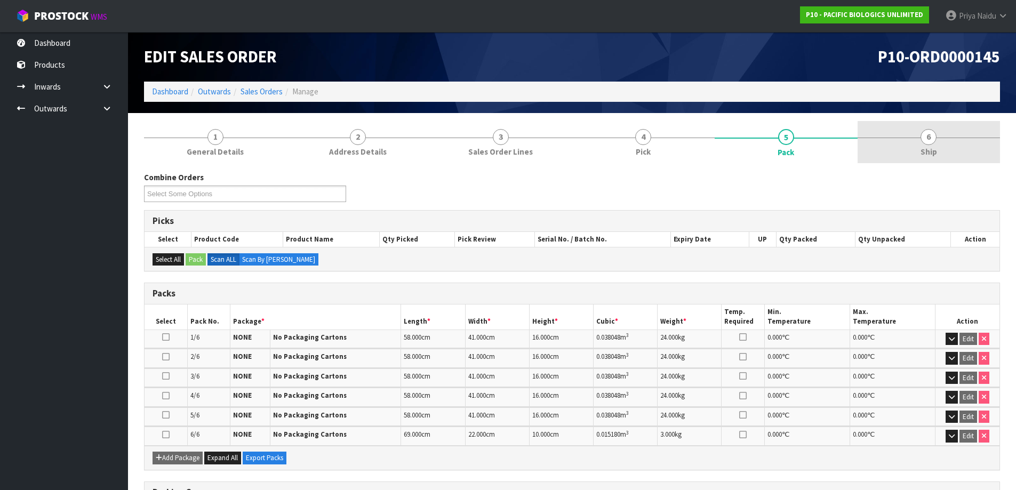
drag, startPoint x: 945, startPoint y: 124, endPoint x: 762, endPoint y: 163, distance: 186.4
click at [942, 124] on link "6 Ship" at bounding box center [928, 142] width 143 height 42
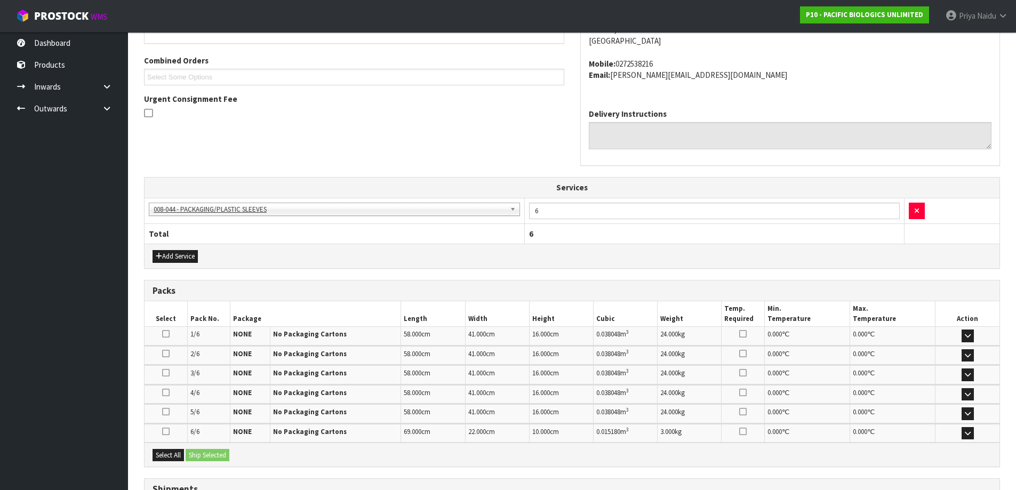
scroll to position [315, 0]
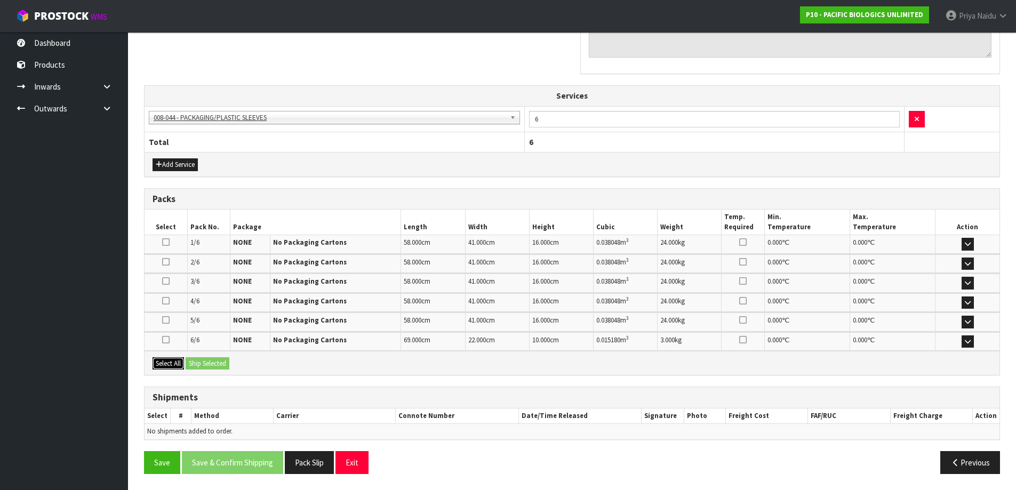
click at [175, 359] on button "Select All" at bounding box center [167, 363] width 31 height 13
click at [219, 359] on button "Ship Selected" at bounding box center [208, 363] width 44 height 13
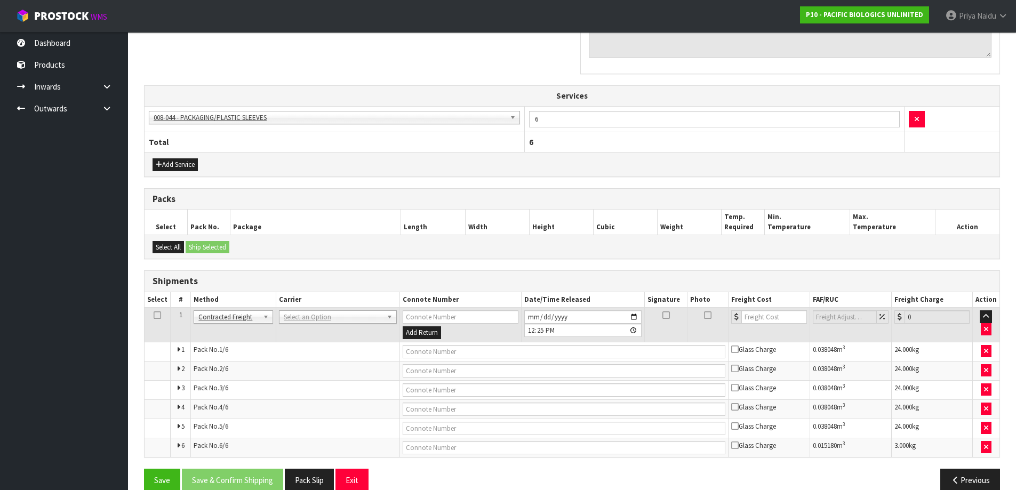
scroll to position [332, 0]
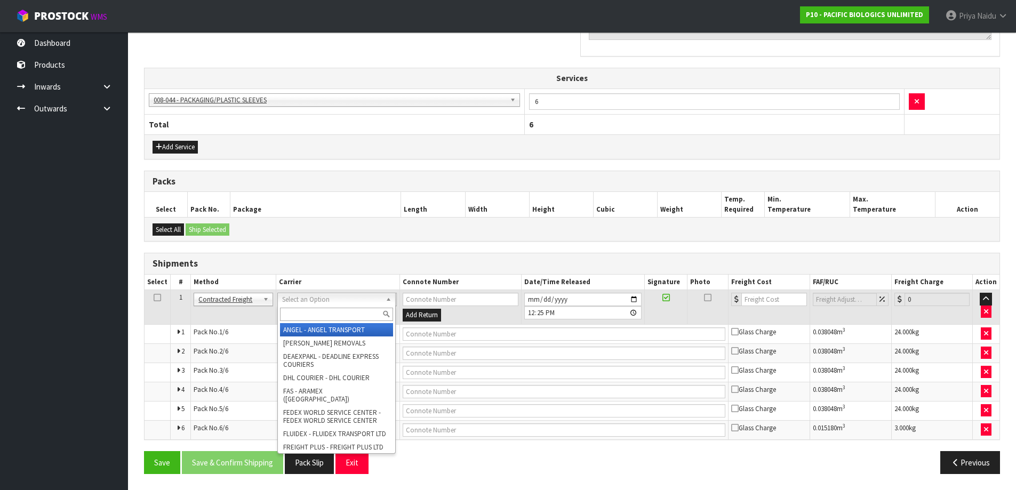
click at [307, 320] on input "text" at bounding box center [336, 314] width 113 height 13
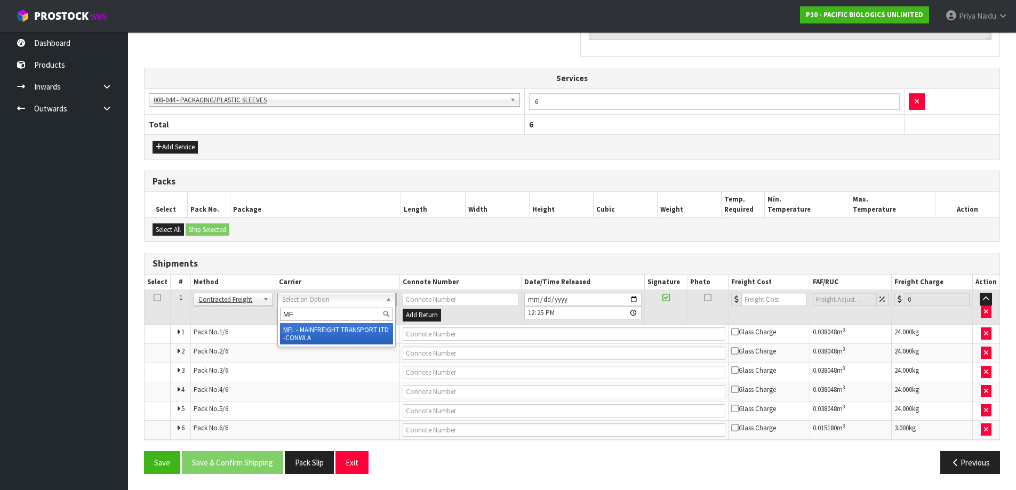
drag, startPoint x: 341, startPoint y: 337, endPoint x: 360, endPoint y: 334, distance: 18.9
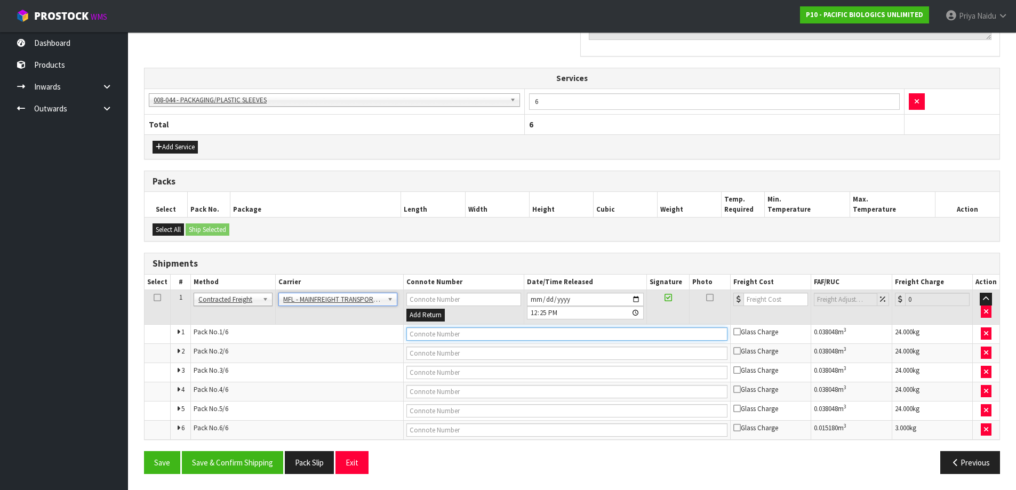
click at [442, 332] on input "text" at bounding box center [566, 333] width 321 height 13
paste input "FWM58319033"
click at [761, 300] on input "number" at bounding box center [775, 299] width 65 height 13
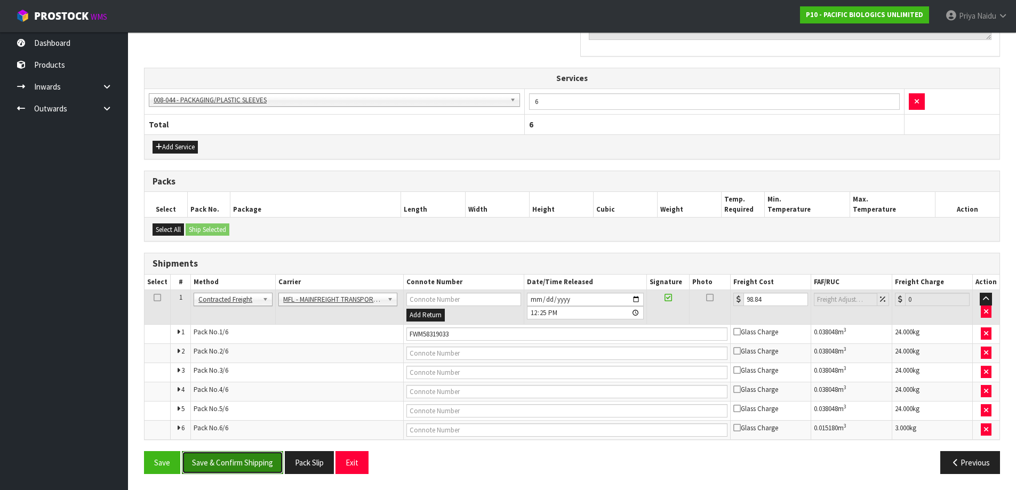
click at [252, 468] on button "Save & Confirm Shipping" at bounding box center [232, 462] width 101 height 23
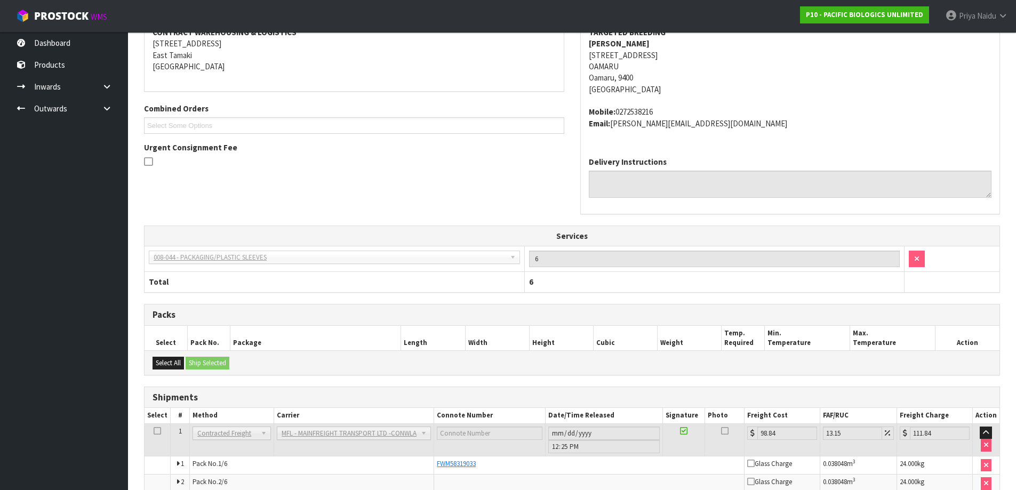
scroll to position [0, 0]
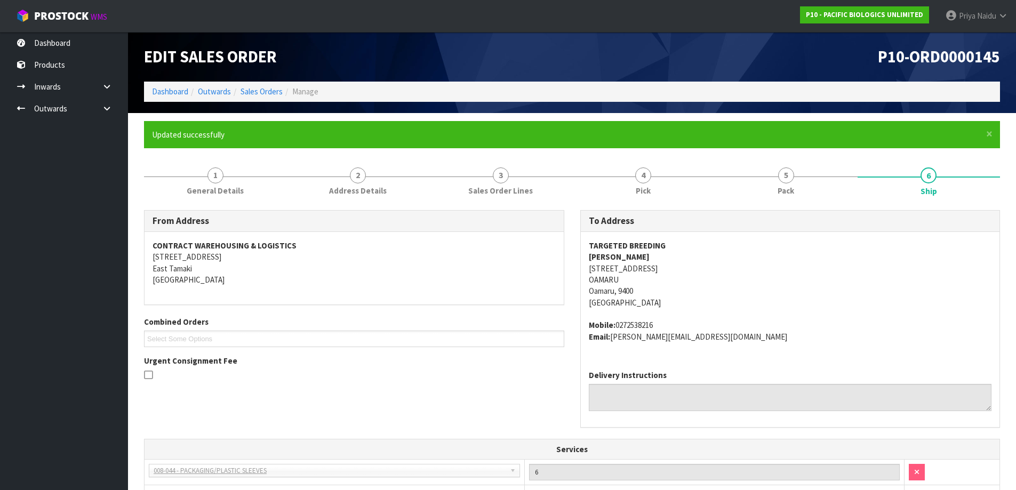
click at [173, 98] on ol "Dashboard Outwards Sales Orders Manage" at bounding box center [572, 92] width 856 height 20
click at [173, 97] on ol "Dashboard Outwards Sales Orders Manage" at bounding box center [572, 92] width 856 height 20
click at [174, 94] on link "Dashboard" at bounding box center [170, 91] width 36 height 10
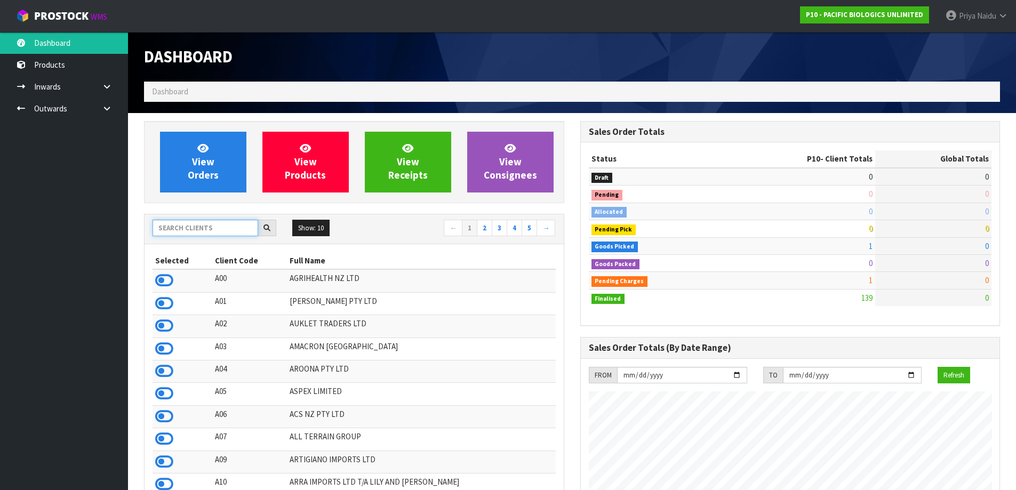
scroll to position [687, 436]
click at [200, 227] on input "text" at bounding box center [205, 228] width 106 height 17
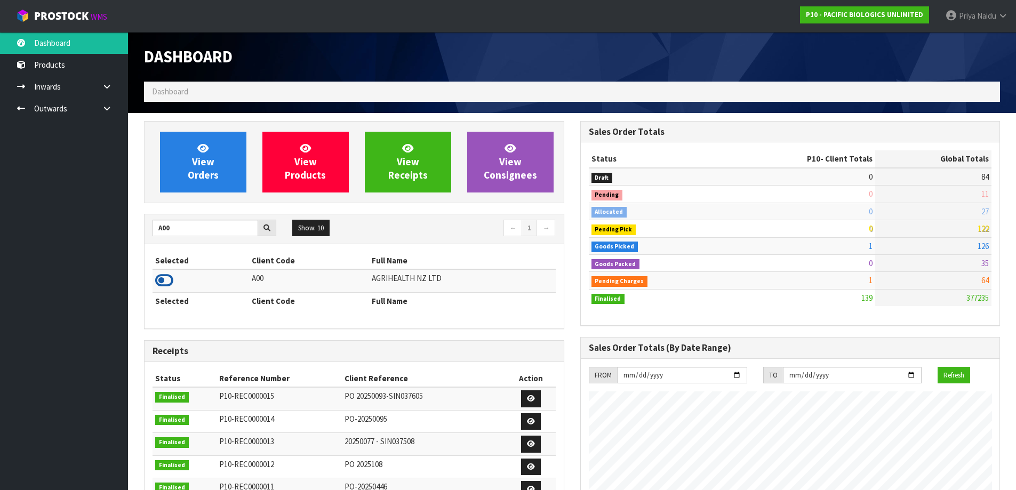
click at [158, 273] on icon at bounding box center [164, 280] width 18 height 16
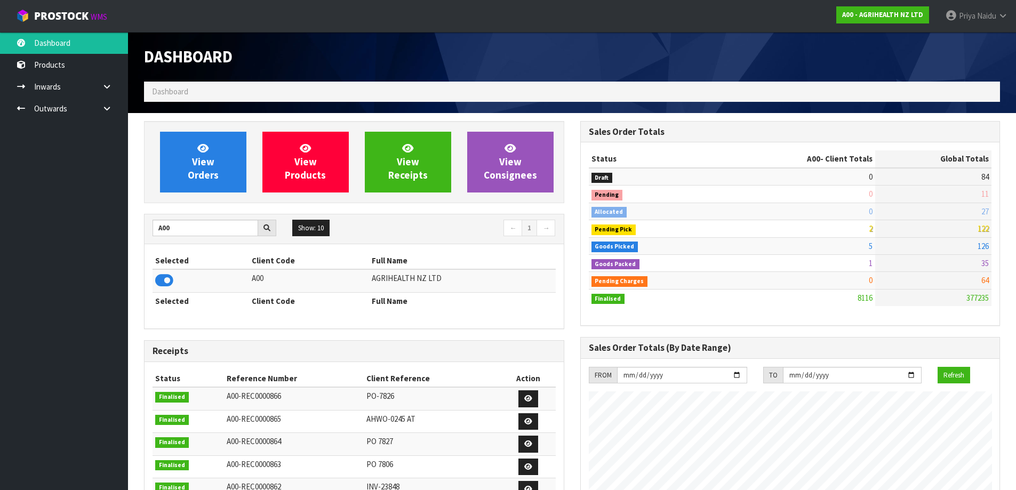
scroll to position [808, 436]
click at [209, 174] on span "View Orders" at bounding box center [203, 162] width 31 height 40
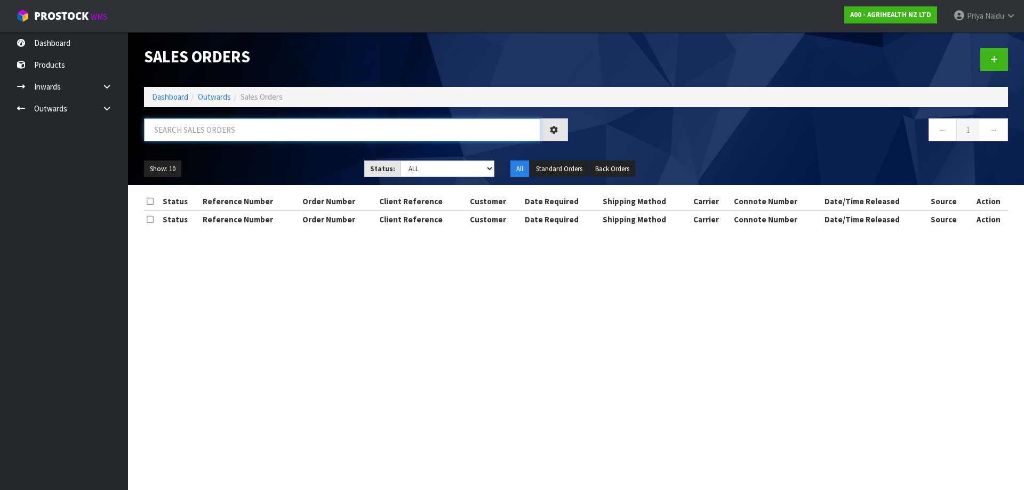
click at [228, 124] on input "text" at bounding box center [342, 129] width 396 height 23
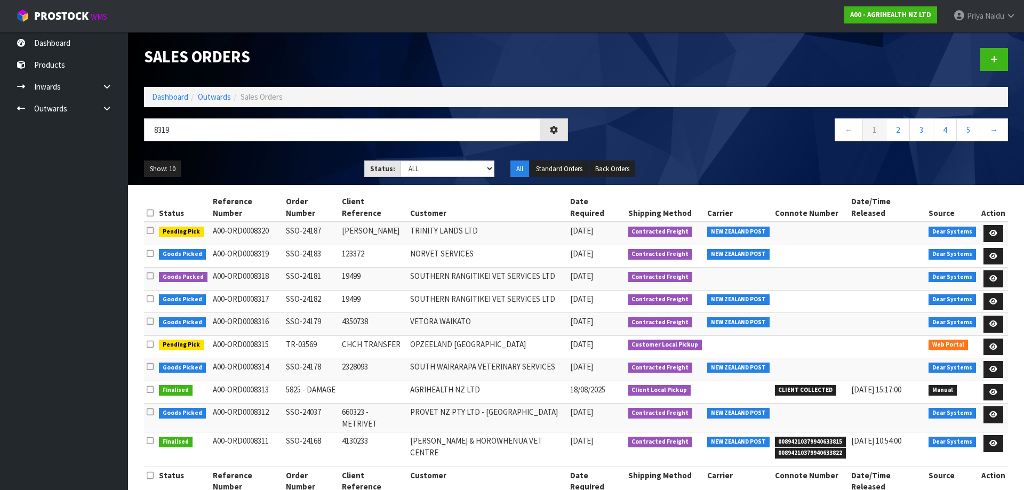
click at [276, 179] on div "Show: 10 5 10 25 50 Status: Draft Pending Allocated Pending Pick Goods Picked G…" at bounding box center [576, 168] width 880 height 33
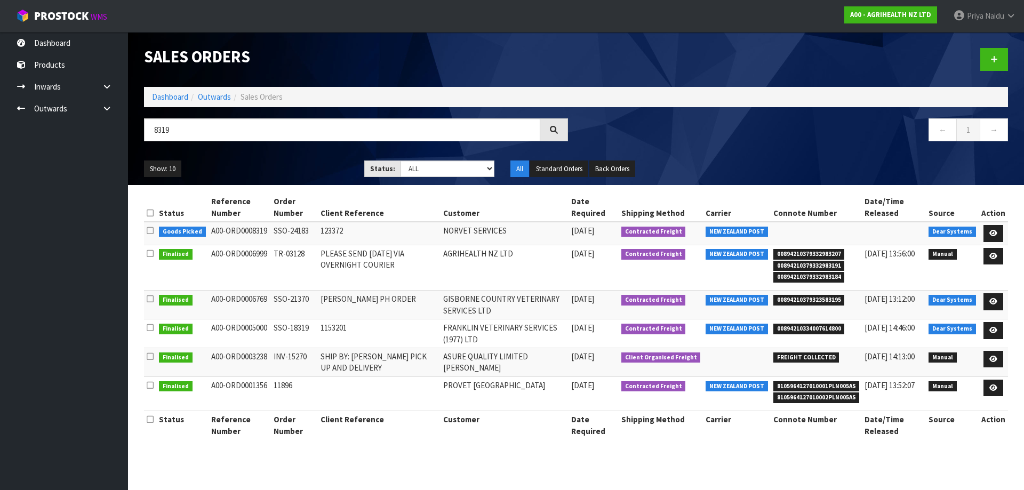
click at [299, 165] on ul "Show: 10 5 10 25 50" at bounding box center [246, 168] width 204 height 17
click at [237, 130] on input "8319" at bounding box center [342, 129] width 396 height 23
click at [259, 163] on ul "Show: 10 5 10 25 50" at bounding box center [246, 168] width 204 height 17
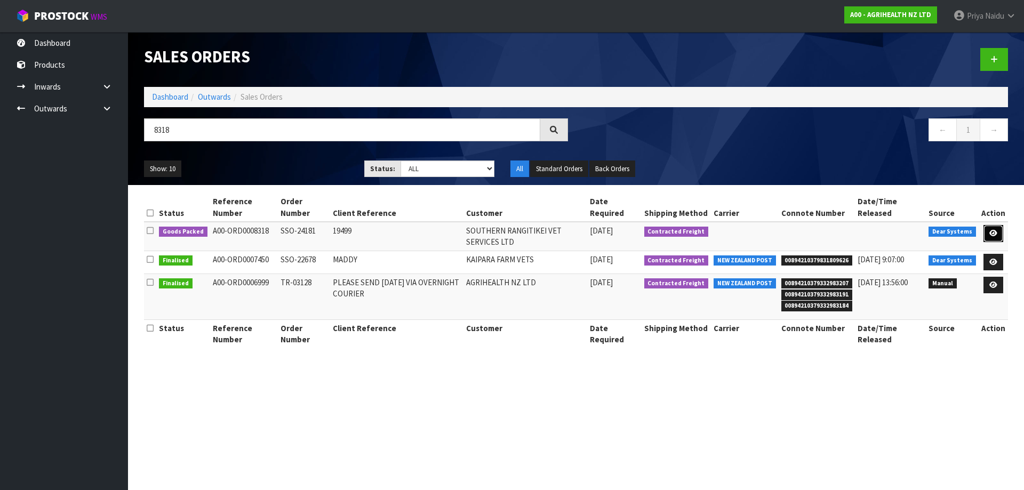
click at [997, 232] on icon at bounding box center [993, 233] width 8 height 7
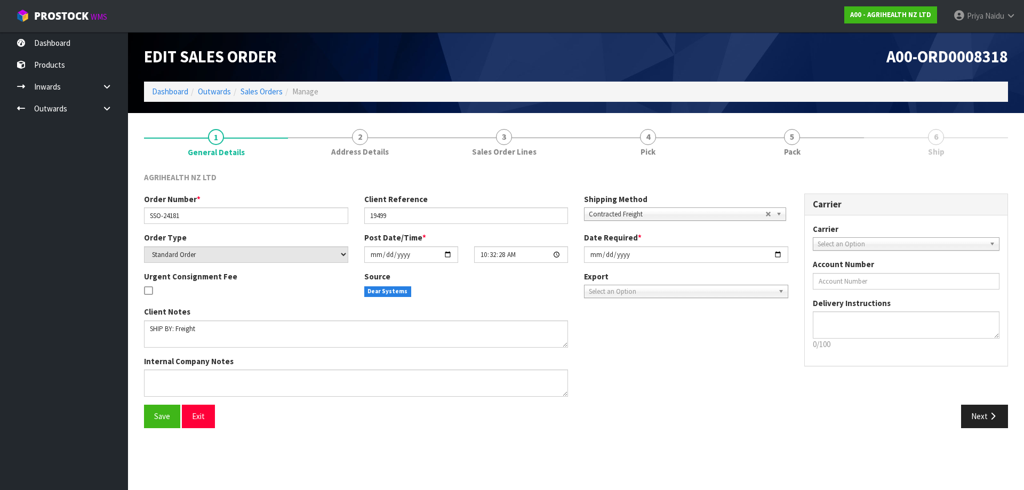
drag, startPoint x: 877, startPoint y: 159, endPoint x: 874, endPoint y: 166, distance: 7.6
click at [877, 162] on link "6 Ship" at bounding box center [936, 142] width 144 height 42
click at [792, 159] on link "5 Pack" at bounding box center [792, 142] width 144 height 42
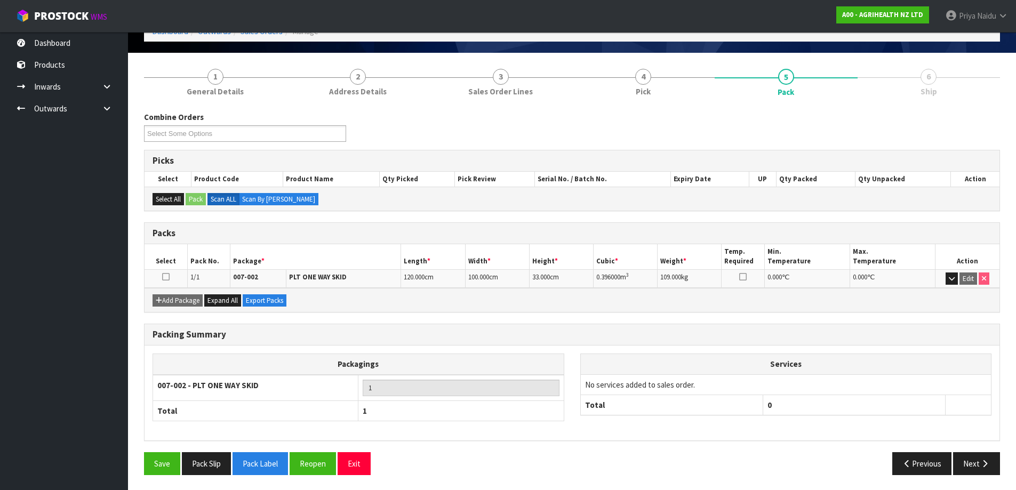
scroll to position [61, 0]
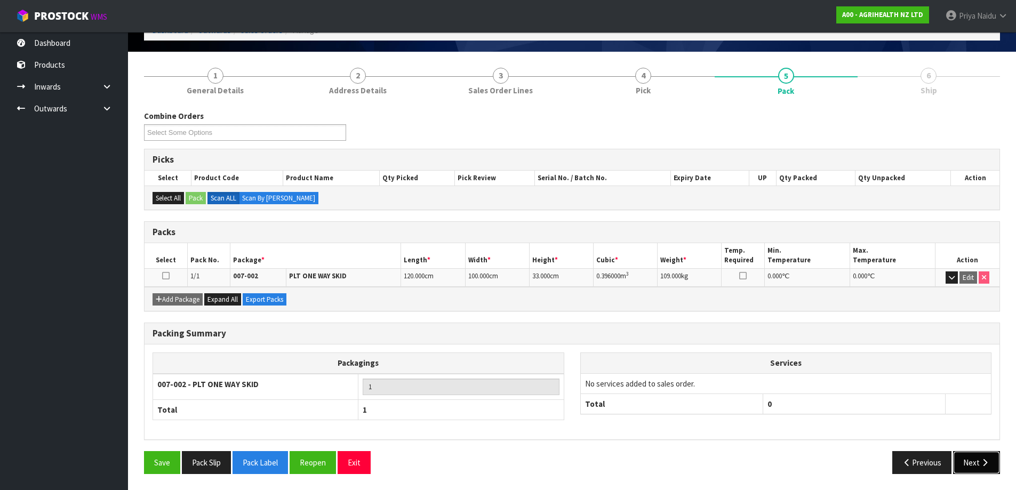
click at [964, 465] on button "Next" at bounding box center [976, 462] width 47 height 23
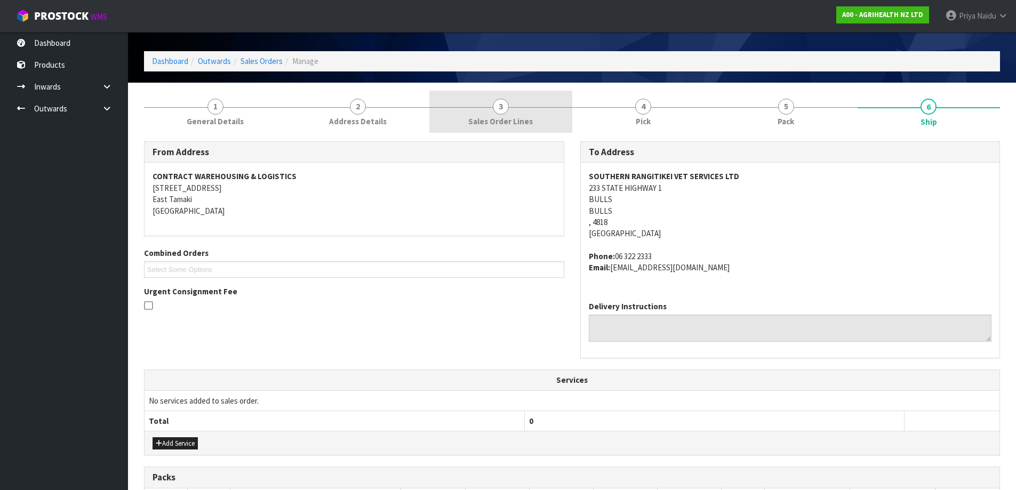
scroll to position [0, 0]
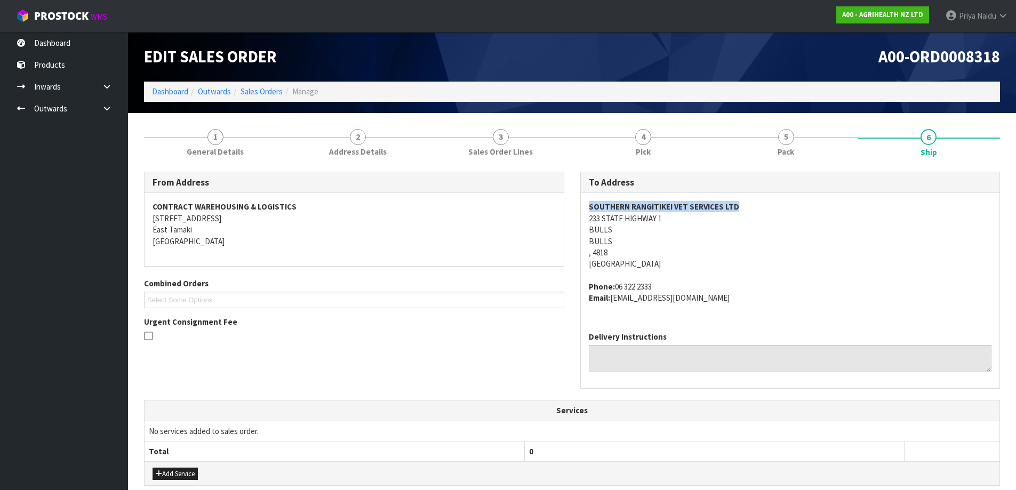
drag, startPoint x: 585, startPoint y: 208, endPoint x: 569, endPoint y: 250, distance: 45.0
click at [779, 207] on div "SOUTHERN RANGITIKEI VET SERVICES LTD [STREET_ADDRESS] Phone: [PHONE_NUMBER] Ema…" at bounding box center [790, 258] width 419 height 130
drag, startPoint x: 585, startPoint y: 216, endPoint x: 420, endPoint y: 213, distance: 165.8
click at [673, 221] on div "SOUTHERN RANGITIKEI VET SERVICES LTD [STREET_ADDRESS] Phone: [PHONE_NUMBER] Ema…" at bounding box center [790, 258] width 419 height 130
drag, startPoint x: 614, startPoint y: 286, endPoint x: 364, endPoint y: 384, distance: 268.1
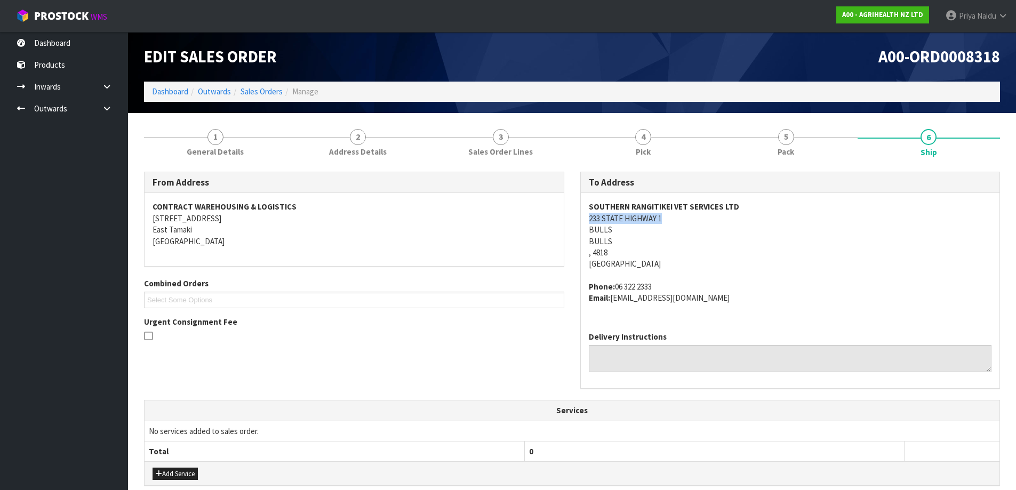
click at [686, 286] on address "Phone: [PHONE_NUMBER] Email: [EMAIL_ADDRESS][DOMAIN_NAME]" at bounding box center [790, 292] width 403 height 23
drag, startPoint x: 613, startPoint y: 299, endPoint x: 243, endPoint y: 325, distance: 371.4
click at [736, 316] on div "SOUTHERN RANGITIKEI VET SERVICES LTD [STREET_ADDRESS] Phone: [PHONE_NUMBER] Ema…" at bounding box center [790, 258] width 419 height 130
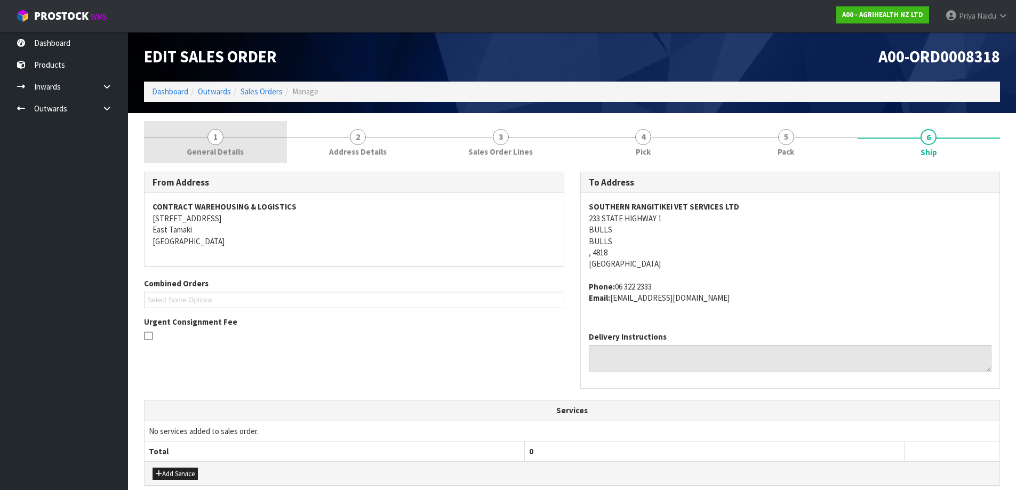
drag, startPoint x: 182, startPoint y: 153, endPoint x: 177, endPoint y: 161, distance: 9.6
click at [182, 153] on link "1 General Details" at bounding box center [215, 142] width 143 height 42
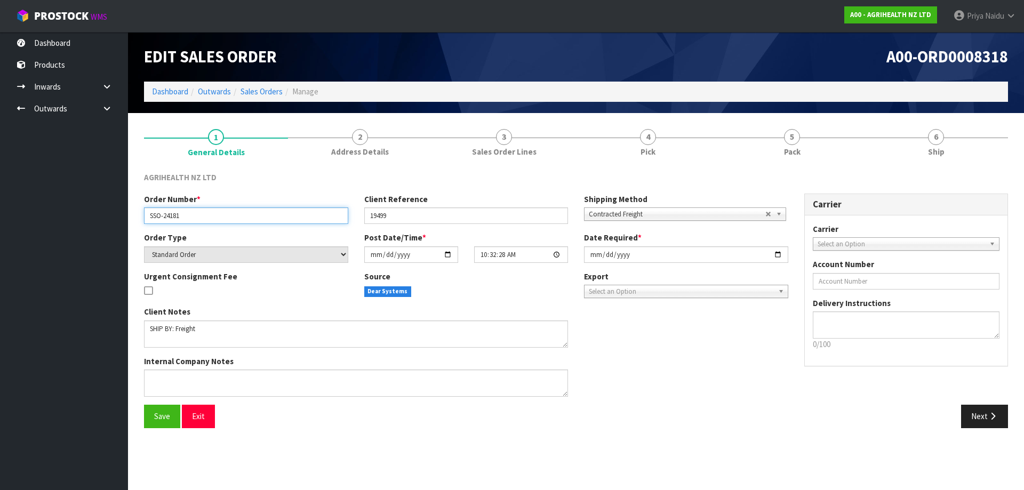
drag, startPoint x: 149, startPoint y: 212, endPoint x: 186, endPoint y: 207, distance: 37.0
click at [186, 207] on div "Order Number * SSO-24181" at bounding box center [246, 209] width 220 height 30
drag, startPoint x: 381, startPoint y: 219, endPoint x: 407, endPoint y: 216, distance: 25.7
click at [407, 216] on input "19499" at bounding box center [466, 215] width 204 height 17
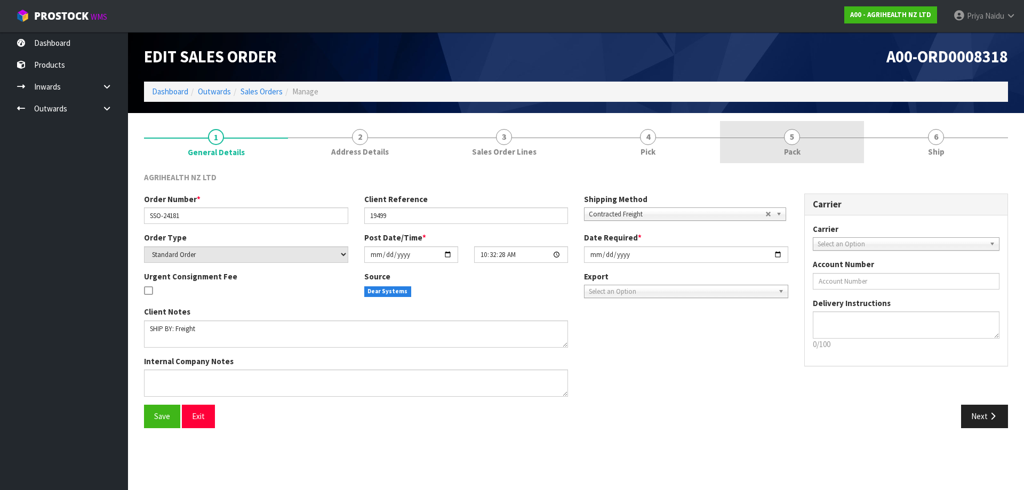
click at [809, 161] on link "5 Pack" at bounding box center [792, 142] width 144 height 42
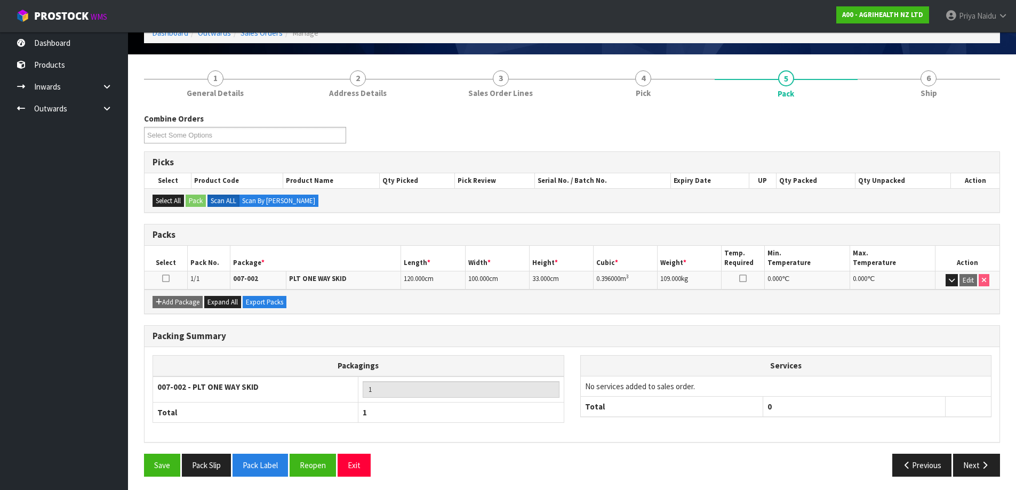
scroll to position [61, 0]
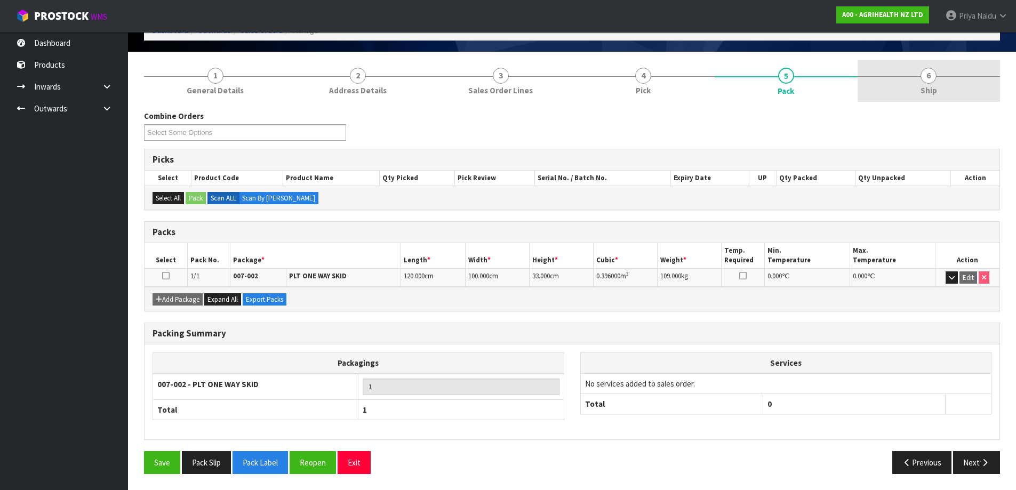
click at [925, 86] on span "Ship" at bounding box center [928, 90] width 17 height 11
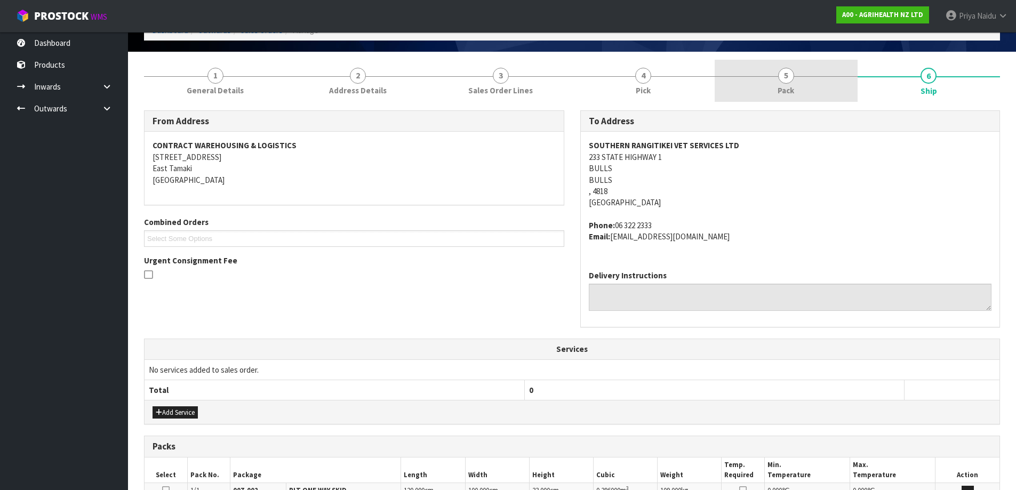
click at [768, 86] on link "5 Pack" at bounding box center [785, 81] width 143 height 42
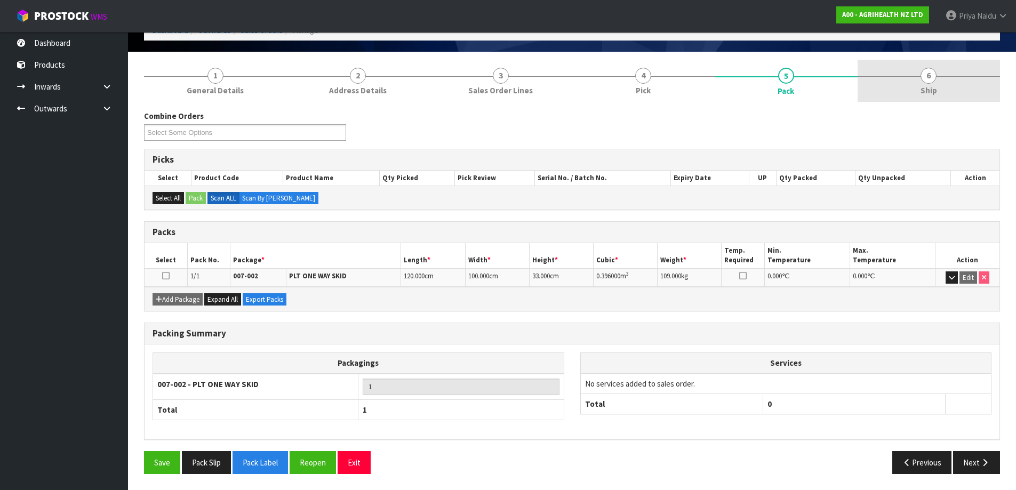
click at [966, 102] on div "1 General Details 2 Address Details 3 Sales Order Lines 4 Pick 5 Pack 6 Ship Co…" at bounding box center [572, 271] width 856 height 423
click at [964, 98] on link "6 Ship" at bounding box center [928, 81] width 143 height 42
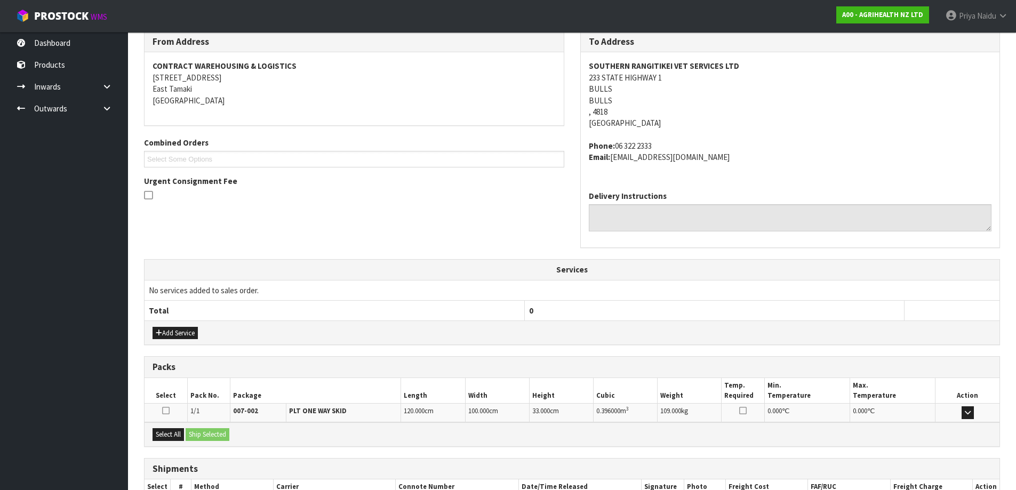
scroll to position [212, 0]
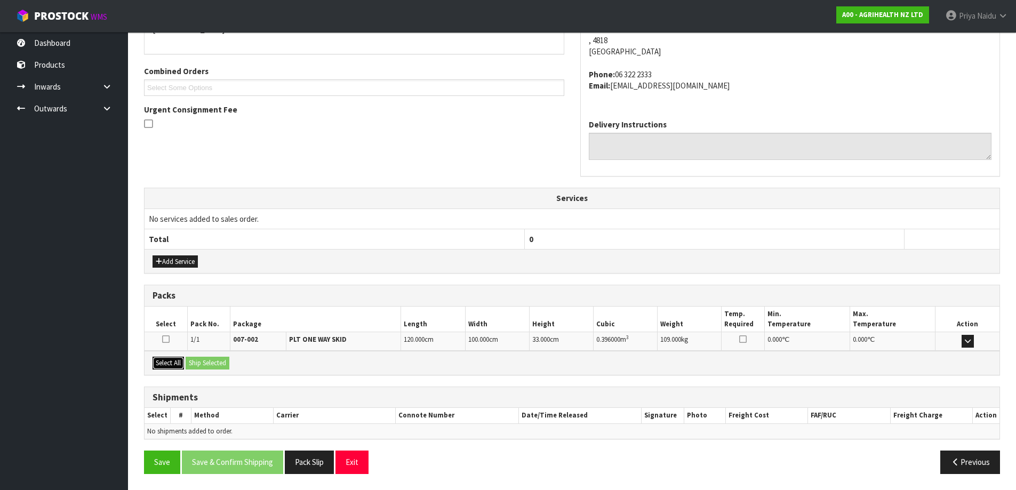
drag, startPoint x: 178, startPoint y: 365, endPoint x: 196, endPoint y: 358, distance: 19.6
click at [178, 365] on button "Select All" at bounding box center [167, 363] width 31 height 13
click at [197, 357] on button "Ship Selected" at bounding box center [208, 363] width 44 height 13
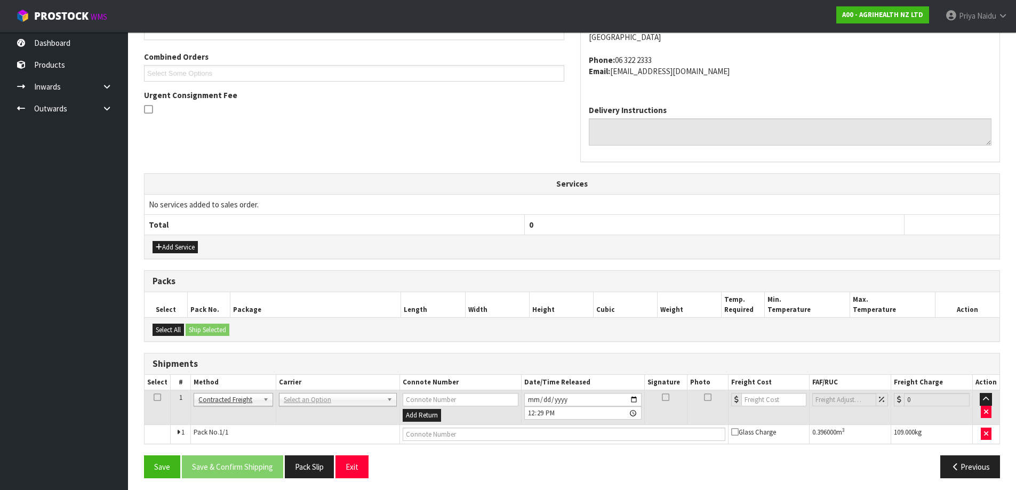
scroll to position [231, 0]
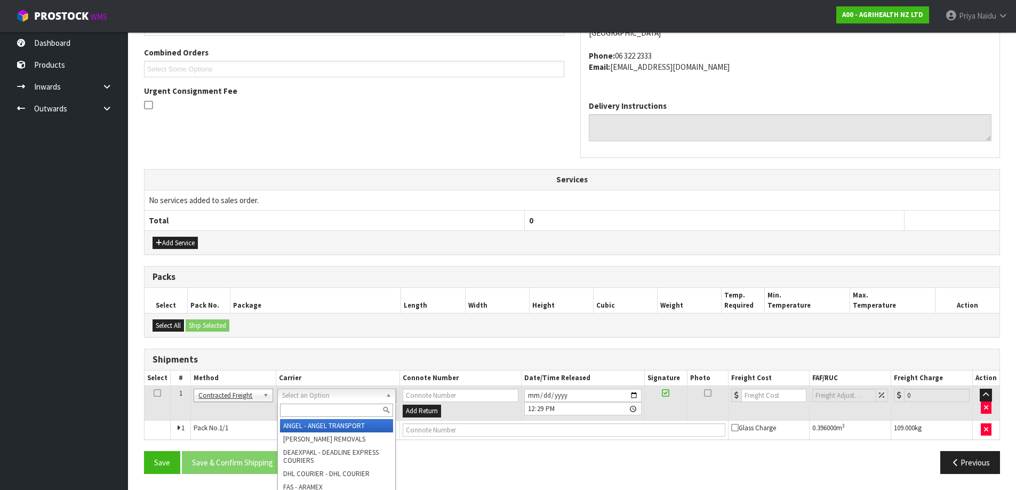
click at [315, 410] on input "text" at bounding box center [336, 410] width 113 height 13
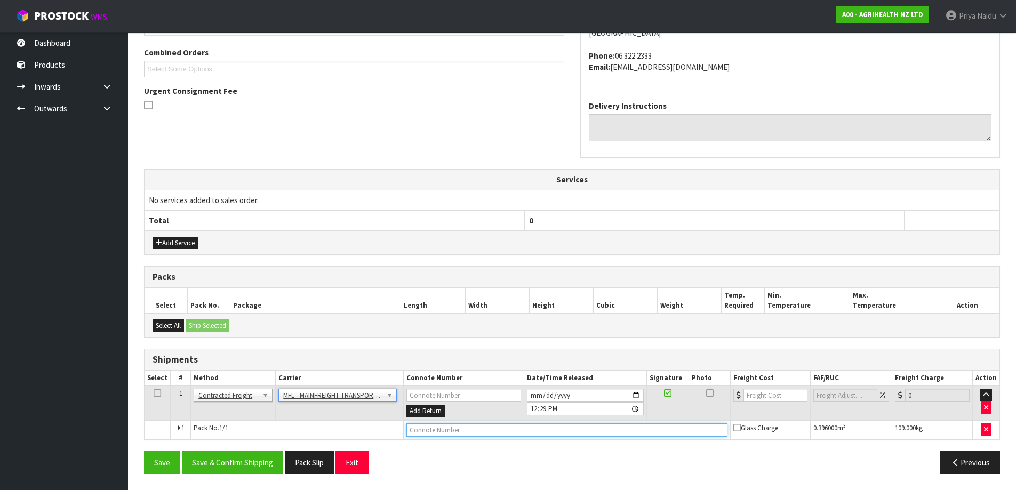
click at [448, 431] on input "text" at bounding box center [566, 429] width 321 height 13
paste input "FWM58319198"
click at [766, 396] on input "number" at bounding box center [775, 395] width 65 height 13
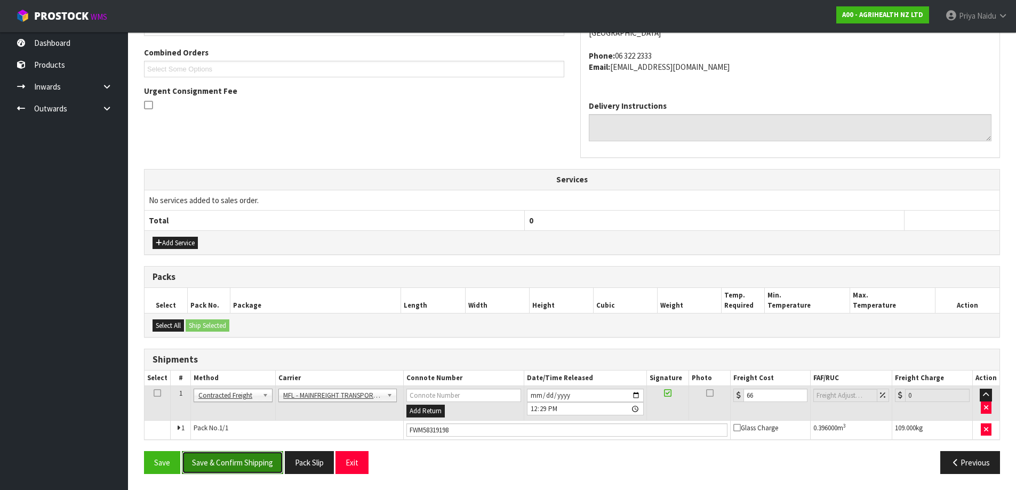
click at [206, 456] on button "Save & Confirm Shipping" at bounding box center [232, 462] width 101 height 23
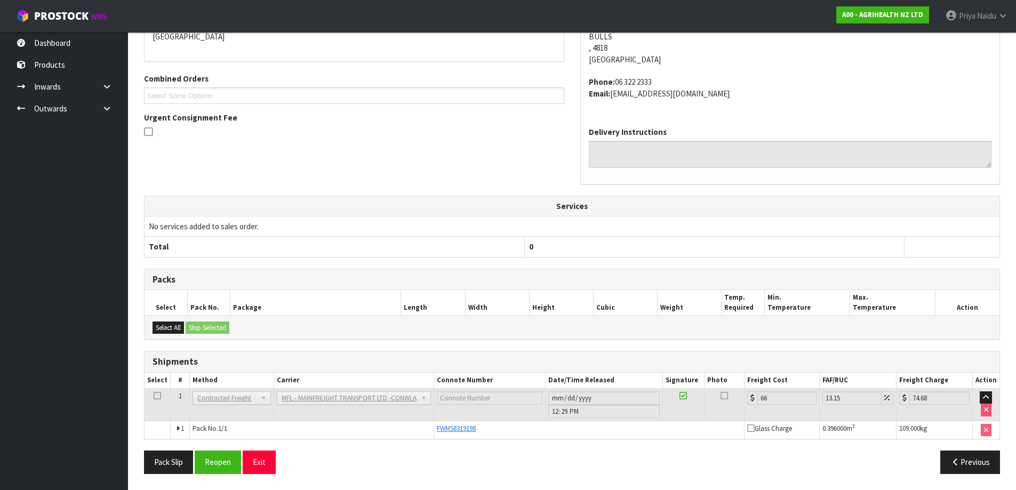
scroll to position [0, 0]
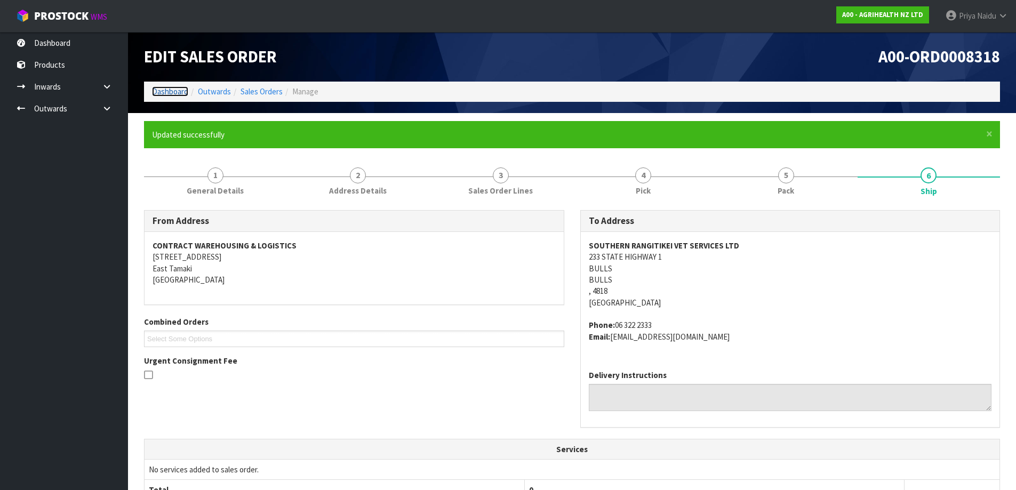
click at [162, 95] on link "Dashboard" at bounding box center [170, 91] width 36 height 10
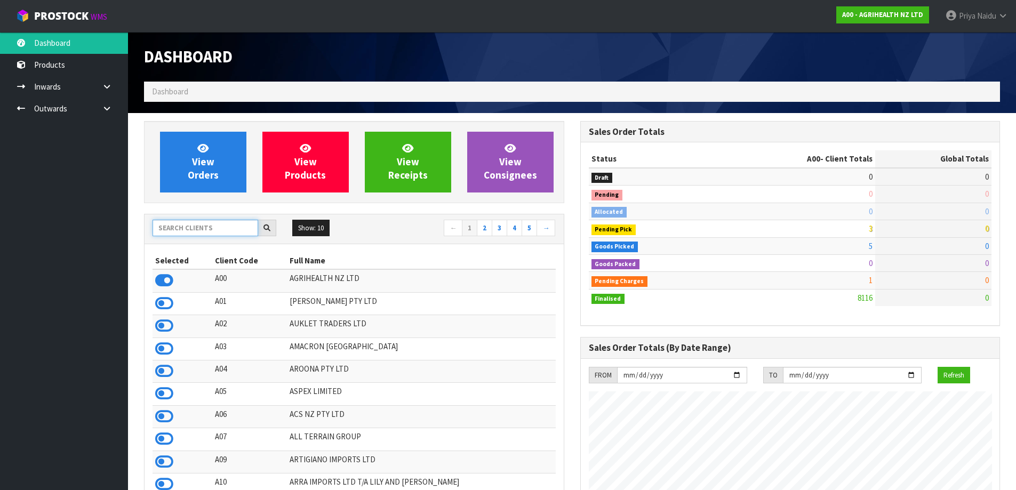
scroll to position [808, 436]
click at [198, 234] on input "text" at bounding box center [205, 228] width 106 height 17
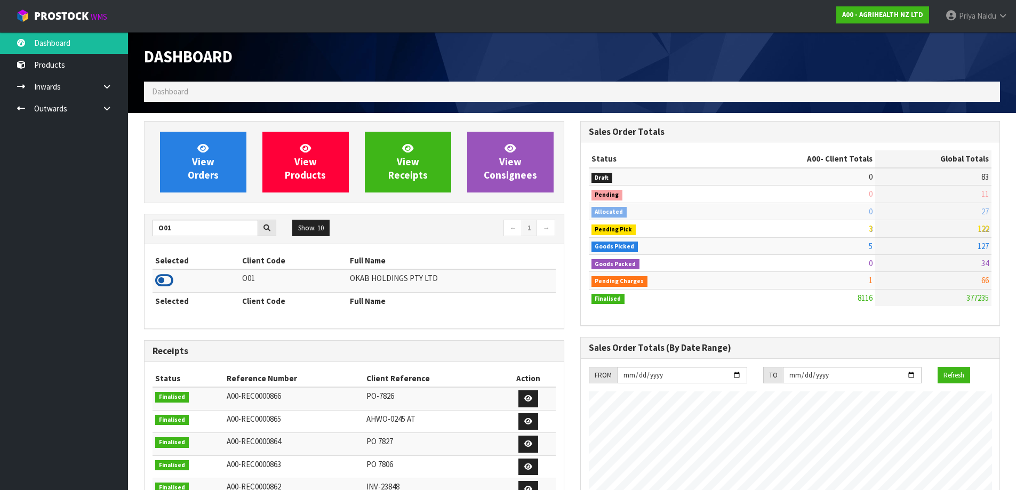
click at [163, 278] on icon at bounding box center [164, 280] width 18 height 16
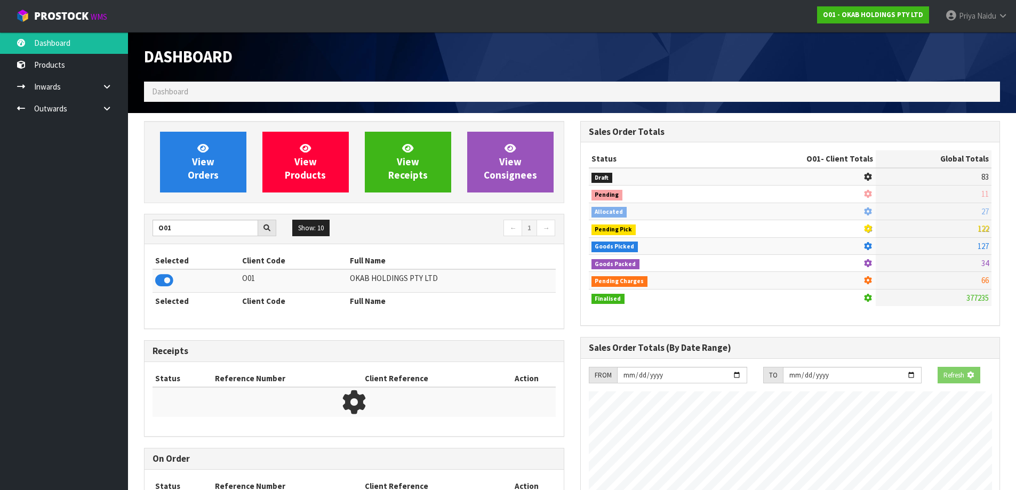
scroll to position [532415, 532644]
click at [207, 162] on span "View Orders" at bounding box center [203, 162] width 31 height 40
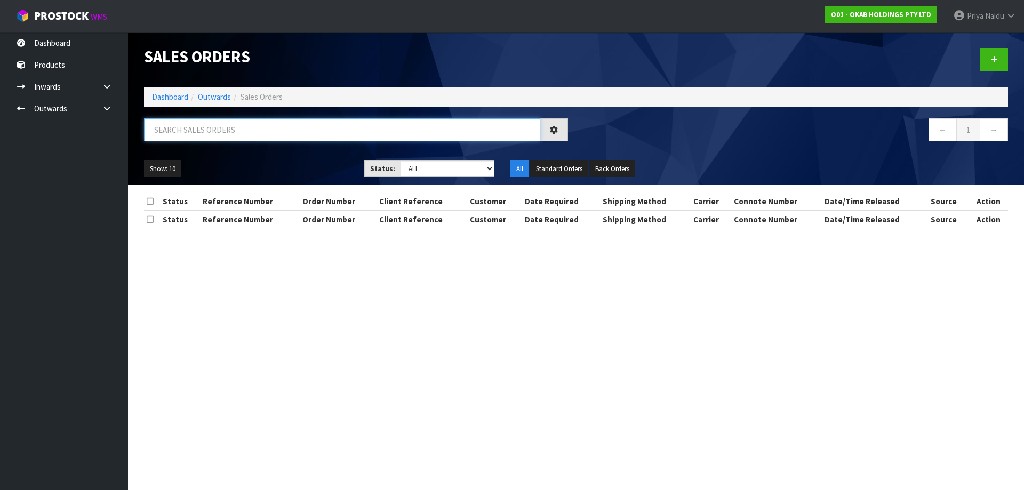
click at [223, 130] on input "text" at bounding box center [342, 129] width 396 height 23
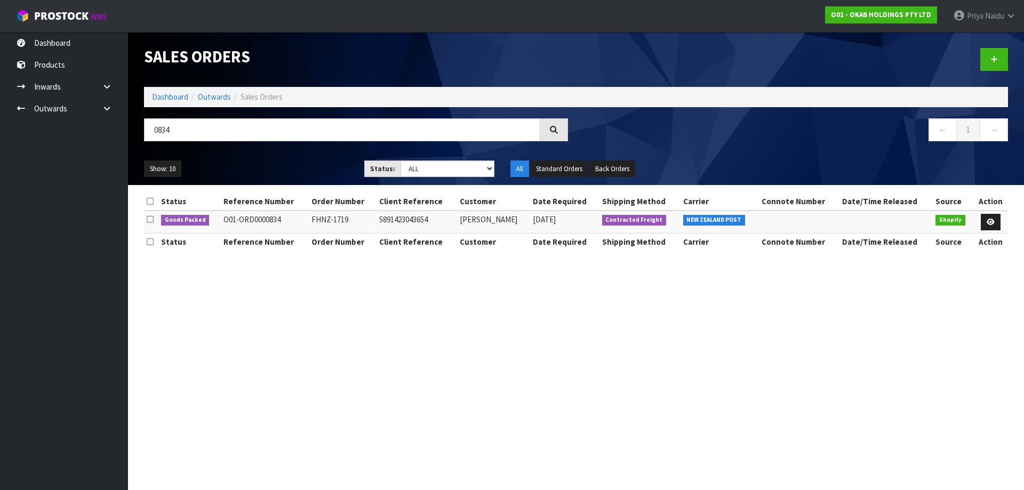
click at [275, 158] on div "Show: 10 5 10 25 50 Status: Draft Pending Allocated Pending Pick Goods Picked G…" at bounding box center [576, 168] width 880 height 33
click at [986, 221] on link at bounding box center [990, 222] width 20 height 17
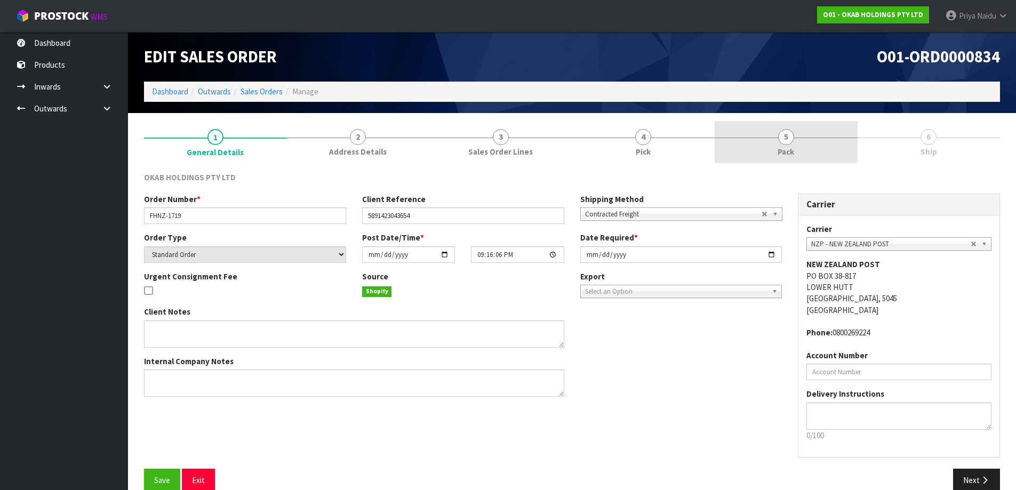
click at [812, 142] on link "5 Pack" at bounding box center [785, 142] width 143 height 42
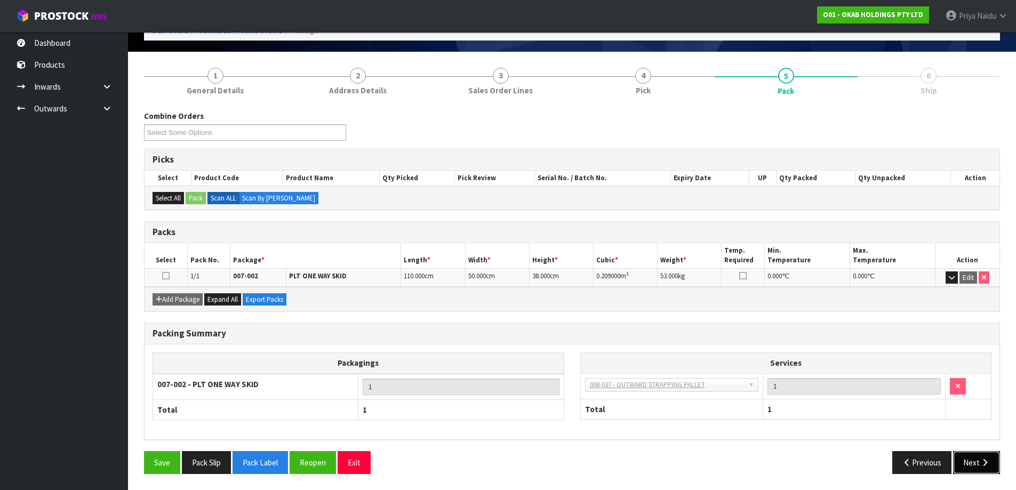
click at [972, 457] on button "Next" at bounding box center [976, 462] width 47 height 23
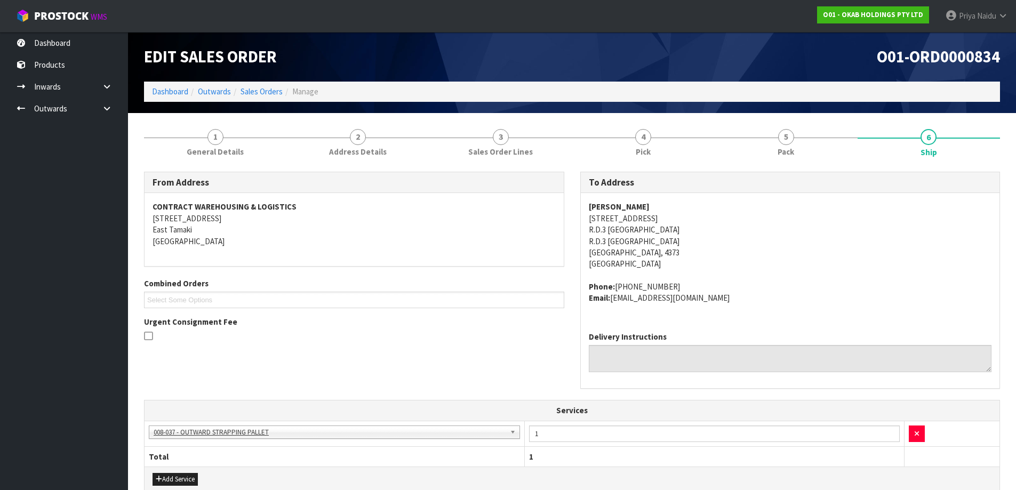
drag, startPoint x: 582, startPoint y: 206, endPoint x: 652, endPoint y: 199, distance: 70.7
click at [652, 199] on div "[PERSON_NAME][GEOGRAPHIC_DATA][STREET_ADDRESS] Phone: [PHONE_NUMBER] Email: [EM…" at bounding box center [790, 258] width 419 height 130
drag, startPoint x: 583, startPoint y: 224, endPoint x: 607, endPoint y: 276, distance: 57.0
click at [712, 252] on div "[PERSON_NAME][GEOGRAPHIC_DATA][STREET_ADDRESS] Phone: [PHONE_NUMBER] Email: [EM…" at bounding box center [790, 258] width 419 height 130
click at [772, 248] on address "[PERSON_NAME] [STREET_ADDRESS]" at bounding box center [790, 235] width 403 height 69
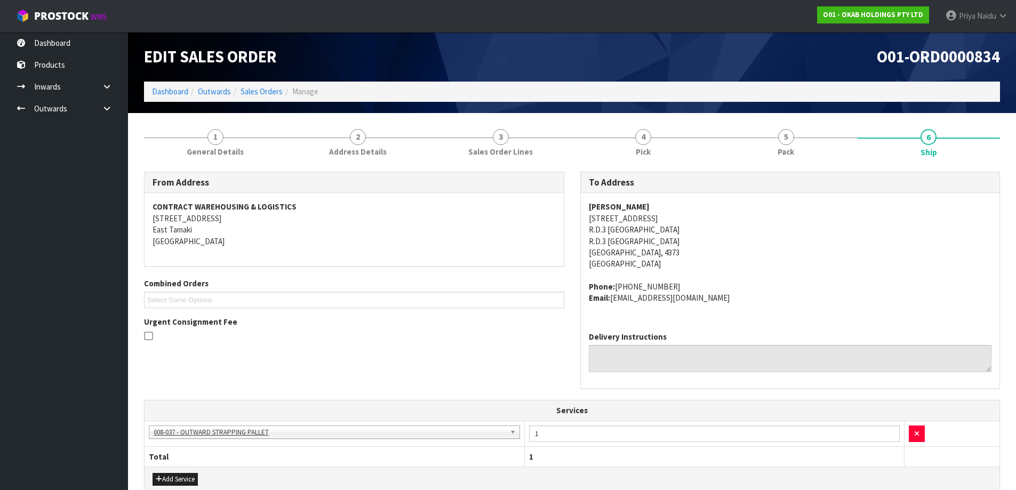
drag, startPoint x: 654, startPoint y: 219, endPoint x: 706, endPoint y: 221, distance: 51.8
click at [706, 221] on address "[PERSON_NAME] [STREET_ADDRESS]" at bounding box center [790, 235] width 403 height 69
drag, startPoint x: 584, startPoint y: 254, endPoint x: 636, endPoint y: 255, distance: 52.3
click at [636, 255] on div "[PERSON_NAME][GEOGRAPHIC_DATA][STREET_ADDRESS] Phone: [PHONE_NUMBER] Email: [EM…" at bounding box center [790, 258] width 419 height 130
drag, startPoint x: 589, startPoint y: 228, endPoint x: 672, endPoint y: 225, distance: 83.7
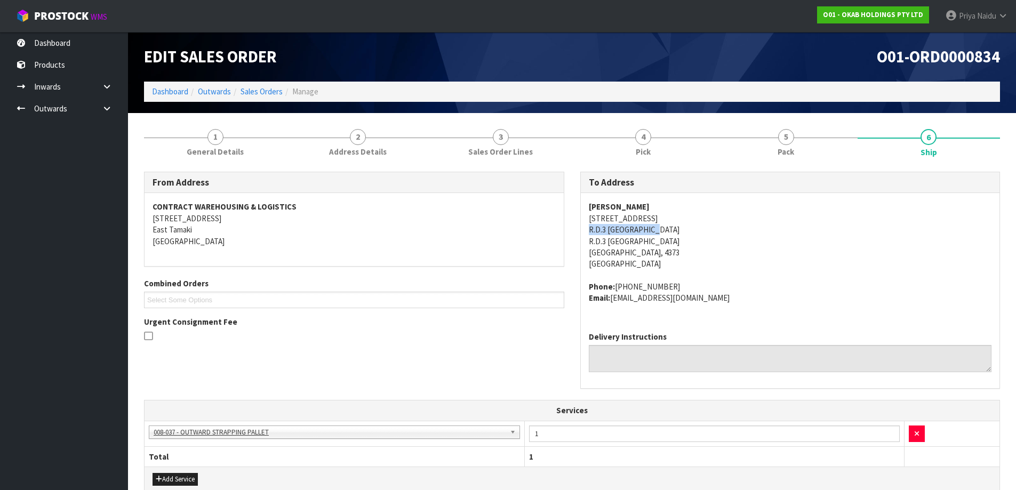
click at [672, 225] on div "[PERSON_NAME][GEOGRAPHIC_DATA][STREET_ADDRESS] Phone: [PHONE_NUMBER] Email: [EM…" at bounding box center [790, 258] width 419 height 130
click at [741, 251] on address "[PERSON_NAME] [STREET_ADDRESS]" at bounding box center [790, 235] width 403 height 69
drag, startPoint x: 595, startPoint y: 219, endPoint x: 719, endPoint y: 223, distance: 123.2
click at [719, 223] on div "[PERSON_NAME][GEOGRAPHIC_DATA][STREET_ADDRESS] Phone: [PHONE_NUMBER] Email: [EM…" at bounding box center [790, 258] width 419 height 130
drag, startPoint x: 616, startPoint y: 287, endPoint x: 664, endPoint y: 283, distance: 48.2
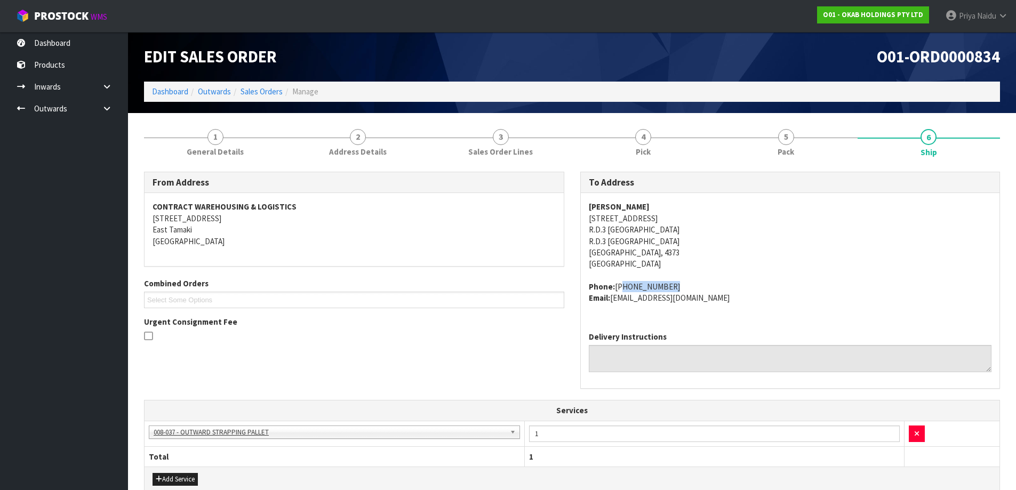
click at [664, 283] on address "Phone: [PHONE_NUMBER] Email: [EMAIL_ADDRESS][DOMAIN_NAME]" at bounding box center [790, 292] width 403 height 23
drag, startPoint x: 615, startPoint y: 301, endPoint x: 706, endPoint y: 314, distance: 92.1
click at [706, 314] on div "[PERSON_NAME][GEOGRAPHIC_DATA][STREET_ADDRESS] Phone: [PHONE_NUMBER] Email: [EM…" at bounding box center [790, 258] width 419 height 130
click at [220, 151] on span "General Details" at bounding box center [215, 151] width 57 height 11
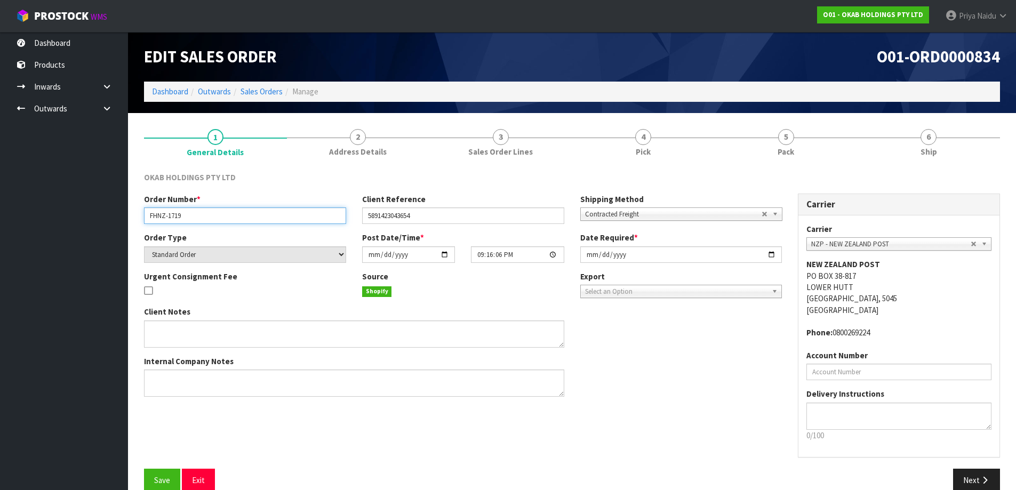
drag, startPoint x: 150, startPoint y: 214, endPoint x: 202, endPoint y: 215, distance: 51.7
click at [202, 215] on input "FHNZ-1719" at bounding box center [245, 215] width 202 height 17
drag, startPoint x: 366, startPoint y: 220, endPoint x: 441, endPoint y: 219, distance: 75.2
click at [441, 219] on input "5891423043654" at bounding box center [463, 215] width 202 height 17
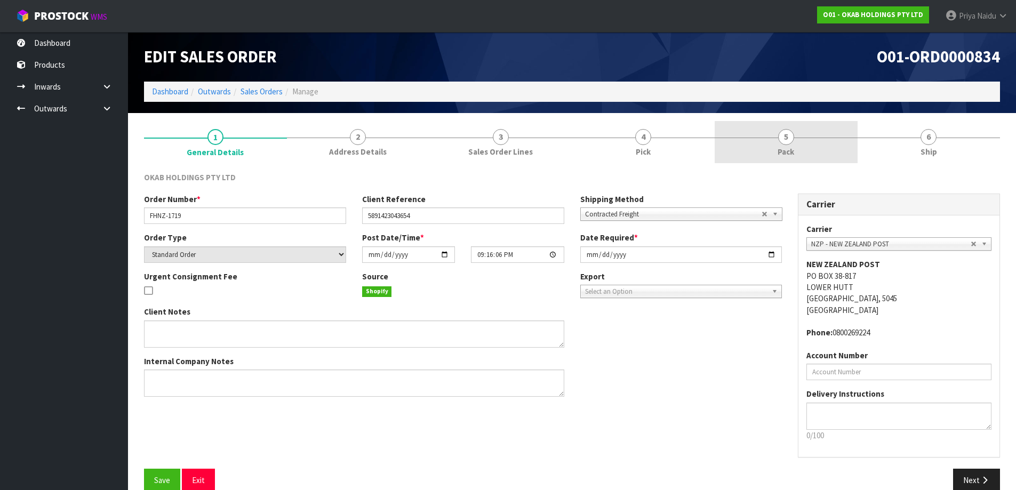
click at [795, 135] on link "5 Pack" at bounding box center [785, 142] width 143 height 42
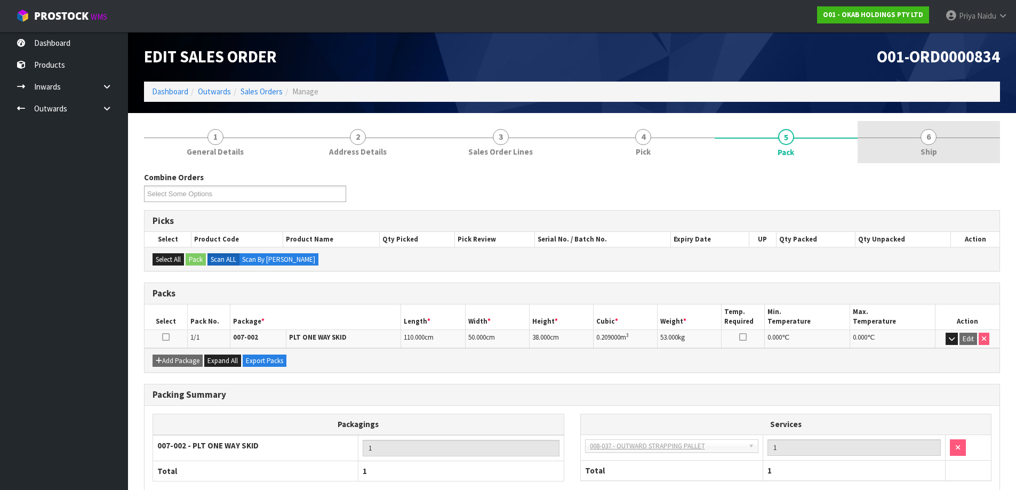
drag, startPoint x: 907, startPoint y: 146, endPoint x: 900, endPoint y: 162, distance: 17.2
click at [907, 146] on link "6 Ship" at bounding box center [928, 142] width 143 height 42
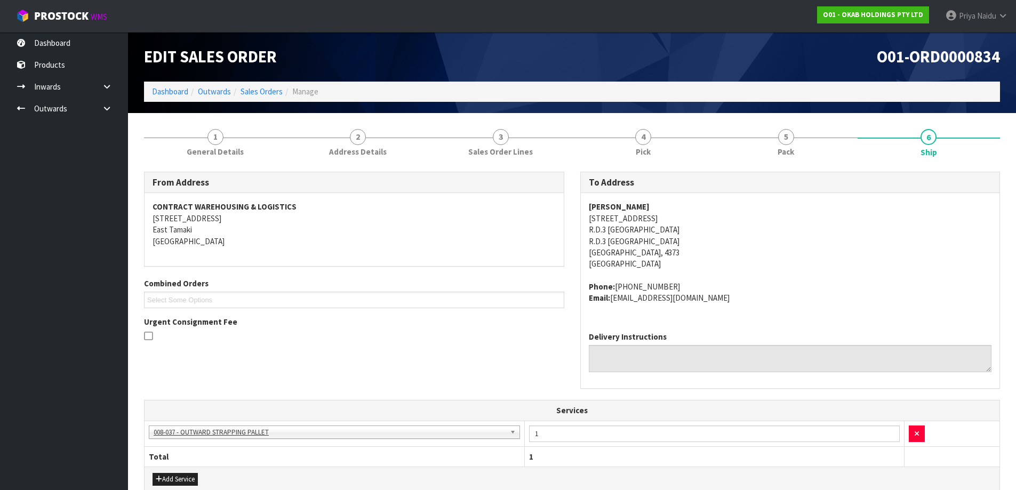
drag, startPoint x: 590, startPoint y: 208, endPoint x: 652, endPoint y: 206, distance: 62.4
click at [652, 206] on address "[PERSON_NAME] [STREET_ADDRESS]" at bounding box center [790, 235] width 403 height 69
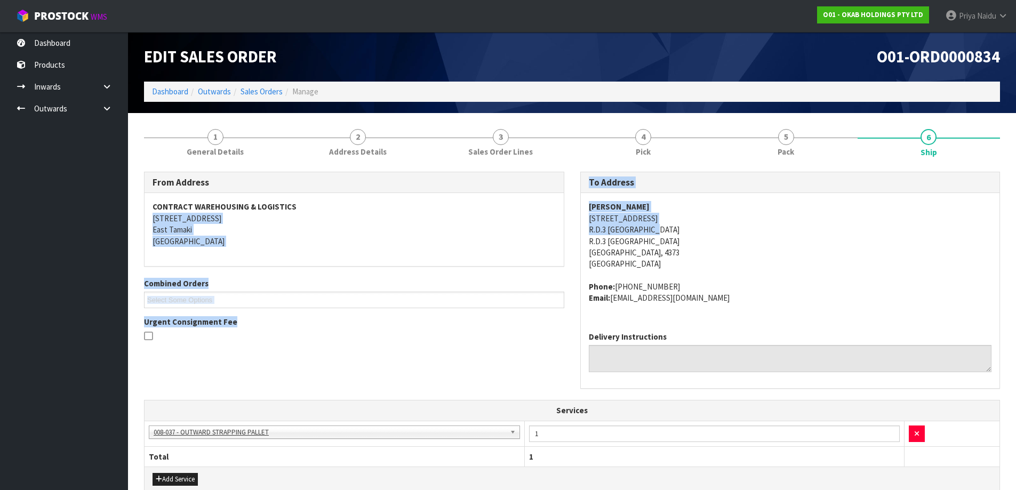
drag, startPoint x: 570, startPoint y: 220, endPoint x: 707, endPoint y: 224, distance: 137.1
click at [707, 224] on div "From Address CONTRACT WAREHOUSING & LOGISTICS [STREET_ADDRESS] Combined Orders …" at bounding box center [572, 286] width 872 height 228
click at [706, 227] on address "[PERSON_NAME] [STREET_ADDRESS]" at bounding box center [790, 235] width 403 height 69
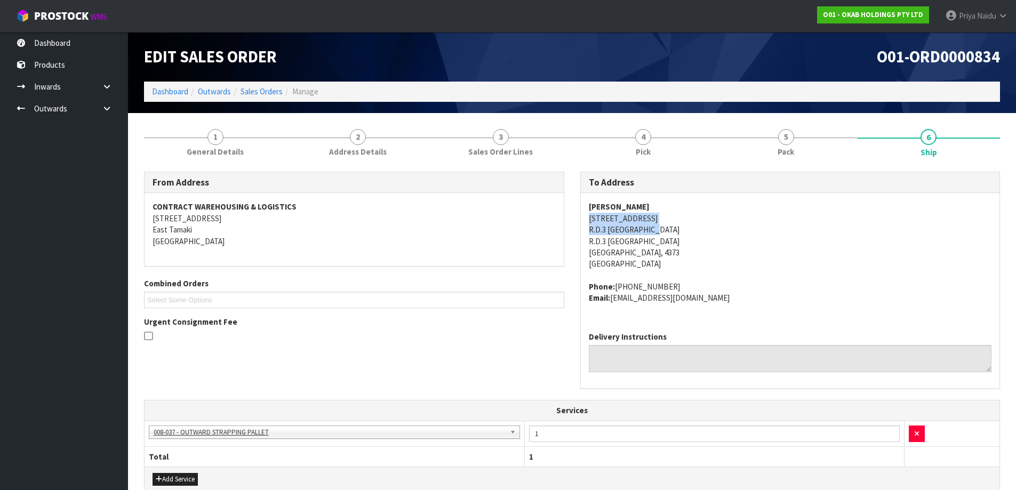
drag, startPoint x: 581, startPoint y: 218, endPoint x: 710, endPoint y: 232, distance: 130.3
click at [710, 232] on div "[PERSON_NAME][GEOGRAPHIC_DATA][STREET_ADDRESS] Phone: [PHONE_NUMBER] Email: [EM…" at bounding box center [790, 258] width 419 height 130
click at [768, 239] on address "[PERSON_NAME] [STREET_ADDRESS]" at bounding box center [790, 235] width 403 height 69
drag, startPoint x: 581, startPoint y: 216, endPoint x: 683, endPoint y: 217, distance: 102.4
click at [683, 217] on div "[PERSON_NAME][GEOGRAPHIC_DATA][STREET_ADDRESS] Phone: [PHONE_NUMBER] Email: [EM…" at bounding box center [790, 258] width 419 height 130
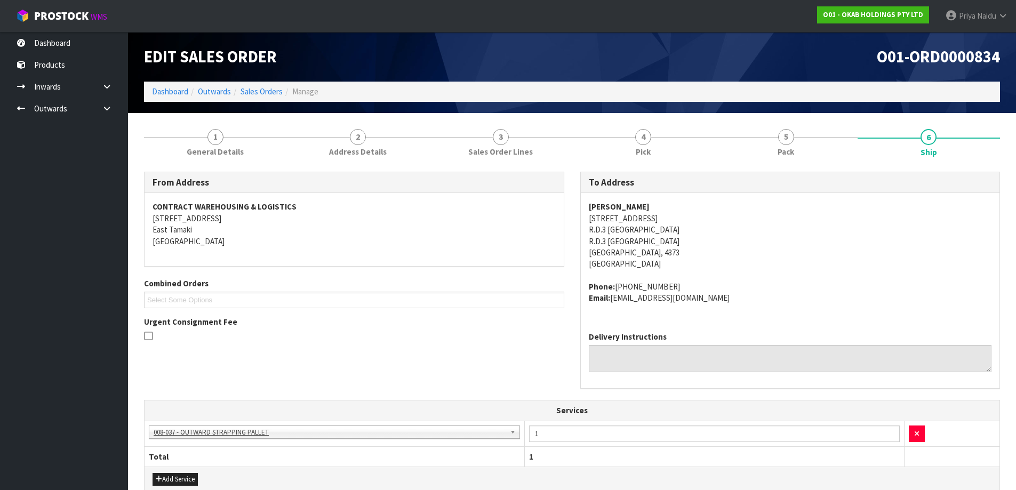
click at [734, 231] on address "[PERSON_NAME] [STREET_ADDRESS]" at bounding box center [790, 235] width 403 height 69
drag, startPoint x: 579, startPoint y: 202, endPoint x: 648, endPoint y: 205, distance: 69.4
click at [648, 205] on div "To Address [PERSON_NAME][GEOGRAPHIC_DATA][STREET_ADDRESS] Phone: [PHONE_NUMBER]…" at bounding box center [790, 286] width 436 height 228
click at [823, 254] on address "[PERSON_NAME] [STREET_ADDRESS]" at bounding box center [790, 235] width 403 height 69
drag, startPoint x: 586, startPoint y: 208, endPoint x: 663, endPoint y: 207, distance: 76.8
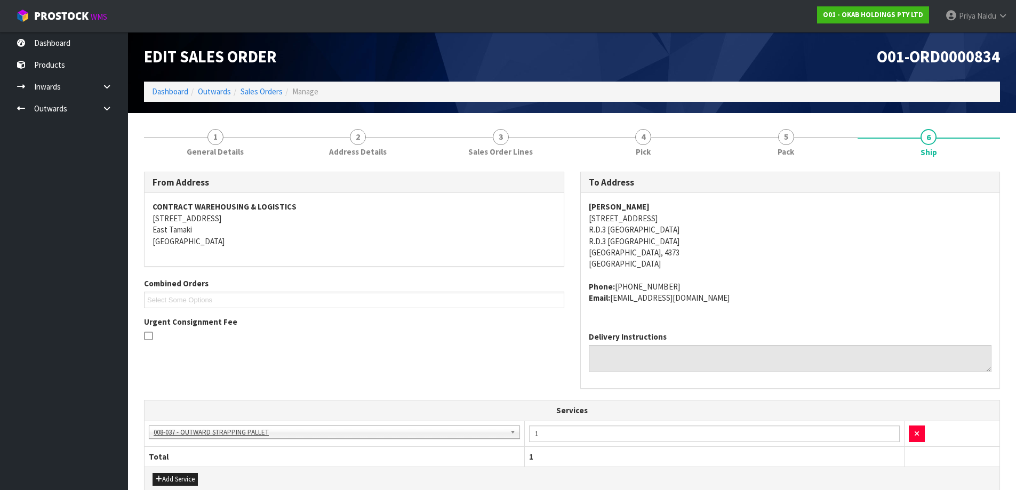
click at [663, 207] on div "[PERSON_NAME][GEOGRAPHIC_DATA][STREET_ADDRESS] Phone: [PHONE_NUMBER] Email: [EM…" at bounding box center [790, 258] width 419 height 130
click at [785, 159] on link "5 Pack" at bounding box center [785, 142] width 143 height 42
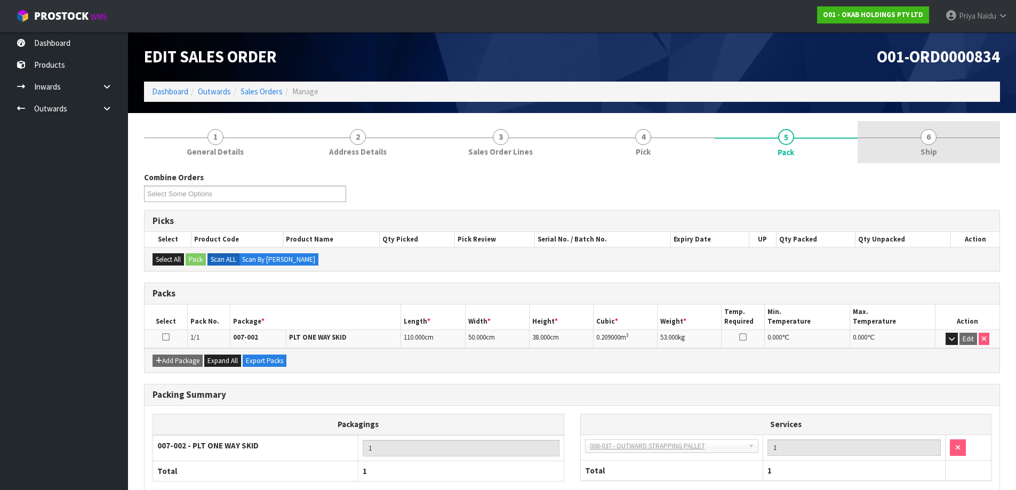
click at [942, 157] on link "6 Ship" at bounding box center [928, 142] width 143 height 42
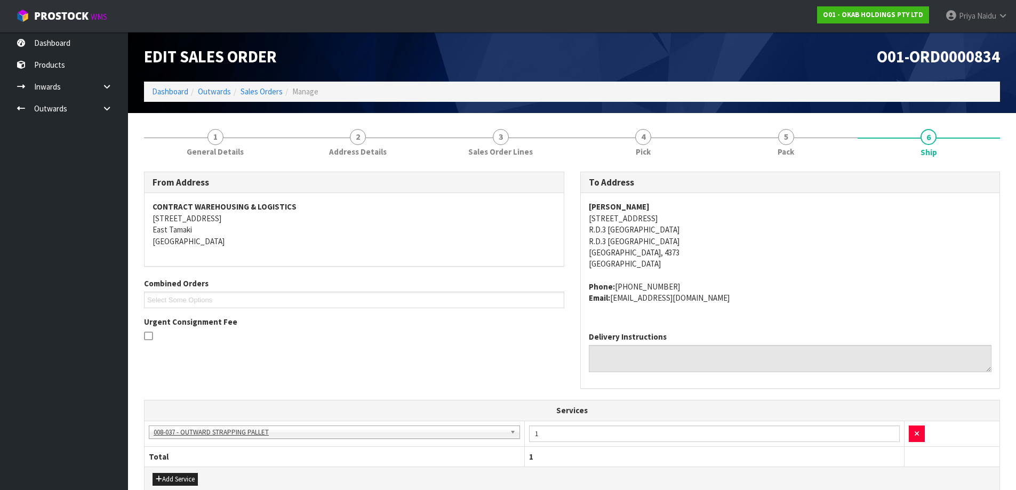
drag, startPoint x: 584, startPoint y: 206, endPoint x: 655, endPoint y: 209, distance: 71.5
click at [655, 209] on div "[PERSON_NAME][GEOGRAPHIC_DATA][STREET_ADDRESS] Phone: [PHONE_NUMBER] Email: [EM…" at bounding box center [790, 258] width 419 height 130
drag, startPoint x: 587, startPoint y: 285, endPoint x: 711, endPoint y: 284, distance: 123.2
click at [711, 284] on div "[PERSON_NAME][GEOGRAPHIC_DATA][STREET_ADDRESS] Phone: [PHONE_NUMBER] Email: [EM…" at bounding box center [790, 258] width 419 height 130
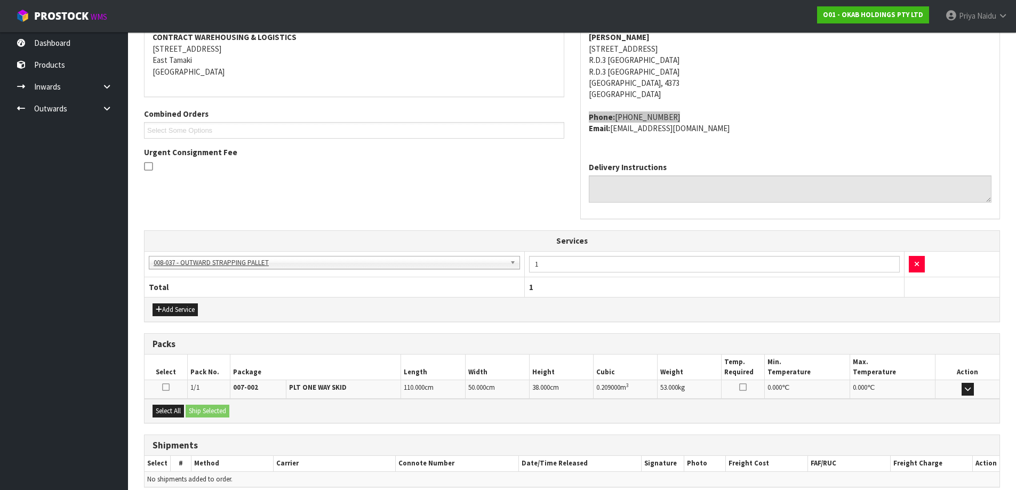
scroll to position [217, 0]
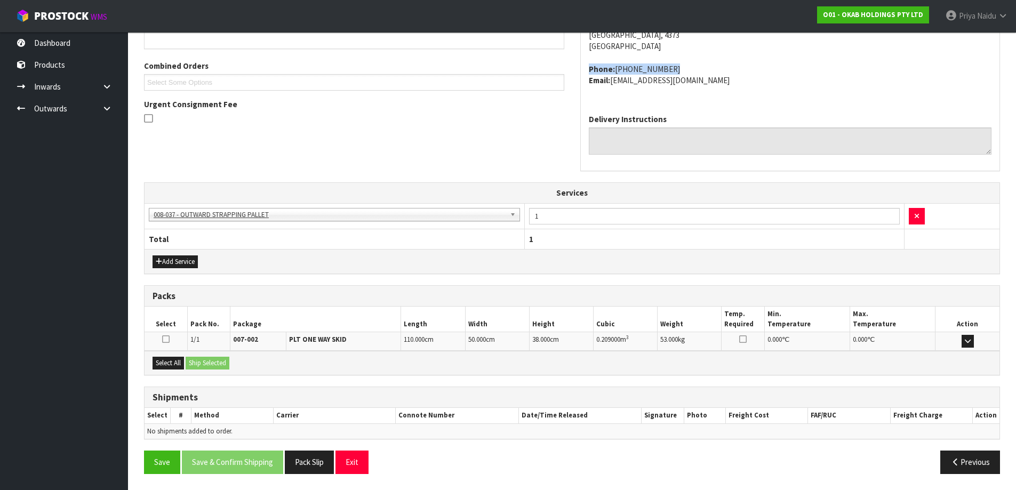
click at [180, 356] on div "Select All Ship Selected" at bounding box center [571, 363] width 855 height 24
click at [171, 362] on button "Select All" at bounding box center [167, 363] width 31 height 13
click at [222, 362] on button "Ship Selected" at bounding box center [208, 363] width 44 height 13
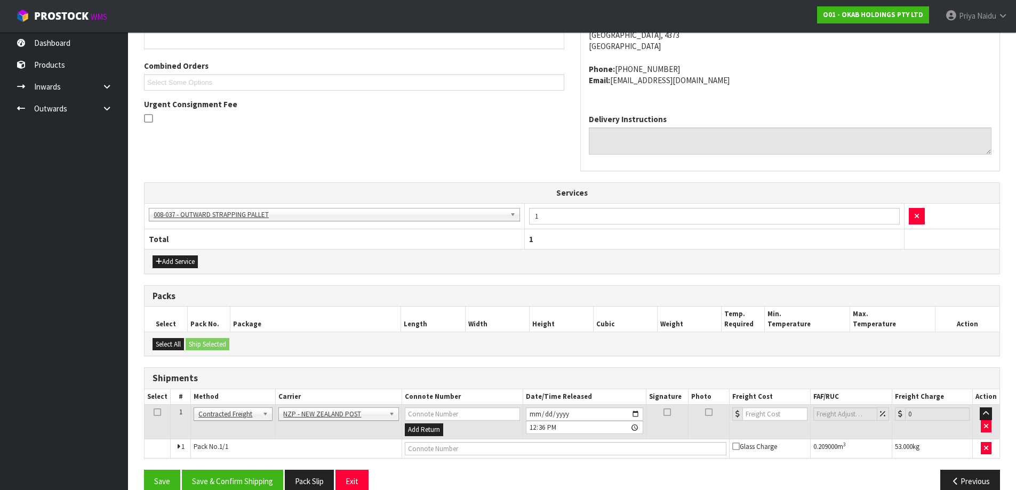
scroll to position [236, 0]
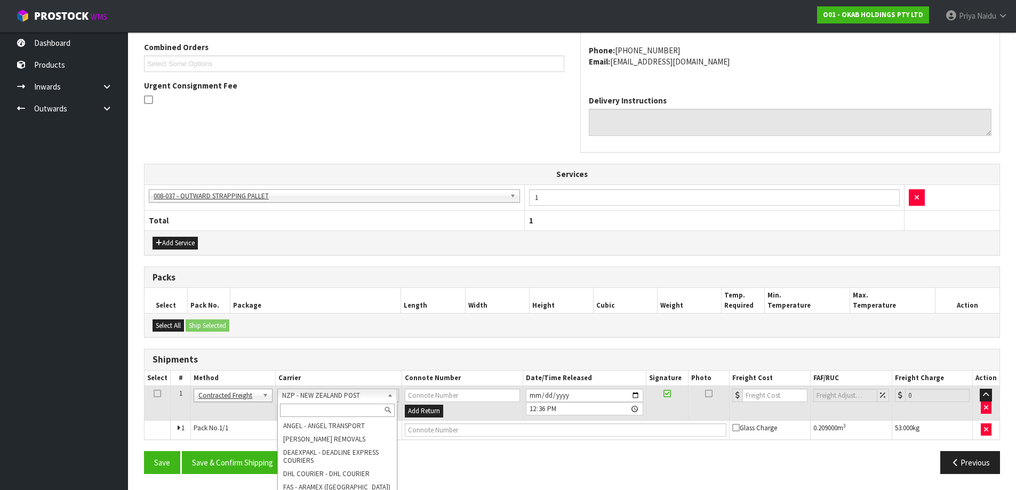
click at [325, 409] on input "text" at bounding box center [337, 410] width 115 height 13
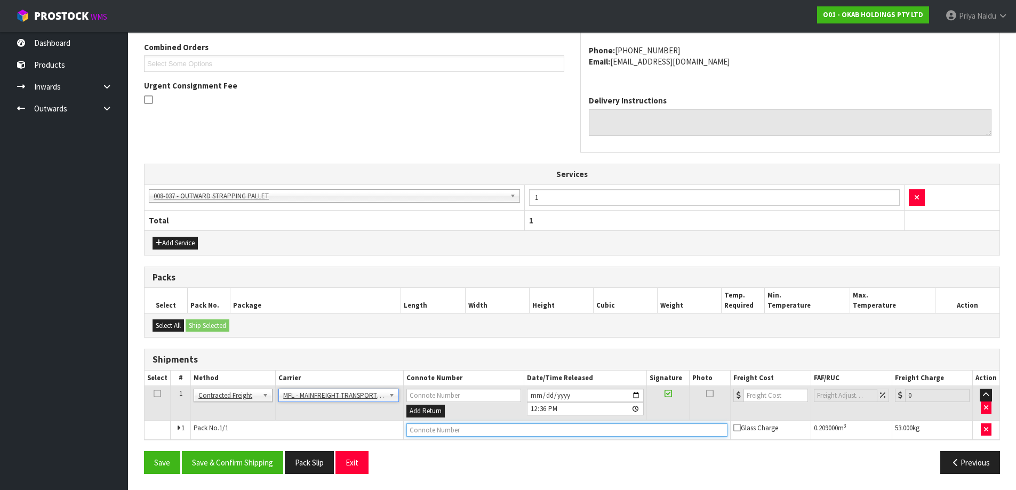
click at [438, 434] on input "text" at bounding box center [566, 429] width 321 height 13
paste input "FWM58319503"
click at [769, 396] on input "number" at bounding box center [775, 395] width 65 height 13
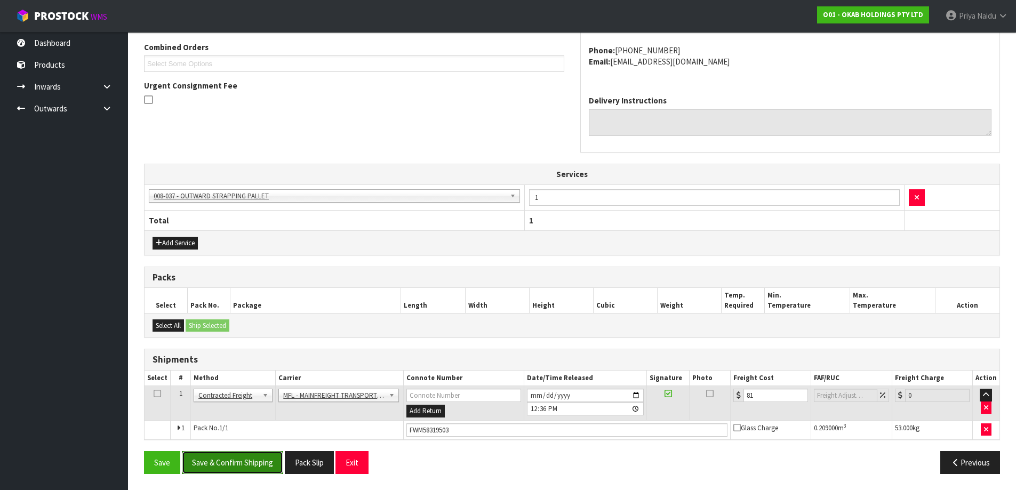
click at [236, 461] on button "Save & Confirm Shipping" at bounding box center [232, 462] width 101 height 23
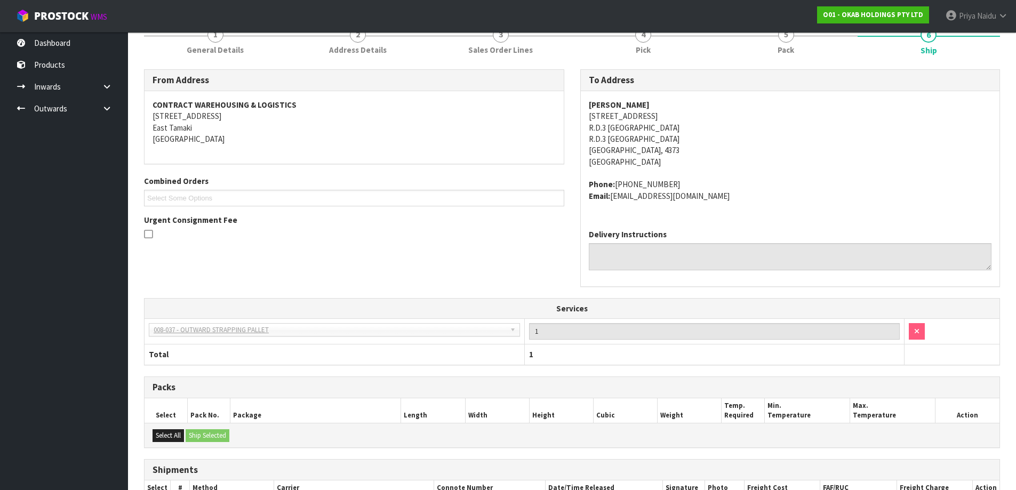
scroll to position [0, 0]
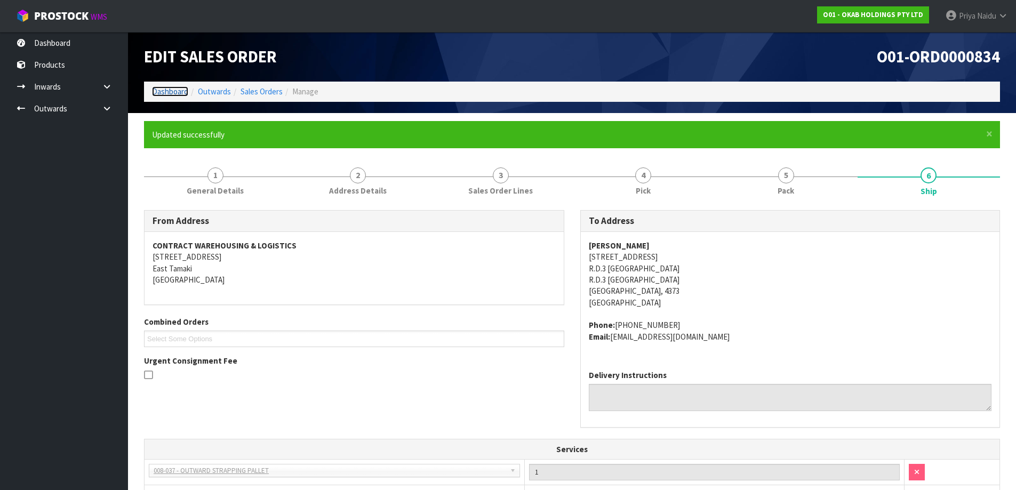
click at [165, 86] on link "Dashboard" at bounding box center [170, 91] width 36 height 10
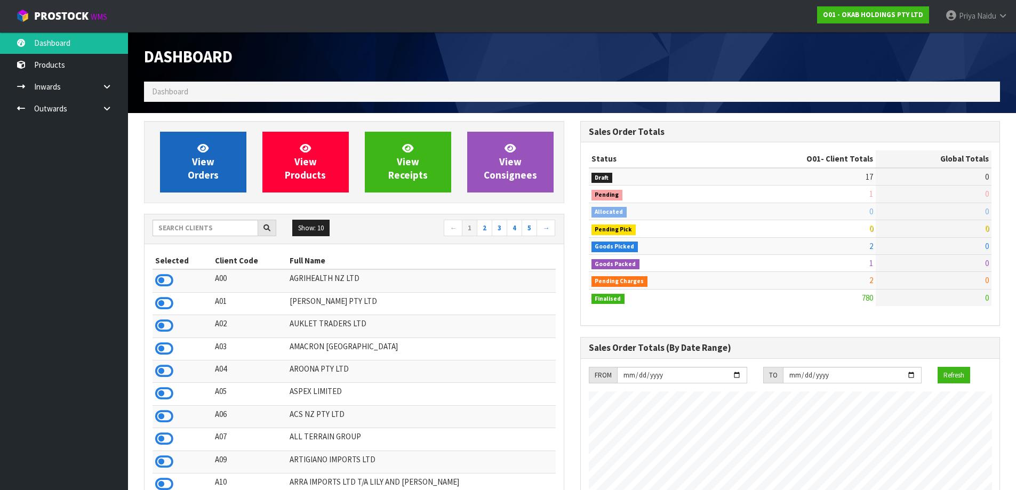
scroll to position [687, 436]
click at [186, 163] on link "View Orders" at bounding box center [203, 162] width 86 height 61
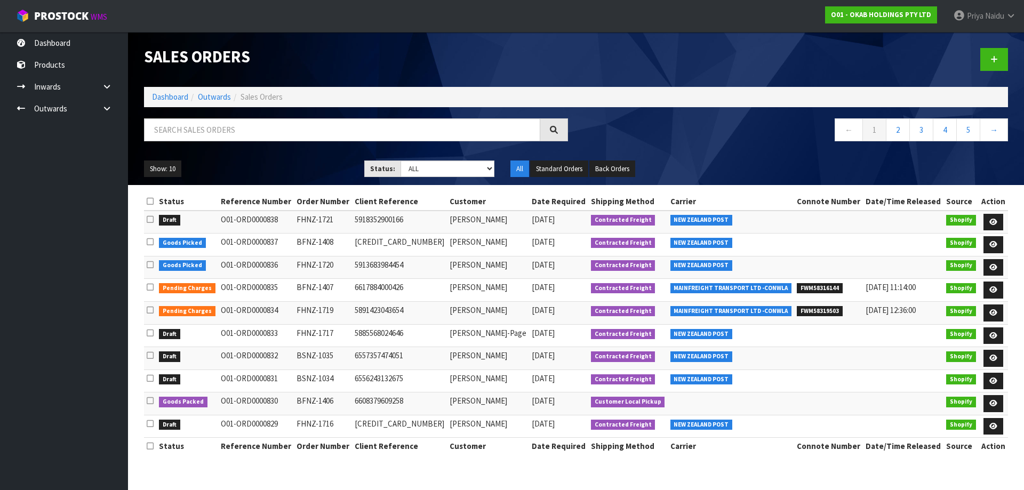
click at [444, 180] on div "Show: 10 5 10 25 50 Status: Draft Pending Allocated Pending Pick Goods Picked G…" at bounding box center [576, 168] width 880 height 33
click at [442, 176] on select "Draft Pending Allocated Pending Pick Goods Picked Goods Packed Pending Charges …" at bounding box center [447, 168] width 94 height 17
click at [400, 160] on select "Draft Pending Allocated Pending Pick Goods Picked Goods Packed Pending Charges …" at bounding box center [447, 168] width 94 height 17
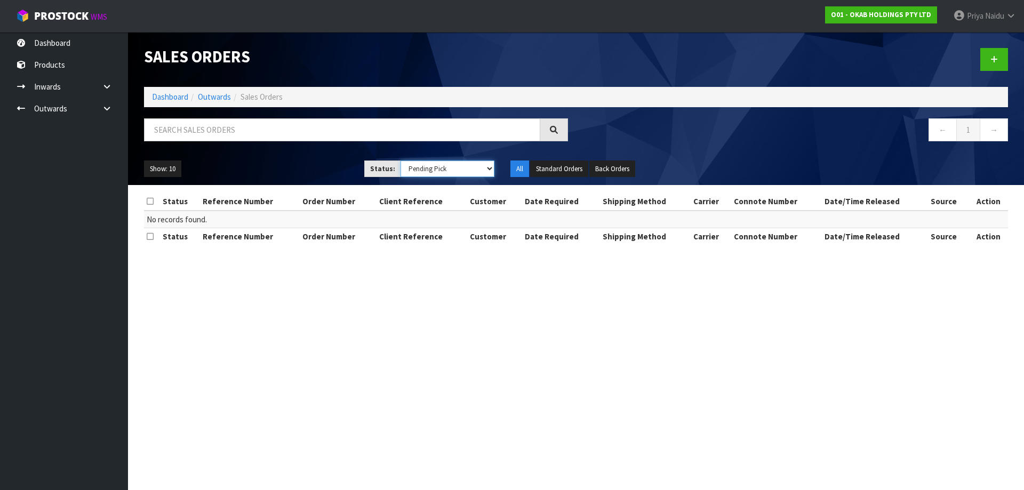
click at [417, 170] on select "Draft Pending Allocated Pending Pick Goods Picked Goods Packed Pending Charges …" at bounding box center [447, 168] width 94 height 17
click at [400, 160] on select "Draft Pending Allocated Pending Pick Goods Picked Goods Packed Pending Charges …" at bounding box center [447, 168] width 94 height 17
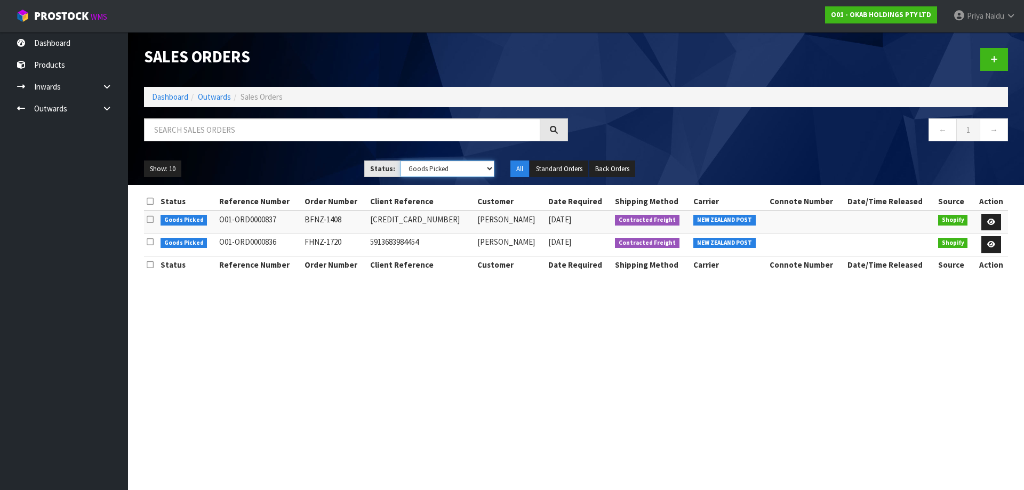
click at [434, 173] on select "Draft Pending Allocated Pending Pick Goods Picked Goods Packed Pending Charges …" at bounding box center [447, 168] width 94 height 17
click at [400, 160] on select "Draft Pending Allocated Pending Pick Goods Picked Goods Packed Pending Charges …" at bounding box center [447, 168] width 94 height 17
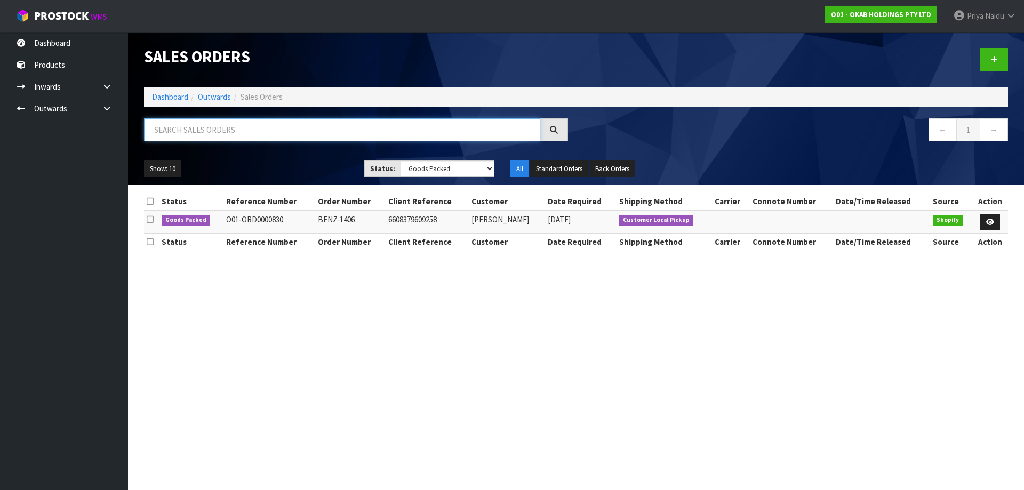
click at [170, 125] on input "text" at bounding box center [342, 129] width 396 height 23
click at [173, 102] on li "Dashboard" at bounding box center [170, 96] width 36 height 11
click at [173, 96] on link "Dashboard" at bounding box center [170, 97] width 36 height 10
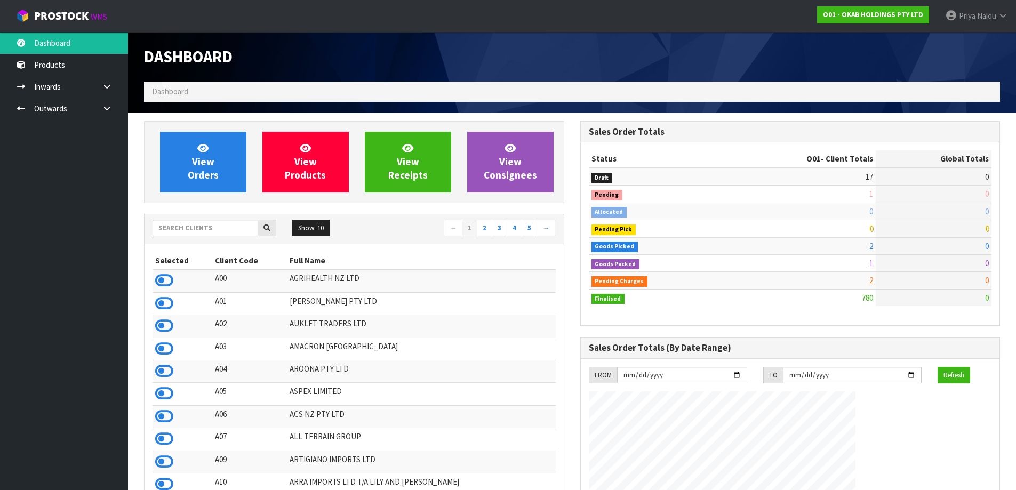
scroll to position [687, 436]
click at [223, 227] on input "text" at bounding box center [205, 228] width 106 height 17
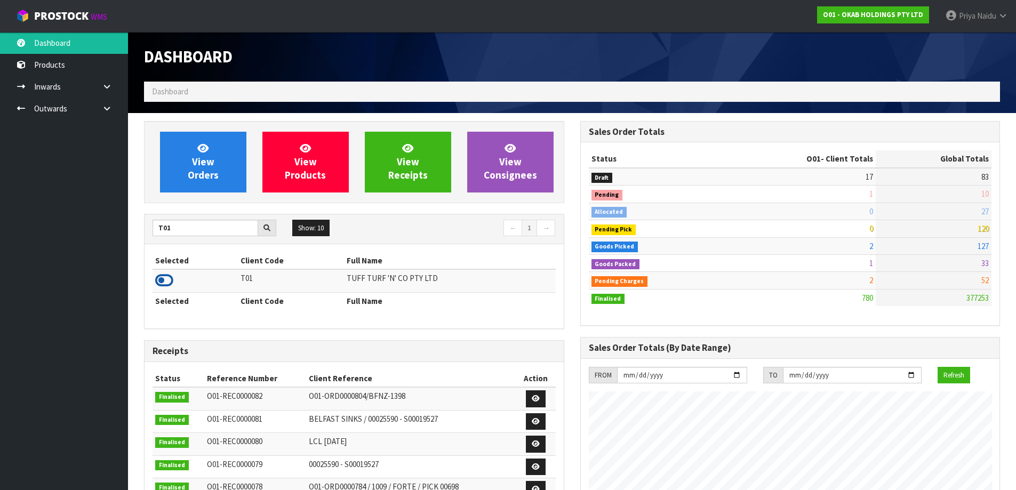
click at [160, 279] on icon at bounding box center [164, 280] width 18 height 16
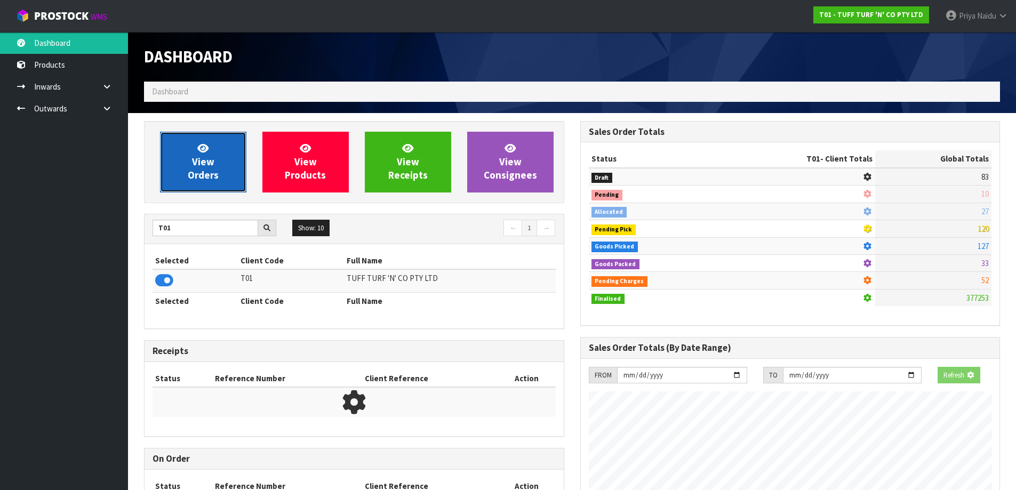
click at [190, 161] on link "View Orders" at bounding box center [203, 162] width 86 height 61
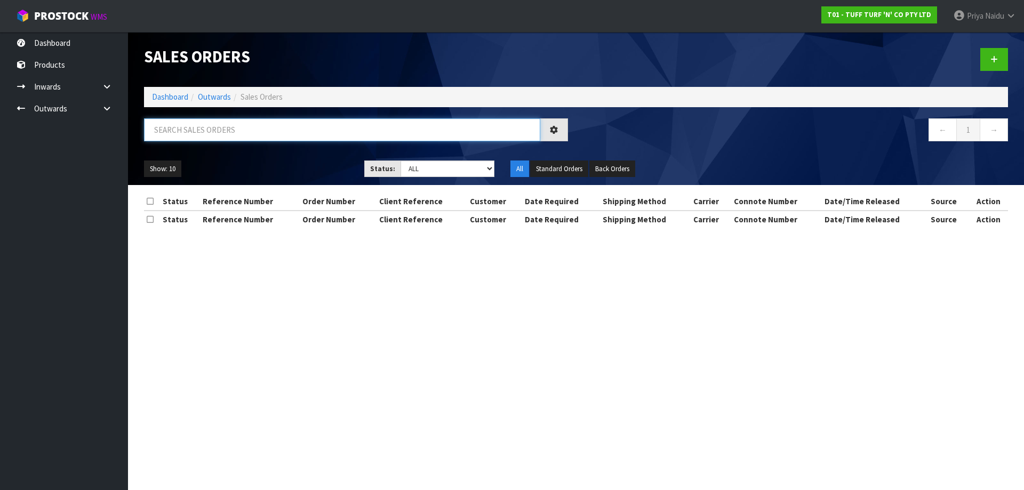
click at [217, 129] on input "text" at bounding box center [342, 129] width 396 height 23
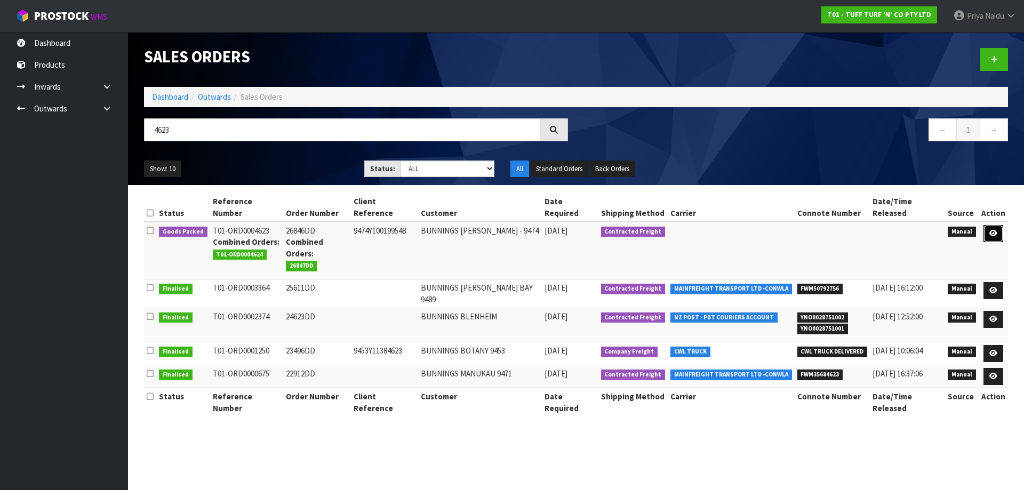
click at [994, 230] on icon at bounding box center [993, 233] width 8 height 7
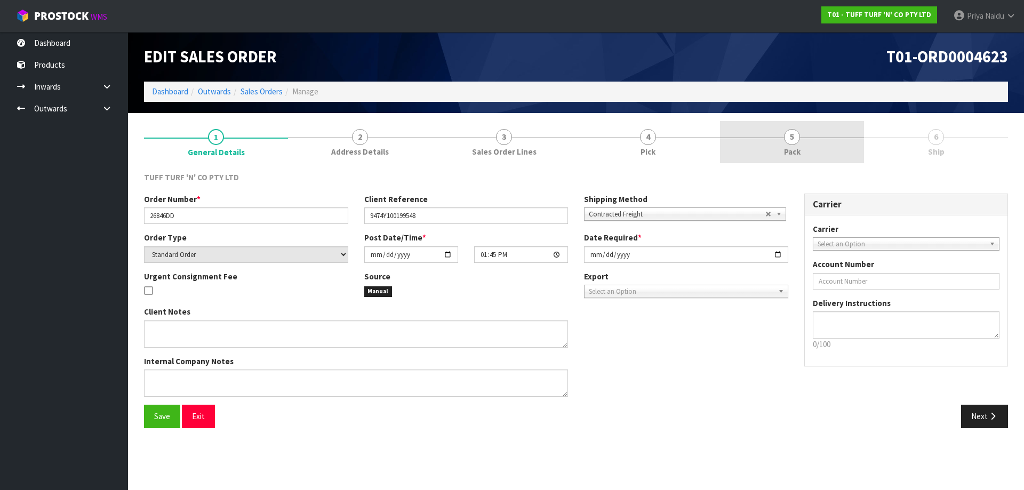
click at [807, 140] on link "5 Pack" at bounding box center [792, 142] width 144 height 42
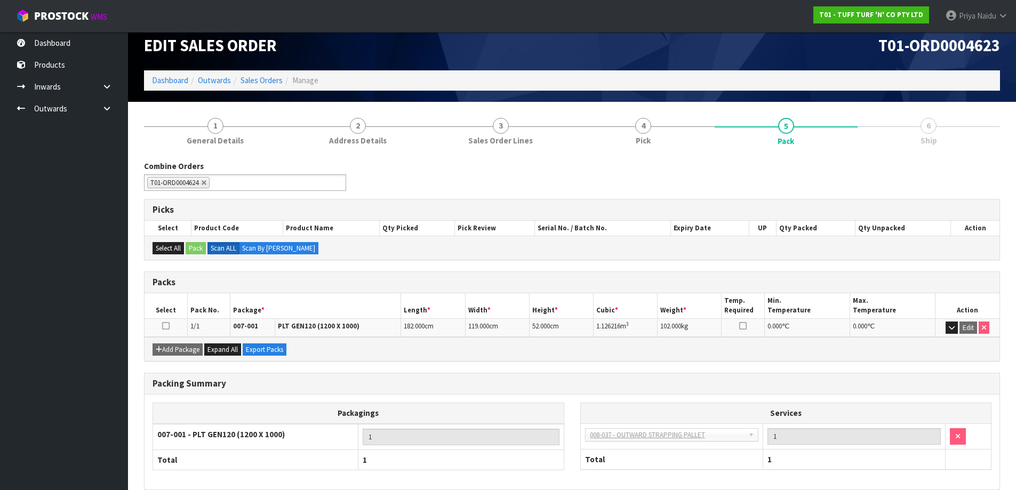
scroll to position [61, 0]
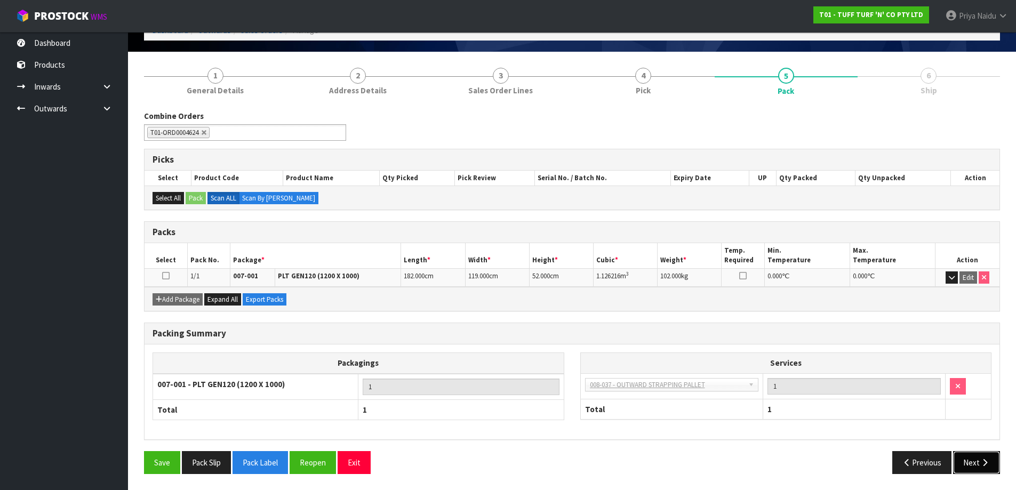
click at [970, 460] on button "Next" at bounding box center [976, 462] width 47 height 23
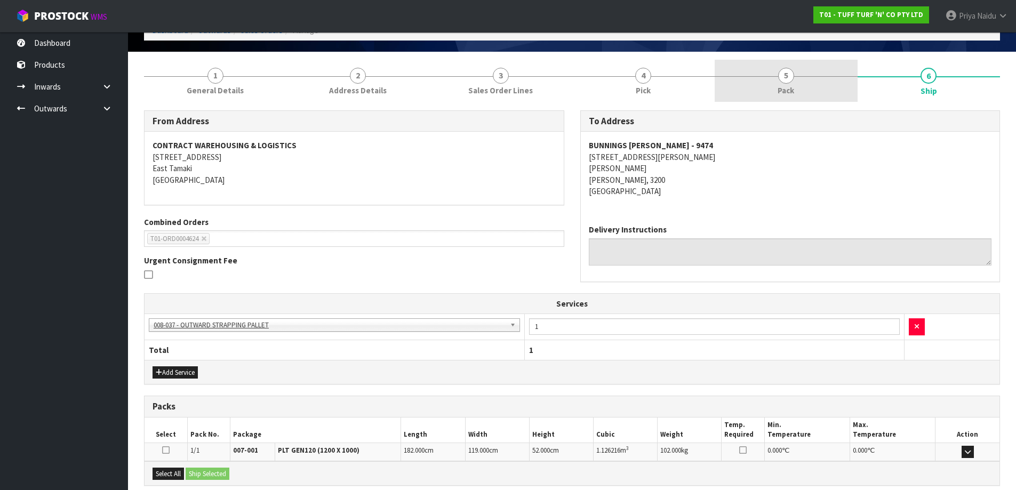
click at [775, 83] on link "5 Pack" at bounding box center [785, 81] width 143 height 42
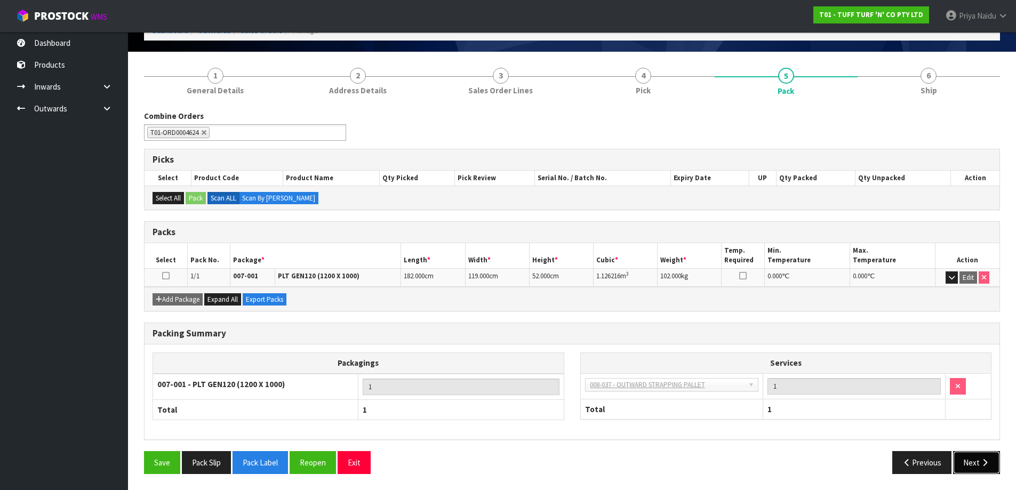
click at [968, 455] on button "Next" at bounding box center [976, 462] width 47 height 23
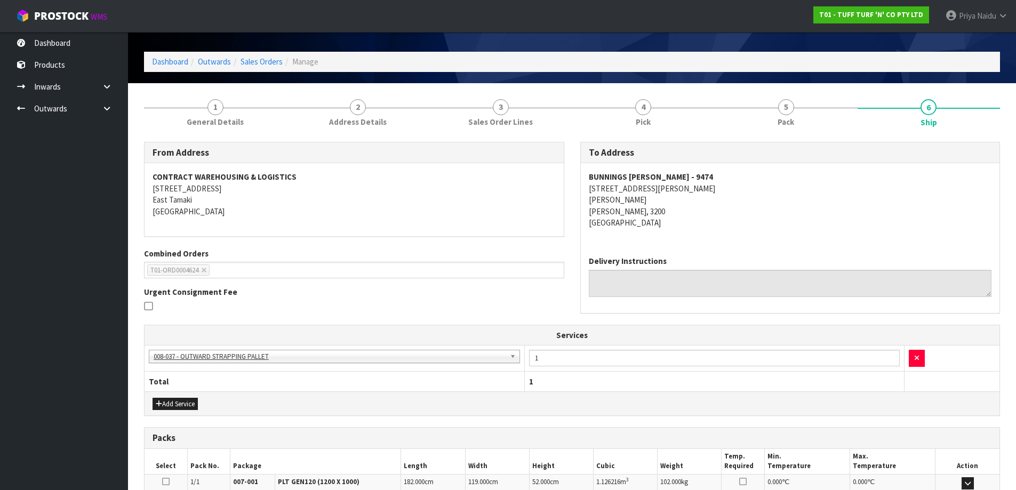
scroll to position [0, 0]
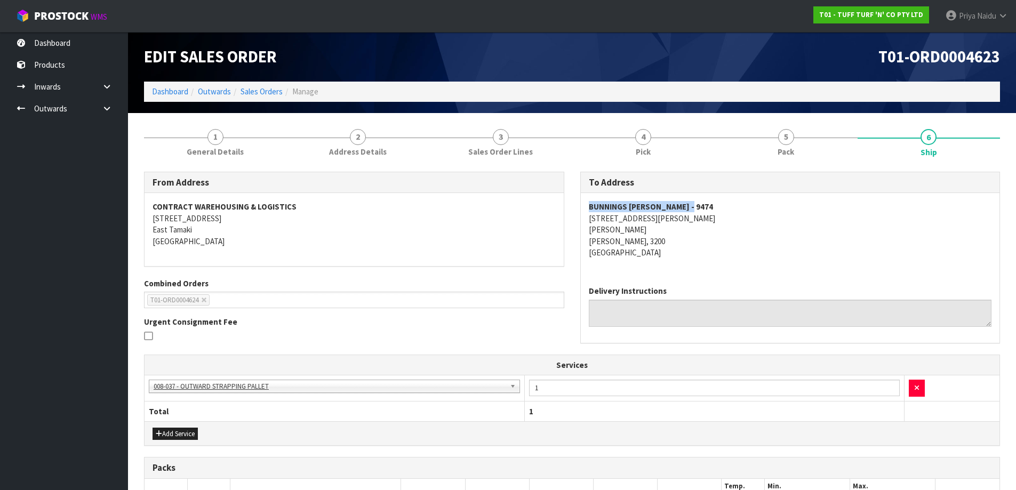
drag, startPoint x: 574, startPoint y: 206, endPoint x: 712, endPoint y: 205, distance: 138.6
click at [712, 205] on div "To Address BUNNINGS [PERSON_NAME] - 9474 [STREET_ADDRESS][PERSON_NAME][PERSON_N…" at bounding box center [790, 263] width 436 height 183
drag, startPoint x: 232, startPoint y: 146, endPoint x: 217, endPoint y: 153, distance: 16.5
click at [231, 146] on span "General Details" at bounding box center [215, 151] width 57 height 11
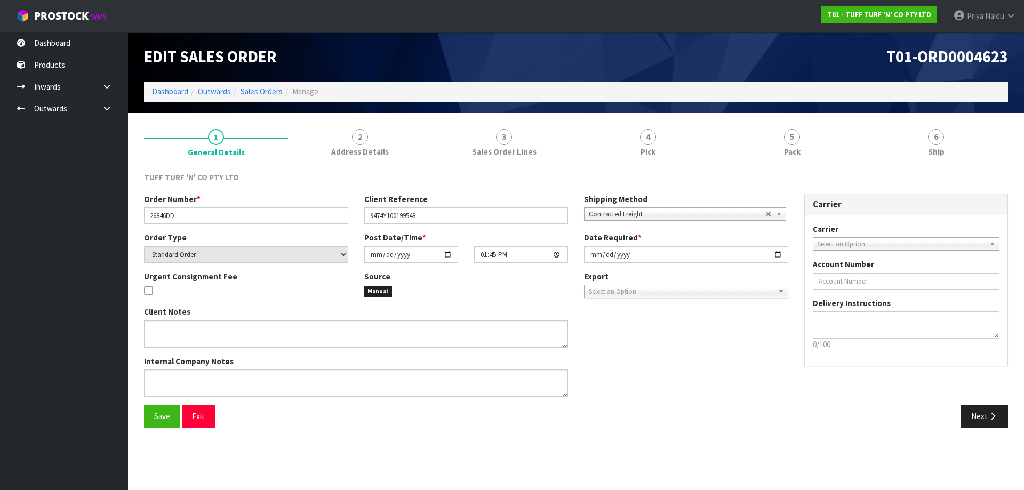
click at [147, 213] on div "Order Number * 26846DD" at bounding box center [246, 209] width 220 height 30
drag, startPoint x: 148, startPoint y: 213, endPoint x: 188, endPoint y: 216, distance: 40.2
click at [188, 216] on input "26846DD" at bounding box center [246, 215] width 204 height 17
drag, startPoint x: 365, startPoint y: 217, endPoint x: 440, endPoint y: 216, distance: 75.2
click at [440, 216] on input "9474Y100199548" at bounding box center [466, 215] width 204 height 17
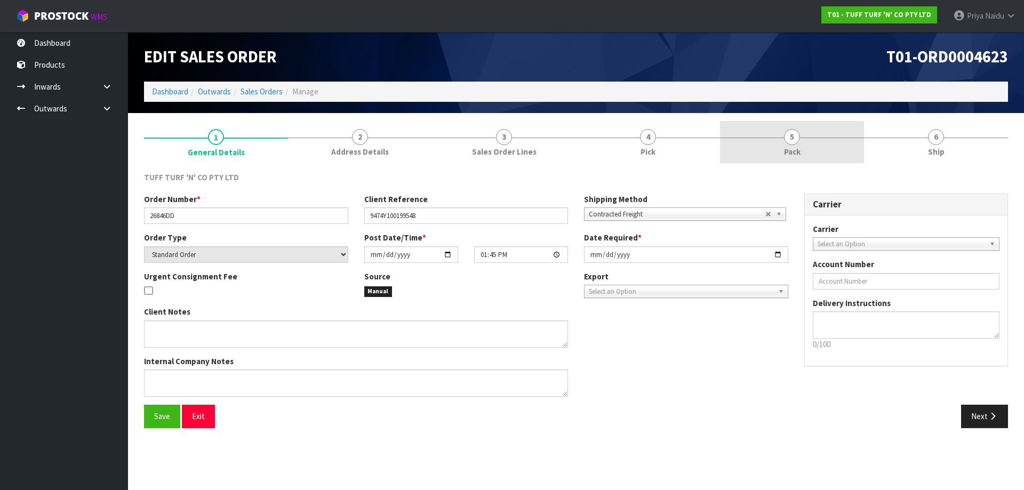
click at [809, 127] on link "5 Pack" at bounding box center [792, 142] width 144 height 42
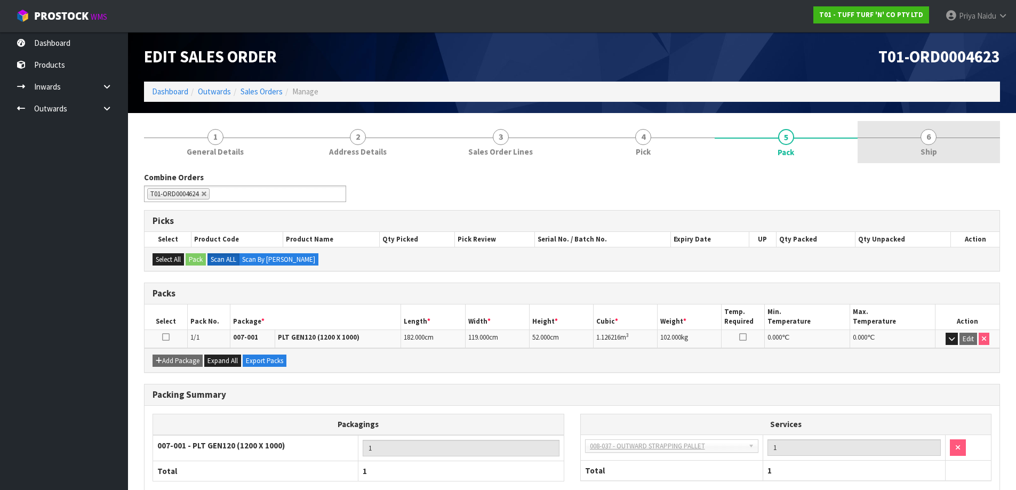
click at [945, 154] on link "6 Ship" at bounding box center [928, 142] width 143 height 42
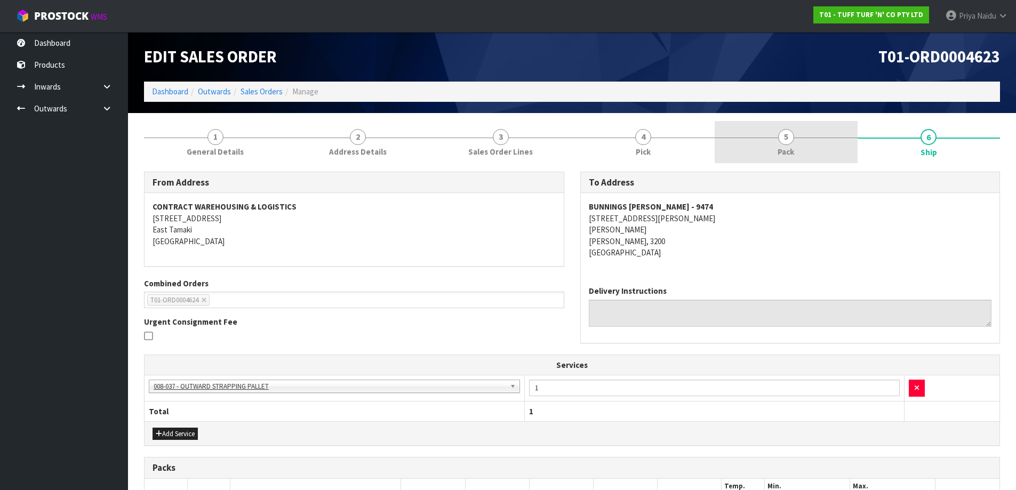
click at [796, 142] on link "5 Pack" at bounding box center [785, 142] width 143 height 42
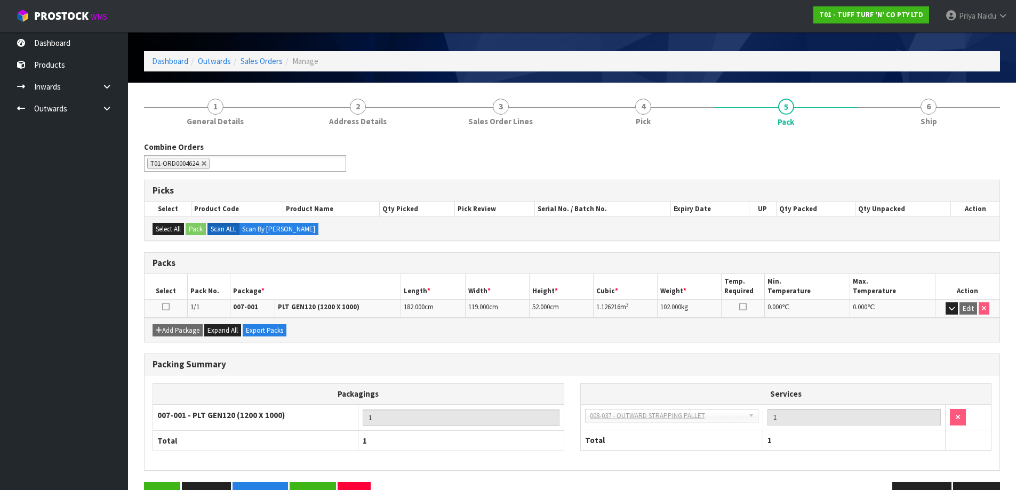
scroll to position [61, 0]
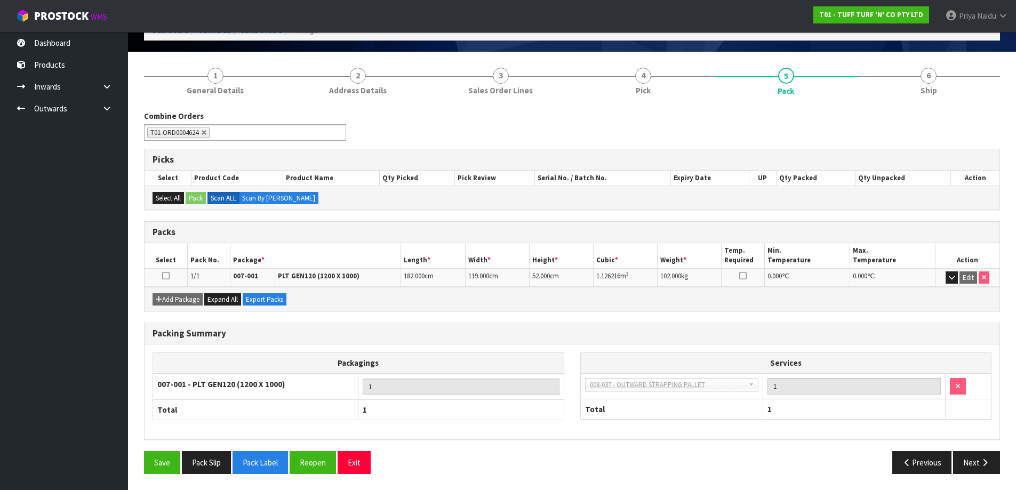
drag, startPoint x: 952, startPoint y: 81, endPoint x: 847, endPoint y: 102, distance: 106.5
click at [945, 81] on link "6 Ship" at bounding box center [928, 81] width 143 height 42
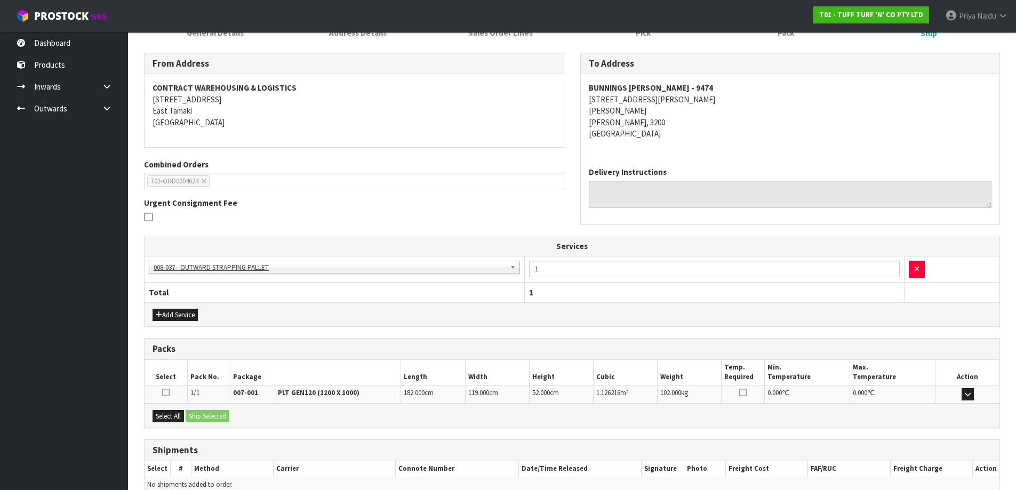
scroll to position [172, 0]
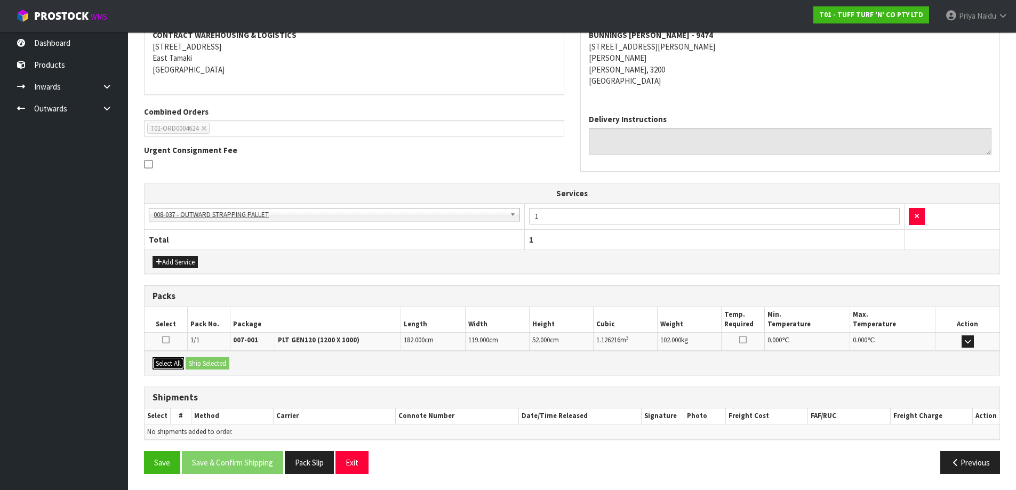
click at [175, 368] on button "Select All" at bounding box center [167, 363] width 31 height 13
click at [220, 363] on button "Ship Selected" at bounding box center [208, 363] width 44 height 13
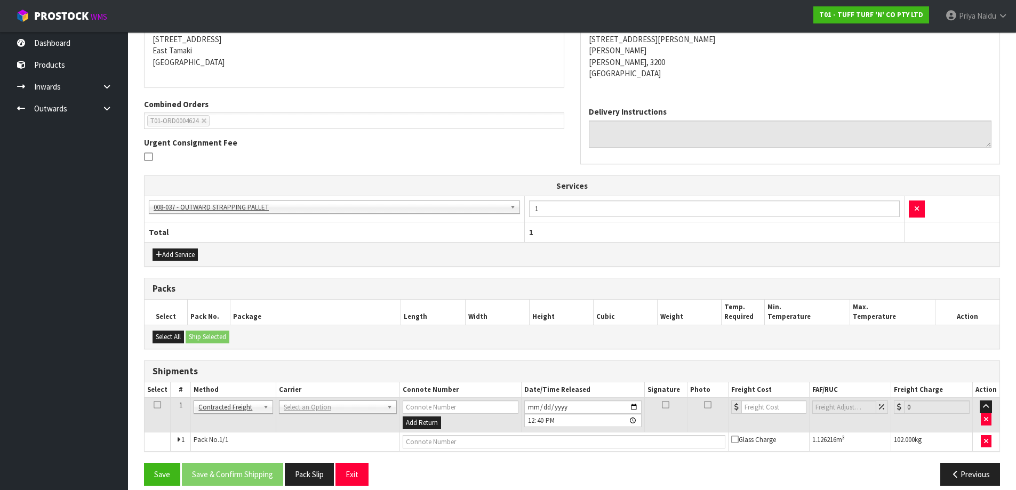
scroll to position [191, 0]
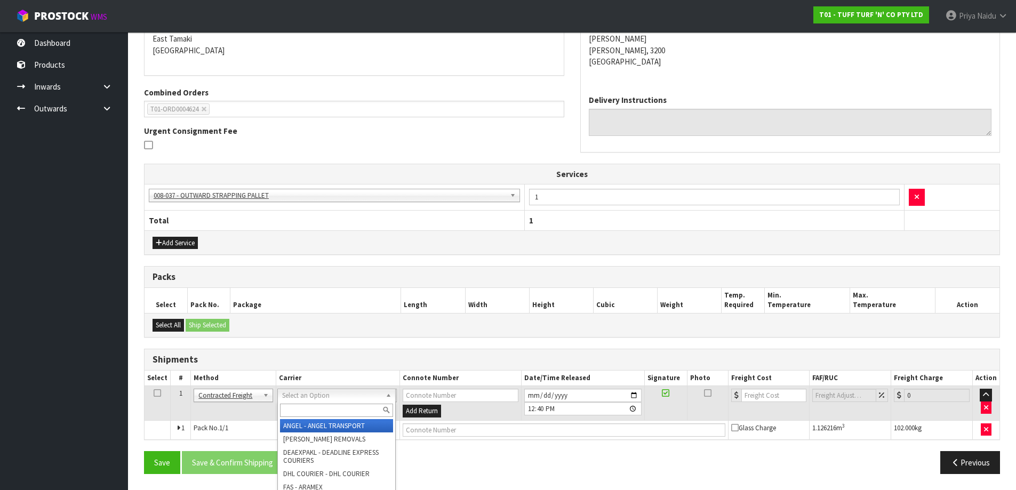
click at [308, 409] on input "text" at bounding box center [336, 410] width 113 height 13
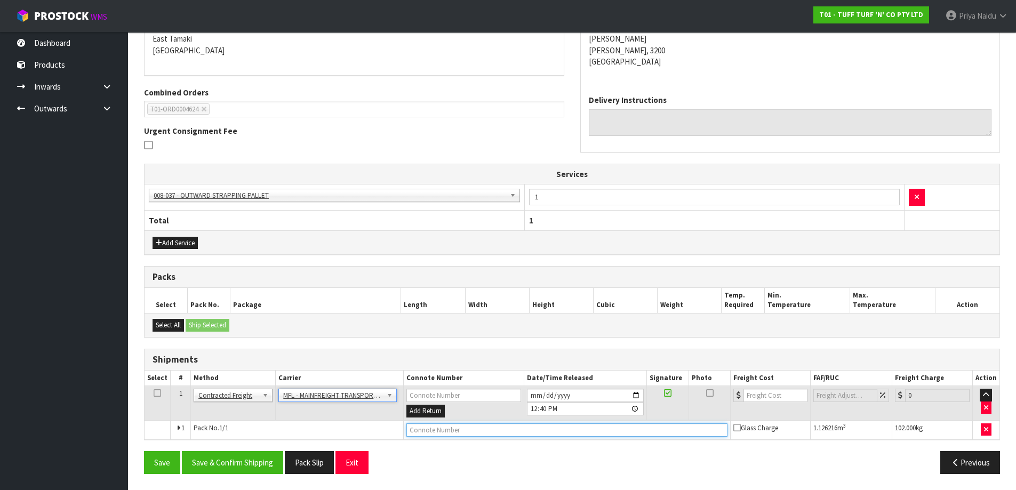
click at [427, 429] on input "text" at bounding box center [566, 429] width 321 height 13
paste input "FWM58319682"
drag, startPoint x: 770, startPoint y: 398, endPoint x: 761, endPoint y: 385, distance: 16.0
click at [770, 397] on input "number" at bounding box center [775, 395] width 65 height 13
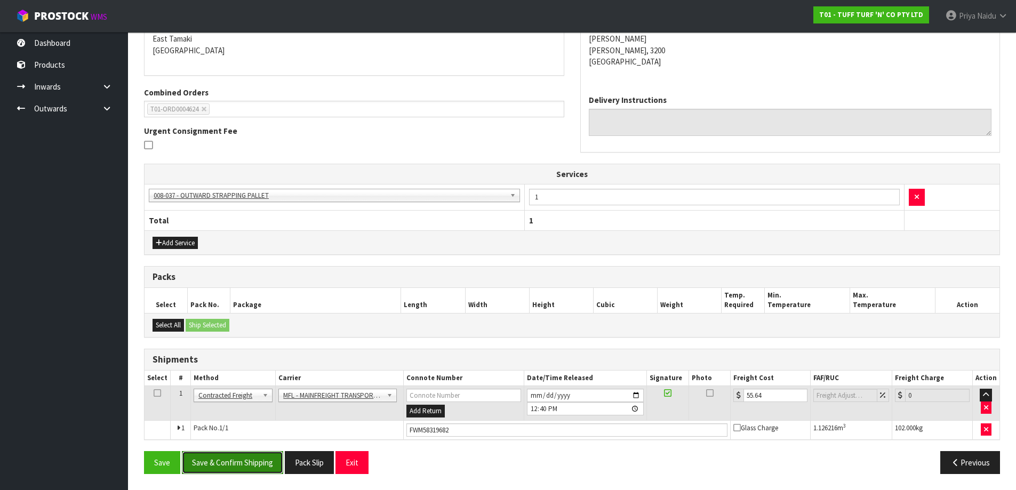
click at [239, 465] on button "Save & Confirm Shipping" at bounding box center [232, 462] width 101 height 23
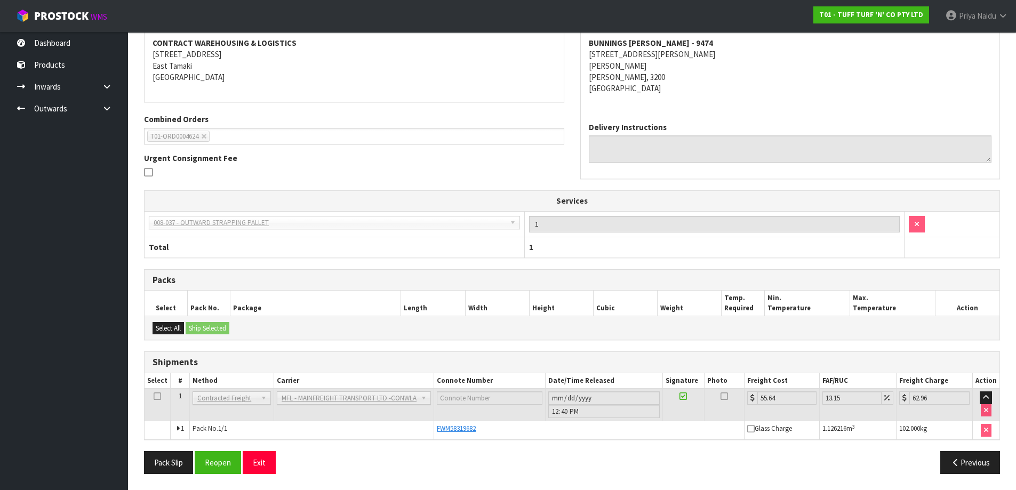
scroll to position [0, 0]
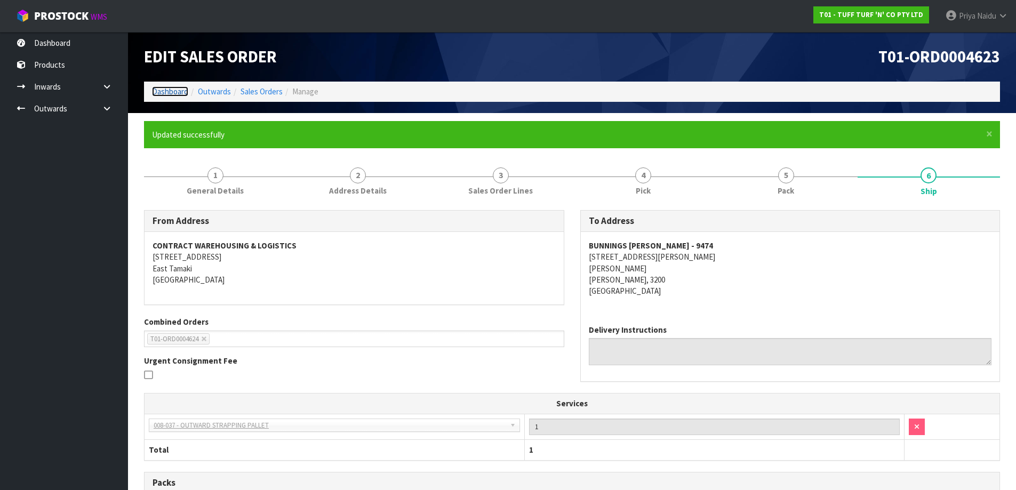
click at [162, 88] on link "Dashboard" at bounding box center [170, 91] width 36 height 10
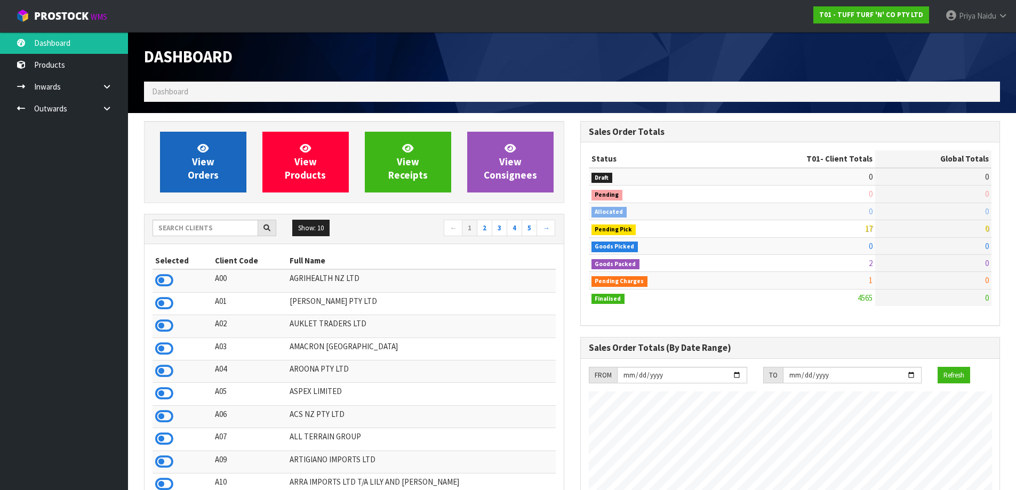
scroll to position [808, 436]
drag, startPoint x: 194, startPoint y: 196, endPoint x: 197, endPoint y: 182, distance: 13.7
click at [195, 196] on div "View Orders View Products View Receipts View Consignees" at bounding box center [354, 162] width 420 height 82
click at [201, 166] on span "View Orders" at bounding box center [203, 162] width 31 height 40
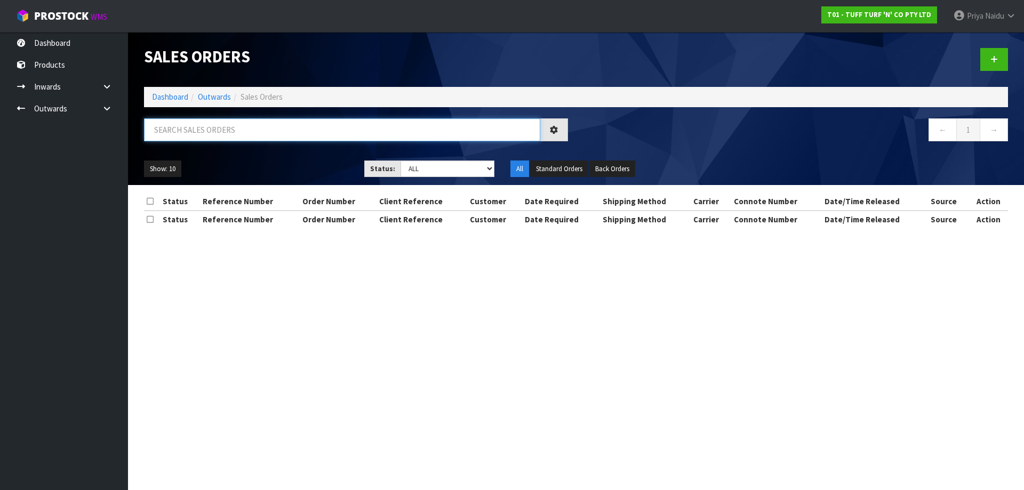
click at [219, 131] on input "text" at bounding box center [342, 129] width 396 height 23
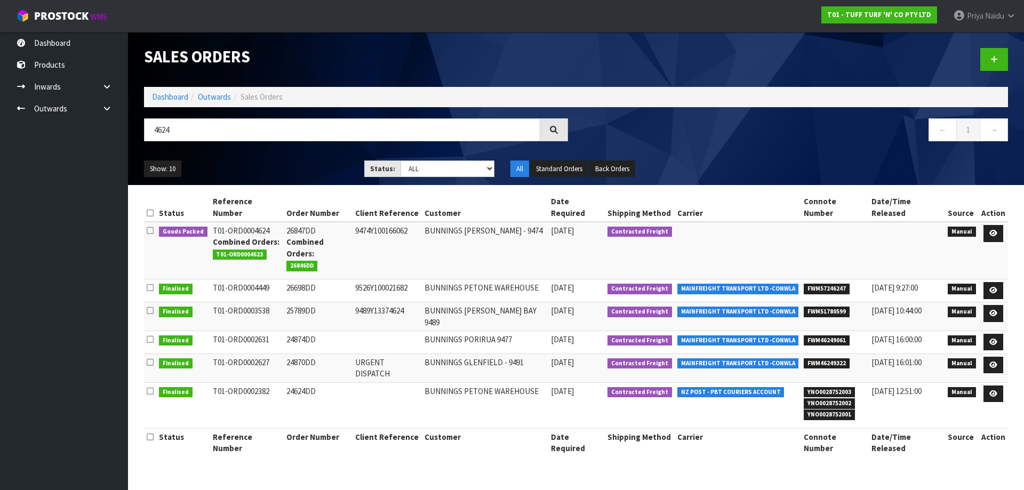
click at [291, 164] on ul "Show: 10 5 10 25 50" at bounding box center [246, 168] width 204 height 17
click at [994, 230] on icon at bounding box center [993, 233] width 8 height 7
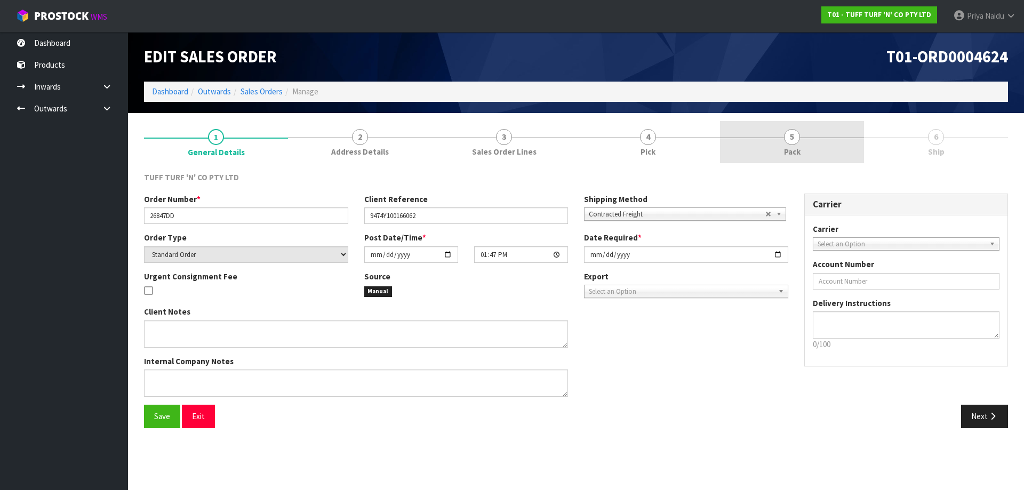
click at [787, 135] on span "5" at bounding box center [792, 137] width 16 height 16
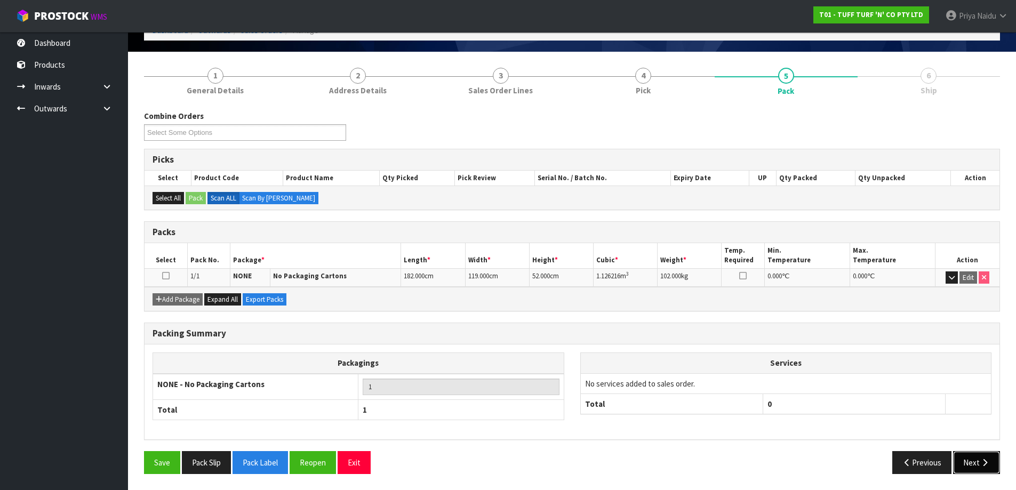
click at [977, 460] on button "Next" at bounding box center [976, 462] width 47 height 23
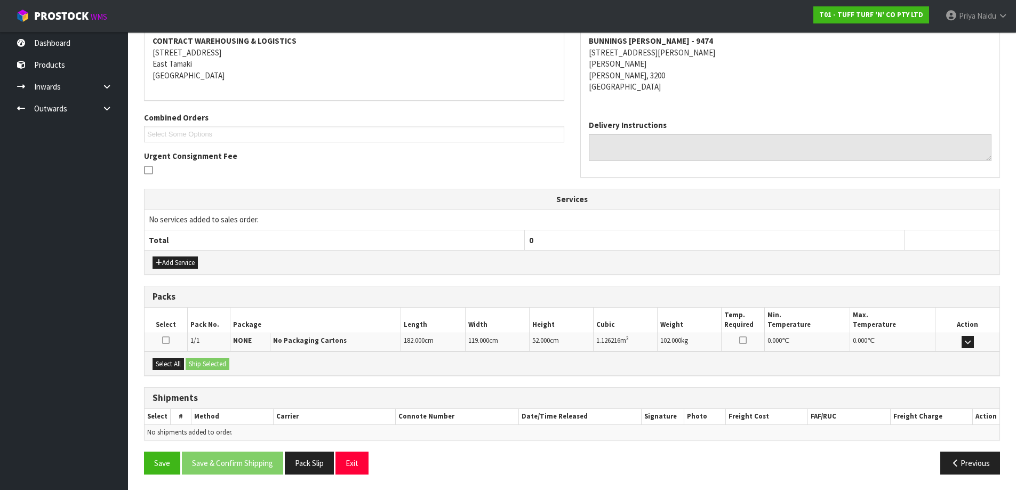
scroll to position [166, 0]
click at [183, 365] on button "Select All" at bounding box center [167, 363] width 31 height 13
click at [206, 361] on button "Ship Selected" at bounding box center [208, 363] width 44 height 13
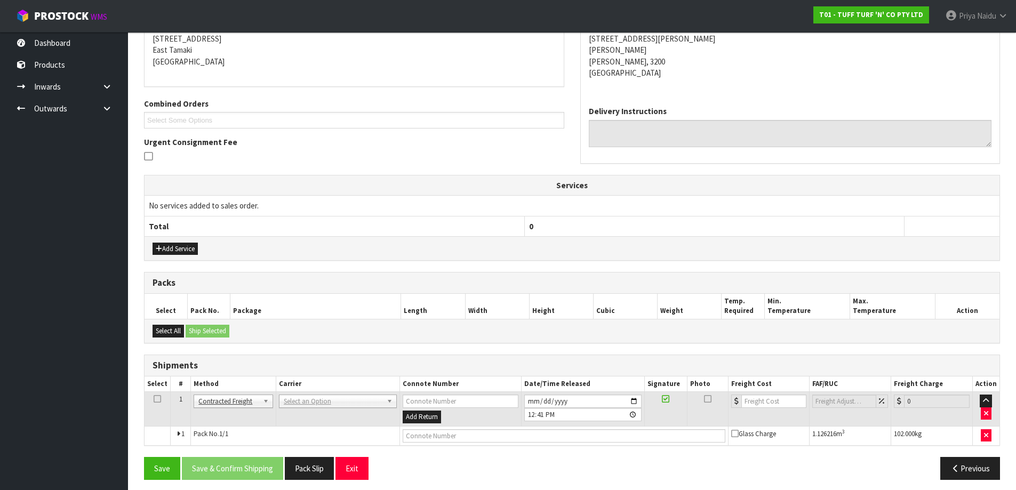
scroll to position [186, 0]
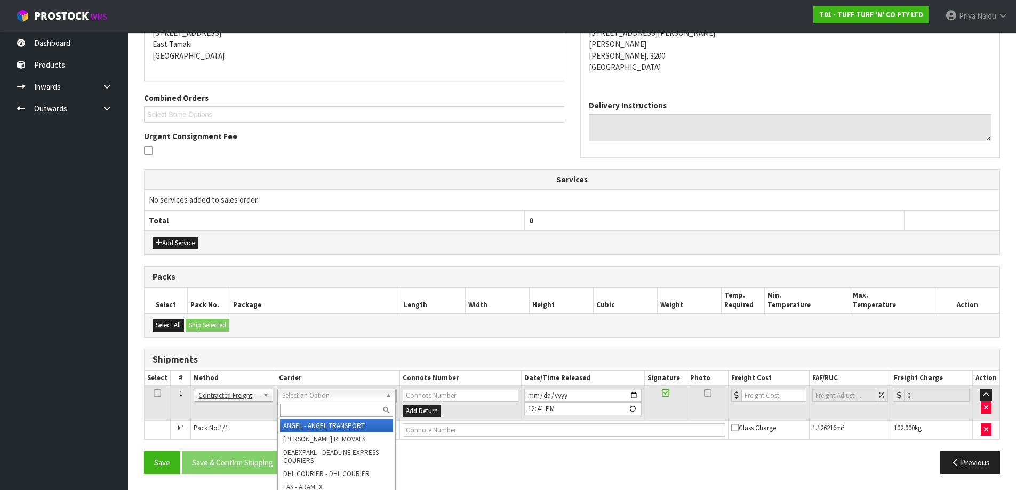
click at [310, 413] on input "text" at bounding box center [336, 410] width 113 height 13
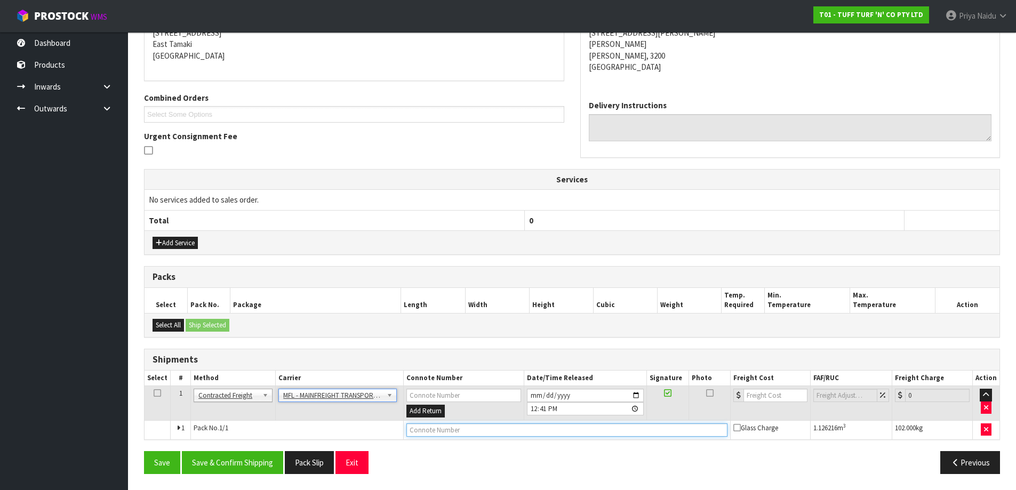
click at [437, 428] on input "text" at bounding box center [566, 429] width 321 height 13
paste input "FWM58319682"
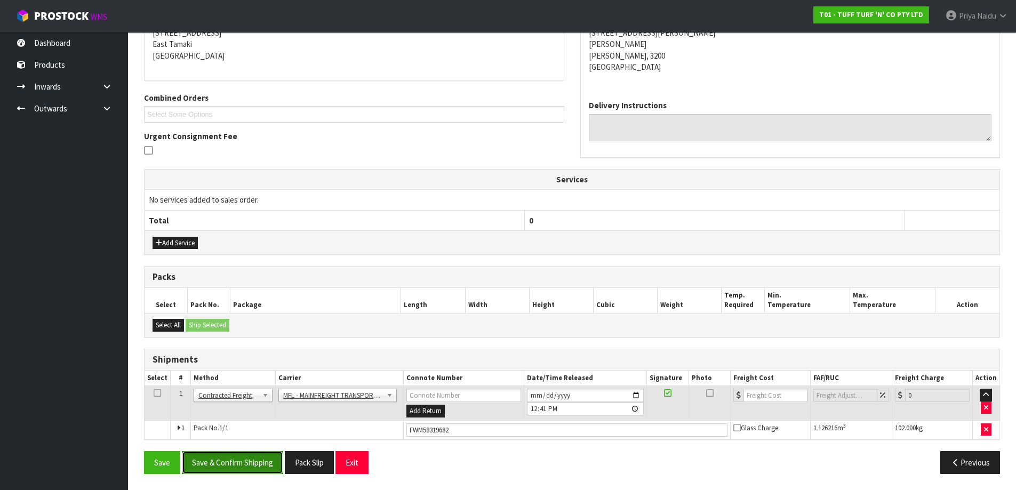
click at [231, 465] on button "Save & Confirm Shipping" at bounding box center [232, 462] width 101 height 23
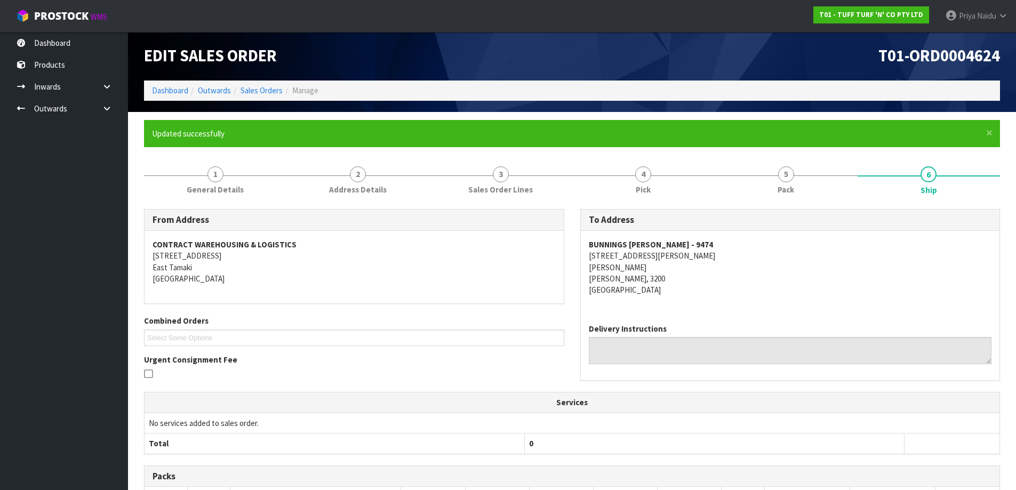
scroll to position [0, 0]
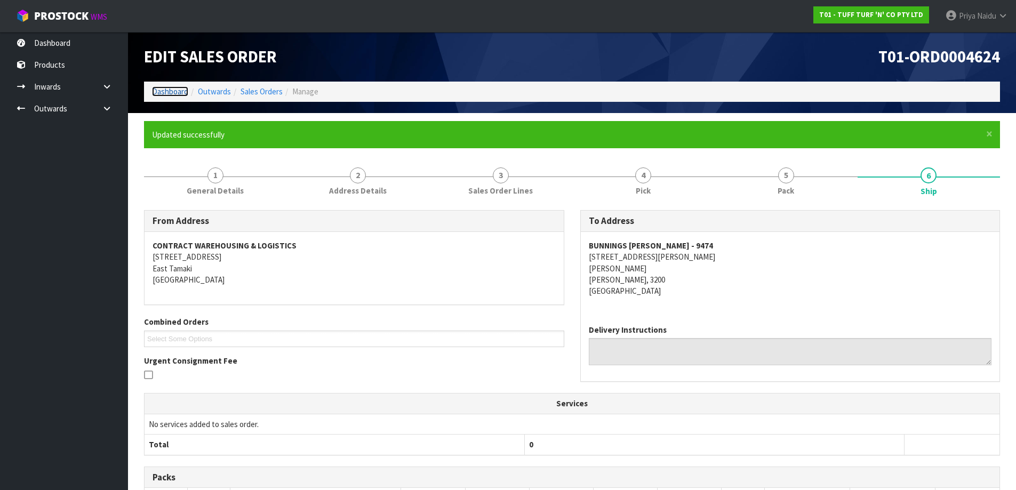
click at [163, 90] on link "Dashboard" at bounding box center [170, 91] width 36 height 10
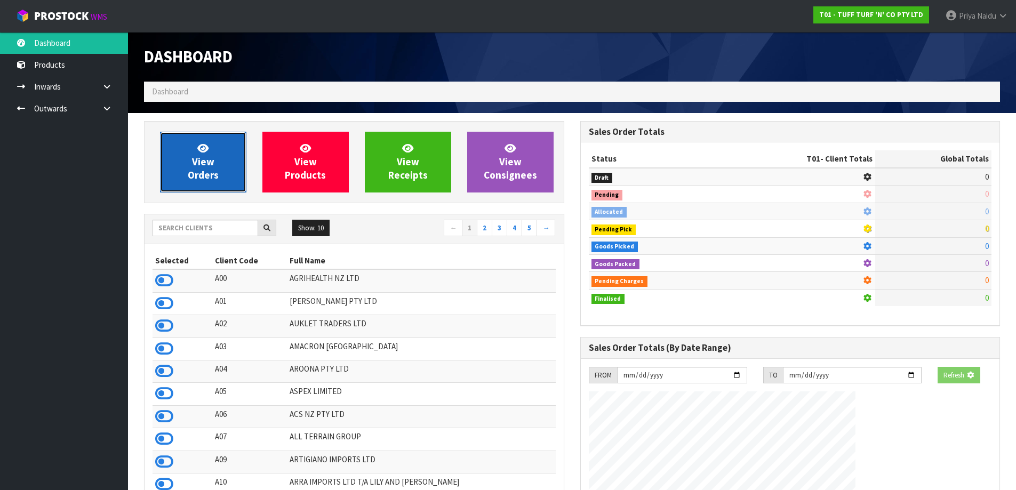
click at [188, 171] on span "View Orders" at bounding box center [203, 162] width 31 height 40
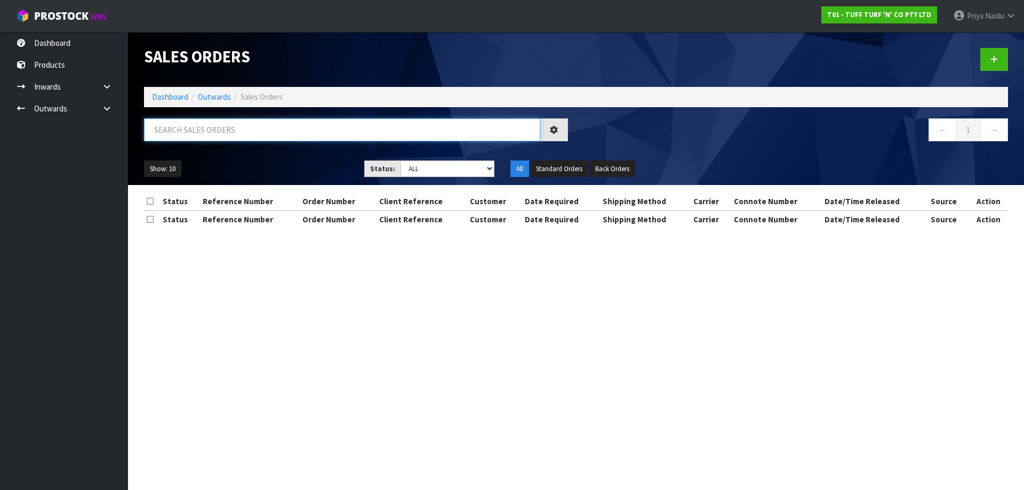
click at [215, 125] on input "text" at bounding box center [342, 129] width 396 height 23
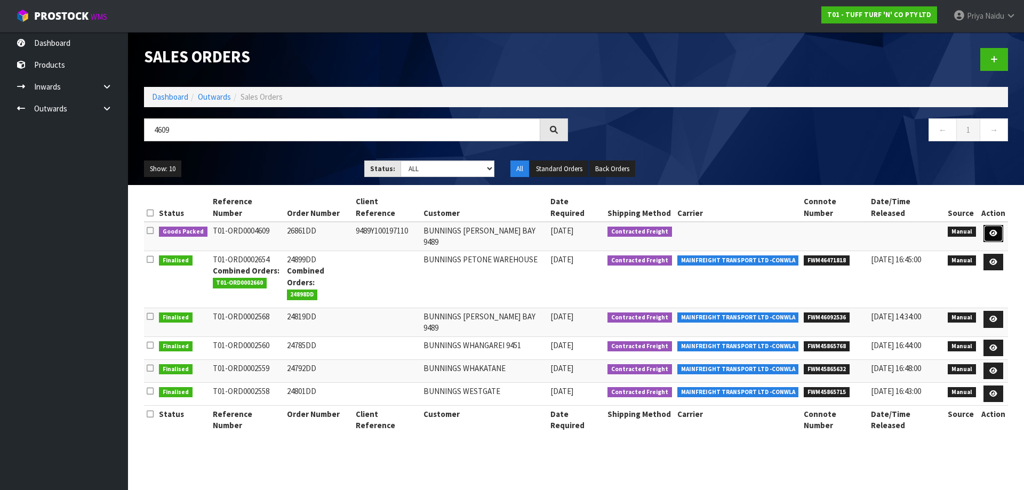
click at [995, 230] on icon at bounding box center [993, 233] width 8 height 7
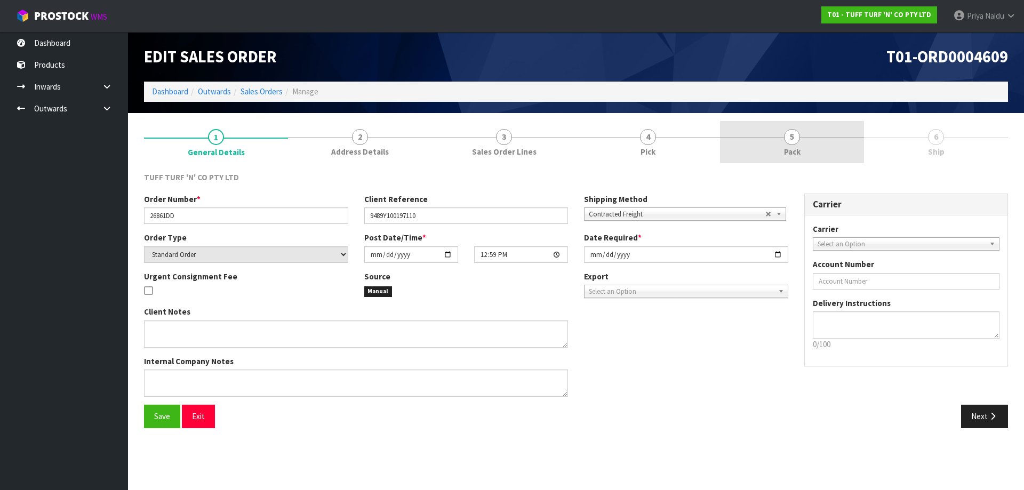
drag, startPoint x: 799, startPoint y: 131, endPoint x: 796, endPoint y: 137, distance: 6.9
click at [798, 133] on link "5 Pack" at bounding box center [792, 142] width 144 height 42
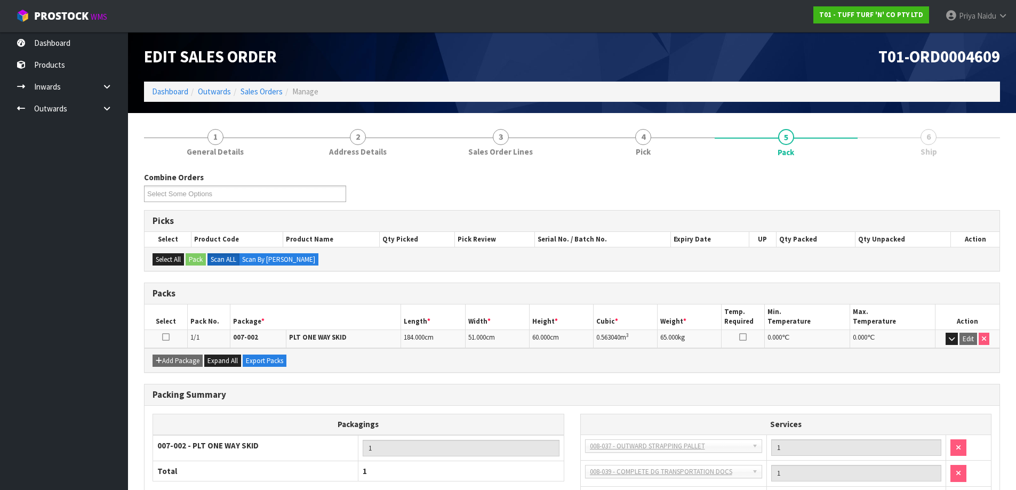
scroll to position [87, 0]
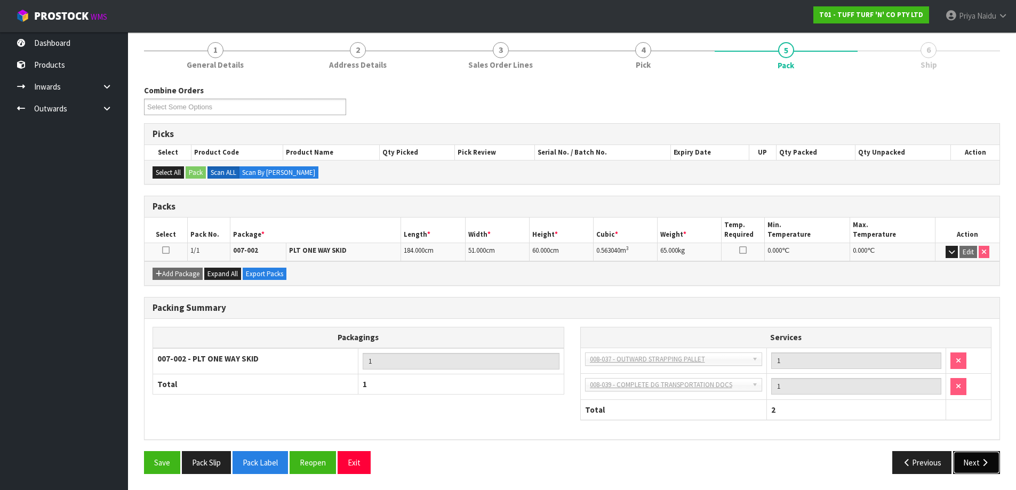
click at [973, 457] on button "Next" at bounding box center [976, 462] width 47 height 23
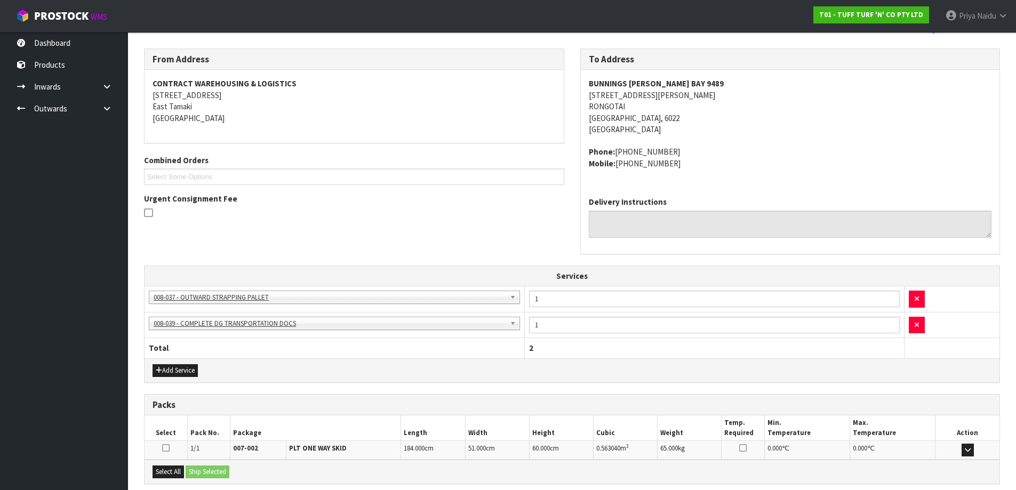
scroll to position [0, 0]
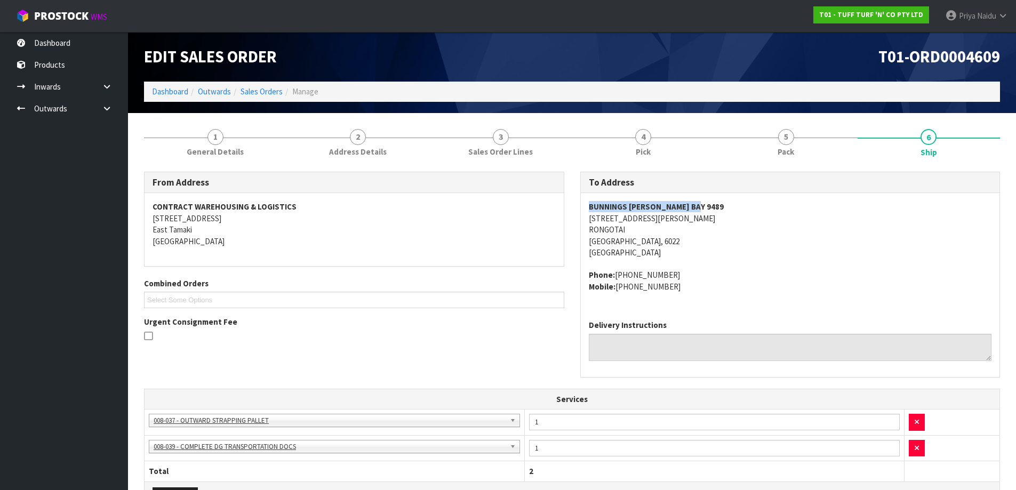
drag, startPoint x: 586, startPoint y: 212, endPoint x: 723, endPoint y: 203, distance: 137.3
click at [723, 203] on div "BUNNINGS [PERSON_NAME][GEOGRAPHIC_DATA] [STREET_ADDRESS][PERSON_NAME] Phone: [P…" at bounding box center [790, 252] width 419 height 118
click at [584, 207] on div "BUNNINGS [PERSON_NAME][GEOGRAPHIC_DATA] [STREET_ADDRESS][PERSON_NAME] Phone: [P…" at bounding box center [790, 252] width 419 height 118
drag, startPoint x: 588, startPoint y: 207, endPoint x: 615, endPoint y: 207, distance: 26.7
click at [615, 207] on div "BUNNINGS [PERSON_NAME][GEOGRAPHIC_DATA] [STREET_ADDRESS][PERSON_NAME] Phone: [P…" at bounding box center [790, 252] width 419 height 118
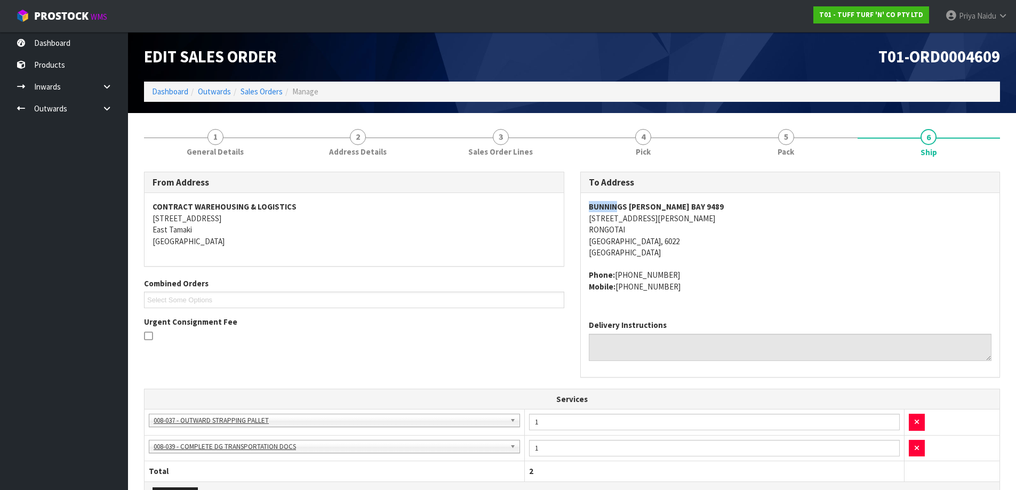
click at [587, 206] on div "BUNNINGS [PERSON_NAME][GEOGRAPHIC_DATA] [STREET_ADDRESS][PERSON_NAME] Phone: [P…" at bounding box center [790, 252] width 419 height 118
click at [588, 206] on div "BUNNINGS [PERSON_NAME][GEOGRAPHIC_DATA] [STREET_ADDRESS][PERSON_NAME] Phone: [P…" at bounding box center [790, 252] width 419 height 118
drag, startPoint x: 588, startPoint y: 206, endPoint x: 702, endPoint y: 197, distance: 113.9
click at [702, 197] on div "BUNNINGS [PERSON_NAME][GEOGRAPHIC_DATA] [STREET_ADDRESS][PERSON_NAME] Phone: [P…" at bounding box center [790, 252] width 419 height 118
drag, startPoint x: 615, startPoint y: 273, endPoint x: 679, endPoint y: 273, distance: 63.4
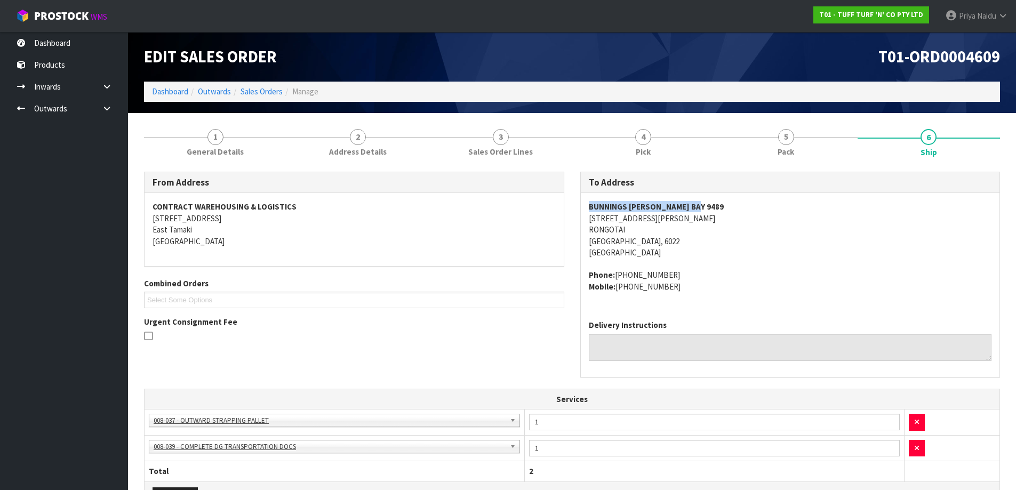
click at [679, 273] on address "Phone: [PHONE_NUMBER] Mobile: [PHONE_NUMBER]" at bounding box center [790, 280] width 403 height 23
click at [223, 111] on div "Edit Sales Order T01-ORD0004609 Dashboard Outwards Sales Orders Manage" at bounding box center [572, 72] width 872 height 81
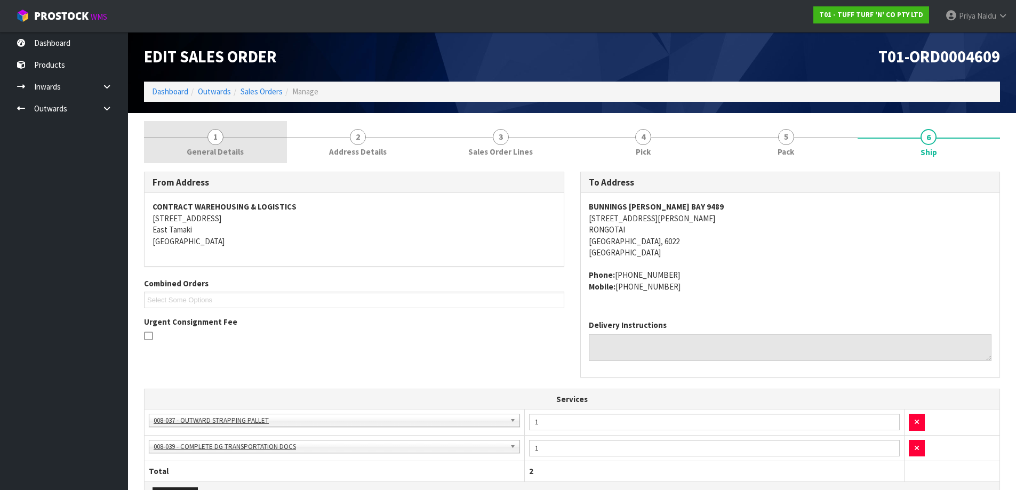
click at [202, 138] on div at bounding box center [215, 138] width 143 height 1
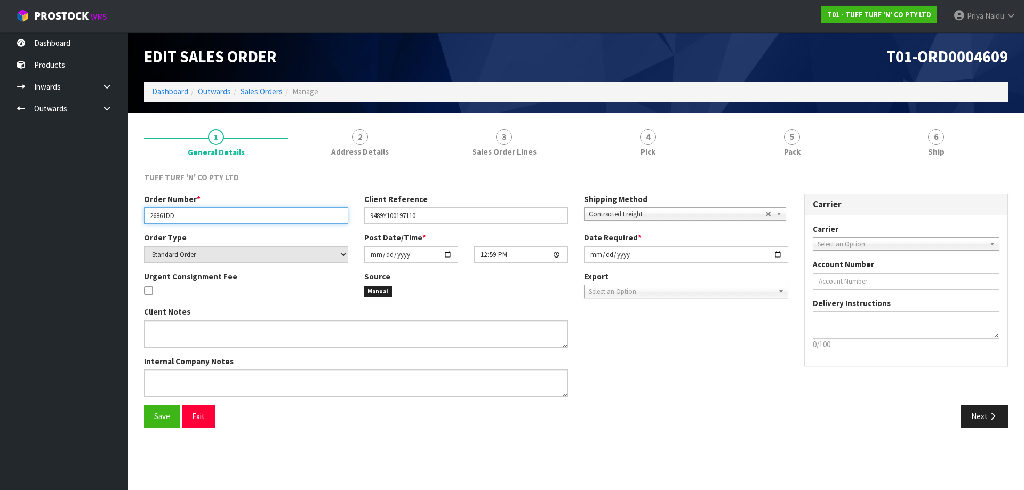
drag, startPoint x: 149, startPoint y: 216, endPoint x: 187, endPoint y: 219, distance: 38.0
click at [205, 216] on input "26861DD" at bounding box center [246, 215] width 204 height 17
drag, startPoint x: 367, startPoint y: 216, endPoint x: 172, endPoint y: 243, distance: 197.4
click at [440, 214] on input "9489Y100197110" at bounding box center [466, 215] width 204 height 17
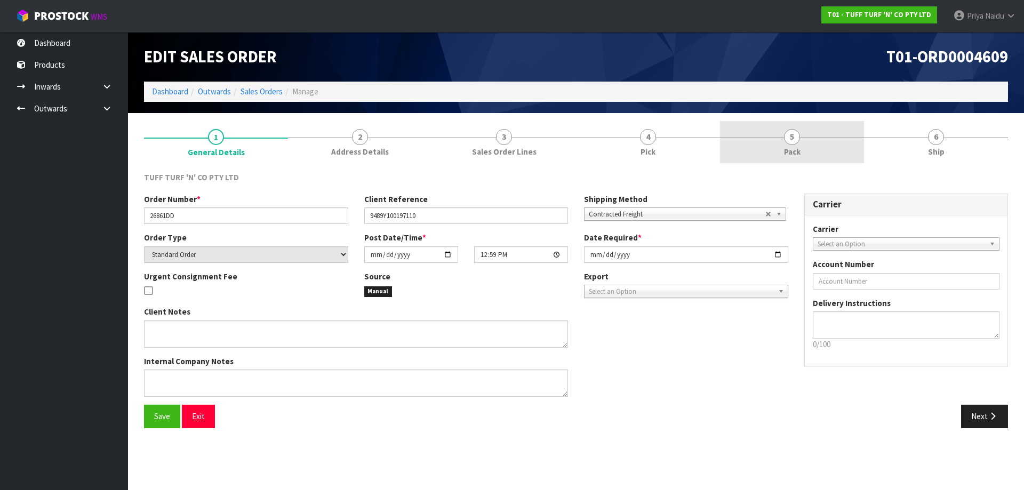
drag, startPoint x: 758, startPoint y: 142, endPoint x: 746, endPoint y: 146, distance: 12.3
click at [758, 142] on link "5 Pack" at bounding box center [792, 142] width 144 height 42
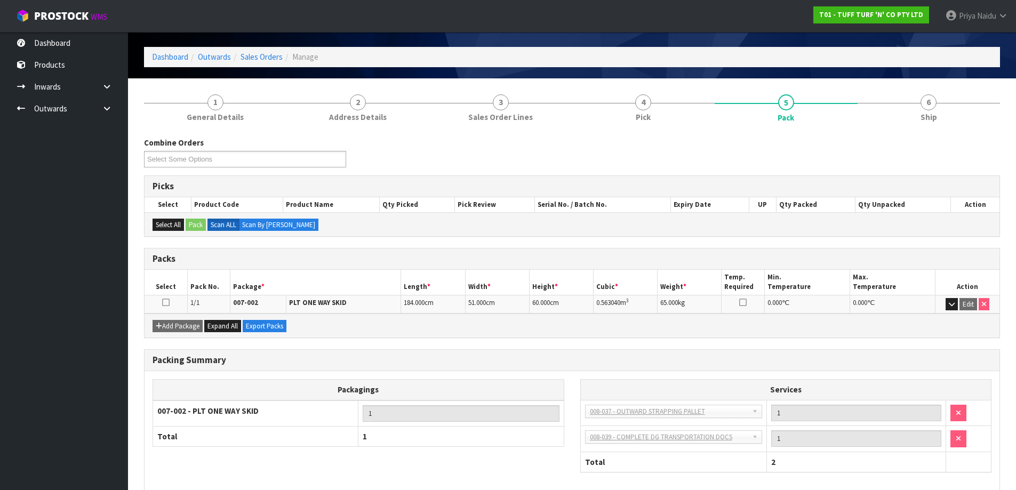
scroll to position [53, 0]
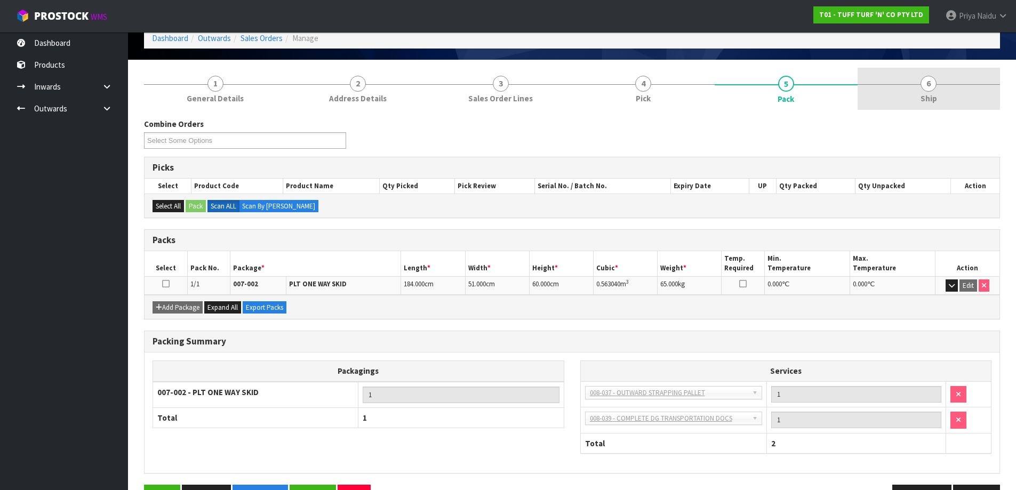
drag, startPoint x: 938, startPoint y: 103, endPoint x: 931, endPoint y: 104, distance: 7.0
click at [938, 103] on link "6 Ship" at bounding box center [928, 89] width 143 height 42
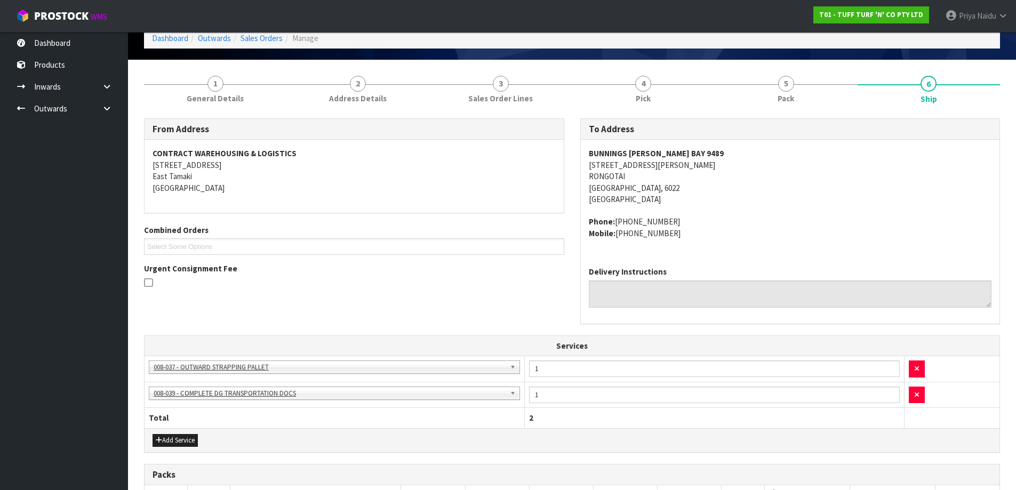
drag, startPoint x: 581, startPoint y: 221, endPoint x: 704, endPoint y: 245, distance: 125.5
click at [704, 245] on div "BUNNINGS [PERSON_NAME][GEOGRAPHIC_DATA] [STREET_ADDRESS][PERSON_NAME] Phone: [P…" at bounding box center [790, 199] width 419 height 118
drag, startPoint x: 583, startPoint y: 152, endPoint x: 301, endPoint y: 166, distance: 282.3
click at [715, 149] on div "BUNNINGS [PERSON_NAME][GEOGRAPHIC_DATA] [STREET_ADDRESS][PERSON_NAME] Phone: [P…" at bounding box center [790, 199] width 419 height 118
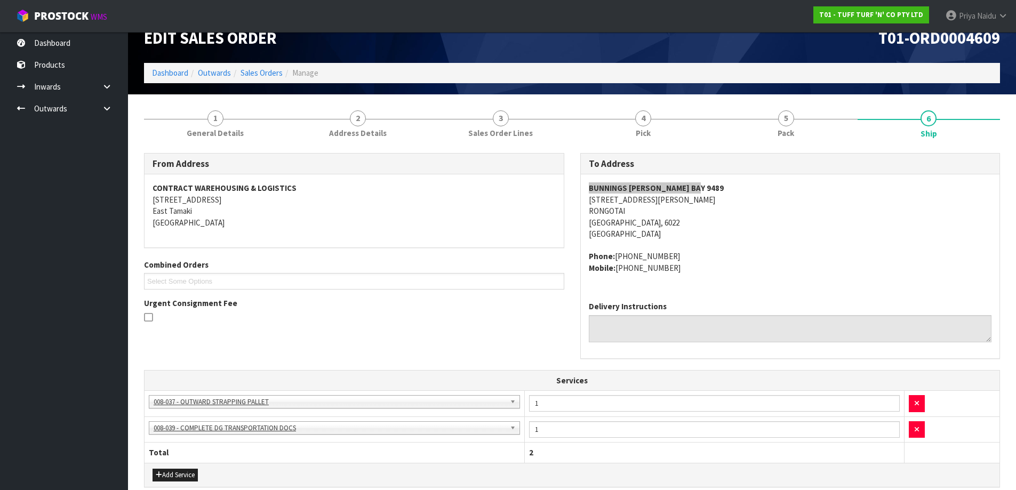
scroll to position [0, 0]
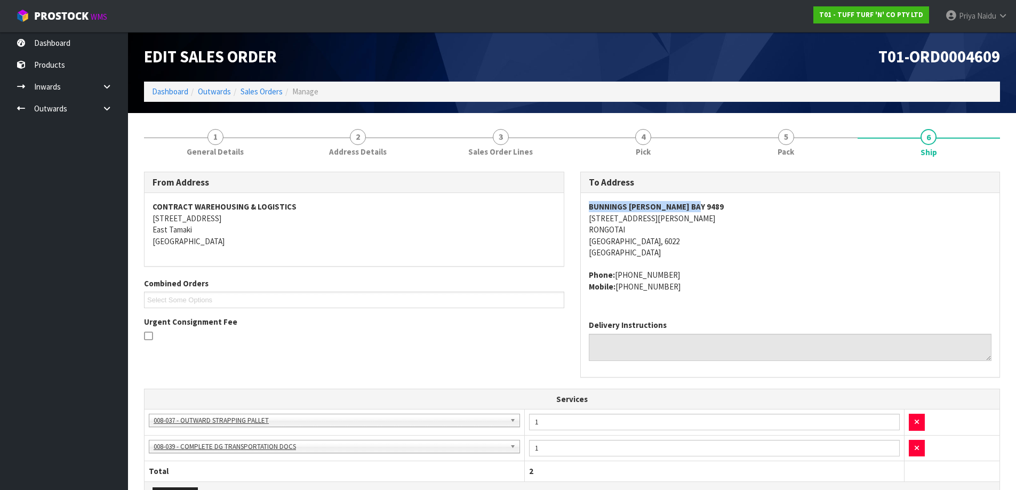
drag, startPoint x: 798, startPoint y: 259, endPoint x: 771, endPoint y: 263, distance: 27.5
click at [798, 259] on span "BUNNINGS [PERSON_NAME][GEOGRAPHIC_DATA] [STREET_ADDRESS][PERSON_NAME] Phone: [P…" at bounding box center [790, 246] width 403 height 91
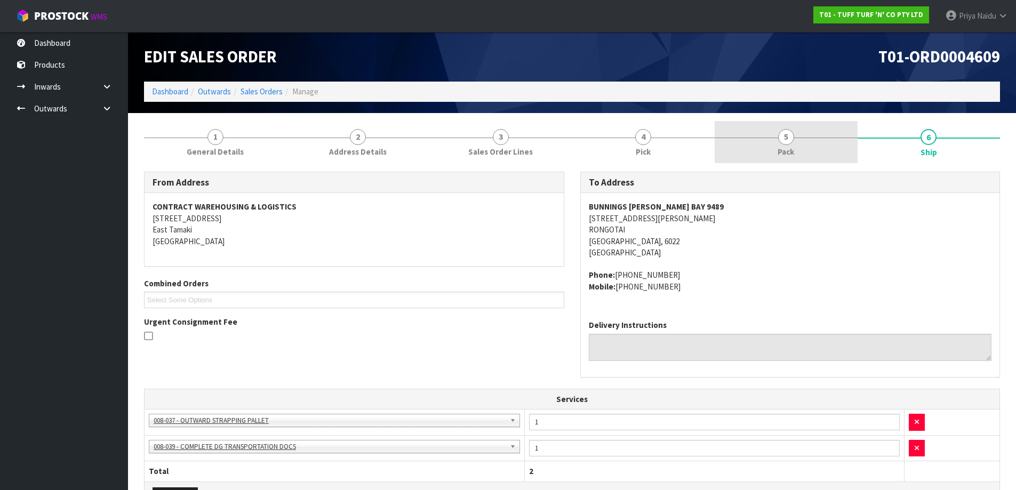
click at [779, 144] on link "5 Pack" at bounding box center [785, 142] width 143 height 42
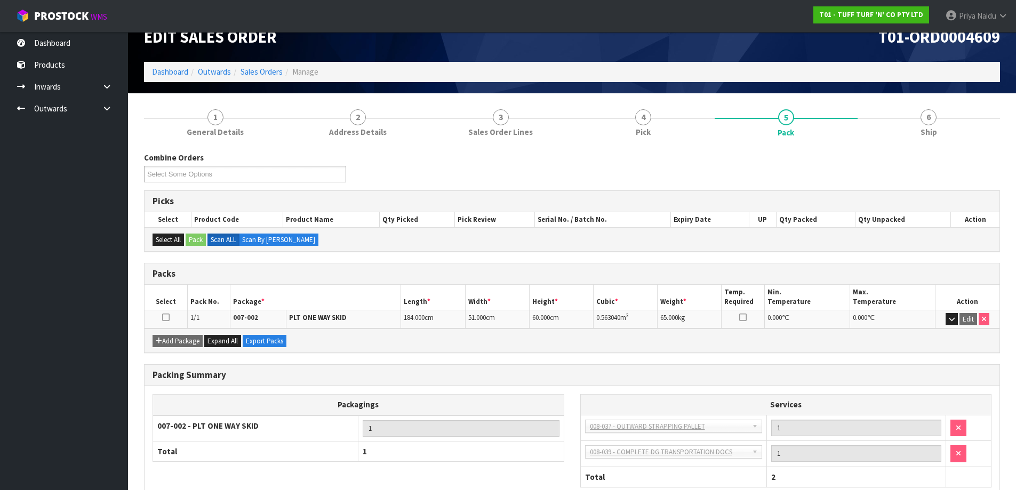
scroll to position [53, 0]
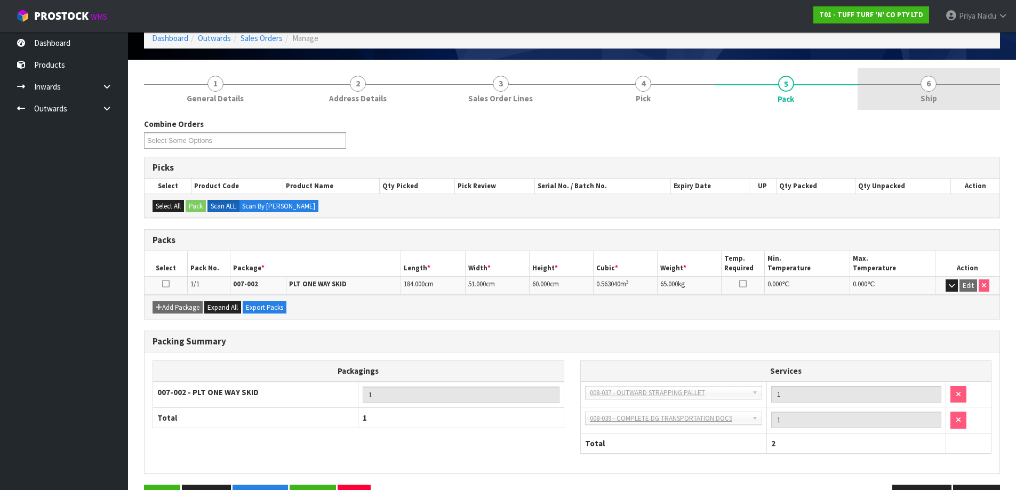
drag, startPoint x: 883, startPoint y: 110, endPoint x: 884, endPoint y: 99, distance: 11.2
click at [883, 110] on div "Combine Orders T01-ORD0004603 T01-ORD0004605 T01-ORD0004606 T01-ORD0004608 T01-…" at bounding box center [572, 313] width 856 height 406
click at [884, 96] on link "6 Ship" at bounding box center [928, 89] width 143 height 42
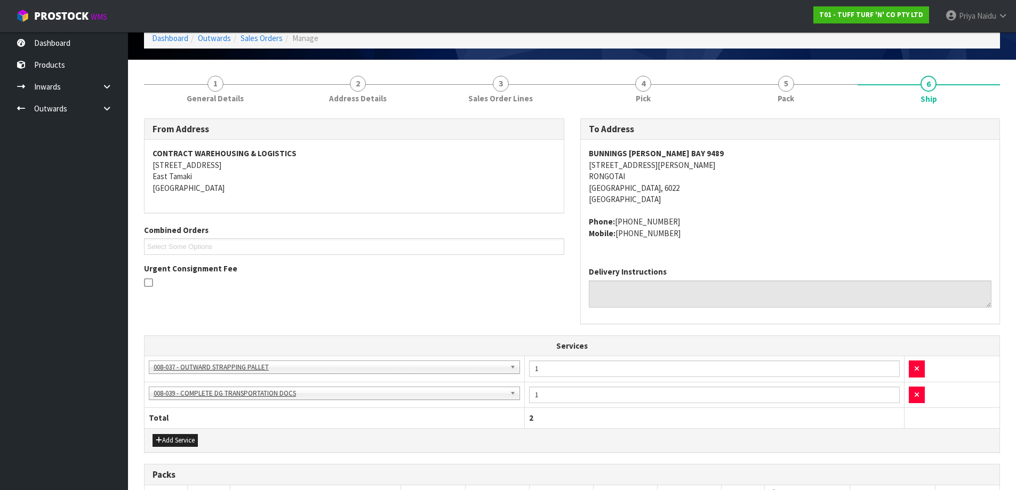
scroll to position [232, 0]
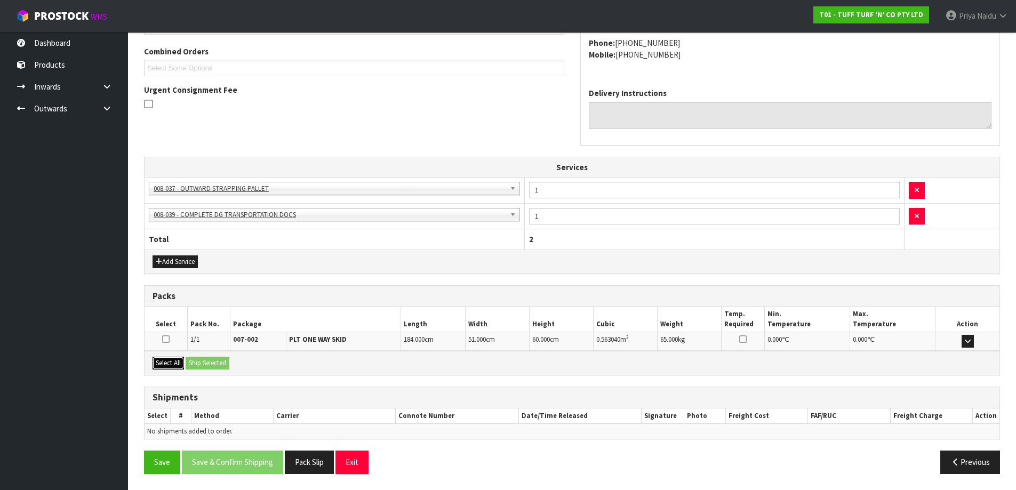
click at [176, 363] on button "Select All" at bounding box center [167, 363] width 31 height 13
click at [200, 365] on button "Ship Selected" at bounding box center [208, 363] width 44 height 13
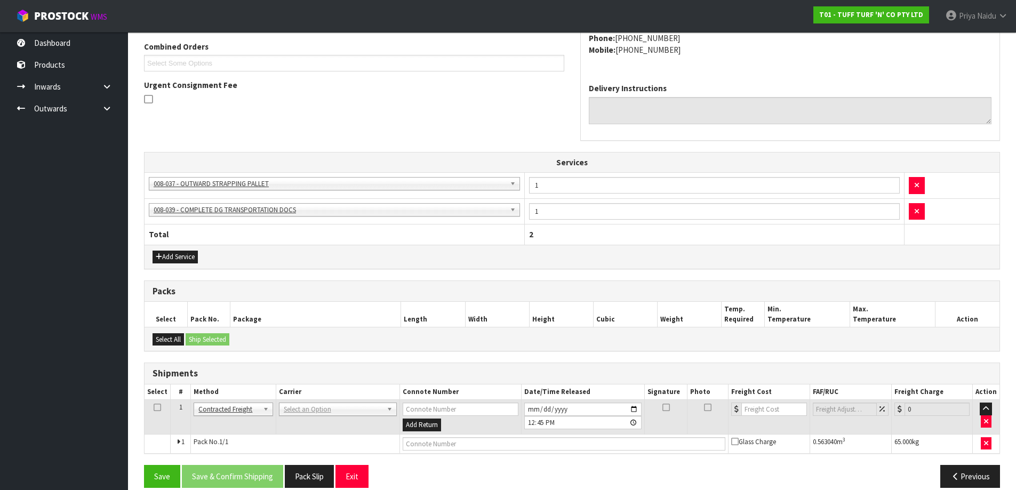
scroll to position [251, 0]
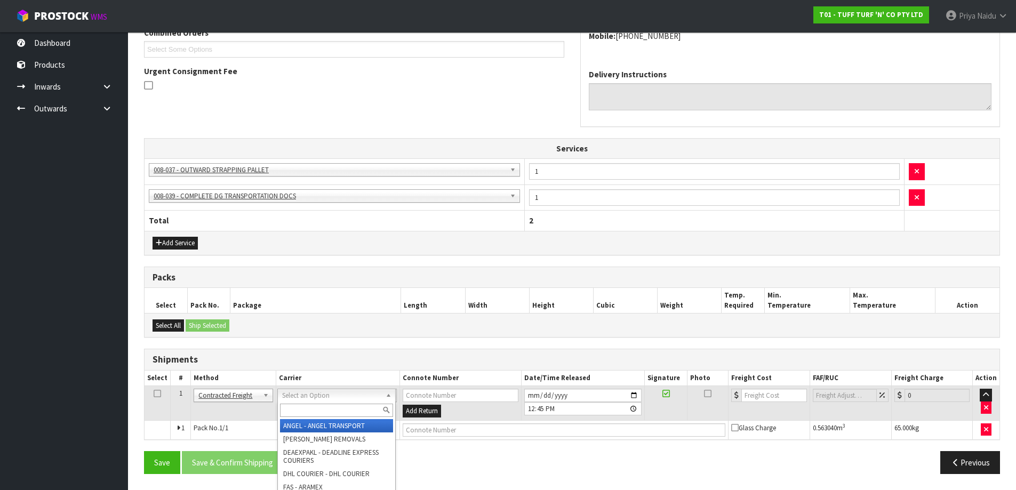
click at [302, 405] on input "text" at bounding box center [336, 410] width 113 height 13
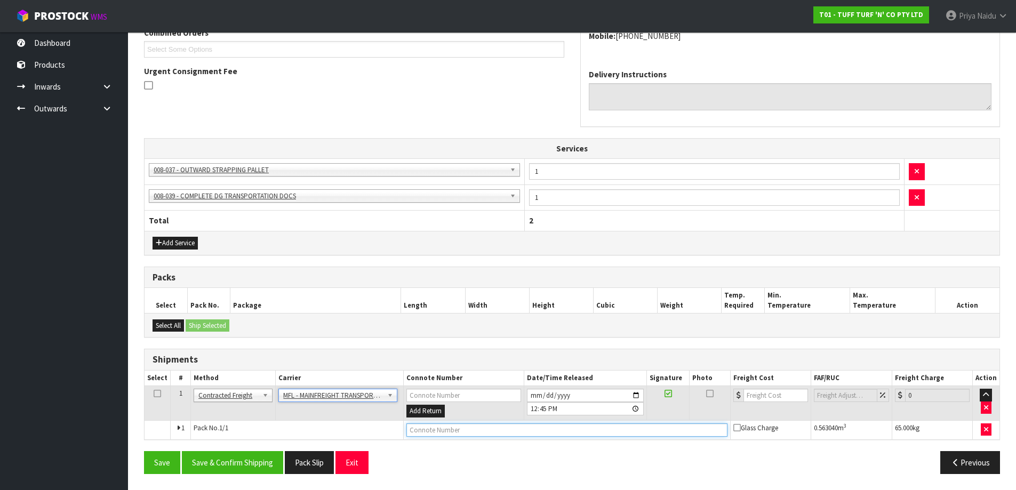
click at [406, 430] on input "text" at bounding box center [566, 429] width 321 height 13
paste input "FWM58319839"
click at [766, 396] on input "number" at bounding box center [775, 395] width 65 height 13
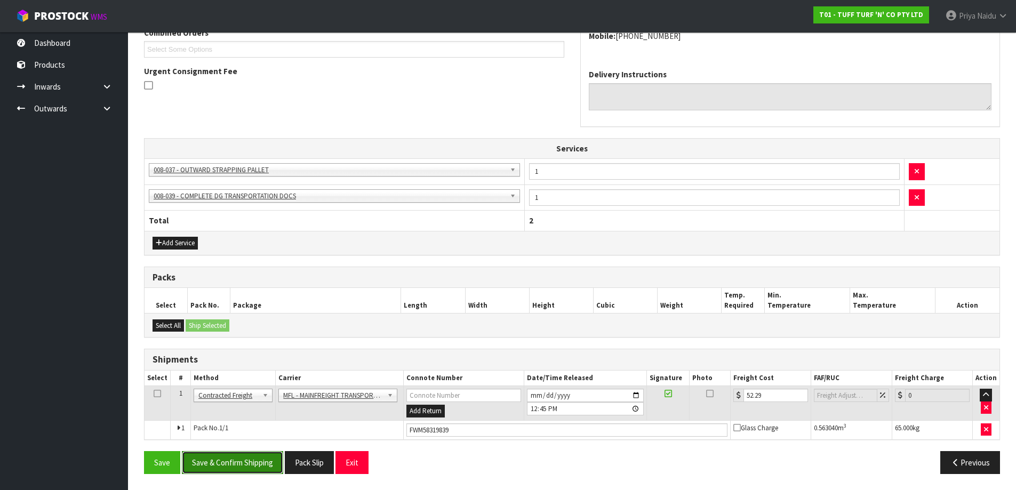
click at [252, 458] on button "Save & Confirm Shipping" at bounding box center [232, 462] width 101 height 23
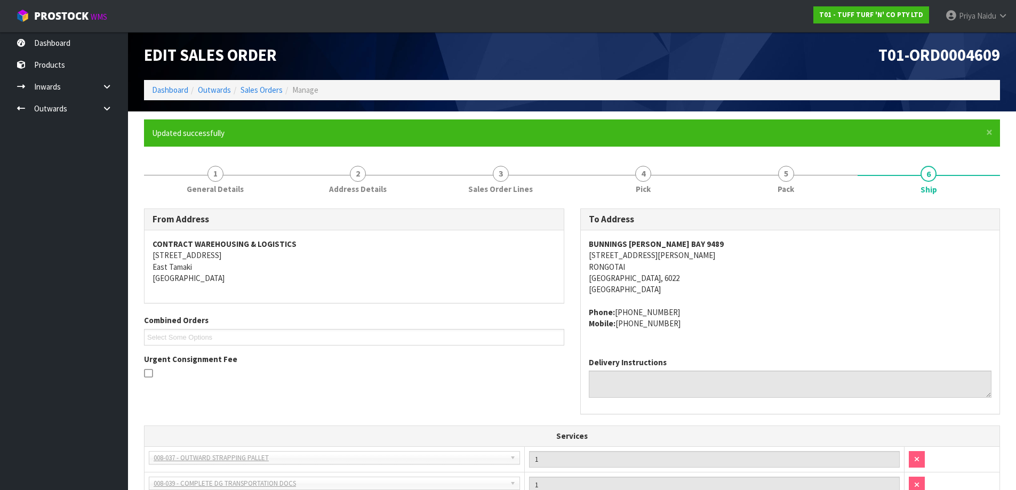
scroll to position [0, 0]
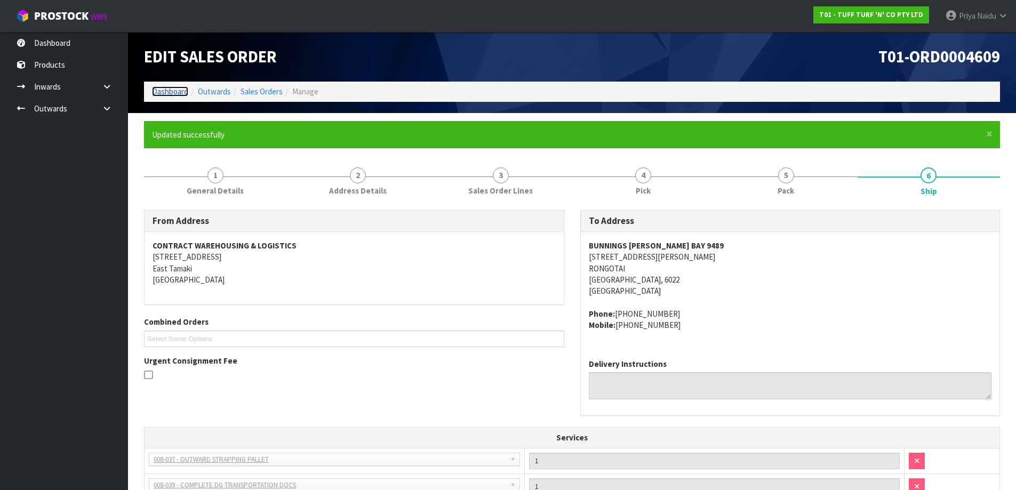
click at [171, 93] on link "Dashboard" at bounding box center [170, 91] width 36 height 10
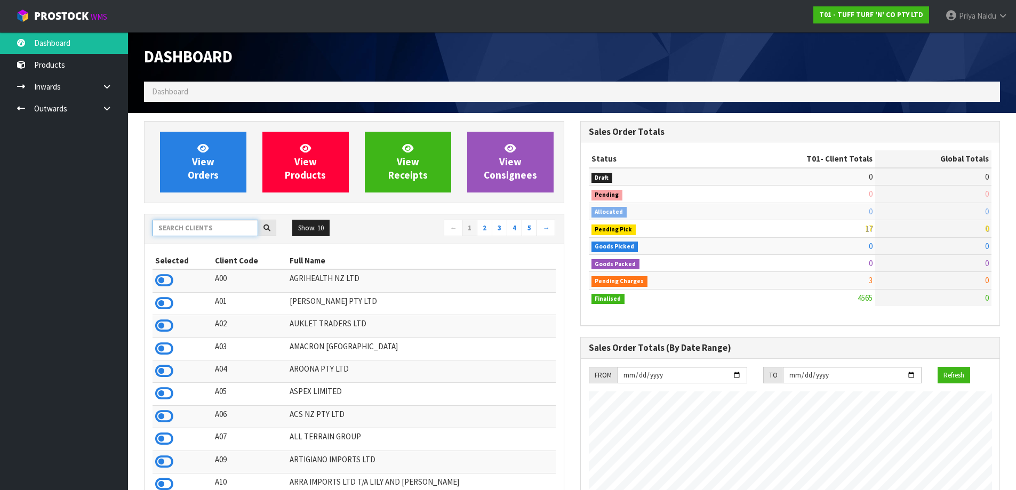
scroll to position [808, 436]
click at [170, 228] on input "text" at bounding box center [205, 228] width 106 height 17
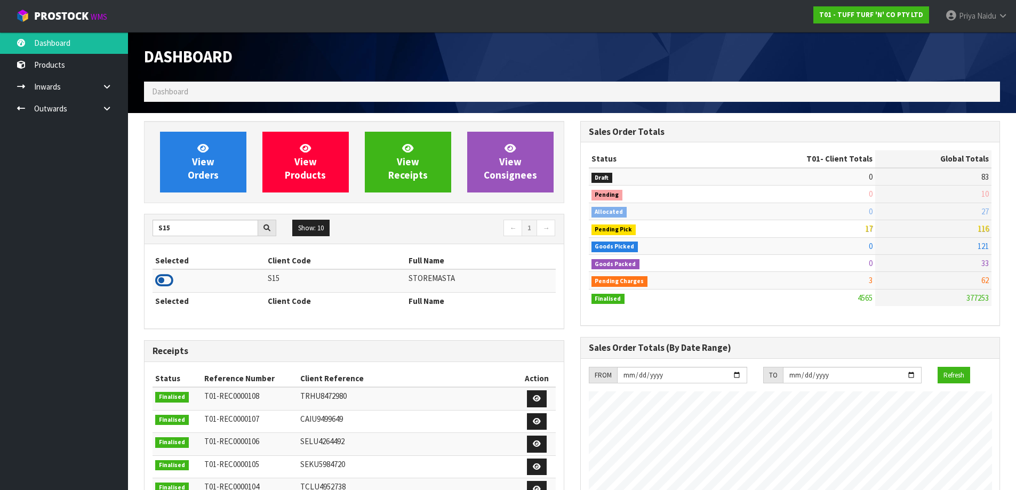
click at [168, 284] on icon at bounding box center [164, 280] width 18 height 16
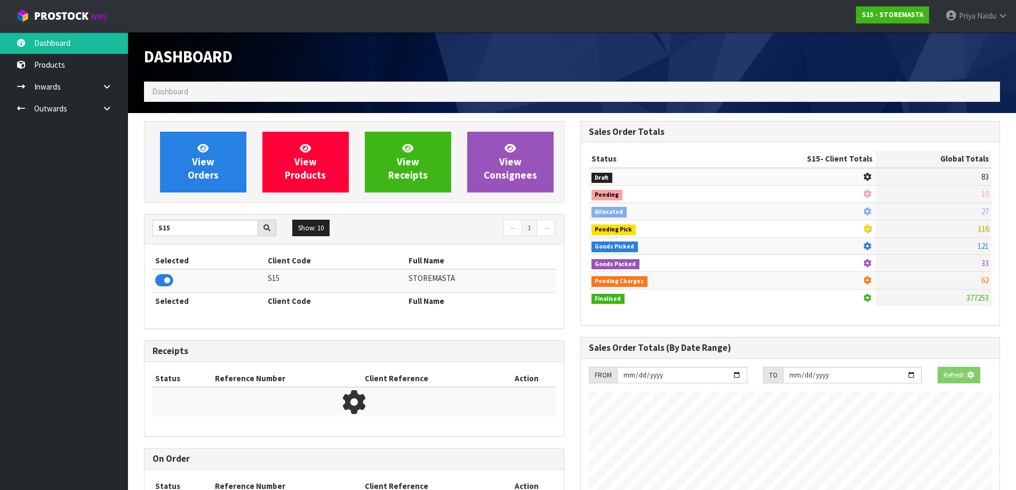
scroll to position [532415, 532644]
click at [217, 189] on link "View Orders" at bounding box center [203, 162] width 86 height 61
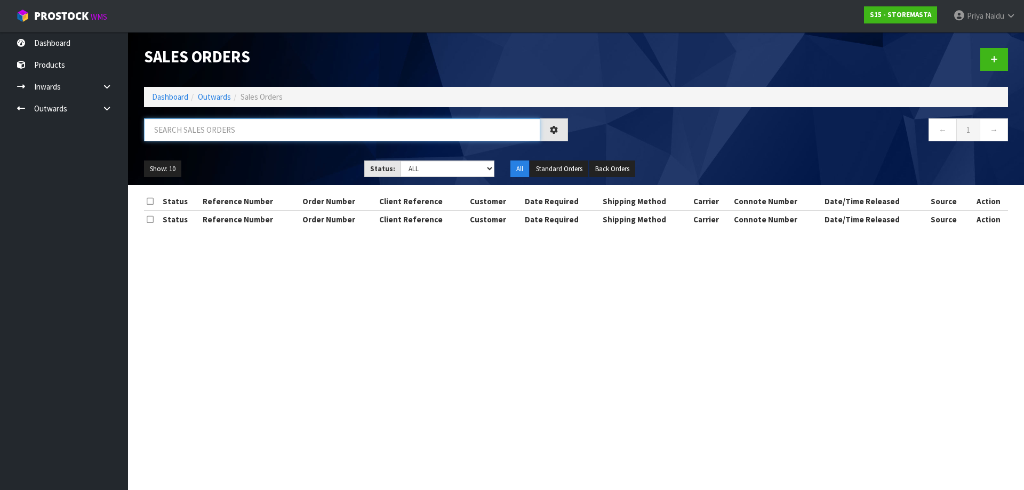
click at [217, 133] on input "text" at bounding box center [342, 129] width 396 height 23
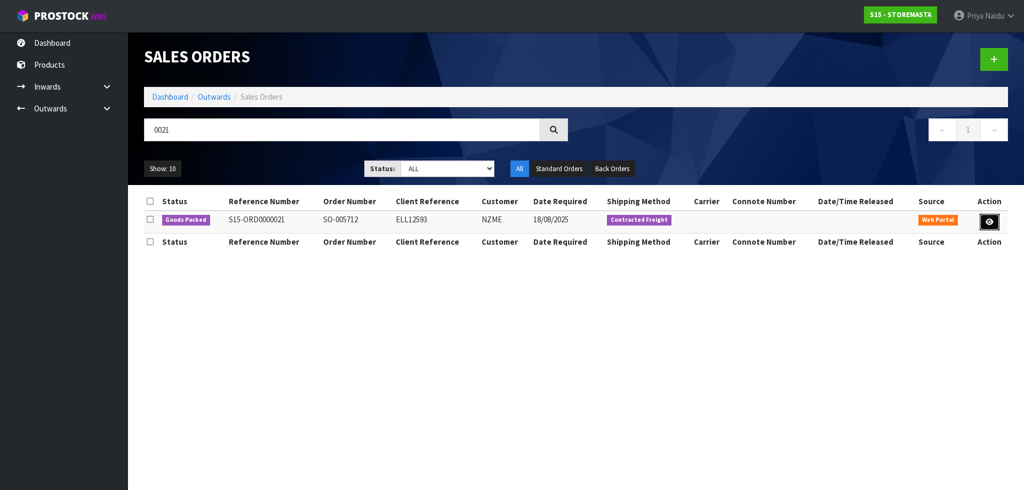
click at [985, 219] on icon at bounding box center [989, 222] width 8 height 7
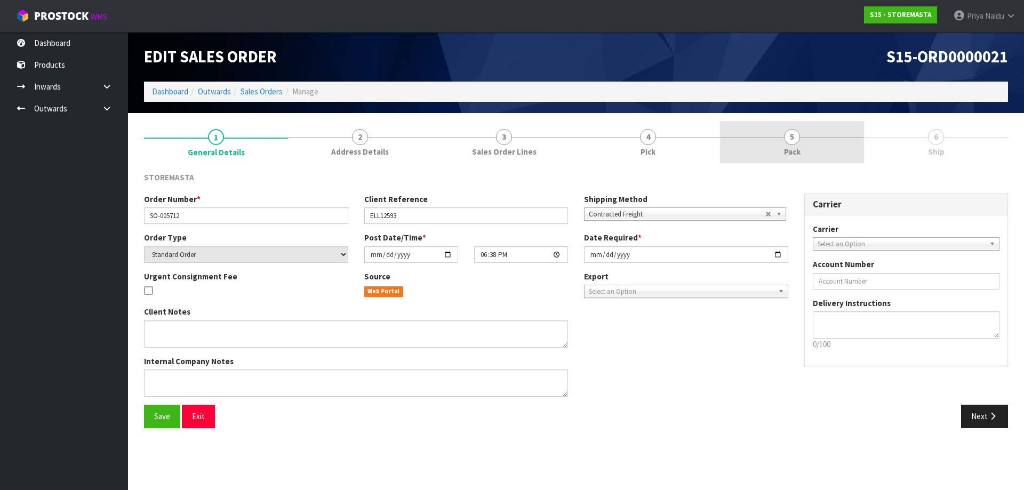
click at [802, 157] on link "5 Pack" at bounding box center [792, 142] width 144 height 42
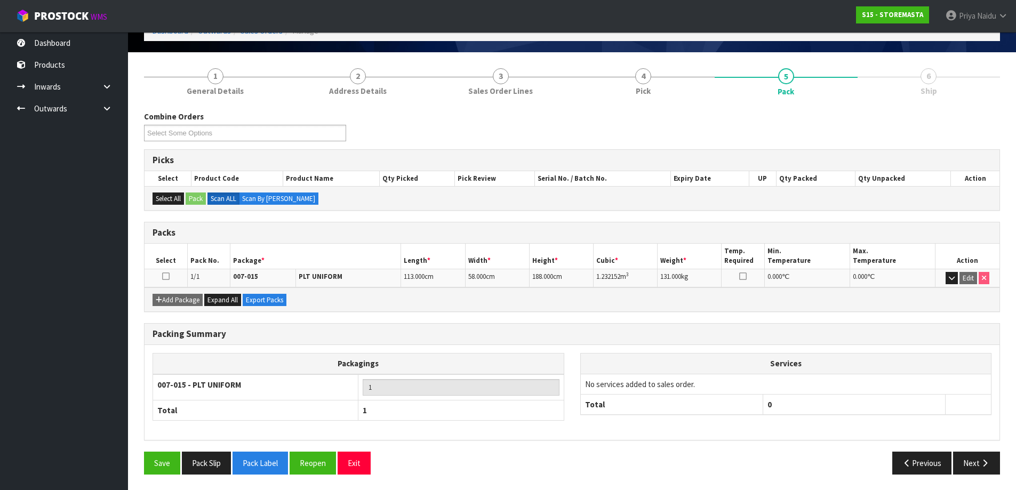
scroll to position [61, 0]
click at [970, 459] on button "Next" at bounding box center [976, 462] width 47 height 23
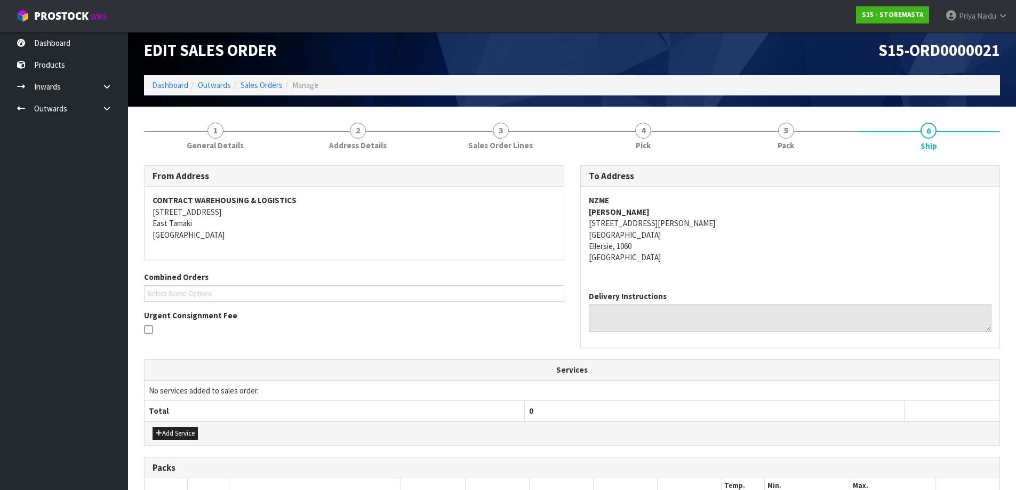
scroll to position [0, 0]
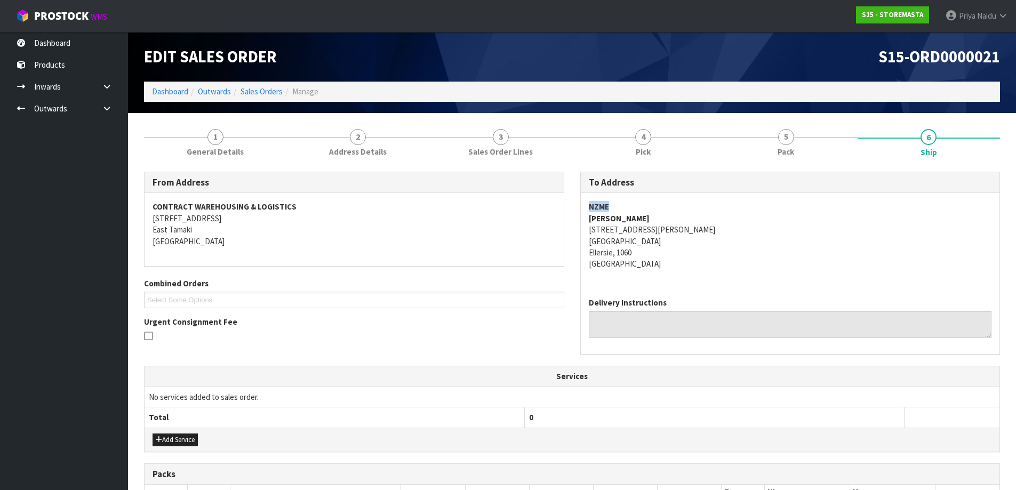
drag, startPoint x: 582, startPoint y: 206, endPoint x: 613, endPoint y: 204, distance: 31.0
click at [613, 204] on div "NZME [PERSON_NAME] [STREET_ADDRESS][PERSON_NAME]" at bounding box center [790, 241] width 419 height 96
drag, startPoint x: 581, startPoint y: 217, endPoint x: 573, endPoint y: 231, distance: 16.5
click at [662, 221] on div "NZME [PERSON_NAME] [STREET_ADDRESS][PERSON_NAME]" at bounding box center [790, 241] width 419 height 96
drag, startPoint x: 589, startPoint y: 228, endPoint x: 700, endPoint y: 255, distance: 115.2
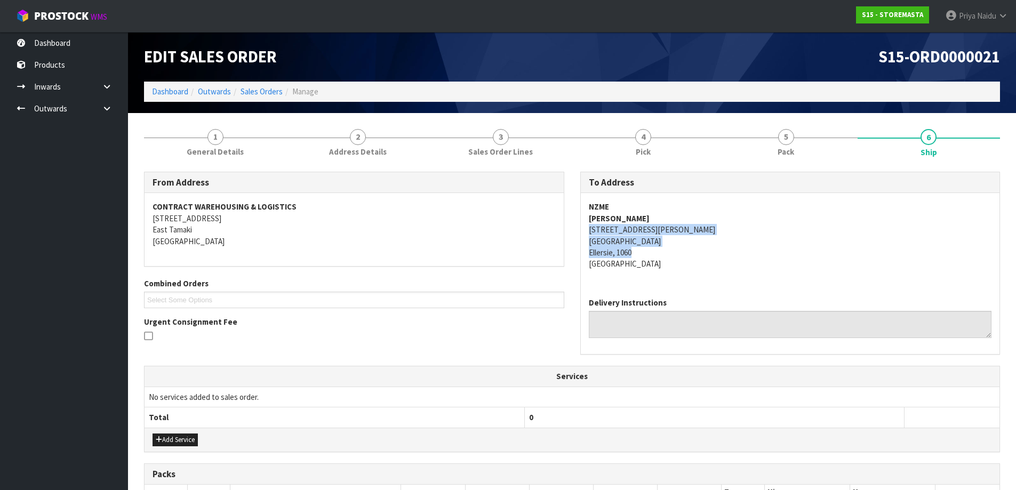
click at [700, 255] on address "NZME [PERSON_NAME] [STREET_ADDRESS][PERSON_NAME]" at bounding box center [790, 235] width 403 height 69
click at [680, 254] on address "NZME [PERSON_NAME] [STREET_ADDRESS][PERSON_NAME]" at bounding box center [790, 235] width 403 height 69
drag, startPoint x: 587, startPoint y: 229, endPoint x: 670, endPoint y: 233, distance: 83.3
click at [670, 233] on div "NZME [PERSON_NAME] [STREET_ADDRESS][PERSON_NAME]" at bounding box center [790, 241] width 419 height 96
drag, startPoint x: 694, startPoint y: 258, endPoint x: 689, endPoint y: 263, distance: 7.5
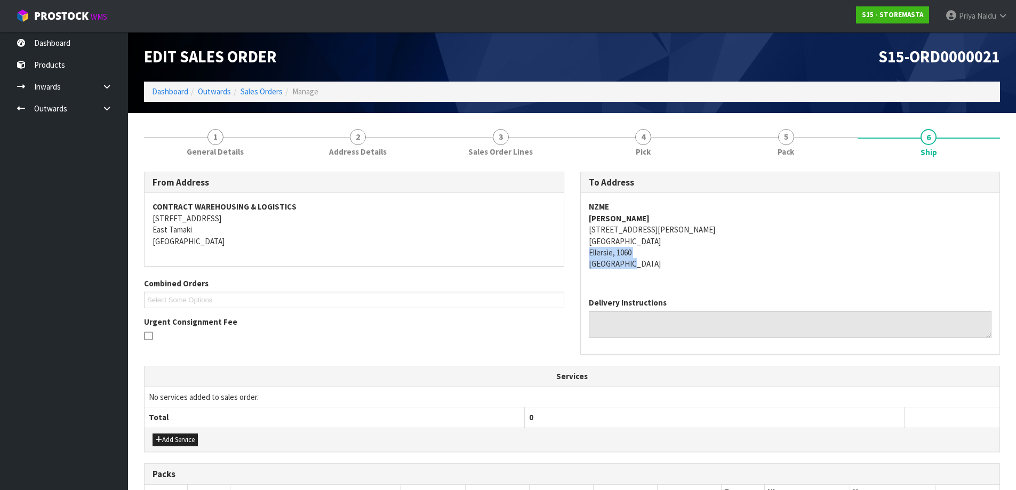
click at [689, 263] on address "NZME [PERSON_NAME] [STREET_ADDRESS][PERSON_NAME]" at bounding box center [790, 235] width 403 height 69
drag, startPoint x: 580, startPoint y: 251, endPoint x: 611, endPoint y: 253, distance: 31.0
click at [611, 253] on div "NZME [PERSON_NAME] [STREET_ADDRESS][PERSON_NAME]" at bounding box center [790, 241] width 419 height 96
click at [777, 263] on address "NZME [PERSON_NAME] [STREET_ADDRESS][PERSON_NAME]" at bounding box center [790, 235] width 403 height 69
drag, startPoint x: 586, startPoint y: 202, endPoint x: 623, endPoint y: 204, distance: 37.4
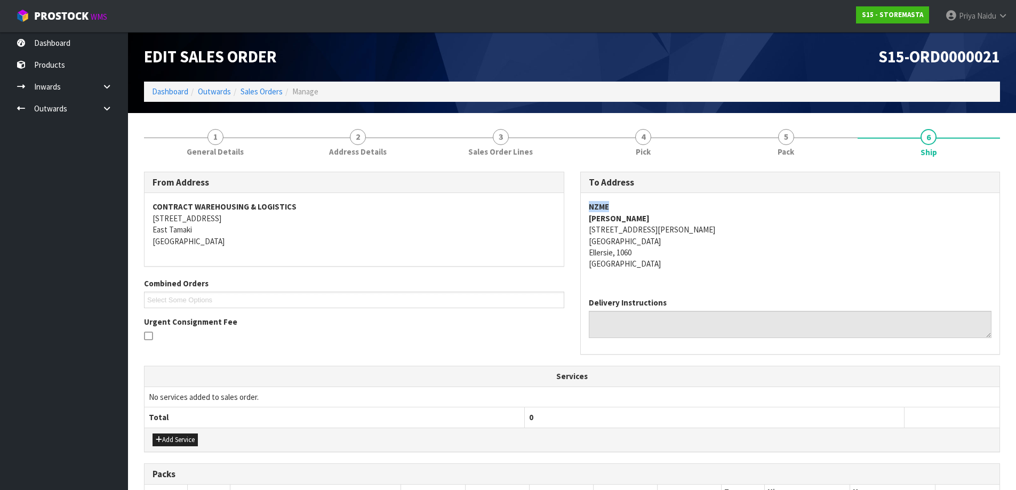
click at [623, 204] on div "NZME [PERSON_NAME] [STREET_ADDRESS][PERSON_NAME]" at bounding box center [790, 241] width 419 height 96
drag, startPoint x: 583, startPoint y: 231, endPoint x: 676, endPoint y: 251, distance: 96.0
click at [676, 251] on div "NZME [PERSON_NAME] [STREET_ADDRESS][PERSON_NAME]" at bounding box center [790, 241] width 419 height 96
click at [722, 232] on address "NZME [PERSON_NAME] [STREET_ADDRESS][PERSON_NAME]" at bounding box center [790, 235] width 403 height 69
drag, startPoint x: 585, startPoint y: 204, endPoint x: 629, endPoint y: 203, distance: 43.7
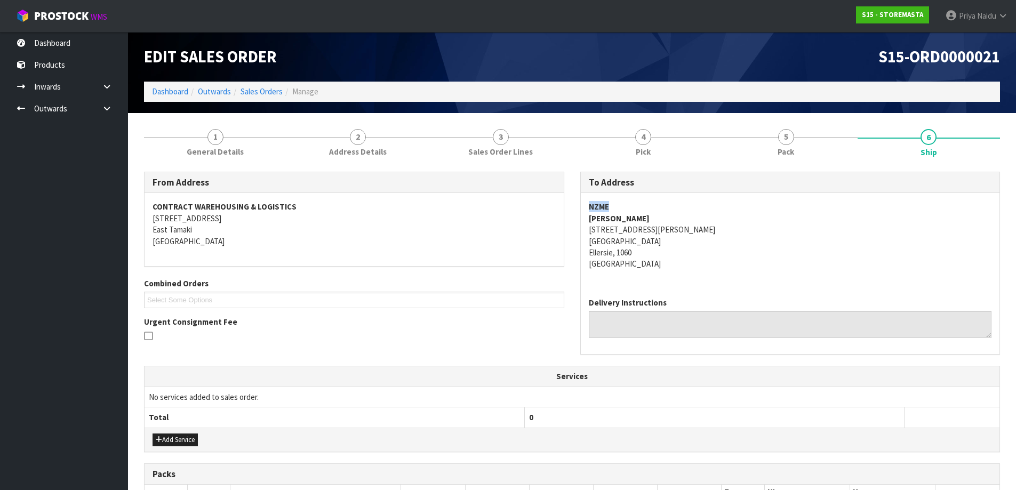
click at [629, 203] on div "NZME [PERSON_NAME] [STREET_ADDRESS][PERSON_NAME]" at bounding box center [790, 241] width 419 height 96
drag, startPoint x: 584, startPoint y: 225, endPoint x: 679, endPoint y: 235, distance: 94.8
click at [679, 235] on div "NZME [PERSON_NAME] [STREET_ADDRESS][PERSON_NAME]" at bounding box center [790, 241] width 419 height 96
click at [214, 144] on span "1" at bounding box center [215, 137] width 16 height 16
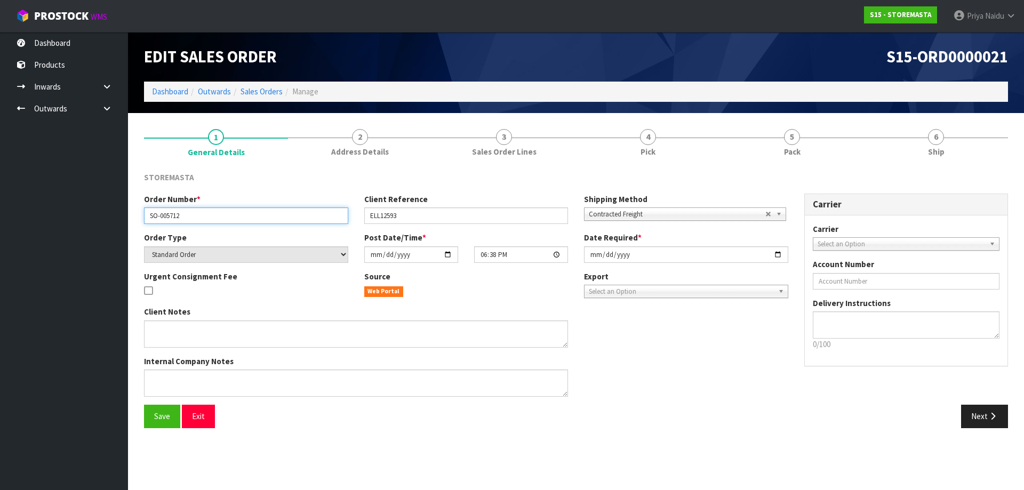
drag, startPoint x: 144, startPoint y: 215, endPoint x: 211, endPoint y: 214, distance: 67.2
click at [211, 214] on input "SO-005712" at bounding box center [246, 215] width 204 height 17
drag, startPoint x: 367, startPoint y: 214, endPoint x: 422, endPoint y: 222, distance: 55.0
click at [422, 222] on input "ELL12593" at bounding box center [466, 215] width 204 height 17
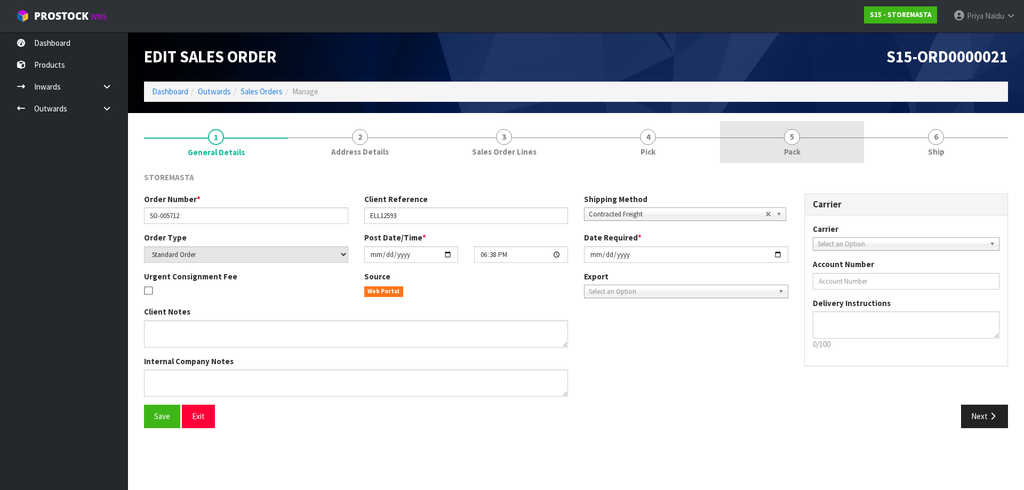
click at [788, 152] on span "Pack" at bounding box center [792, 151] width 17 height 11
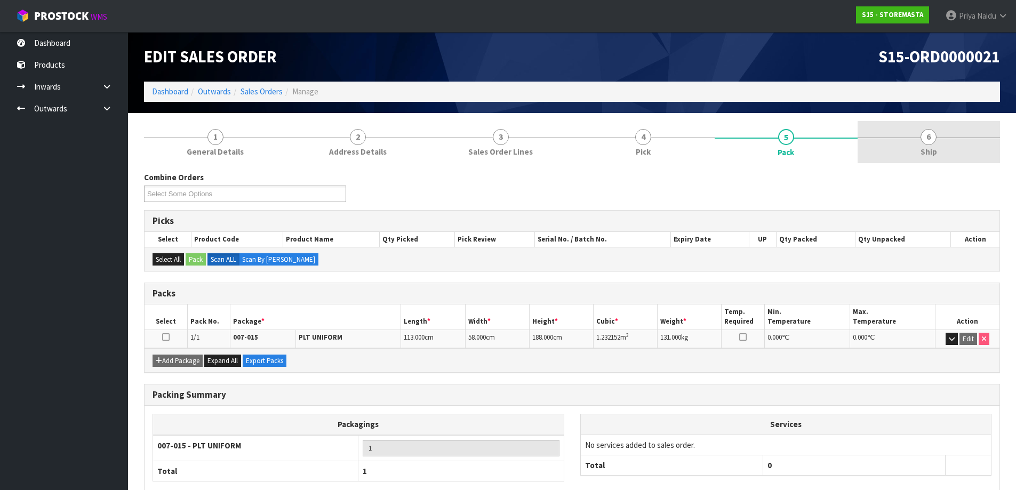
click at [905, 131] on link "6 Ship" at bounding box center [928, 142] width 143 height 42
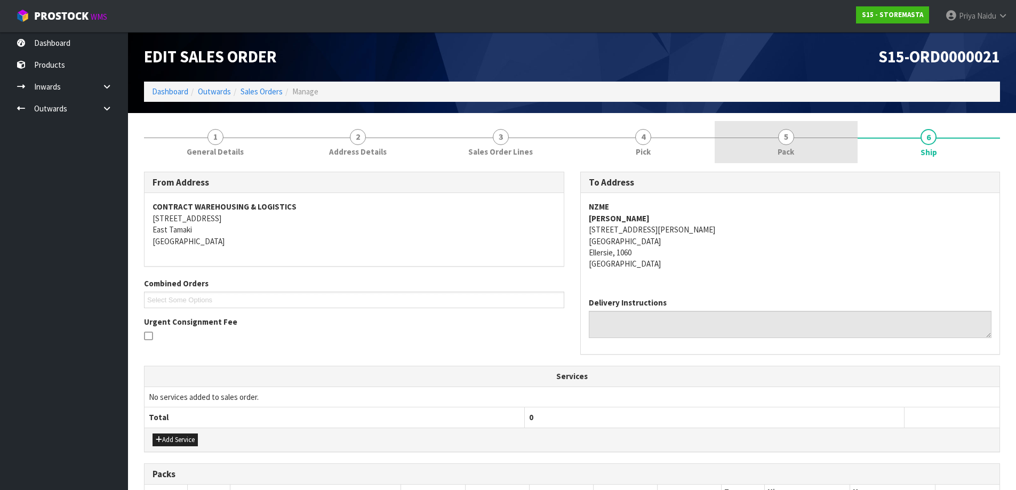
click at [795, 142] on link "5 Pack" at bounding box center [785, 142] width 143 height 42
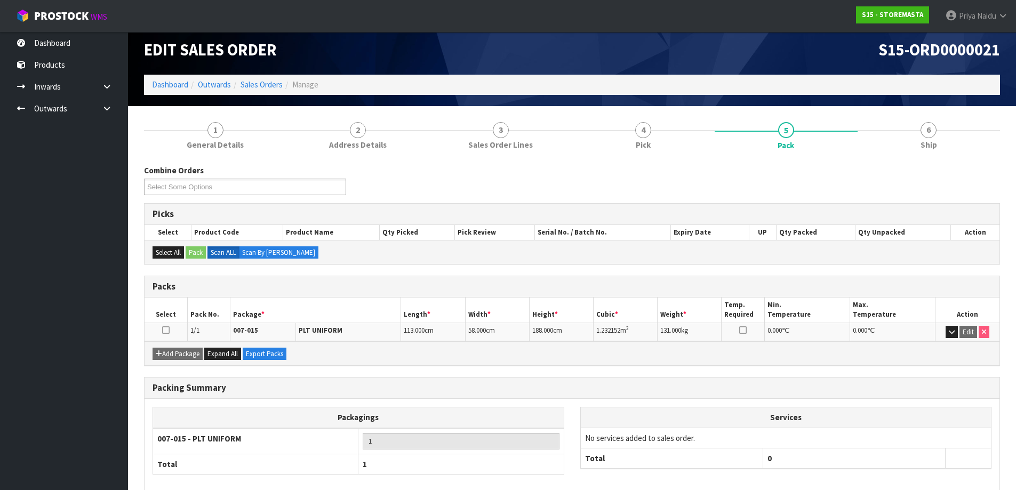
scroll to position [53, 0]
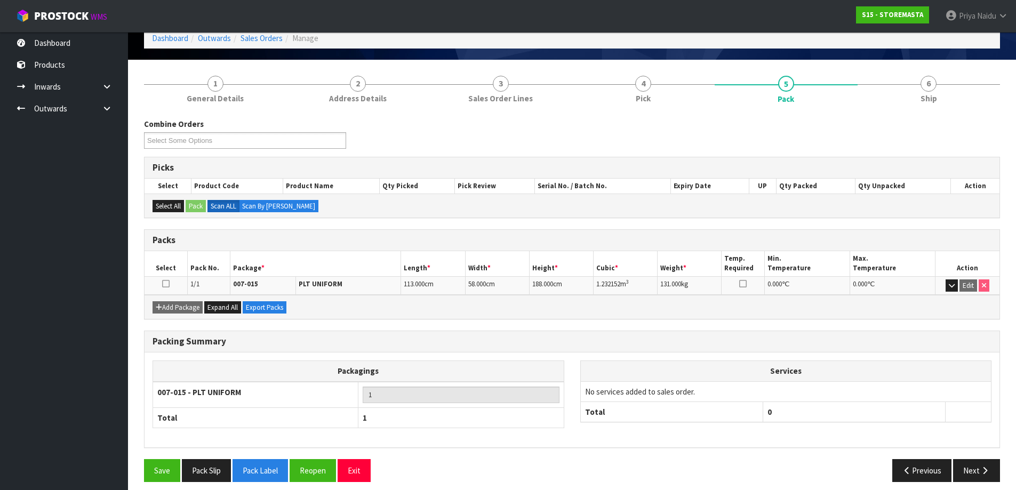
click at [922, 54] on div "Edit Sales Order S15-ORD0000021 Dashboard Outwards Sales Orders Manage" at bounding box center [572, 19] width 872 height 81
click at [925, 91] on span "6" at bounding box center [928, 84] width 16 height 16
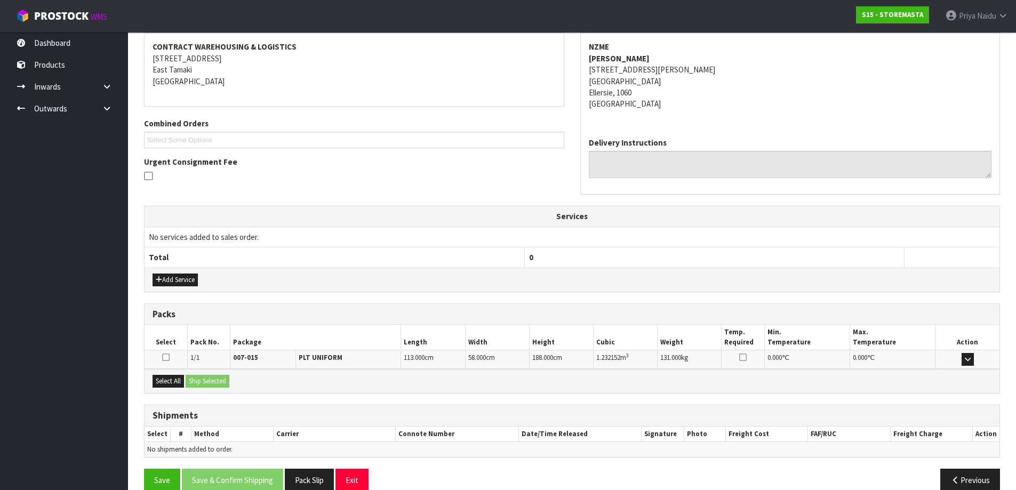
scroll to position [178, 0]
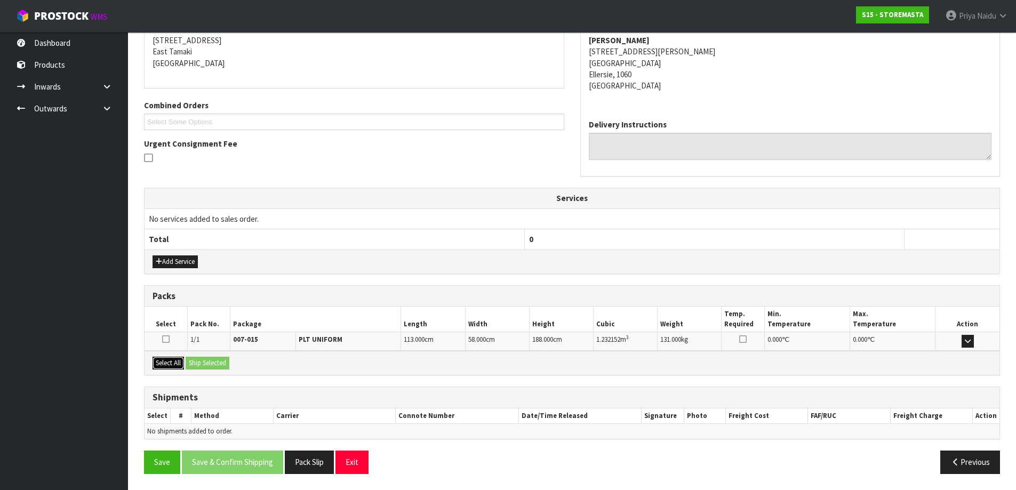
click at [169, 361] on button "Select All" at bounding box center [167, 363] width 31 height 13
click at [212, 360] on button "Ship Selected" at bounding box center [208, 363] width 44 height 13
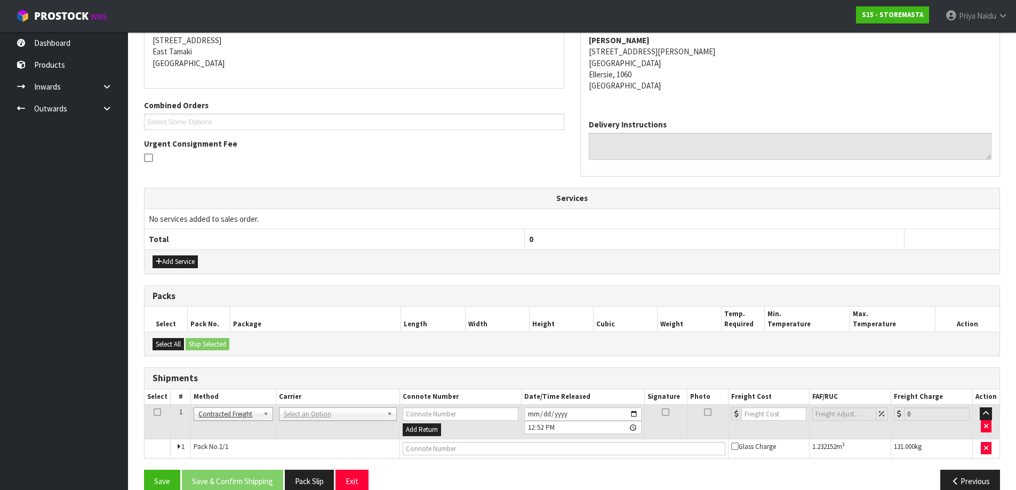
scroll to position [197, 0]
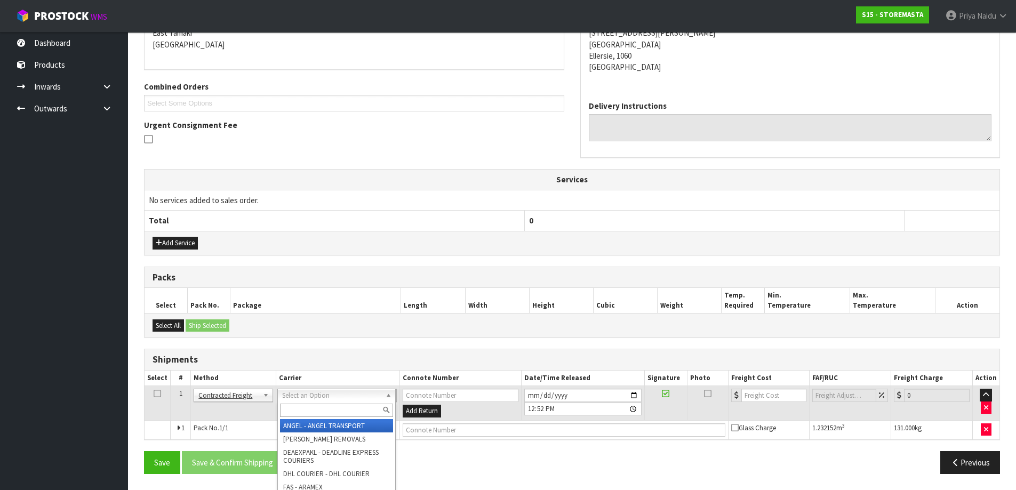
click at [302, 409] on input "text" at bounding box center [336, 410] width 113 height 13
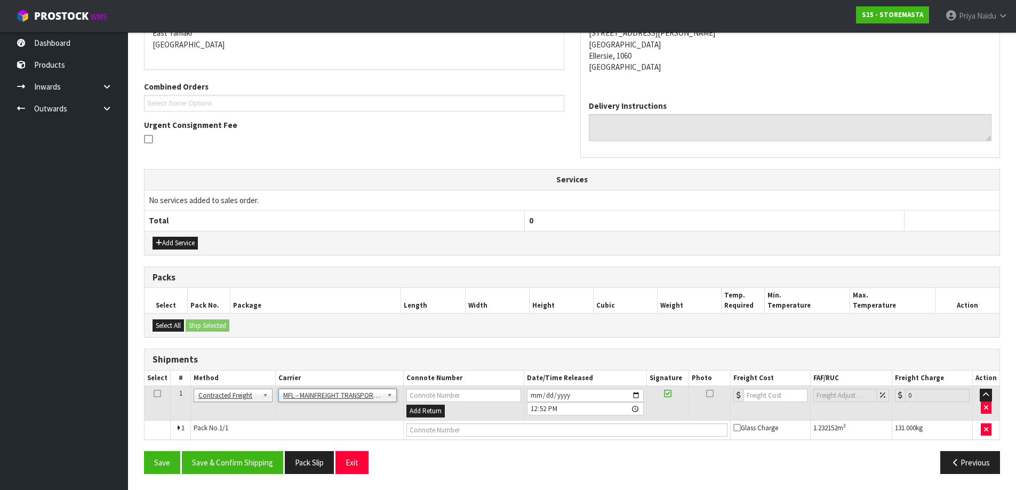
click at [441, 437] on td at bounding box center [567, 429] width 327 height 19
click at [450, 429] on input "text" at bounding box center [566, 429] width 321 height 13
paste input "FWM58320132"
click at [772, 400] on input "number" at bounding box center [775, 395] width 65 height 13
click at [243, 455] on button "Save & Confirm Shipping" at bounding box center [232, 462] width 101 height 23
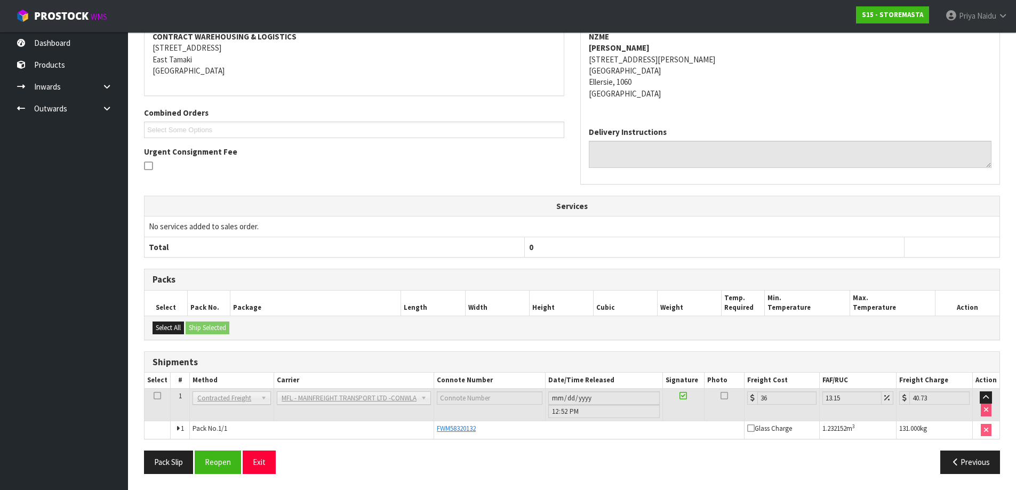
scroll to position [0, 0]
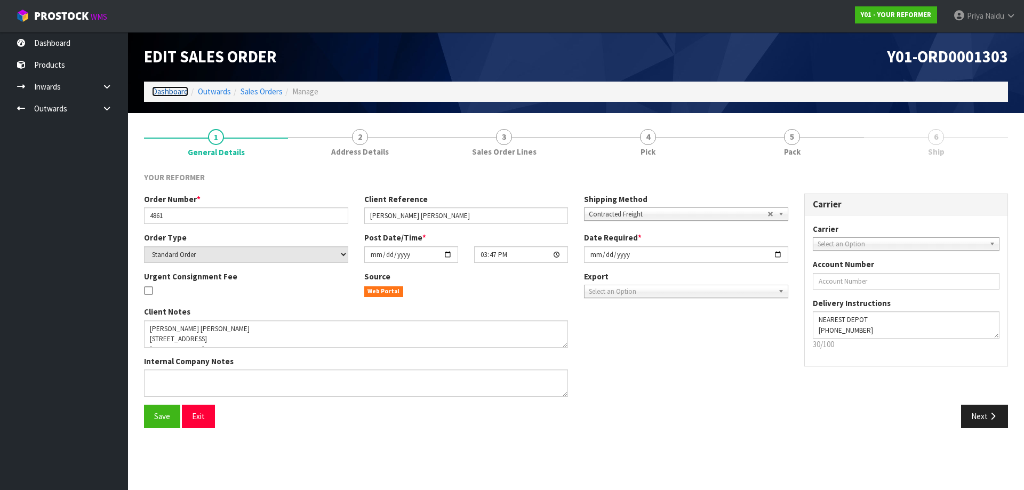
click at [176, 93] on link "Dashboard" at bounding box center [170, 91] width 36 height 10
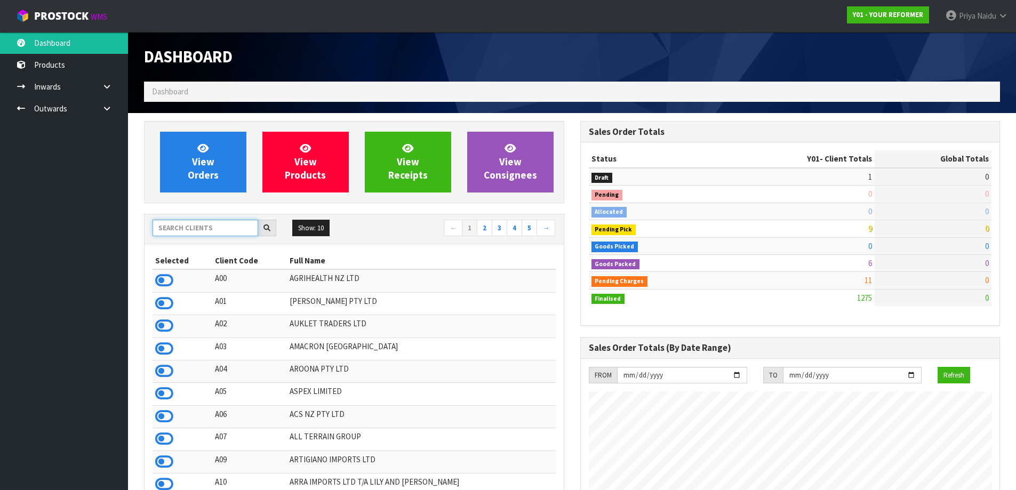
scroll to position [808, 436]
click at [171, 227] on input "text" at bounding box center [205, 228] width 106 height 17
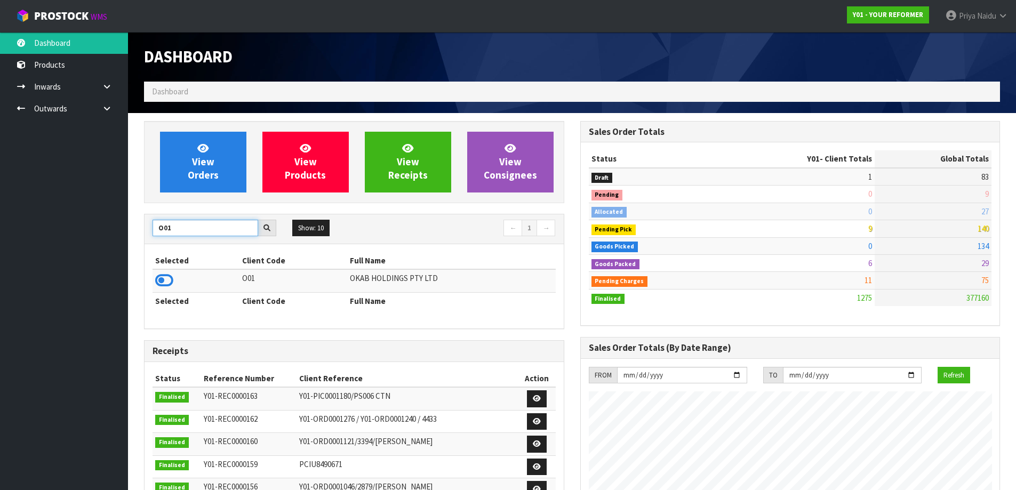
type input "O01"
click at [146, 281] on div "Selected Client Code Full Name O01 OKAB HOLDINGS PTY LTD Selected Client Code F…" at bounding box center [353, 286] width 419 height 84
click at [175, 275] on td at bounding box center [195, 280] width 87 height 23
click at [162, 277] on icon at bounding box center [164, 280] width 18 height 16
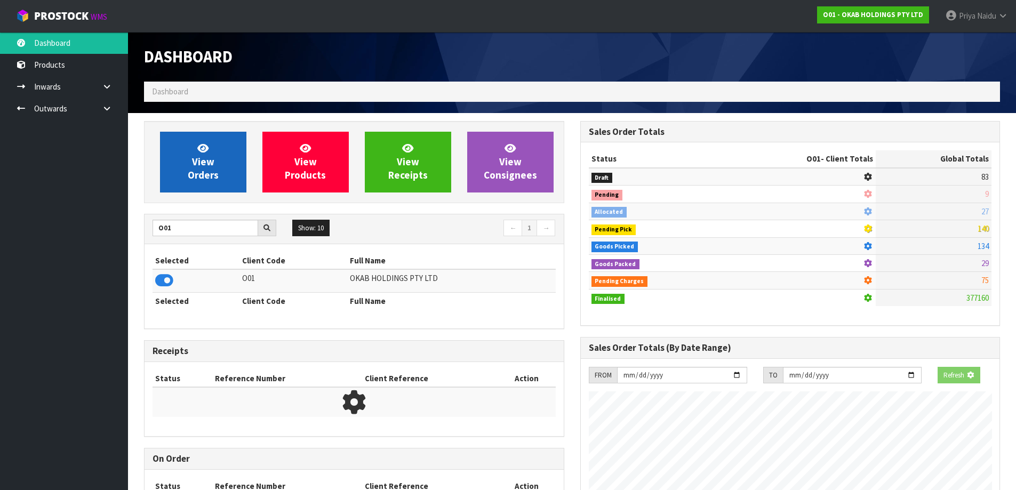
scroll to position [665, 436]
click at [208, 160] on span "View Orders" at bounding box center [203, 162] width 31 height 40
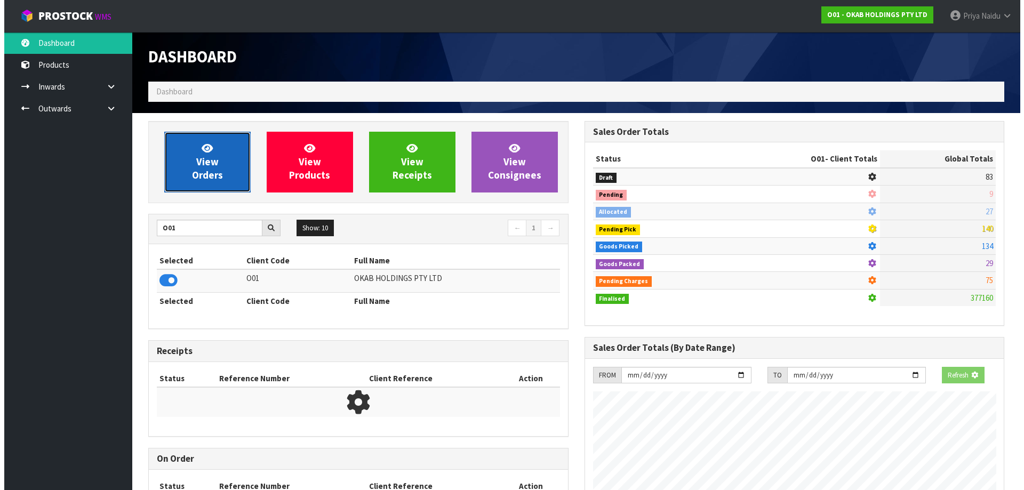
scroll to position [687, 436]
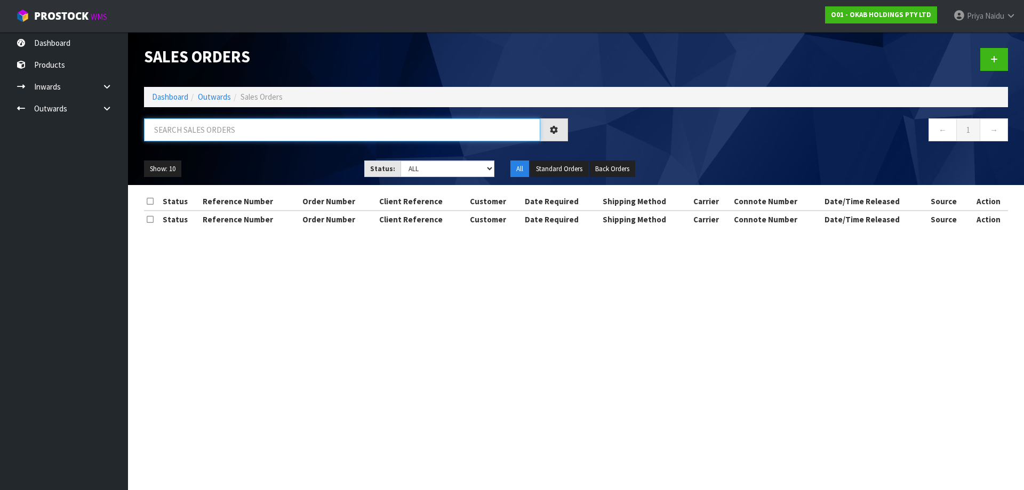
click at [219, 136] on input "text" at bounding box center [342, 129] width 396 height 23
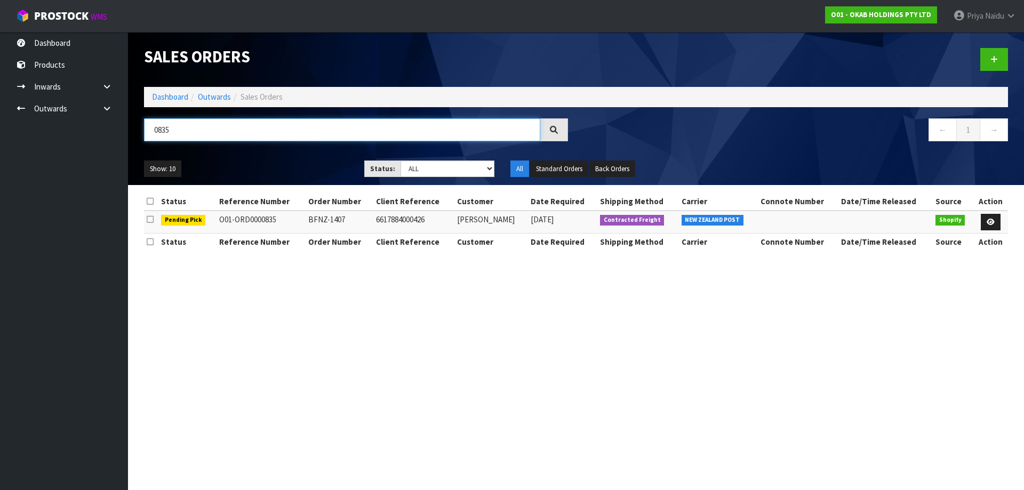
type input "0835"
click at [276, 183] on div "Show: 10 5 10 25 50 Status: Draft Pending Allocated Pending Pick Goods Picked G…" at bounding box center [576, 168] width 880 height 33
